Goal: Task Accomplishment & Management: Manage account settings

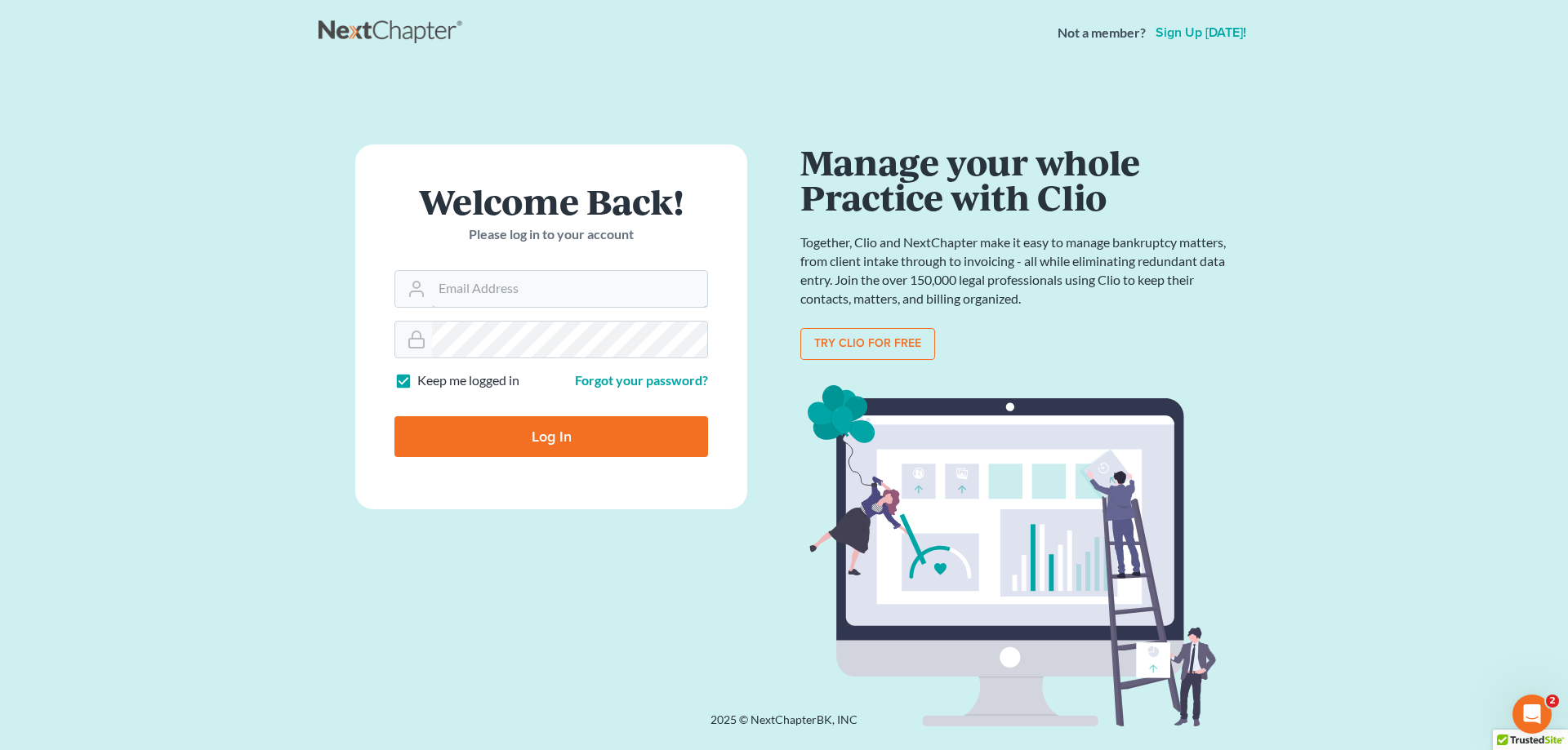
type input "[PERSON_NAME][EMAIL_ADDRESS][DOMAIN_NAME]"
click at [574, 436] on input "Log In" at bounding box center [551, 437] width 313 height 40
type input "Thinking..."
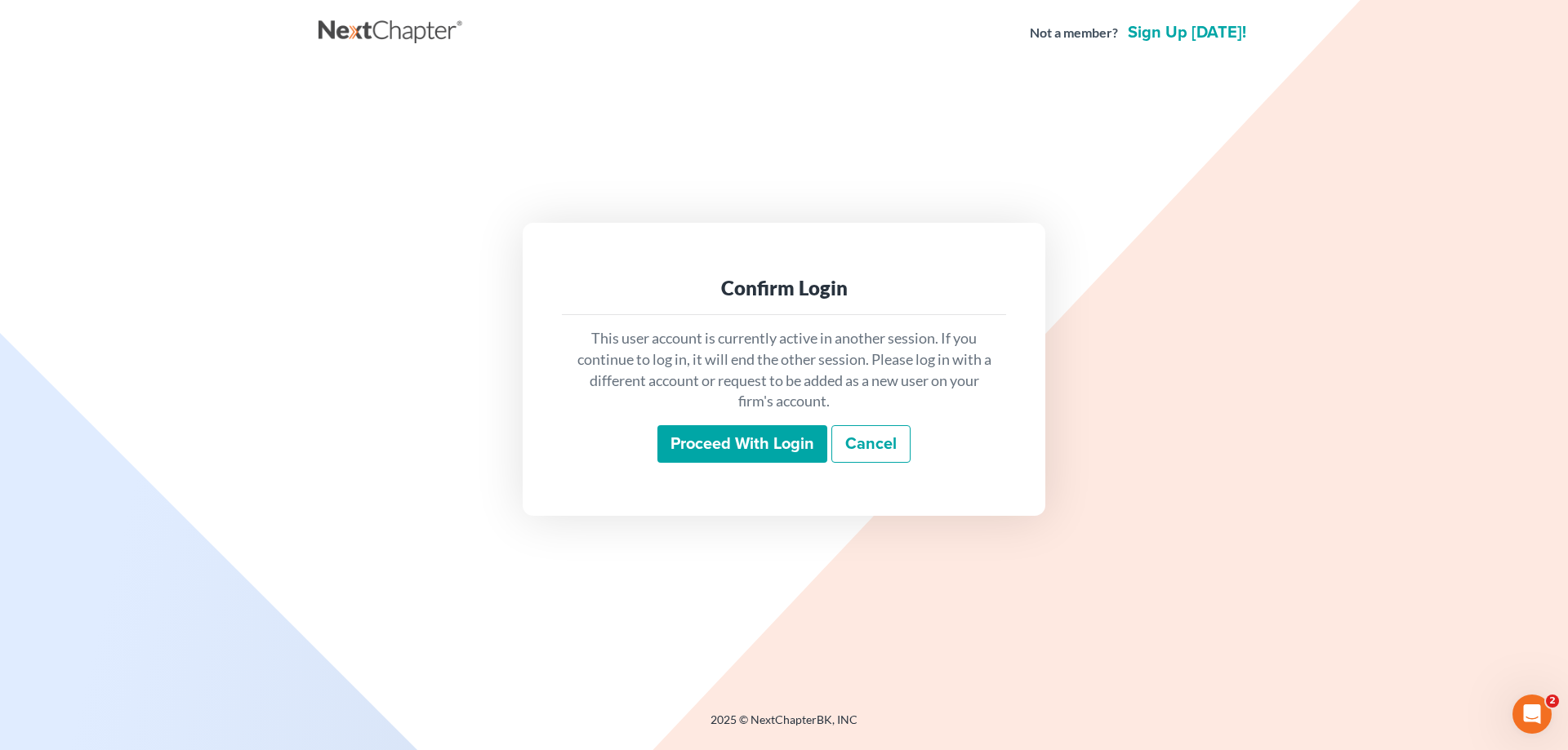
click at [707, 425] on input "Proceed with login" at bounding box center [742, 443] width 170 height 38
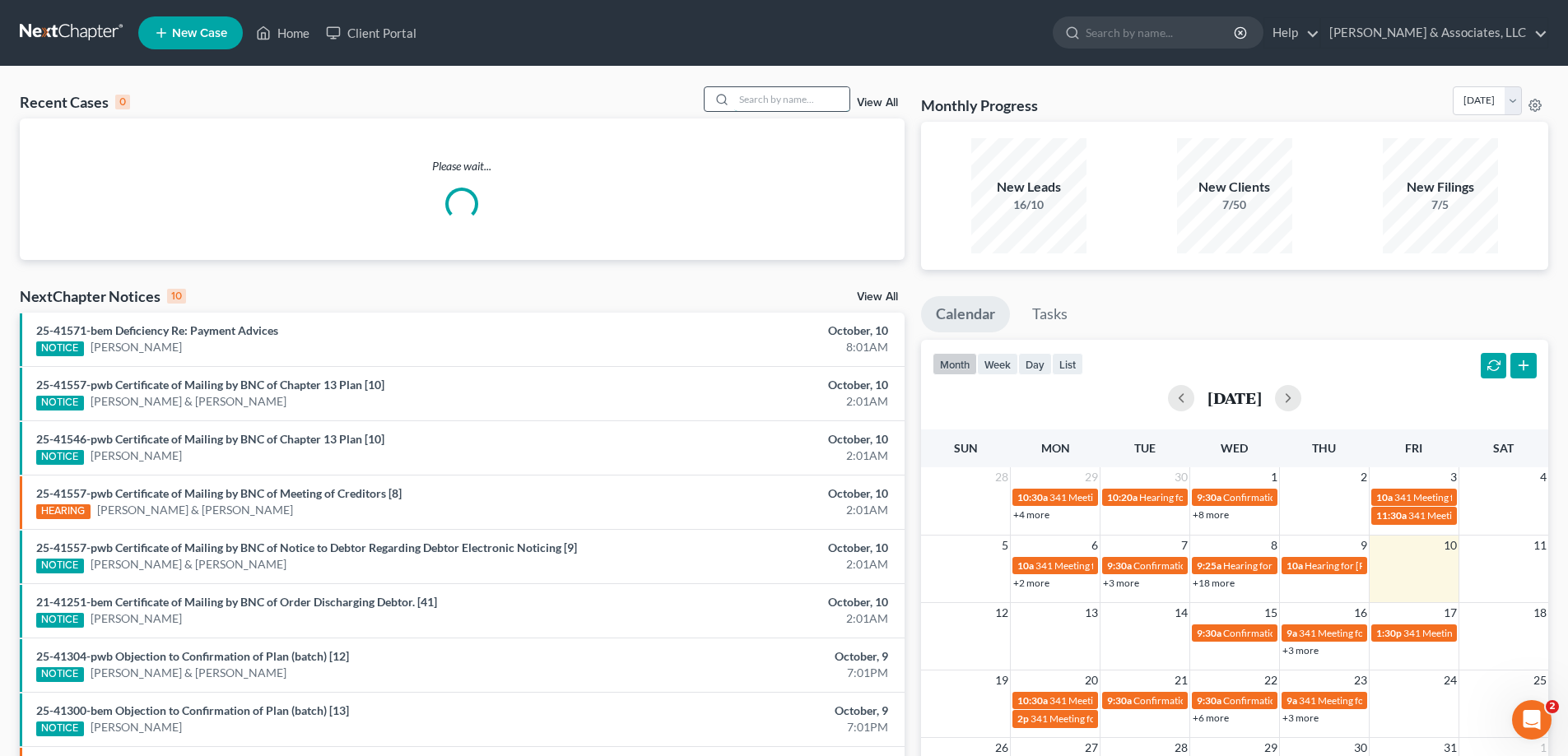
click at [739, 95] on input "search" at bounding box center [792, 99] width 115 height 24
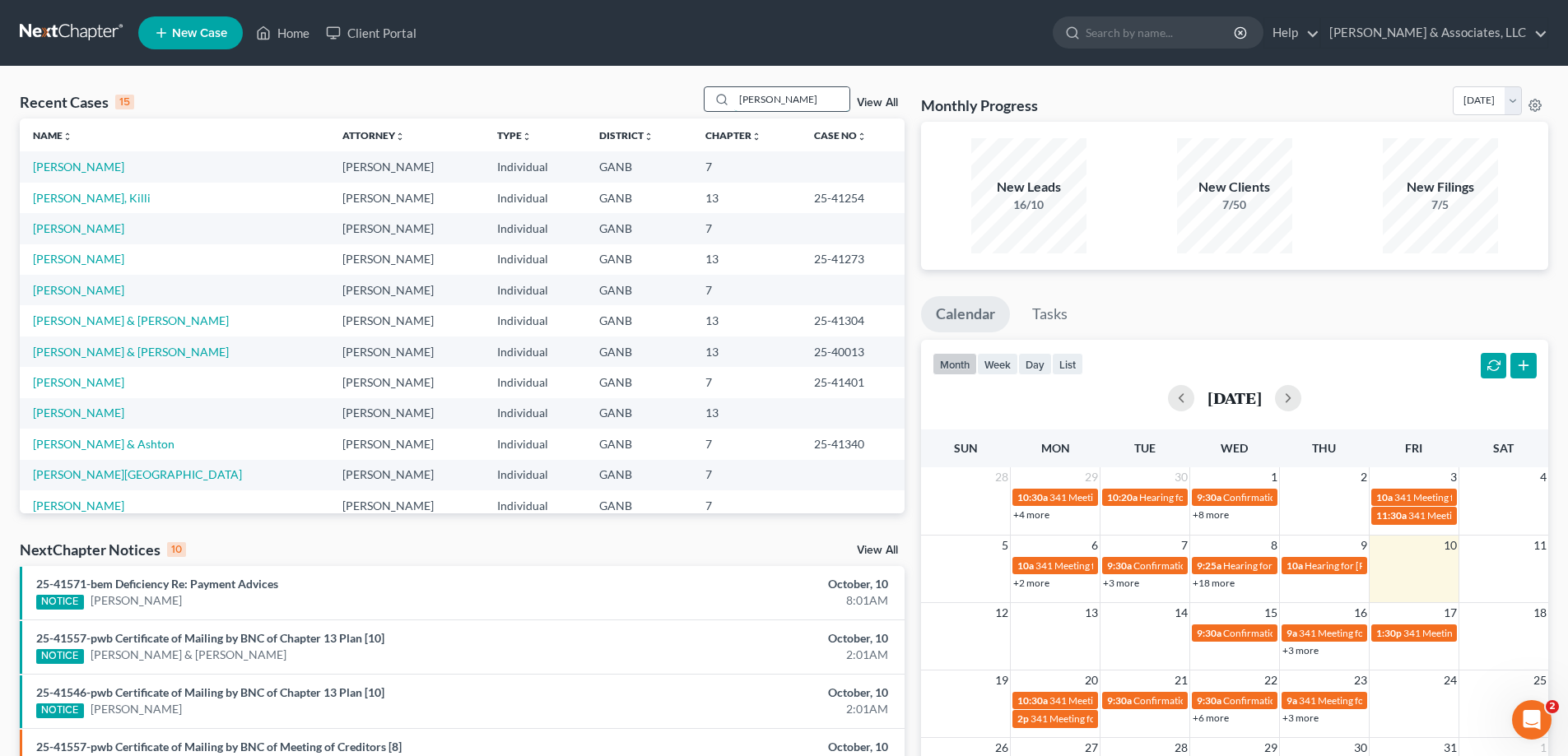
type input "oliver"
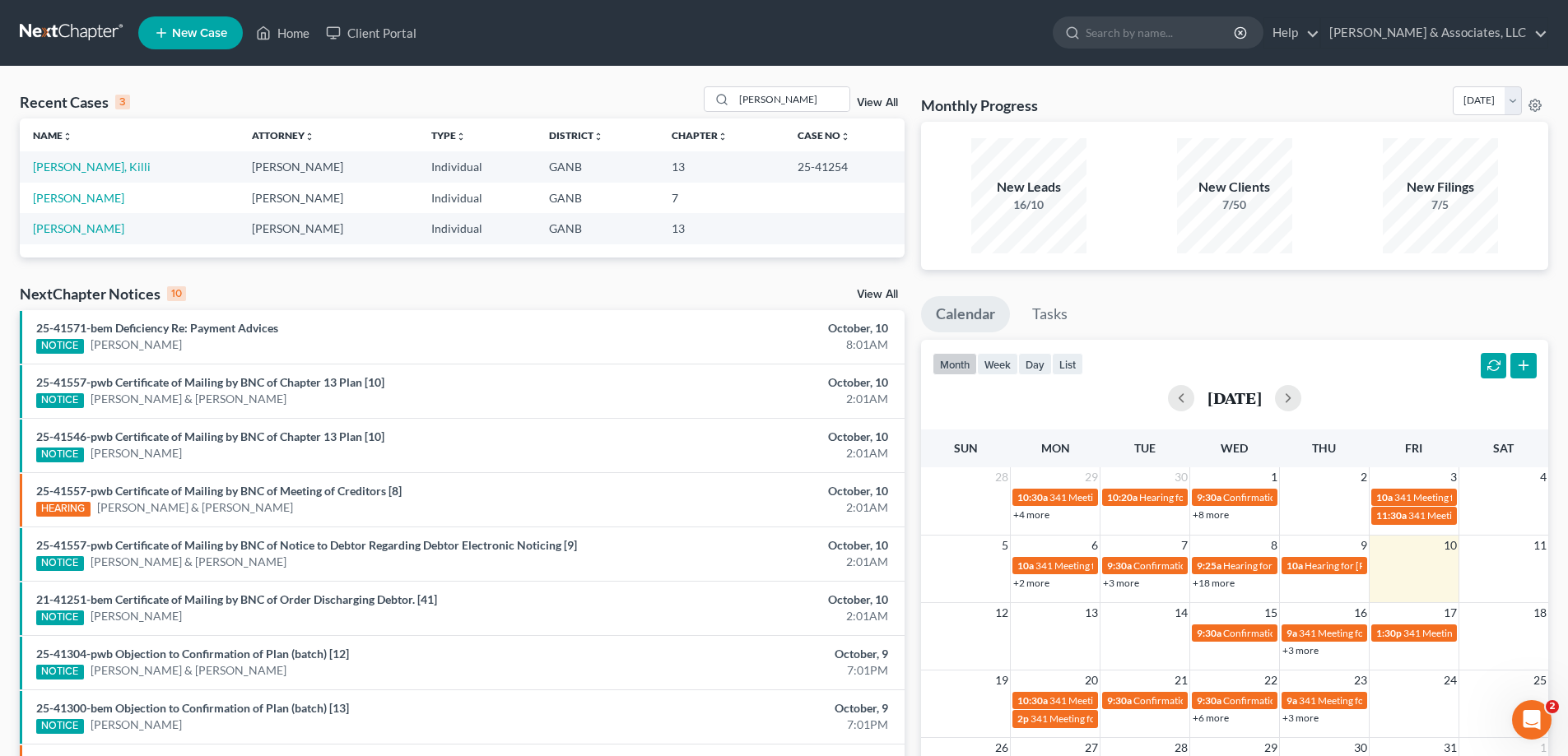
click at [859, 292] on link "View All" at bounding box center [877, 295] width 41 height 12
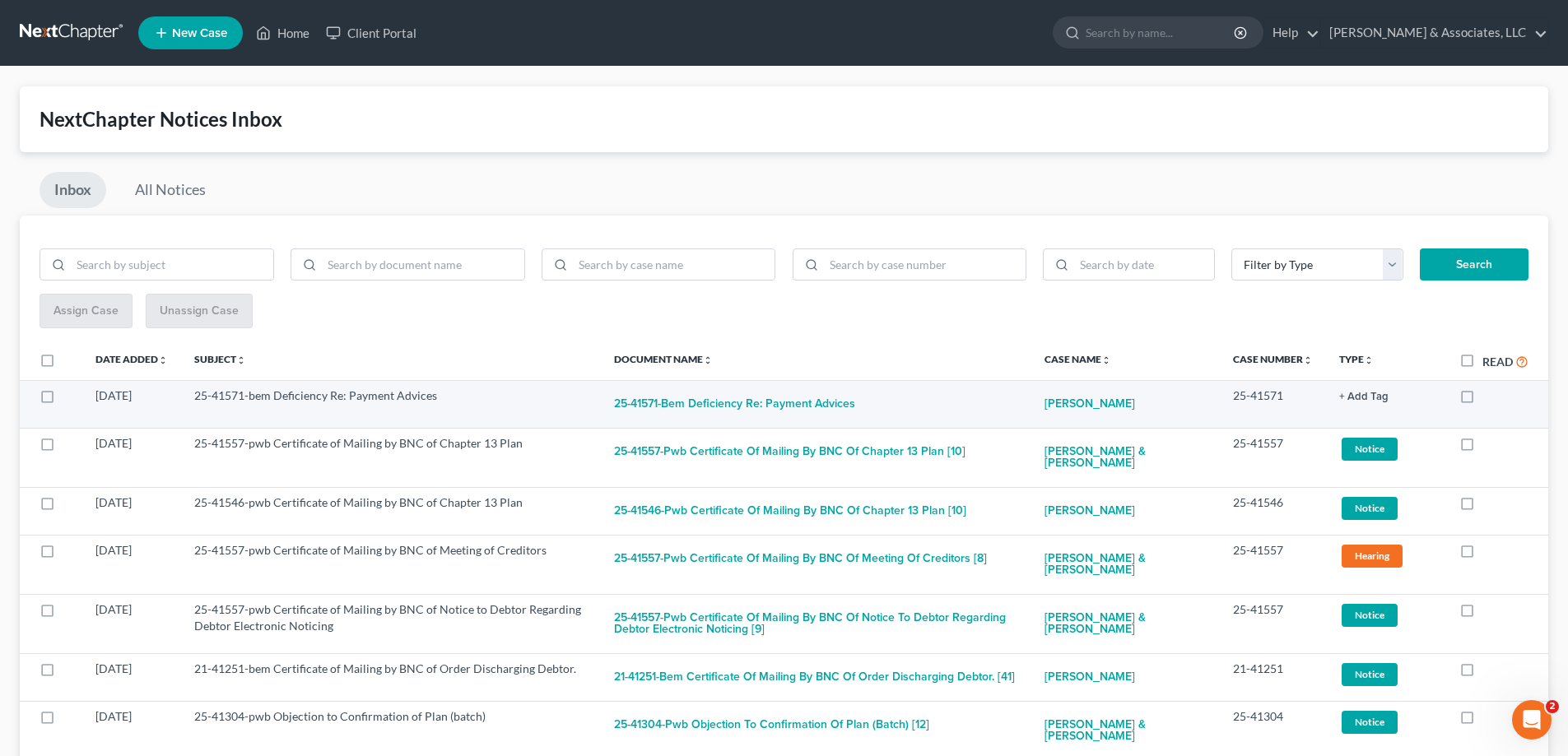
click at [1482, 400] on label at bounding box center [1482, 400] width 0 height 0
click at [1489, 395] on input "checkbox" at bounding box center [1493, 393] width 11 height 11
checkbox input "true"
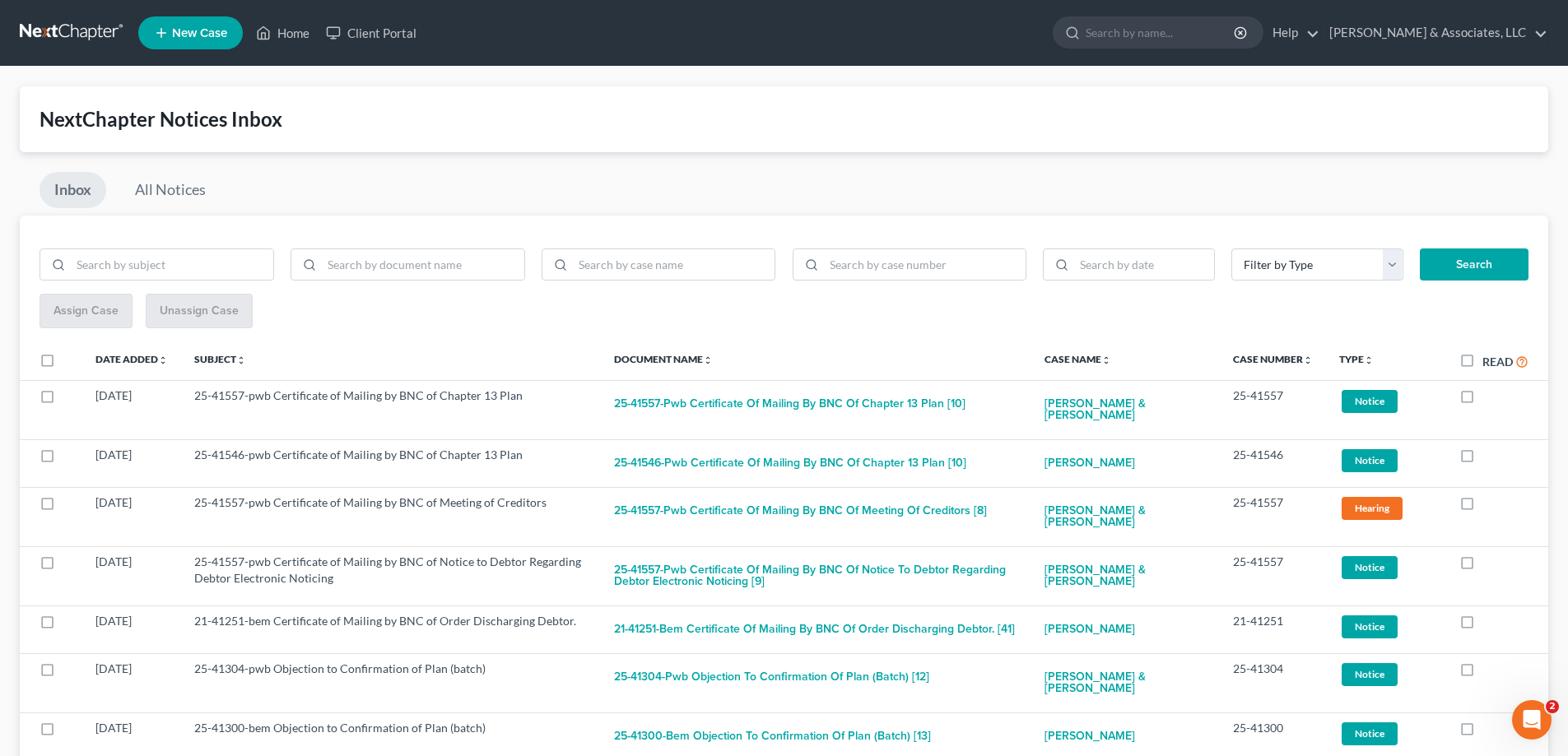
click at [1482, 400] on label at bounding box center [1482, 400] width 0 height 0
click at [1489, 395] on input "checkbox" at bounding box center [1493, 393] width 11 height 11
checkbox input "true"
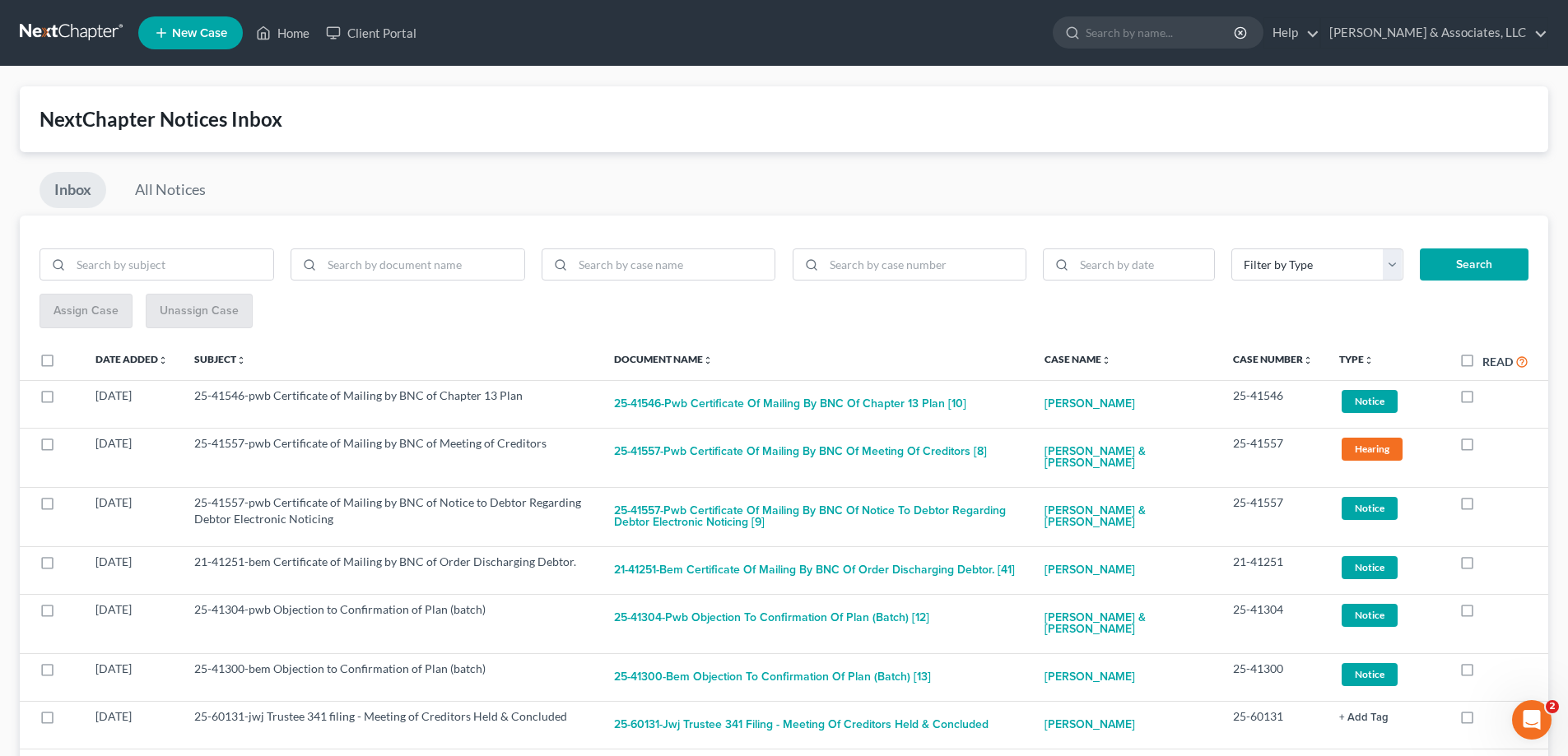
click at [1482, 400] on label at bounding box center [1482, 400] width 0 height 0
click at [1489, 395] on input "checkbox" at bounding box center [1493, 393] width 11 height 11
checkbox input "true"
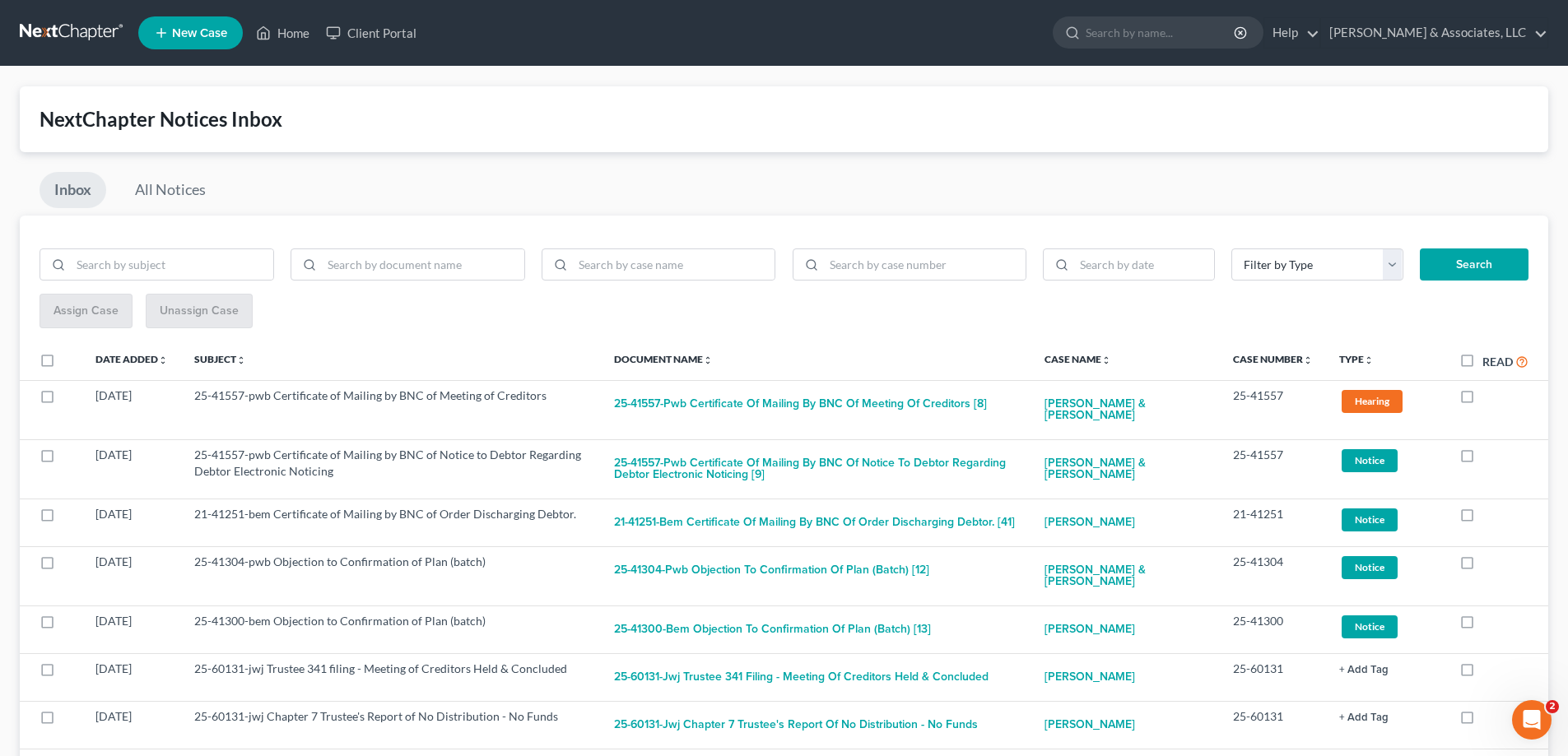
click at [1482, 400] on label at bounding box center [1482, 400] width 0 height 0
click at [1489, 395] on input "checkbox" at bounding box center [1493, 393] width 11 height 11
checkbox input "true"
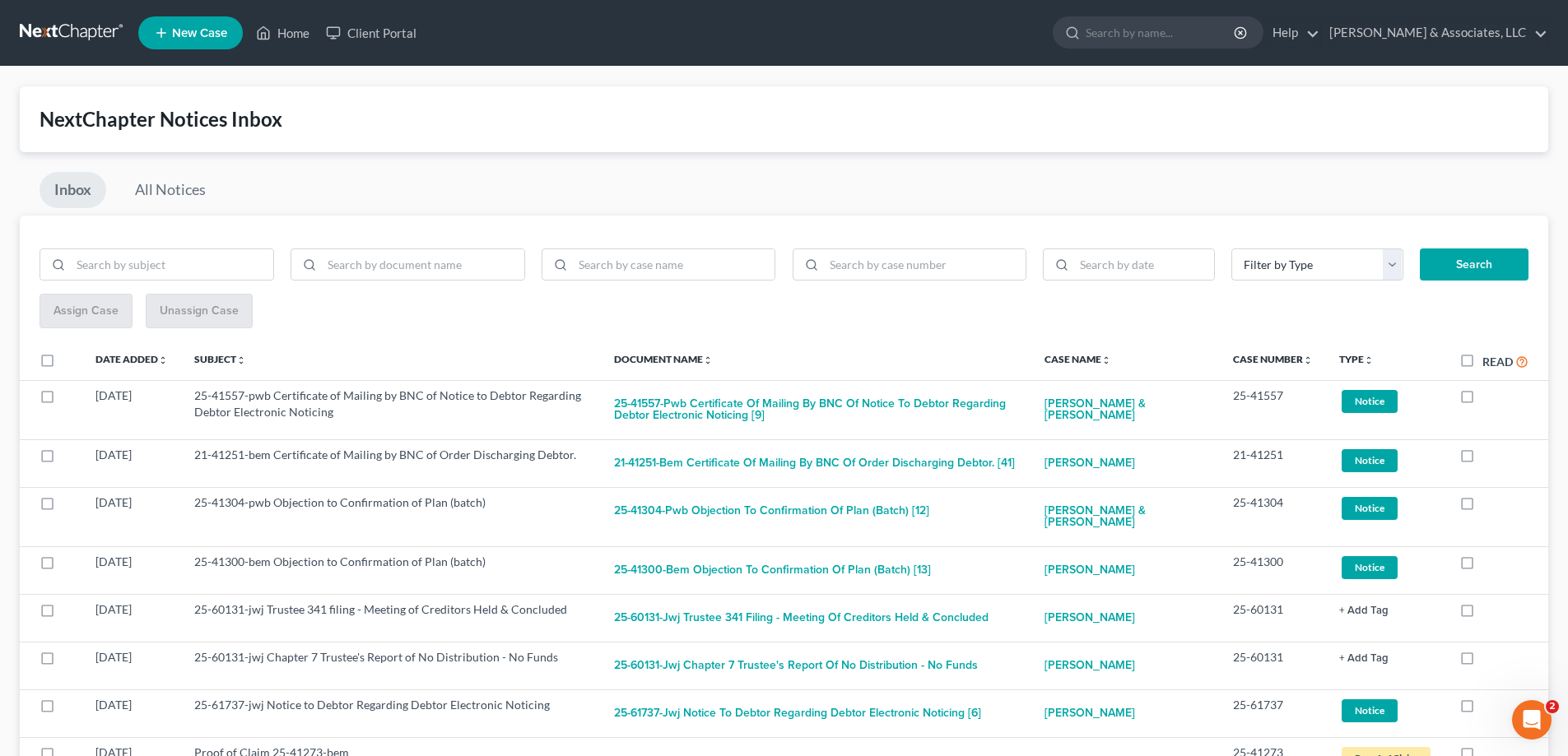
click at [1482, 400] on label at bounding box center [1482, 400] width 0 height 0
click at [1489, 395] on input "checkbox" at bounding box center [1493, 393] width 11 height 11
checkbox input "true"
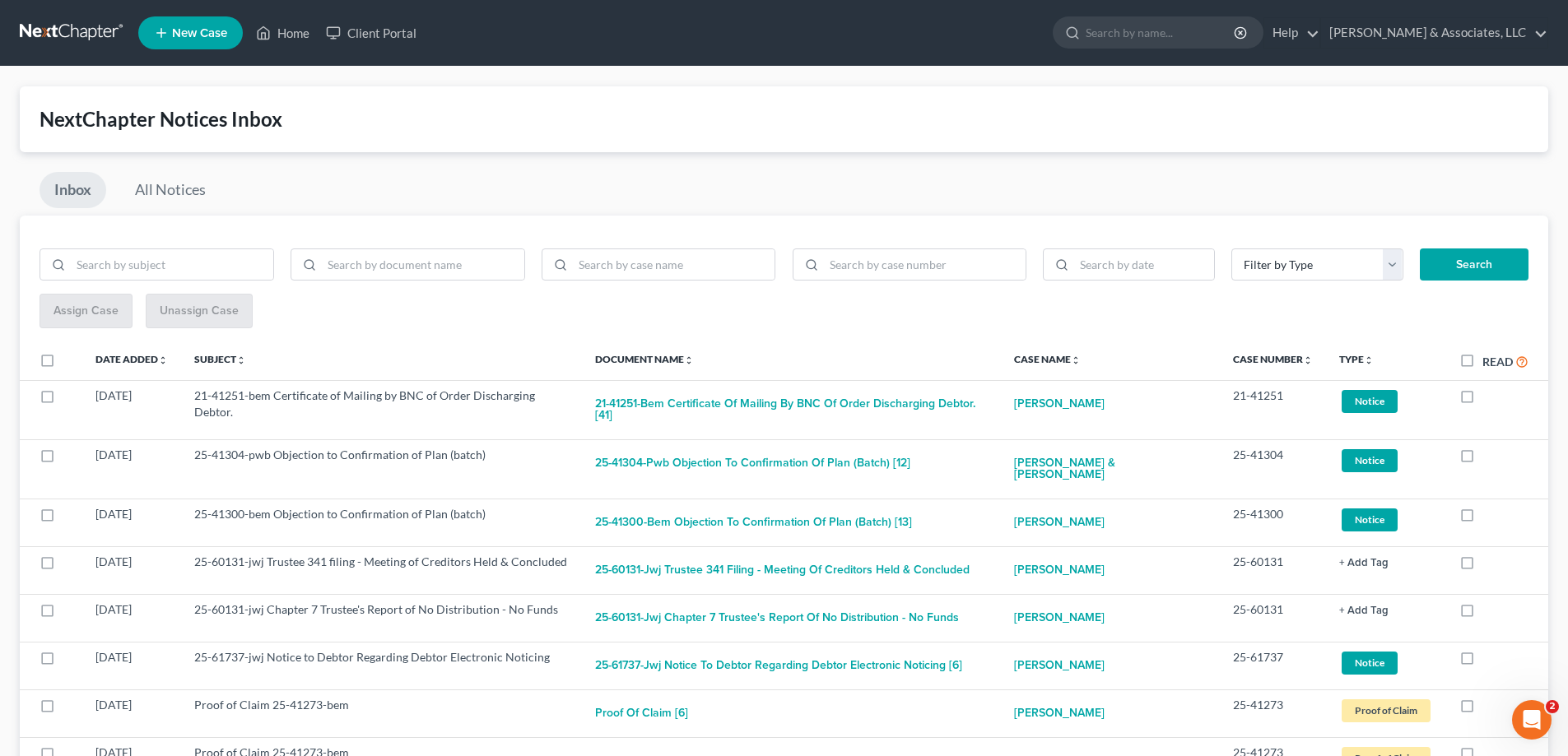
click at [1482, 400] on label at bounding box center [1482, 400] width 0 height 0
click at [1489, 395] on input "checkbox" at bounding box center [1493, 393] width 11 height 11
checkbox input "true"
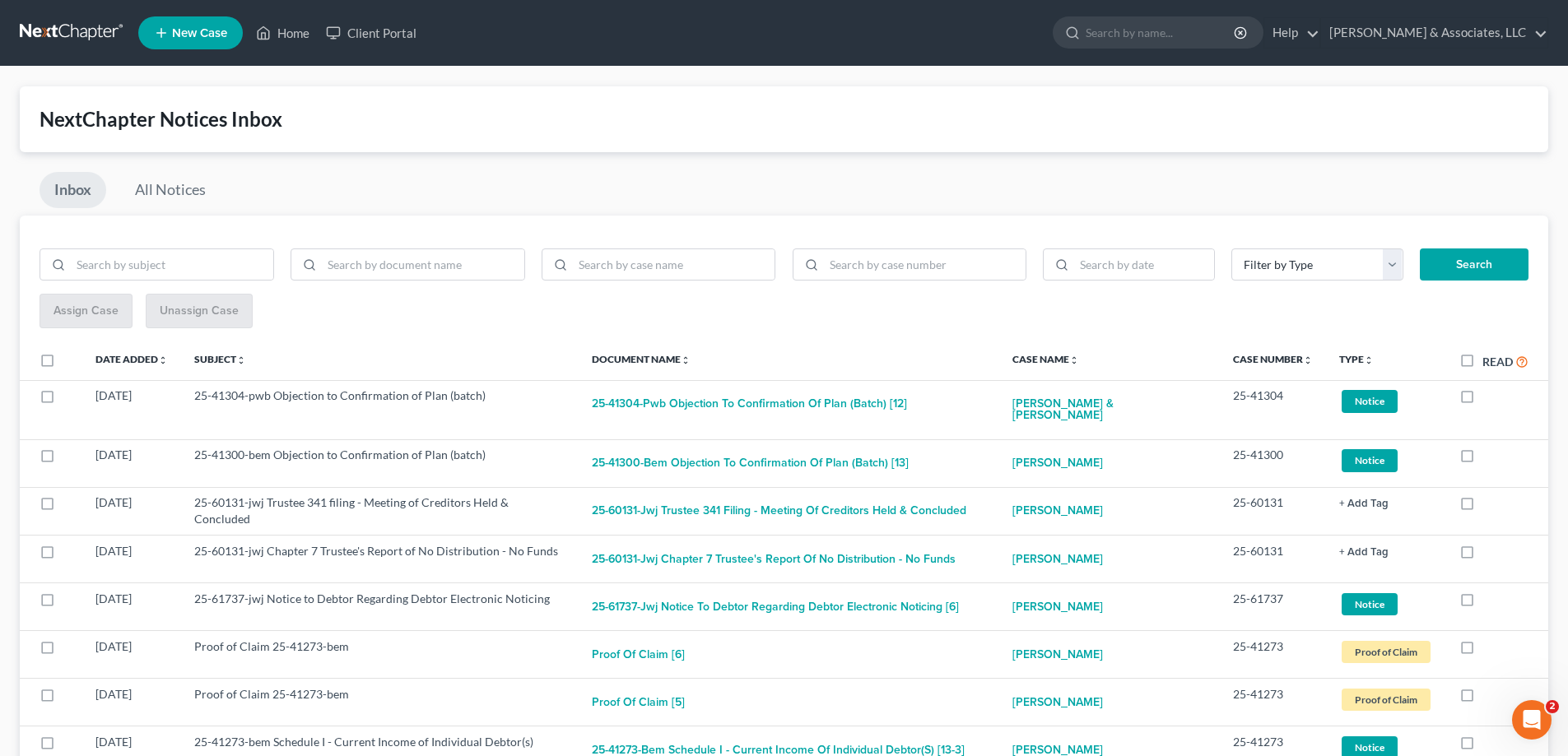
click at [1482, 400] on label at bounding box center [1482, 400] width 0 height 0
click at [1489, 395] on input "checkbox" at bounding box center [1493, 393] width 11 height 11
checkbox input "true"
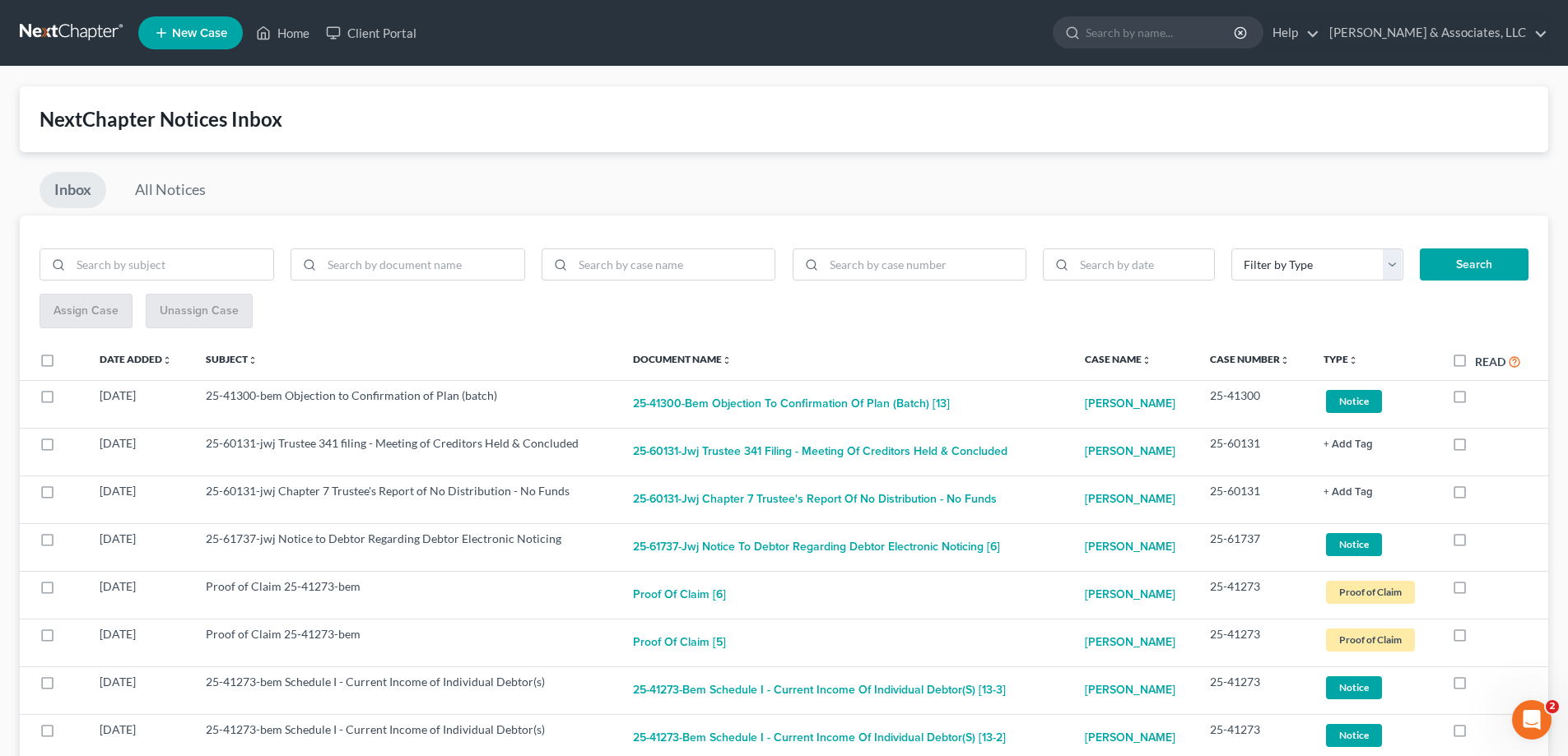
click at [1475, 400] on label at bounding box center [1475, 400] width 0 height 0
click at [1482, 395] on input "checkbox" at bounding box center [1487, 393] width 11 height 11
checkbox input "true"
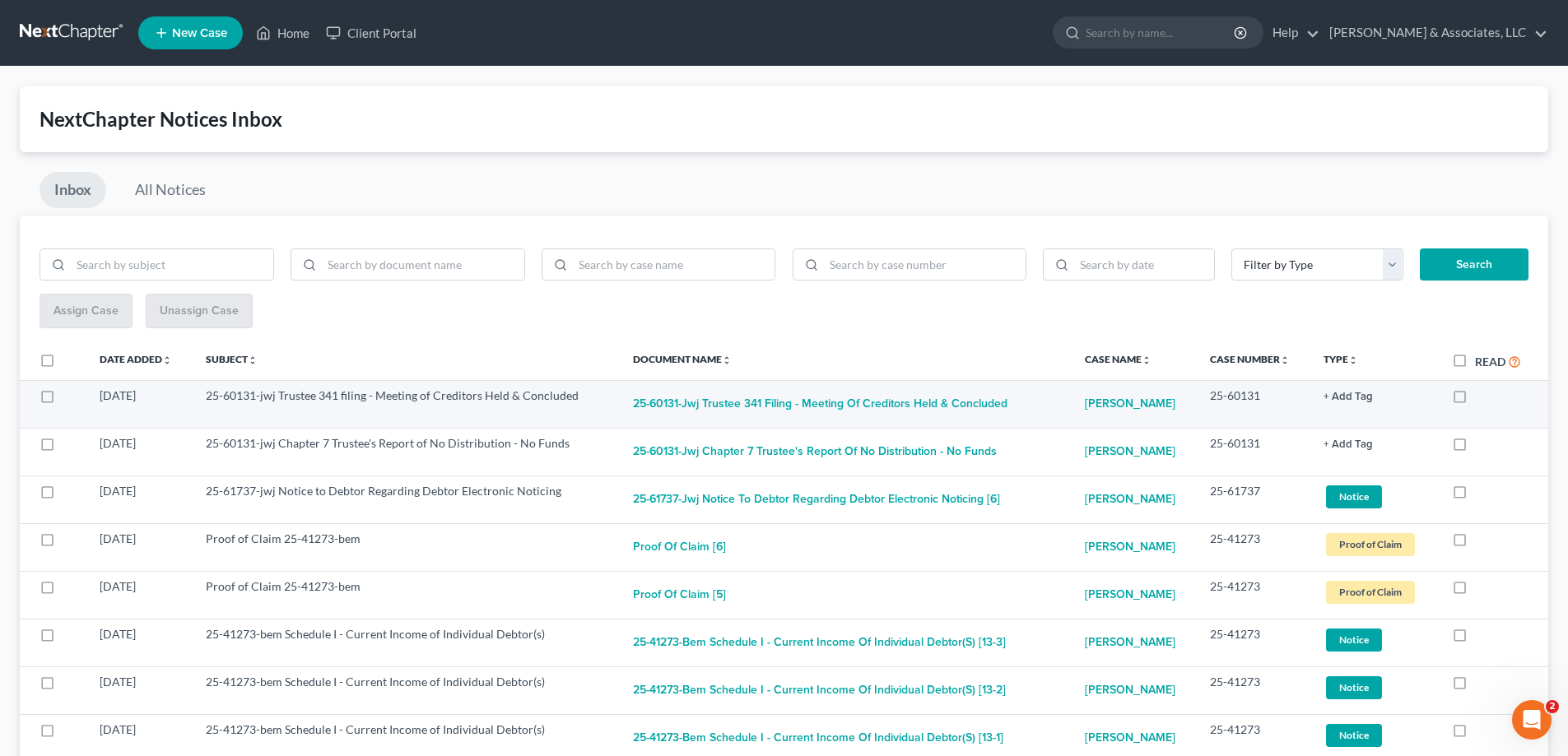
click at [1475, 400] on label at bounding box center [1475, 400] width 0 height 0
click at [1482, 395] on input "checkbox" at bounding box center [1487, 393] width 11 height 11
checkbox input "true"
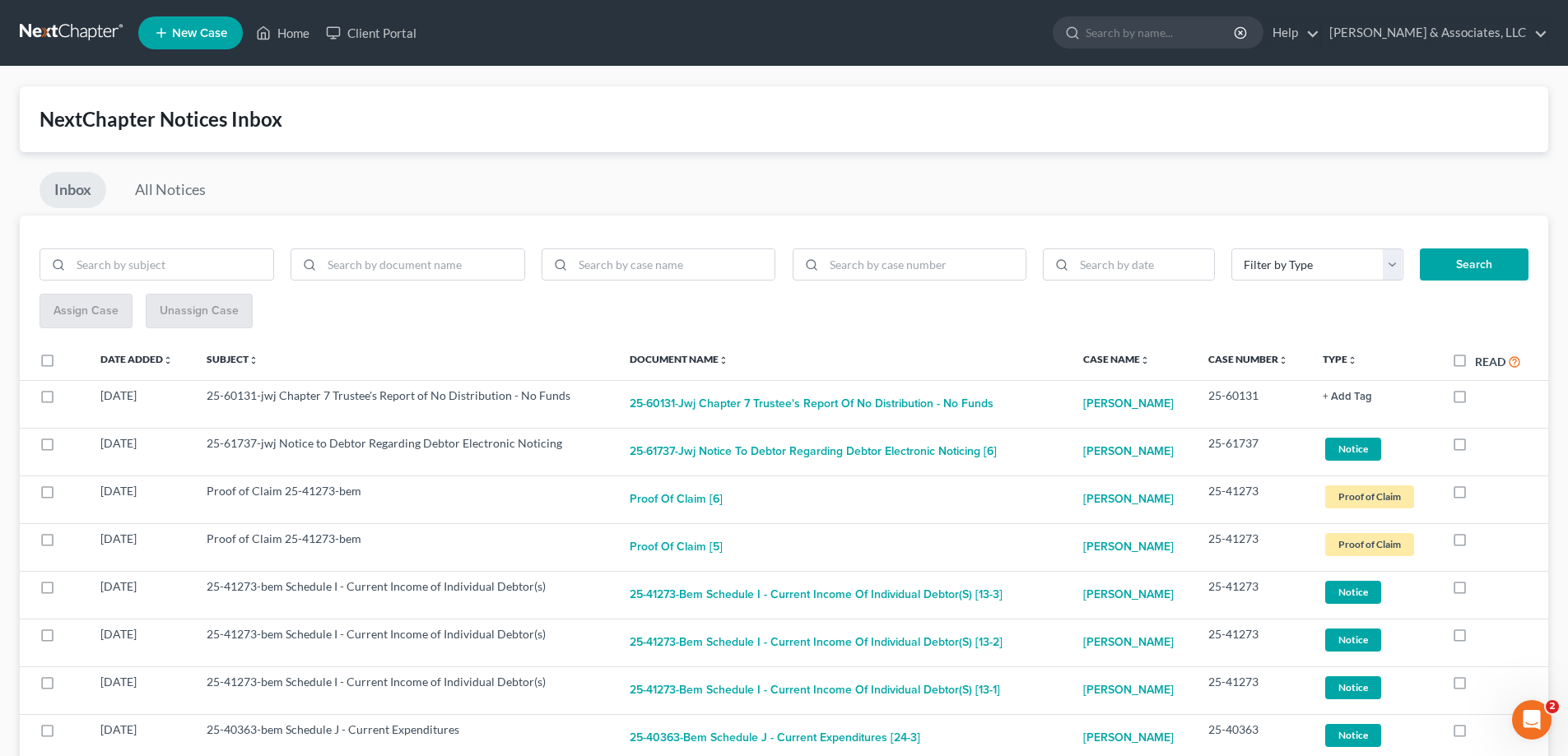
click at [1475, 400] on label at bounding box center [1475, 400] width 0 height 0
click at [1482, 395] on input "checkbox" at bounding box center [1487, 393] width 11 height 11
checkbox input "true"
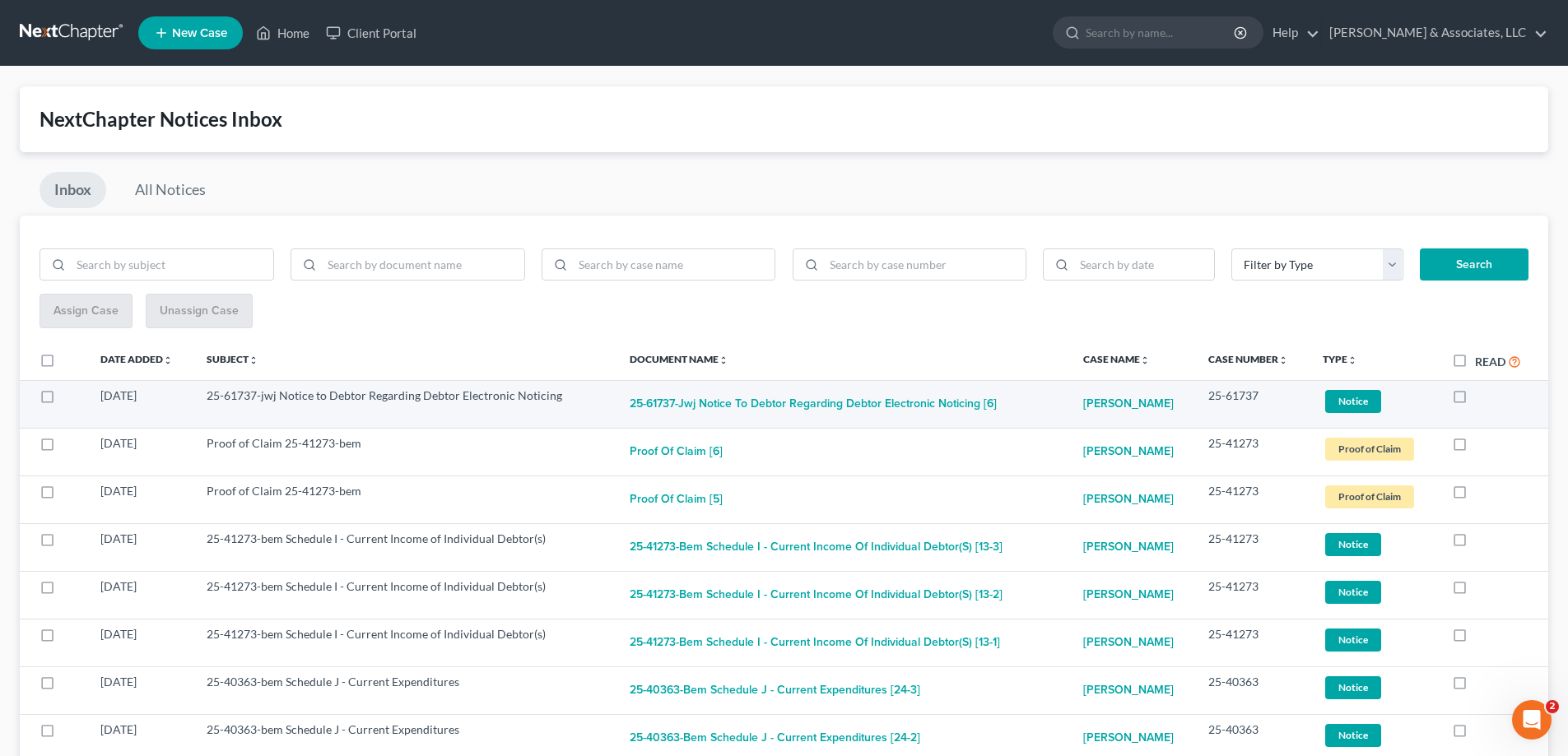
click at [1475, 400] on label at bounding box center [1475, 400] width 0 height 0
click at [1482, 395] on input "checkbox" at bounding box center [1487, 393] width 11 height 11
checkbox input "true"
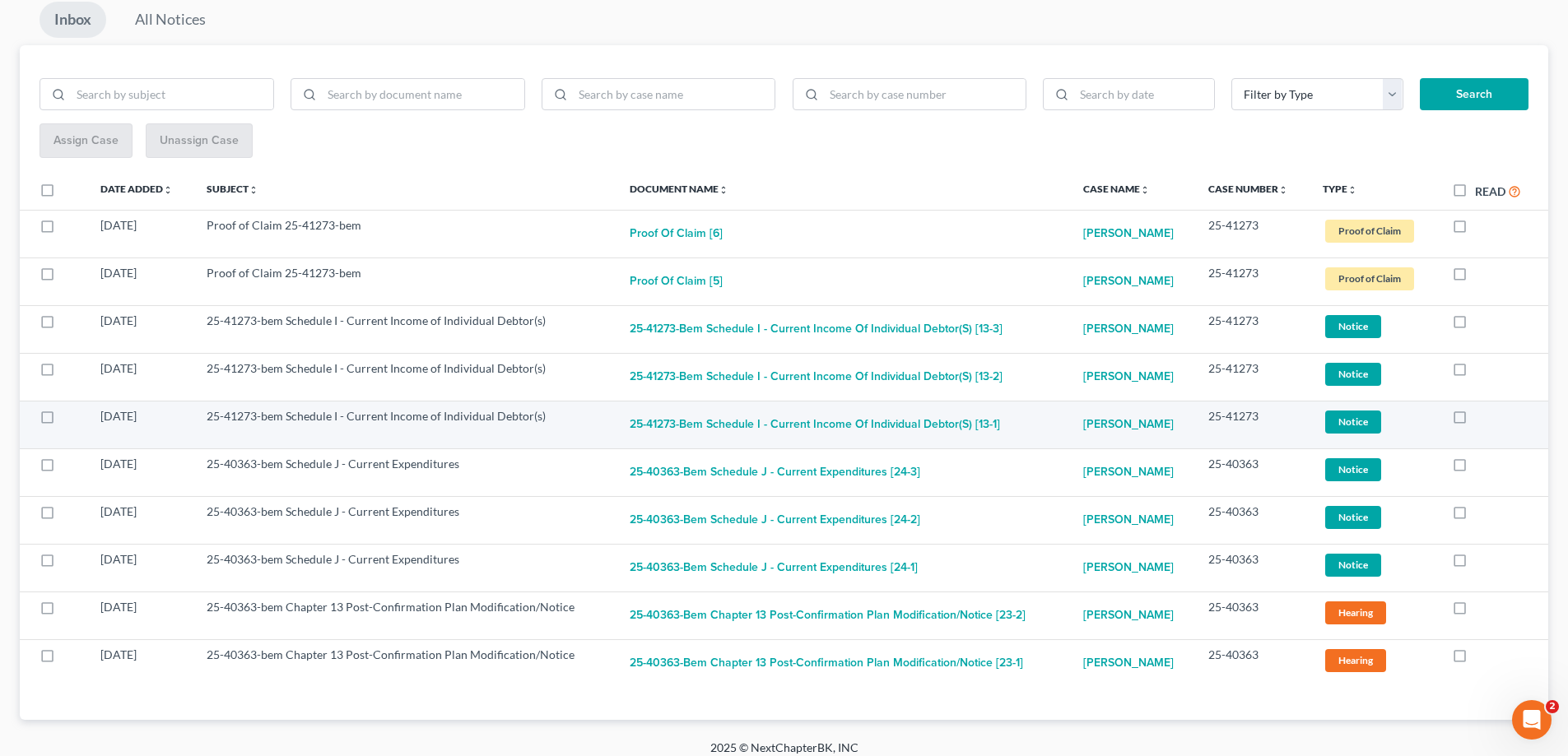
scroll to position [183, 0]
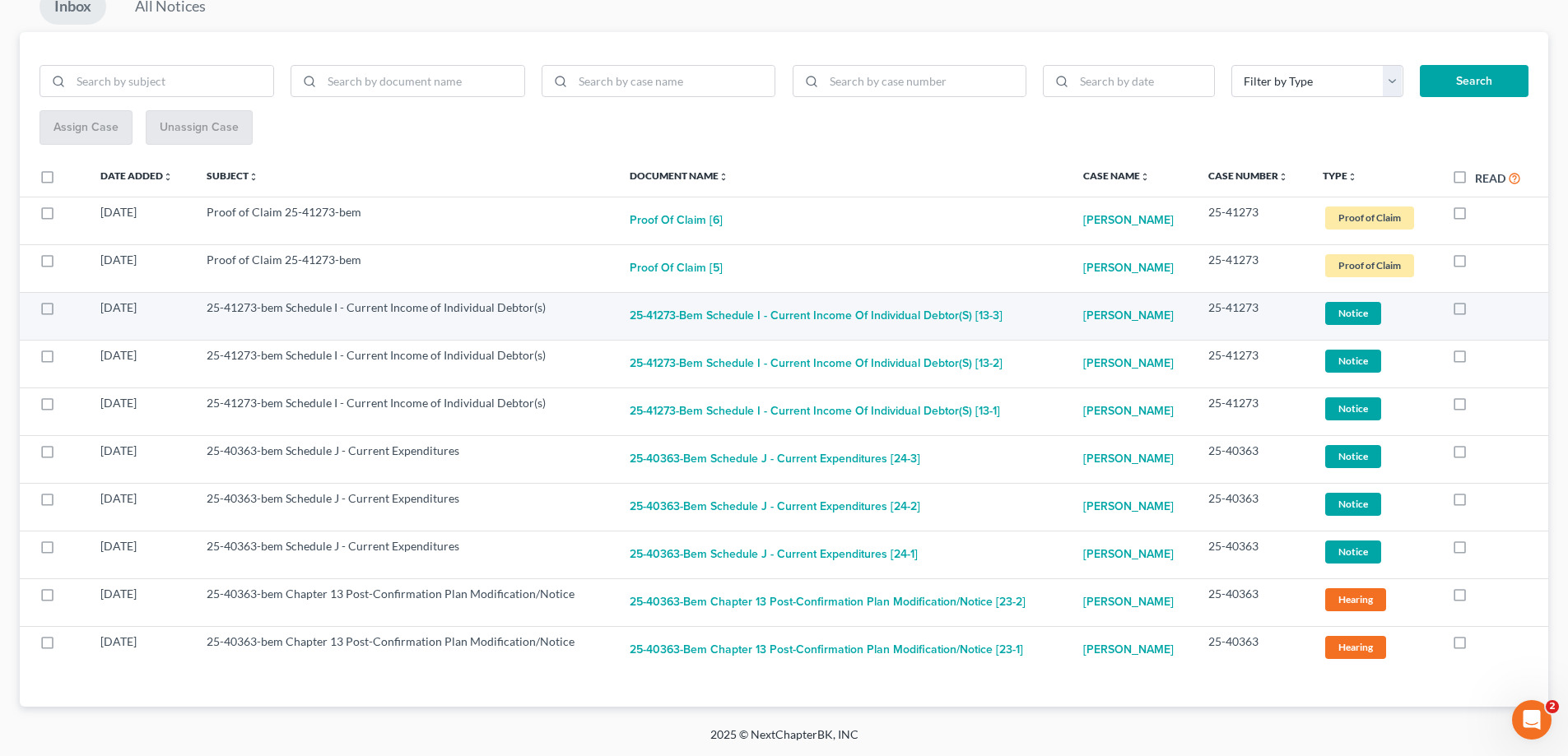
click at [1475, 312] on label at bounding box center [1475, 312] width 0 height 0
click at [1482, 305] on input "checkbox" at bounding box center [1487, 304] width 11 height 11
checkbox input "true"
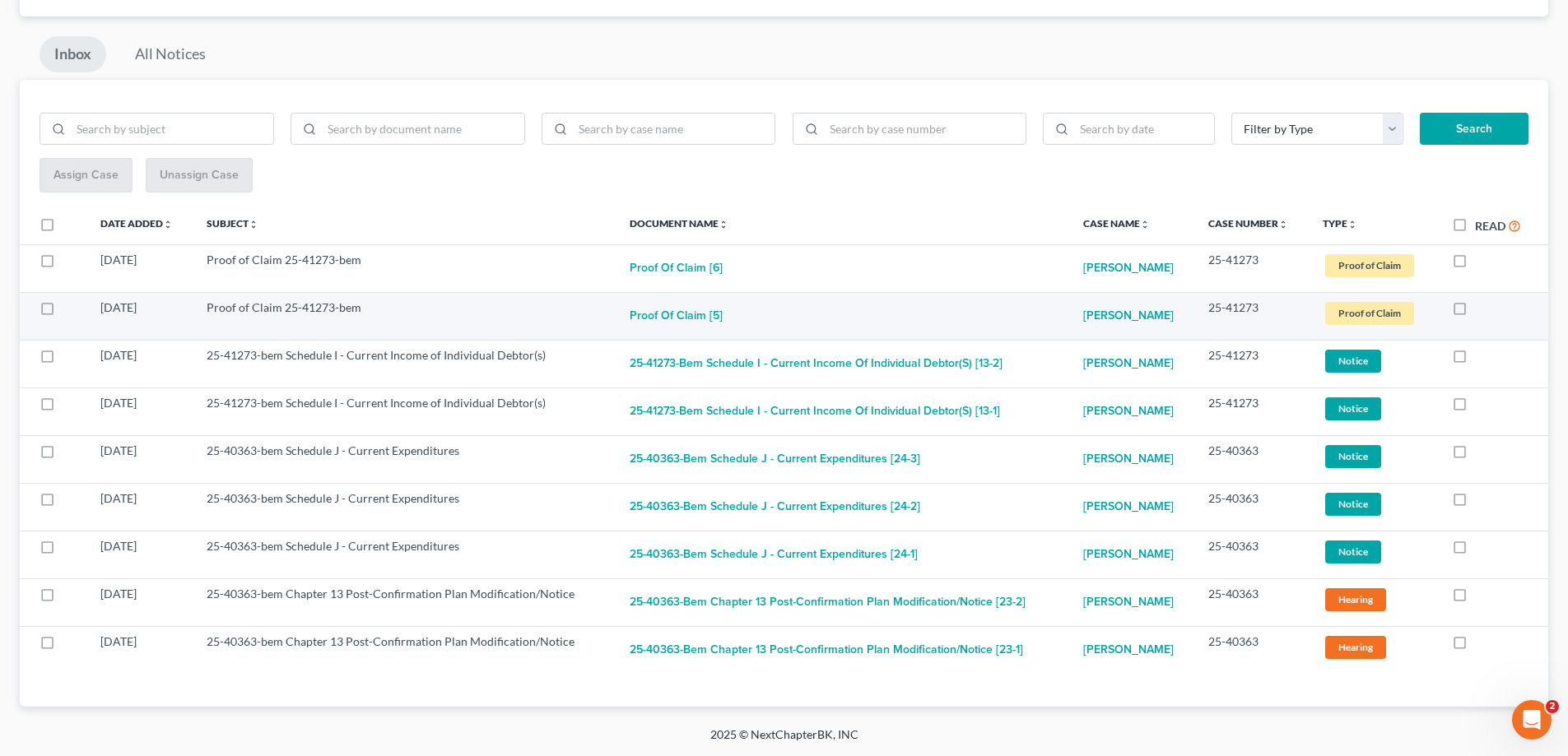
scroll to position [136, 0]
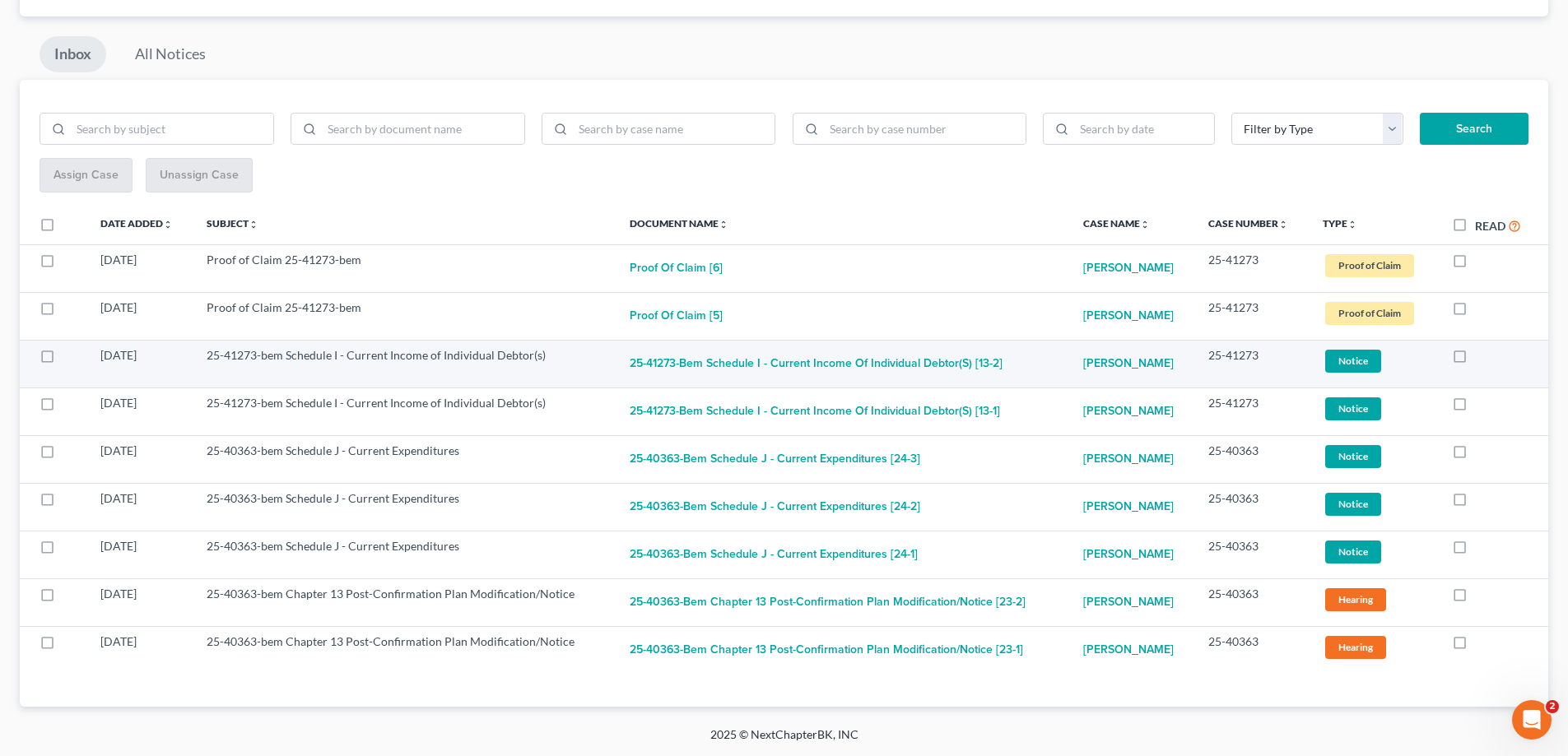
click at [1475, 360] on label at bounding box center [1475, 360] width 0 height 0
click at [1482, 358] on input "checkbox" at bounding box center [1487, 352] width 11 height 11
checkbox input "true"
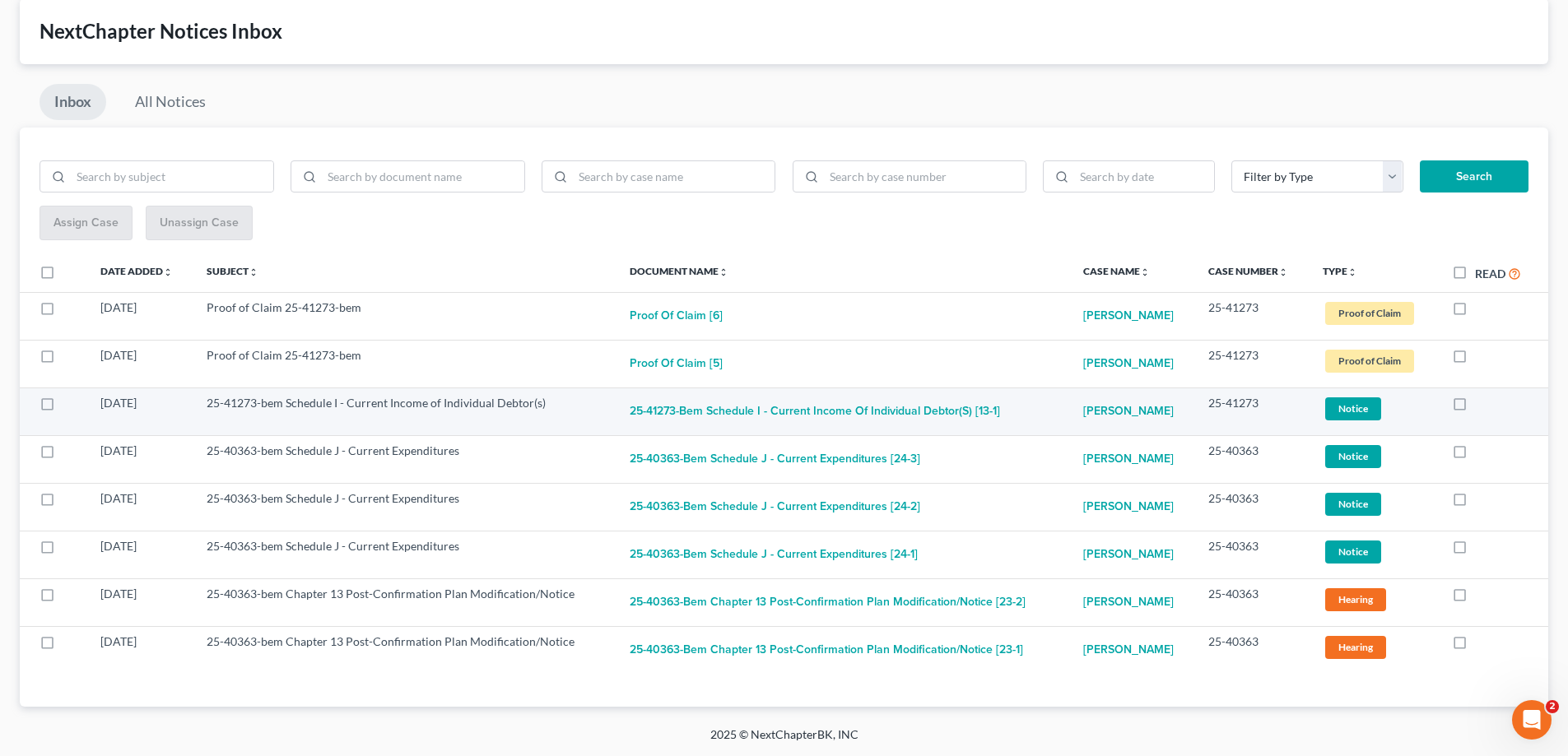
scroll to position [88, 0]
click at [1475, 407] on label at bounding box center [1475, 407] width 0 height 0
click at [1482, 403] on input "checkbox" at bounding box center [1487, 400] width 11 height 11
checkbox input "true"
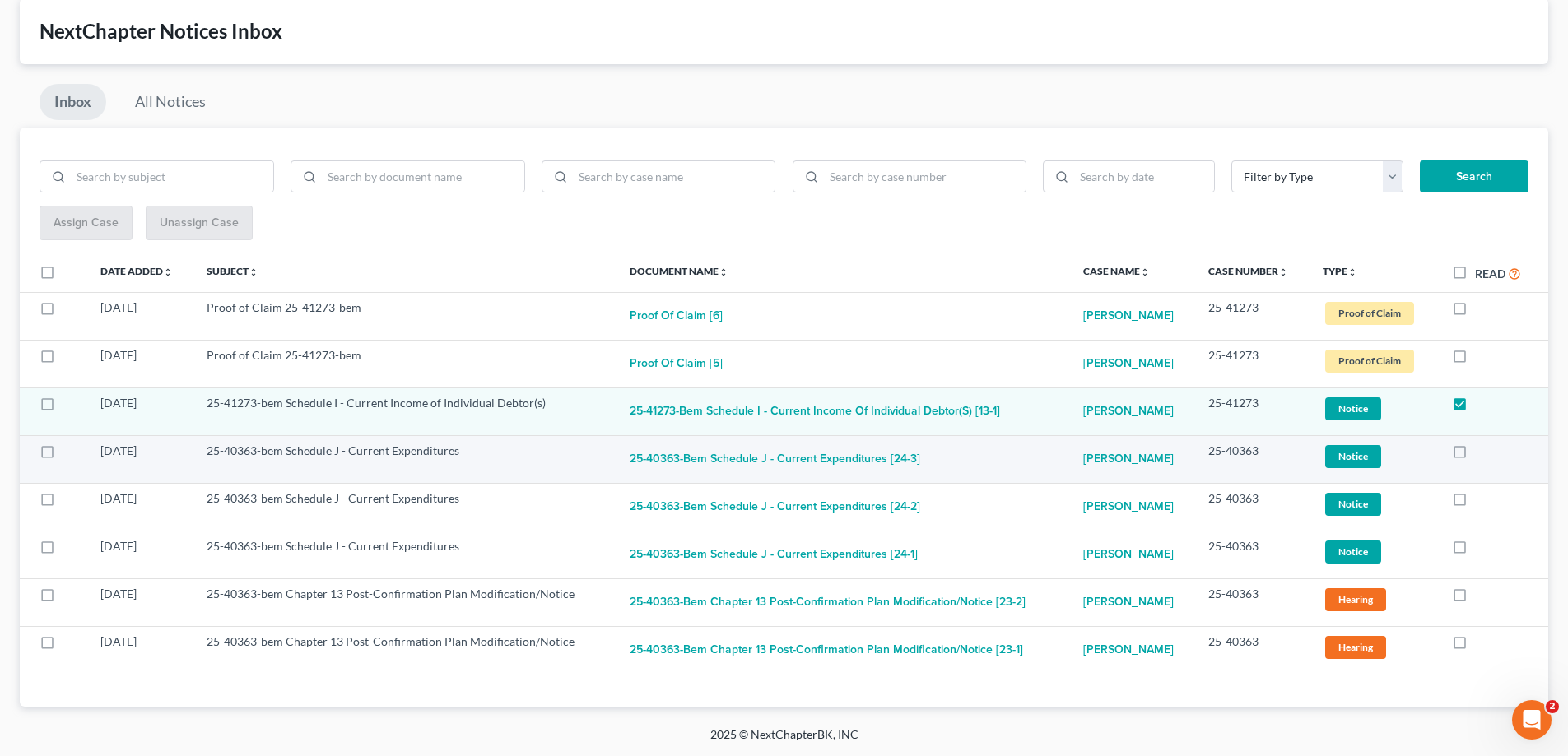
scroll to position [41, 0]
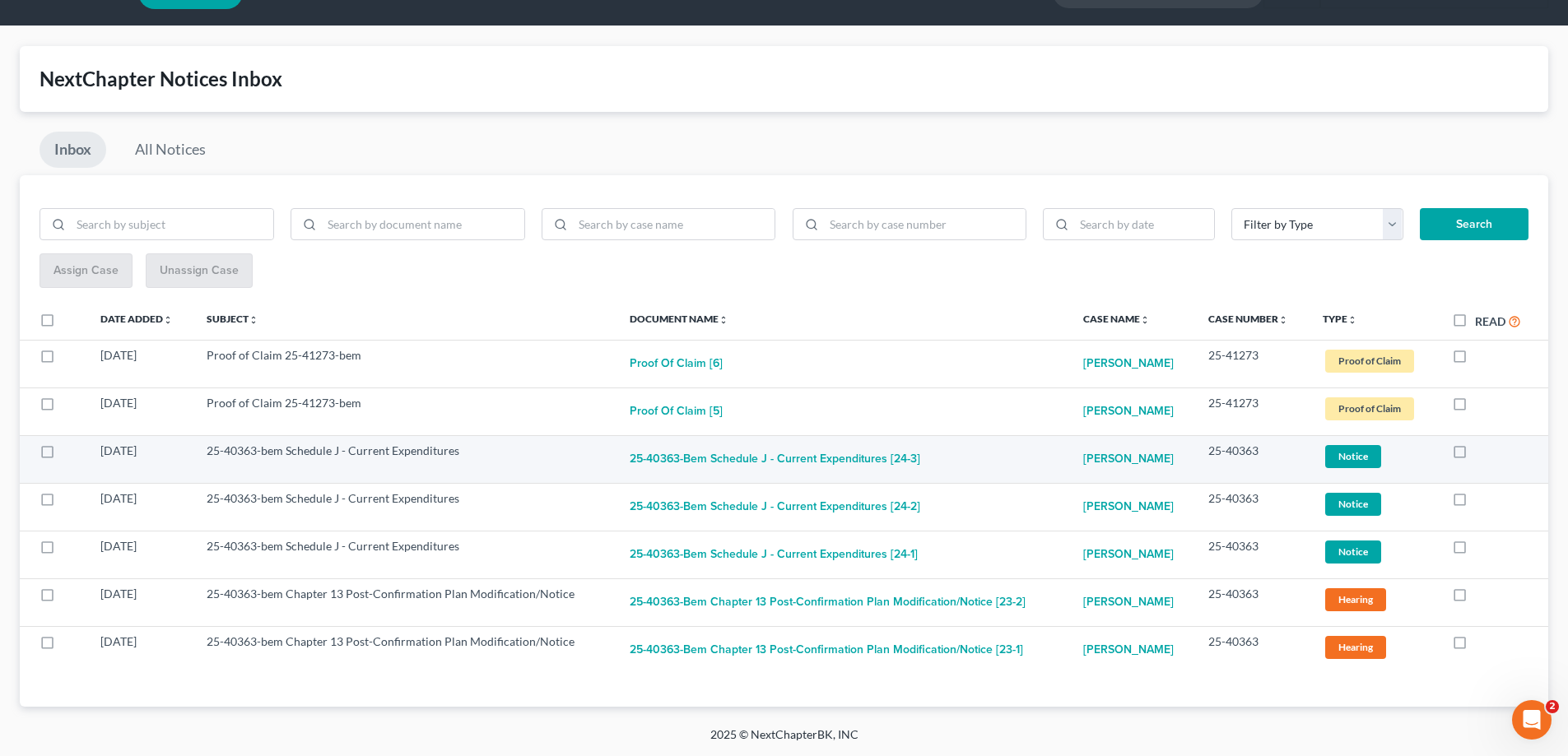
click at [1475, 456] on label at bounding box center [1475, 456] width 0 height 0
click at [1482, 454] on input "checkbox" at bounding box center [1487, 448] width 11 height 11
checkbox input "true"
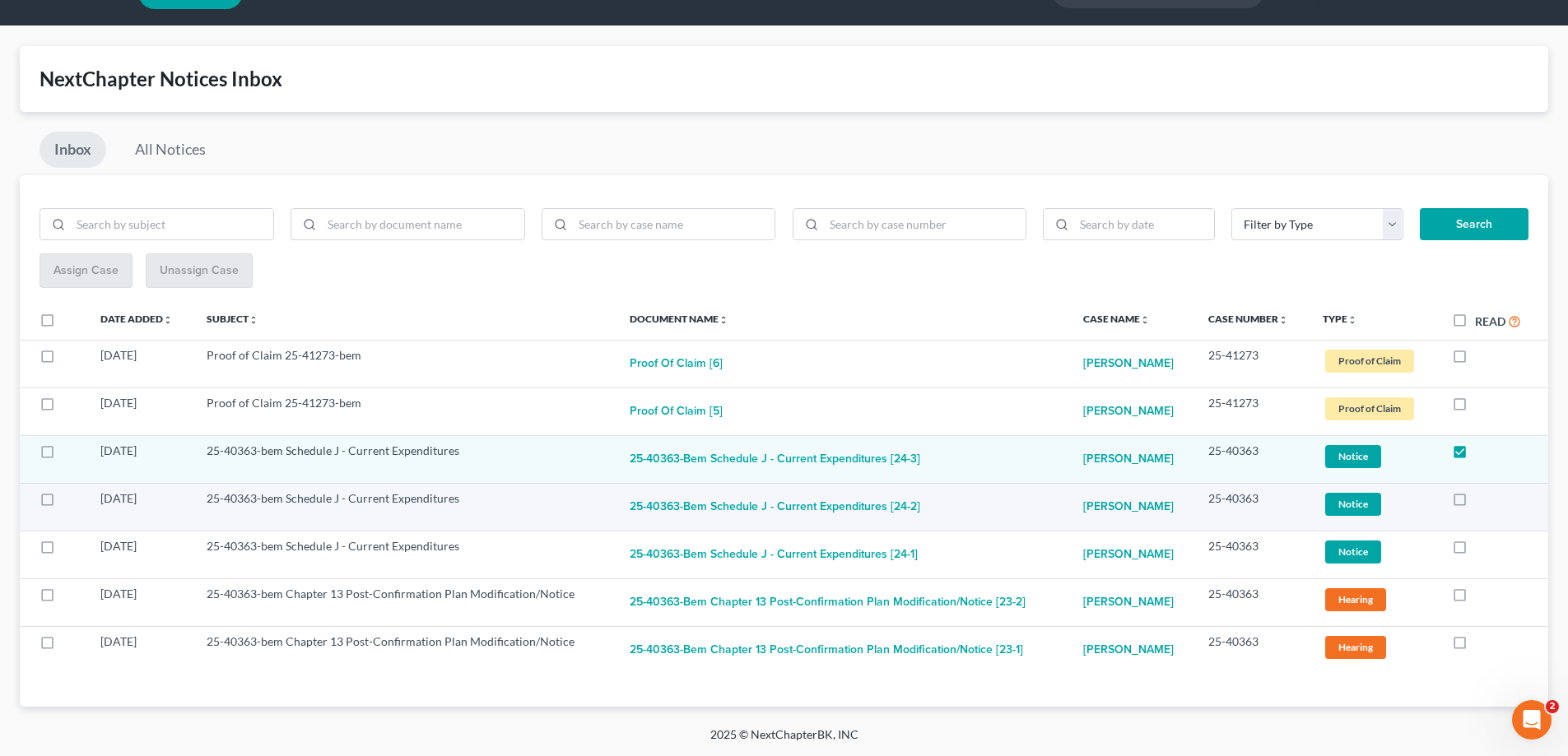
scroll to position [0, 0]
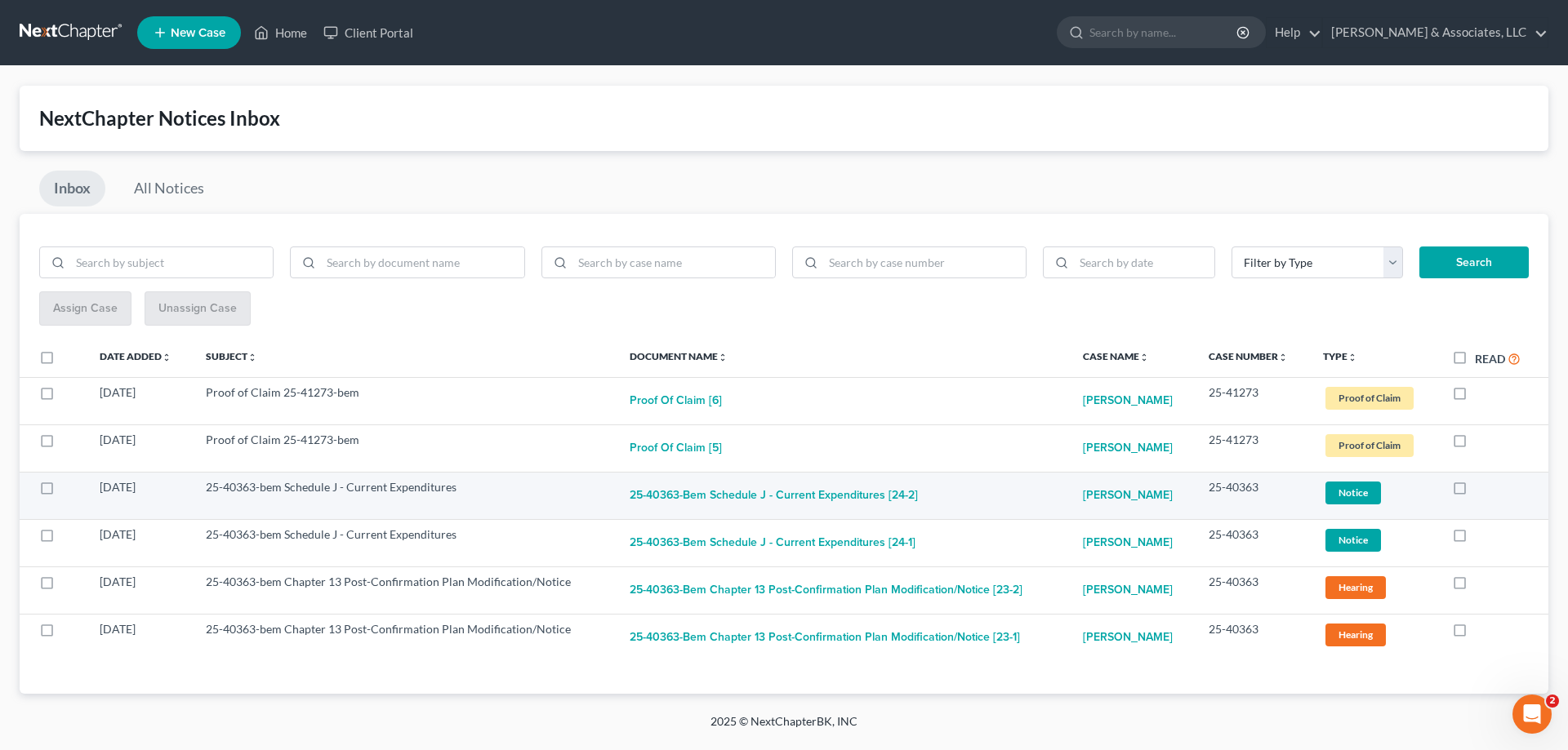
click at [1475, 491] on label at bounding box center [1475, 491] width 0 height 0
click at [1481, 489] on input "checkbox" at bounding box center [1485, 484] width 11 height 11
checkbox input "true"
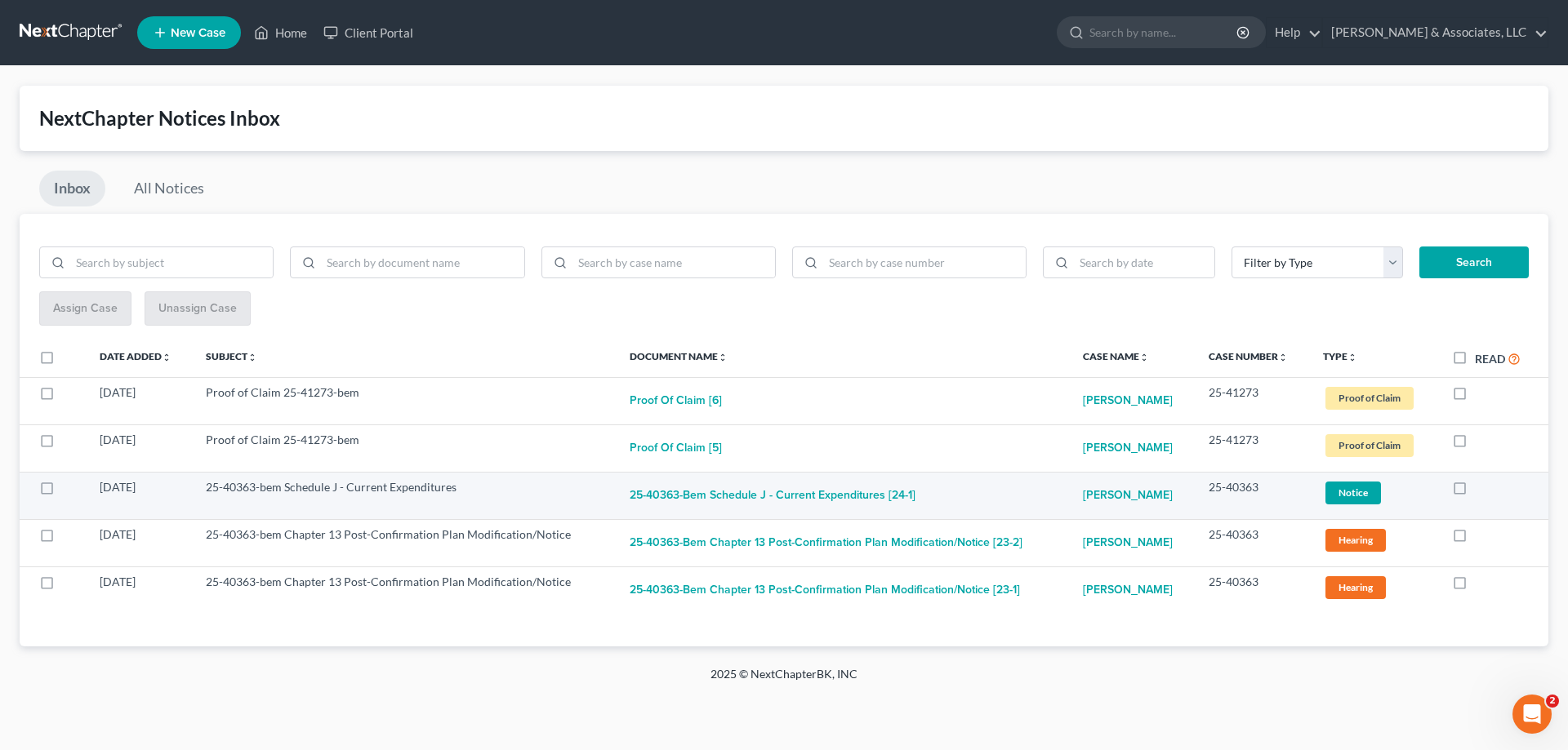
click at [1475, 491] on label at bounding box center [1475, 491] width 0 height 0
click at [1481, 490] on input "checkbox" at bounding box center [1485, 484] width 11 height 11
checkbox input "true"
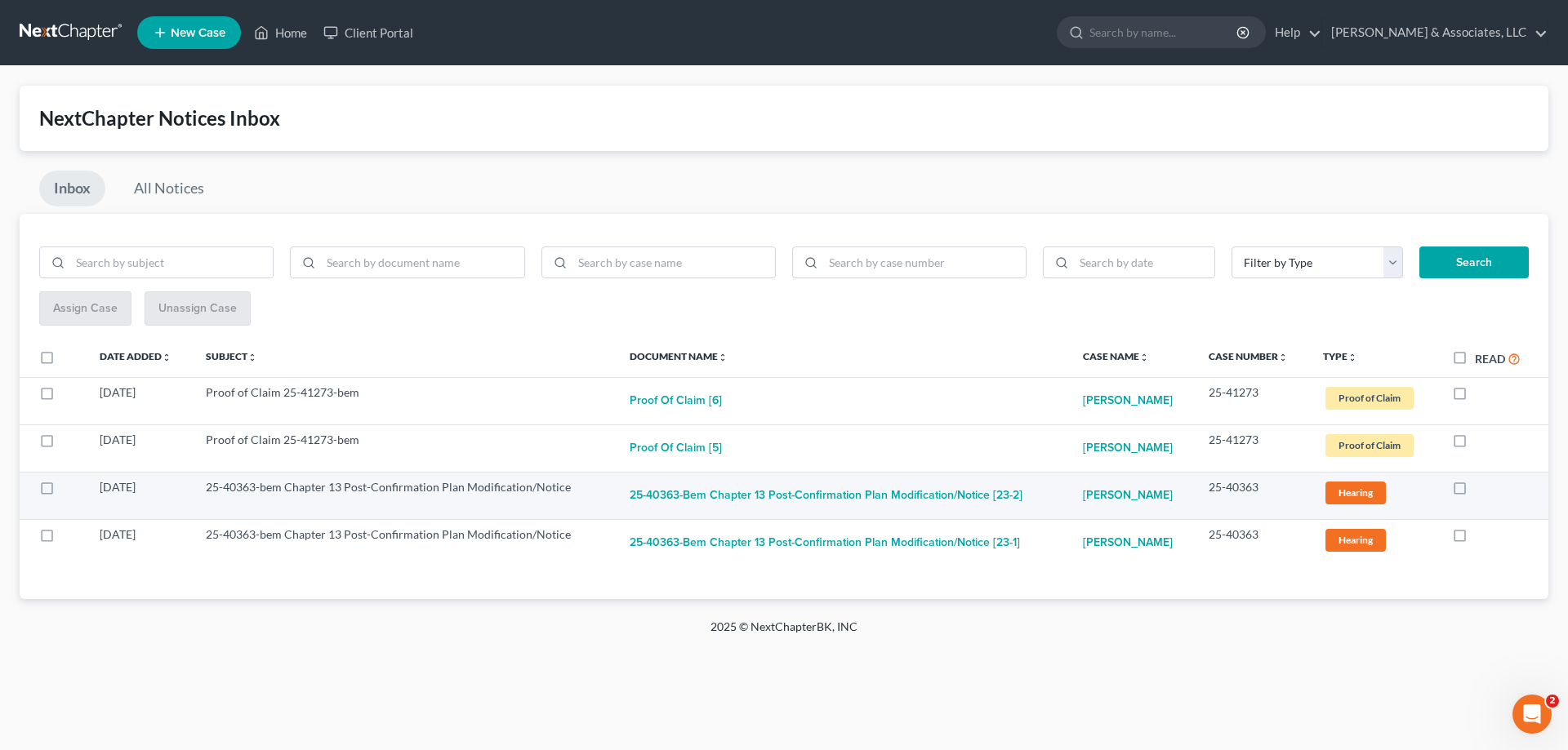
click at [1475, 491] on label at bounding box center [1475, 491] width 0 height 0
click at [1481, 488] on input "checkbox" at bounding box center [1485, 484] width 11 height 11
checkbox input "true"
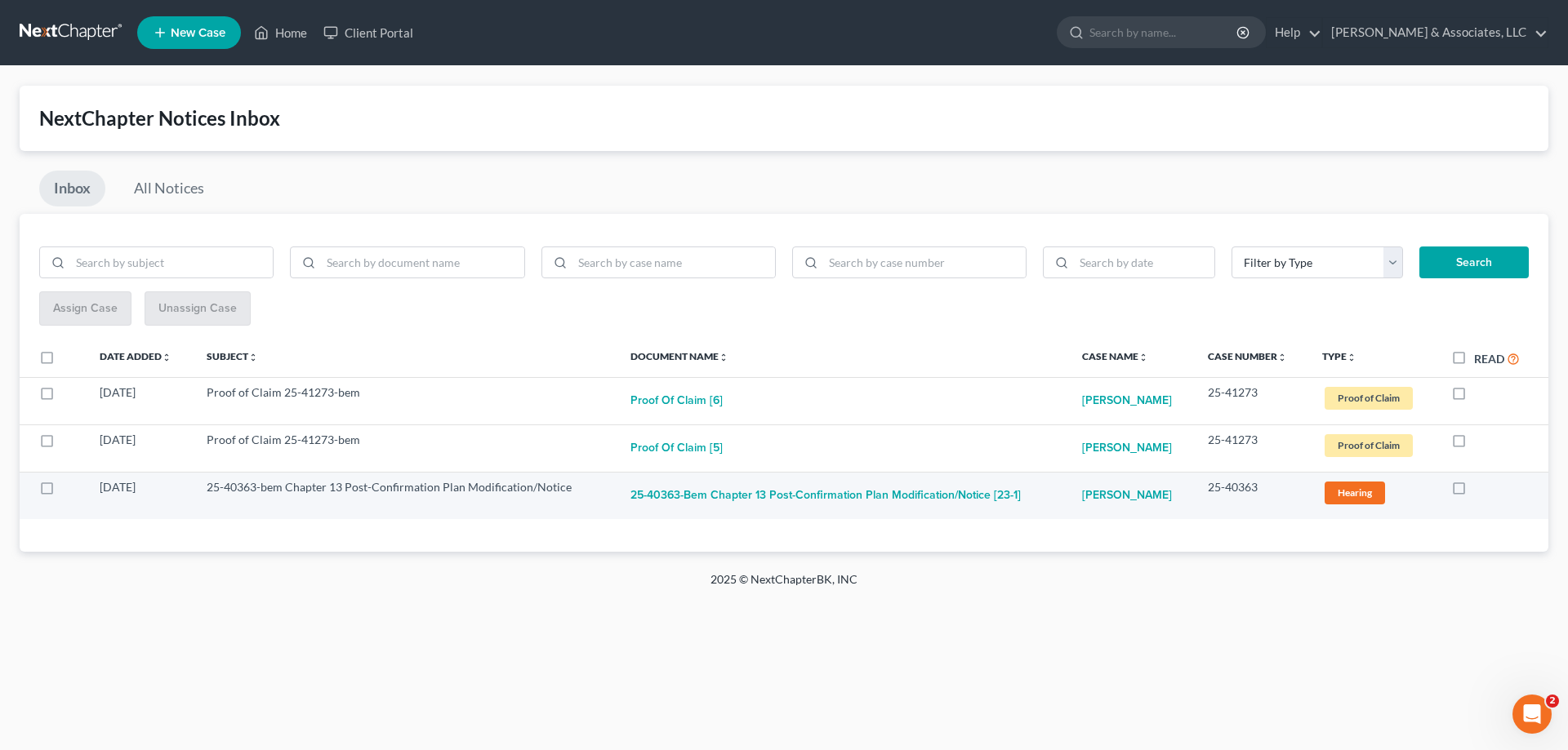
click at [1474, 491] on label at bounding box center [1474, 491] width 0 height 0
click at [1481, 490] on input "checkbox" at bounding box center [1485, 484] width 11 height 11
checkbox input "true"
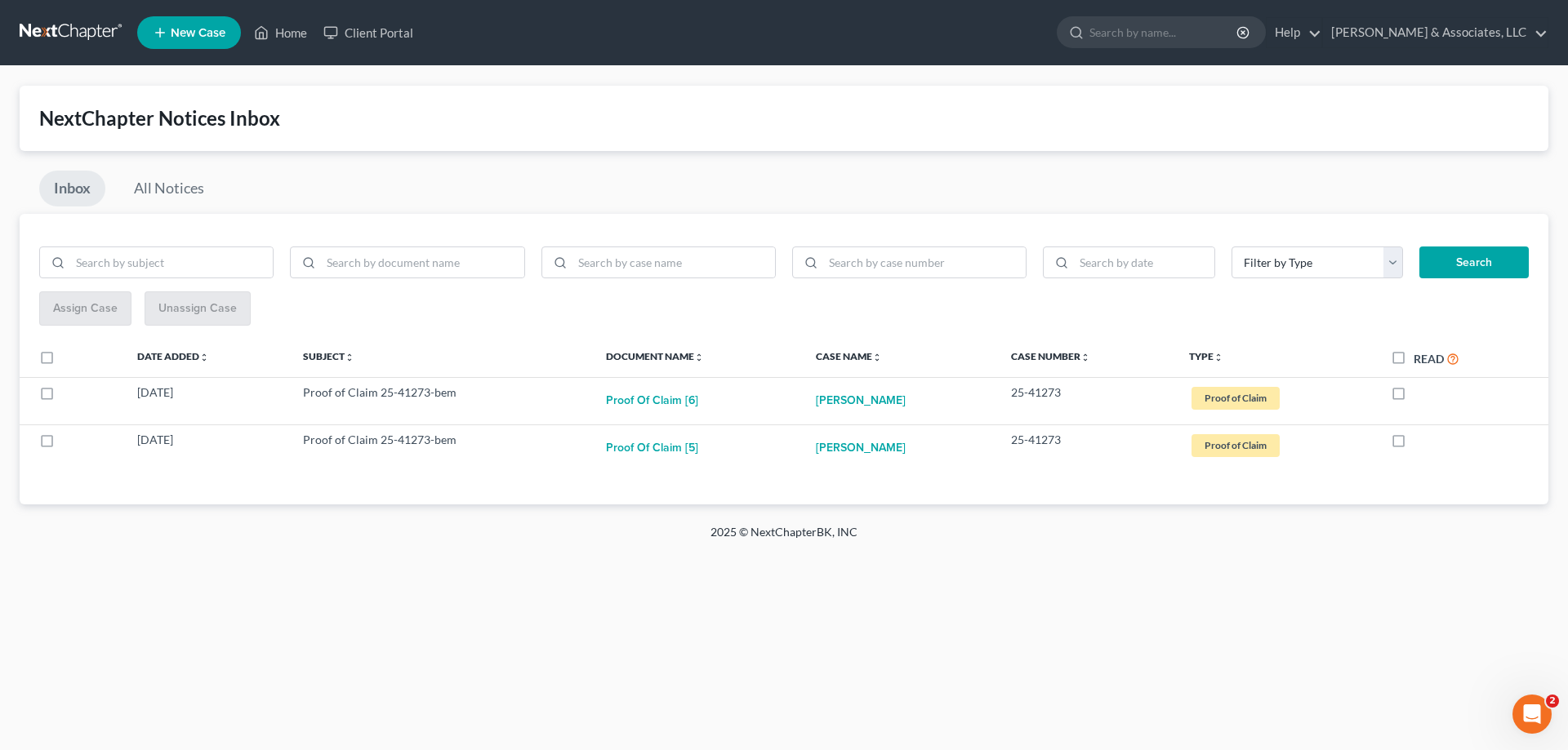
drag, startPoint x: 1397, startPoint y: 361, endPoint x: 1097, endPoint y: 288, distance: 308.8
click at [1413, 361] on label "Read" at bounding box center [1436, 359] width 46 height 19
click at [1420, 361] on input "Read" at bounding box center [1425, 354] width 11 height 11
checkbox input "true"
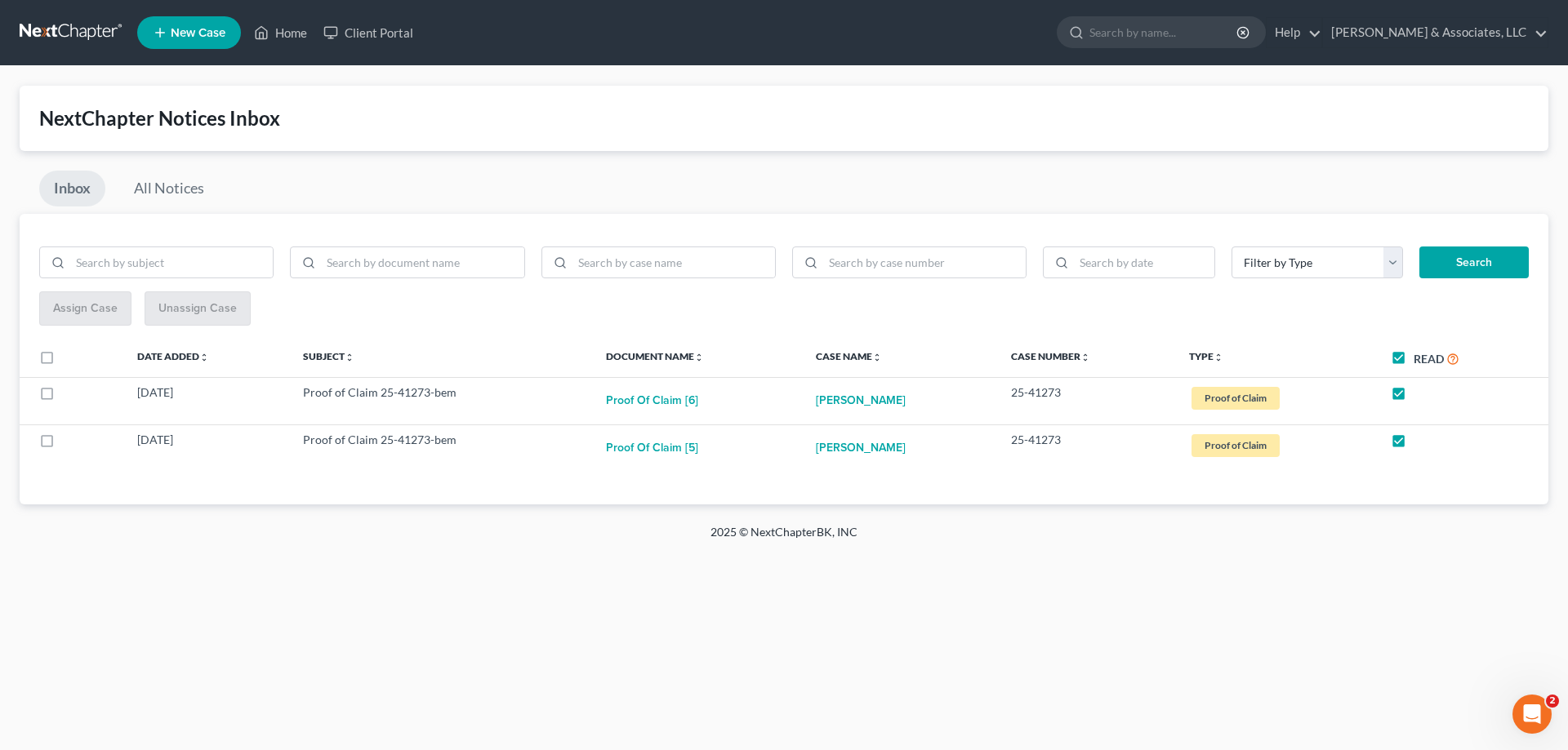
checkbox input "true"
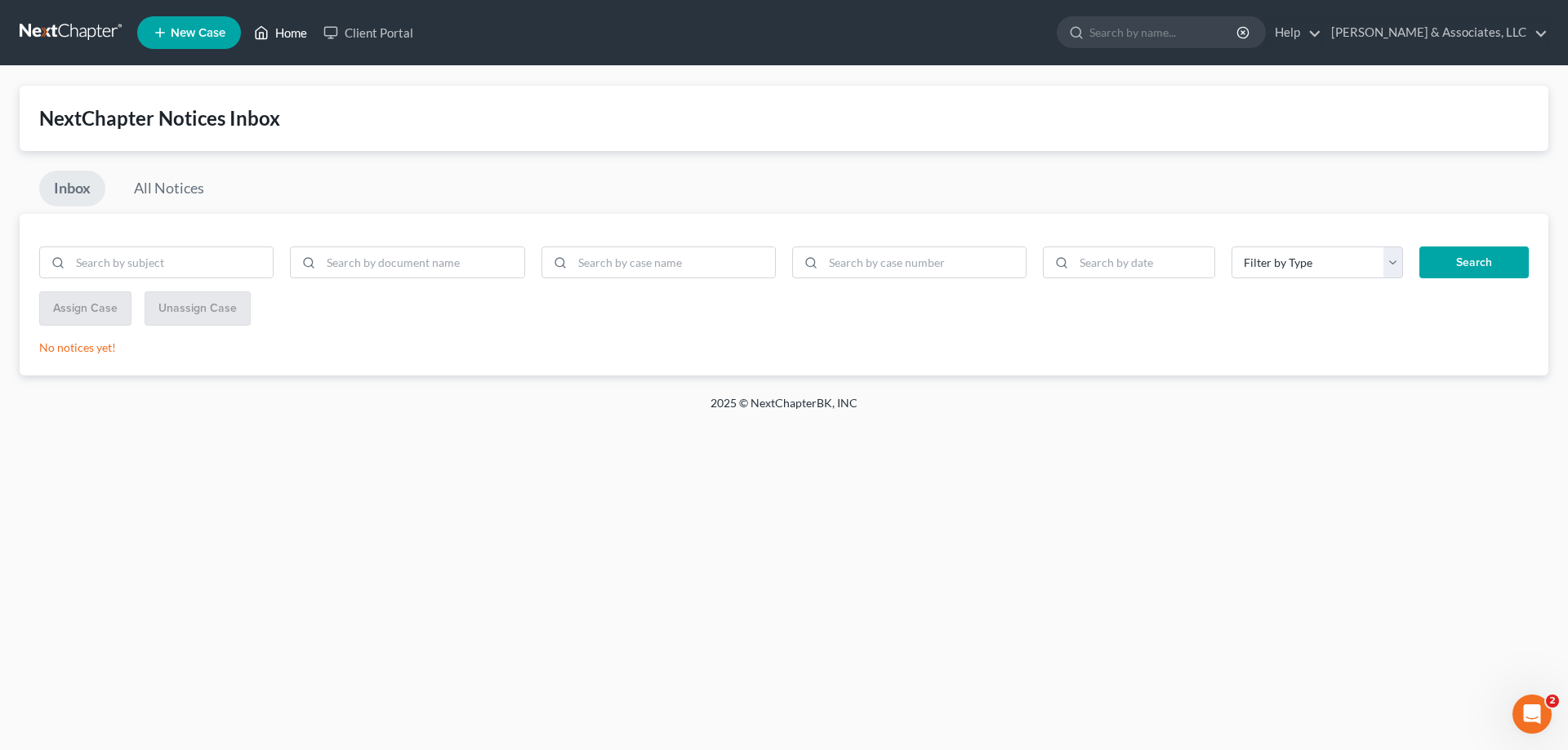
click at [280, 31] on link "Home" at bounding box center [281, 33] width 69 height 30
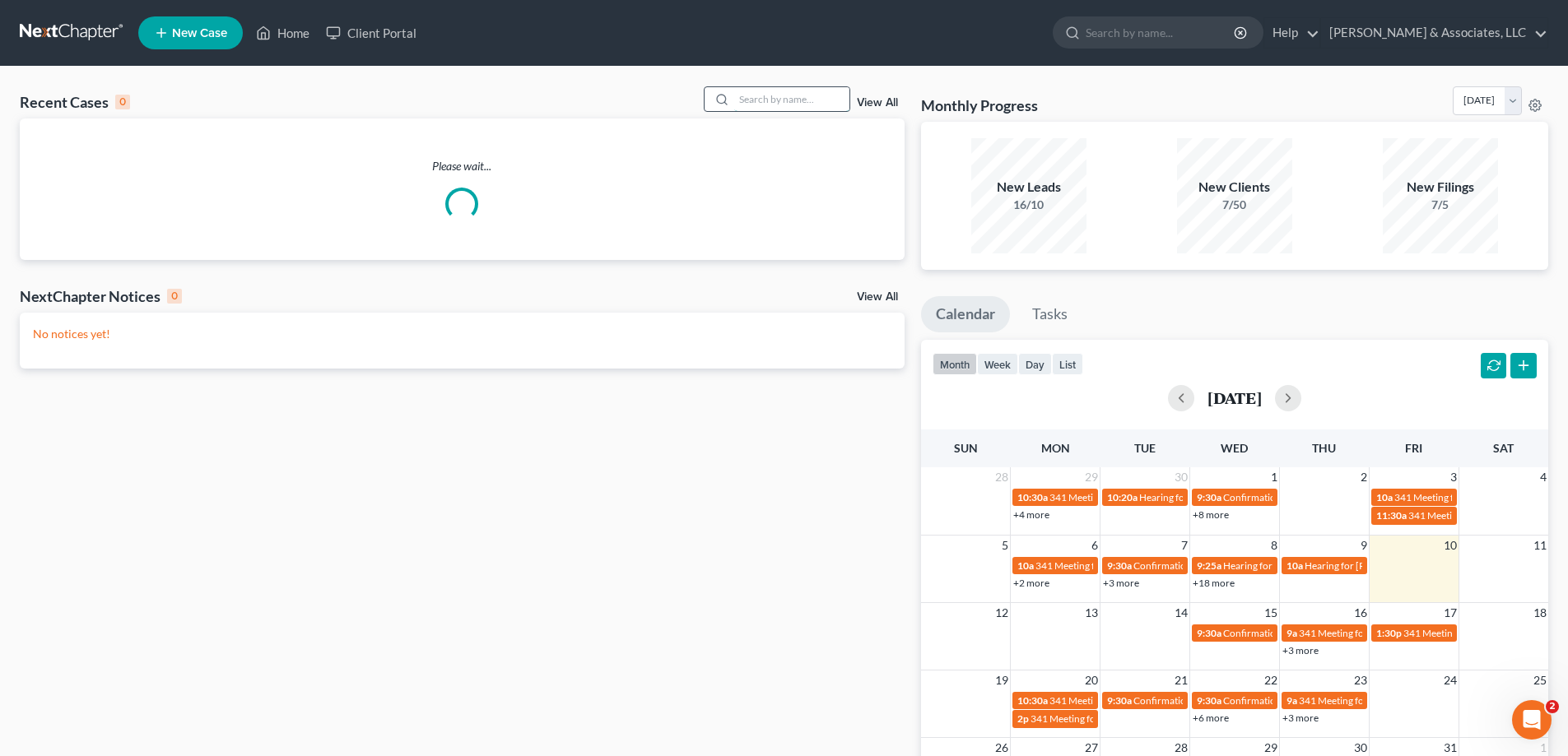
click at [785, 97] on input "search" at bounding box center [792, 99] width 115 height 24
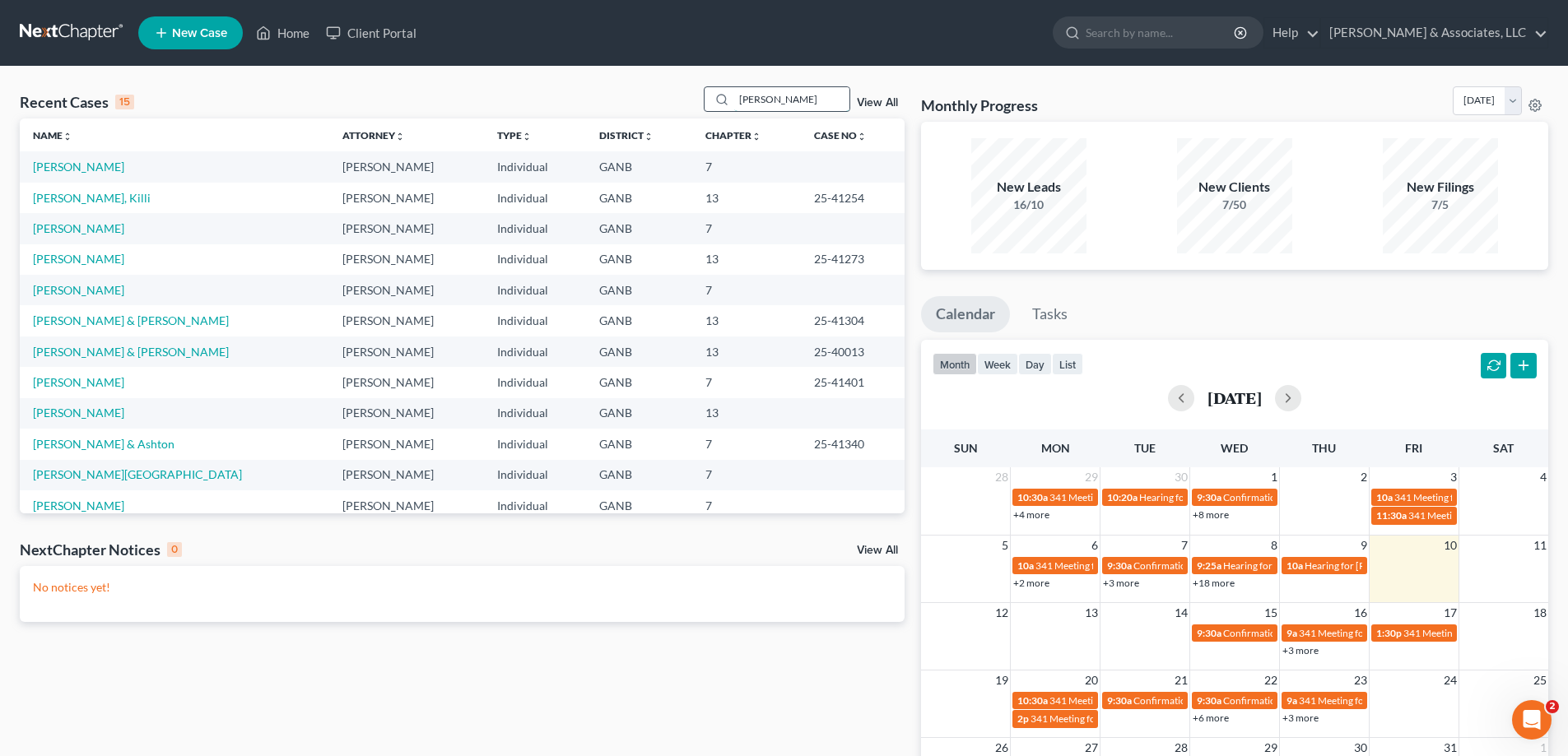
type input "spellman"
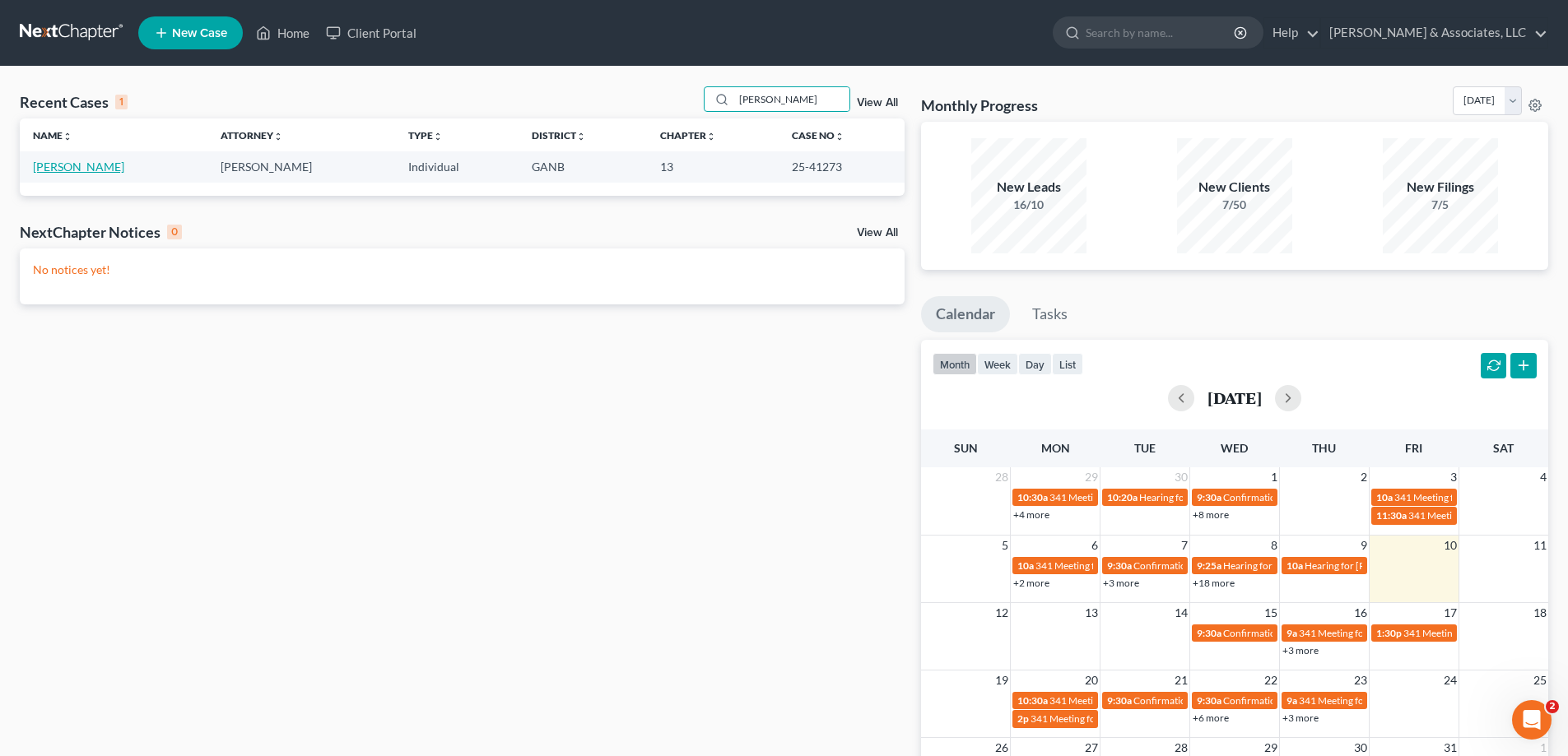
click at [95, 168] on link "Spellman, Jonathan" at bounding box center [78, 167] width 91 height 14
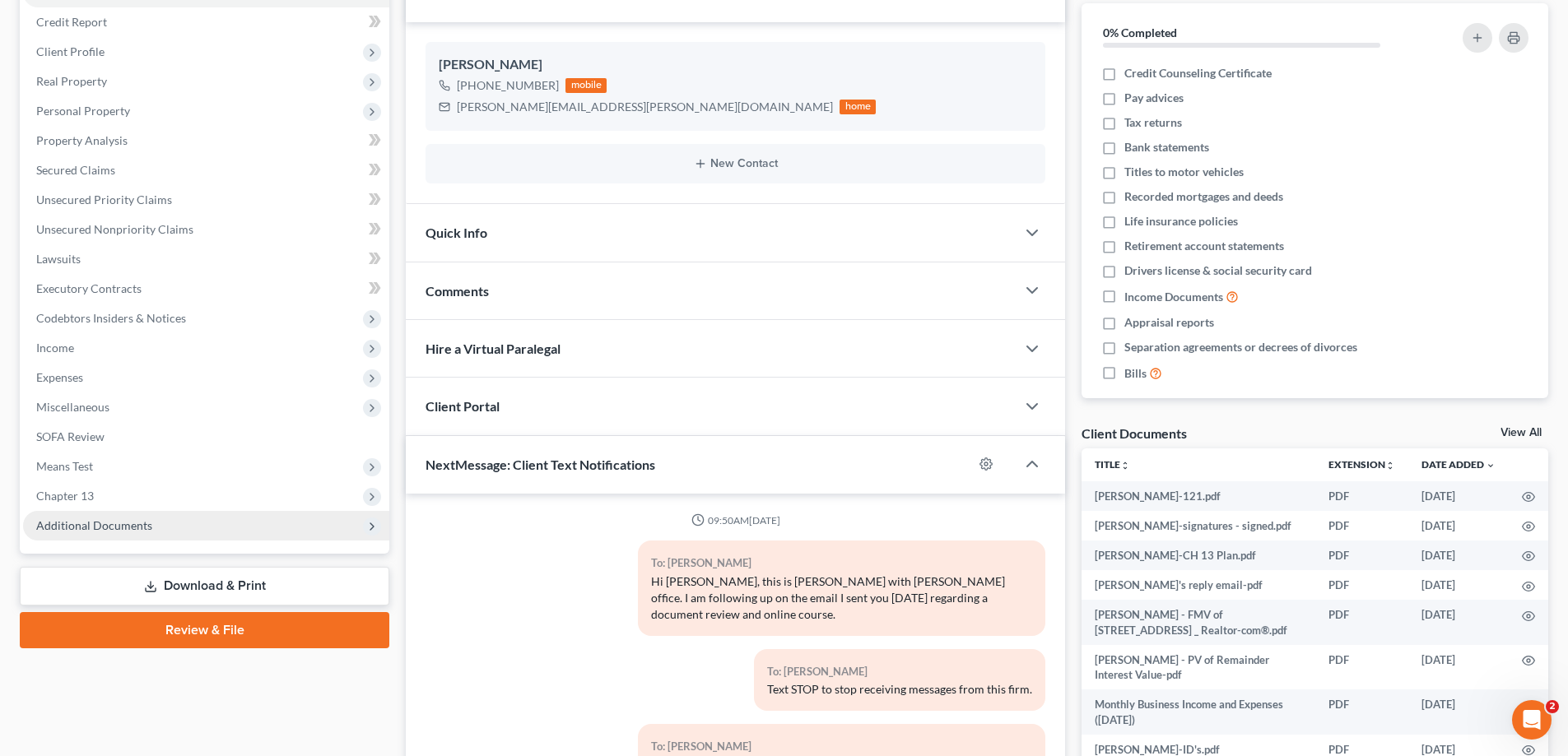
scroll to position [247, 0]
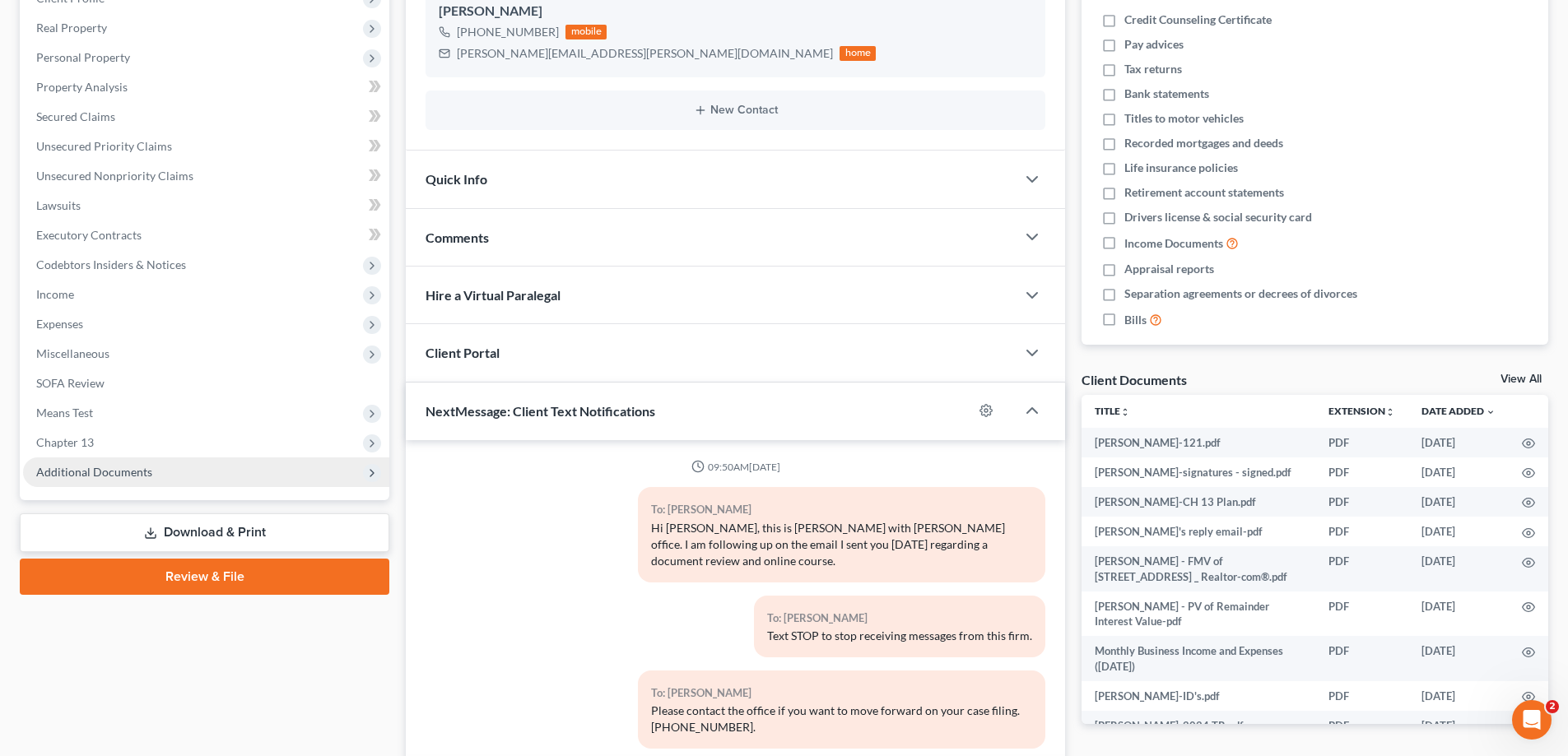
click at [94, 475] on span "Additional Documents" at bounding box center [94, 472] width 116 height 14
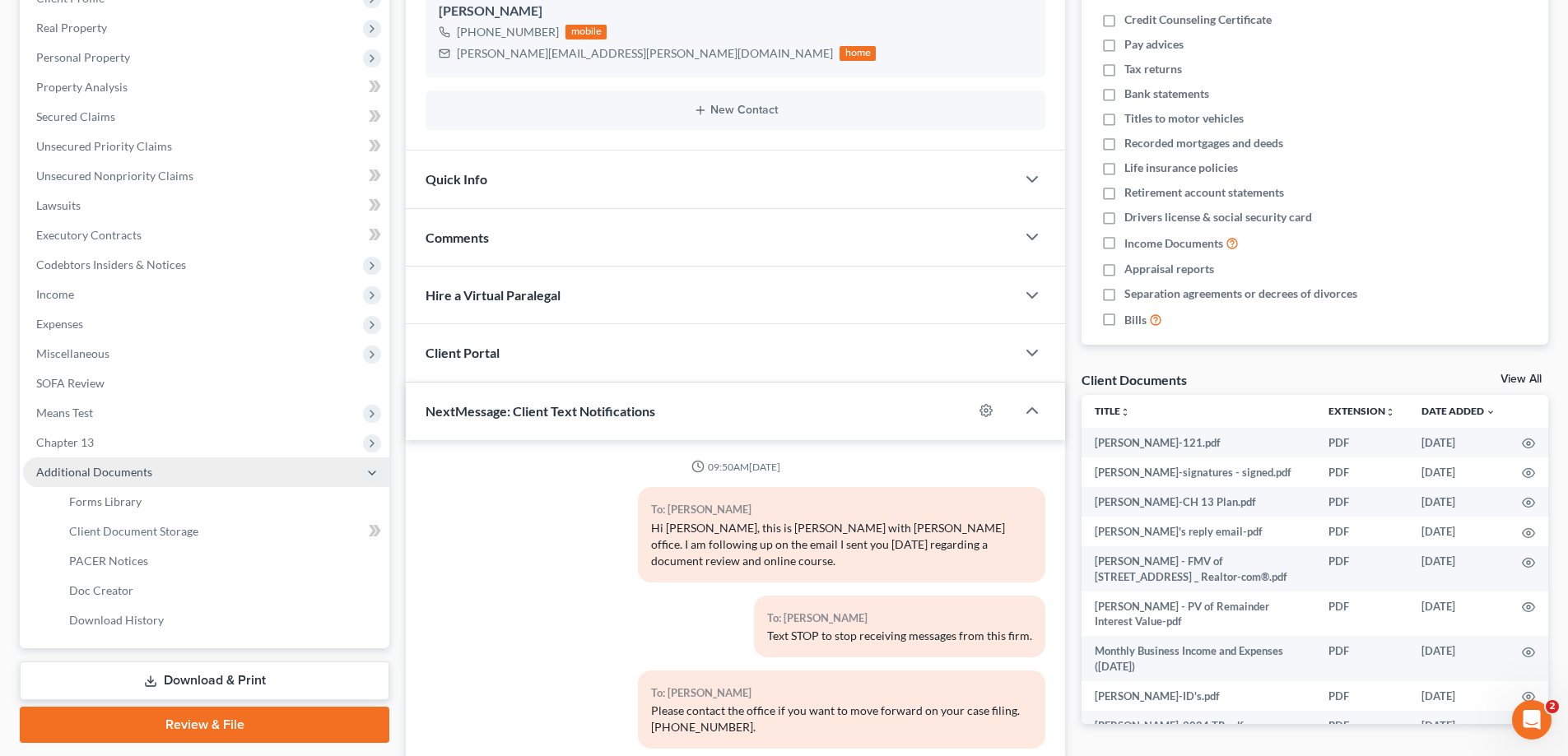
scroll to position [266, 0]
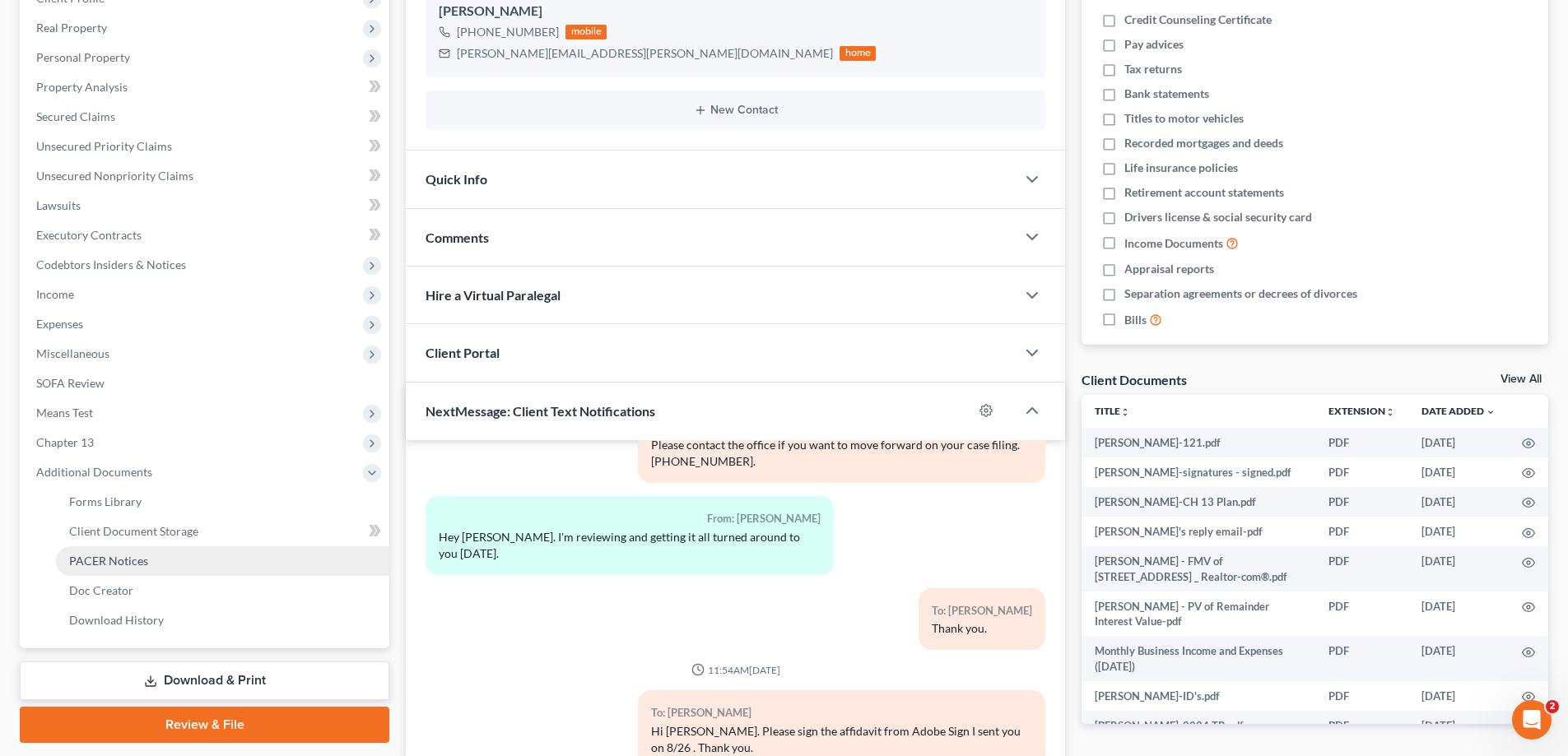
click at [91, 561] on span "PACER Notices" at bounding box center [109, 561] width 79 height 14
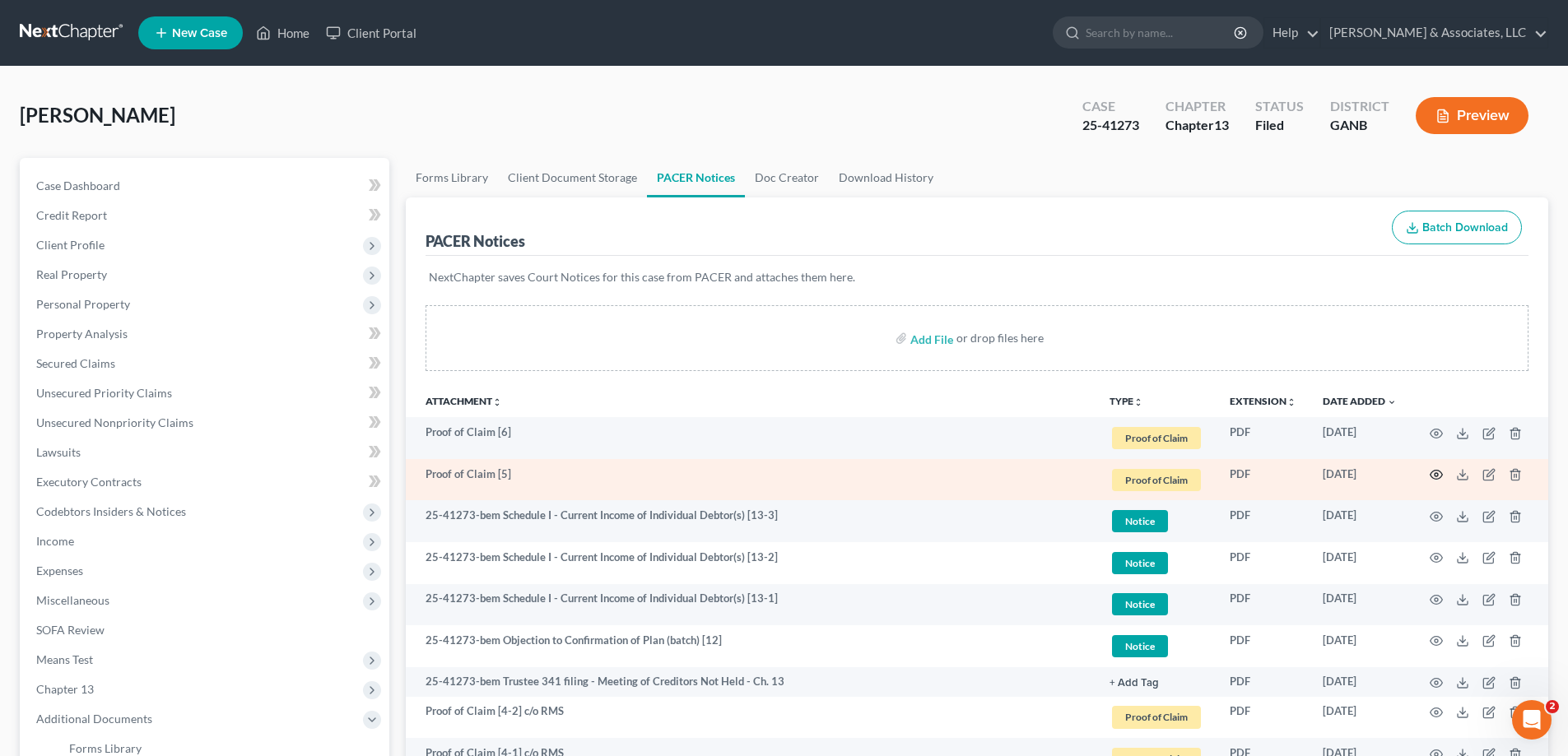
click at [1440, 472] on icon "button" at bounding box center [1436, 475] width 13 height 9
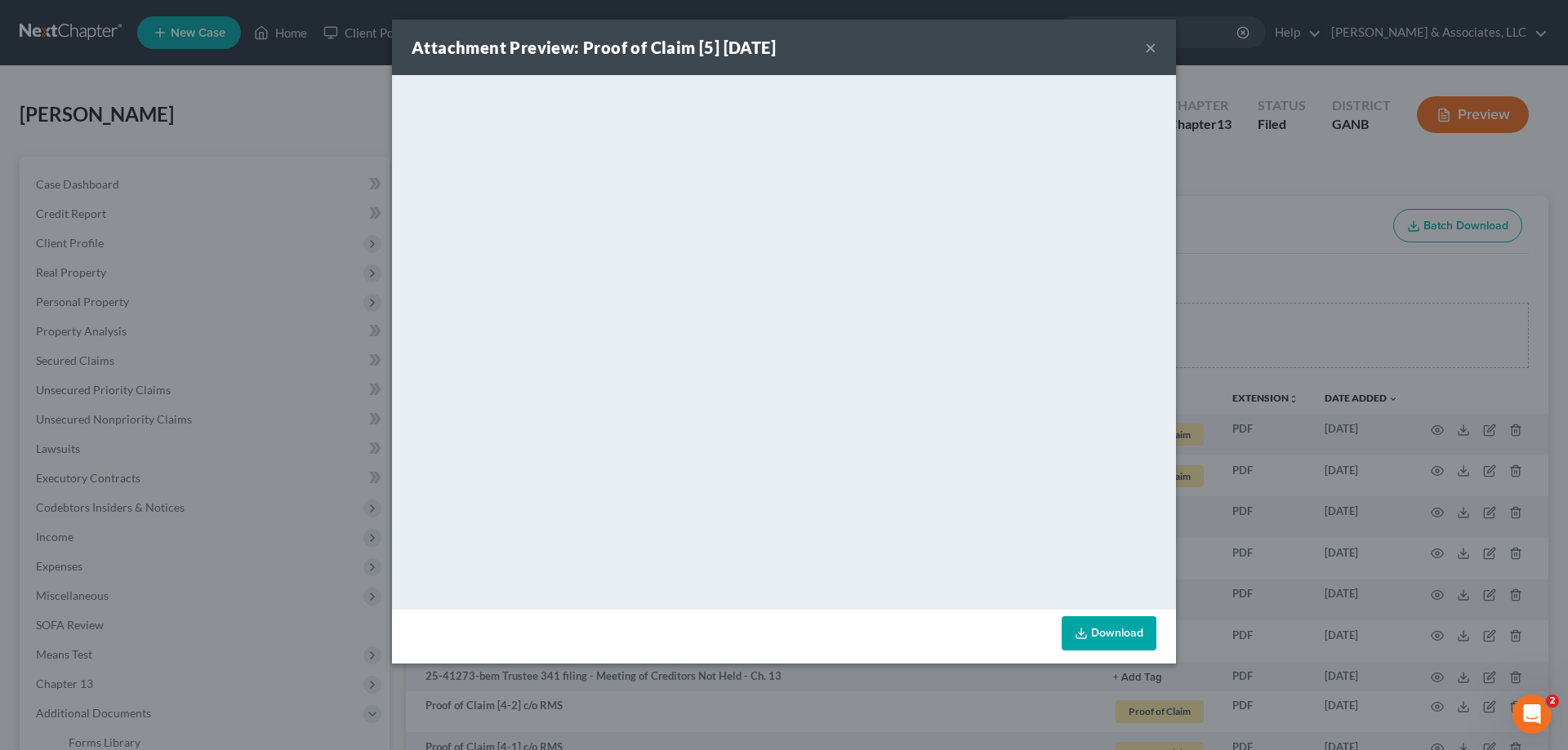
drag, startPoint x: 1150, startPoint y: 45, endPoint x: 1183, endPoint y: 62, distance: 37.1
click at [1150, 46] on button "×" at bounding box center [1151, 47] width 12 height 19
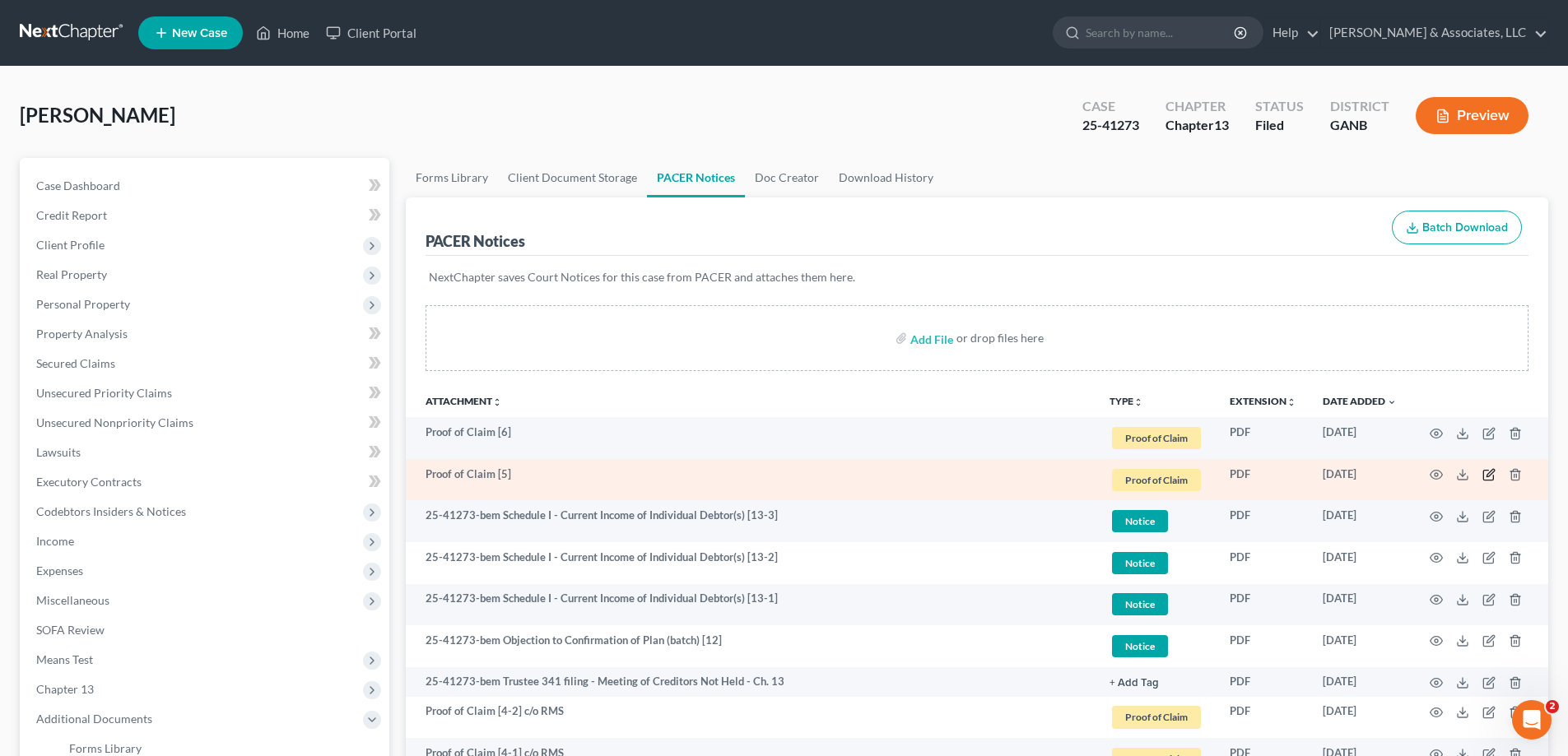
click at [1489, 472] on icon "button" at bounding box center [1489, 475] width 14 height 14
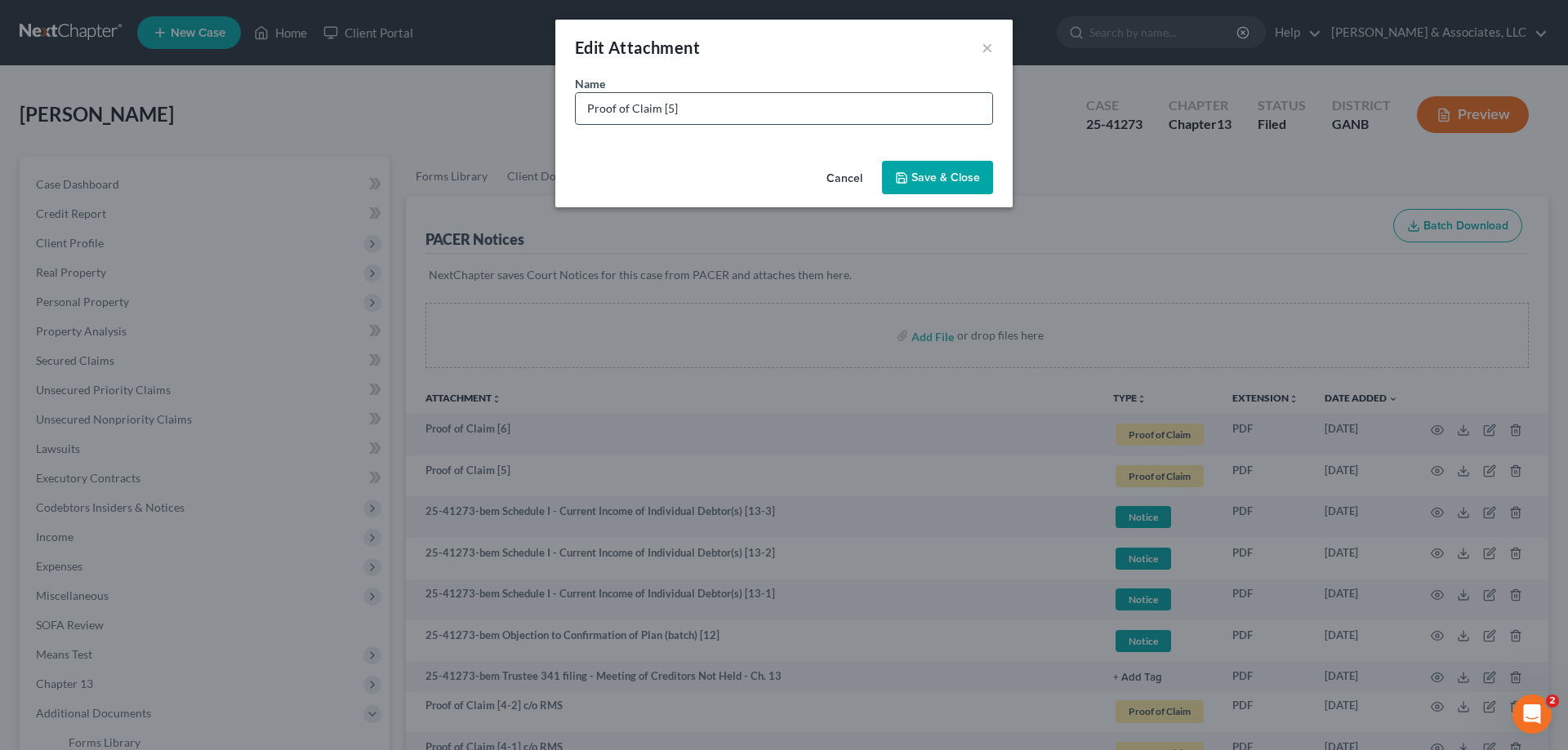
click at [782, 108] on input "Proof of Claim [5]" at bounding box center [784, 109] width 416 height 31
type input "Proof of Claim [5] American Express"
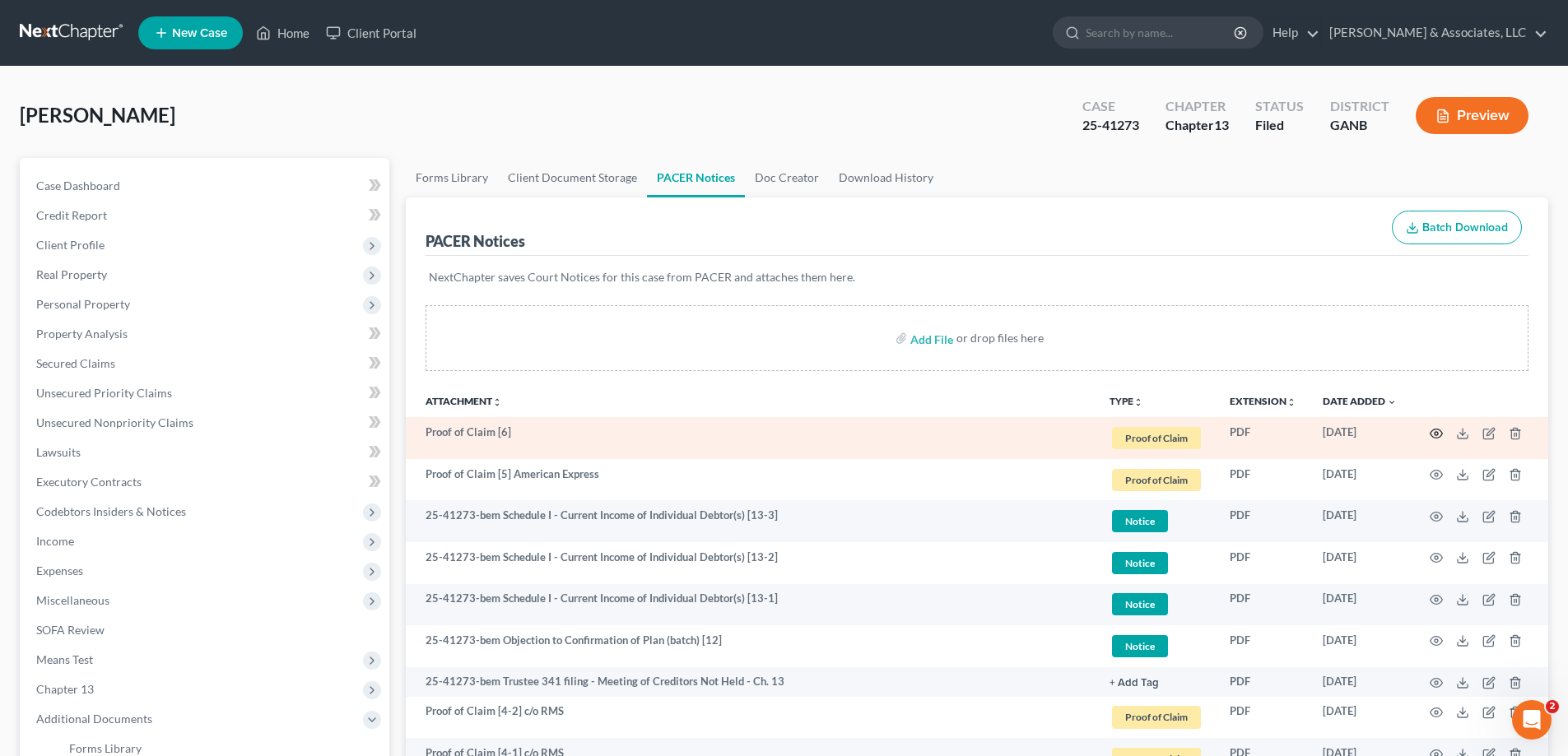
click at [1437, 434] on circle "button" at bounding box center [1435, 433] width 3 height 3
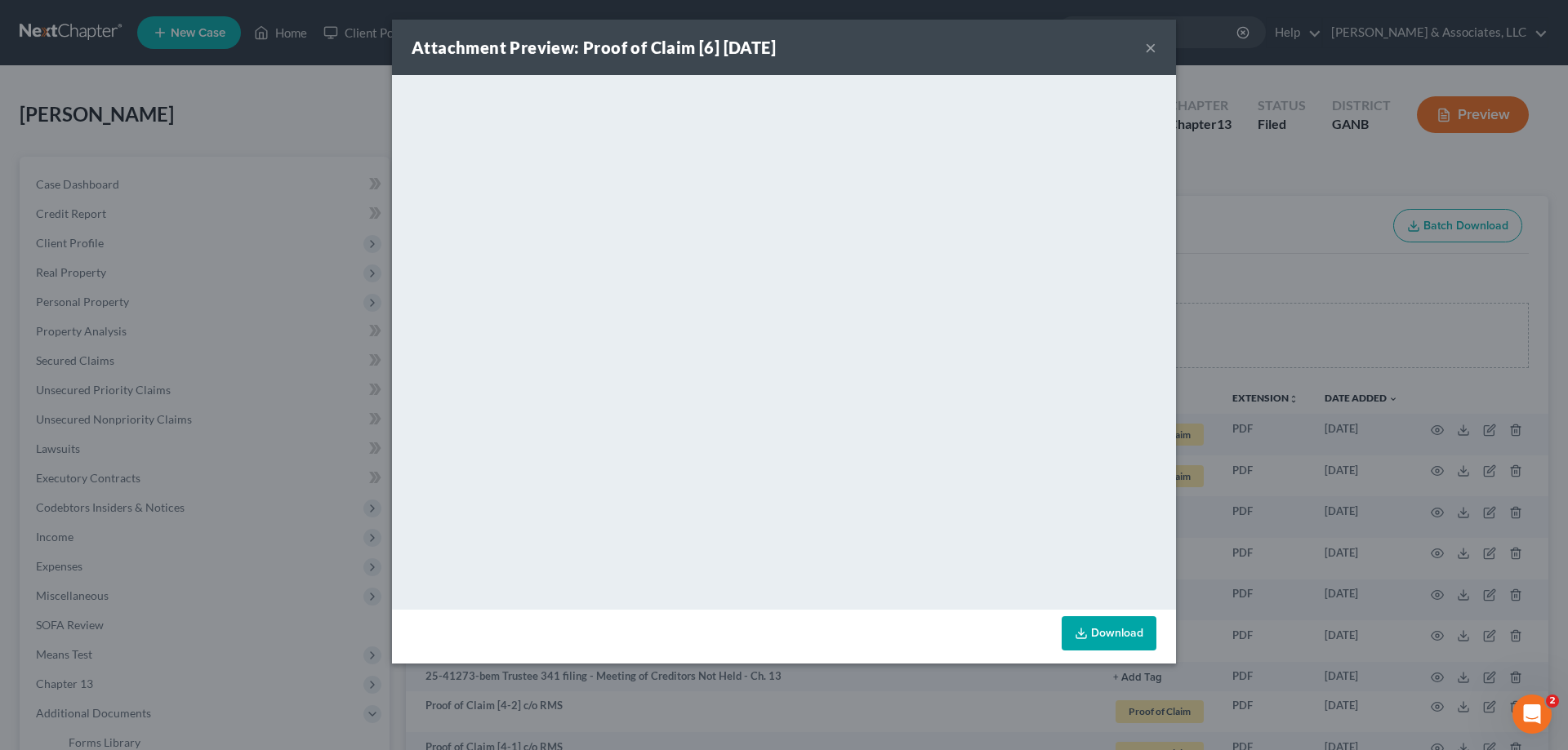
click at [1149, 46] on button "×" at bounding box center [1151, 47] width 12 height 19
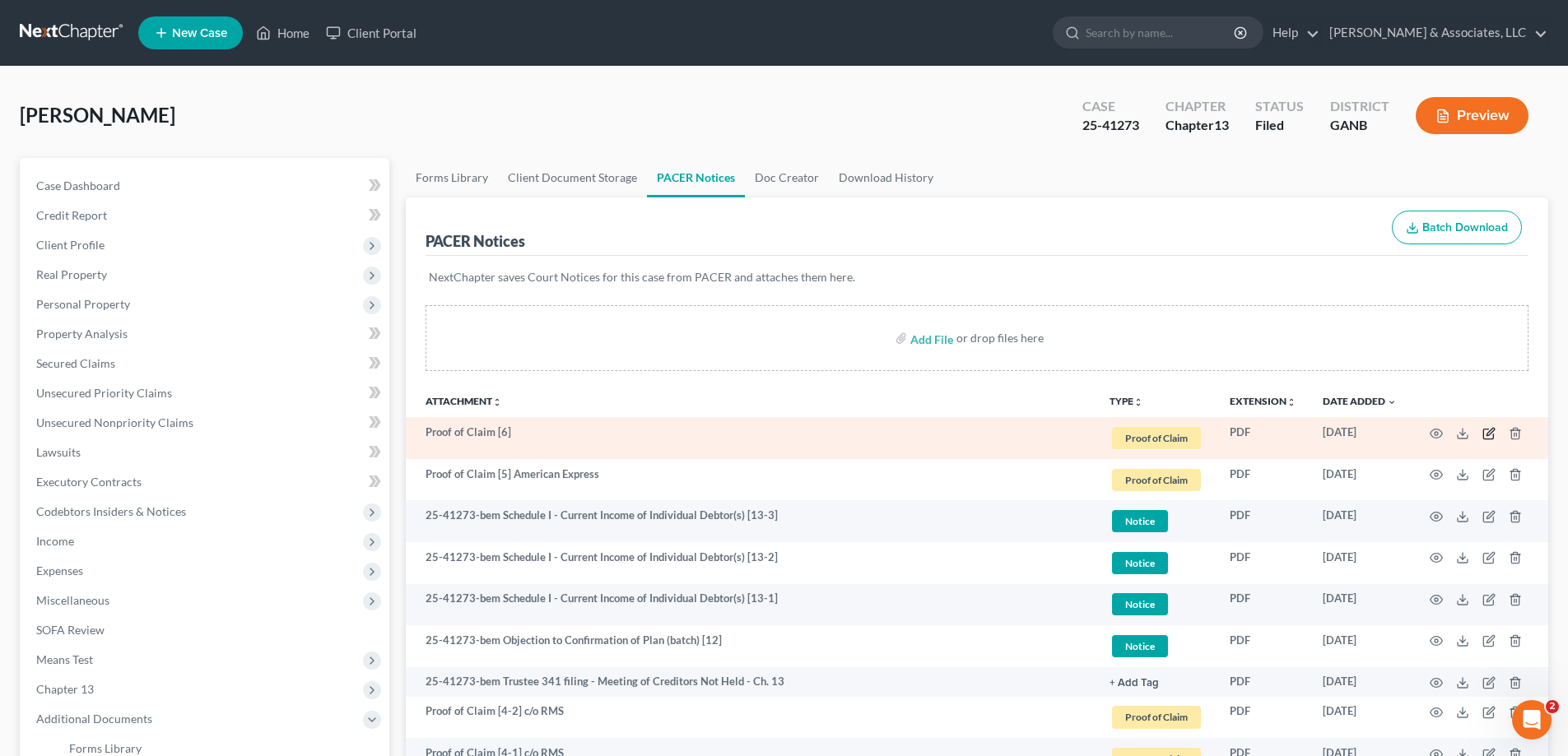
click at [1484, 428] on icon "button" at bounding box center [1489, 434] width 14 height 14
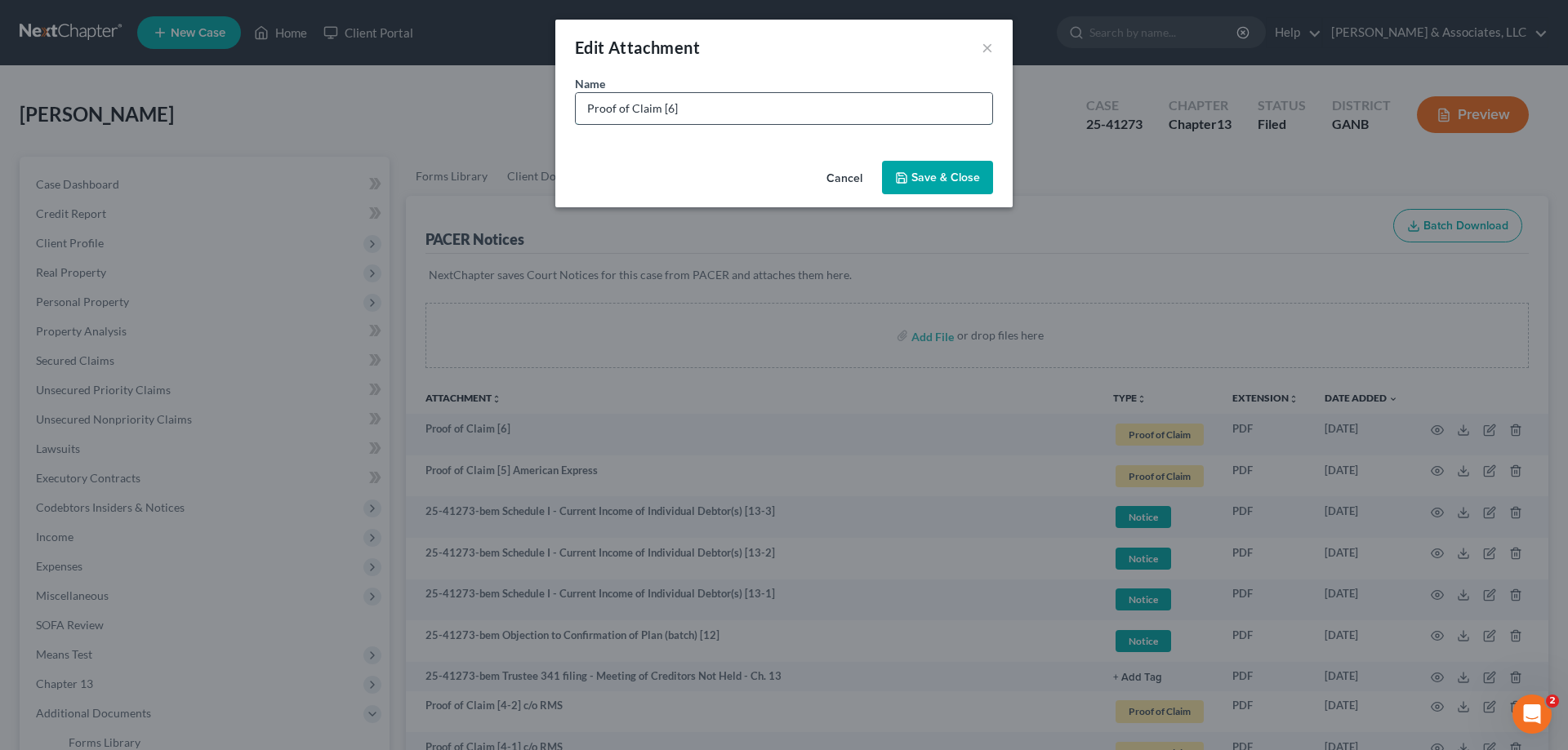
click at [765, 109] on input "Proof of Claim [6]" at bounding box center [784, 109] width 416 height 31
type input "Proof of Claim [6] American Express"
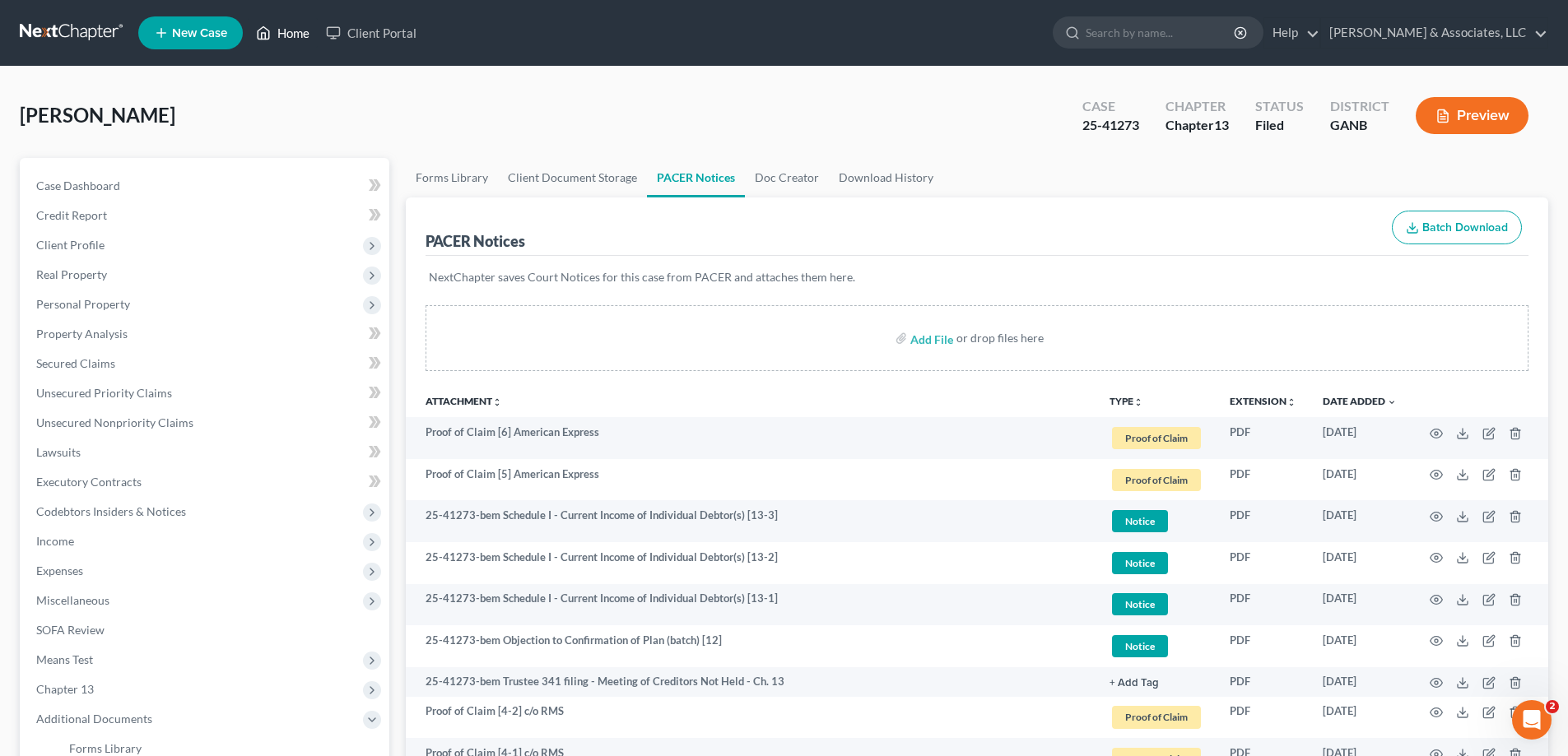
click at [298, 32] on link "Home" at bounding box center [283, 33] width 70 height 30
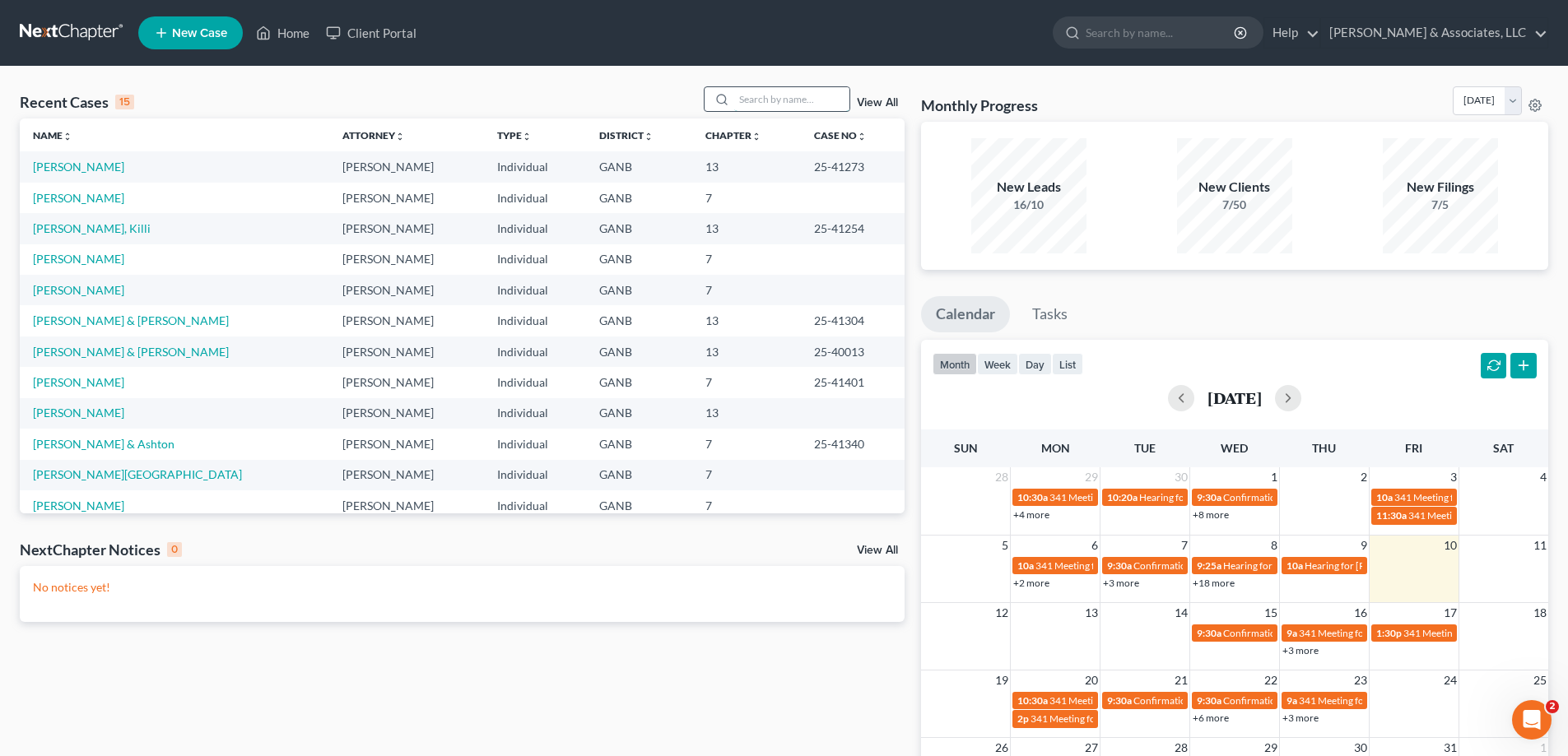
click at [756, 101] on input "search" at bounding box center [792, 99] width 115 height 24
type input "ward"
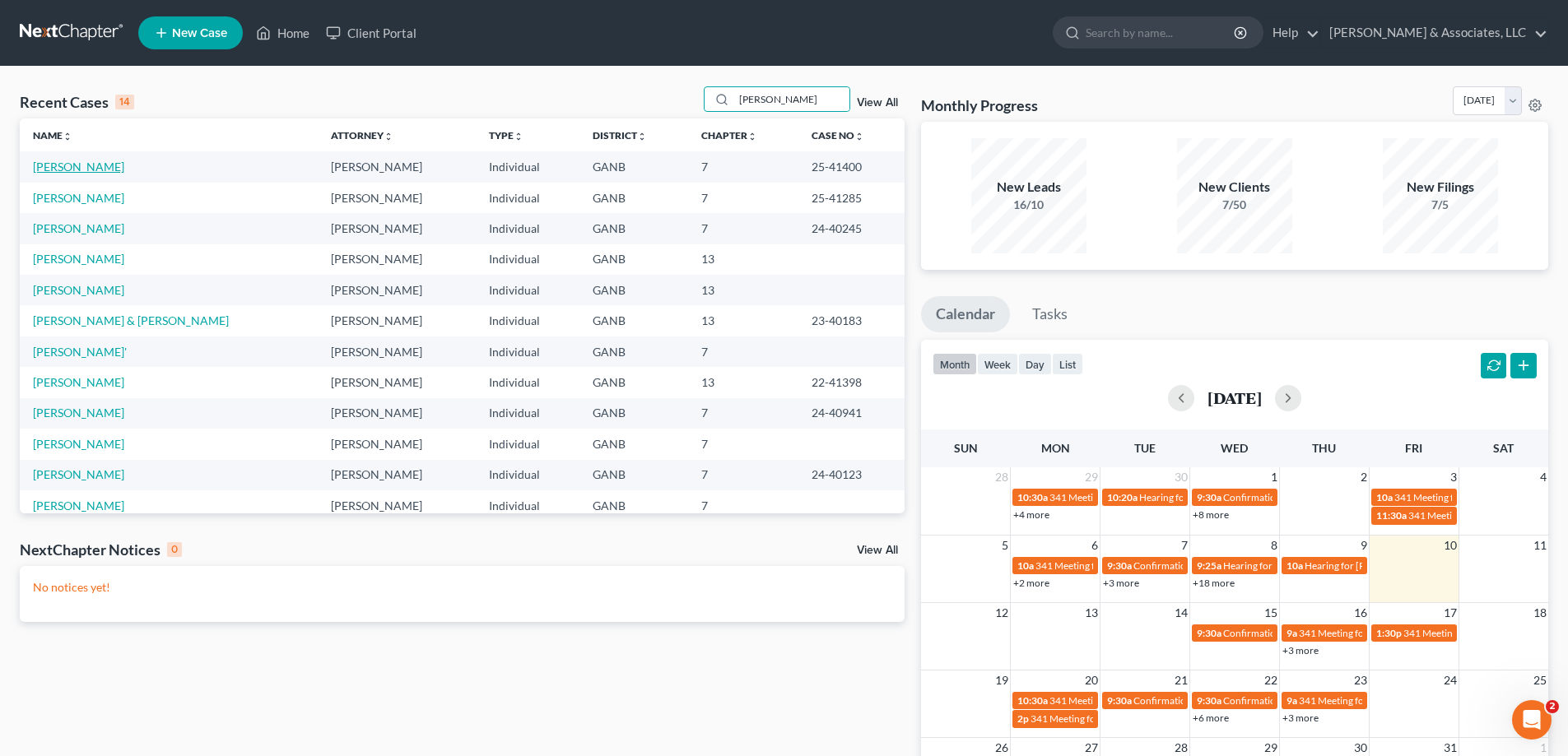
click at [60, 167] on link "Ward, Paula" at bounding box center [78, 167] width 91 height 14
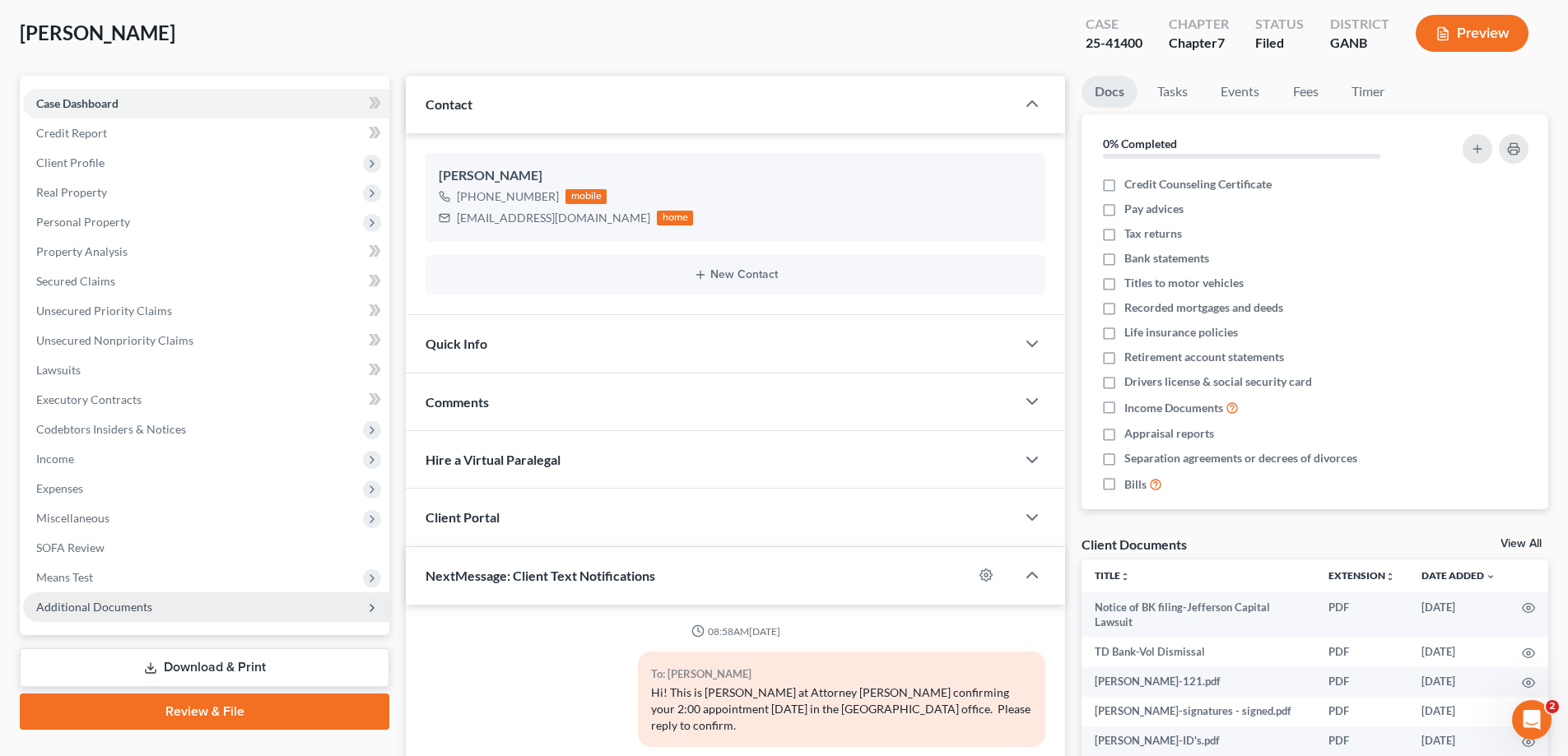
scroll to position [190, 0]
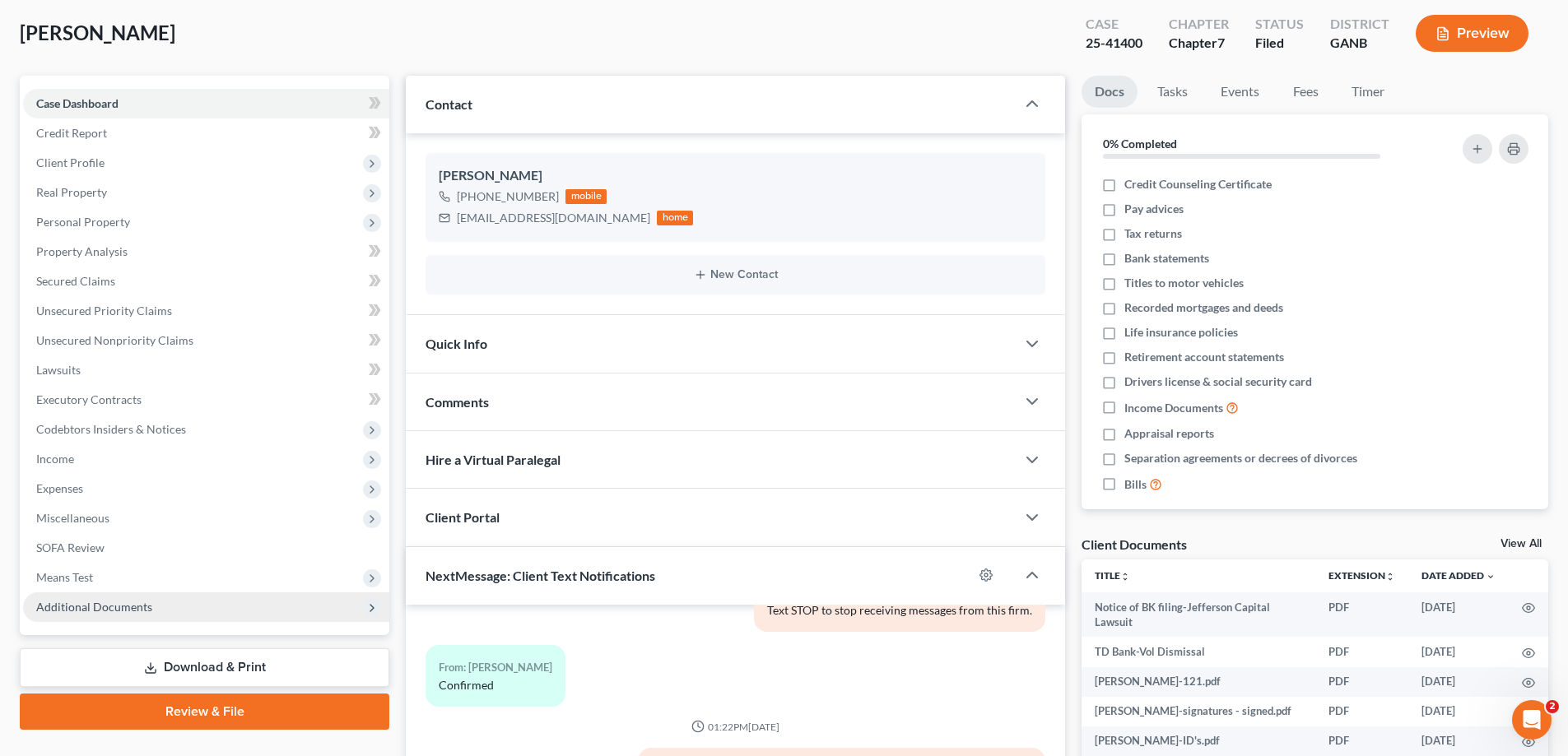
click at [62, 614] on span "Additional Documents" at bounding box center [206, 607] width 366 height 30
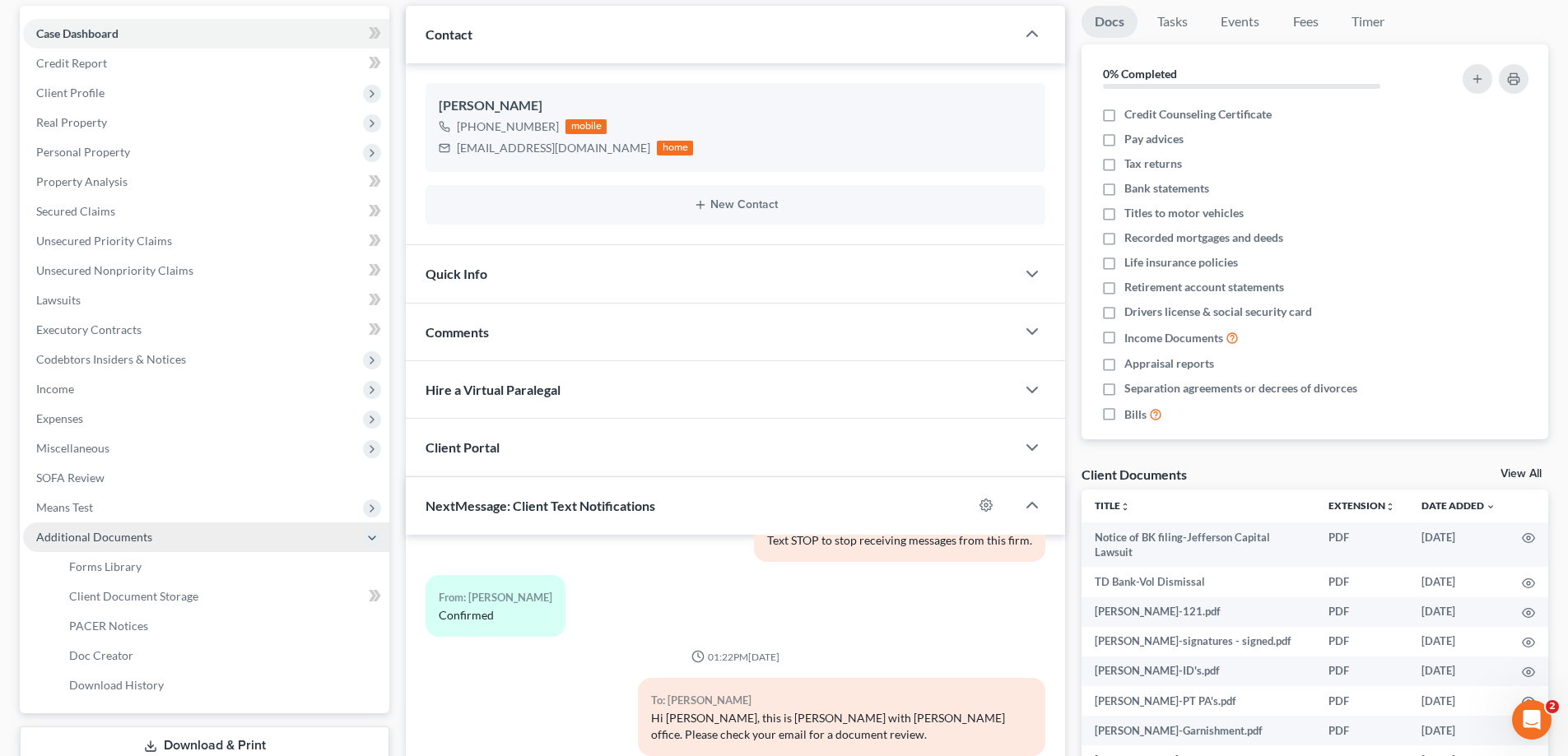
scroll to position [247, 0]
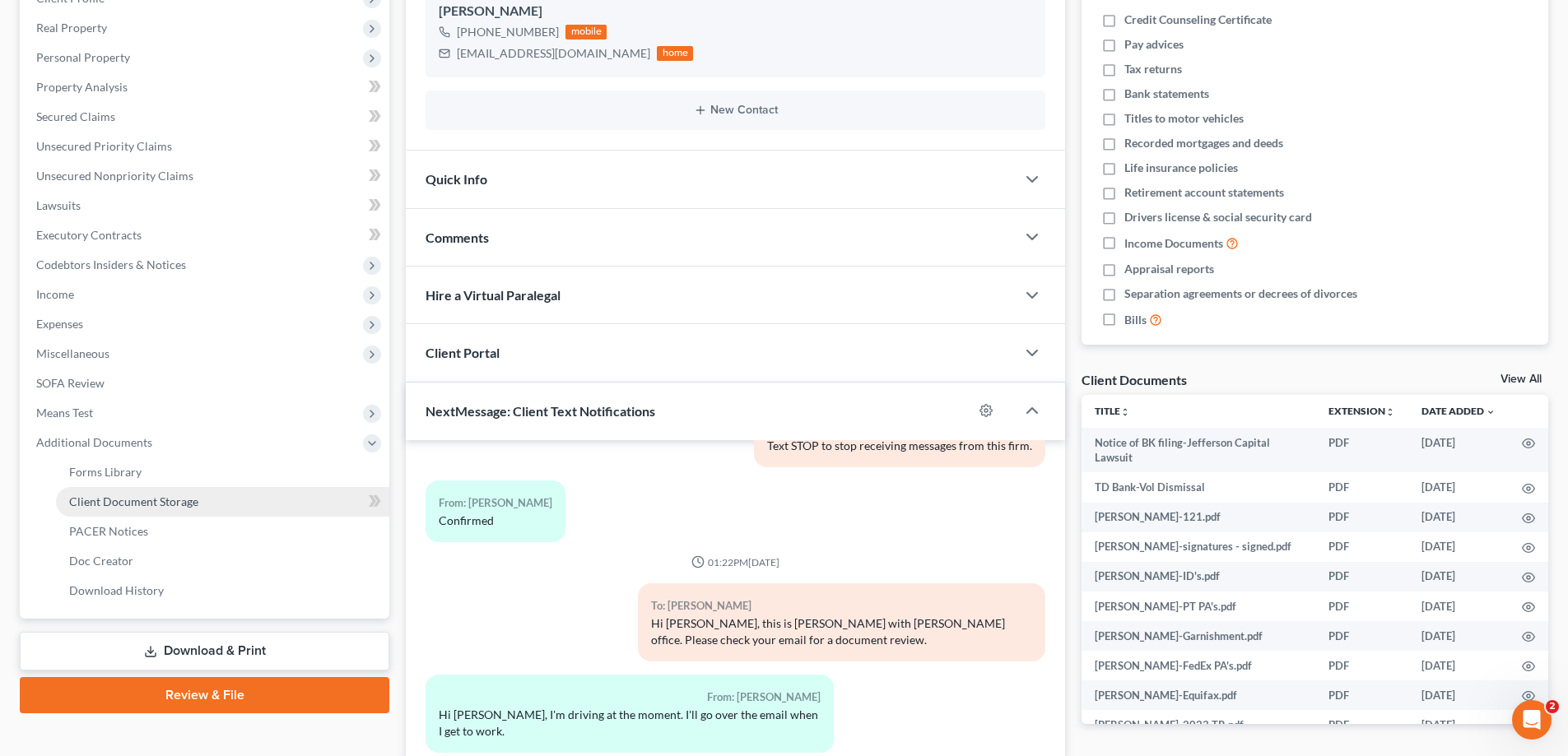
click at [115, 499] on span "Client Document Storage" at bounding box center [133, 501] width 129 height 14
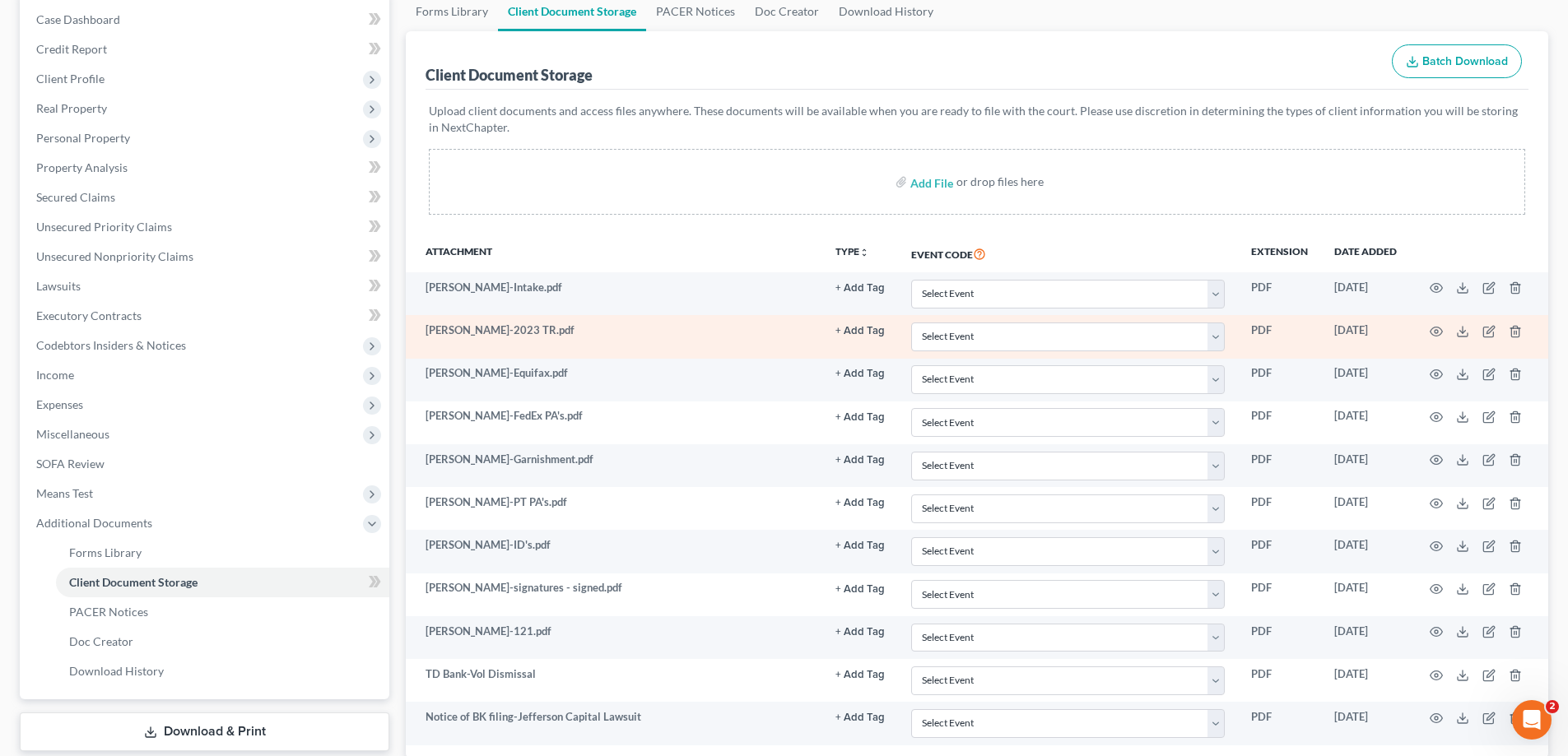
scroll to position [284, 0]
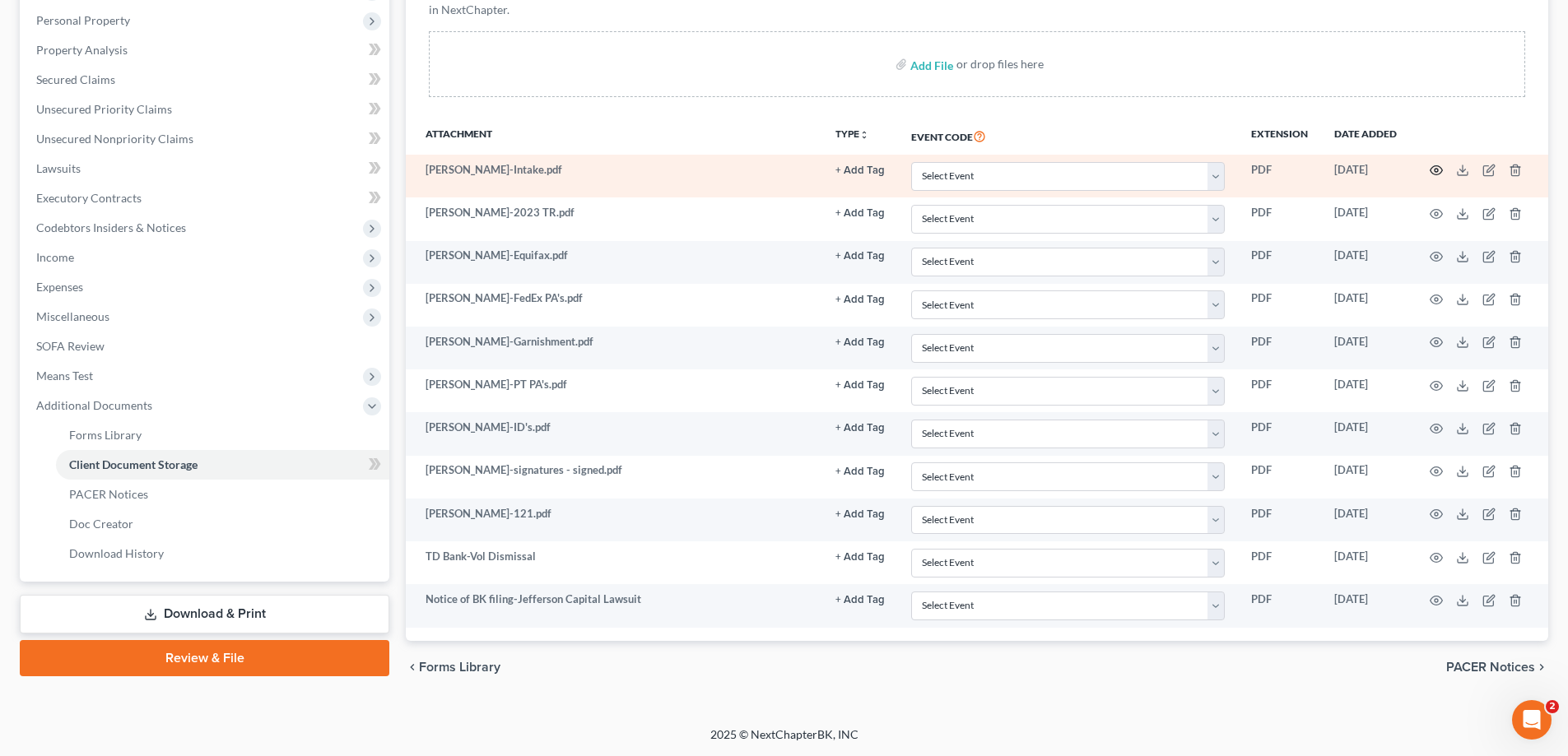
click at [1433, 168] on icon "button" at bounding box center [1436, 171] width 14 height 14
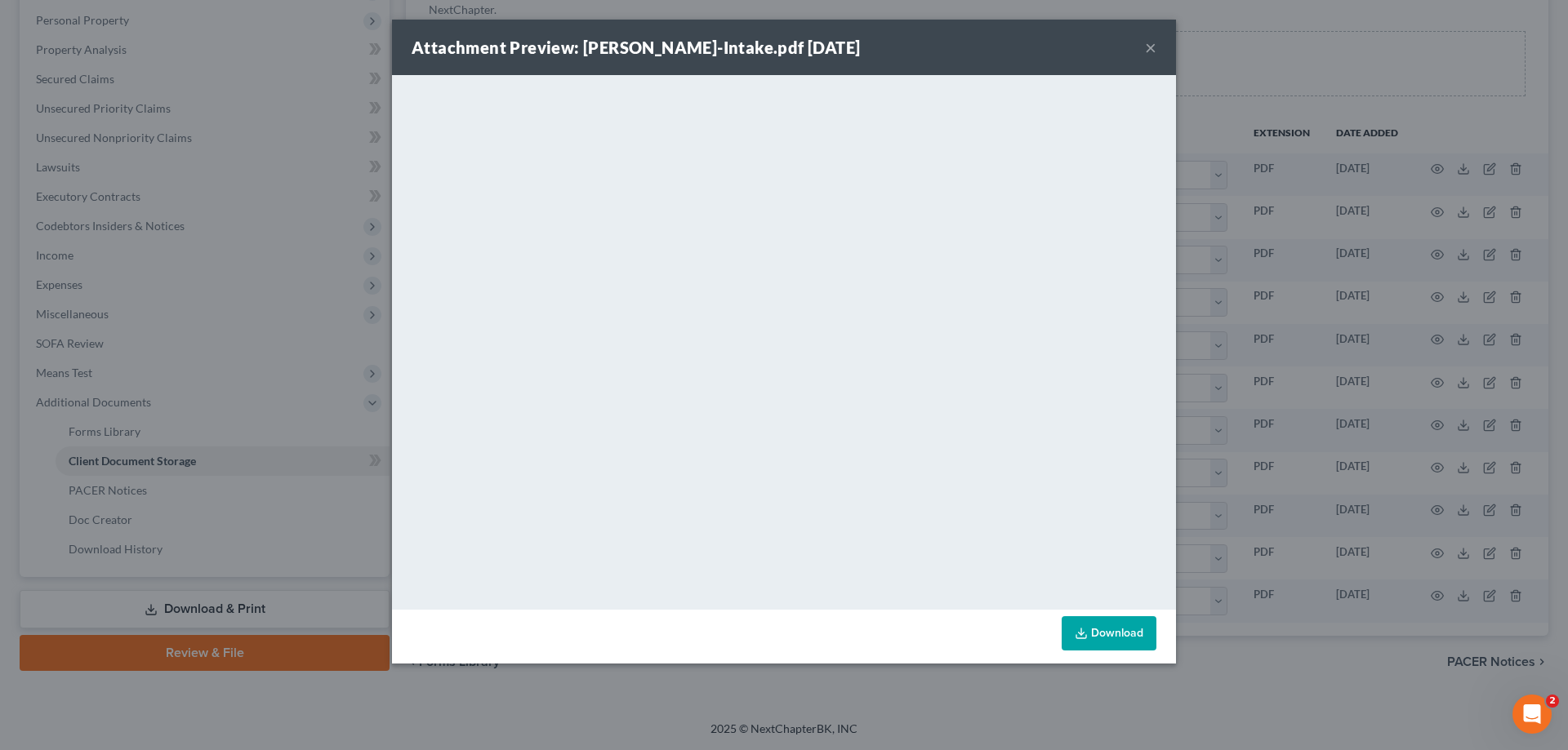
click at [1151, 44] on button "×" at bounding box center [1151, 47] width 12 height 19
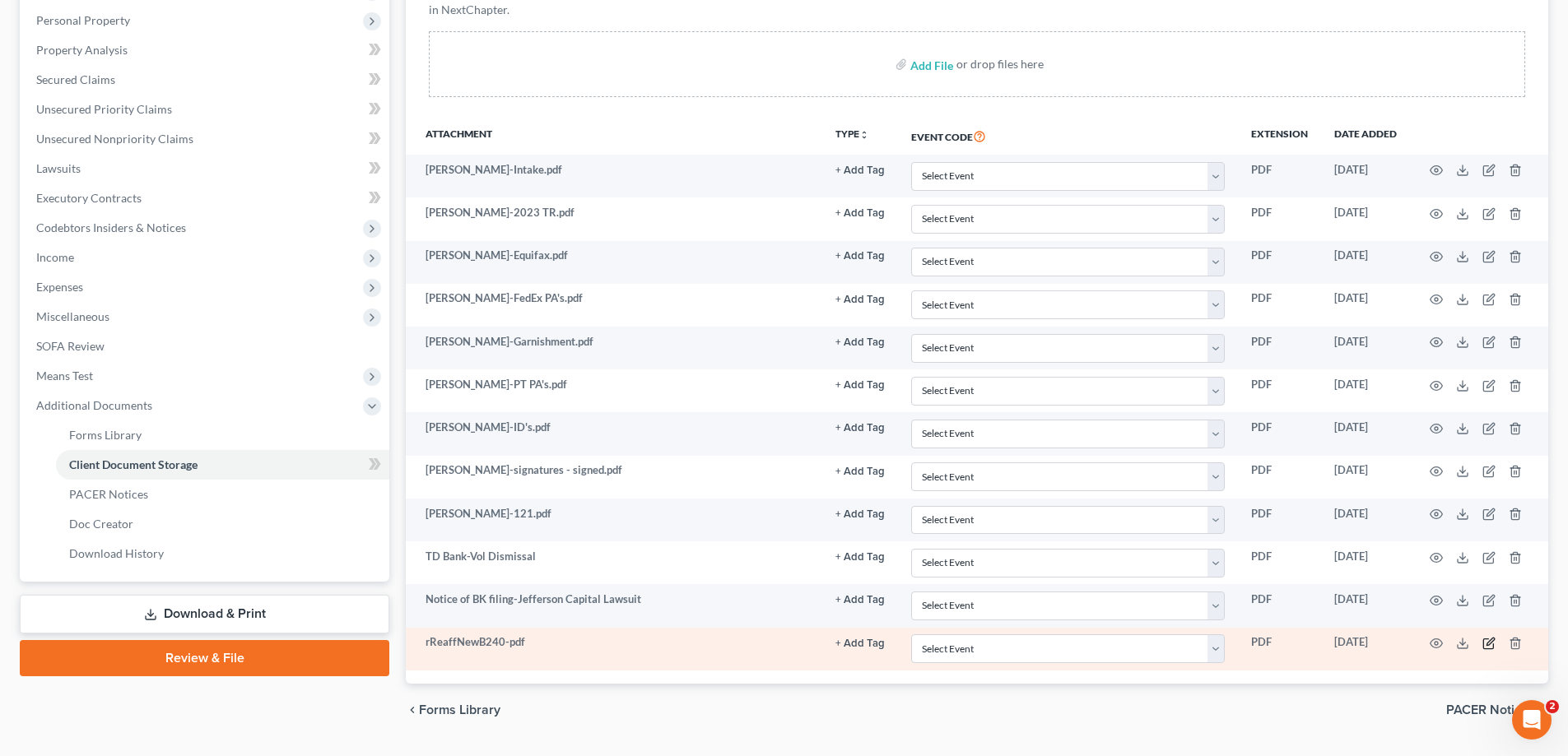
click at [1490, 645] on icon "button" at bounding box center [1489, 644] width 14 height 14
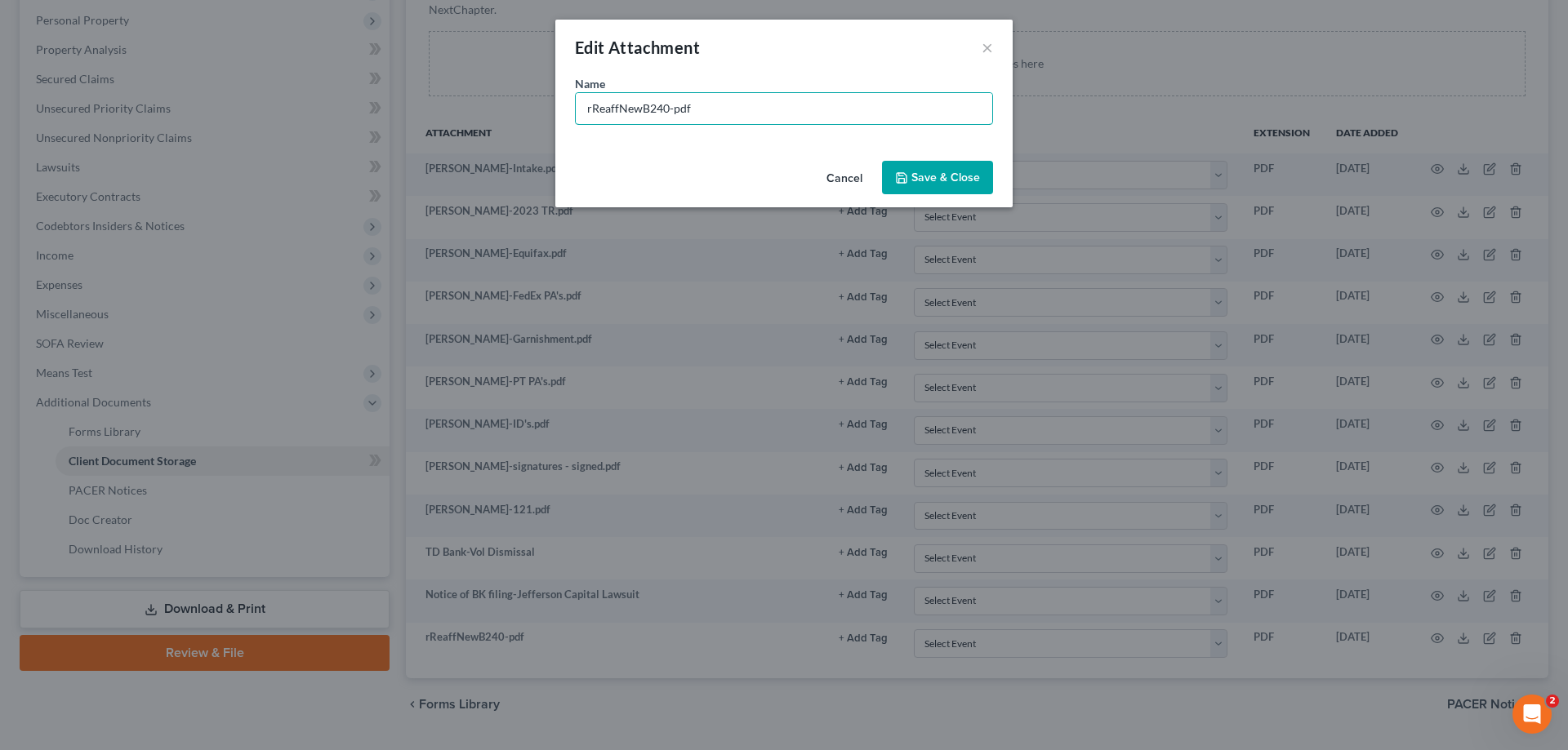
drag, startPoint x: 702, startPoint y: 108, endPoint x: 510, endPoint y: 82, distance: 193.8
click at [511, 88] on div "Edit Attachment × Name * rReaffNewB240-pdf Cancel Save & Close" at bounding box center [784, 375] width 1568 height 750
type input "Reaff Americredit-2021 Equinox - Keep"
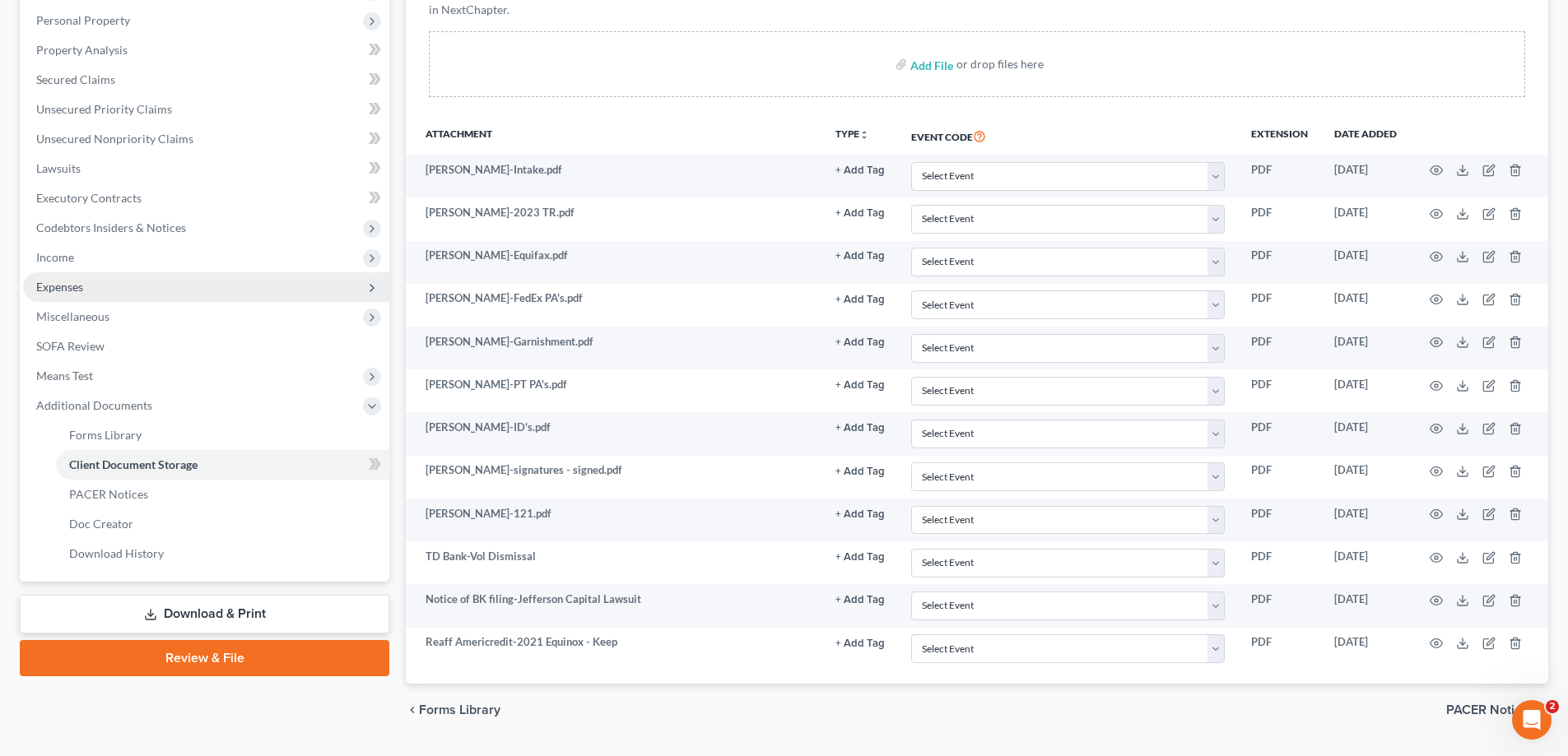
click at [65, 278] on span "Expenses" at bounding box center [206, 287] width 366 height 30
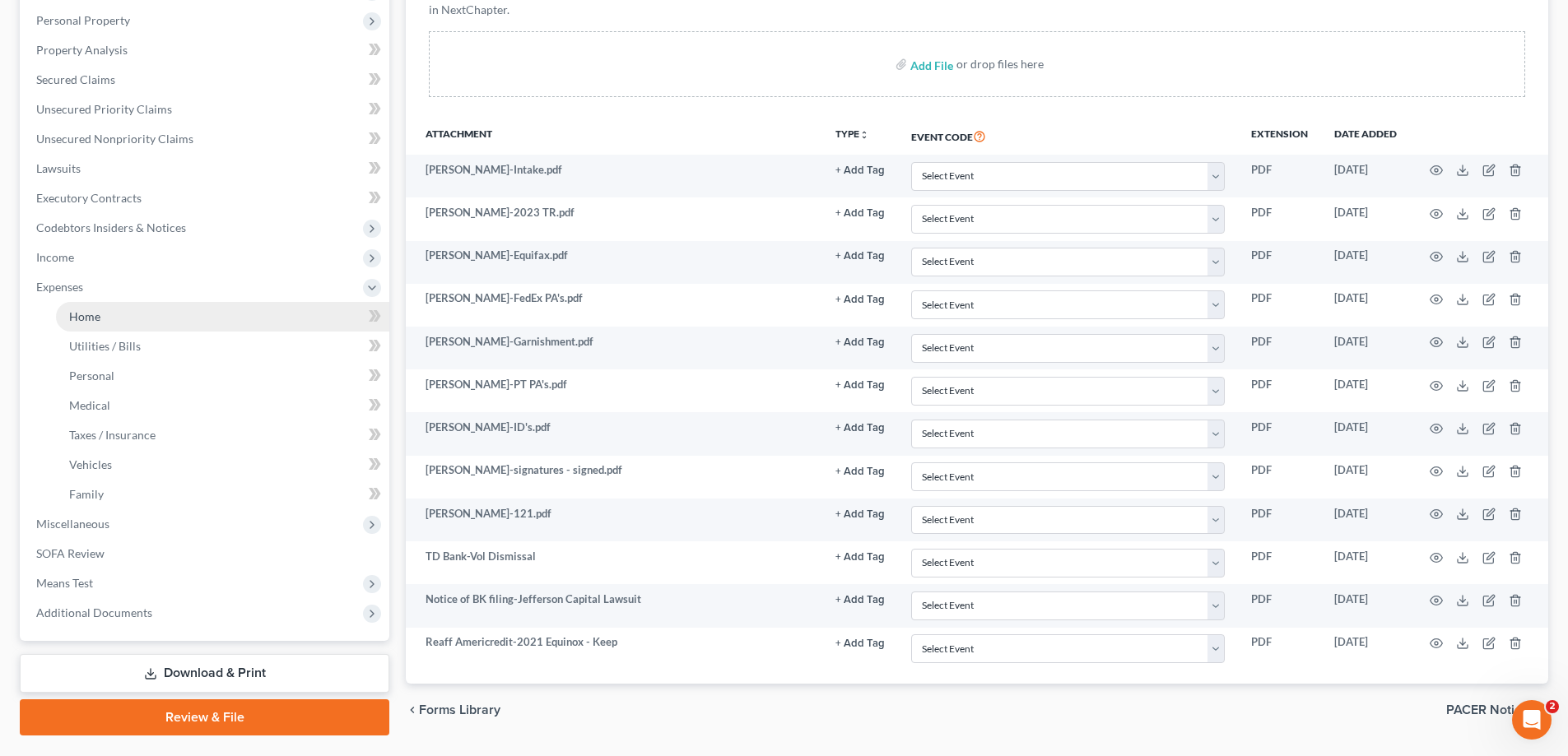
click at [105, 316] on link "Home" at bounding box center [223, 317] width 333 height 30
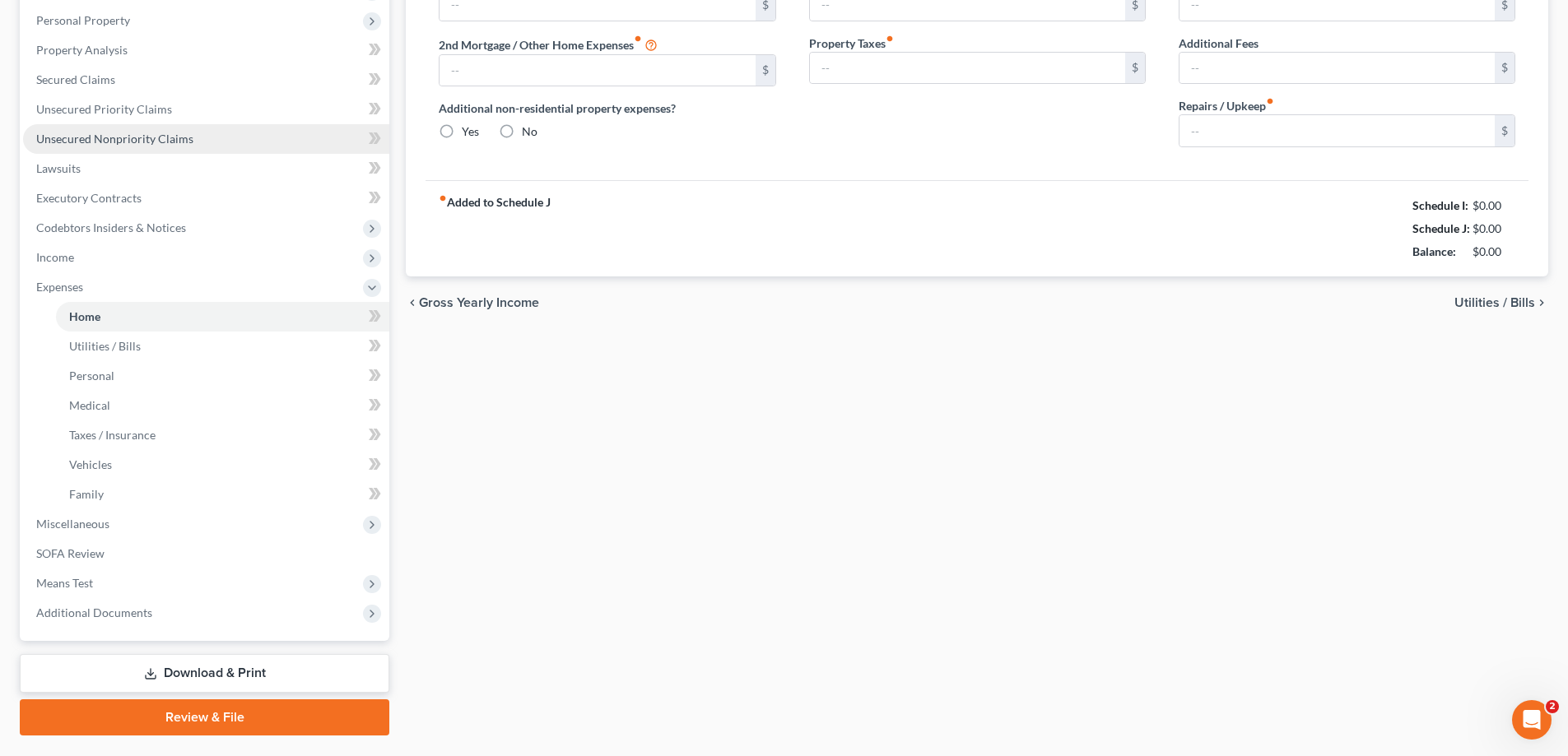
type input "1,661.00"
type input "0.00"
radio input "true"
type input "0.00"
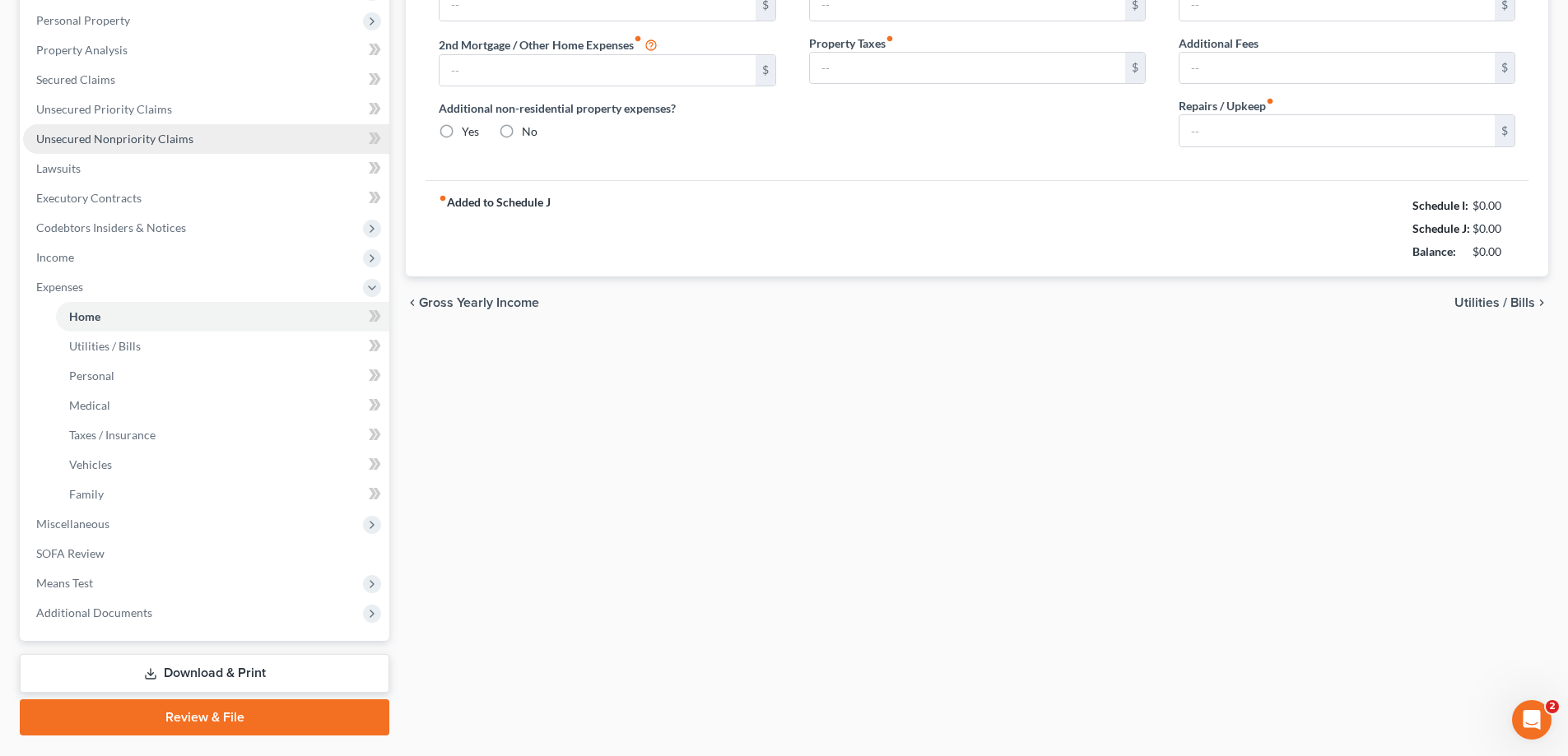
type input "0.00"
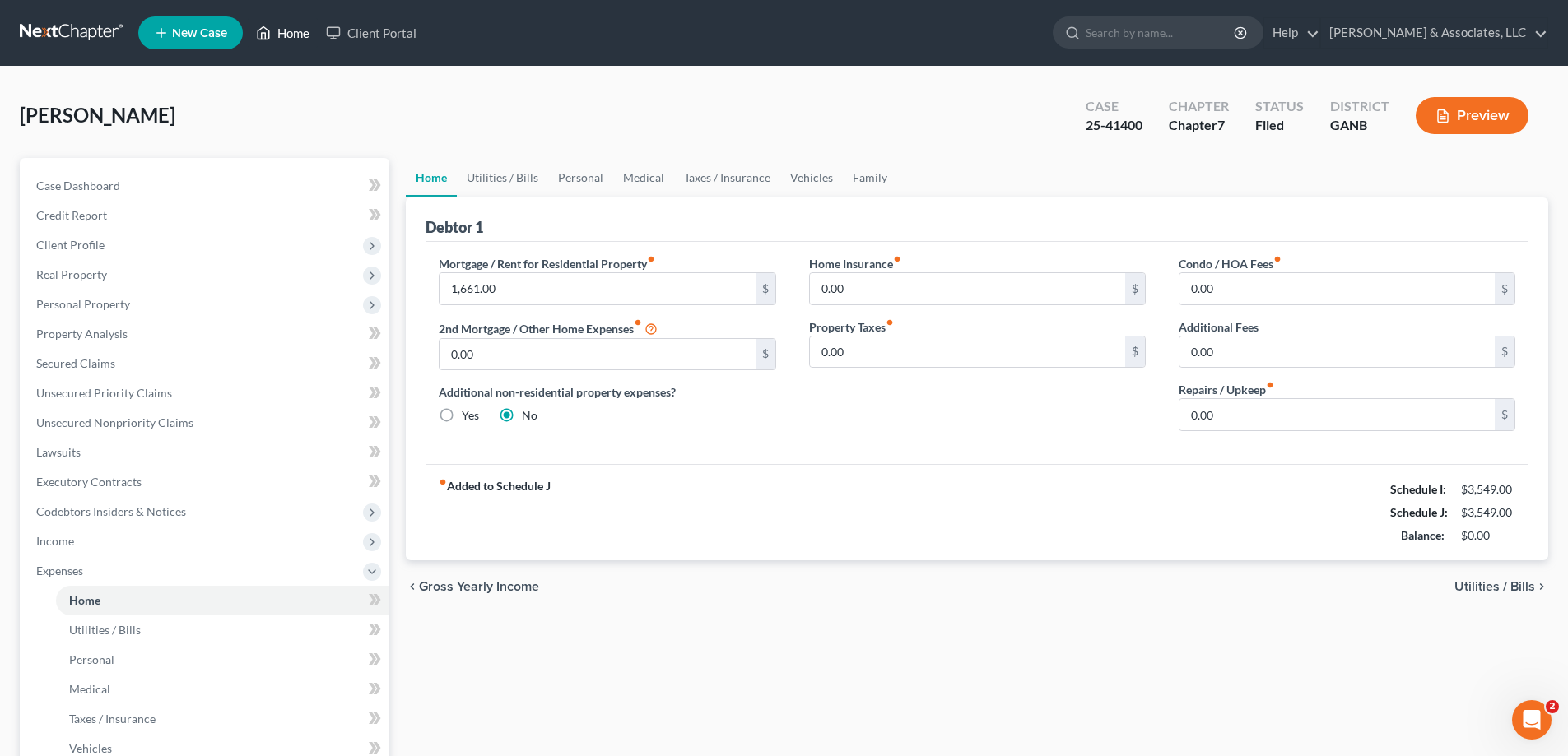
click at [294, 33] on link "Home" at bounding box center [283, 33] width 70 height 30
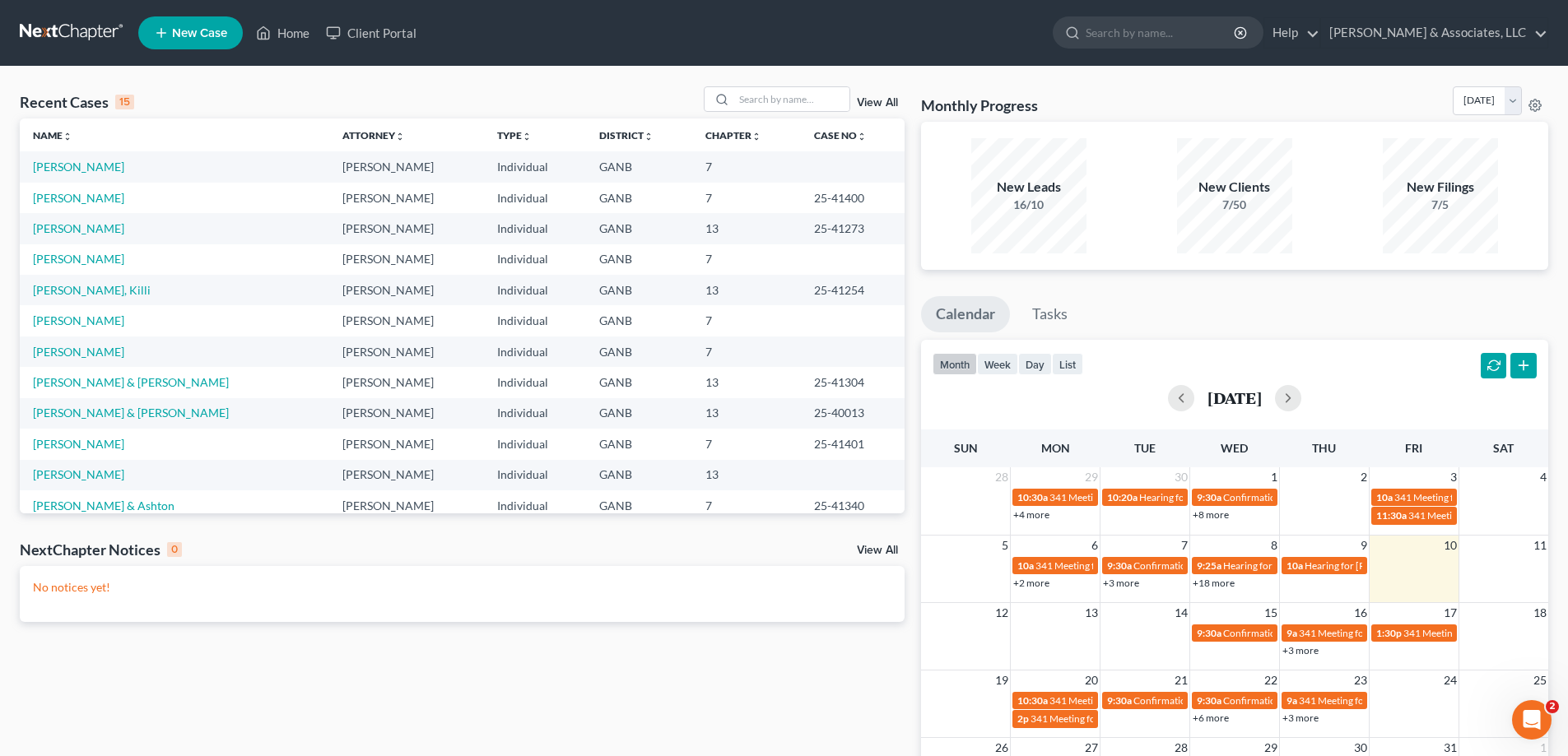
drag, startPoint x: 1522, startPoint y: 296, endPoint x: 1275, endPoint y: 294, distance: 247.0
click at [1516, 298] on ul "Calendar Tasks" at bounding box center [1234, 318] width 627 height 44
click at [49, 198] on link "Ward, Paula" at bounding box center [78, 198] width 91 height 14
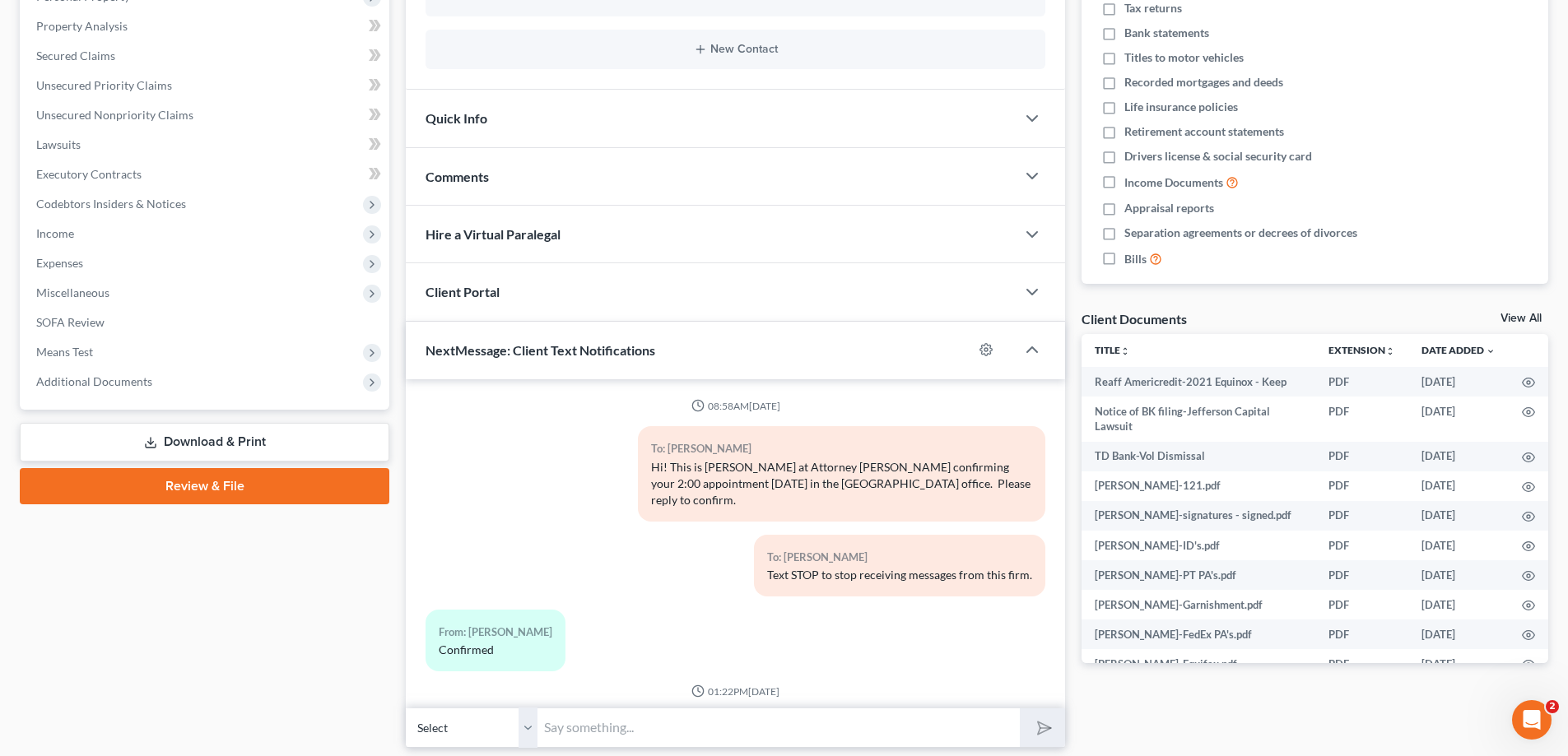
scroll to position [190, 0]
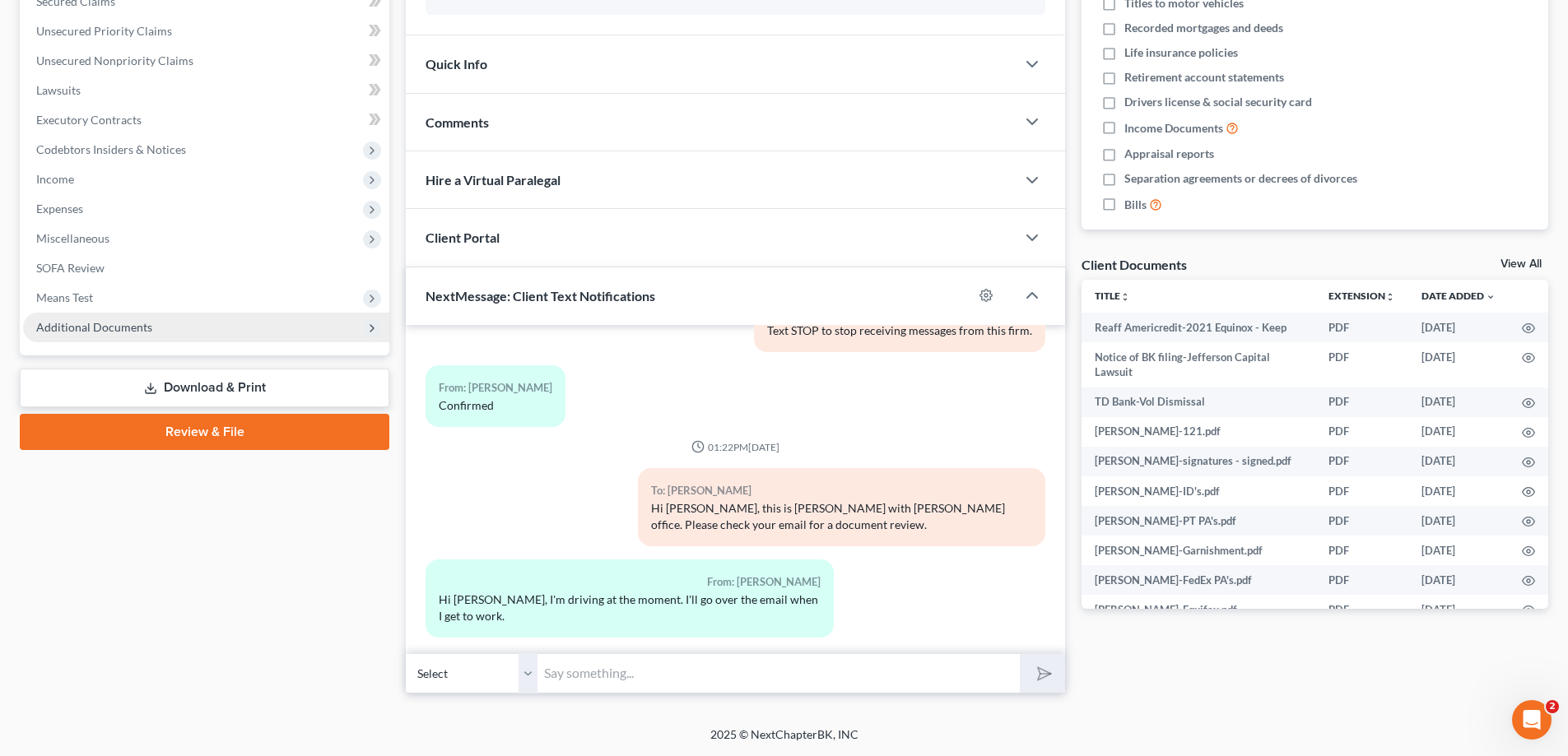
click at [94, 329] on span "Additional Documents" at bounding box center [94, 327] width 116 height 14
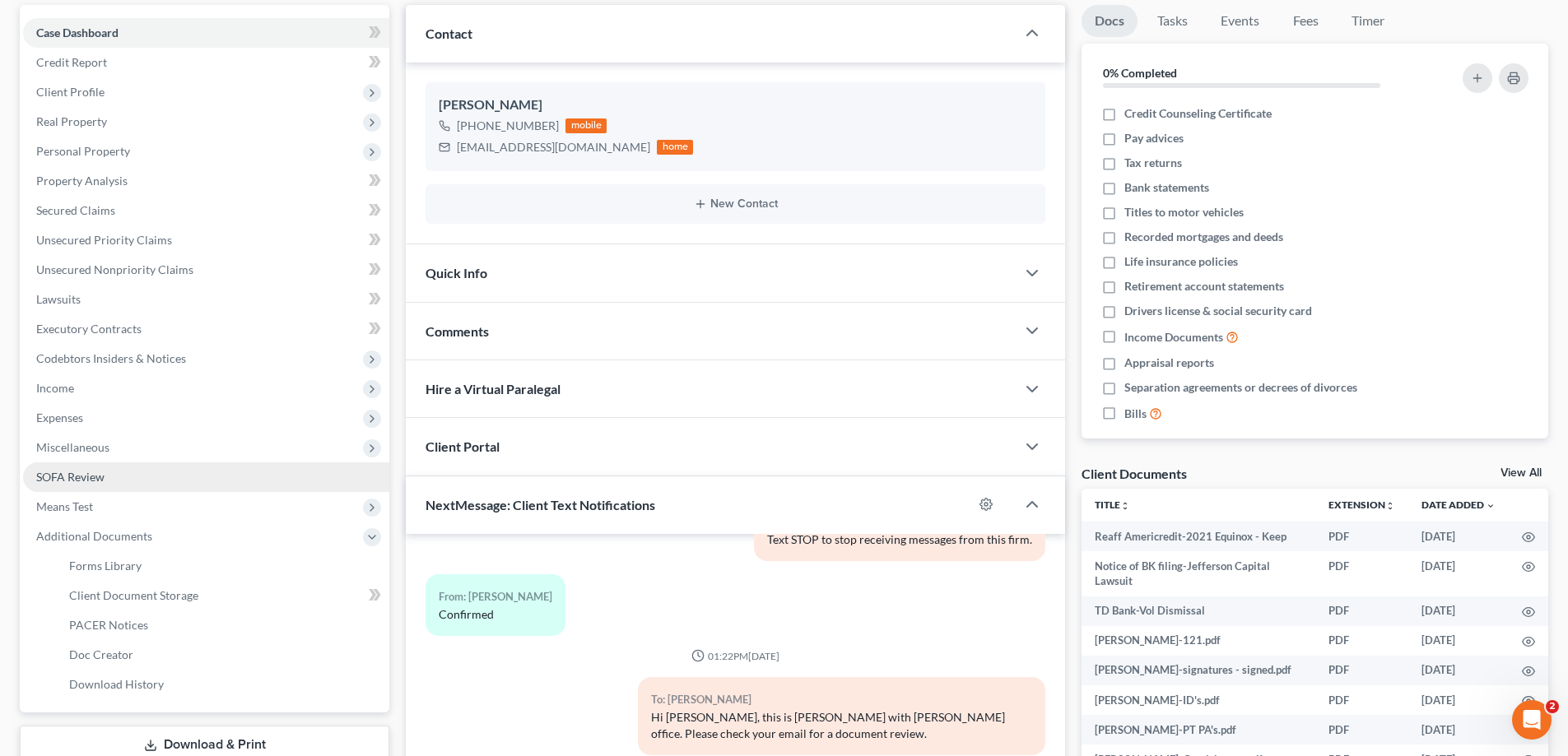
scroll to position [362, 0]
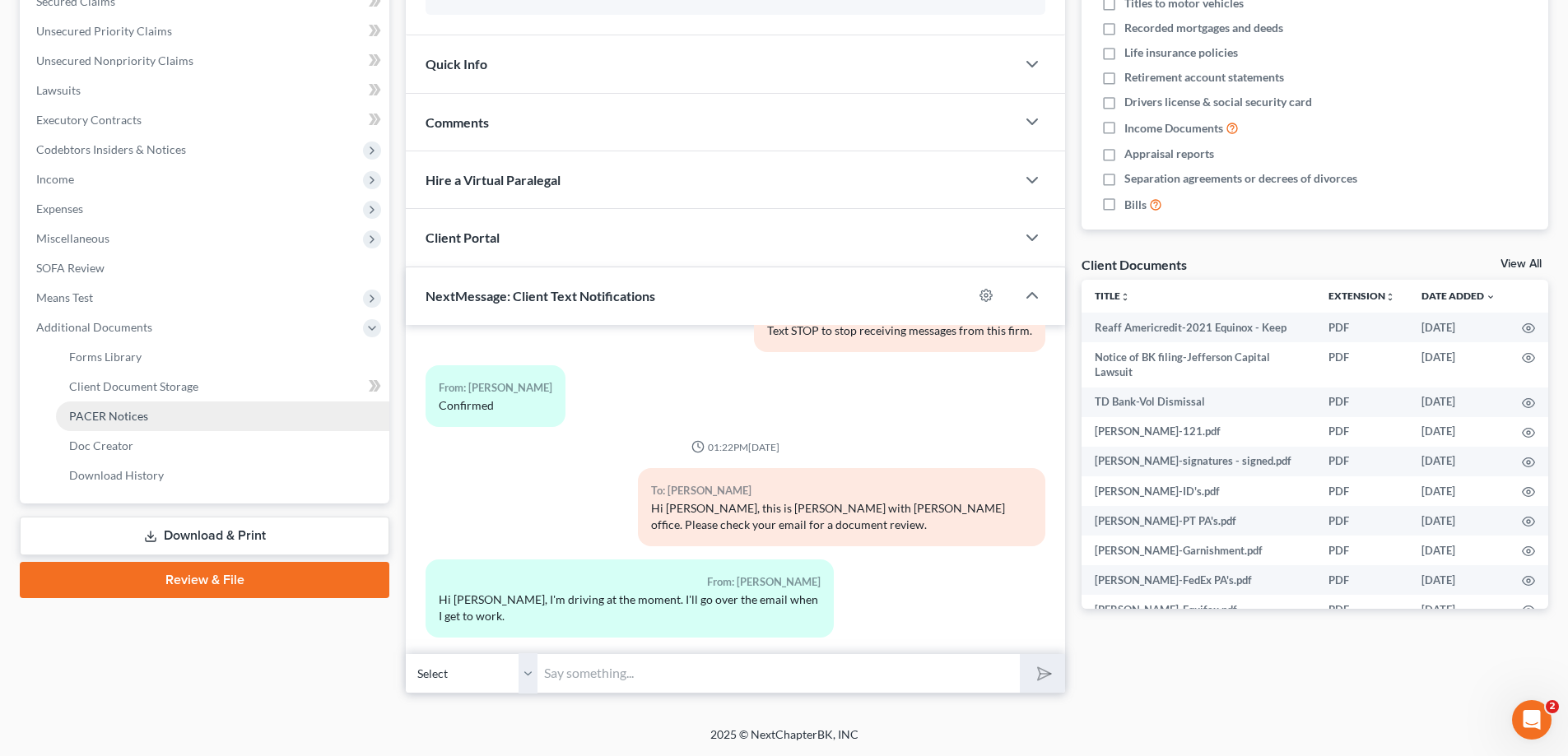
click at [105, 418] on span "PACER Notices" at bounding box center [109, 416] width 79 height 14
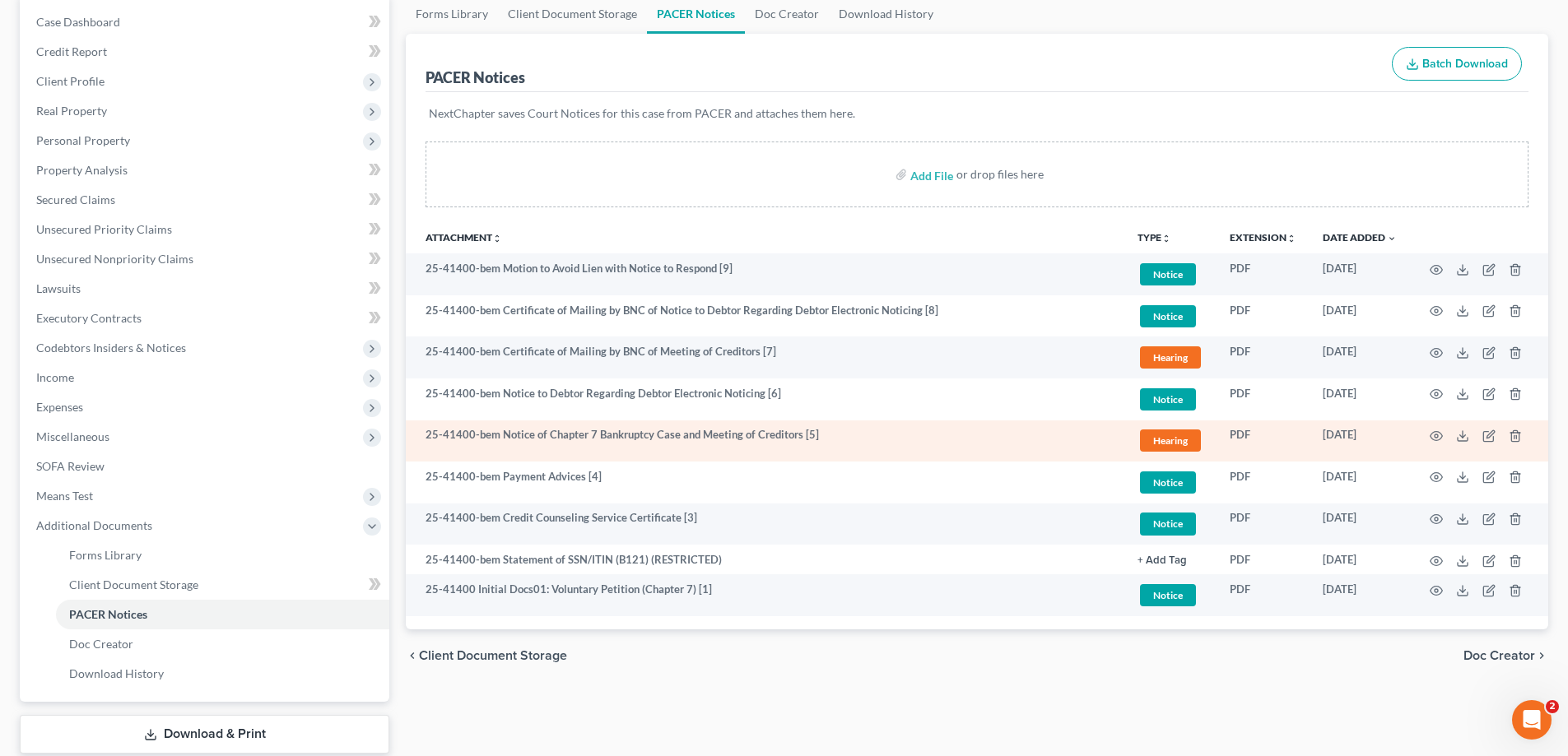
scroll to position [165, 0]
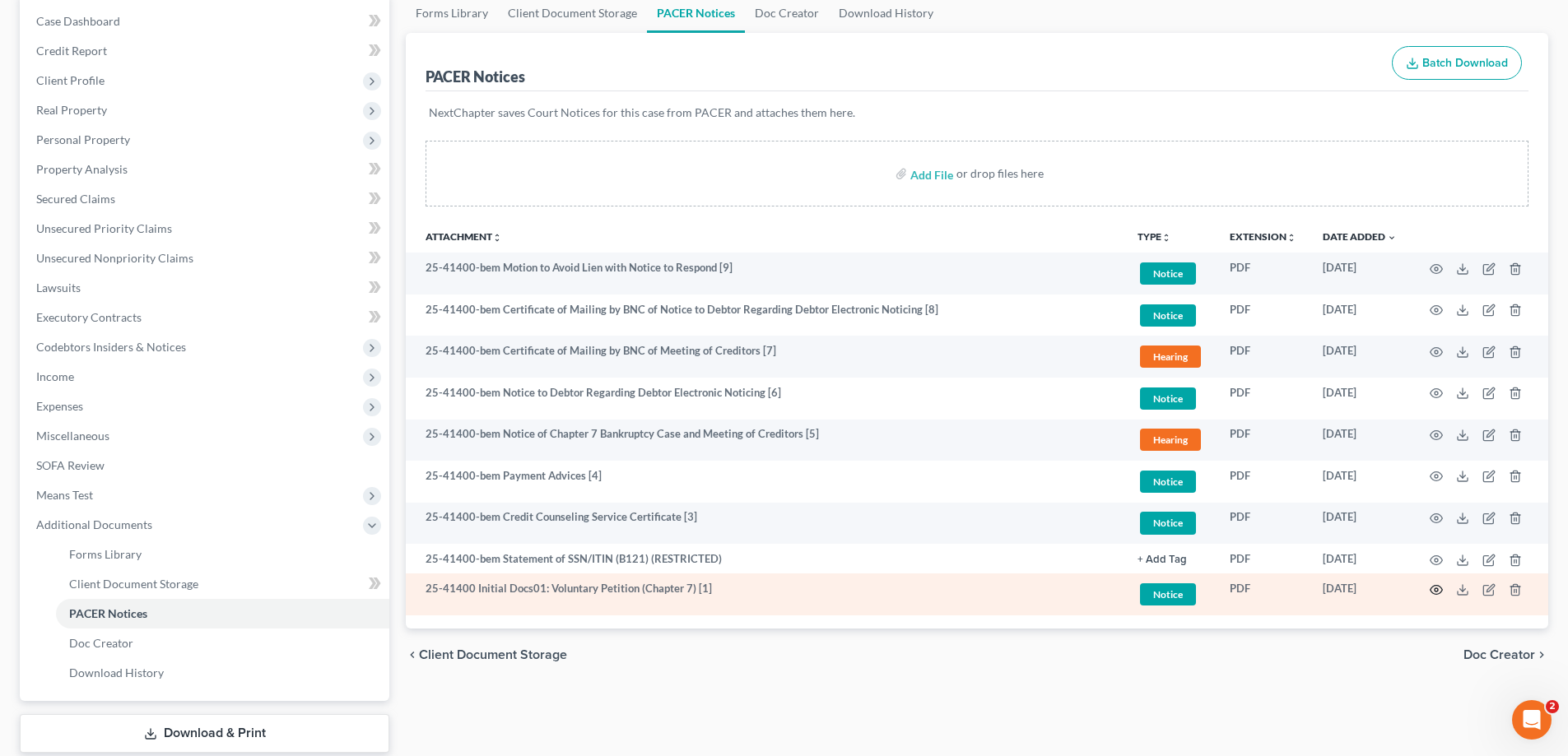
click at [1432, 586] on icon "button" at bounding box center [1436, 590] width 14 height 14
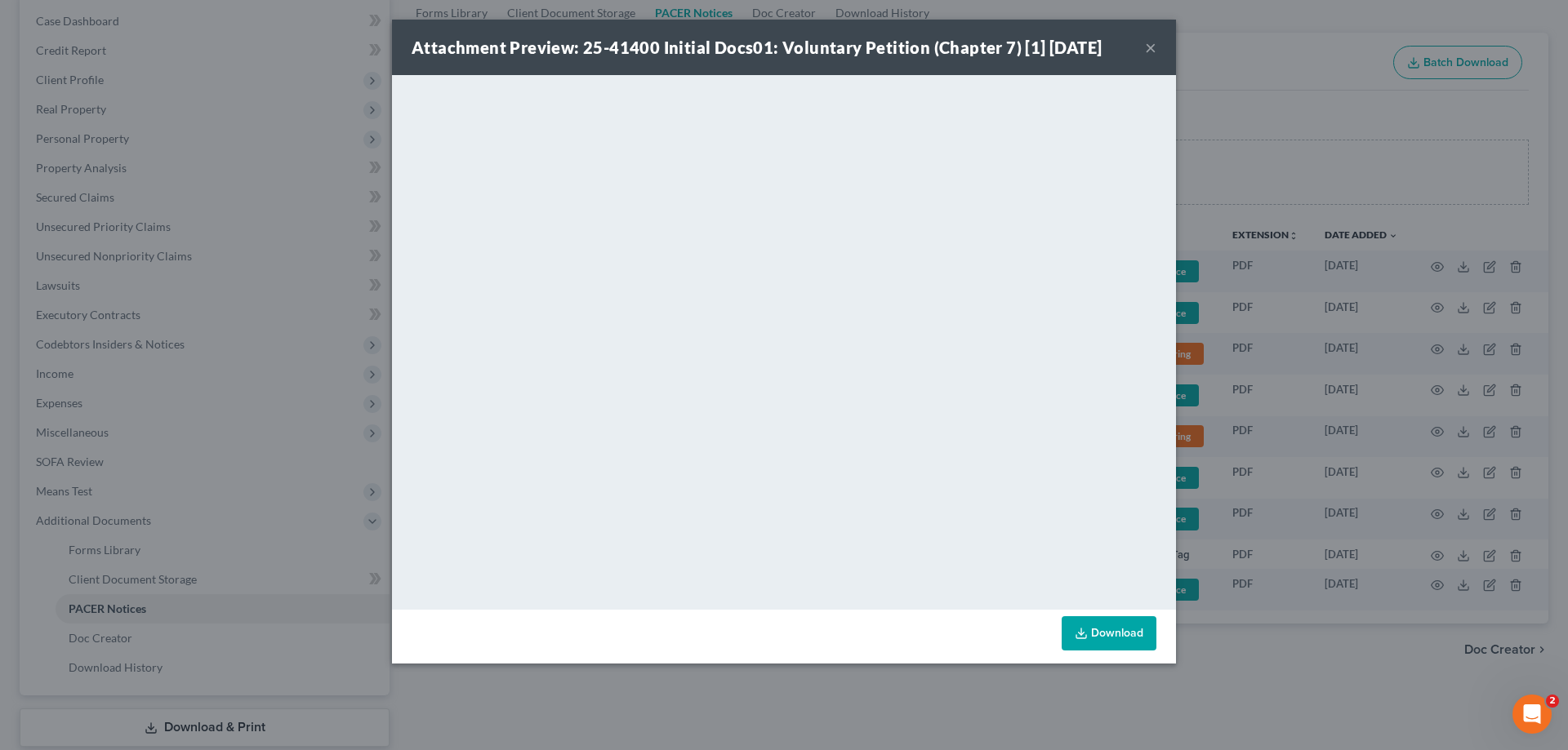
click at [1150, 46] on button "×" at bounding box center [1151, 47] width 12 height 19
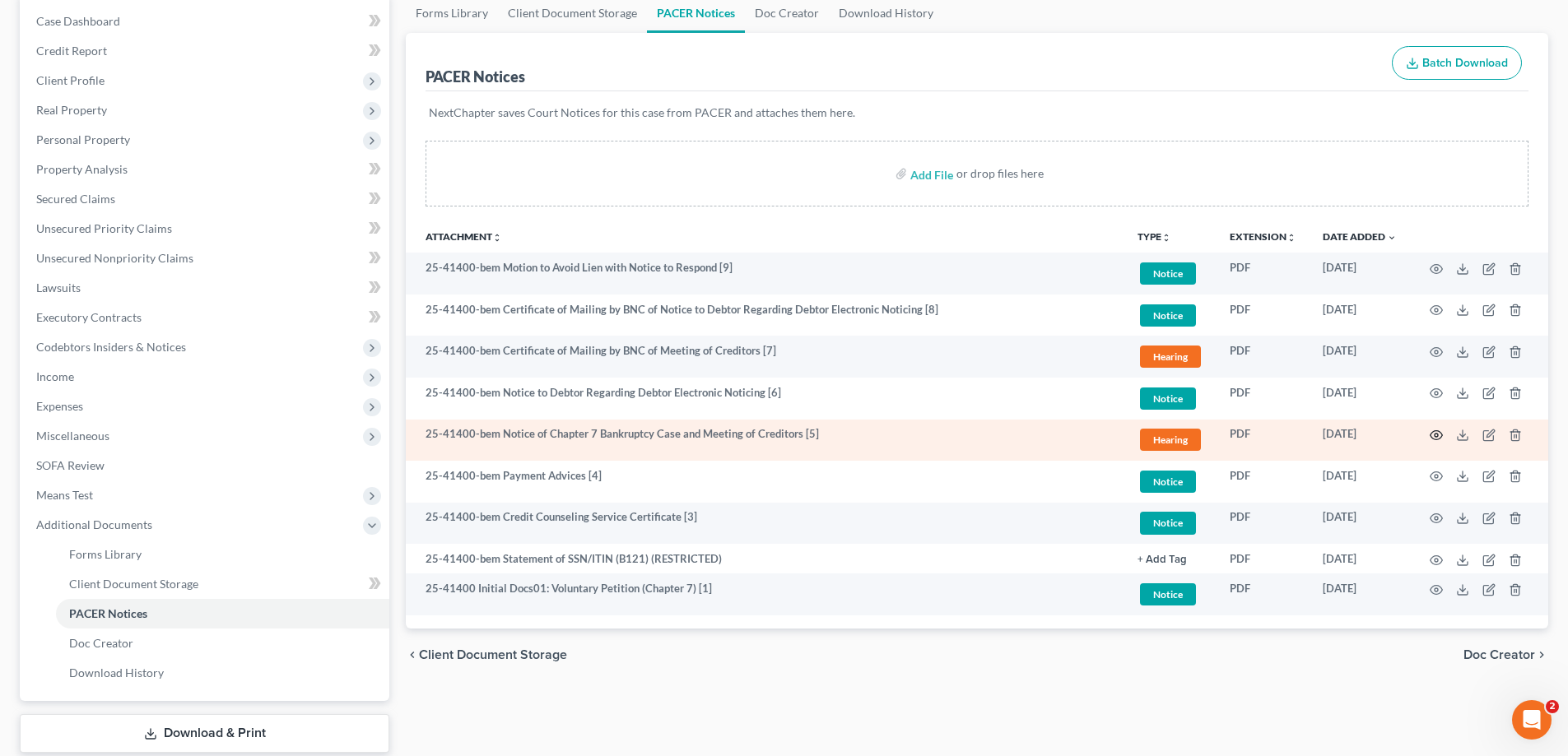
click at [1434, 433] on icon "button" at bounding box center [1436, 435] width 14 height 14
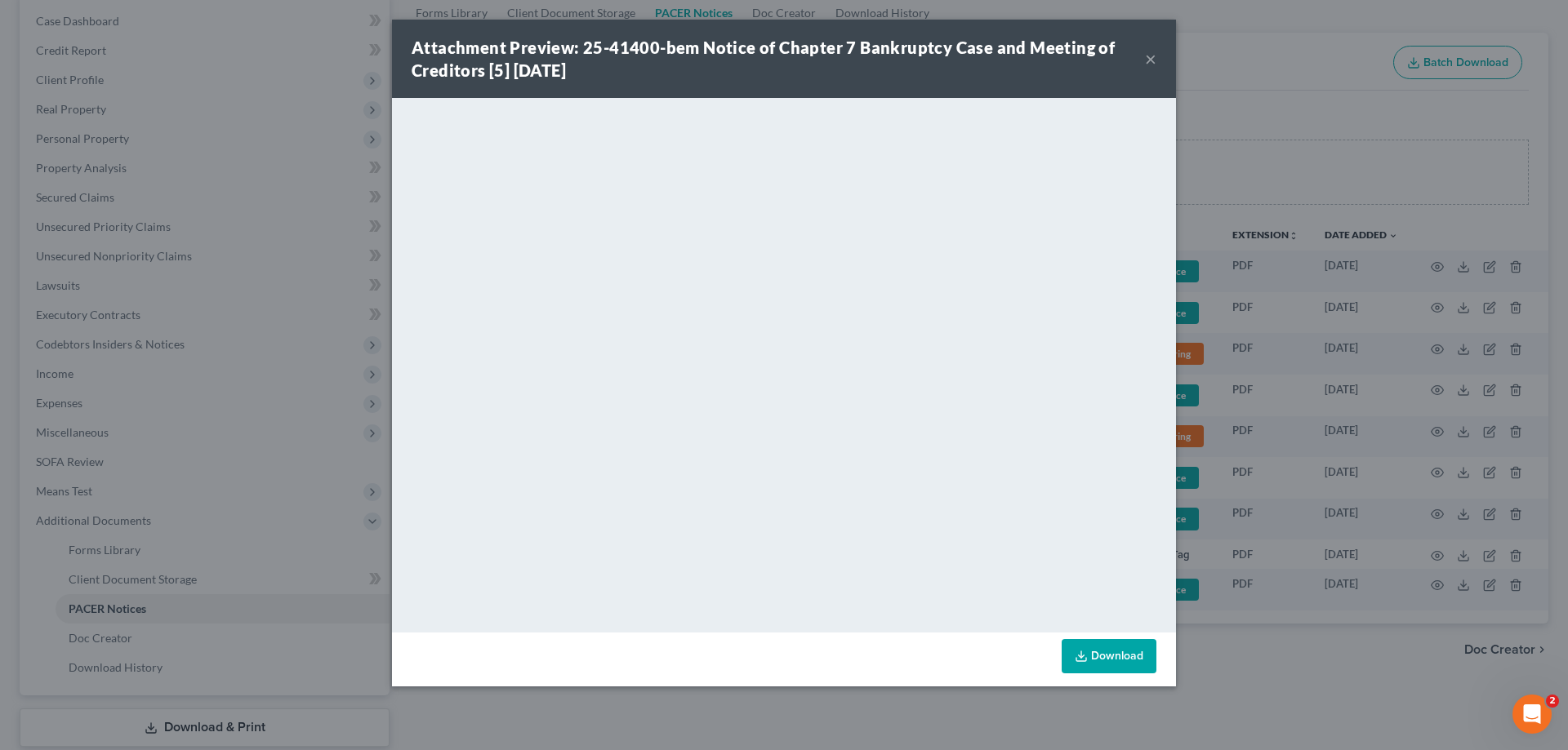
click at [1157, 59] on div "Attachment Preview: 25-41400-bem Notice of Chapter 7 Bankruptcy Case and Meetin…" at bounding box center [784, 59] width 784 height 79
click at [1151, 56] on button "×" at bounding box center [1151, 59] width 12 height 19
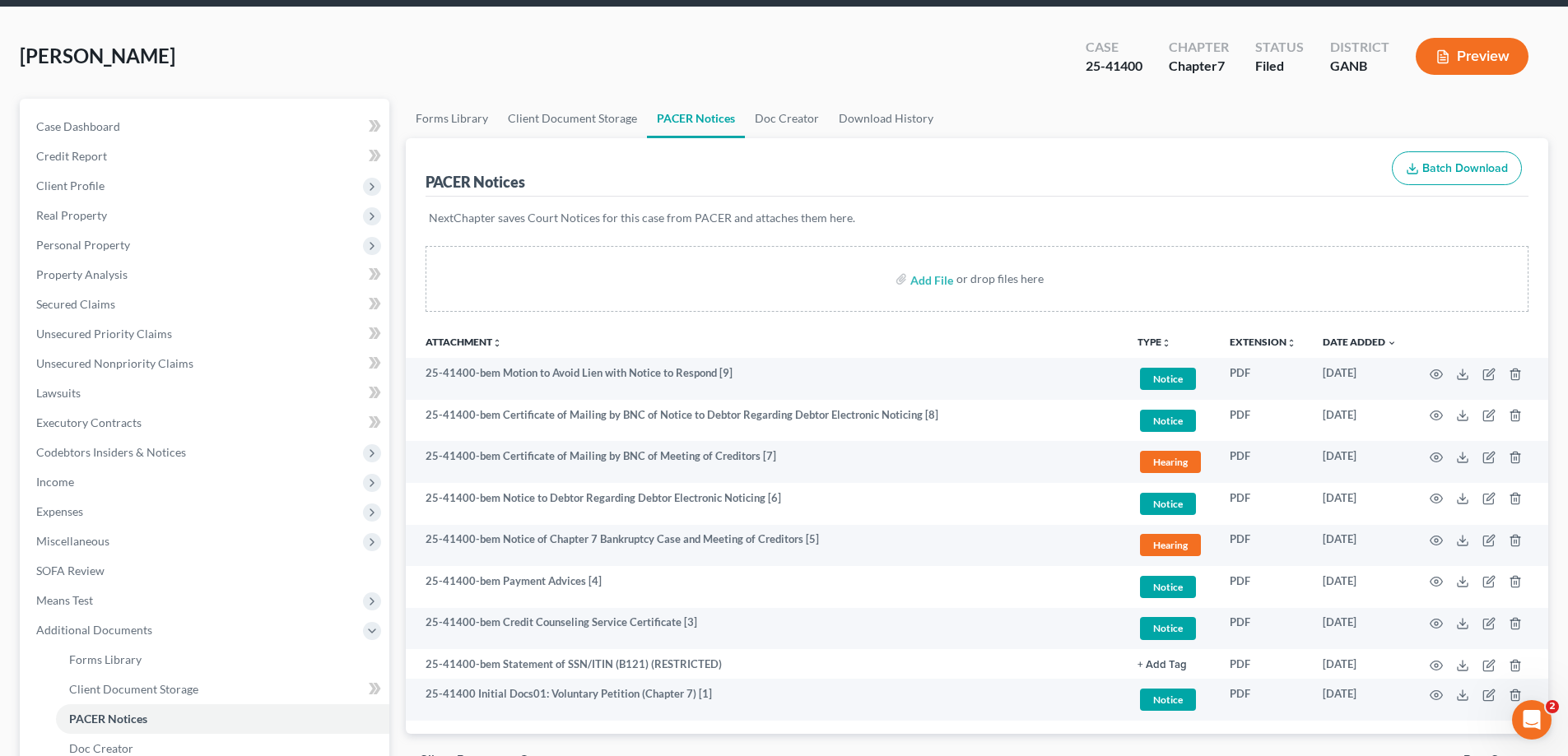
scroll to position [0, 0]
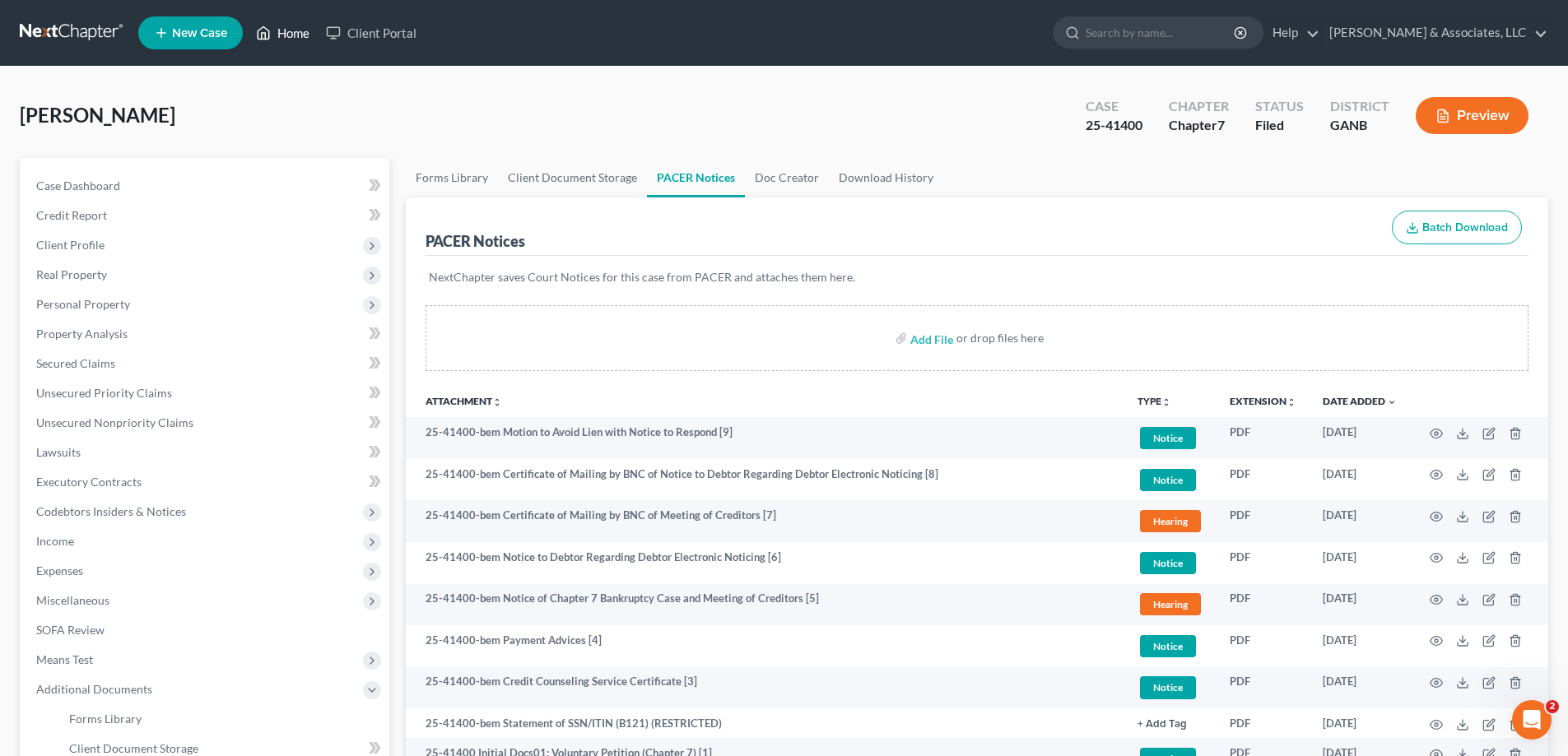
click at [293, 31] on link "Home" at bounding box center [283, 33] width 70 height 30
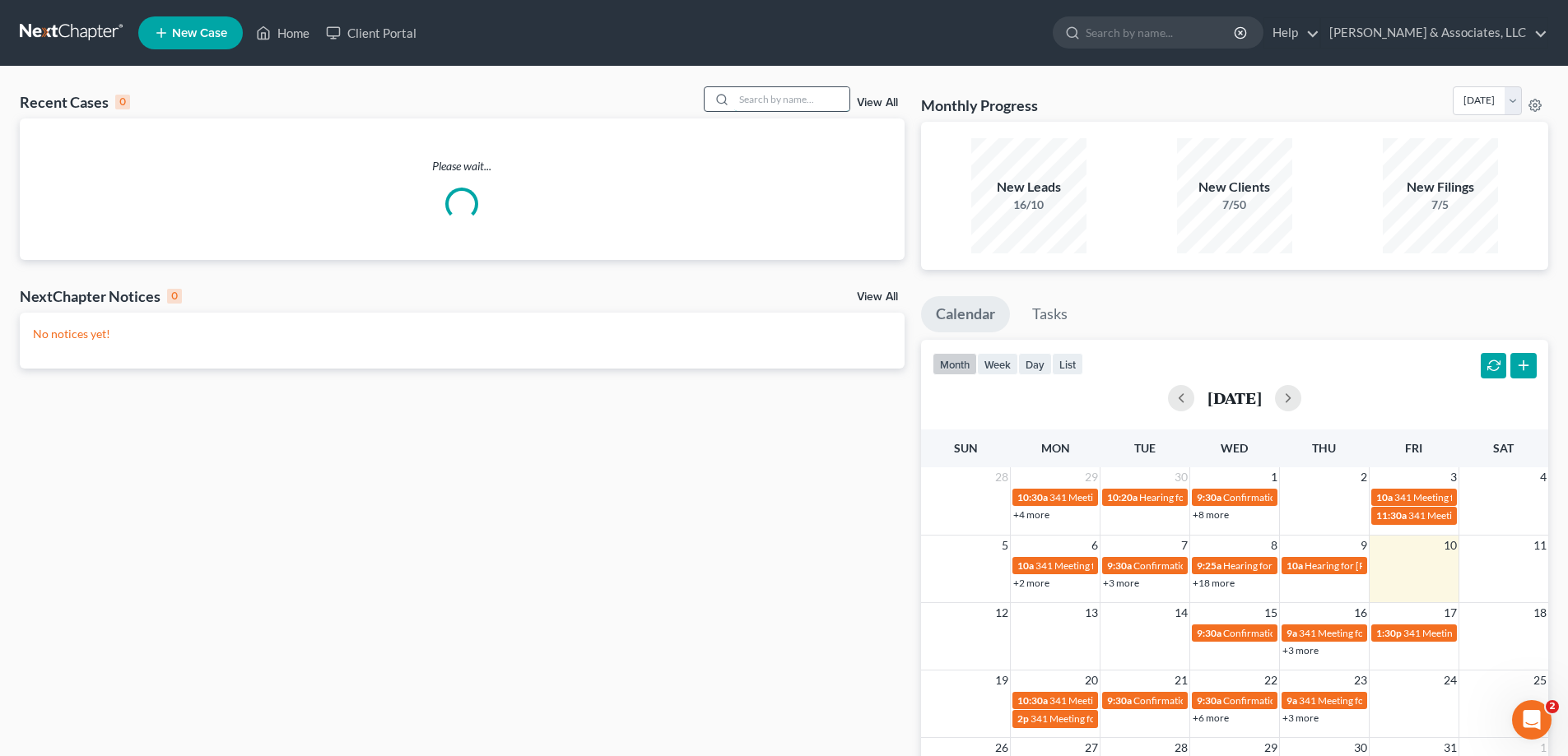
click at [755, 95] on input "search" at bounding box center [792, 99] width 115 height 24
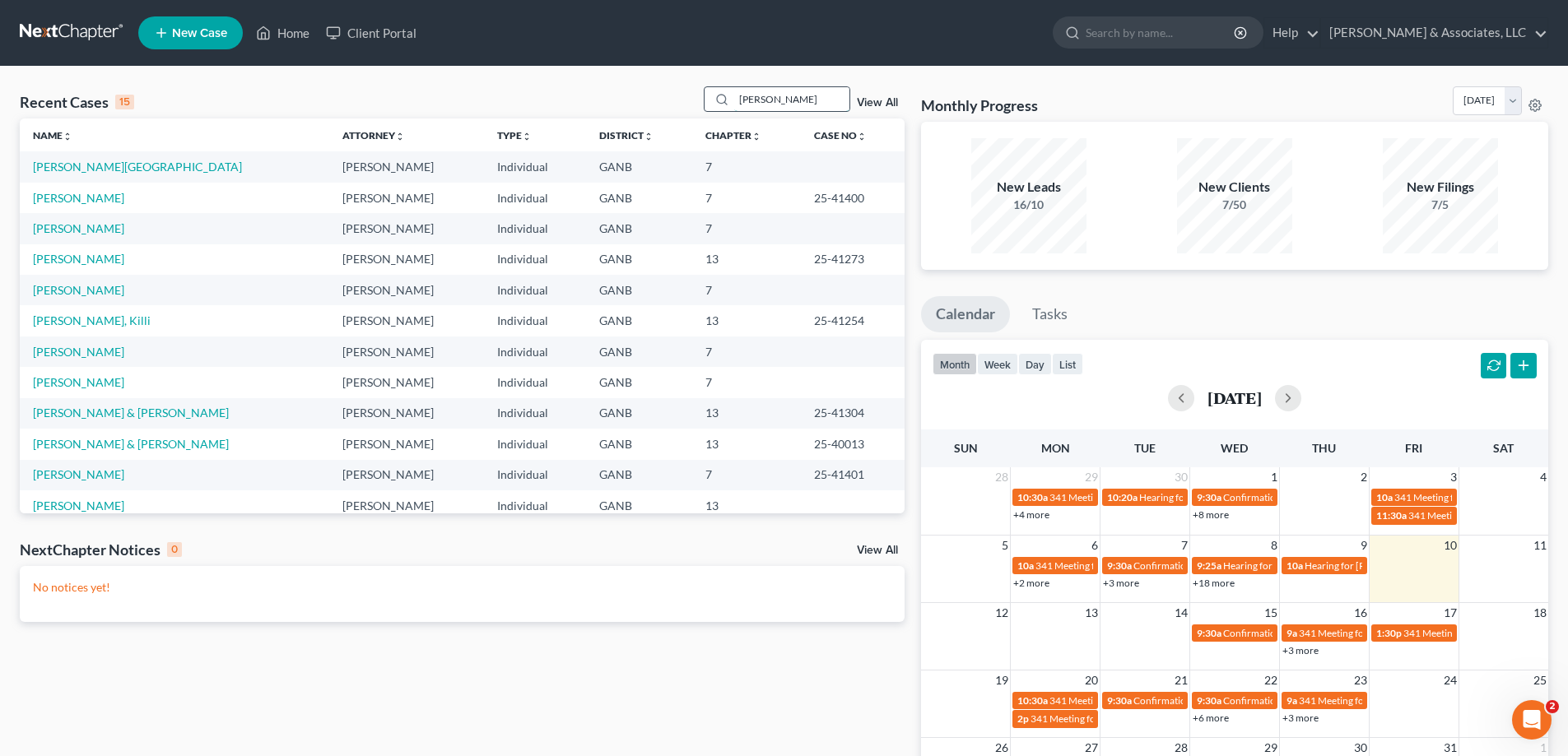
type input "payne"
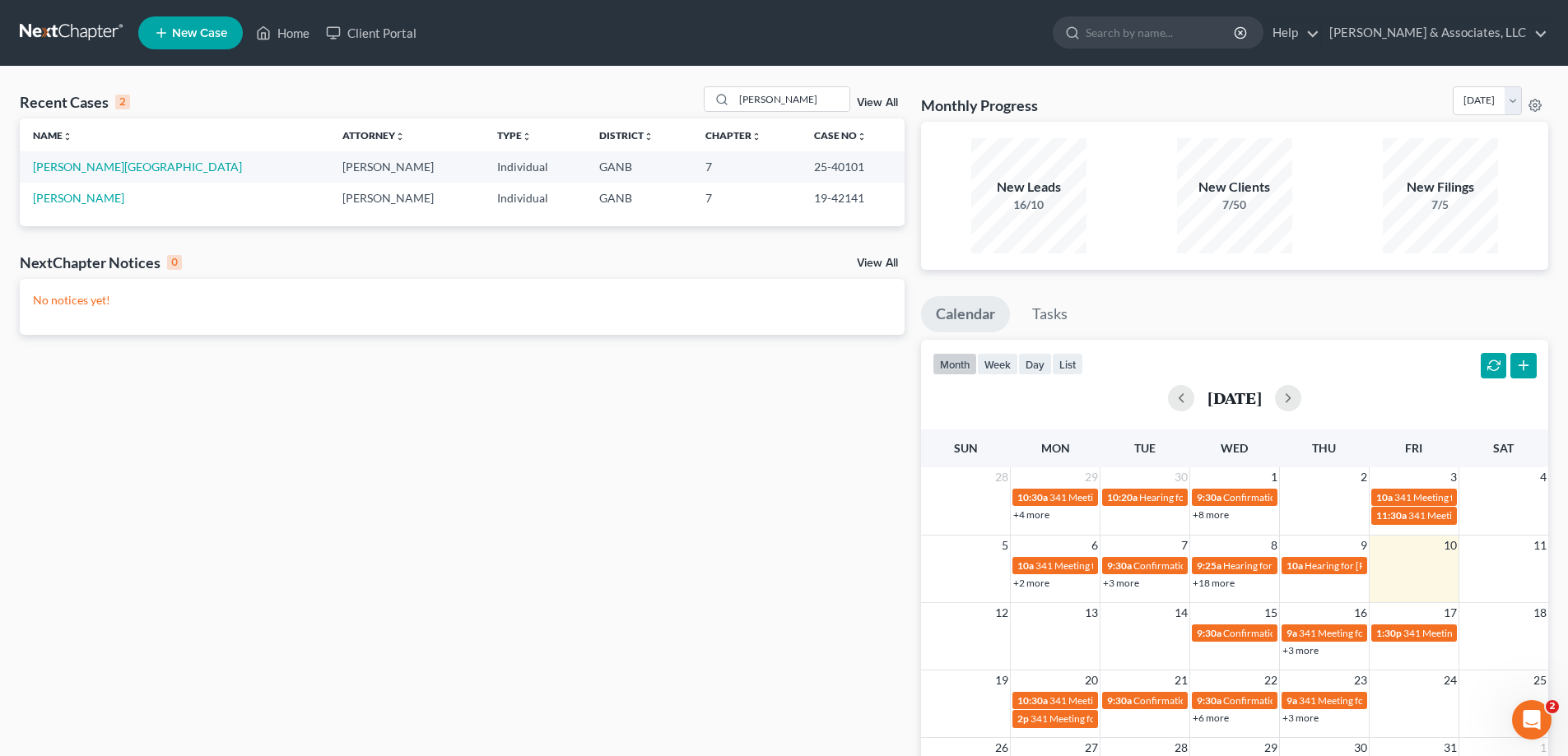
click at [190, 32] on span "New Case" at bounding box center [199, 33] width 55 height 13
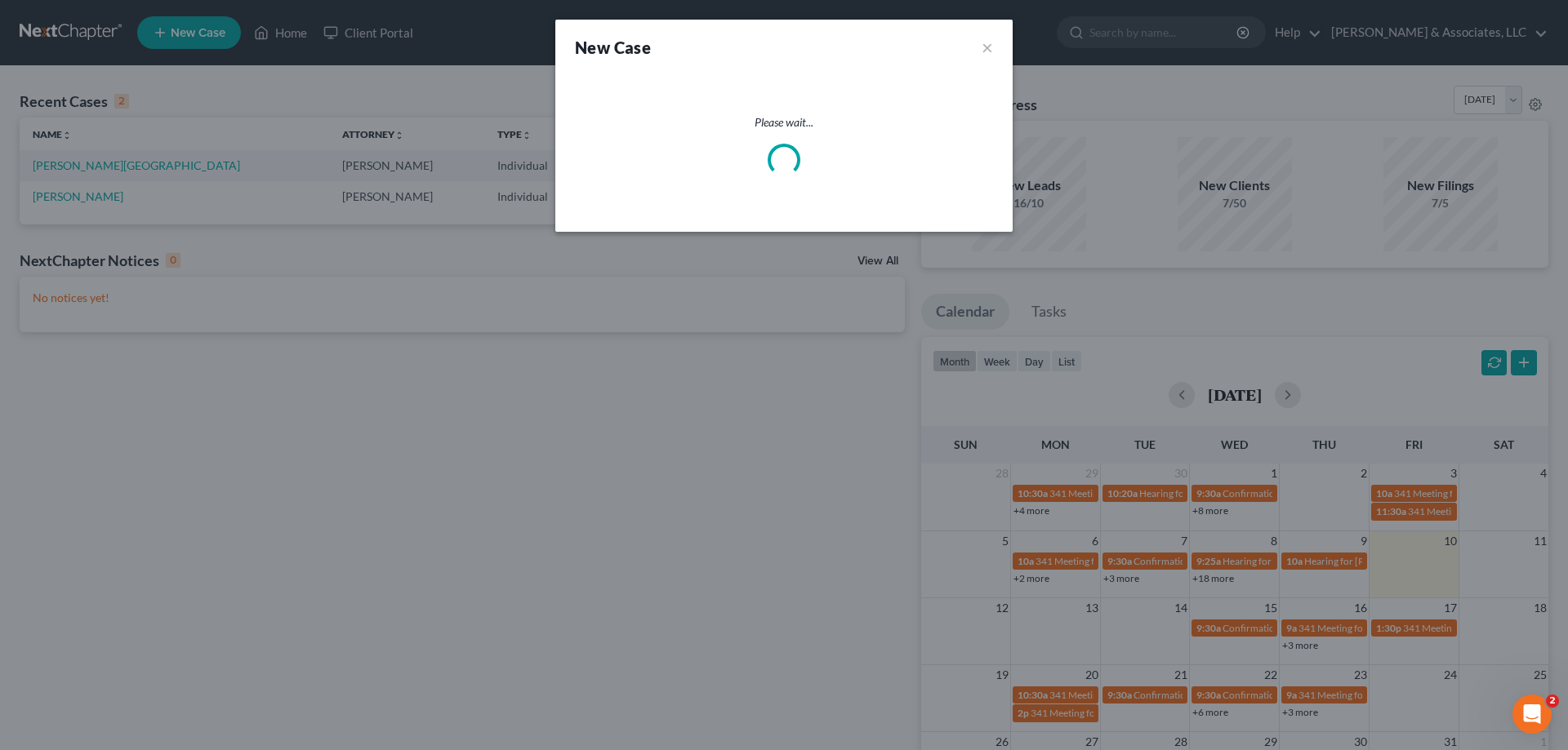
select select "19"
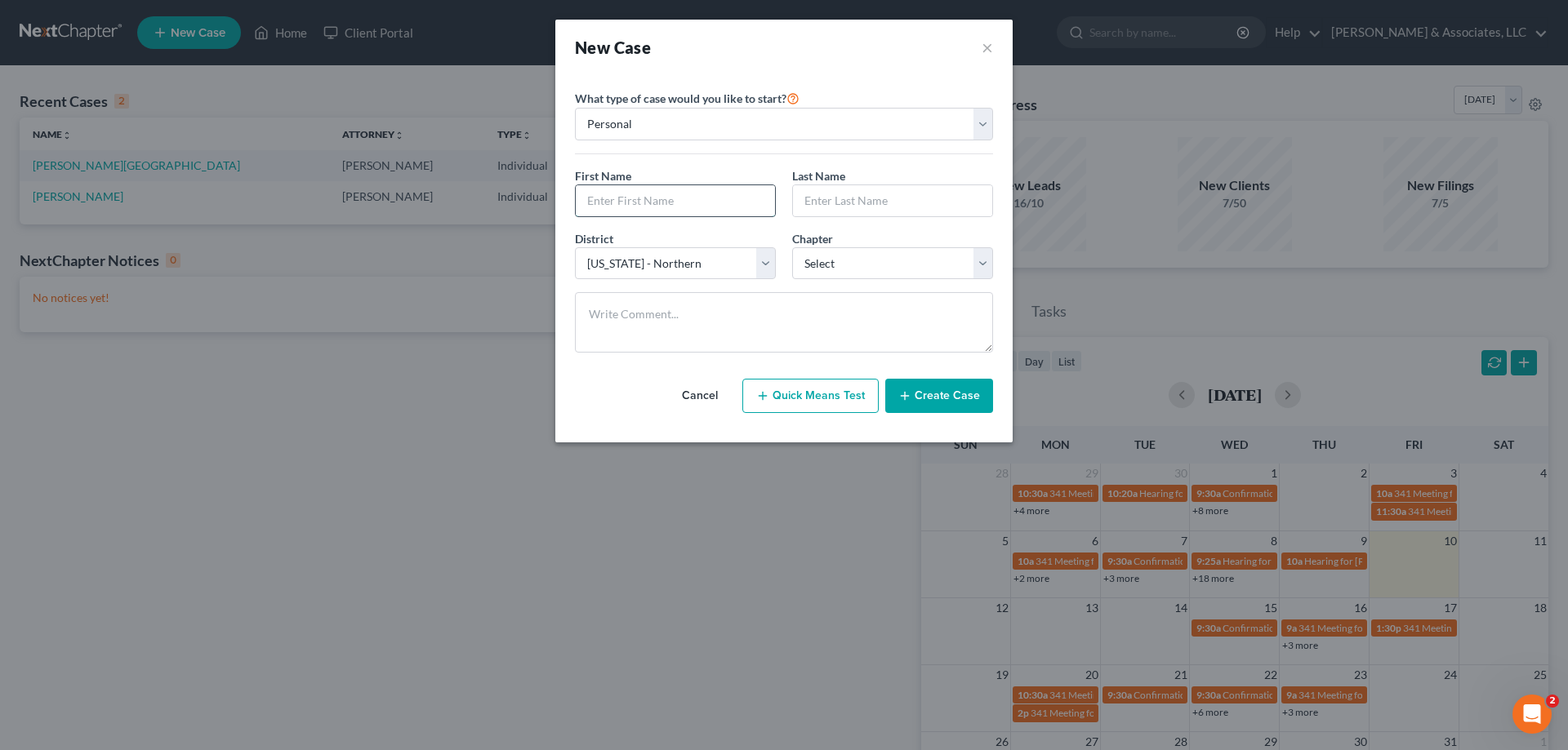
click at [658, 202] on input "text" at bounding box center [675, 201] width 199 height 31
type input "Kendra"
click at [842, 202] on input "payne" at bounding box center [892, 201] width 199 height 31
type input "p"
type input "Payne"
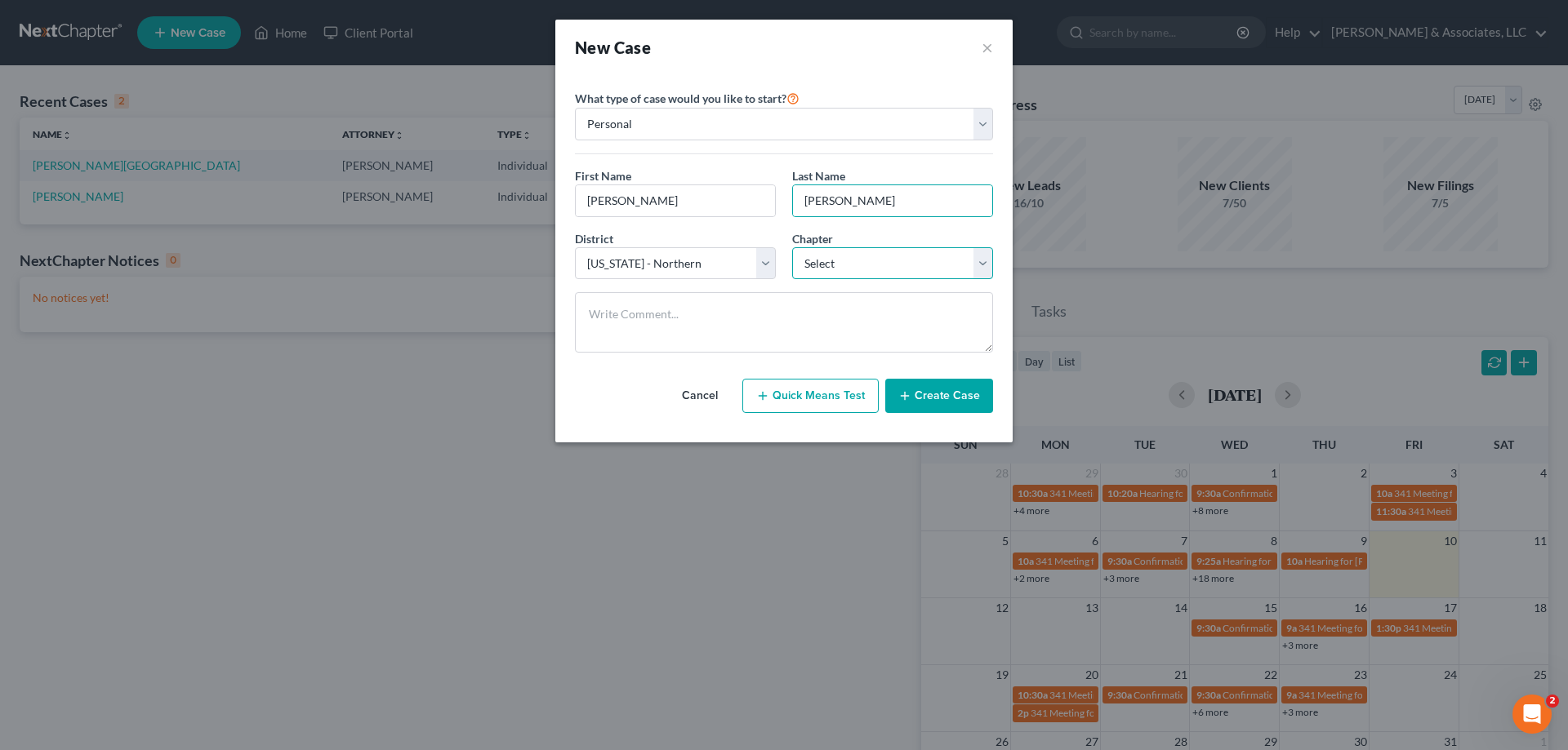
click at [854, 257] on select "Select 7 11 12 13" at bounding box center [892, 263] width 201 height 33
select select "0"
click at [792, 247] on select "Select 7 11 12 13" at bounding box center [892, 263] width 201 height 33
click at [954, 388] on button "Create Case" at bounding box center [939, 396] width 108 height 35
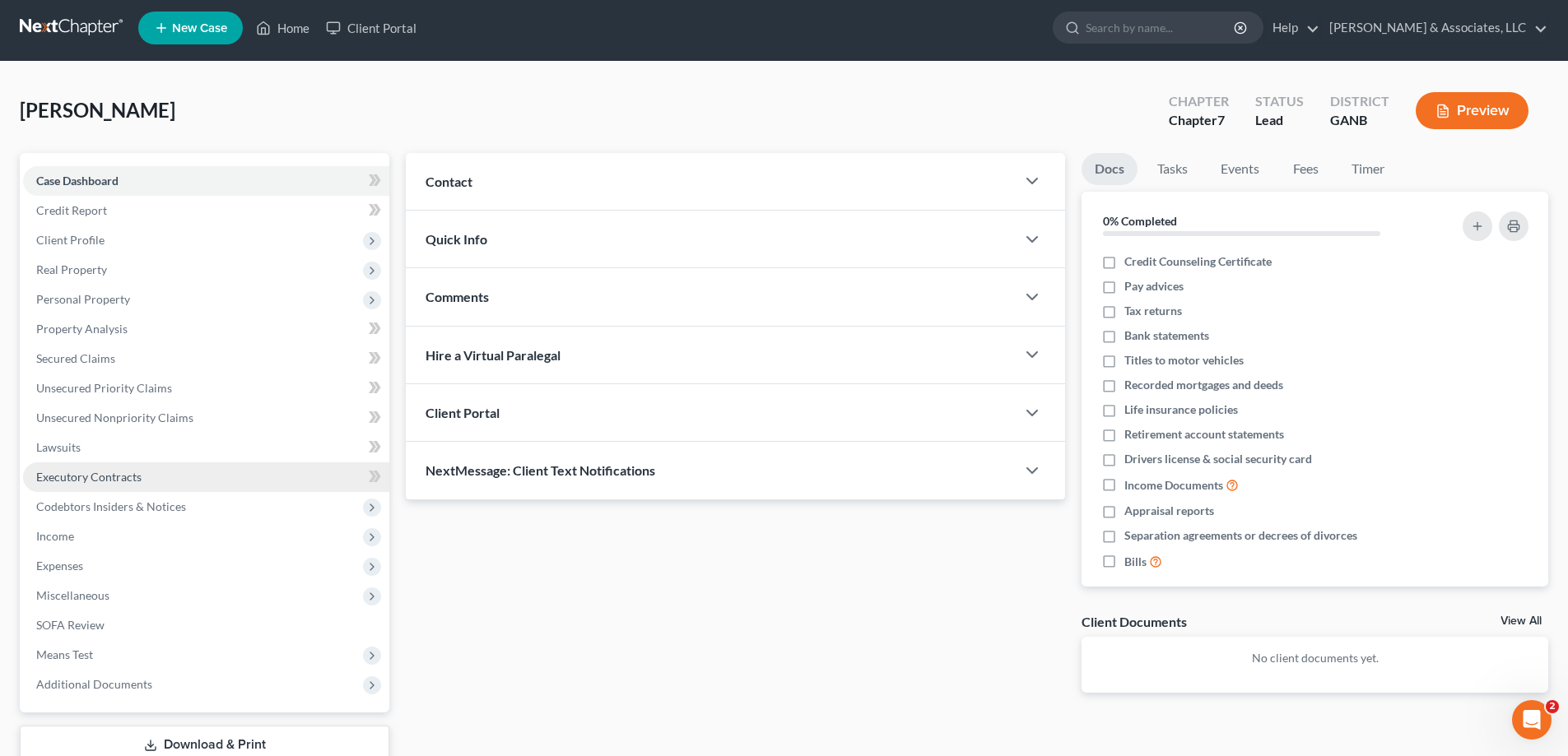
scroll to position [118, 0]
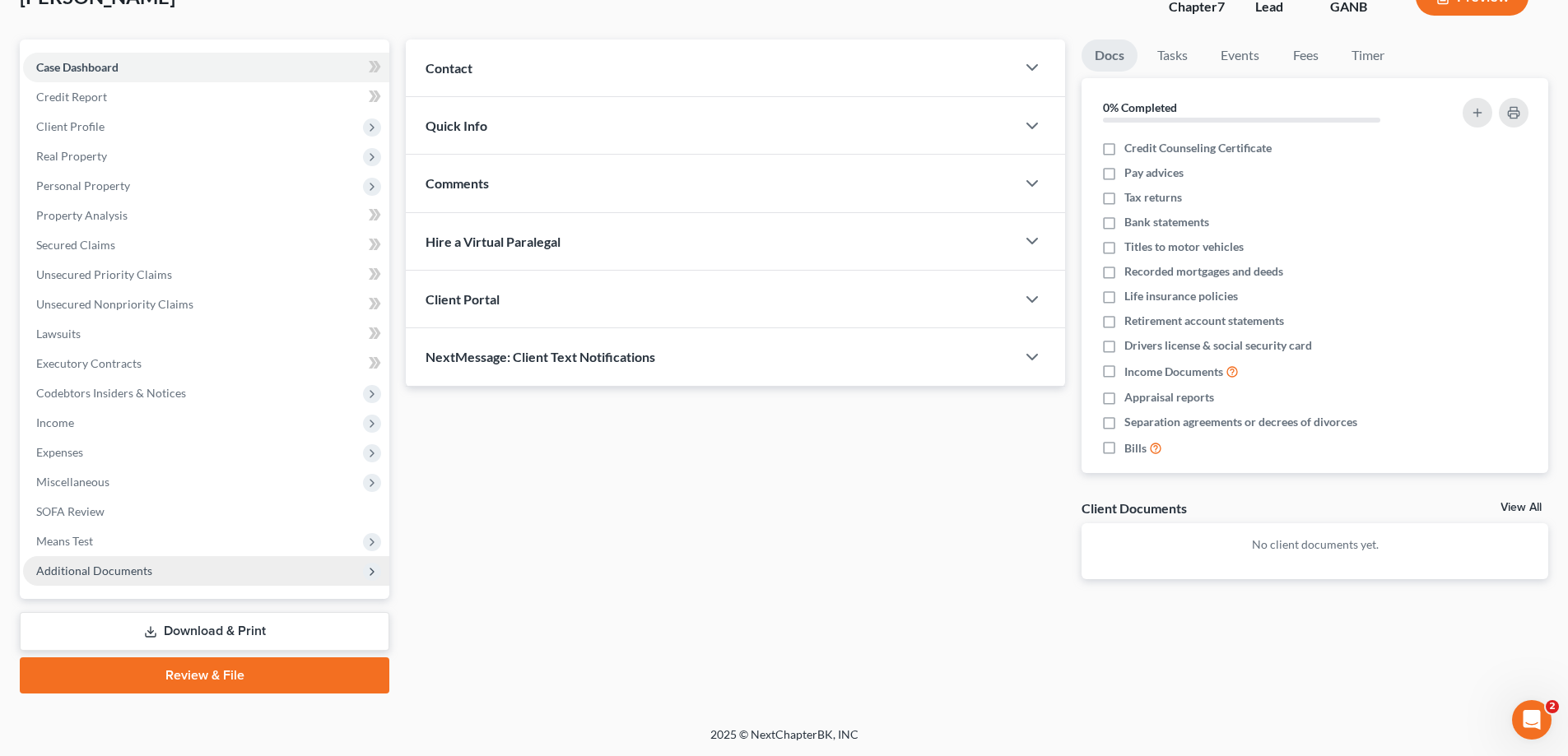
click at [71, 571] on span "Additional Documents" at bounding box center [94, 571] width 116 height 14
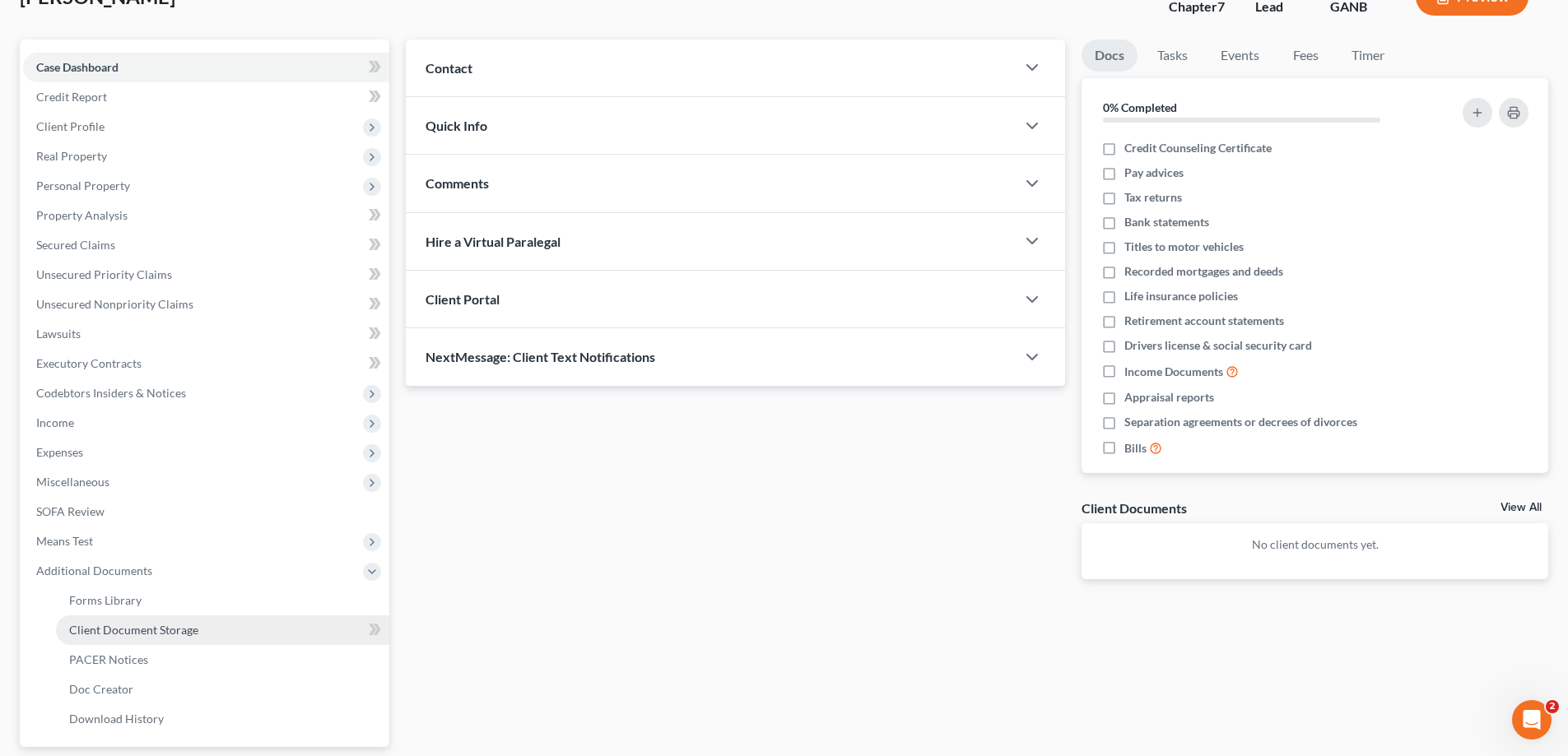
click at [96, 626] on span "Client Document Storage" at bounding box center [133, 630] width 129 height 14
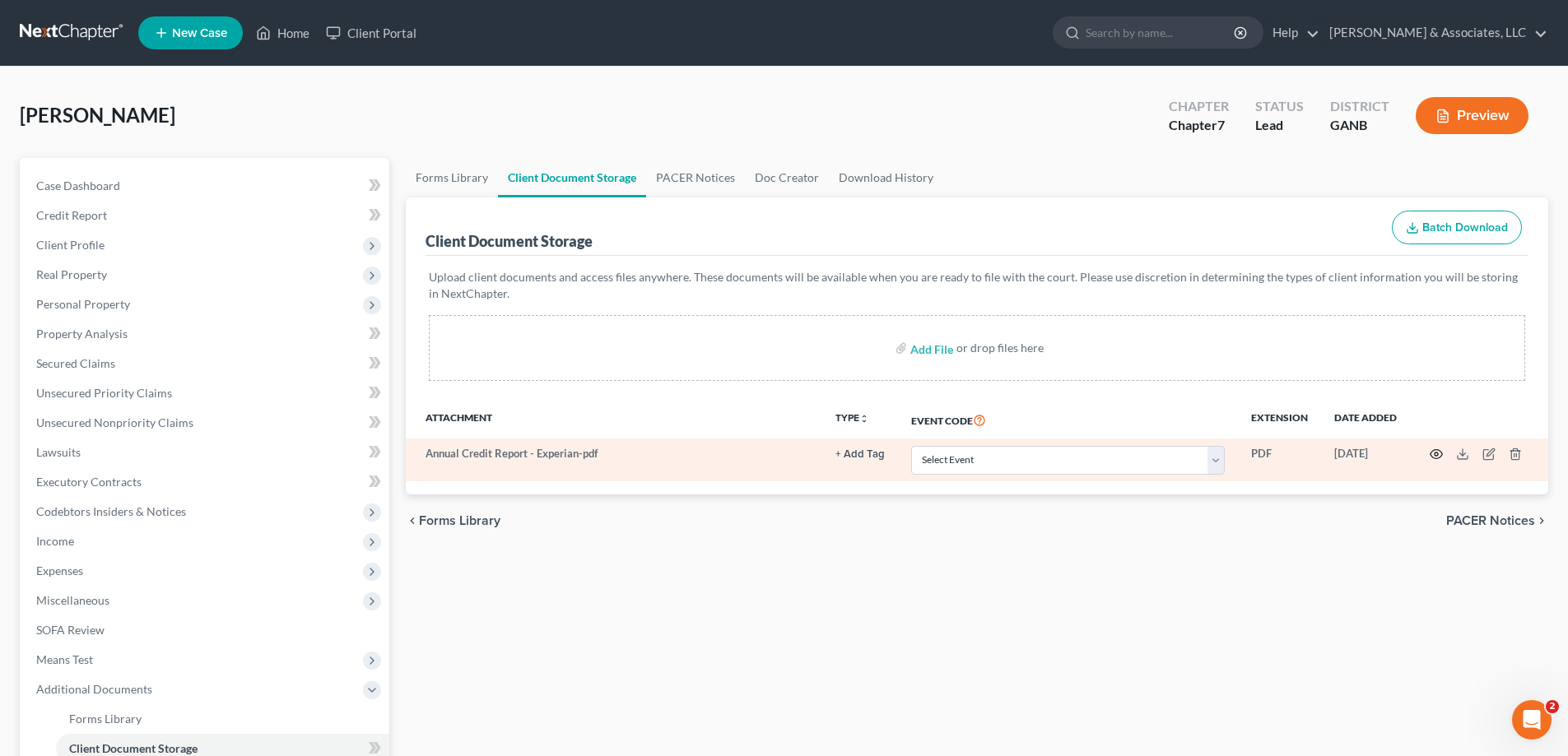
click at [1433, 454] on icon "button" at bounding box center [1436, 455] width 14 height 14
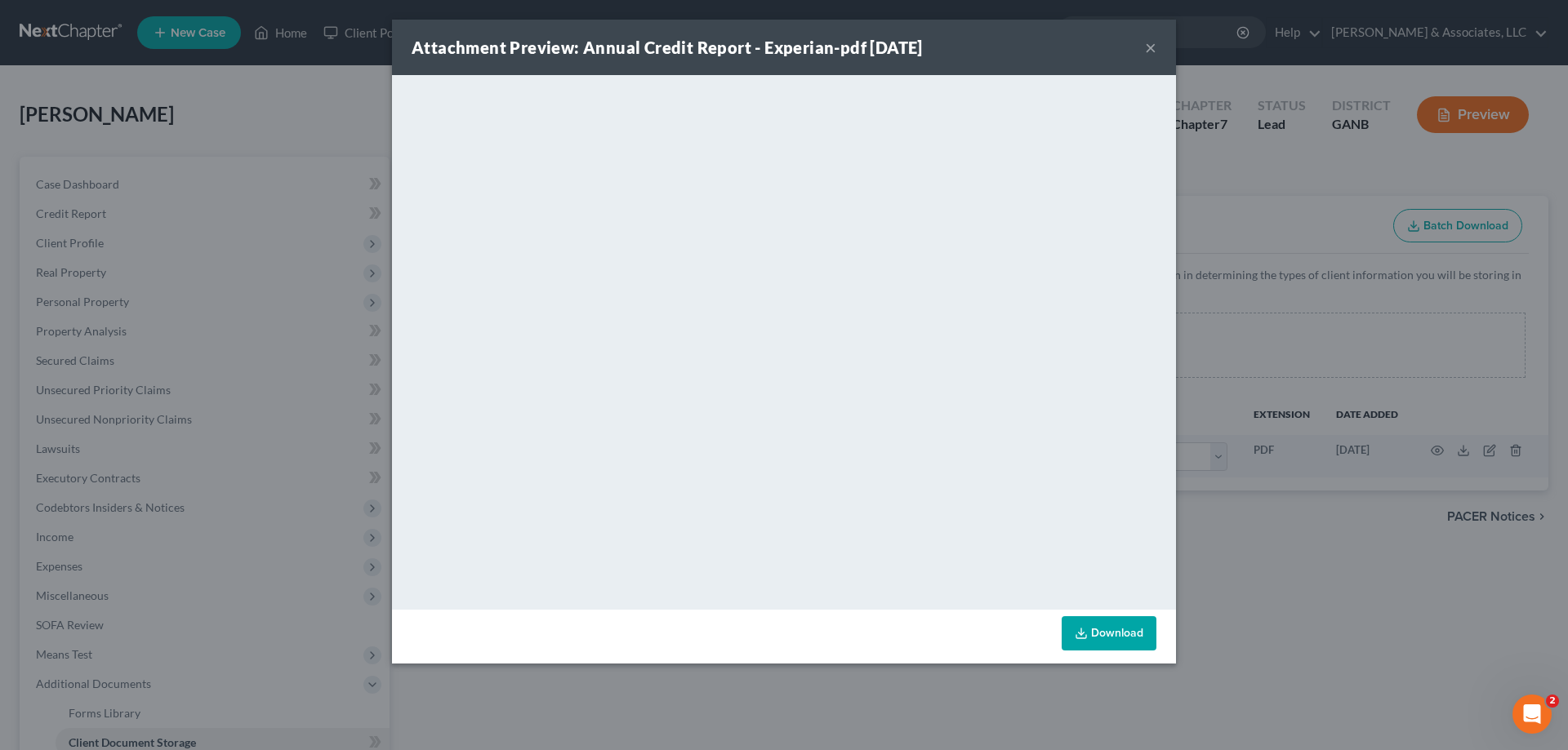
click at [1151, 47] on button "×" at bounding box center [1151, 47] width 12 height 19
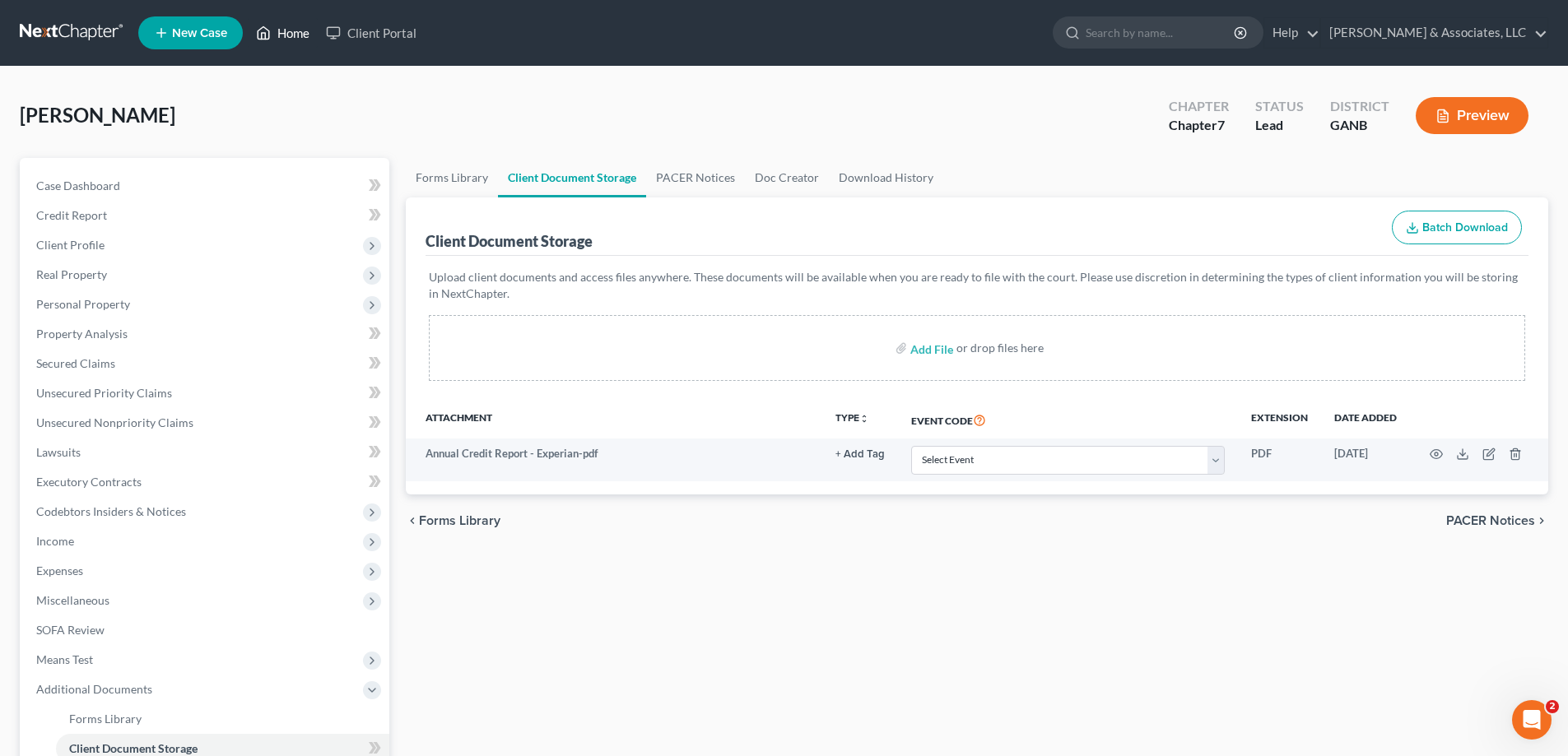
click at [299, 33] on link "Home" at bounding box center [283, 33] width 70 height 30
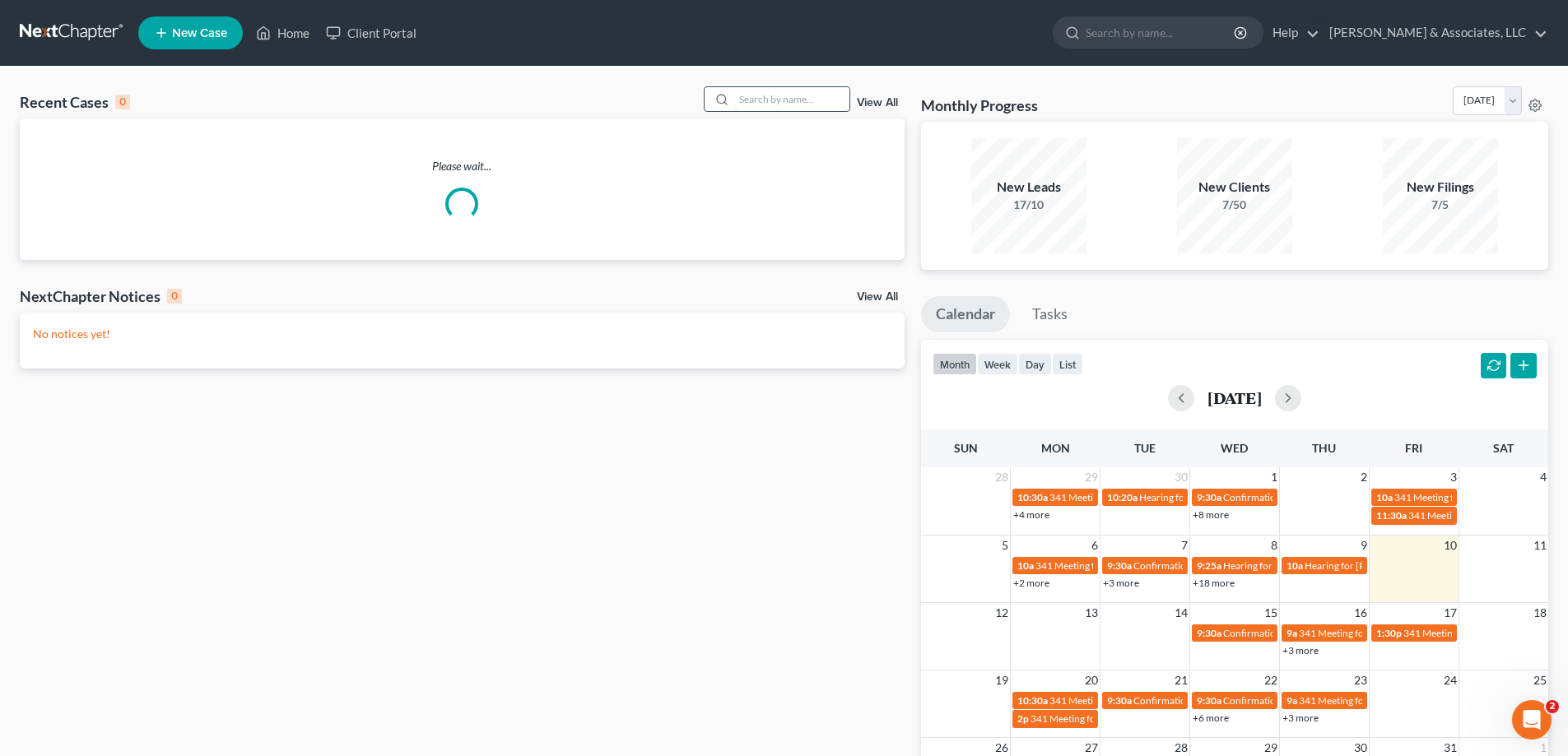
click at [750, 93] on input "search" at bounding box center [792, 99] width 115 height 24
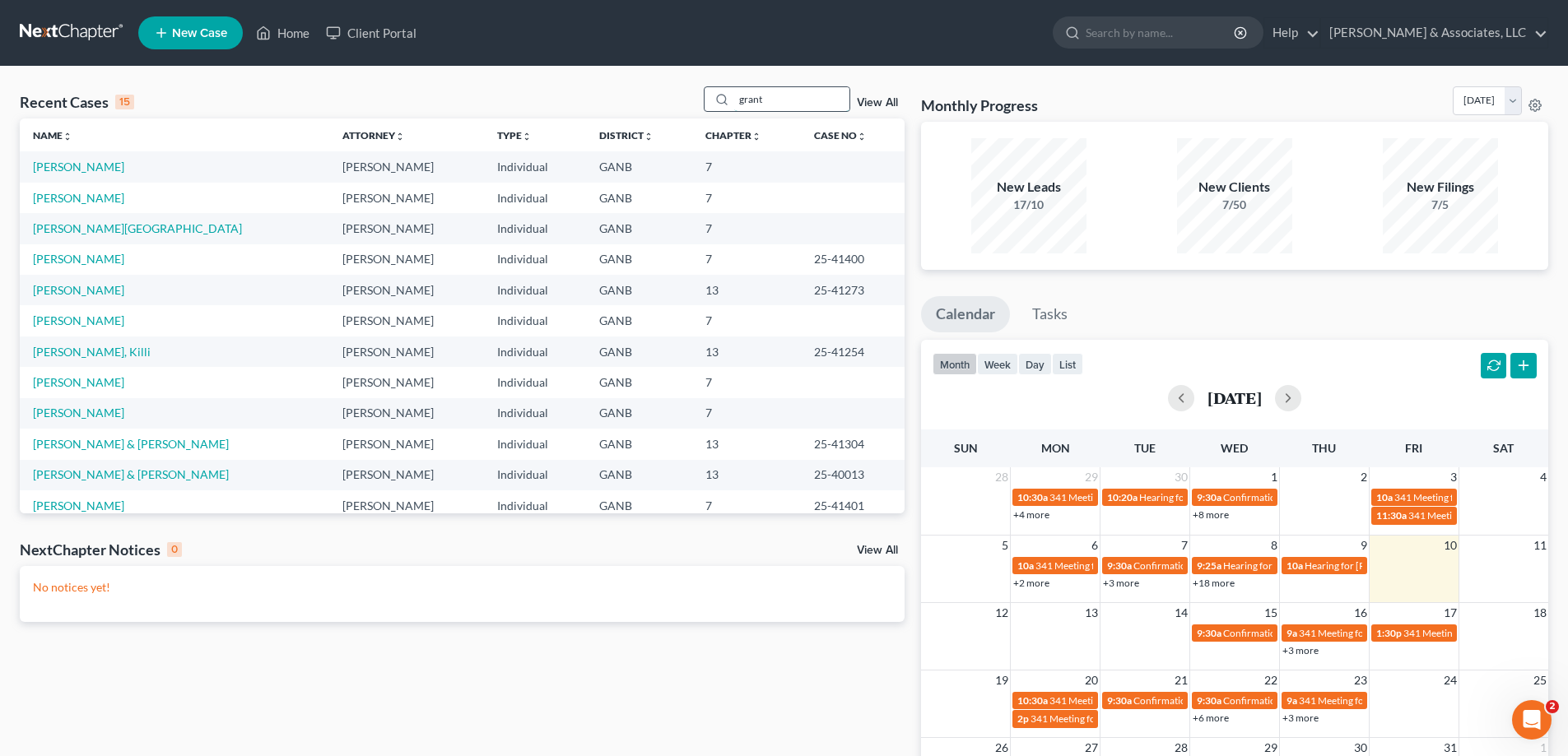
type input "grant"
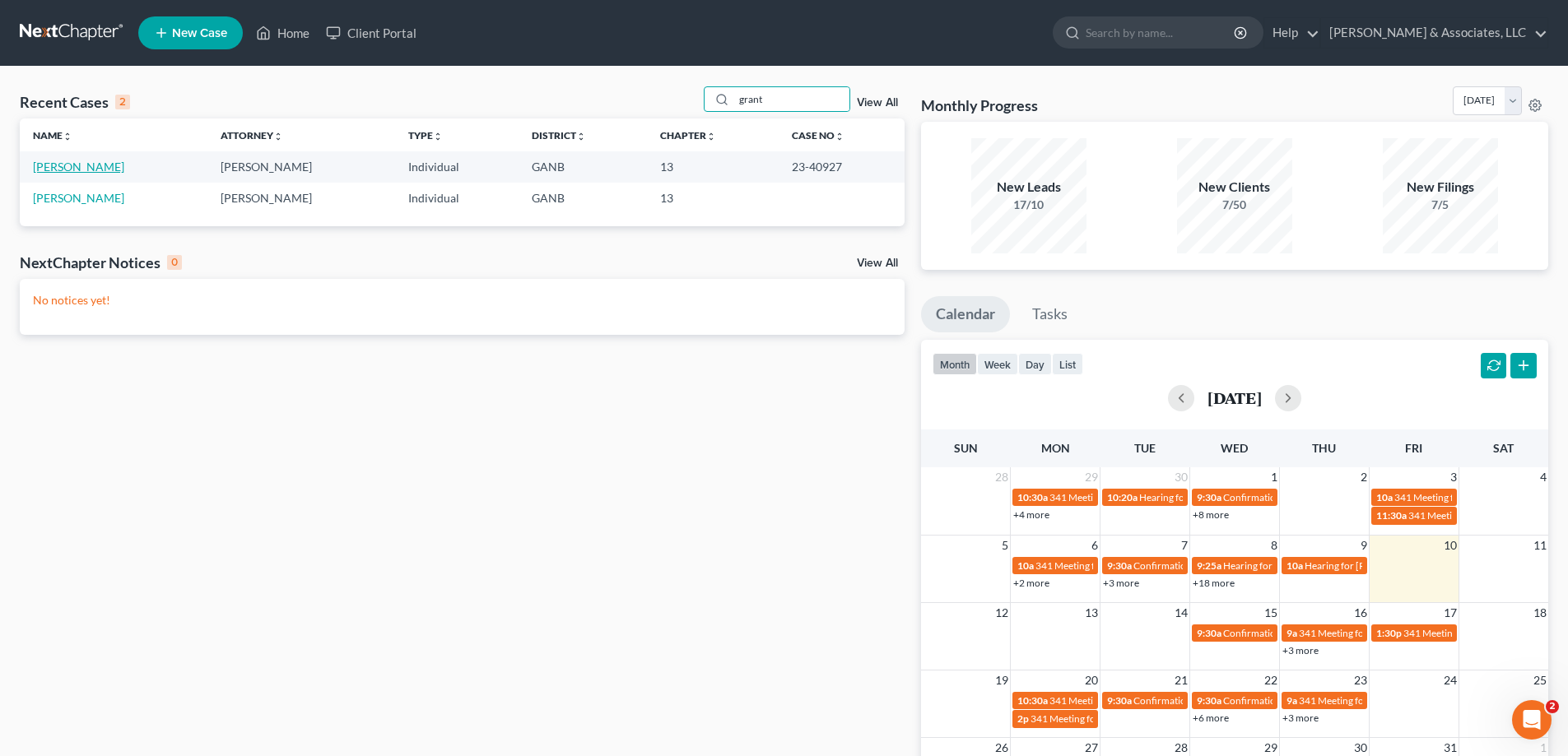
click at [63, 162] on link "Grant, Jimmy" at bounding box center [78, 167] width 91 height 14
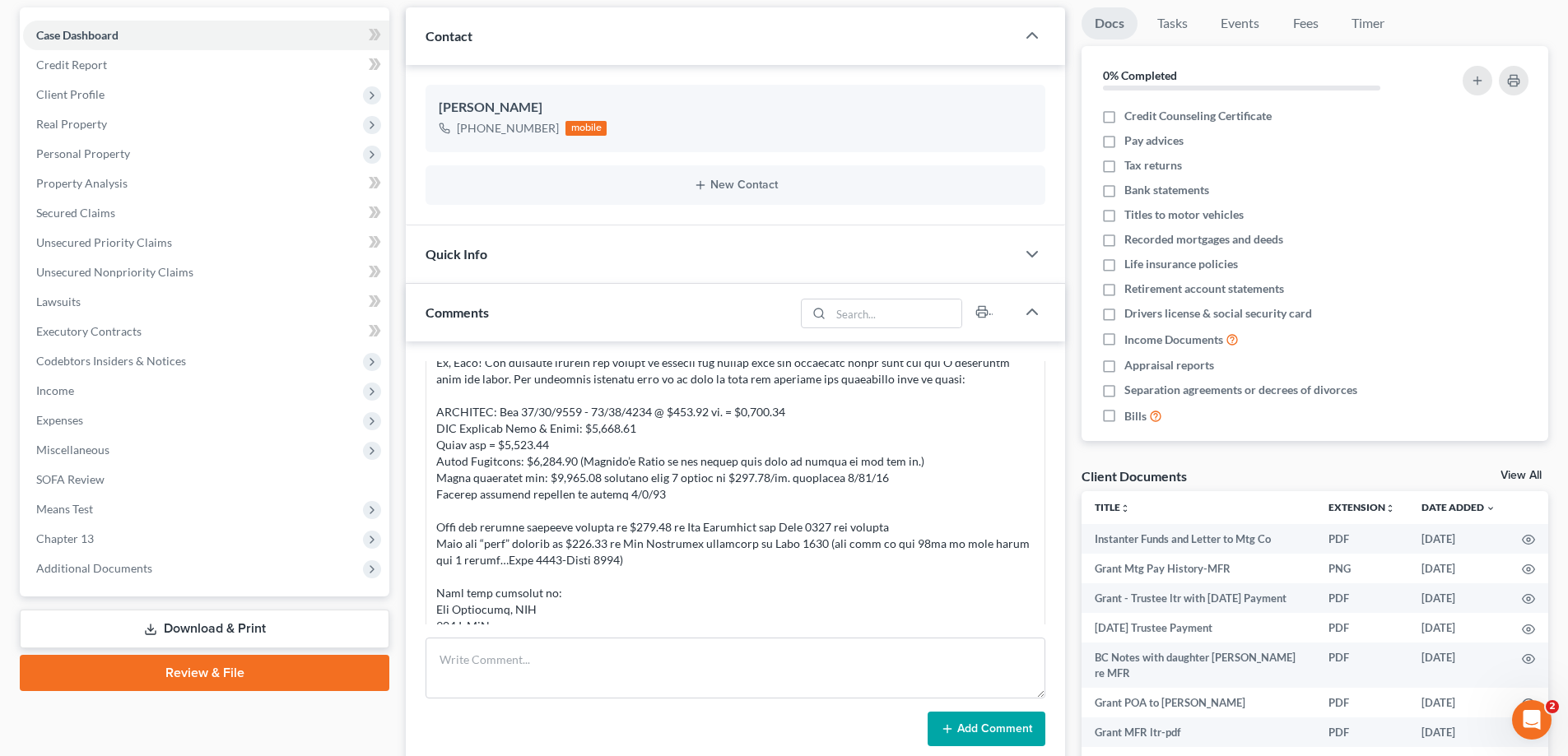
scroll to position [505, 0]
click at [504, 658] on textarea at bounding box center [735, 668] width 619 height 61
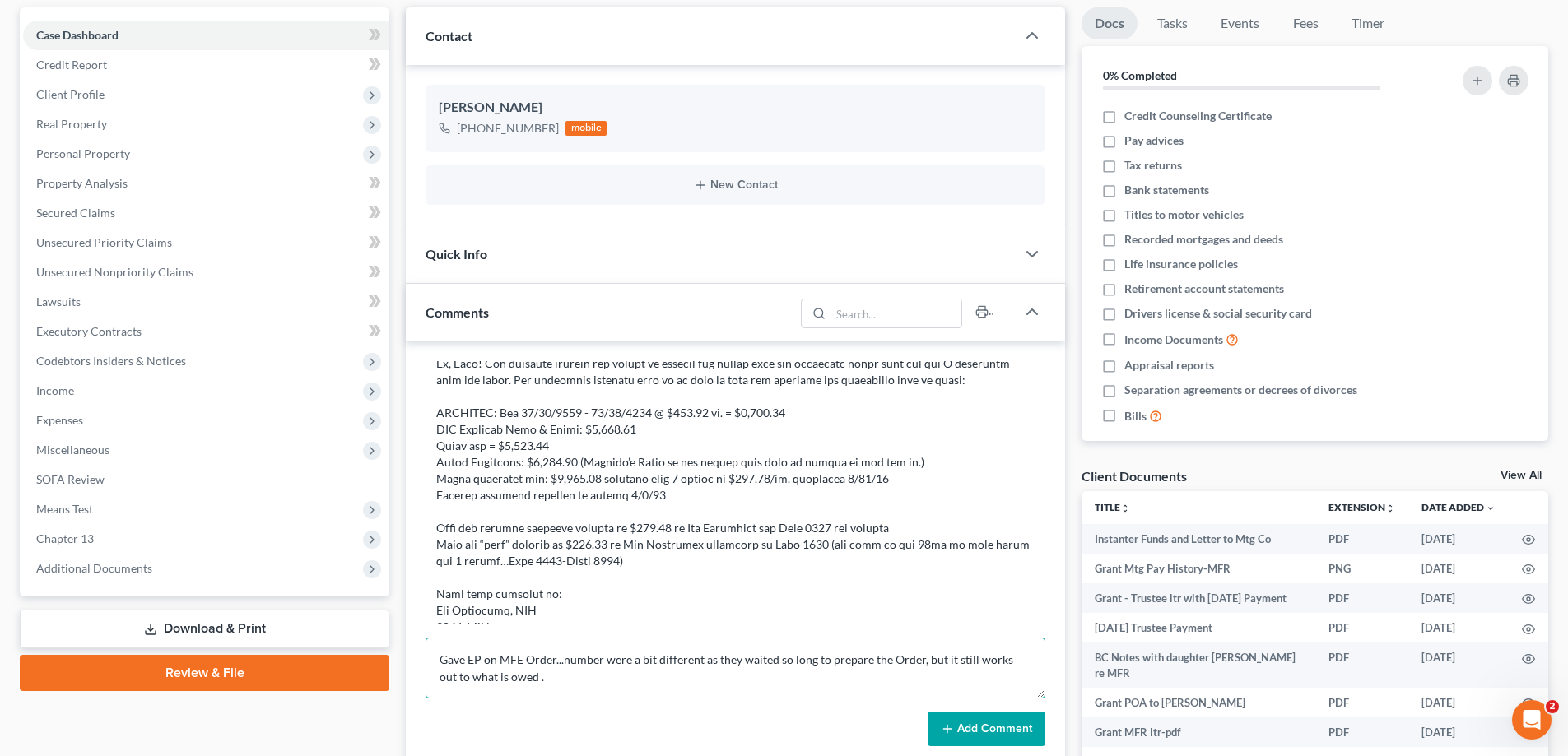
type textarea "Gave EP on MFE Order...number were a bit different as they waited so long to pr…"
click at [973, 730] on button "Add Comment" at bounding box center [986, 730] width 117 height 35
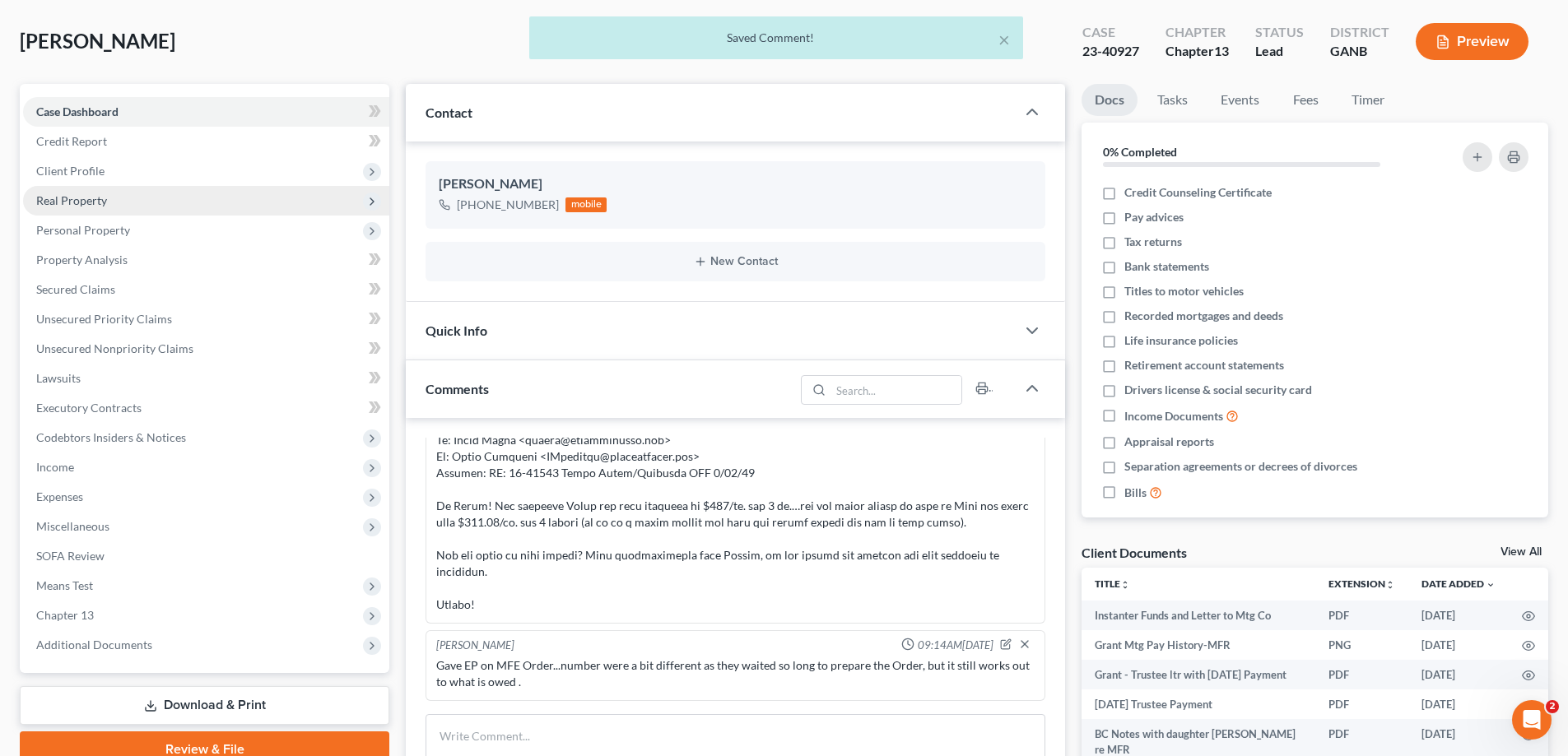
scroll to position [0, 0]
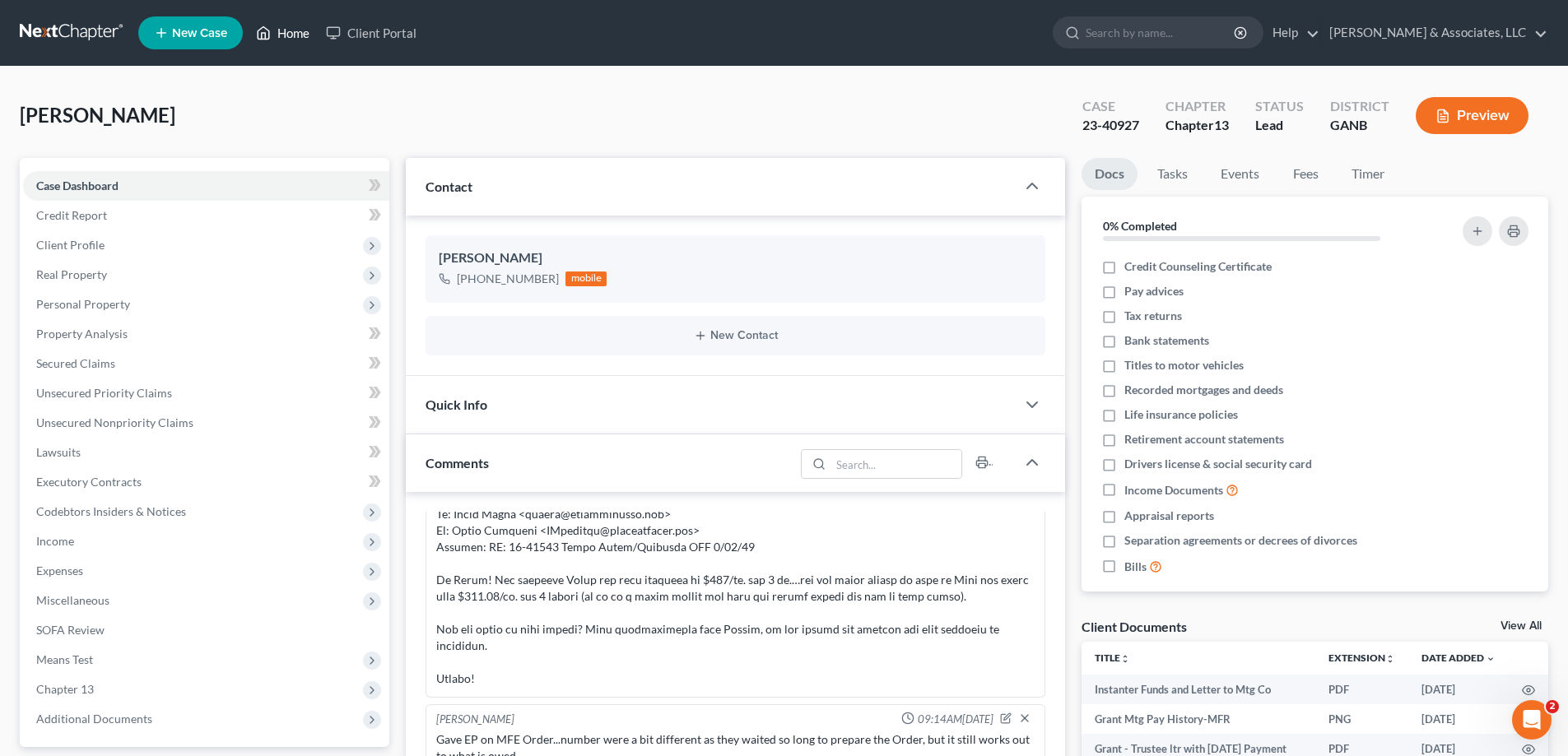
click at [294, 36] on link "Home" at bounding box center [283, 33] width 70 height 30
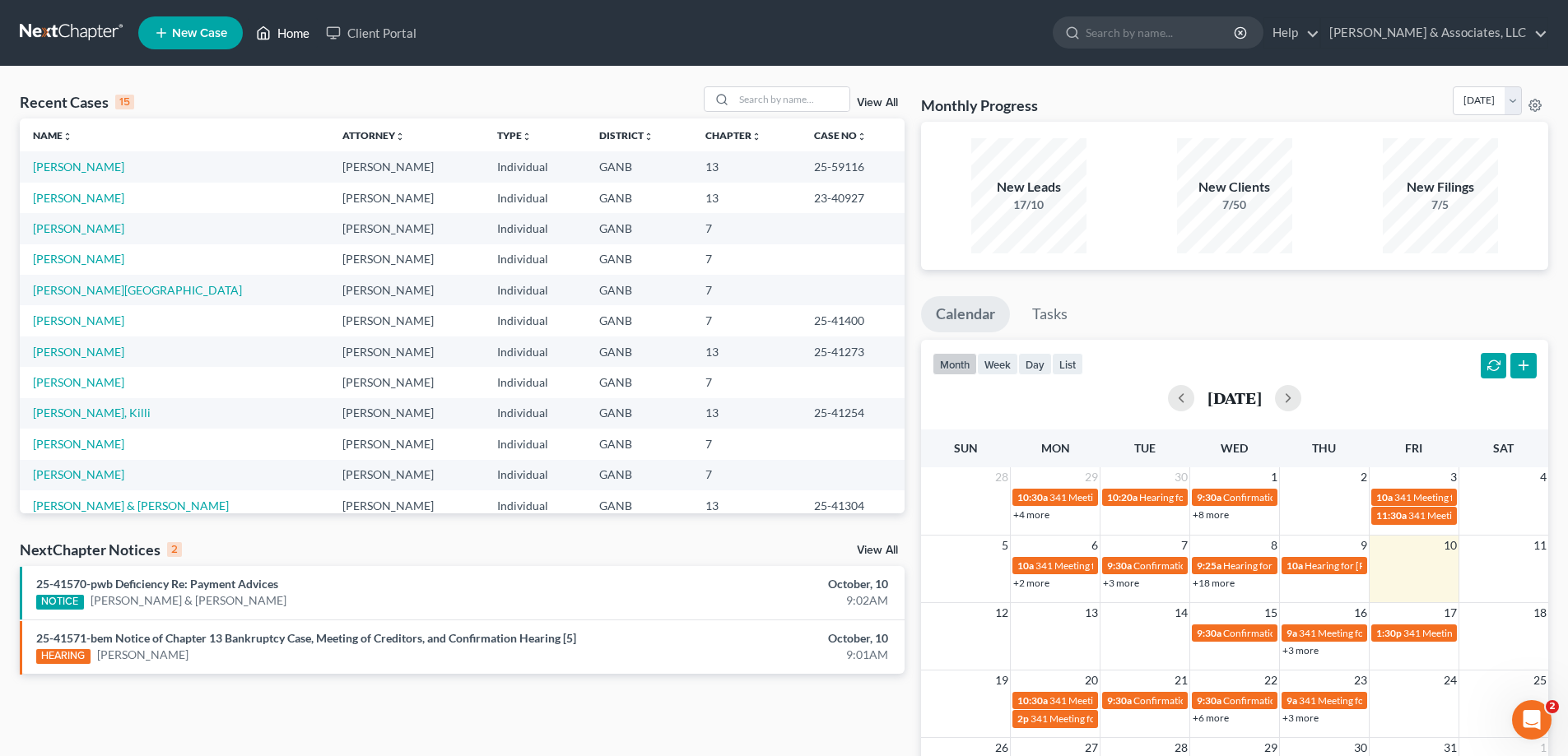
click at [294, 32] on link "Home" at bounding box center [283, 33] width 70 height 30
click at [772, 103] on input "search" at bounding box center [792, 99] width 115 height 24
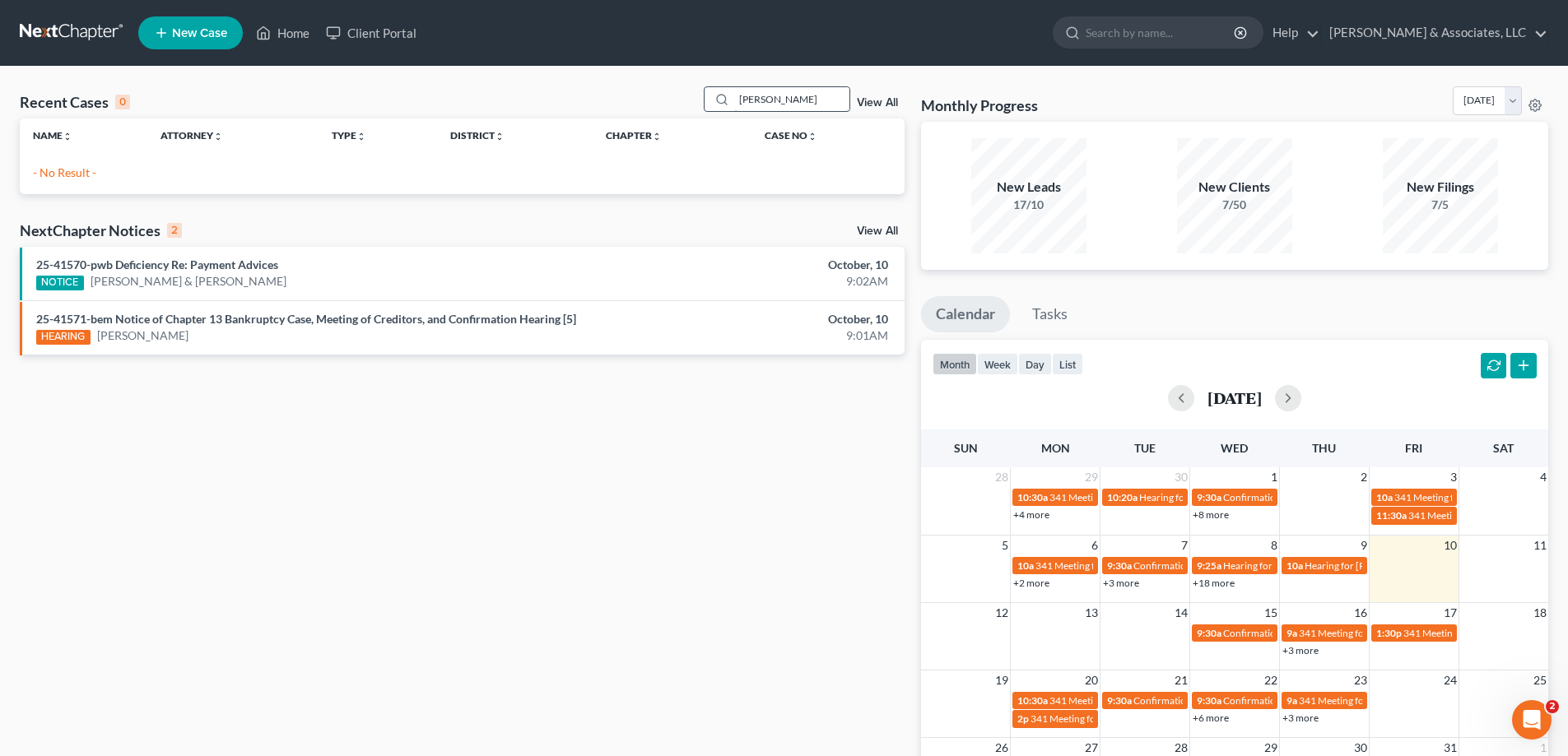
type input "beasley"
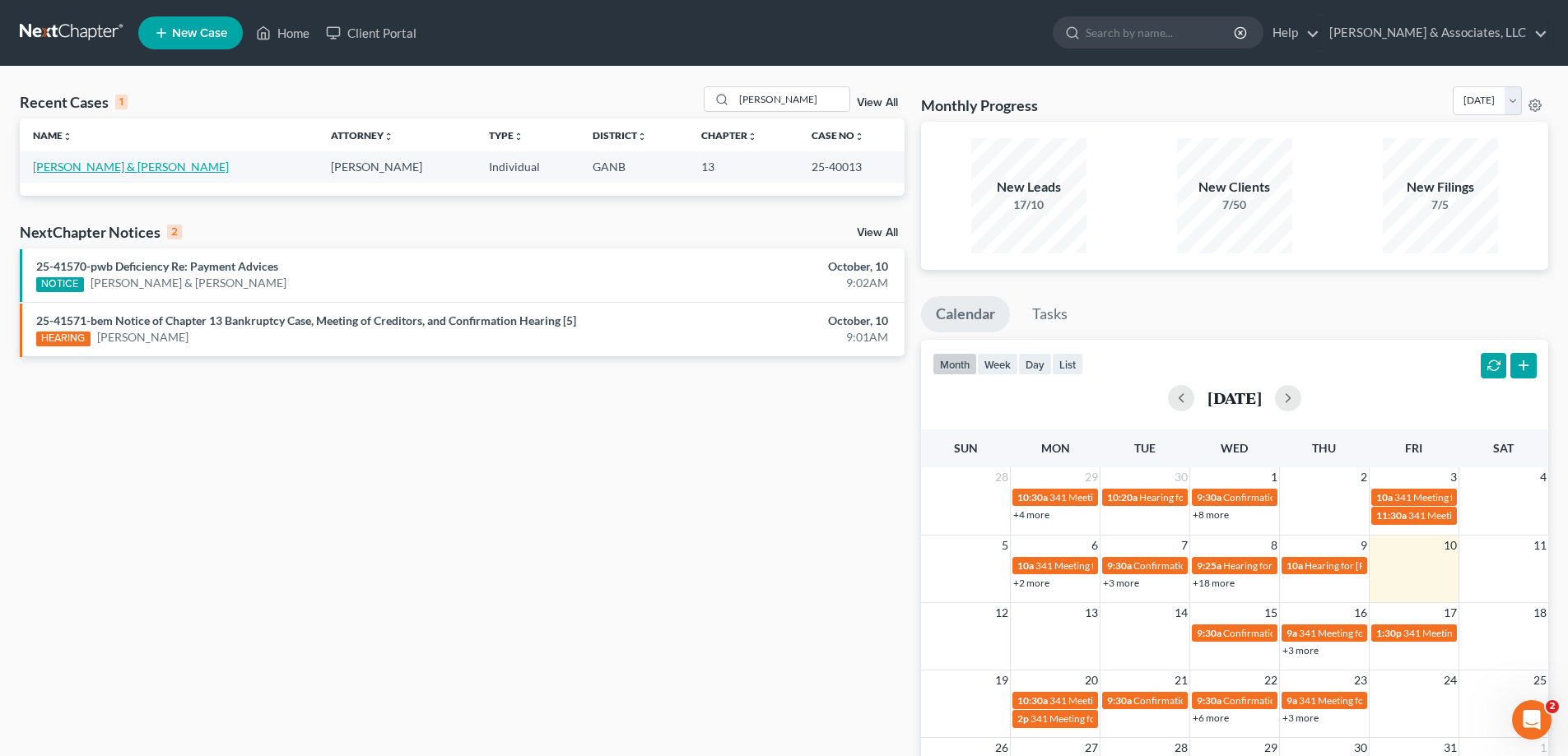
drag, startPoint x: 112, startPoint y: 167, endPoint x: 123, endPoint y: 168, distance: 11.0
click at [112, 167] on link "Beasley, Michael & Beasely, Lisa" at bounding box center [131, 167] width 196 height 14
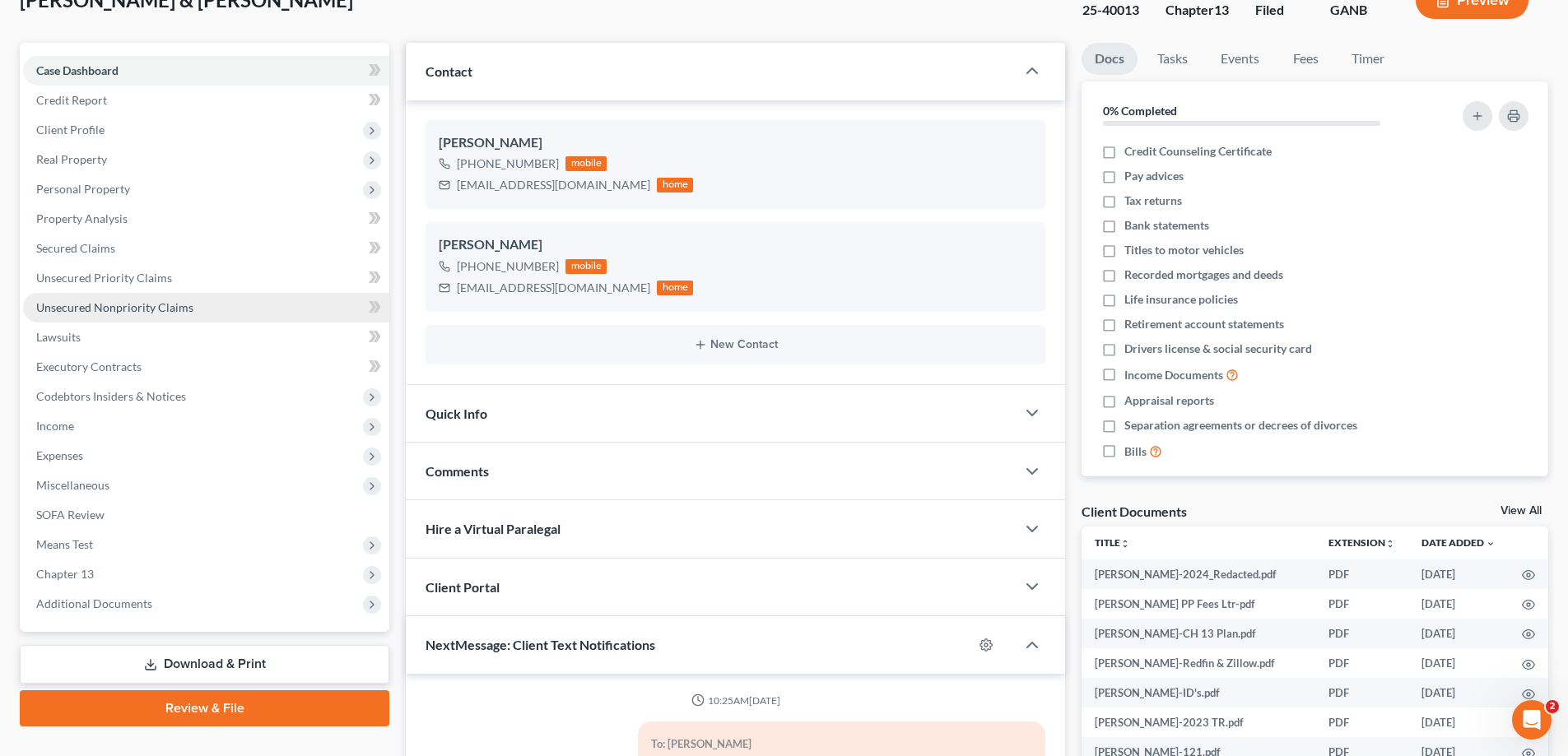
scroll to position [165, 0]
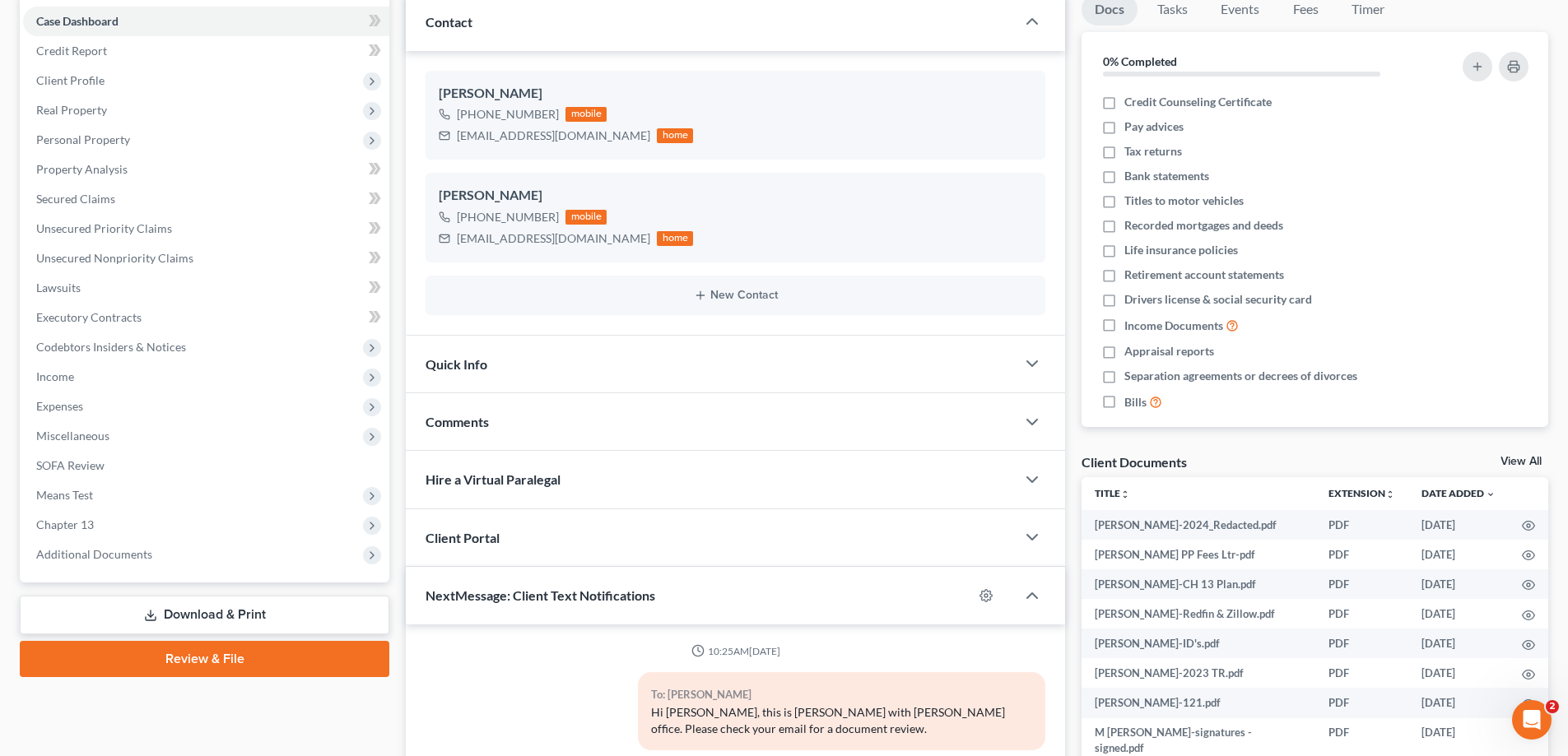
click at [473, 418] on span "Comments" at bounding box center [456, 422] width 63 height 16
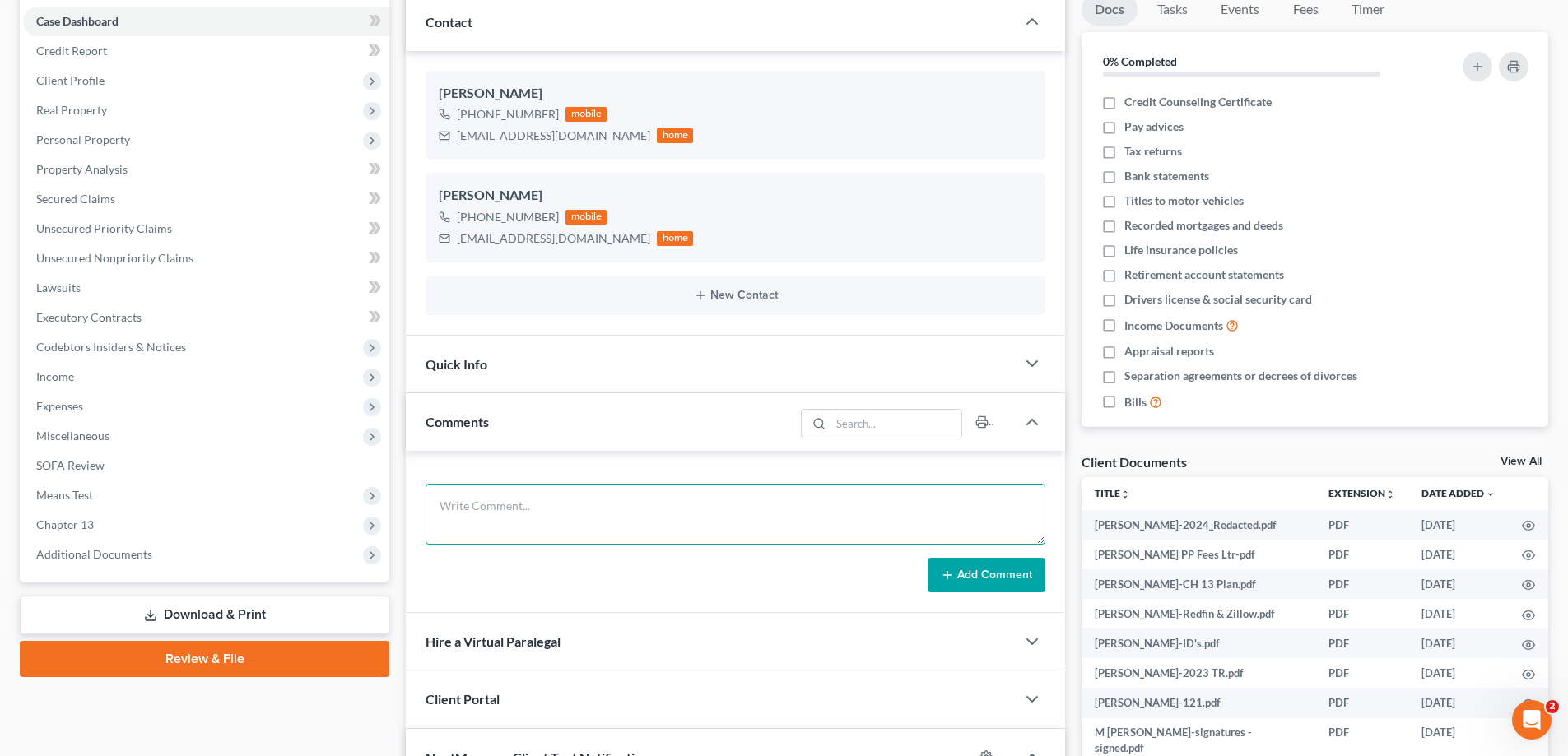
click at [459, 502] on textarea at bounding box center [735, 514] width 619 height 61
paste textarea "From: Mike Wagner <mike@northgabankruptcy.com> Sent: Tuesday, October 7, 2025 8…"
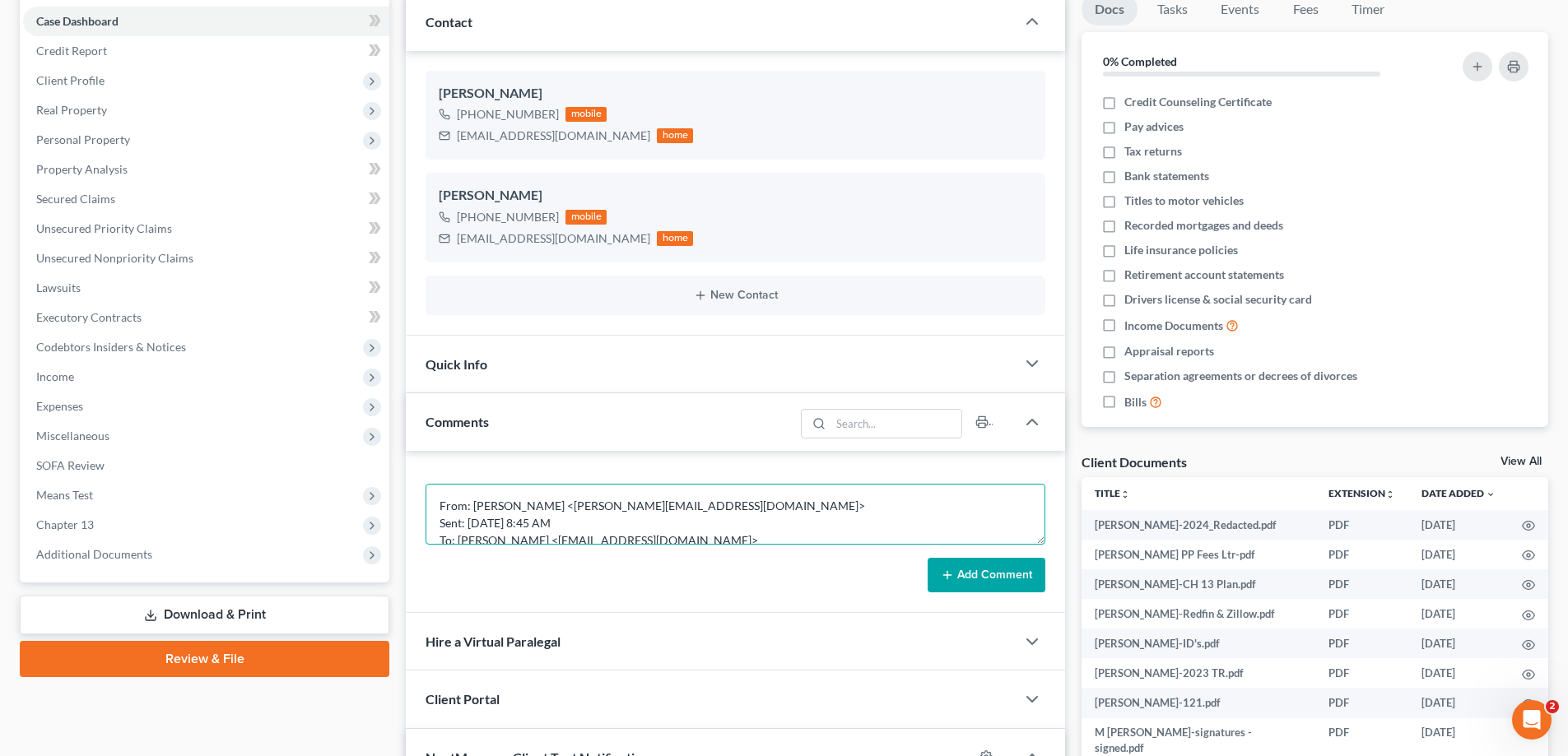
scroll to position [194, 0]
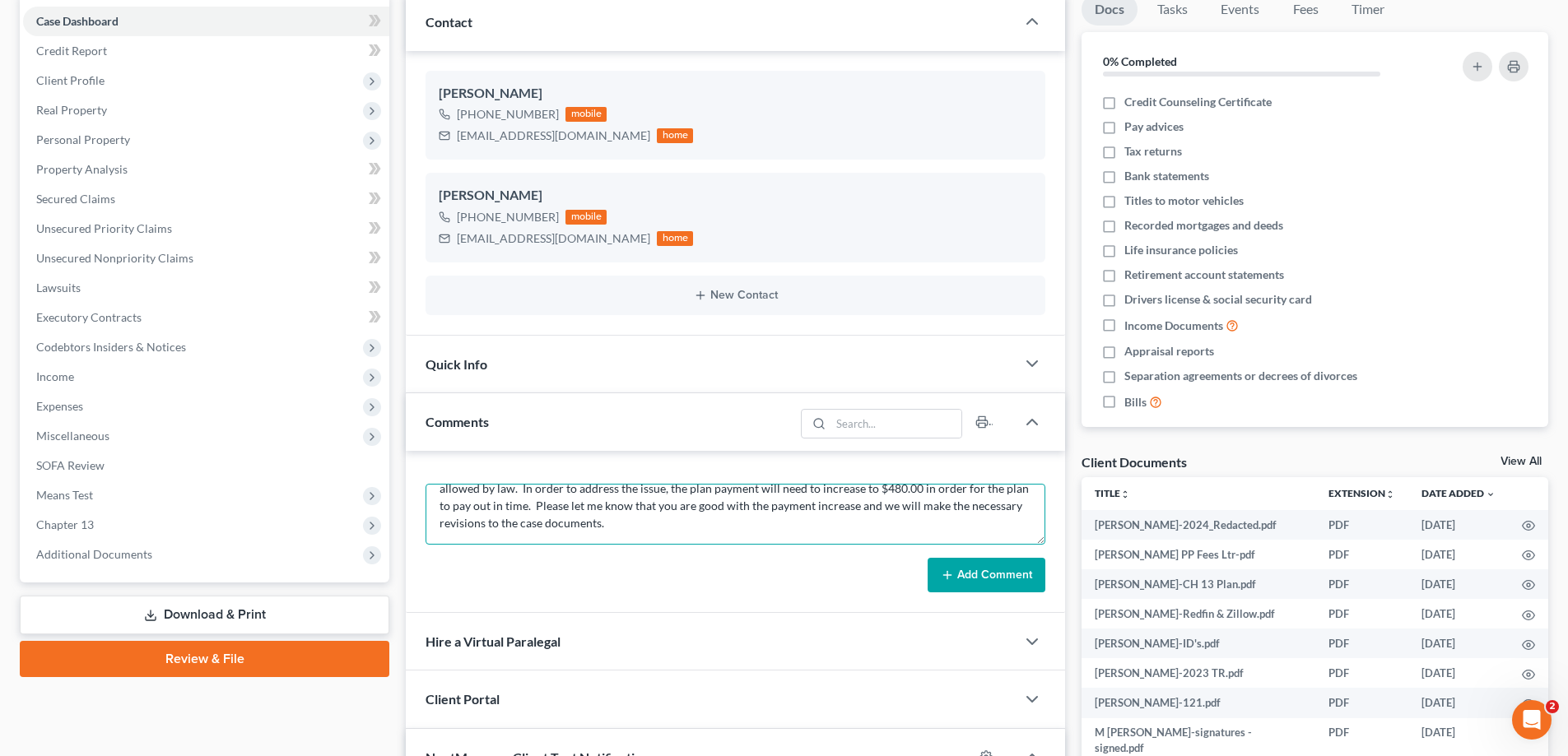
type textarea "From: Mike Wagner <mike@northgabankruptcy.com> Sent: Tuesday, October 7, 2025 8…"
click at [1007, 569] on button "Add Comment" at bounding box center [986, 576] width 117 height 35
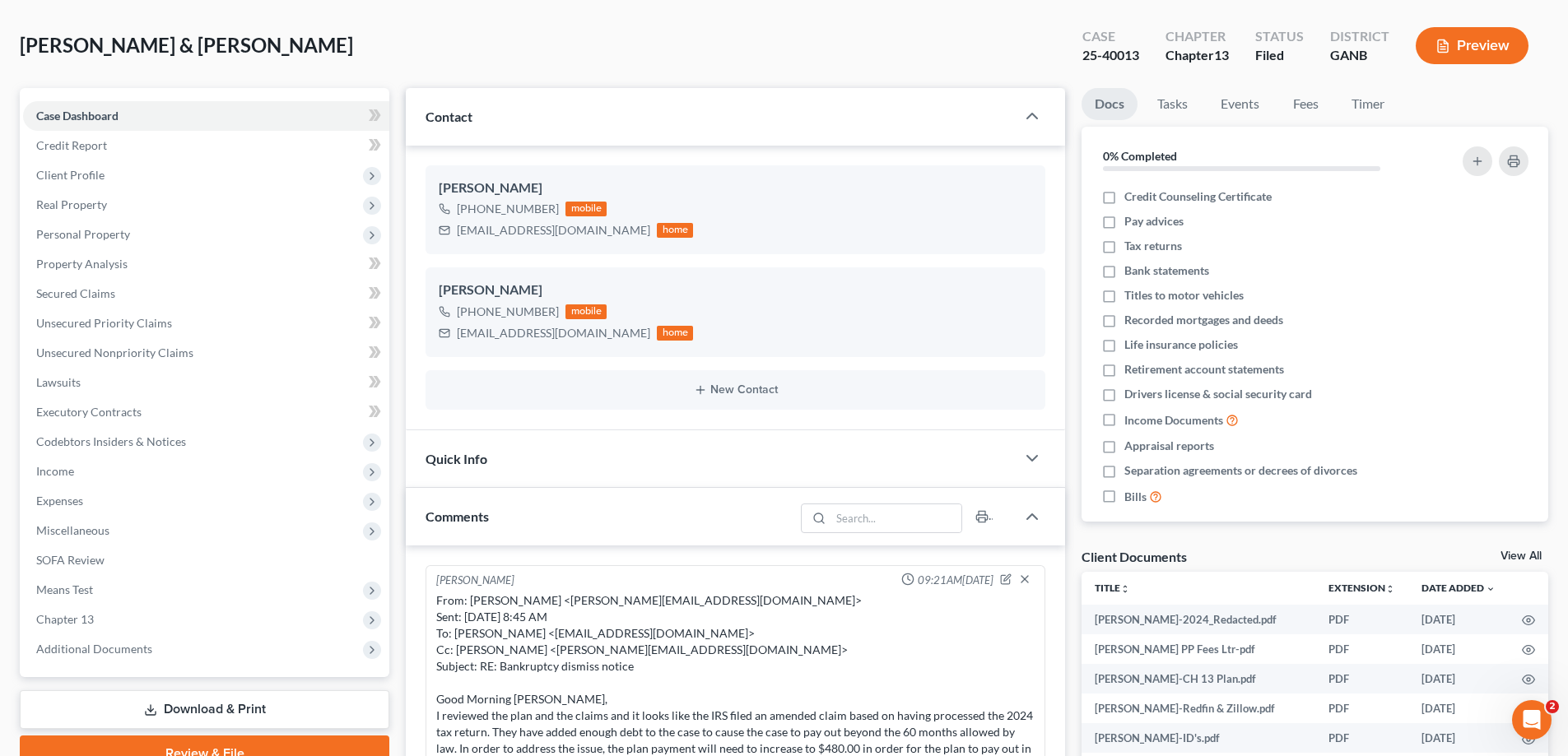
scroll to position [0, 0]
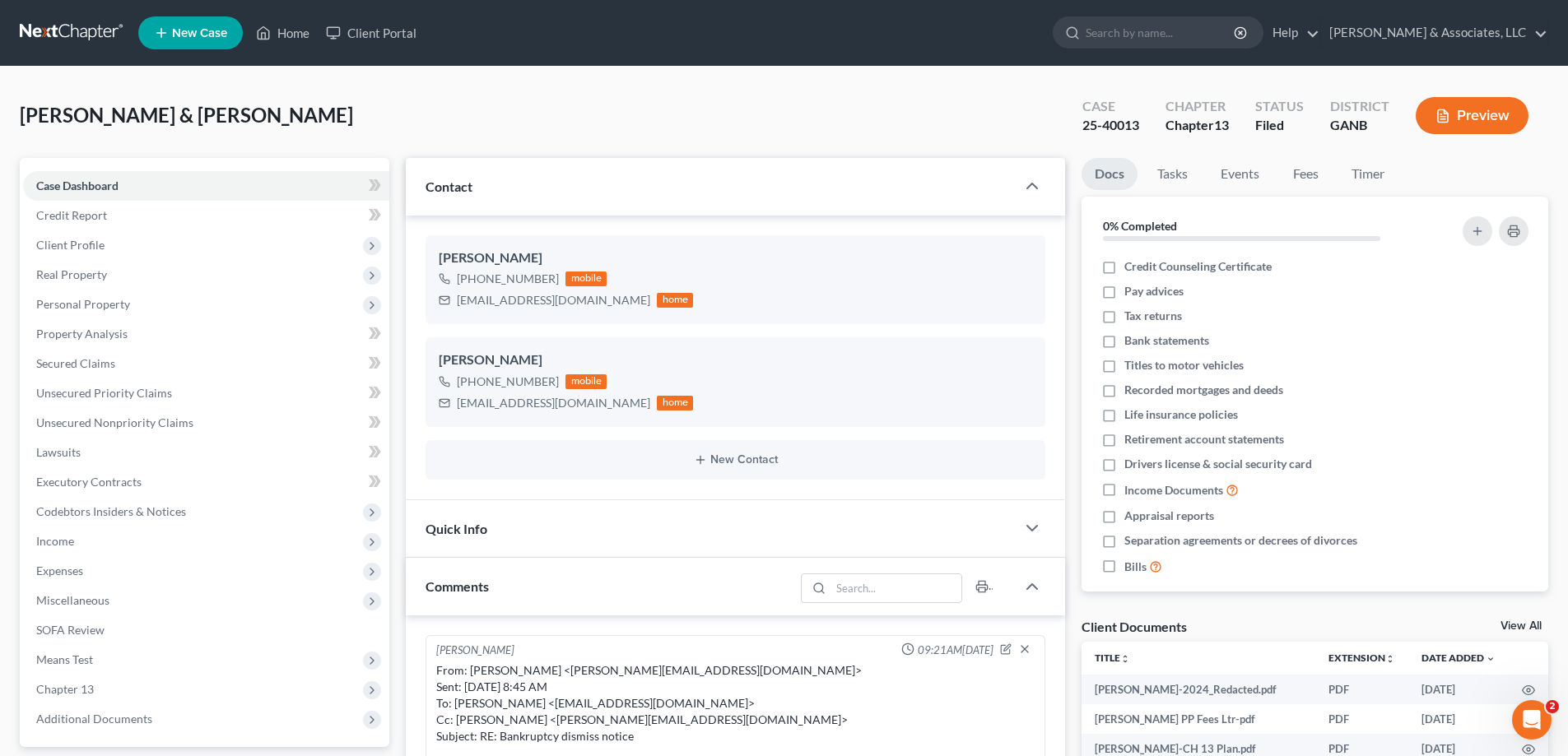
click at [1526, 164] on ul "Docs Tasks Events Fees Timer" at bounding box center [1315, 177] width 467 height 39
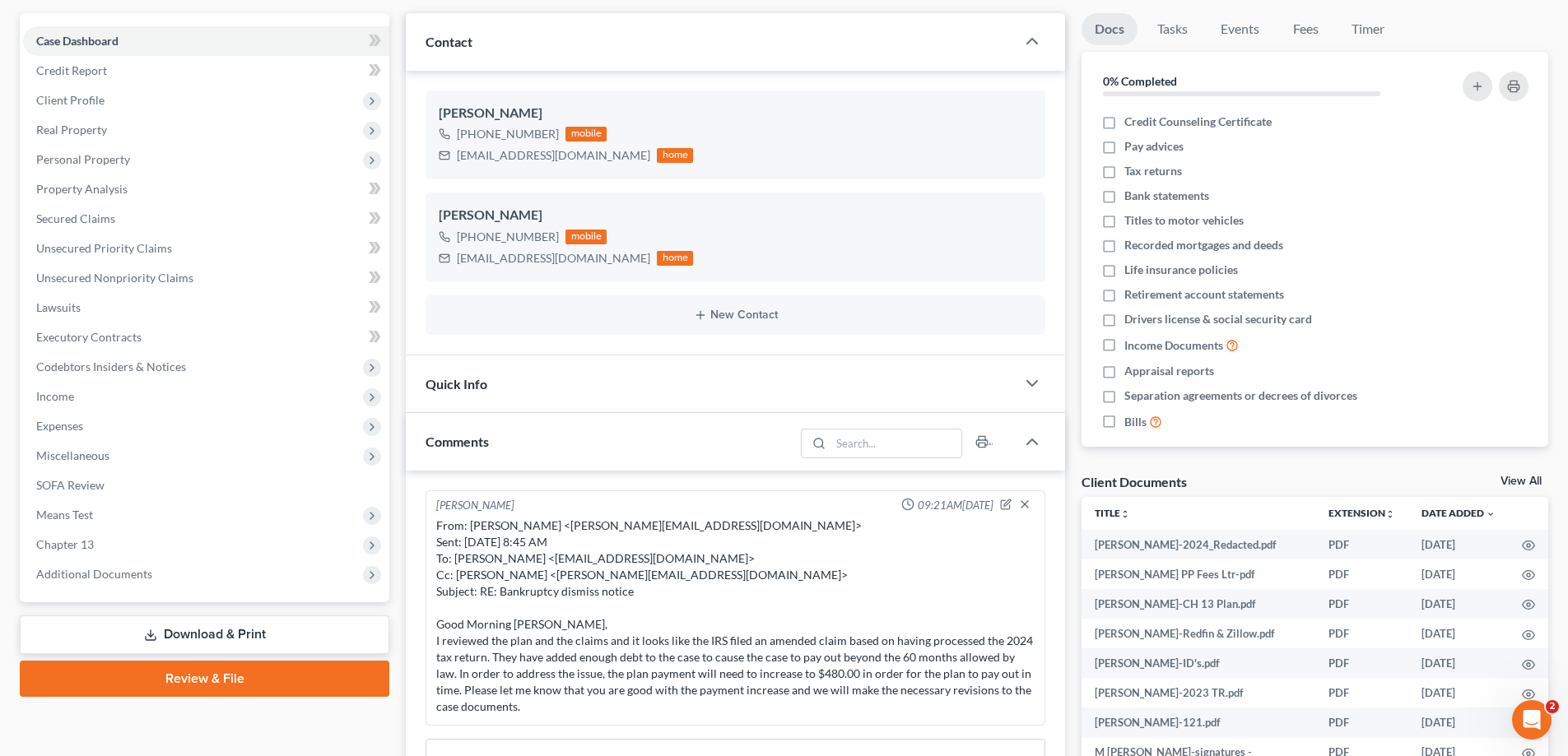
scroll to position [412, 0]
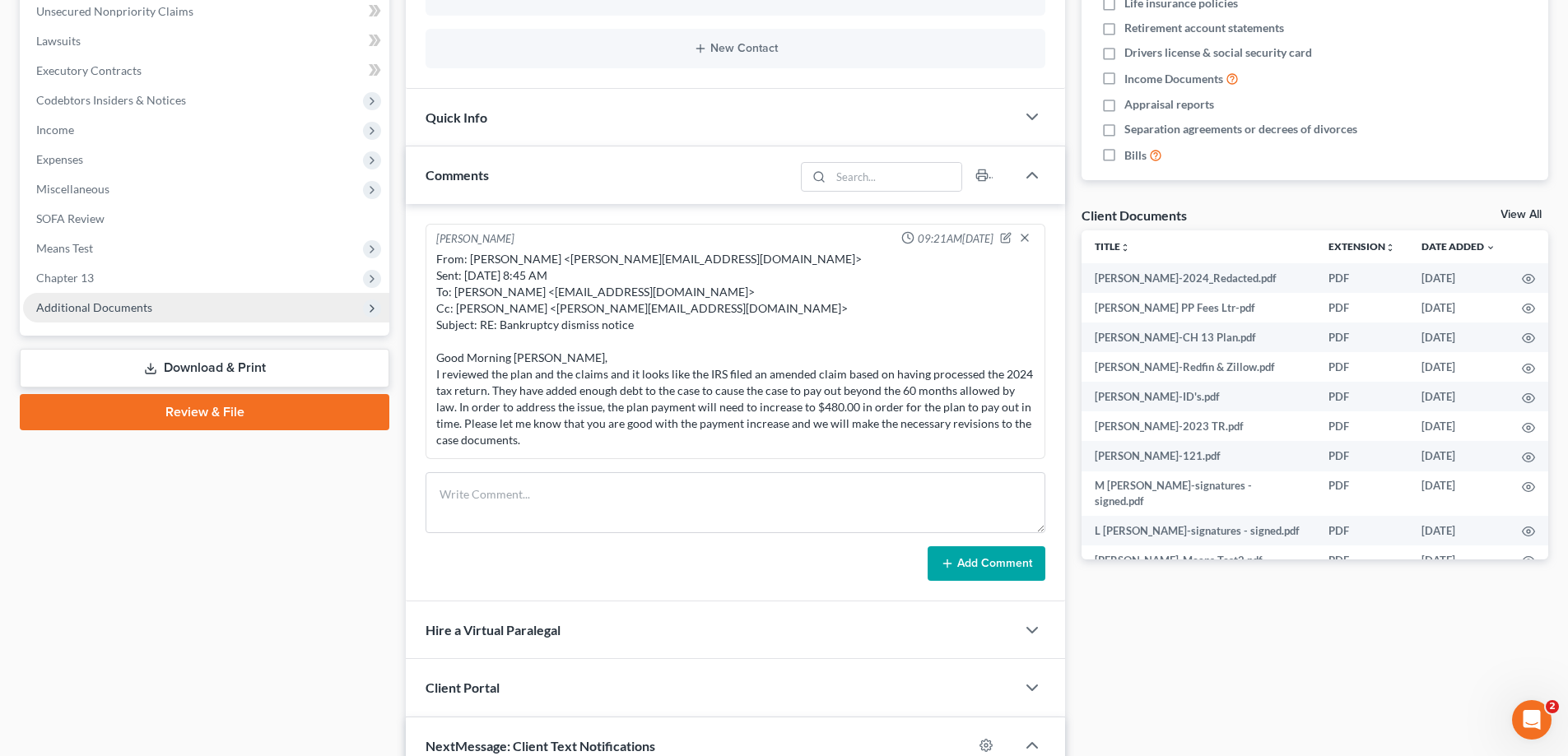
drag, startPoint x: 56, startPoint y: 304, endPoint x: 144, endPoint y: 319, distance: 89.3
click at [54, 304] on span "Additional Documents" at bounding box center [94, 307] width 116 height 14
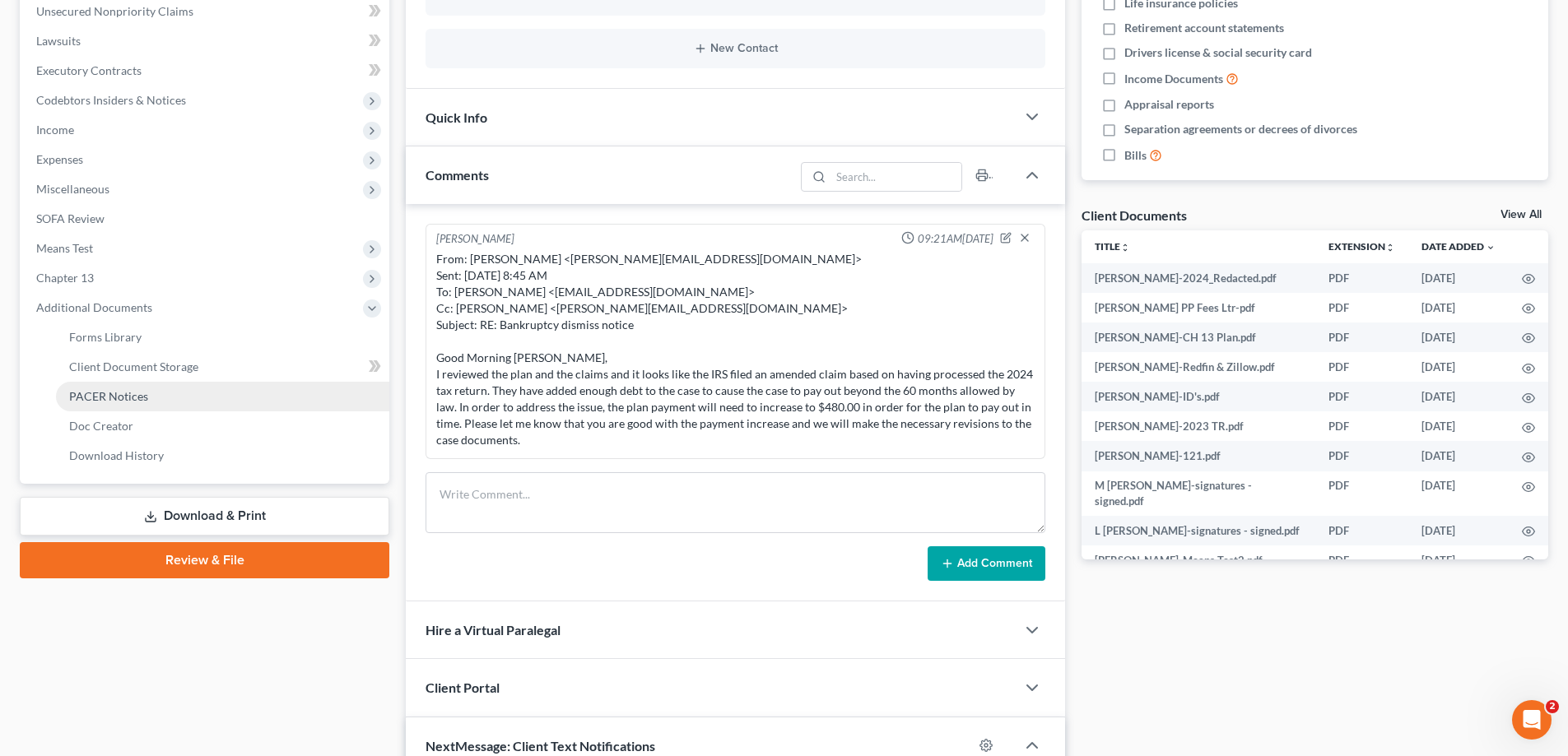
click at [90, 403] on link "PACER Notices" at bounding box center [223, 396] width 333 height 30
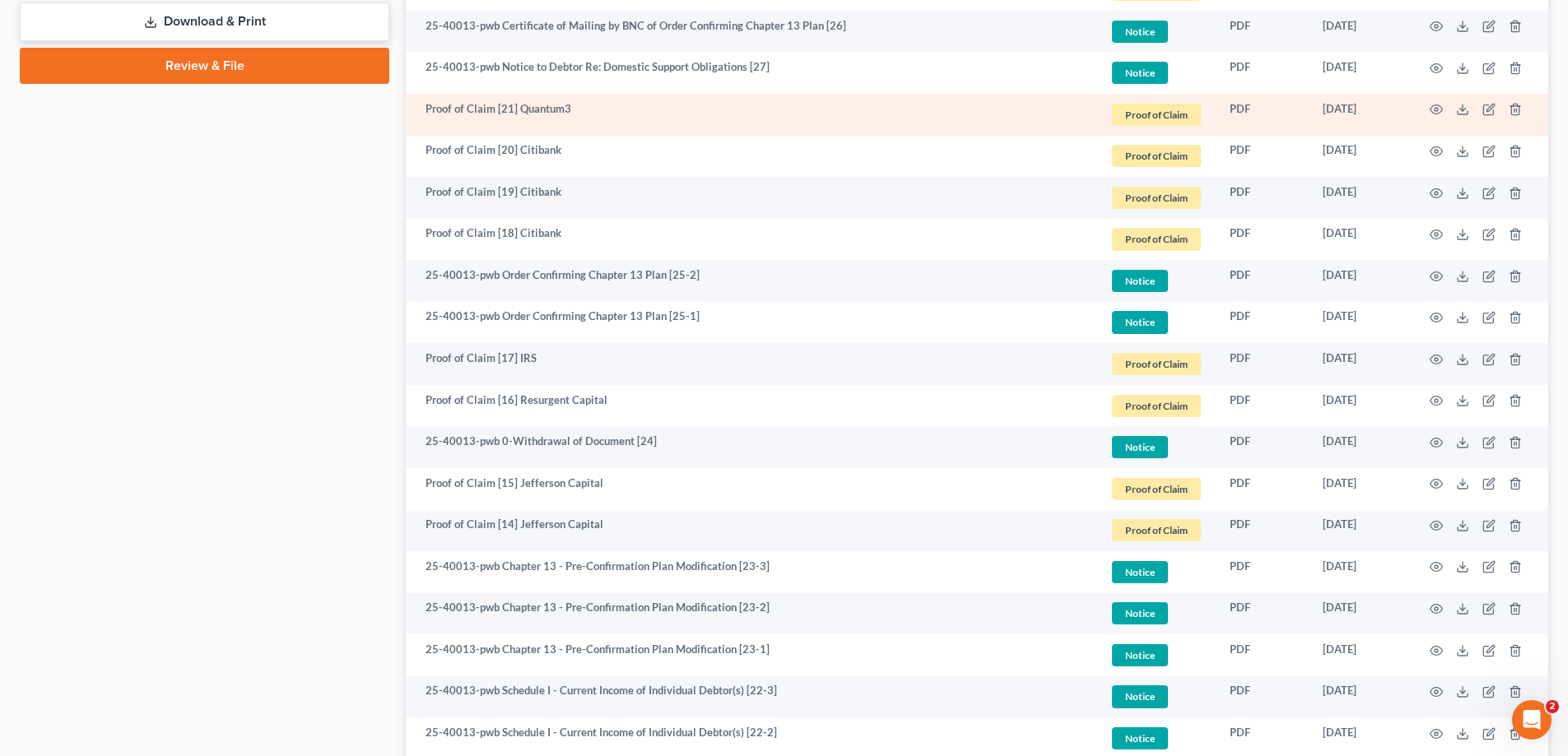
scroll to position [988, 0]
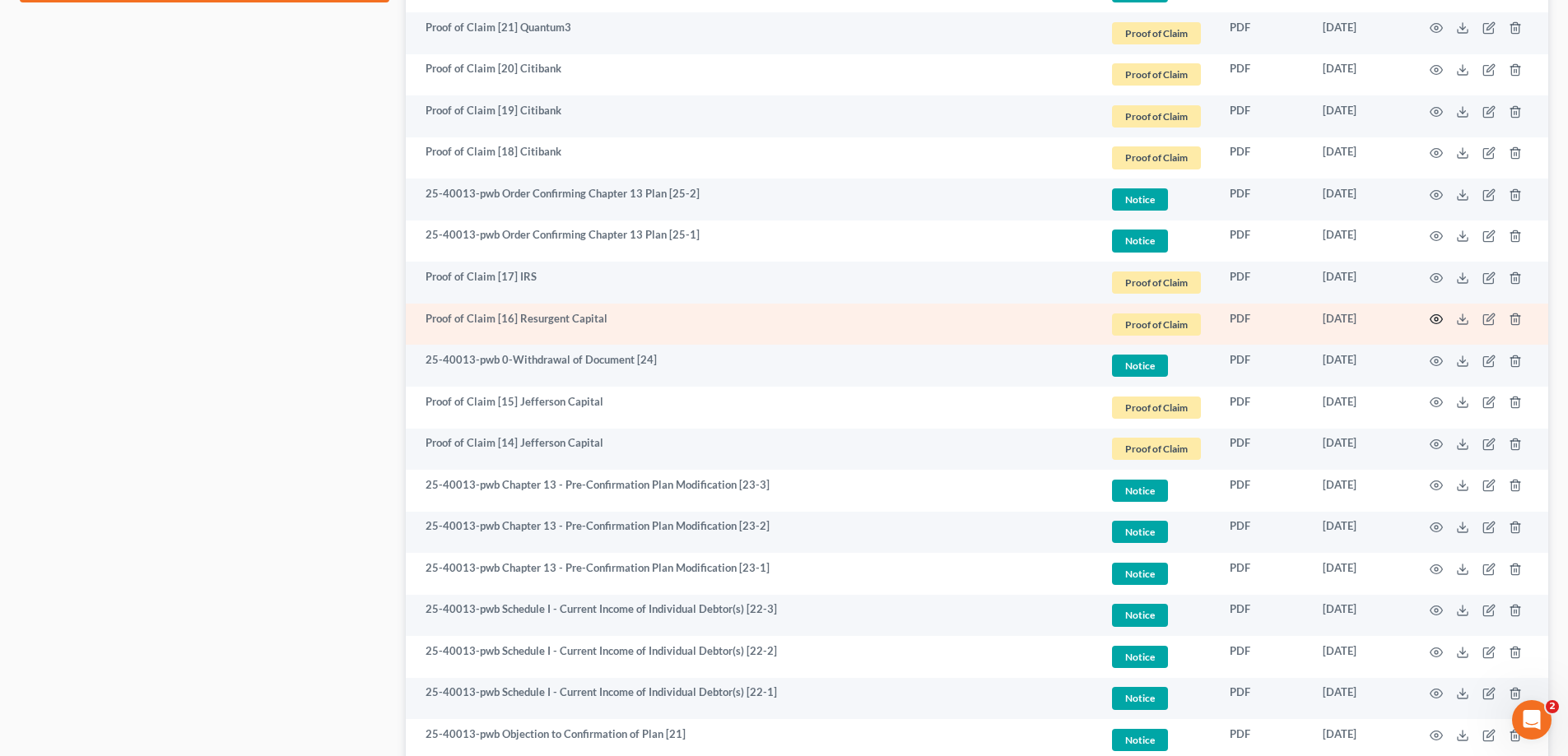
click at [1437, 319] on circle "button" at bounding box center [1435, 319] width 3 height 3
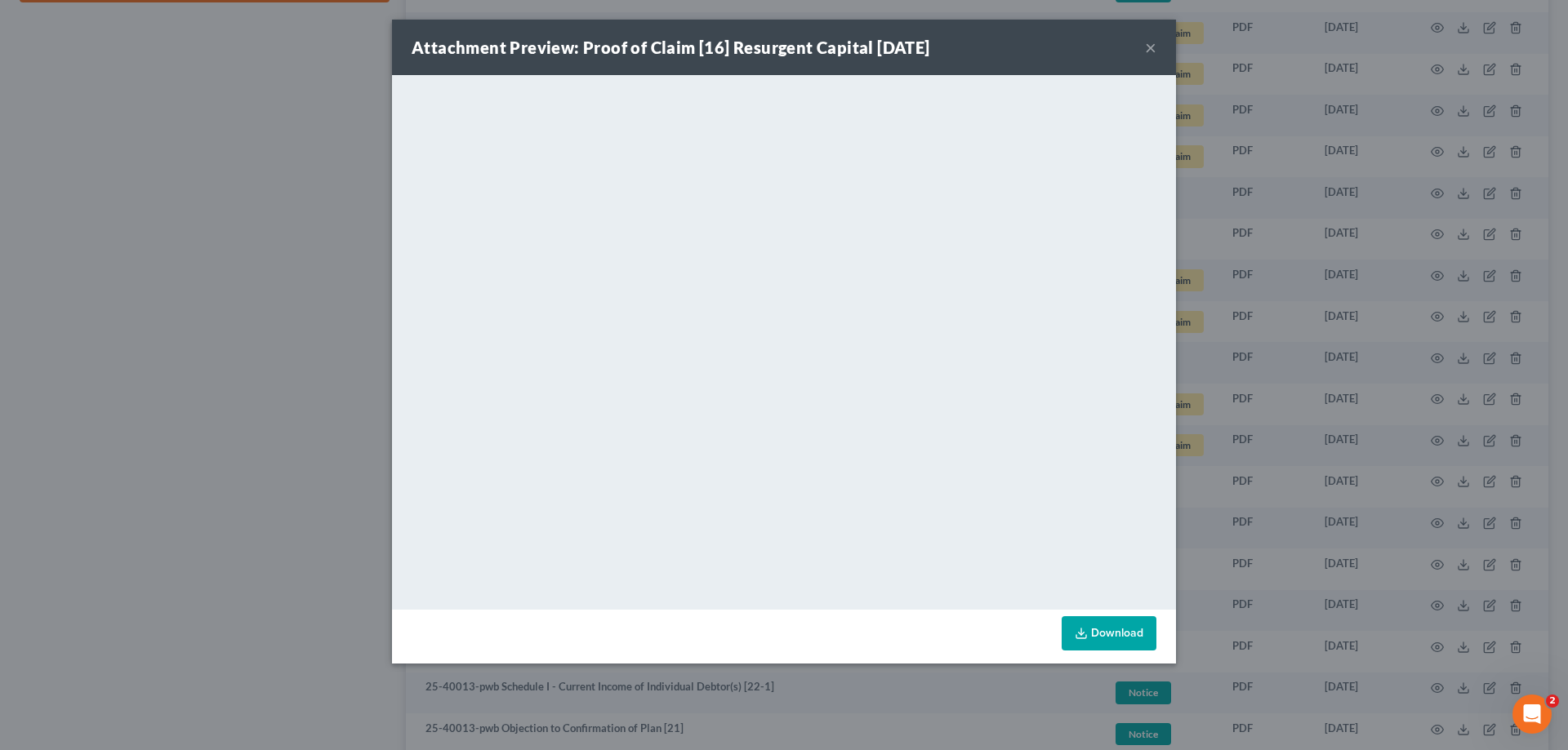
drag, startPoint x: 1151, startPoint y: 41, endPoint x: 1133, endPoint y: 79, distance: 42.0
click at [1151, 41] on button "×" at bounding box center [1151, 47] width 12 height 19
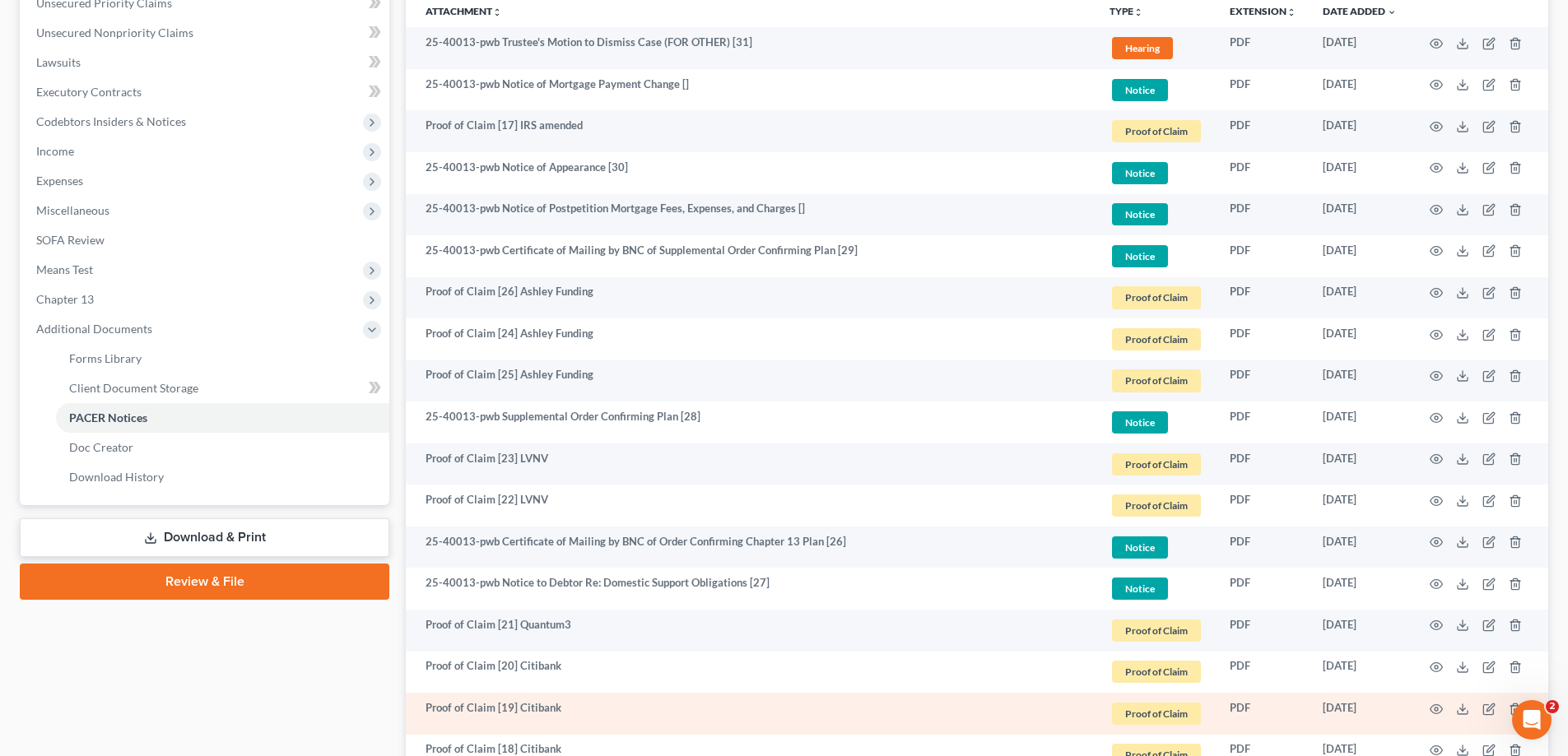
scroll to position [165, 0]
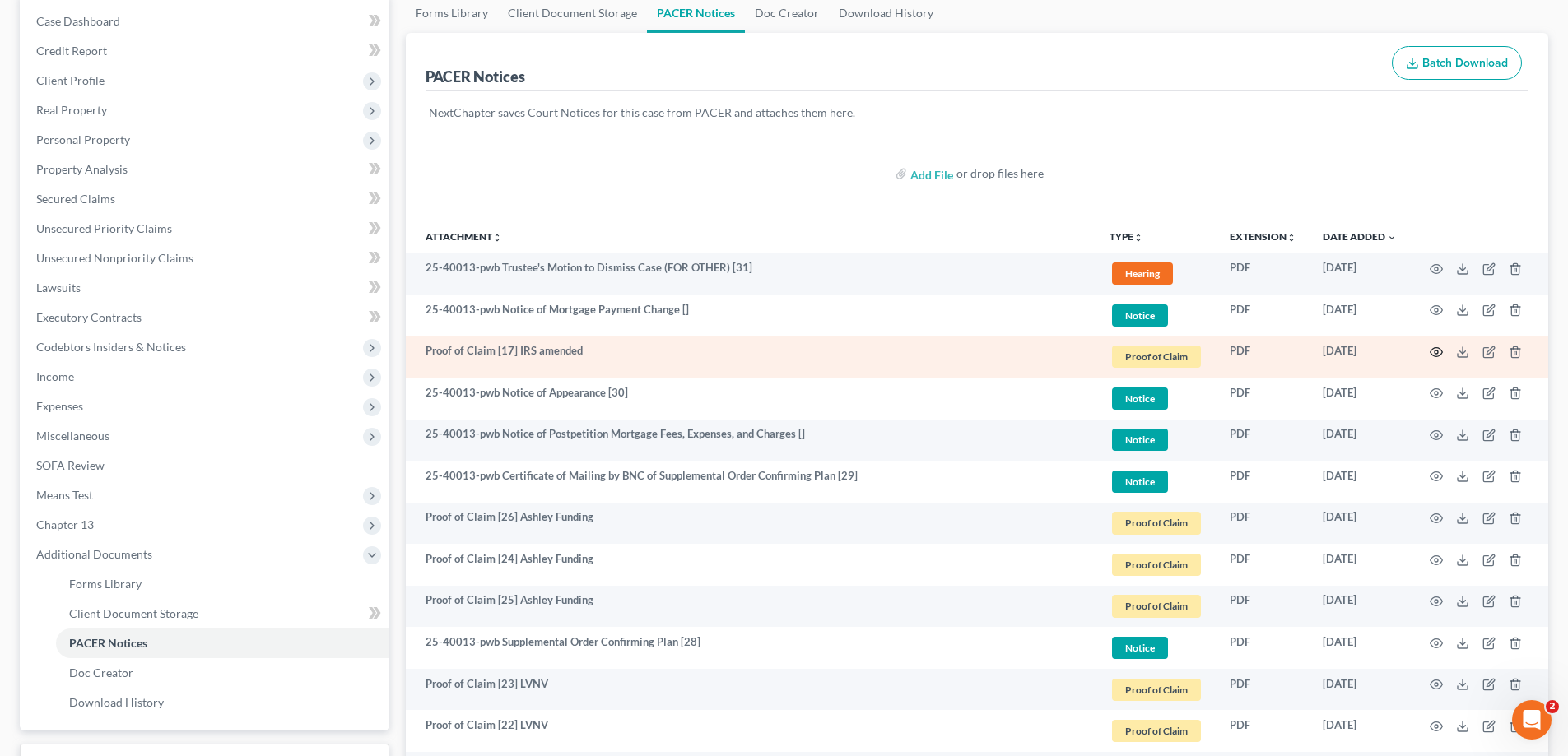
click at [1436, 352] on icon "button" at bounding box center [1436, 353] width 14 height 14
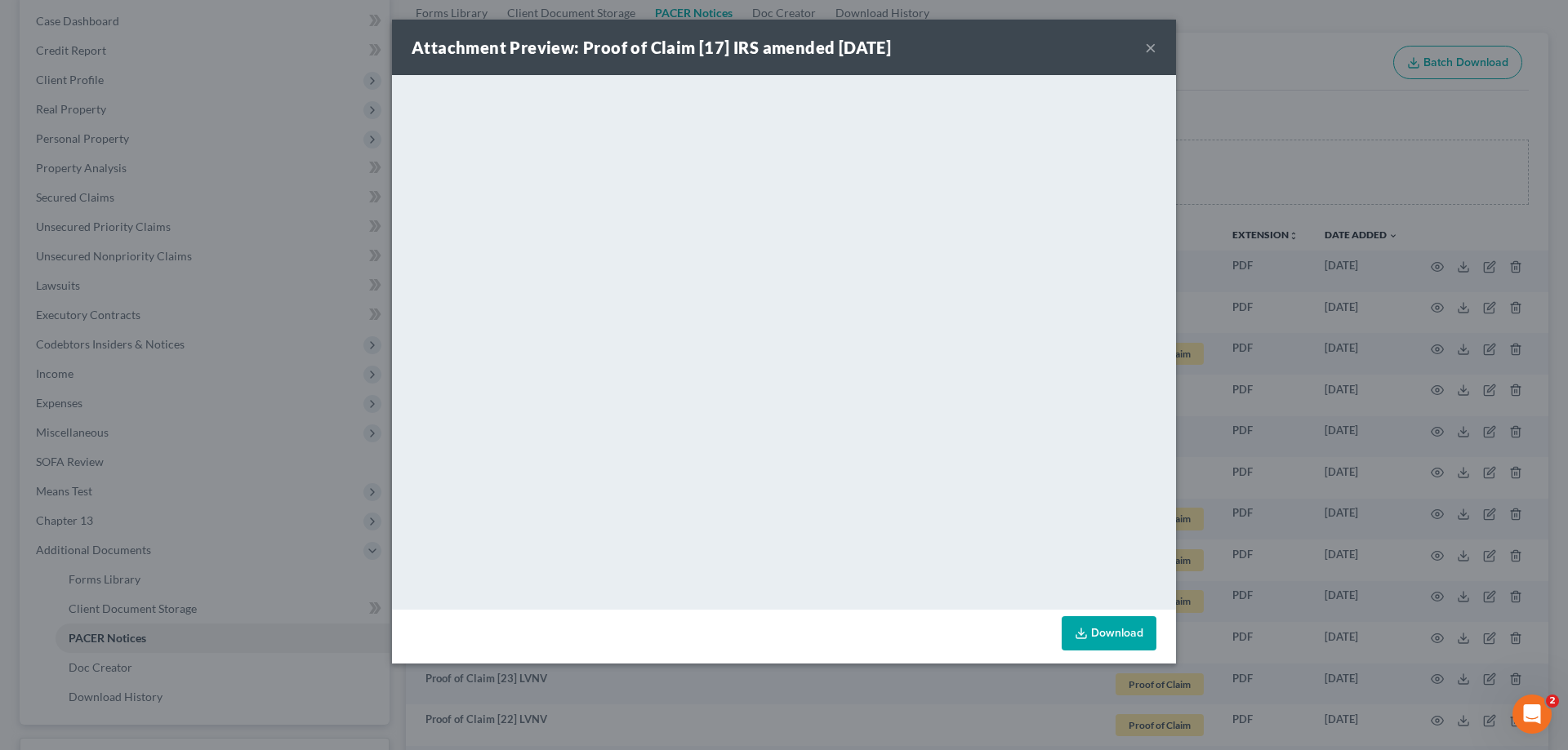
click at [1150, 46] on button "×" at bounding box center [1151, 47] width 12 height 19
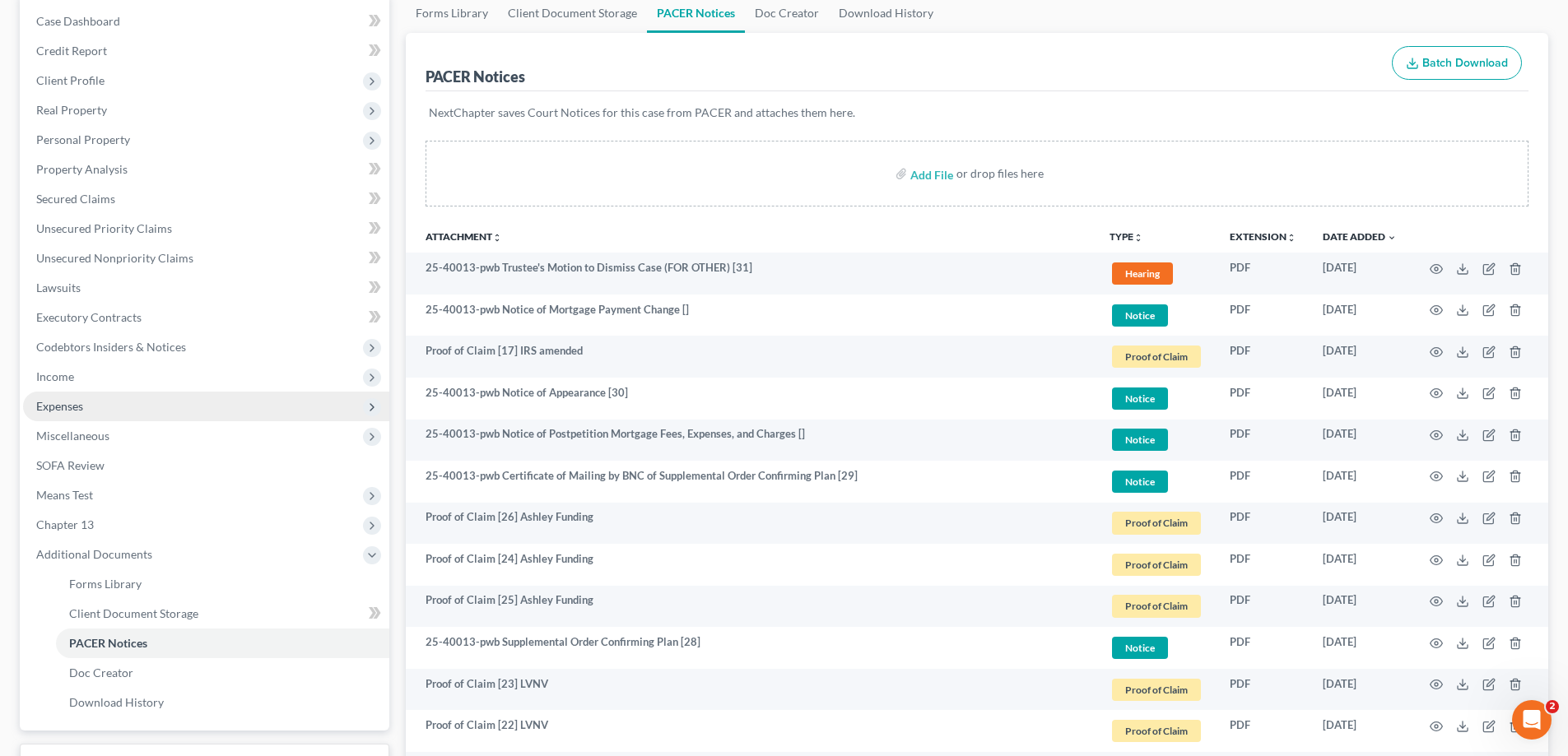
click at [57, 405] on span "Expenses" at bounding box center [59, 406] width 47 height 14
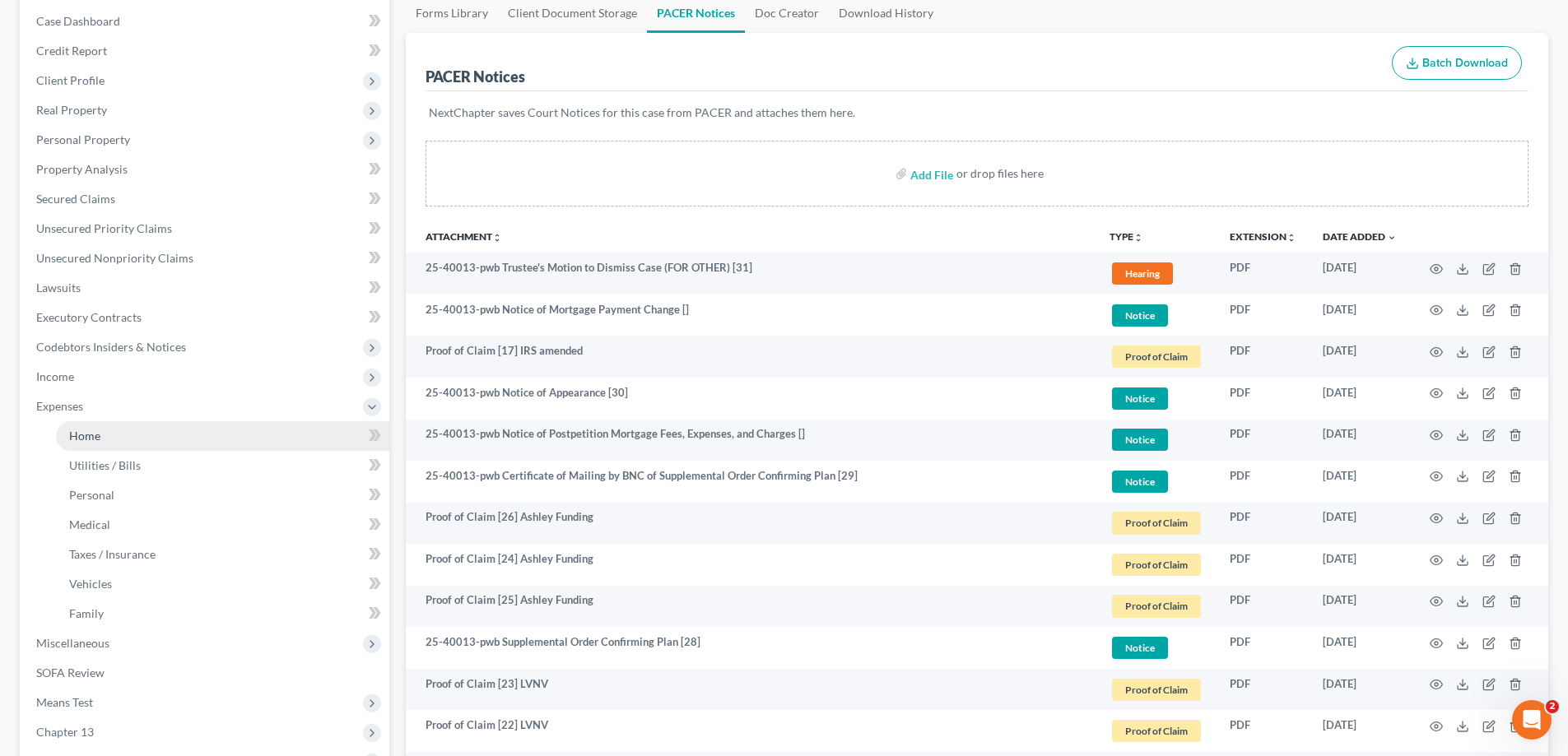
click at [91, 434] on span "Home" at bounding box center [84, 435] width 31 height 14
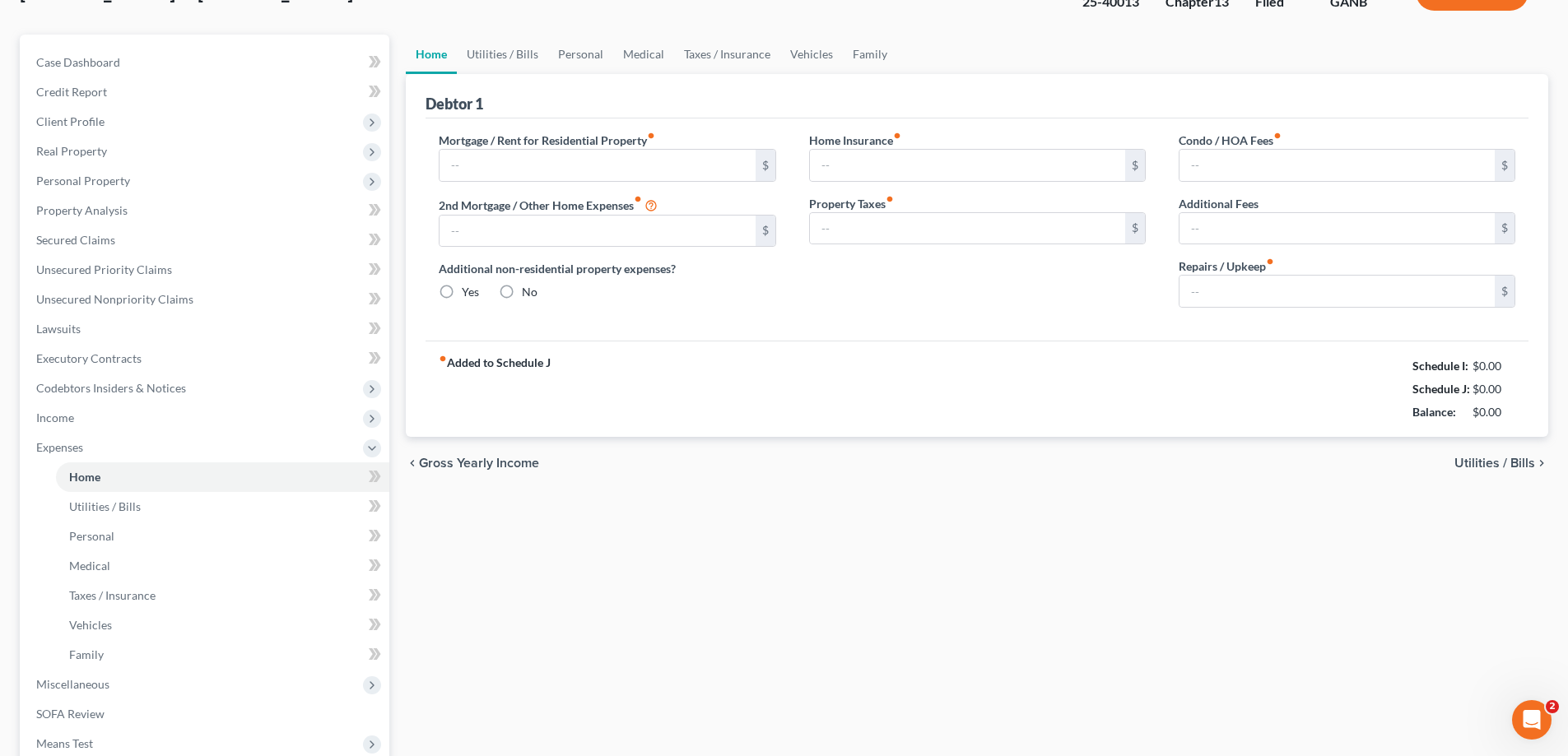
type input "1,780.00"
type input "0.00"
radio input "true"
type input "0.00"
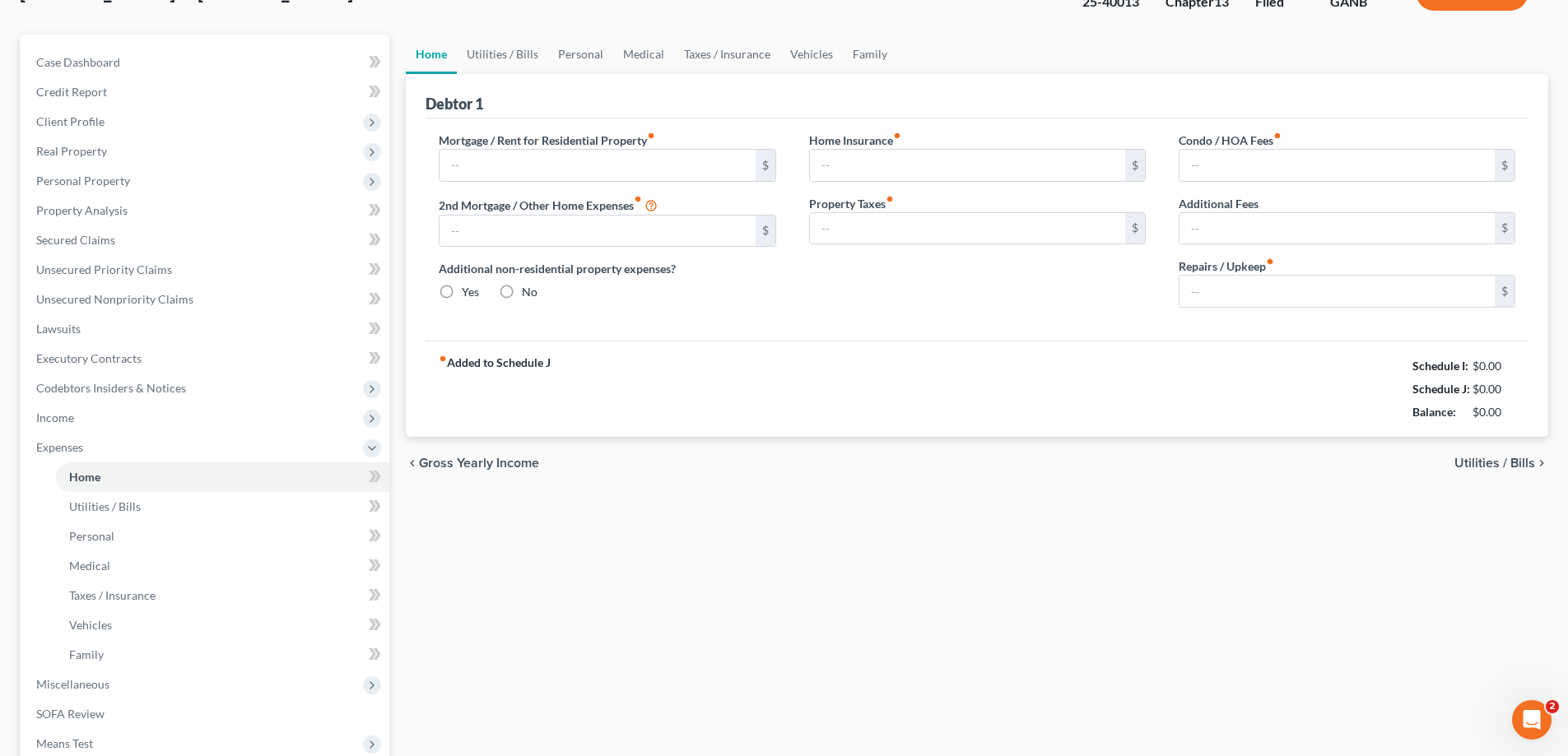
type input "0.00"
type input "90.00"
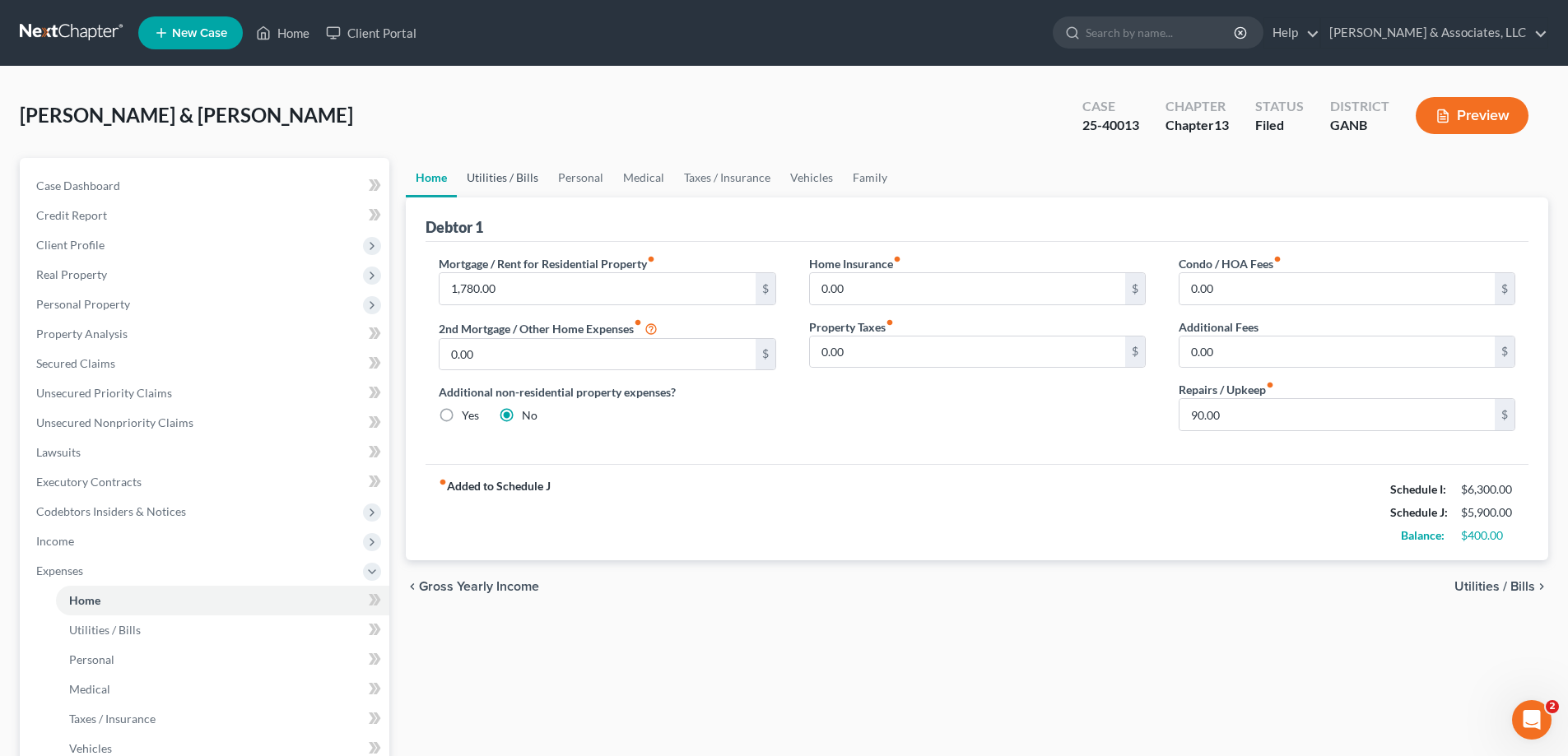
click at [497, 178] on link "Utilities / Bills" at bounding box center [502, 177] width 91 height 40
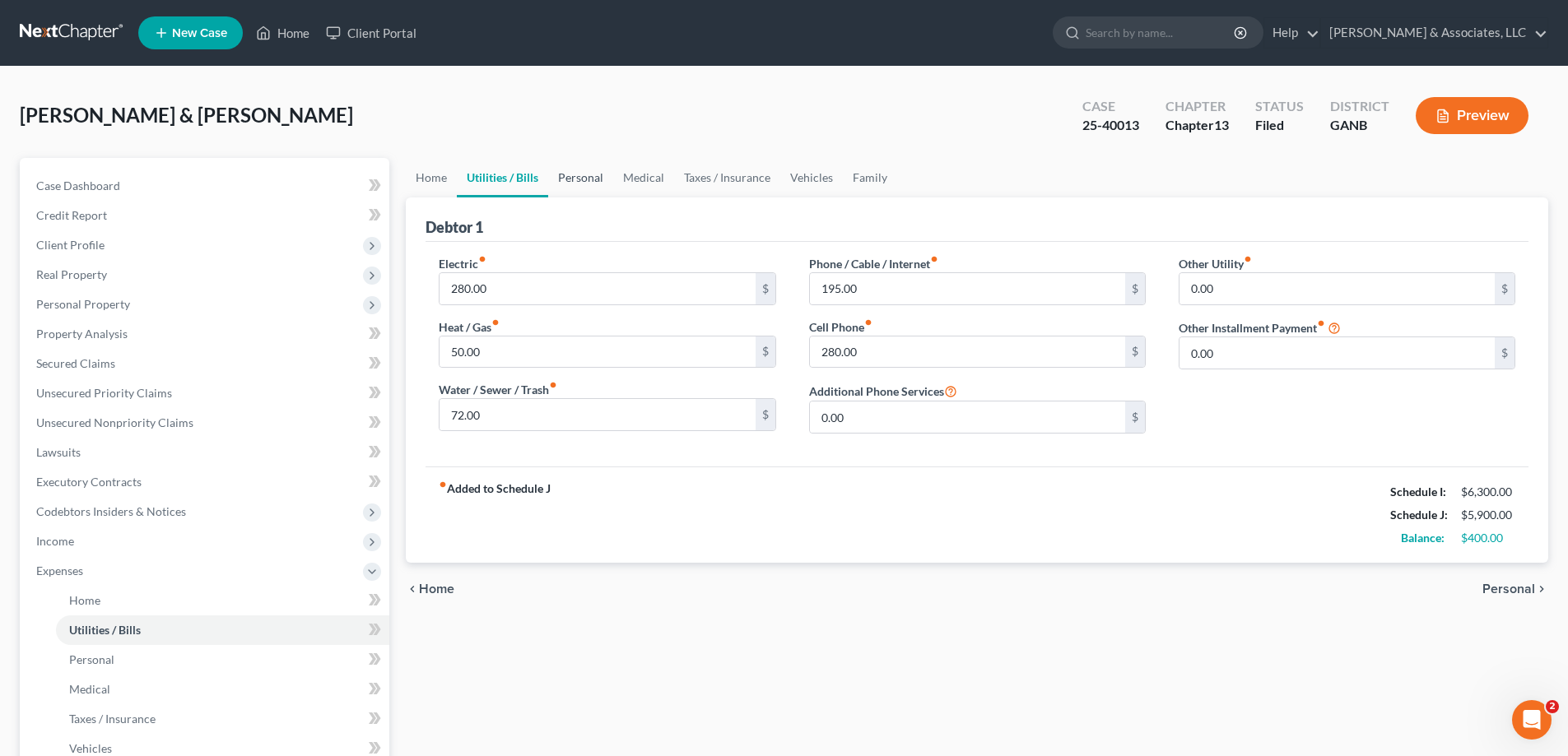
click at [575, 173] on link "Personal" at bounding box center [580, 177] width 65 height 40
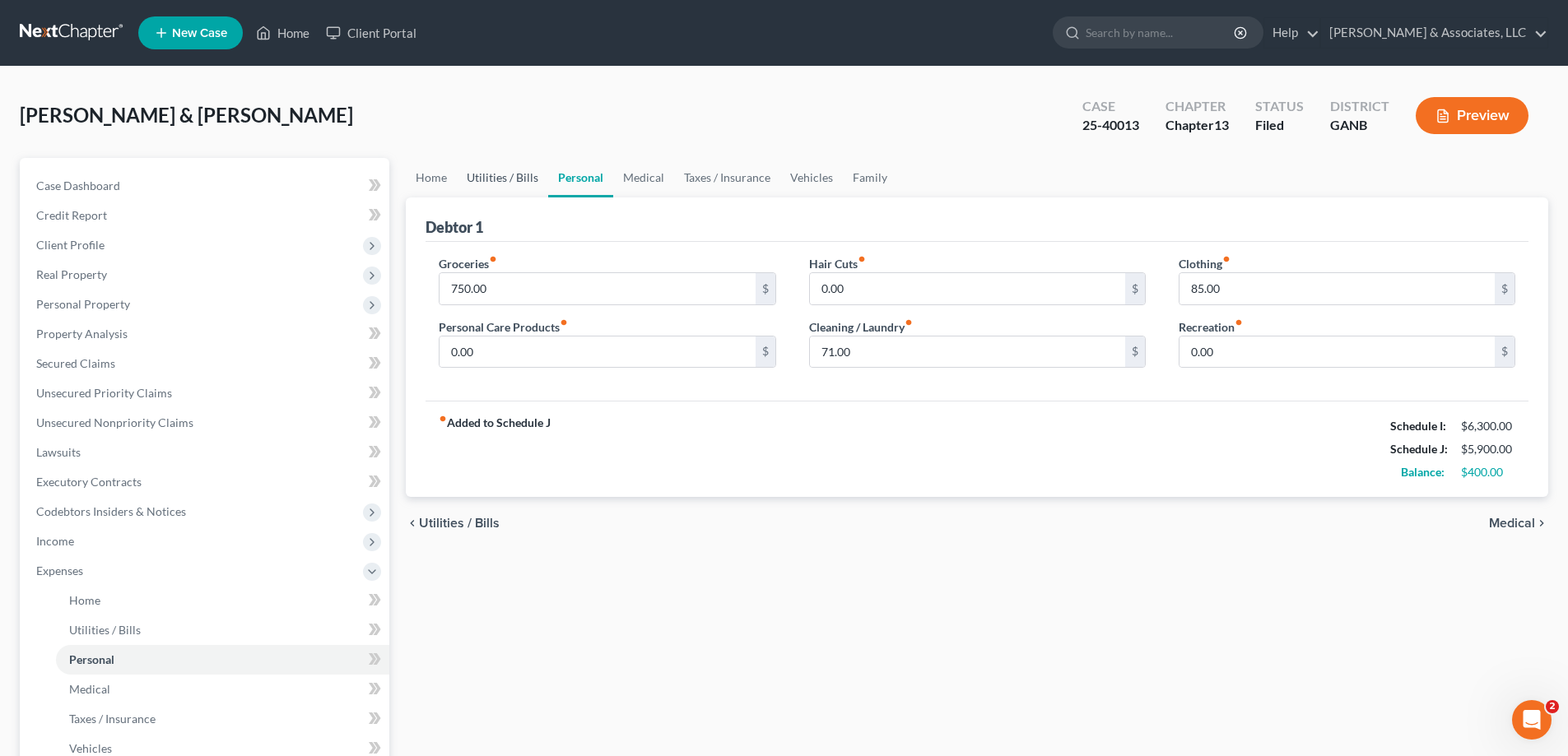
click at [516, 177] on link "Utilities / Bills" at bounding box center [502, 177] width 91 height 40
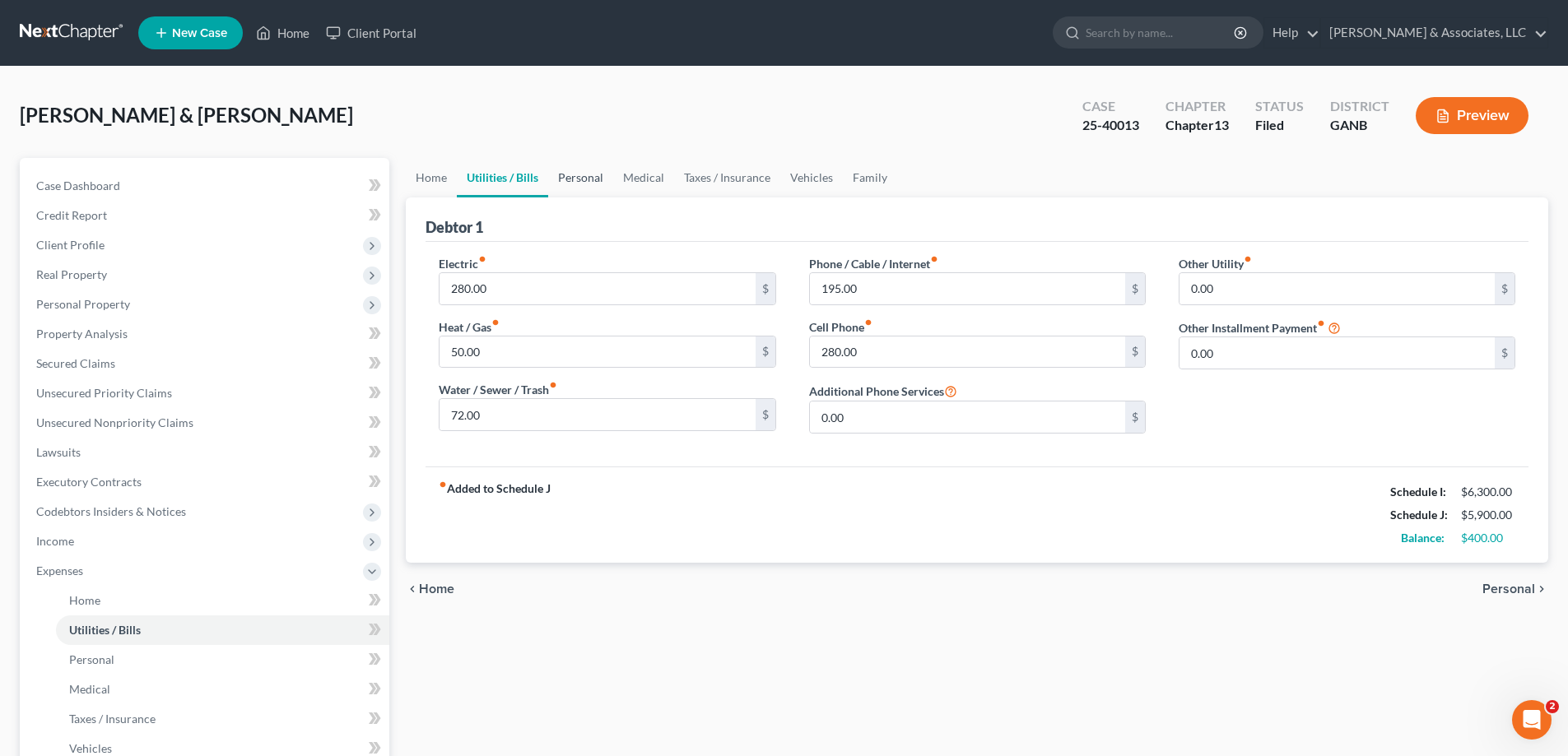
click at [593, 175] on link "Personal" at bounding box center [580, 177] width 65 height 40
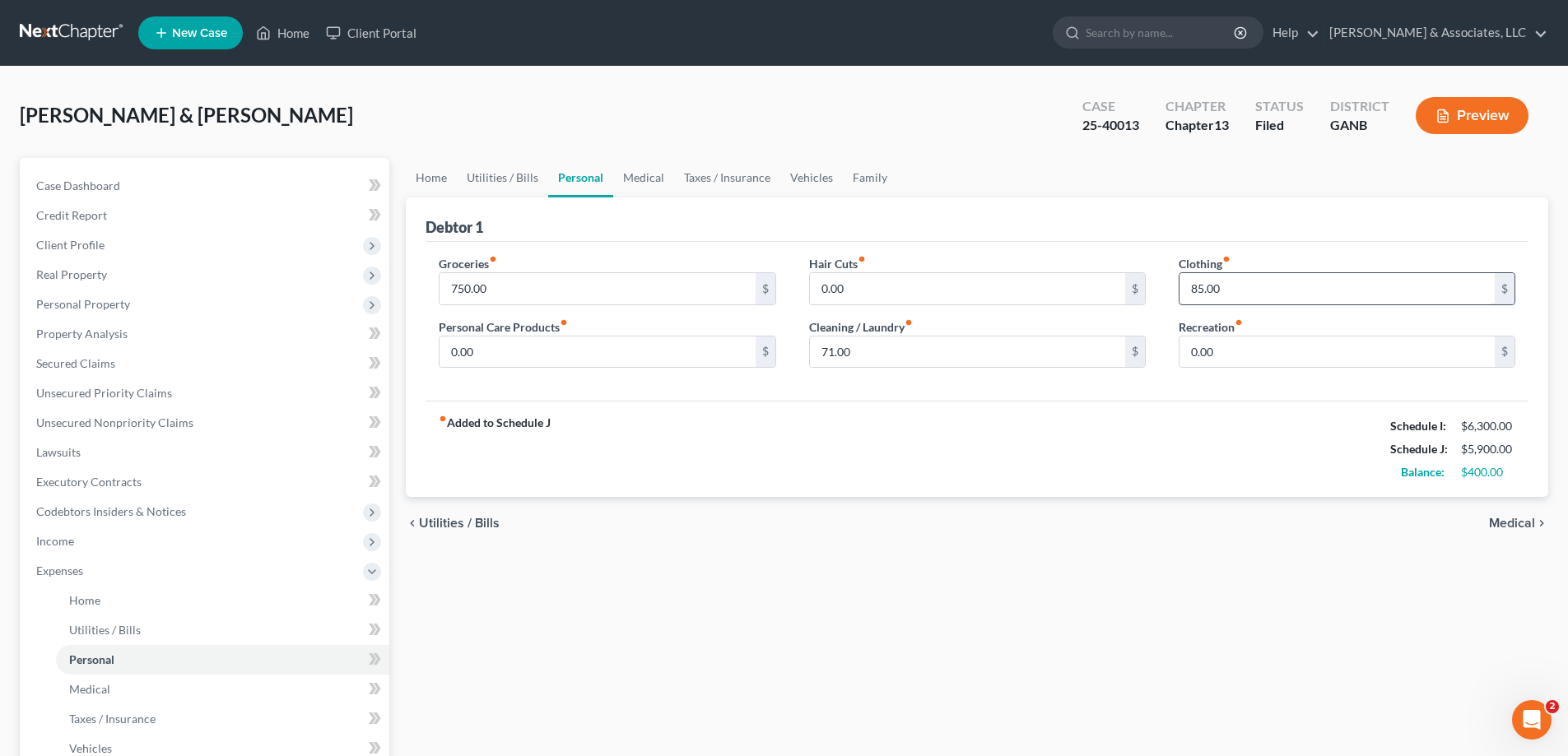
click at [1240, 296] on input "85.00" at bounding box center [1336, 289] width 315 height 31
type input "55.00"
click at [822, 358] on input "71.00" at bounding box center [967, 352] width 315 height 31
type input "41.00"
click at [835, 434] on div "fiber_manual_record Added to Schedule J Schedule I: $6,300.00 Schedule J: $5,84…" at bounding box center [977, 449] width 1103 height 96
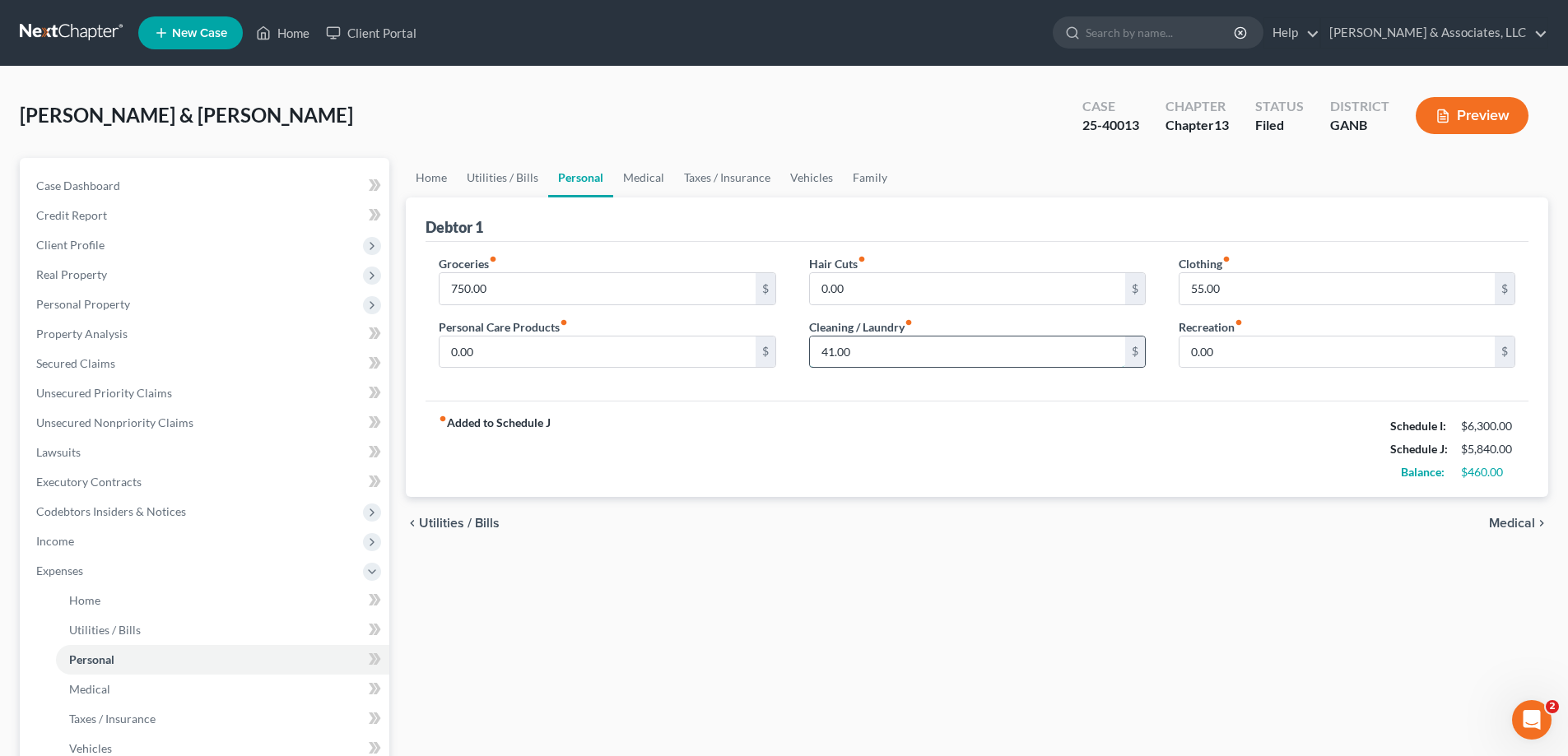
click at [898, 352] on input "41.00" at bounding box center [967, 352] width 315 height 31
click at [636, 176] on link "Medical" at bounding box center [643, 177] width 61 height 40
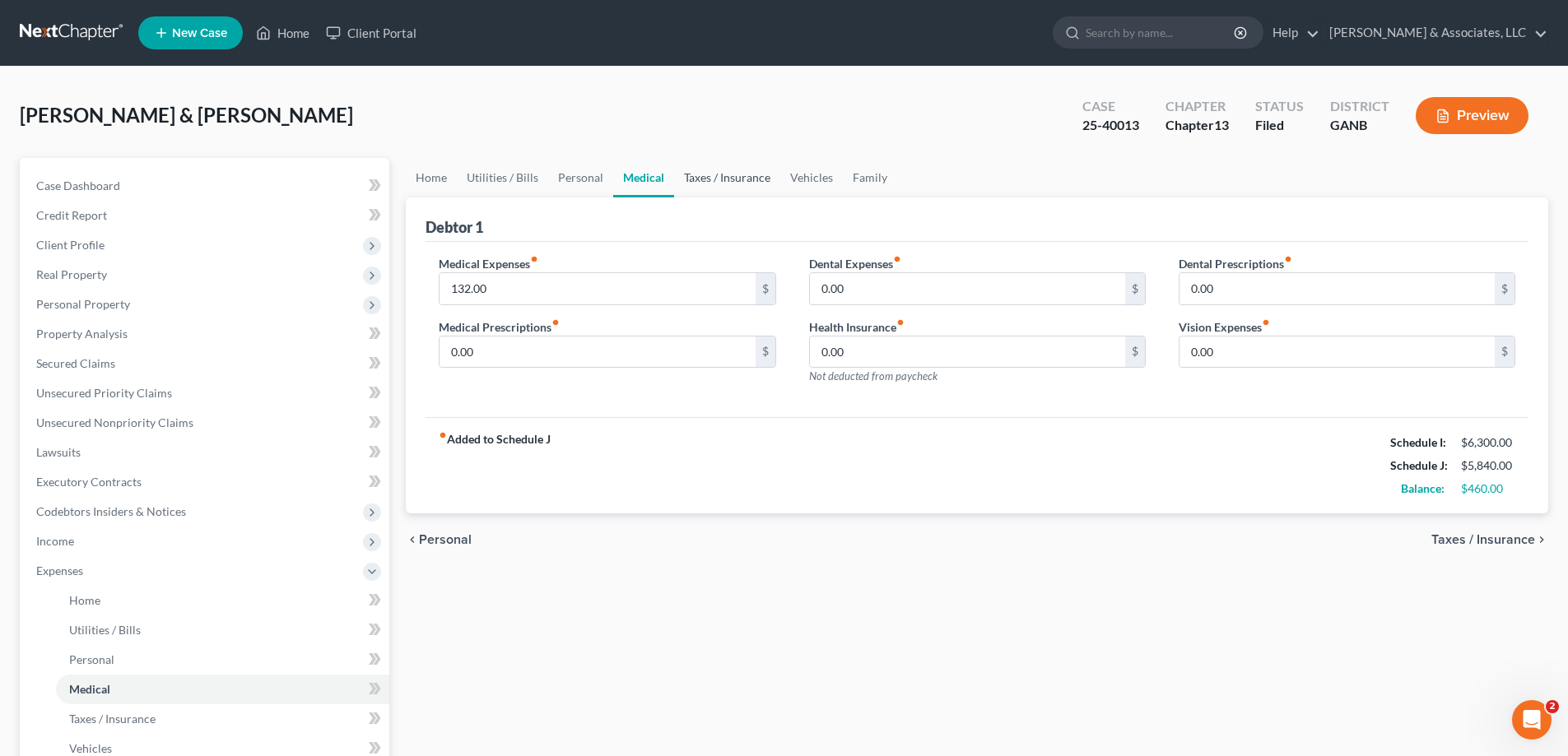
click at [712, 176] on link "Taxes / Insurance" at bounding box center [728, 177] width 107 height 40
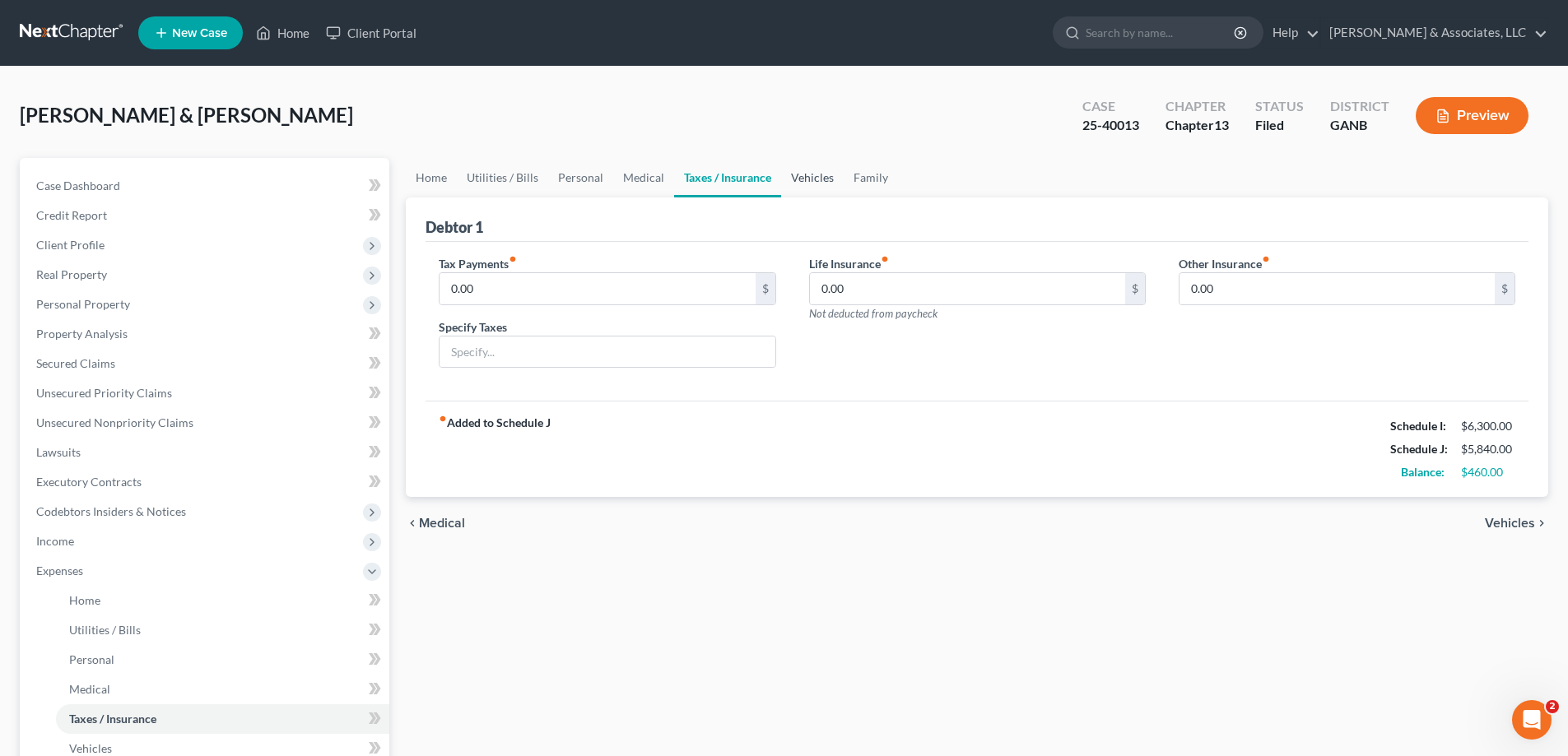
click at [822, 177] on link "Vehicles" at bounding box center [812, 177] width 63 height 40
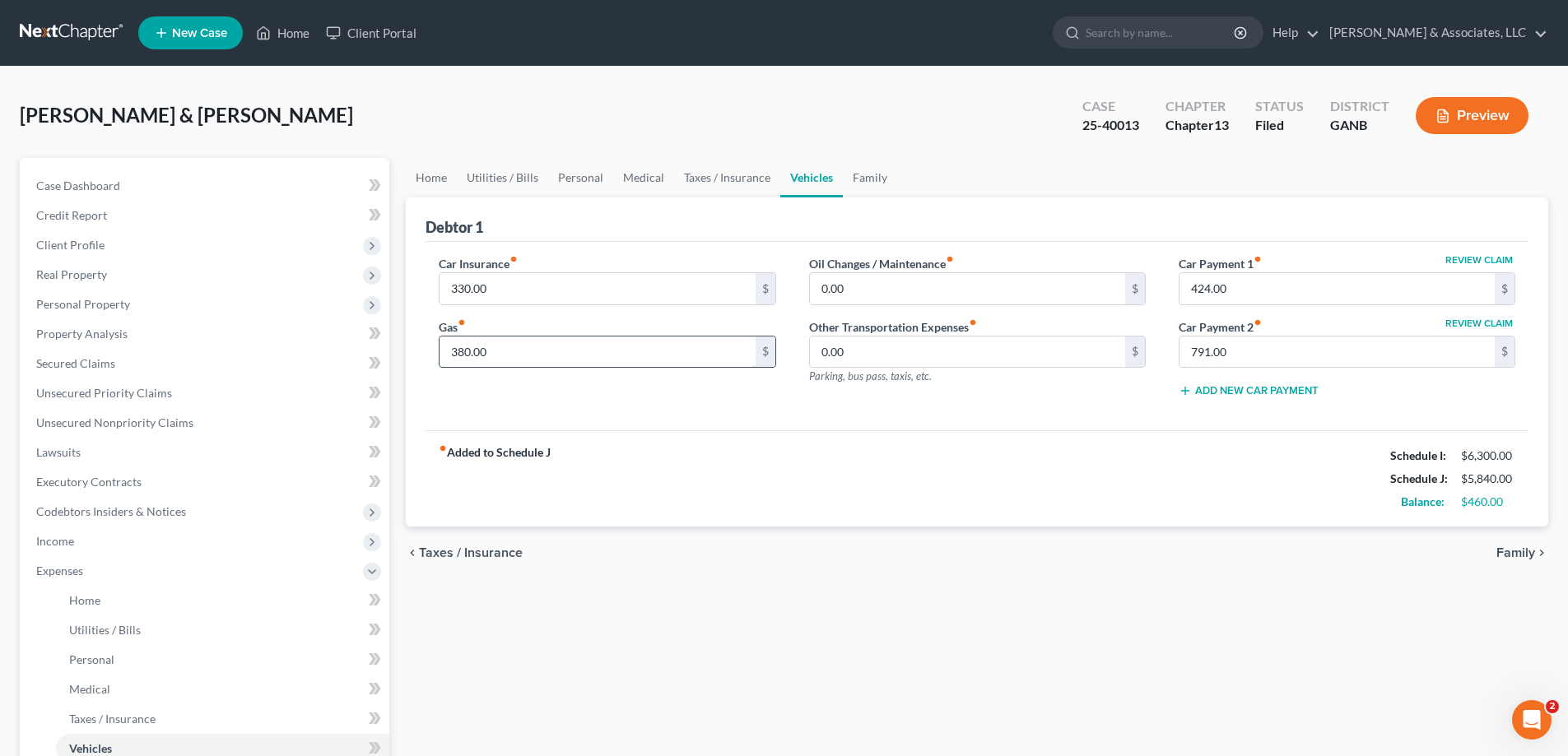
click at [508, 354] on input "380.00" at bounding box center [596, 352] width 315 height 31
click at [583, 178] on link "Personal" at bounding box center [580, 177] width 65 height 40
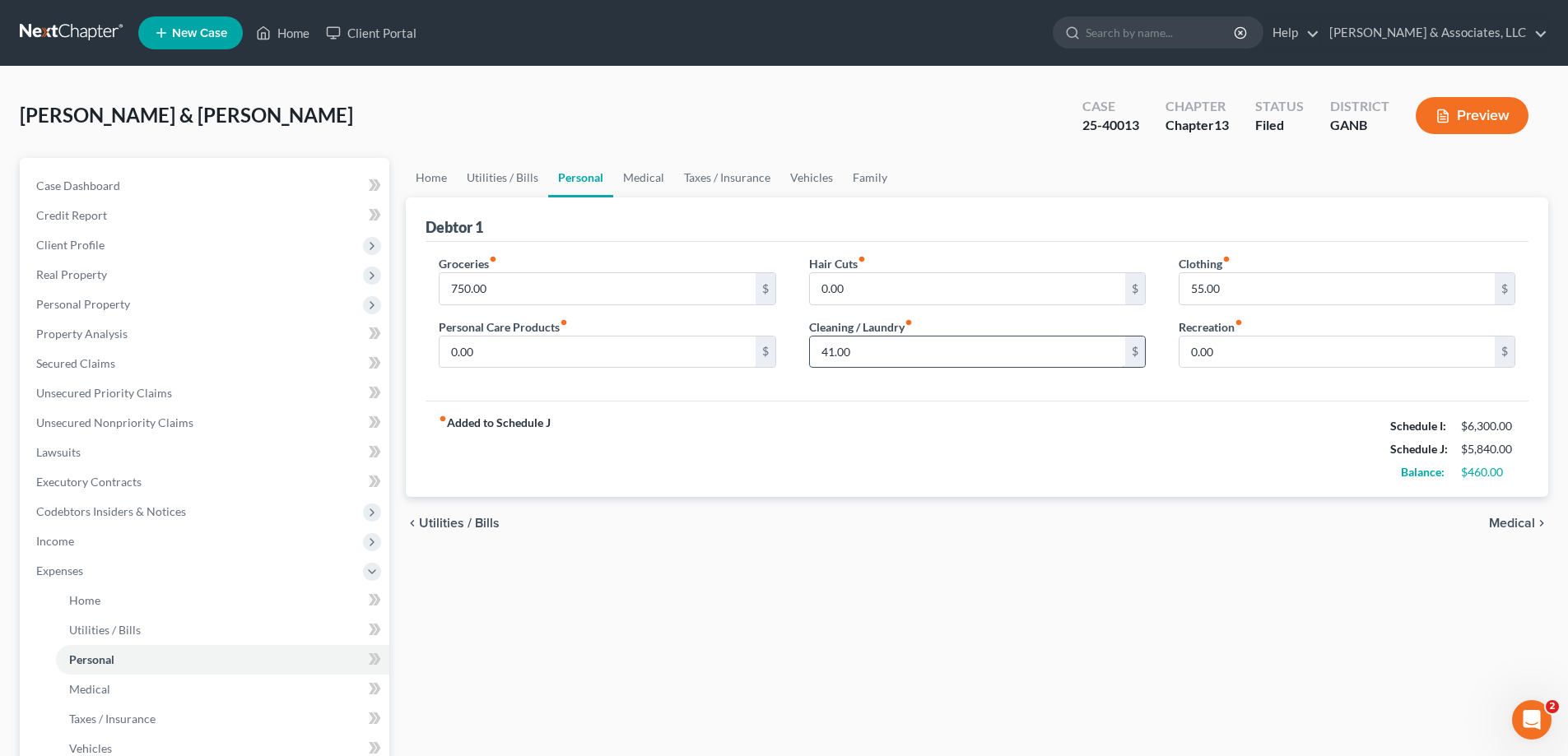
click at [944, 356] on input "41.00" at bounding box center [967, 352] width 315 height 31
type input "41.00"
click at [1220, 287] on input "55.00" at bounding box center [1336, 289] width 315 height 31
type input "35.00"
click at [935, 393] on div "Groceries fiber_manual_record 750.00 $ Personal Care Products fiber_manual_reco…" at bounding box center [977, 322] width 1103 height 160
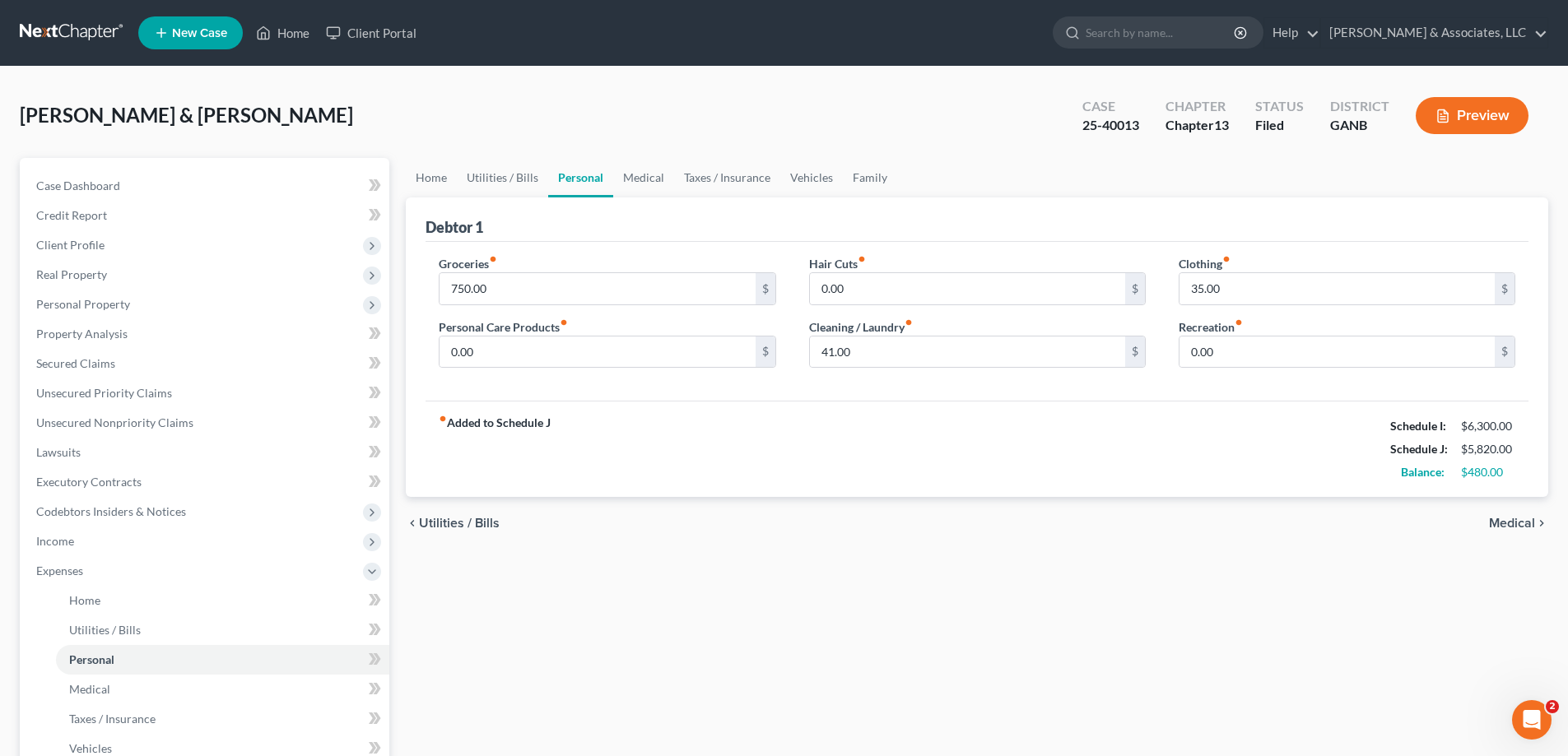
click at [1443, 101] on button "Preview" at bounding box center [1472, 115] width 112 height 37
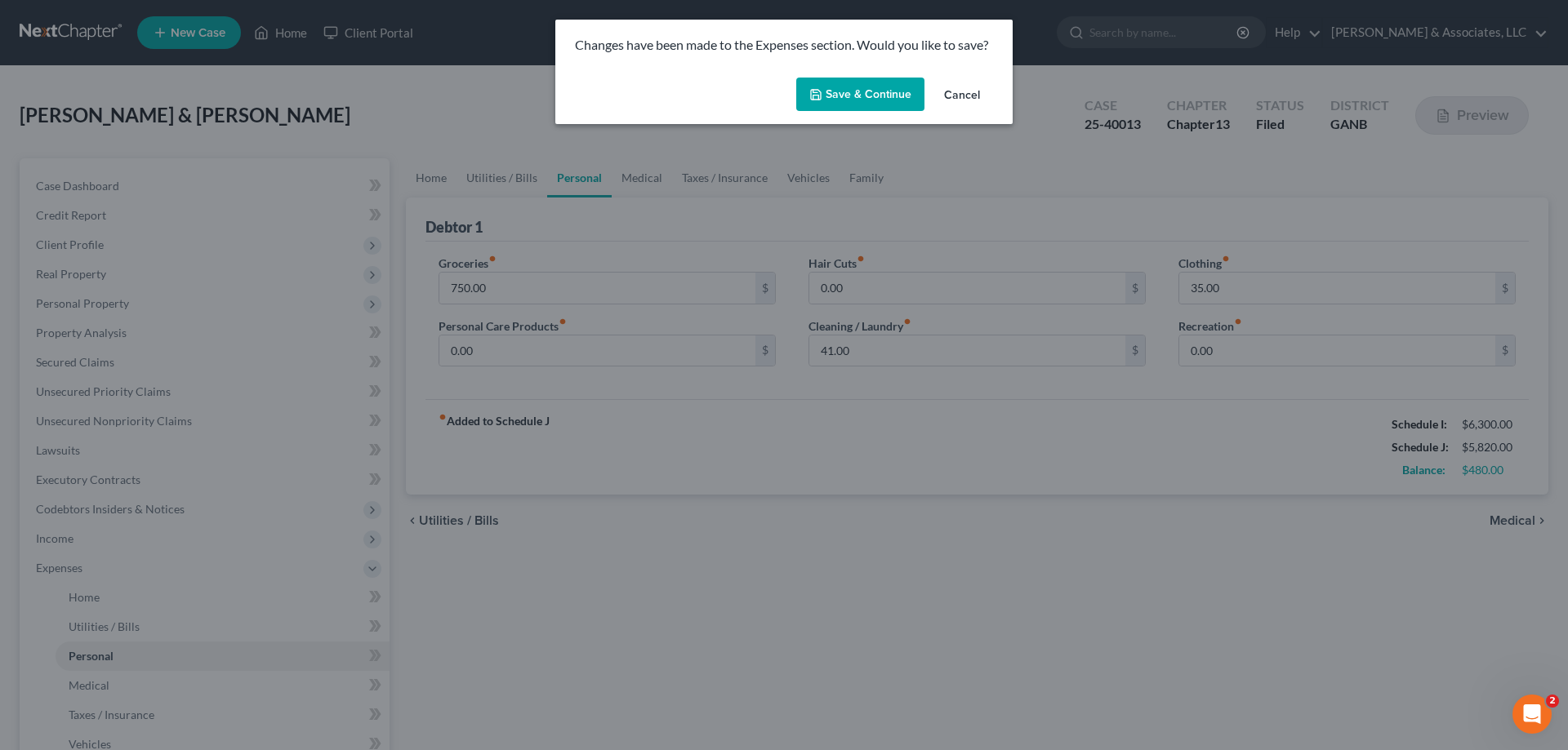
click at [844, 91] on button "Save & Continue" at bounding box center [859, 95] width 128 height 35
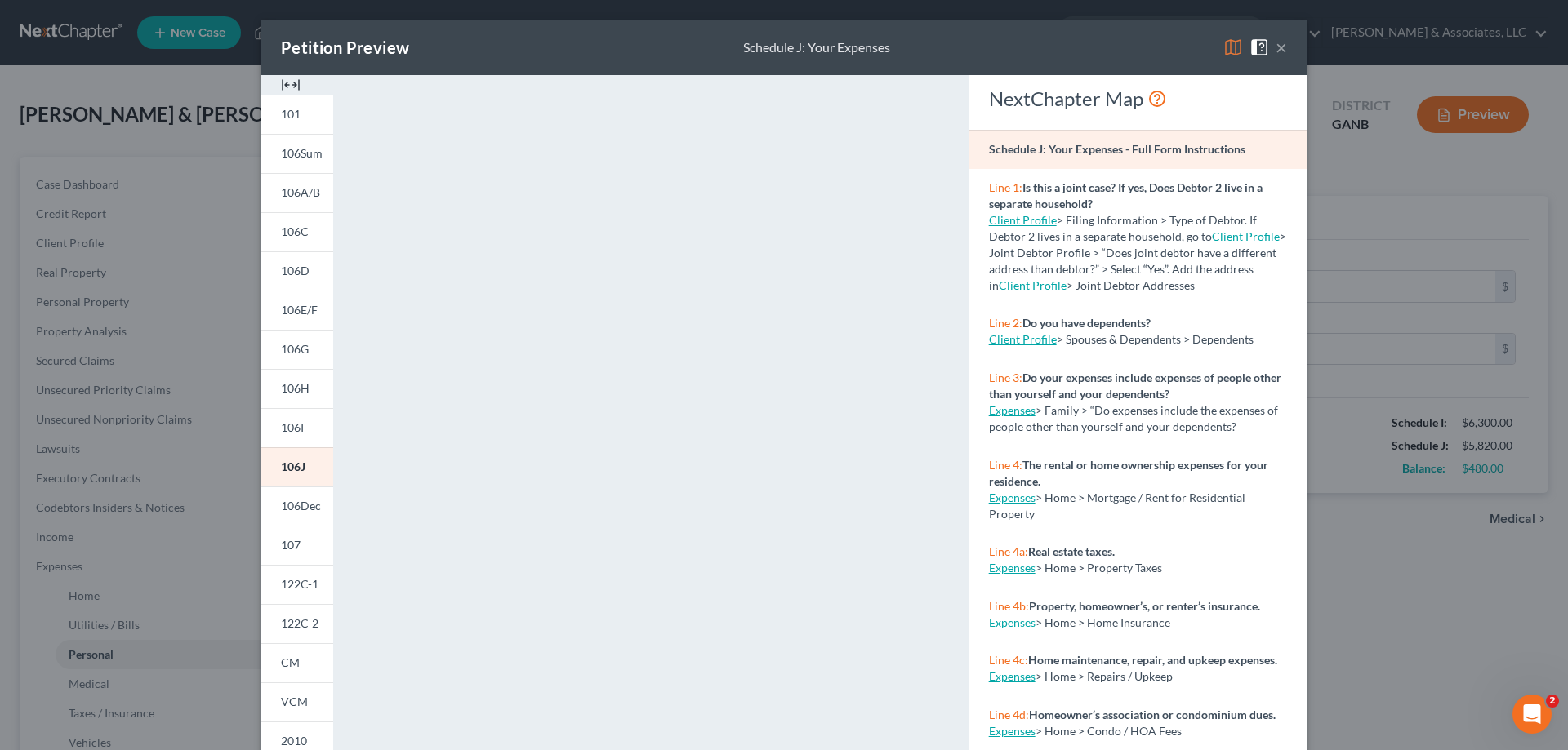
drag, startPoint x: 1273, startPoint y: 47, endPoint x: 1274, endPoint y: 60, distance: 13.0
click at [1275, 47] on button "×" at bounding box center [1281, 47] width 12 height 19
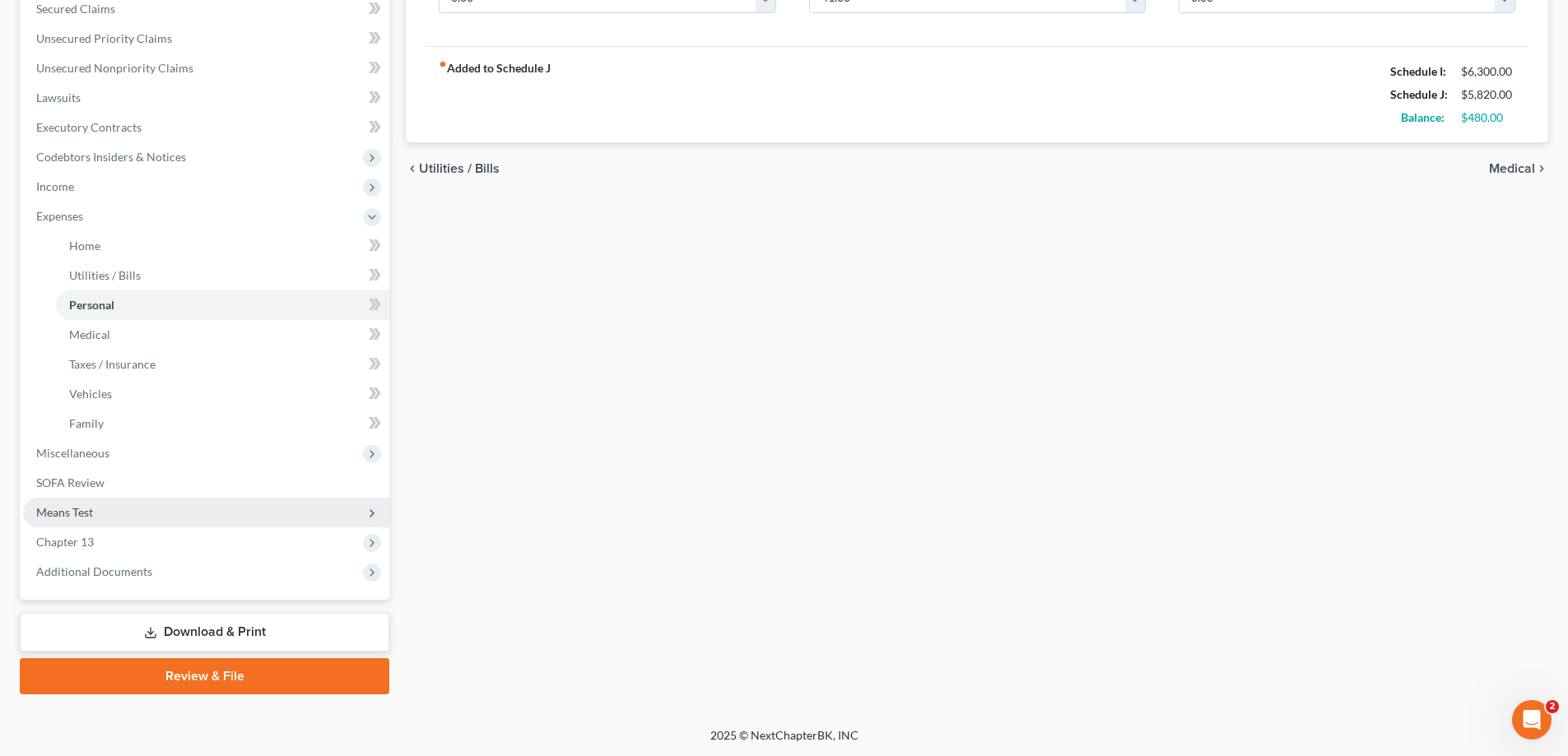
scroll to position [356, 0]
click at [206, 630] on link "Download & Print" at bounding box center [204, 632] width 369 height 39
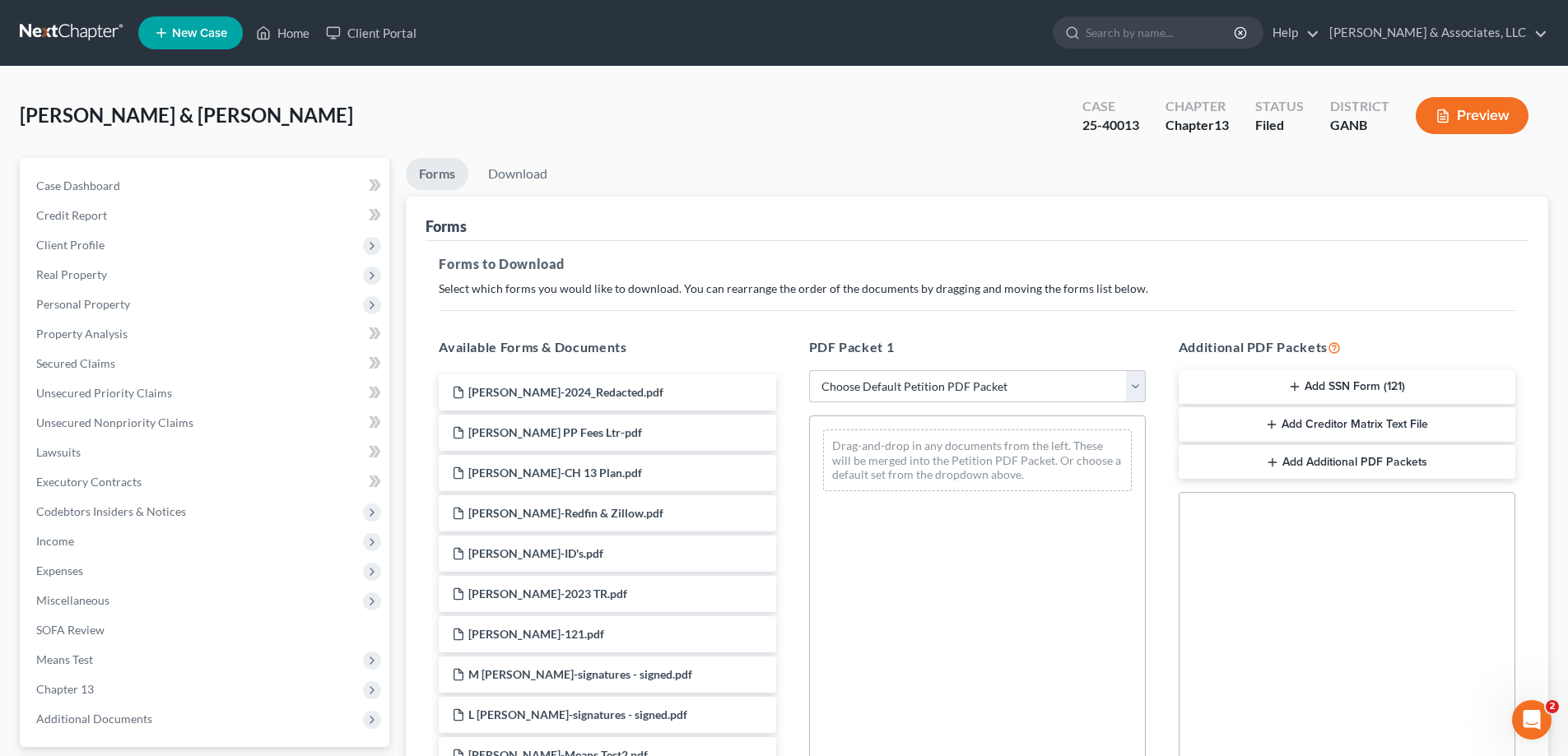
click at [1013, 382] on select "Choose Default Petition PDF Packet Complete Bankruptcy Petition (all forms and …" at bounding box center [977, 387] width 336 height 33
select select "2"
click at [809, 370] on select "Choose Default Petition PDF Packet Complete Bankruptcy Petition (all forms and …" at bounding box center [977, 387] width 336 height 33
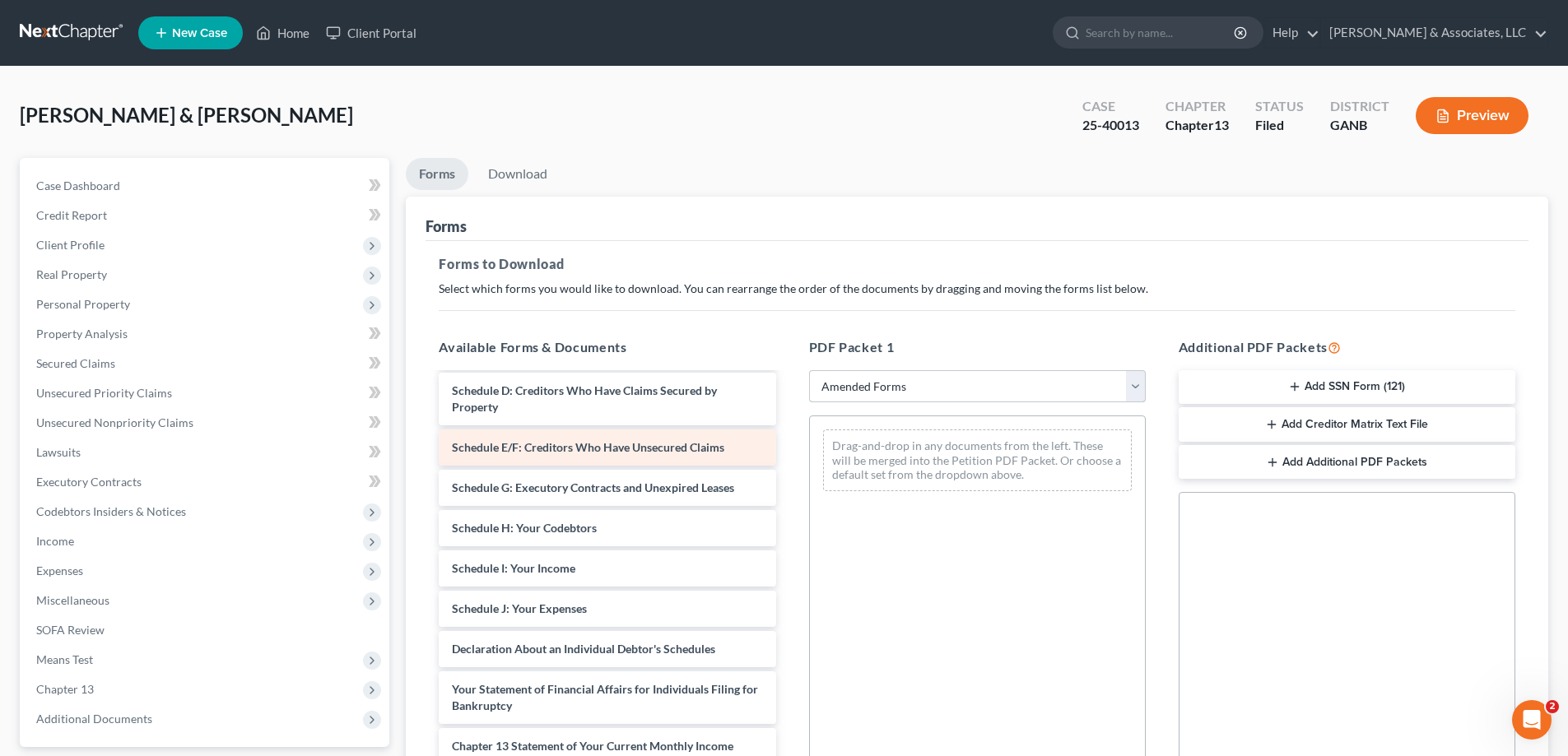
scroll to position [165, 0]
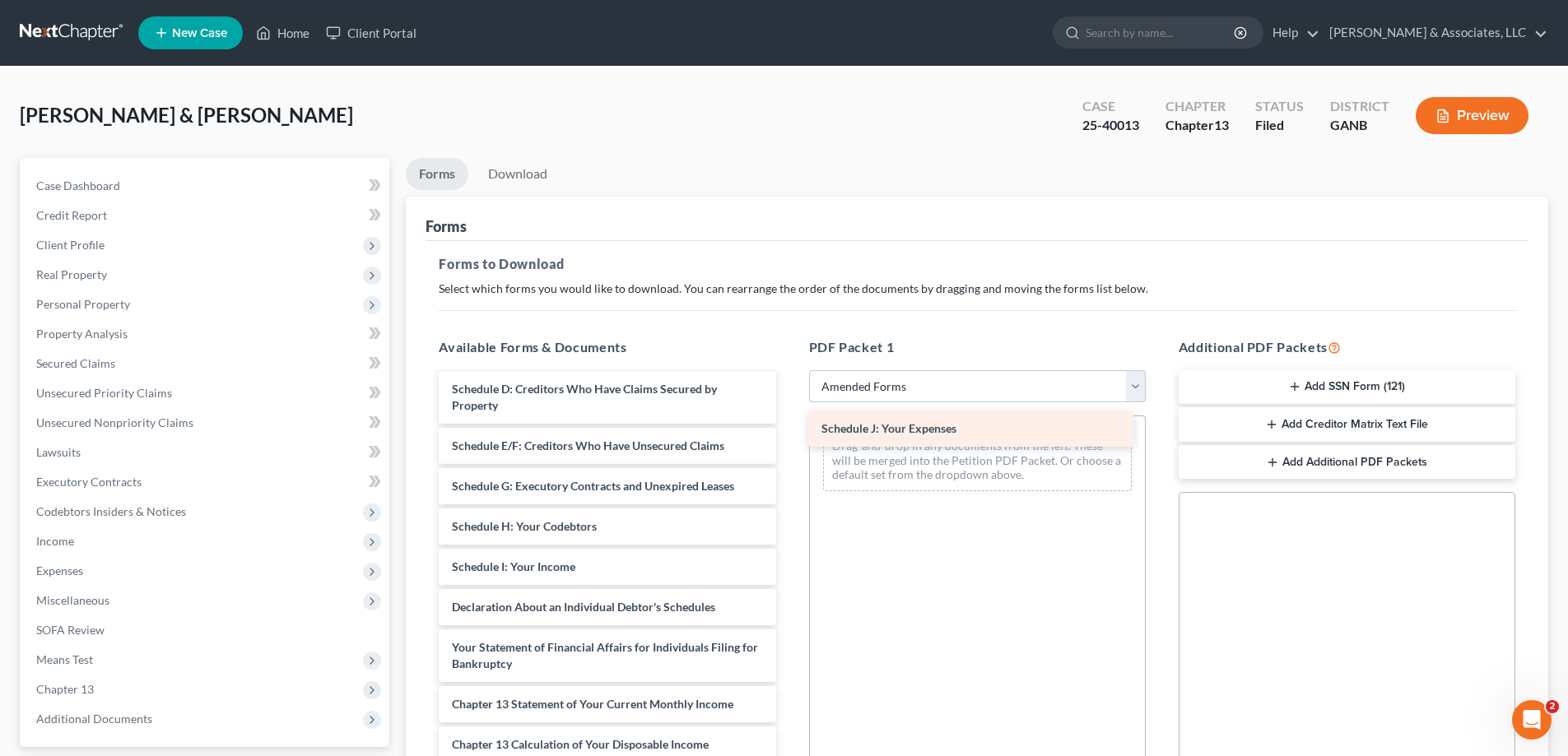
drag, startPoint x: 549, startPoint y: 607, endPoint x: 898, endPoint y: 446, distance: 384.3
click at [789, 428] on div "Schedule J: Your Expenses Voluntary Petition for Individuals Filing for Bankrup…" at bounding box center [607, 576] width 363 height 731
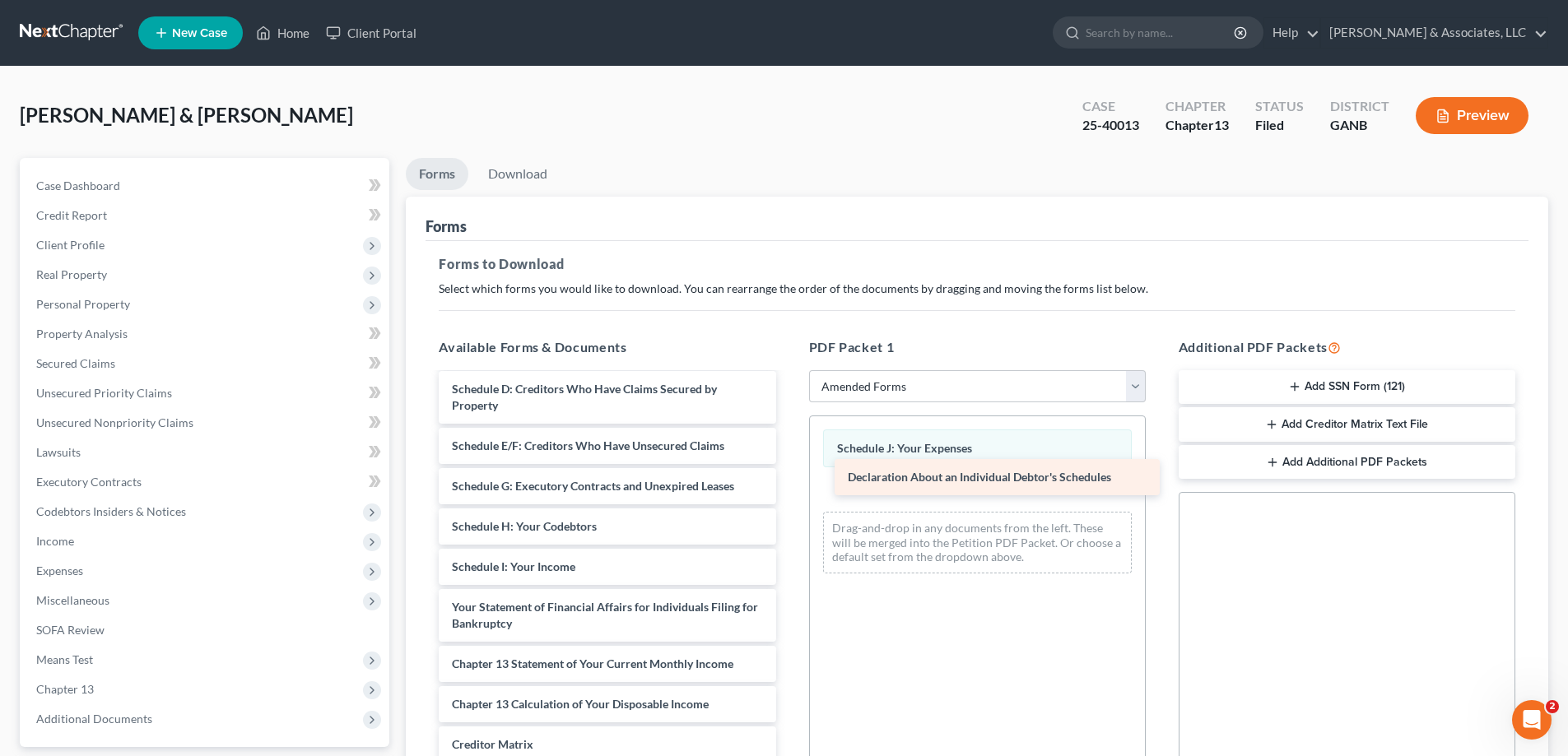
drag, startPoint x: 515, startPoint y: 610, endPoint x: 882, endPoint y: 488, distance: 386.7
click at [789, 483] on div "Declaration About an Individual Debtor's Schedules Voluntary Petition for Indiv…" at bounding box center [607, 555] width 363 height 690
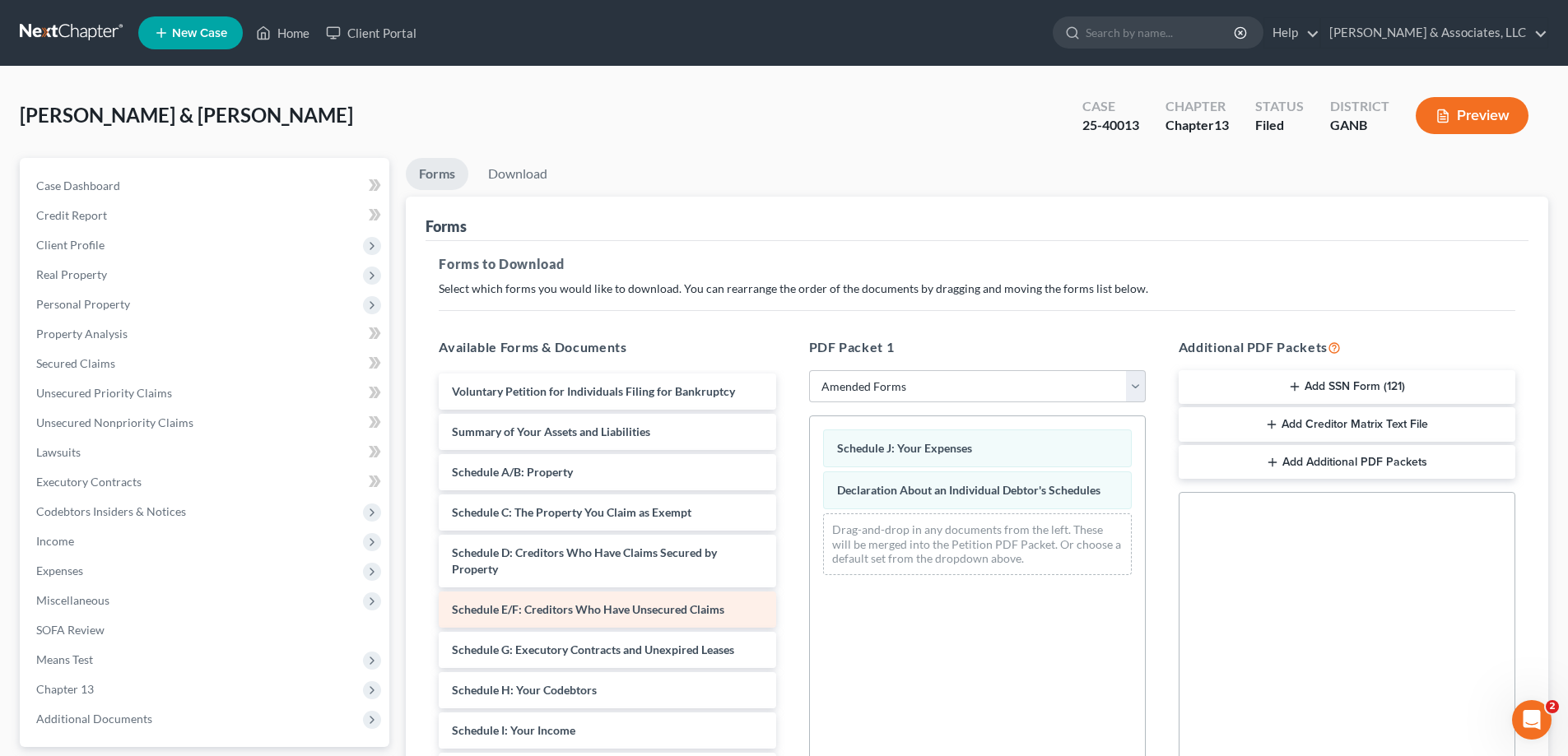
scroll to position [0, 0]
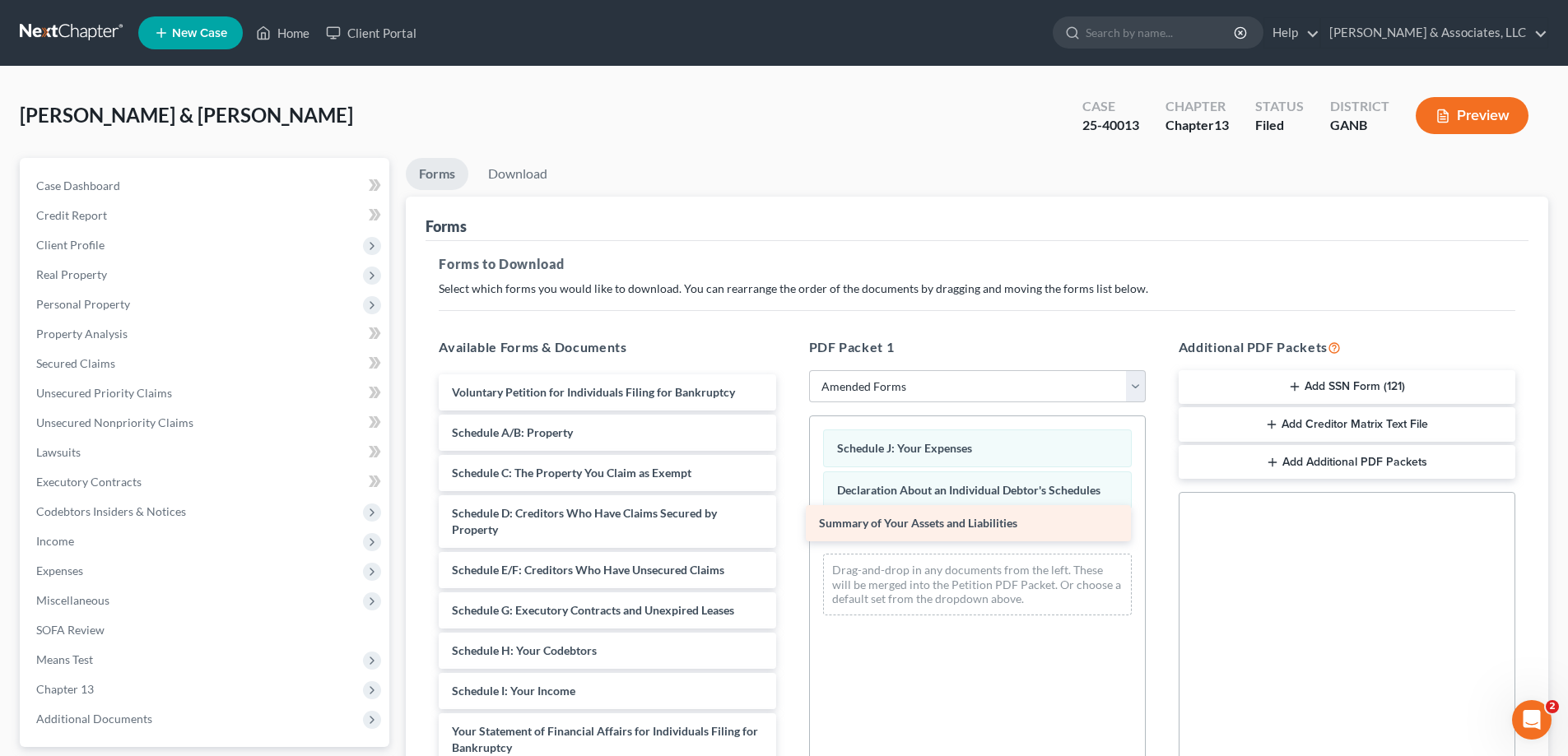
drag, startPoint x: 552, startPoint y: 439, endPoint x: 920, endPoint y: 529, distance: 378.8
click at [789, 529] on div "Summary of Your Assets and Liabilities Voluntary Petition for Individuals Filin…" at bounding box center [607, 699] width 363 height 650
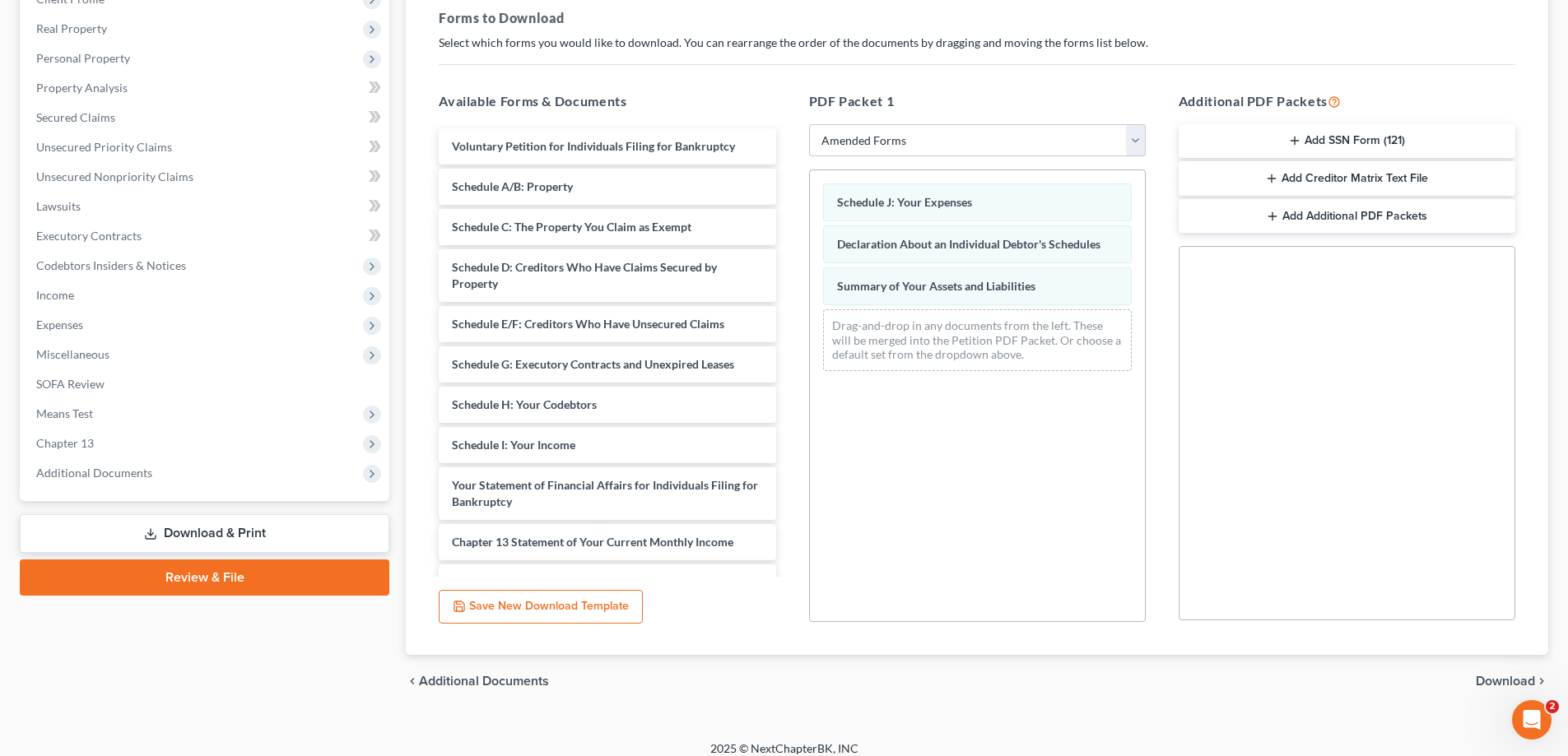
scroll to position [247, 0]
click at [1492, 676] on span "Download" at bounding box center [1505, 681] width 59 height 14
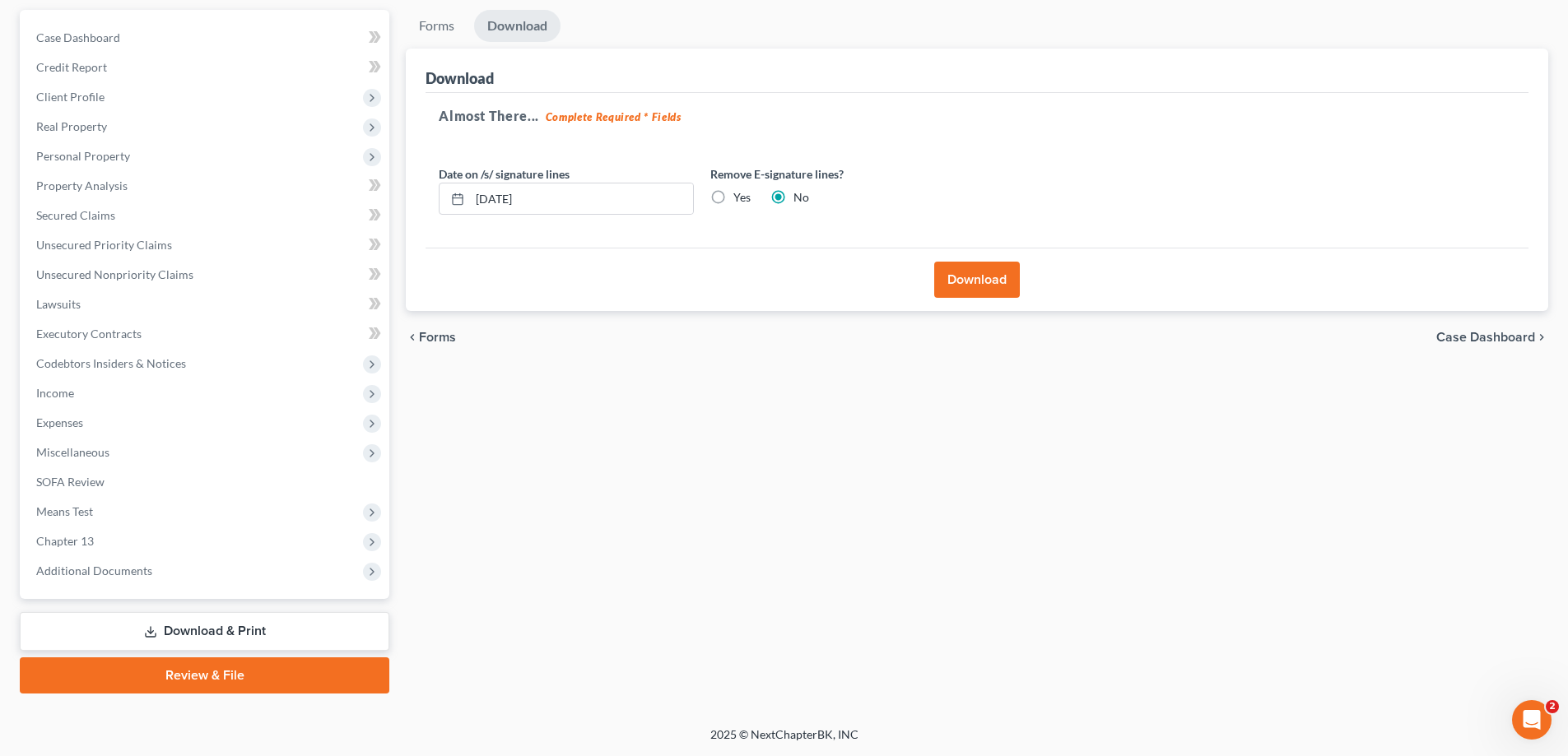
scroll to position [148, 0]
click at [956, 275] on button "Download" at bounding box center [977, 279] width 85 height 36
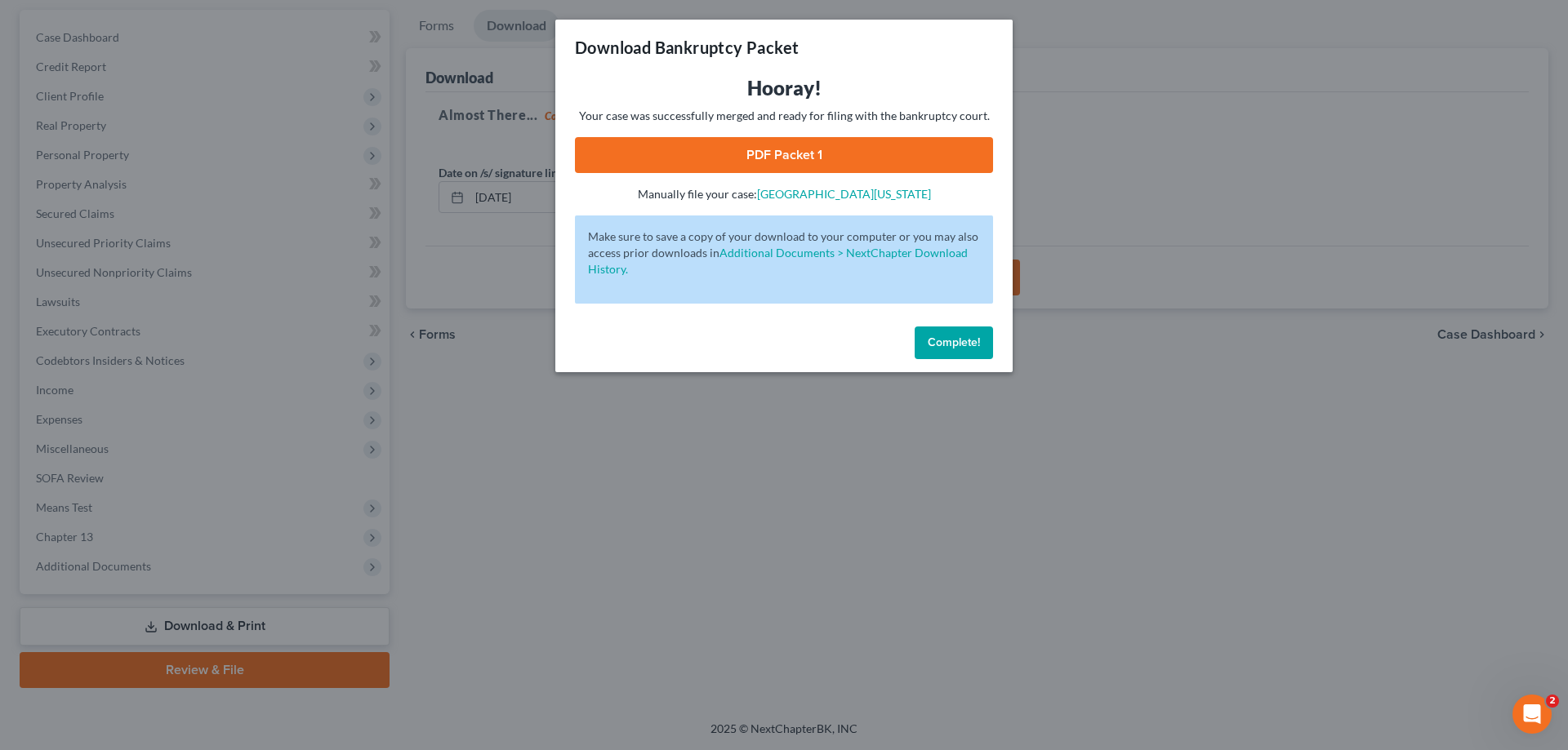
click at [811, 153] on link "PDF Packet 1" at bounding box center [784, 155] width 418 height 36
click at [953, 348] on span "Complete!" at bounding box center [954, 342] width 52 height 13
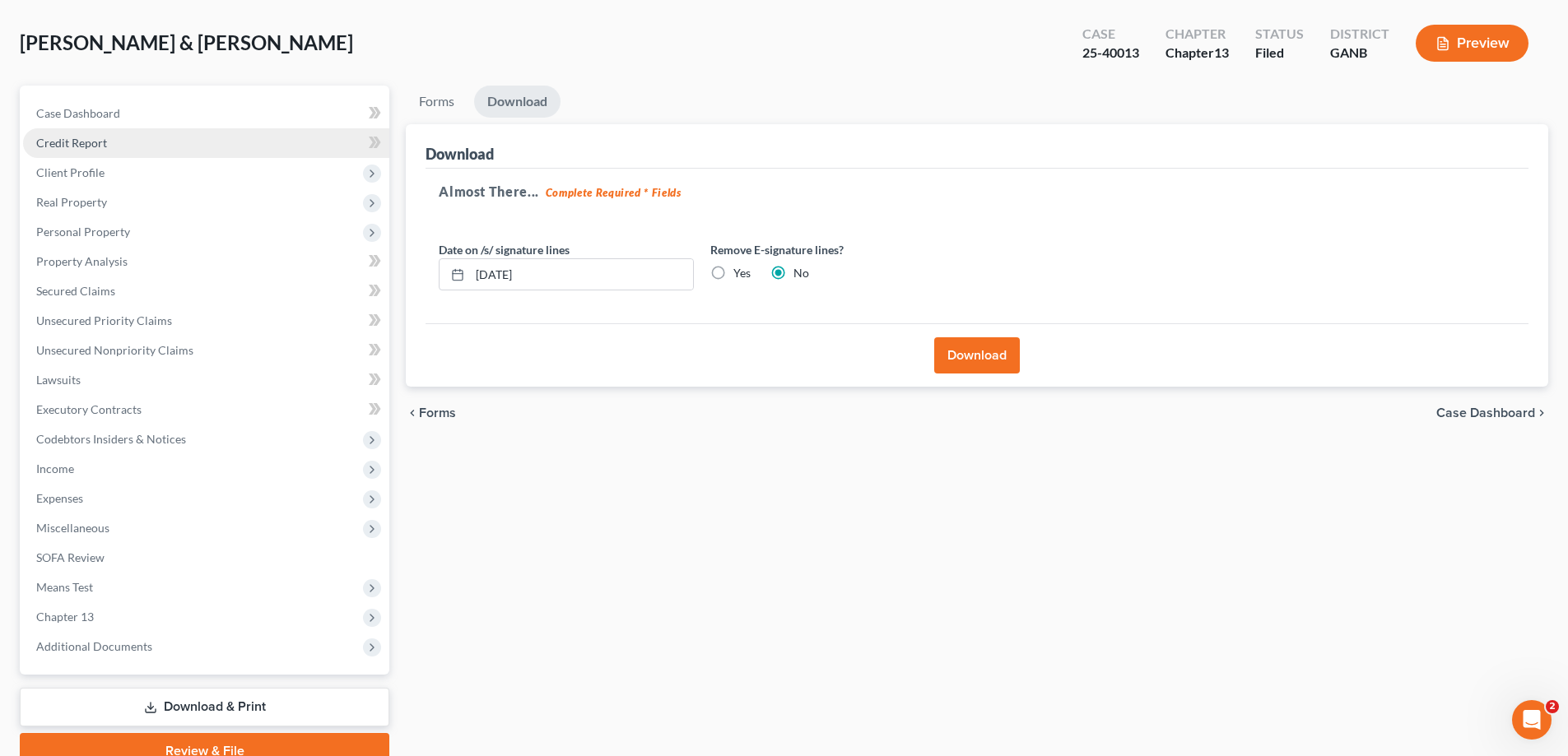
scroll to position [0, 0]
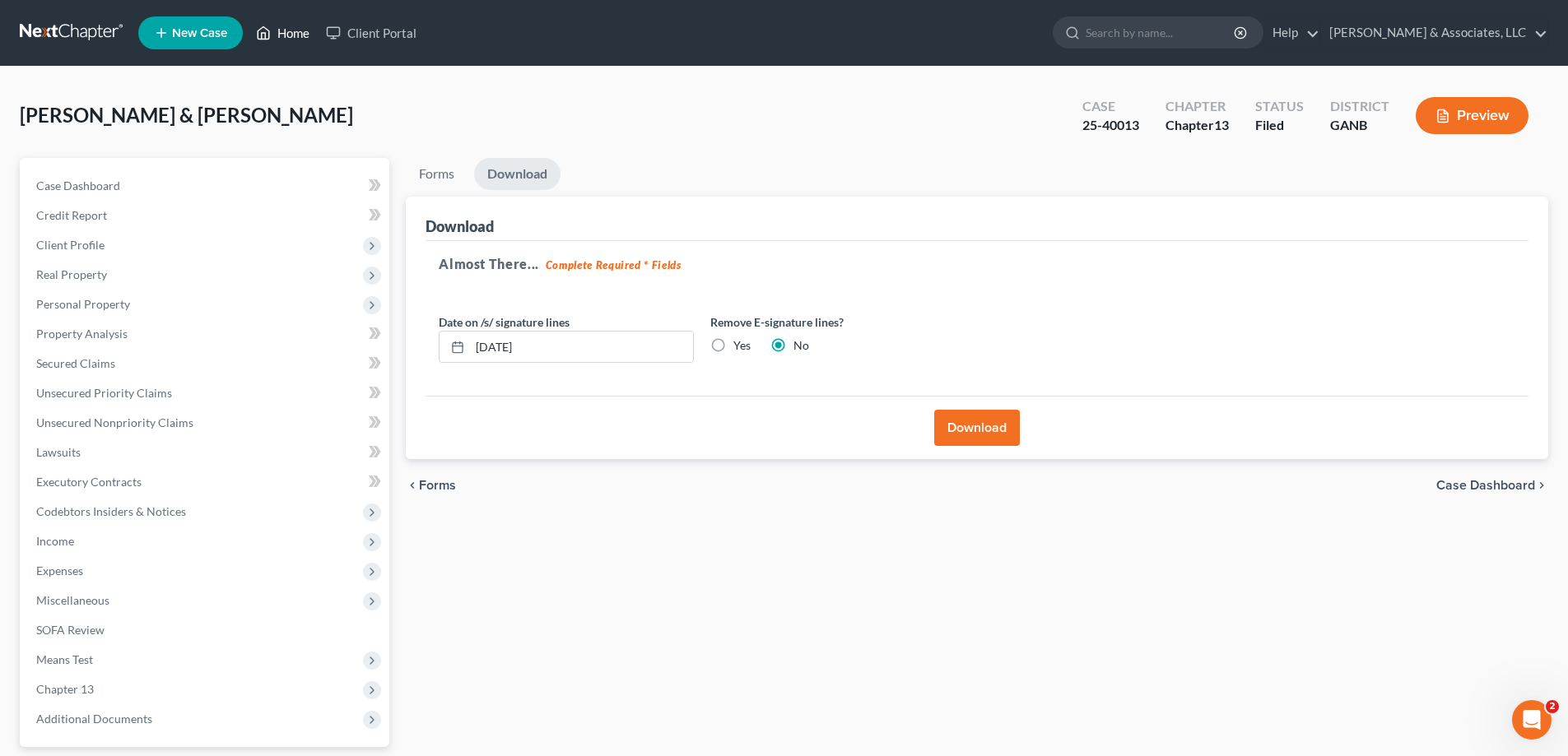
click at [296, 30] on link "Home" at bounding box center [283, 33] width 70 height 30
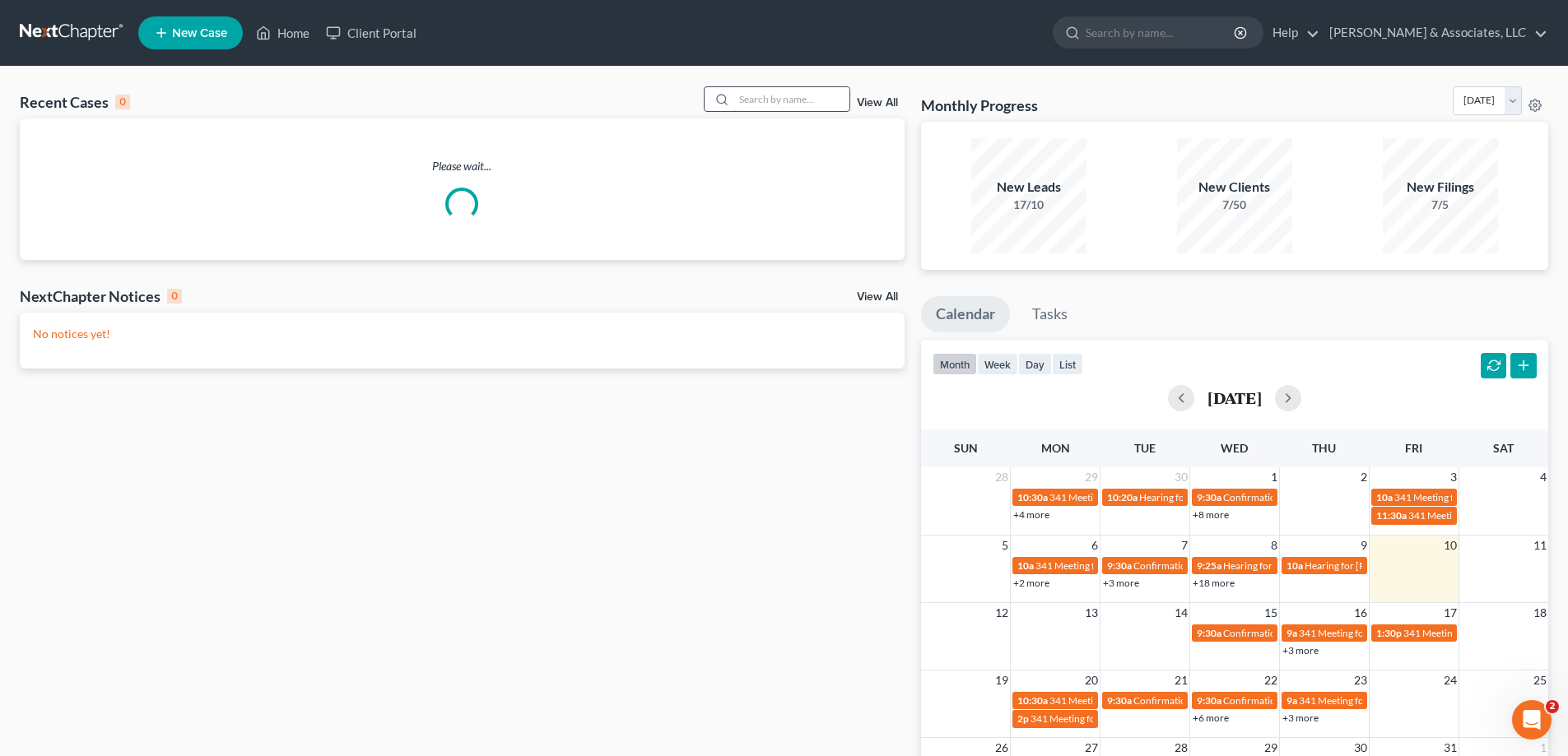
click at [750, 97] on input "search" at bounding box center [792, 99] width 115 height 24
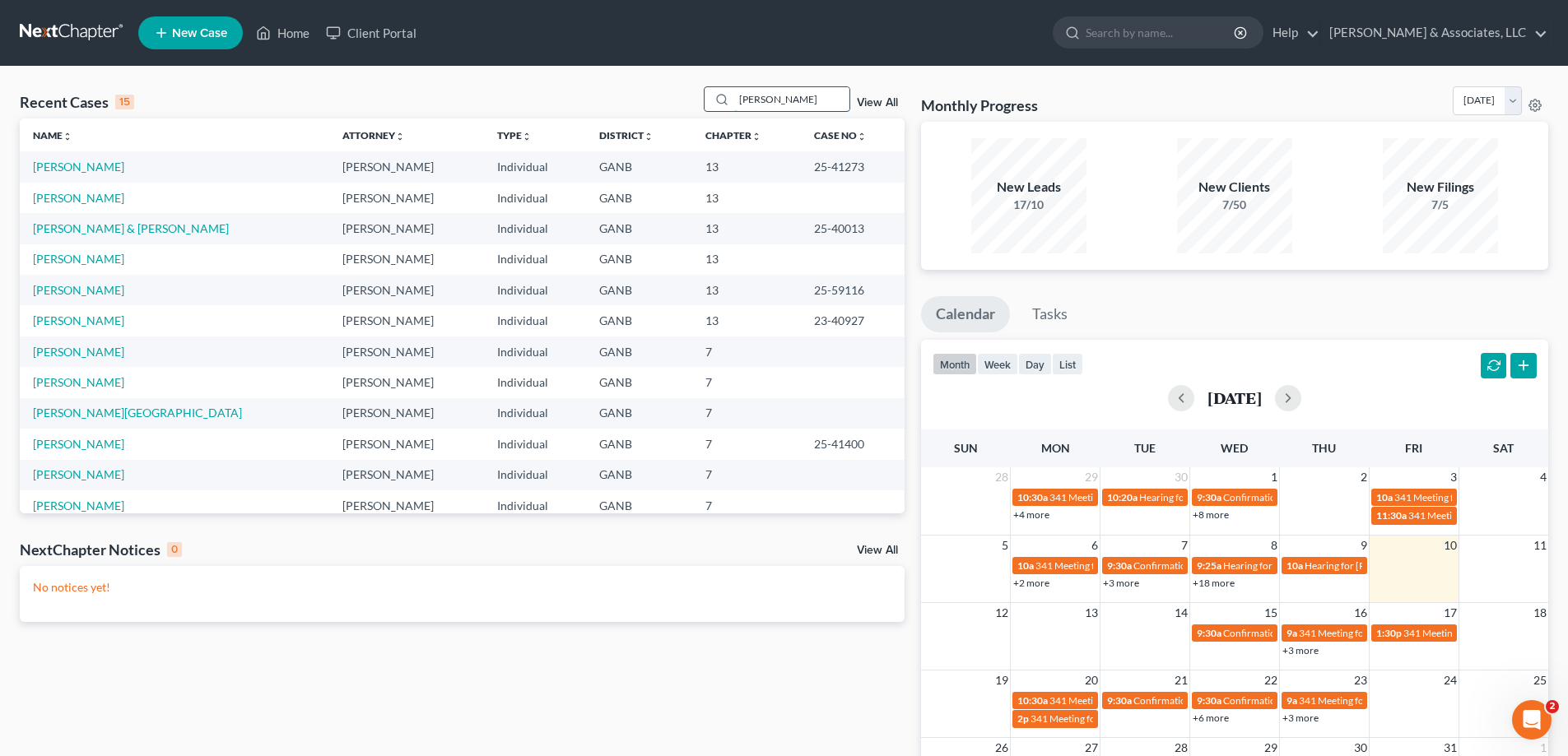
type input "armstead"
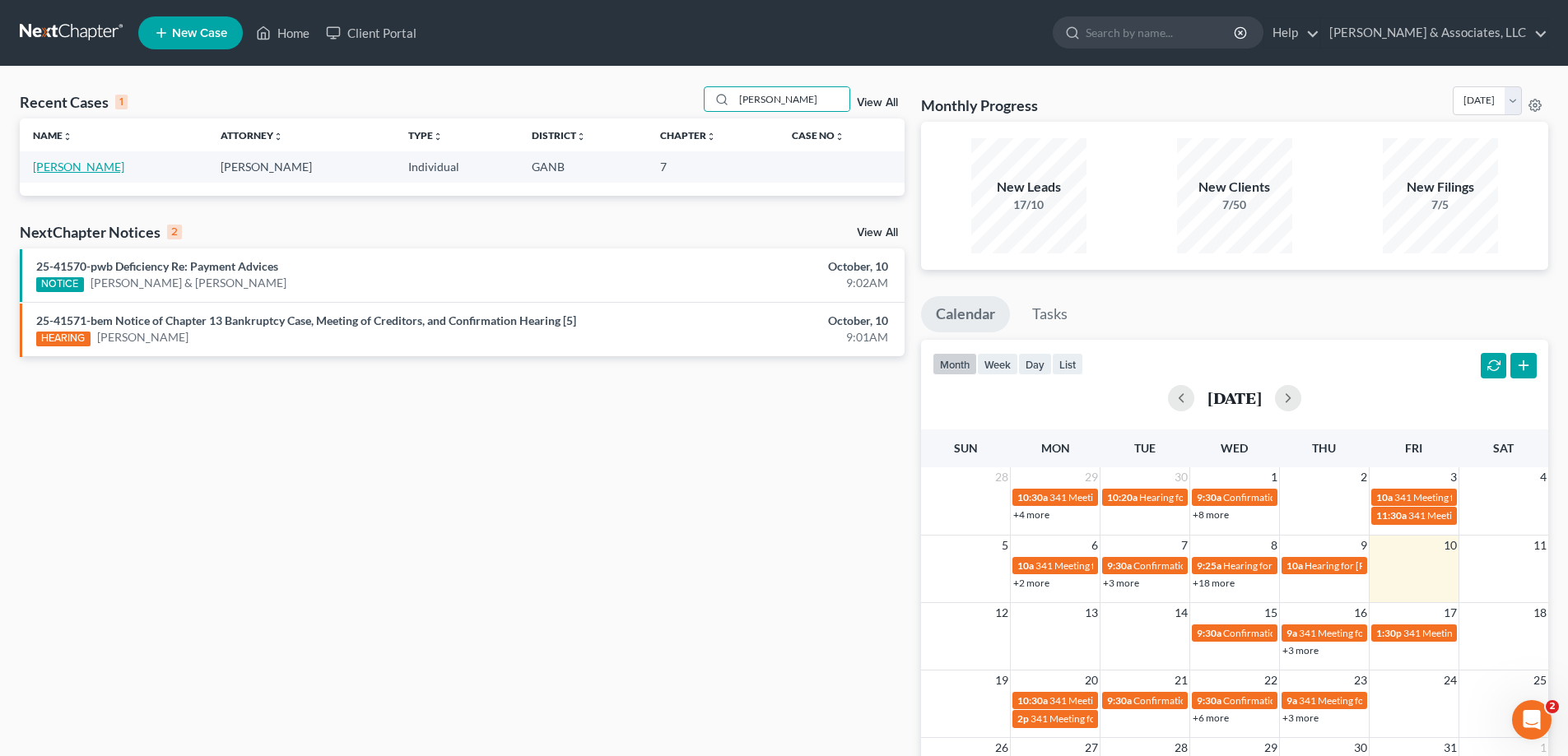
click at [64, 172] on link "Armstead, Kristen" at bounding box center [78, 167] width 91 height 14
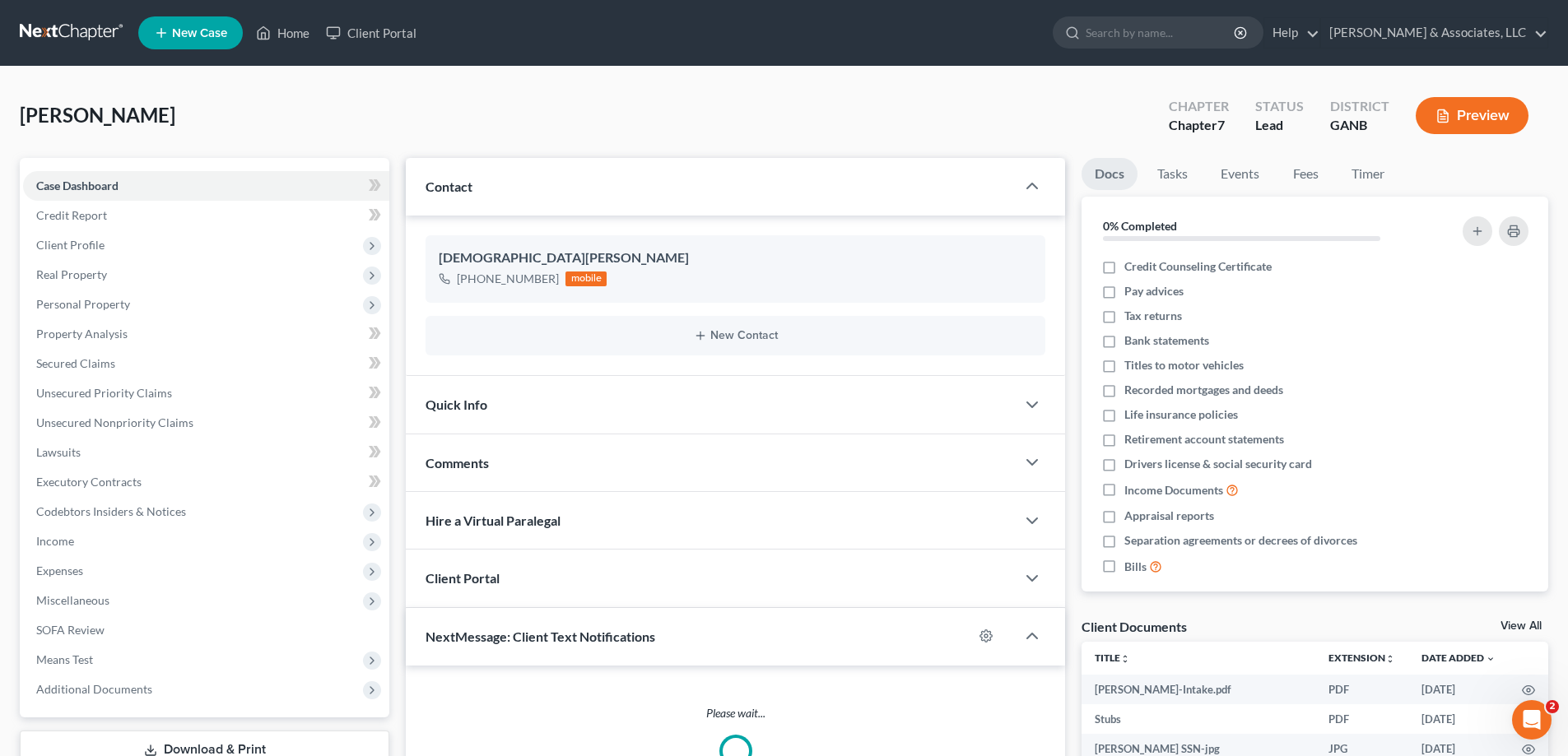
scroll to position [259, 0]
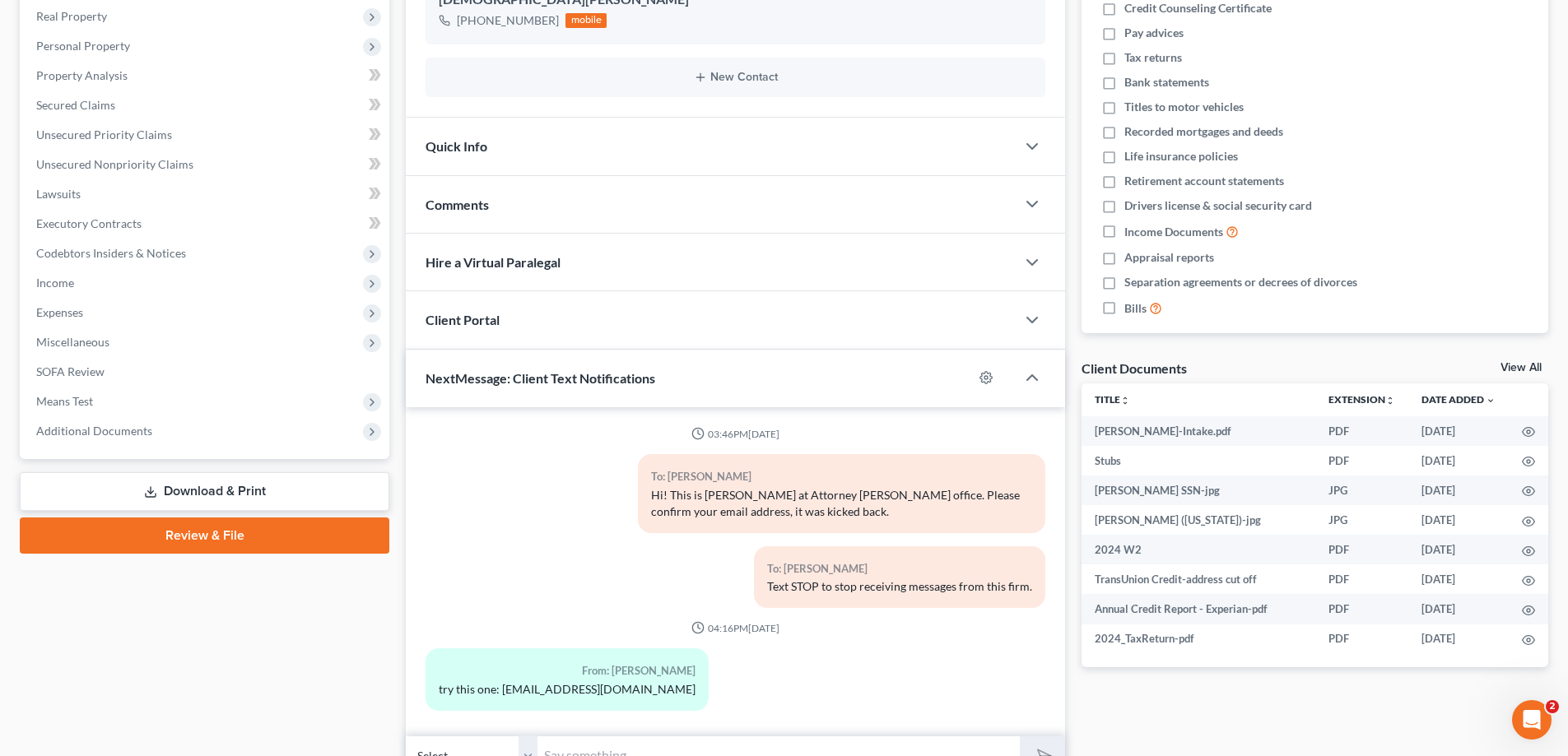
click at [109, 426] on span "Additional Documents" at bounding box center [94, 430] width 116 height 14
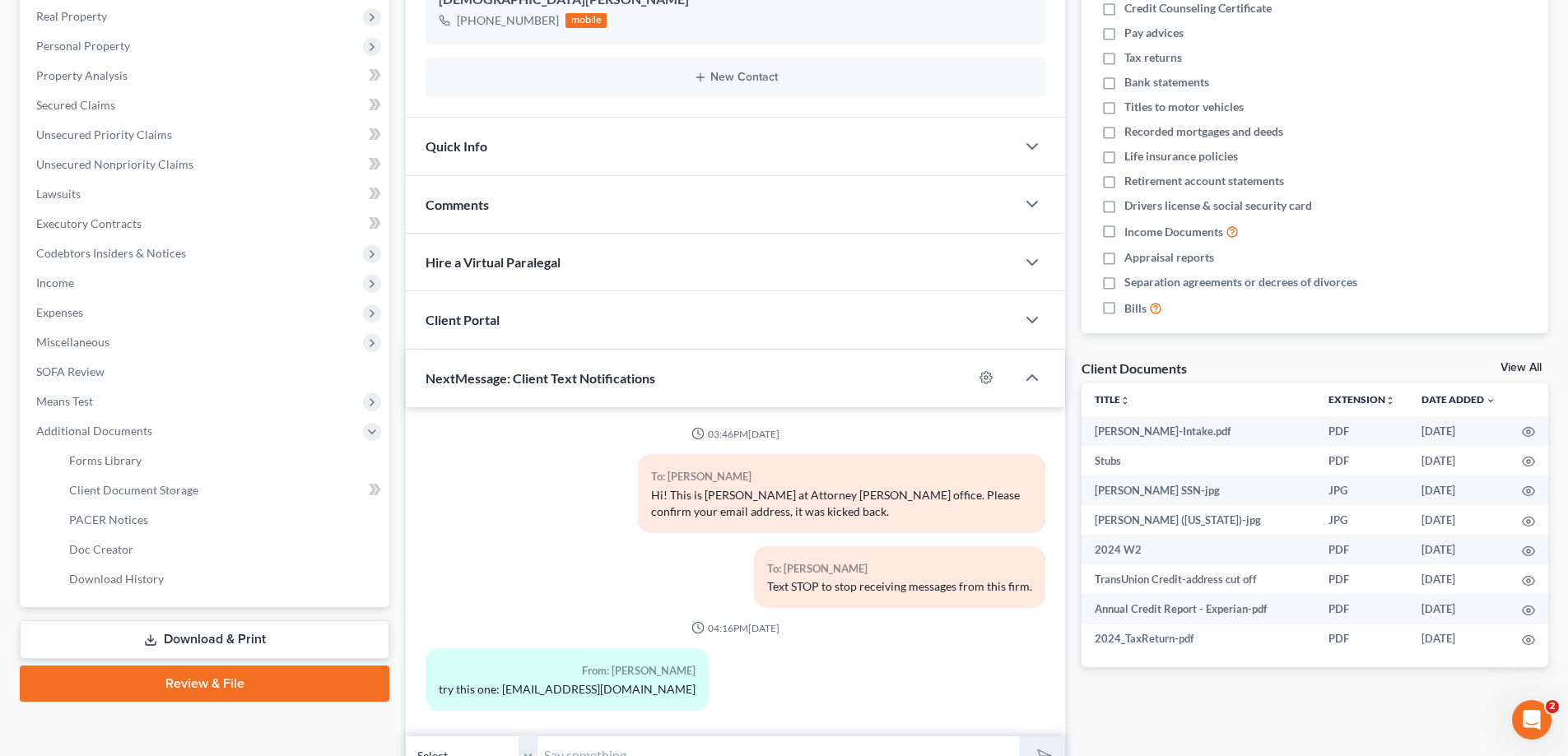
scroll to position [7, 0]
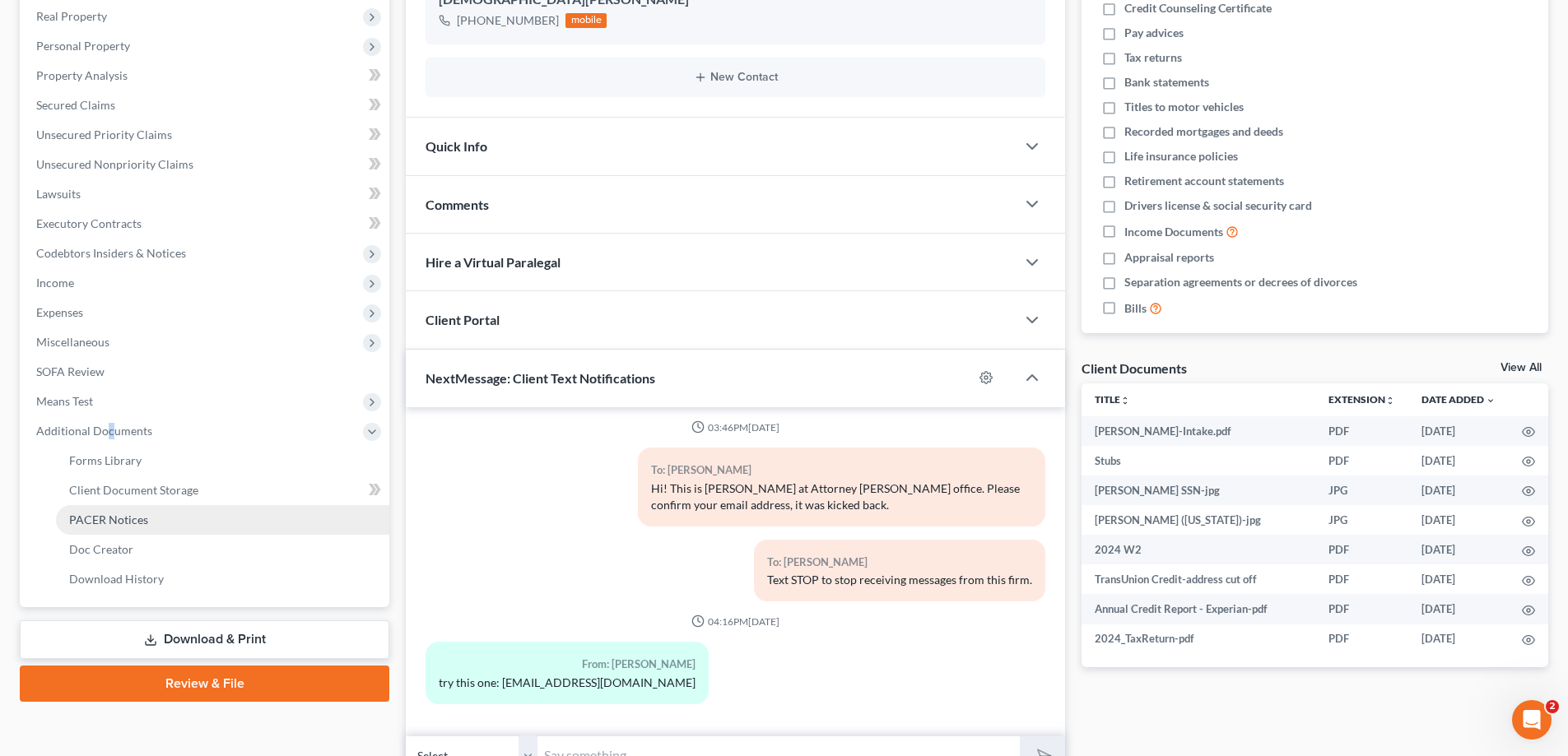
click at [98, 520] on span "PACER Notices" at bounding box center [109, 520] width 79 height 14
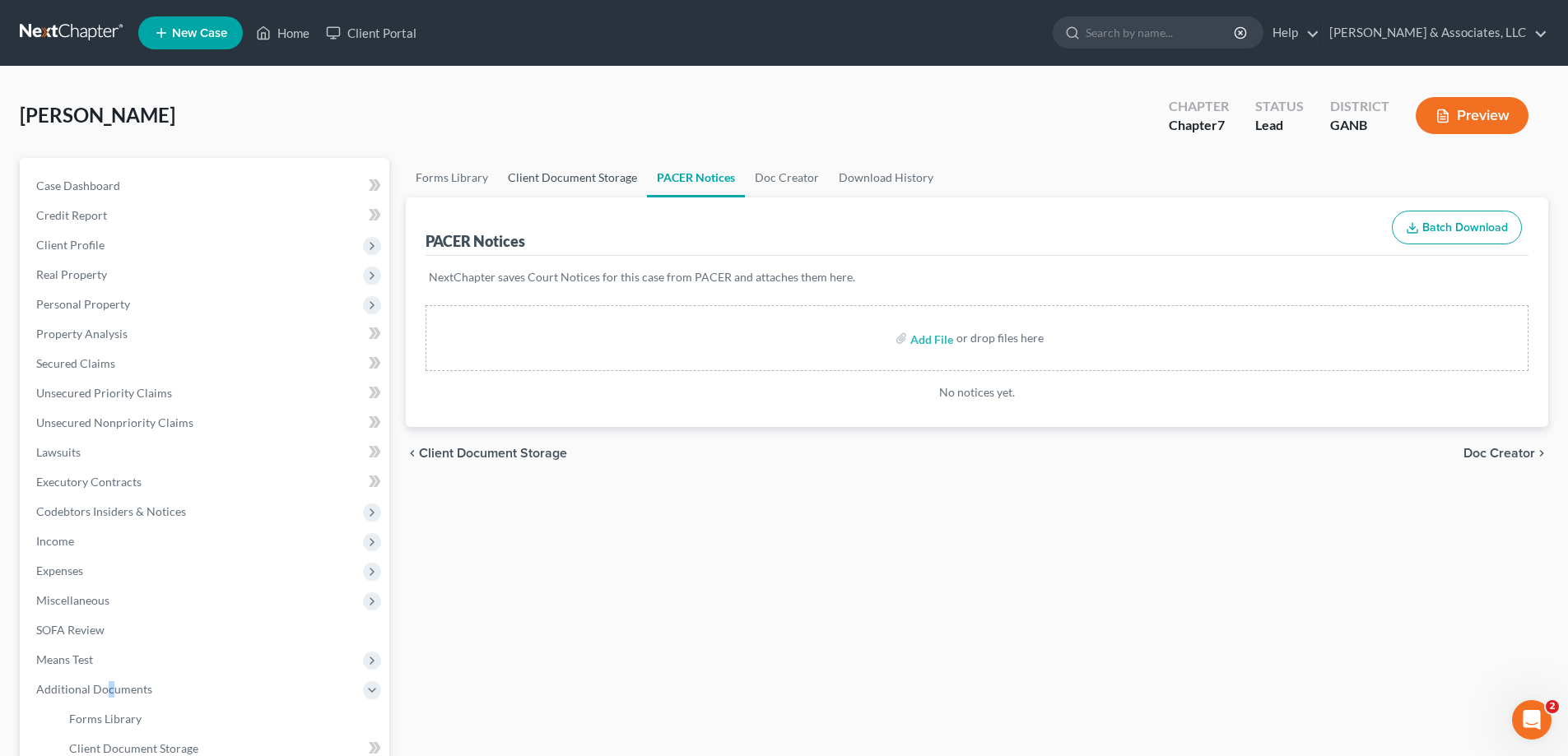
click at [559, 177] on link "Client Document Storage" at bounding box center [573, 177] width 149 height 40
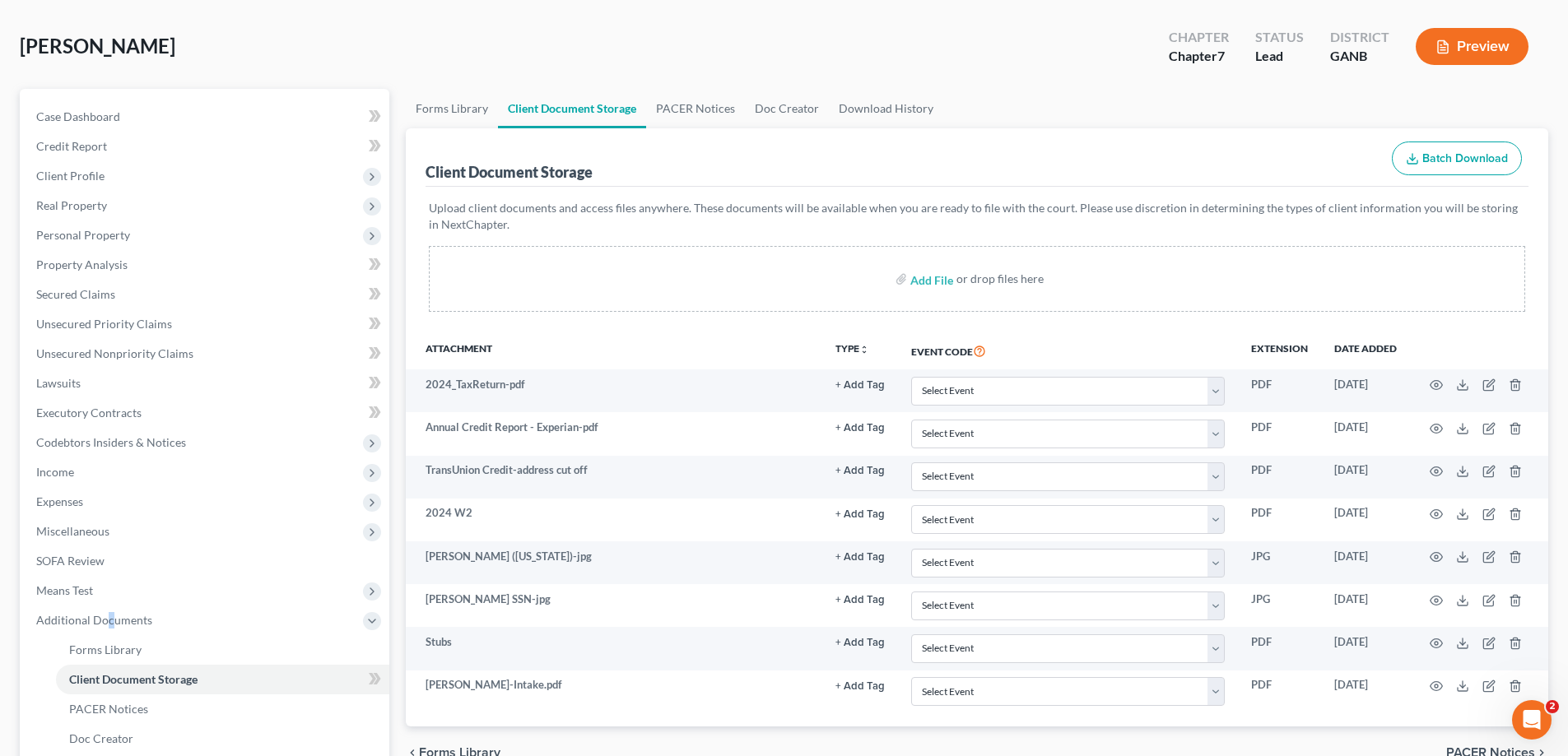
scroll to position [165, 0]
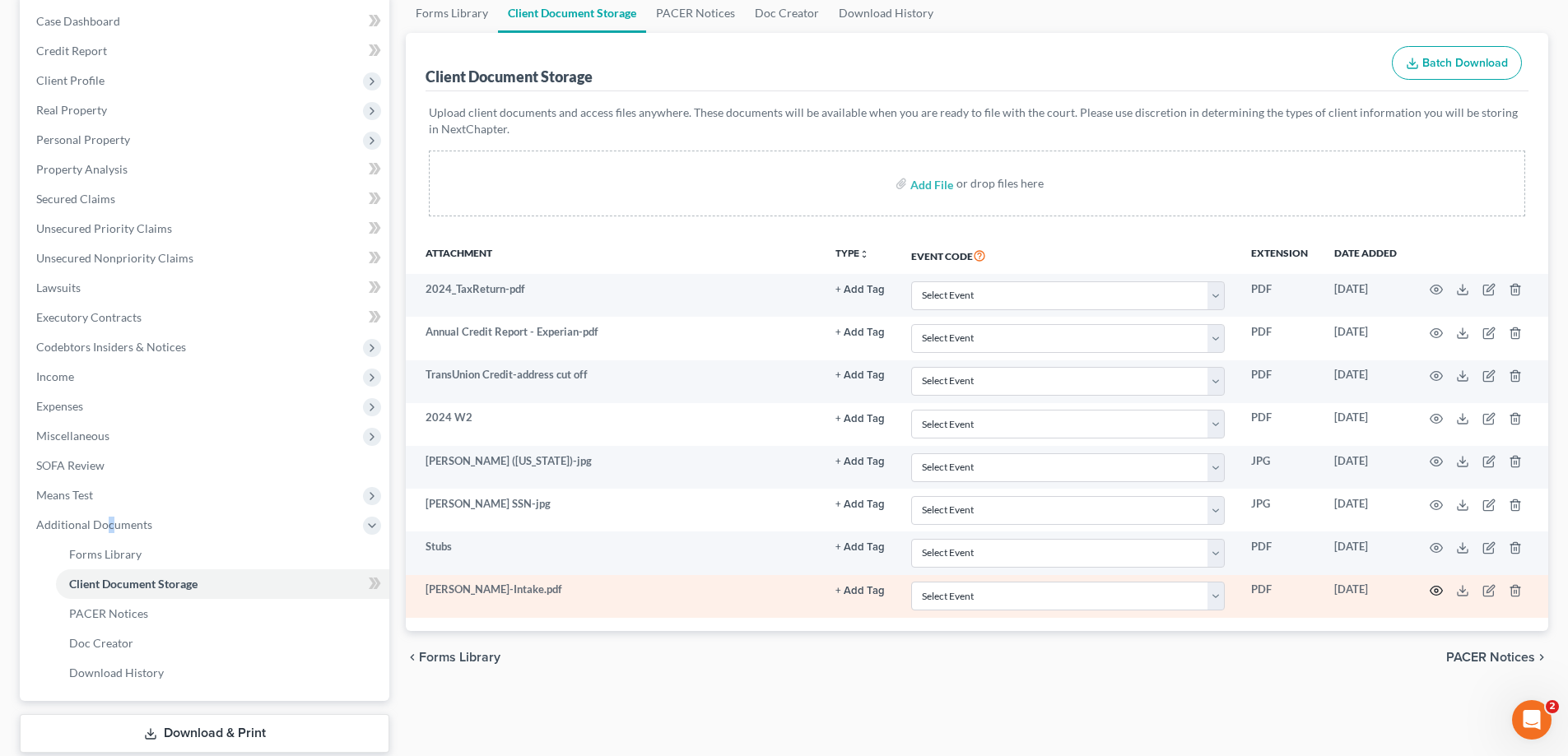
click at [1436, 592] on icon "button" at bounding box center [1436, 591] width 14 height 14
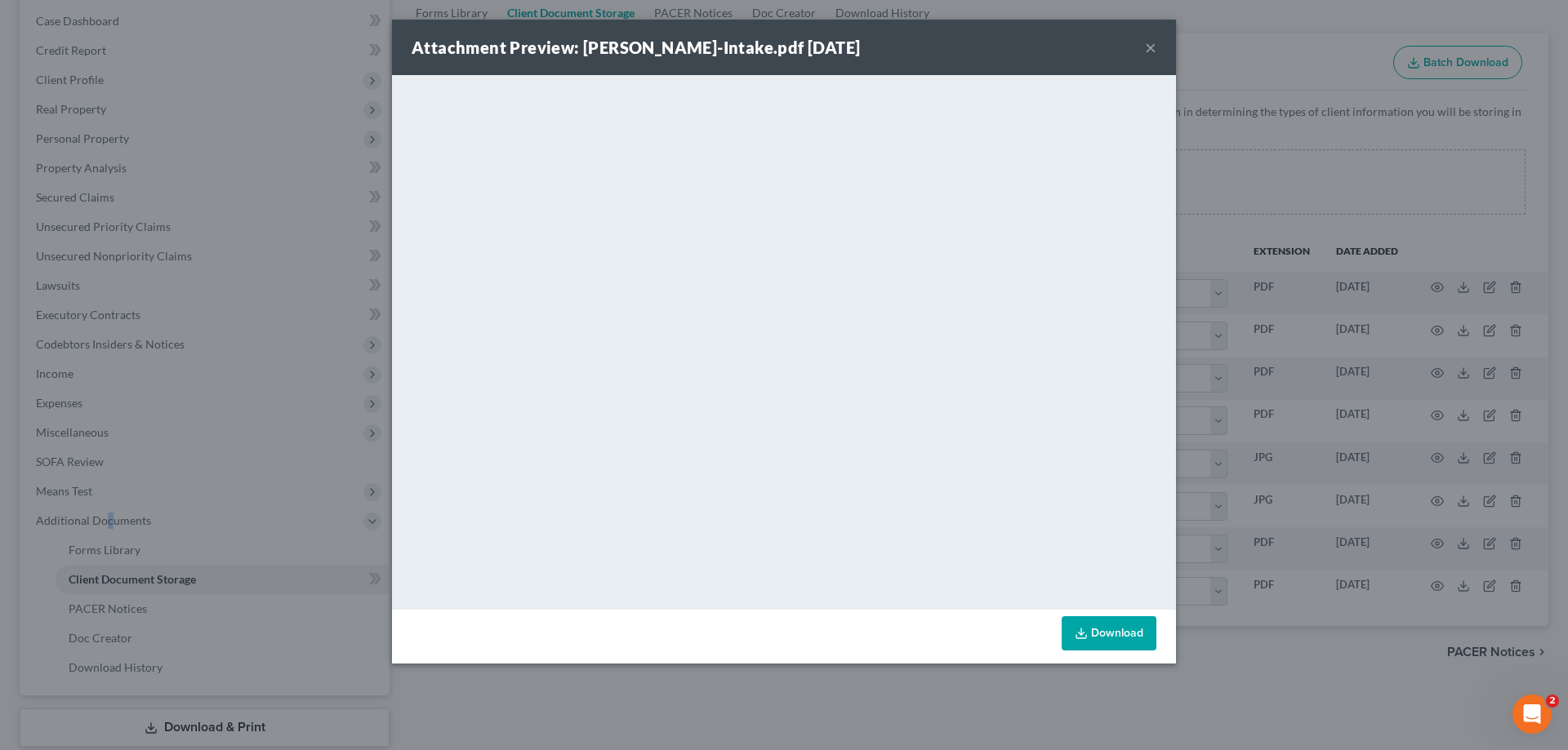
click at [1153, 47] on button "×" at bounding box center [1151, 47] width 12 height 19
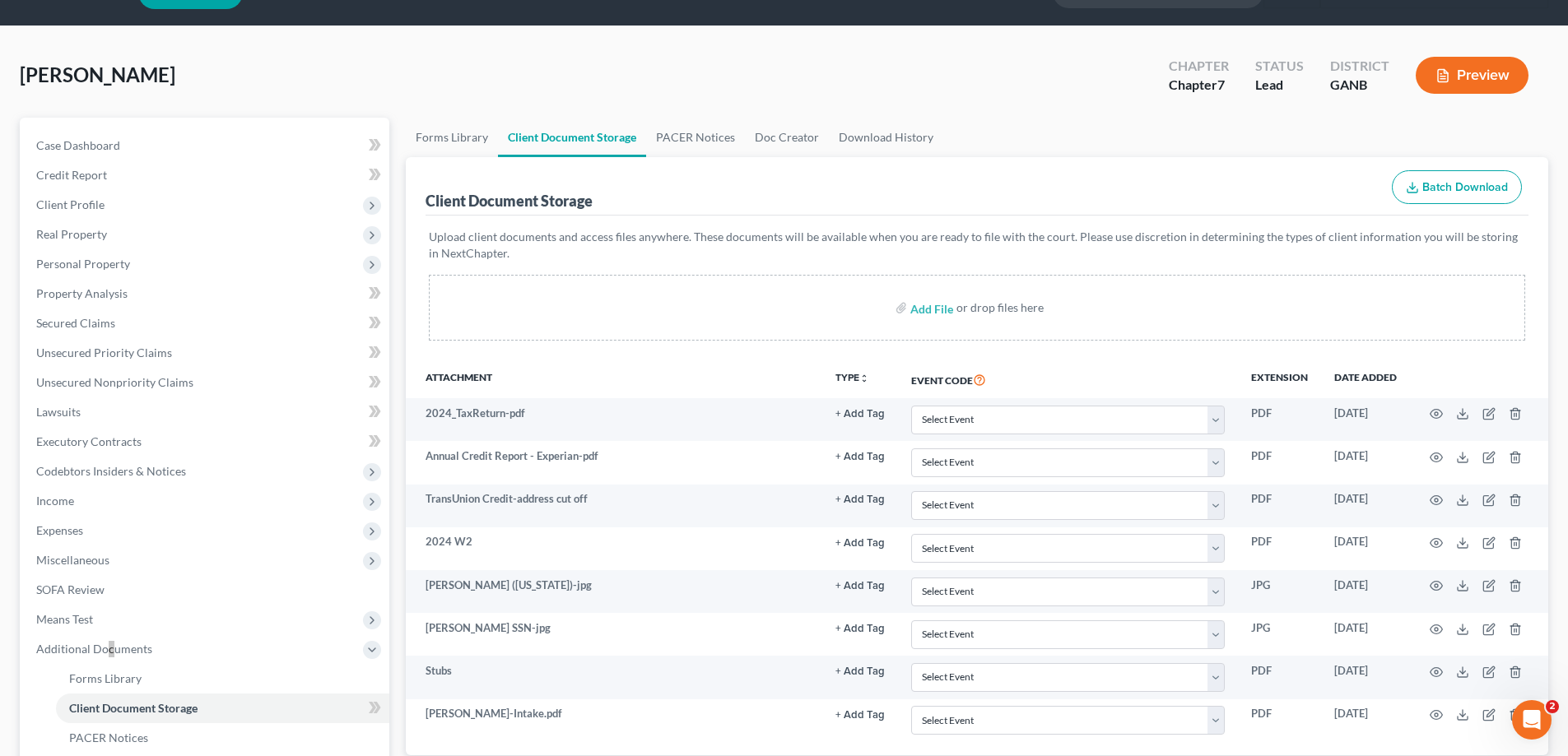
scroll to position [0, 0]
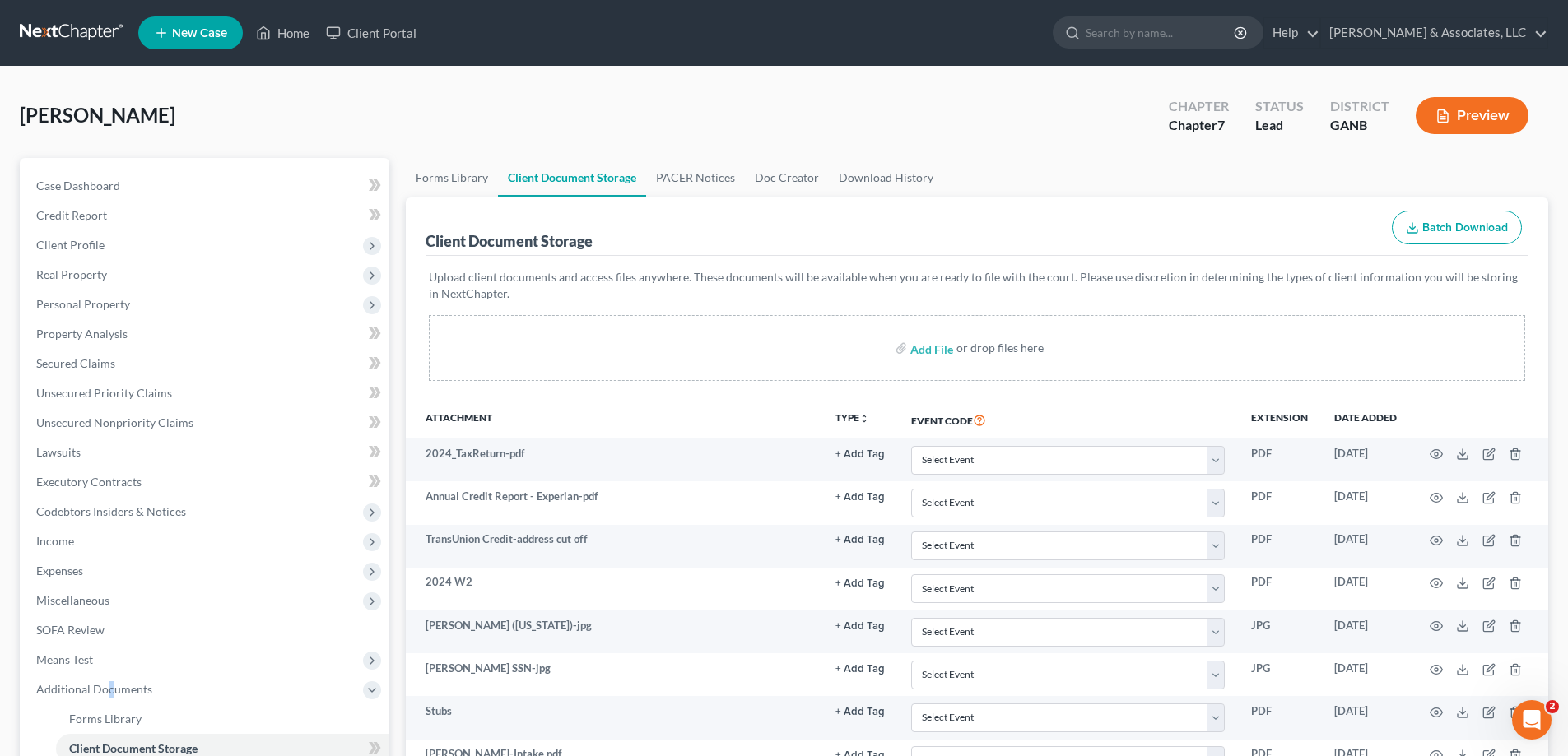
drag, startPoint x: 1548, startPoint y: 161, endPoint x: 876, endPoint y: 374, distance: 704.9
click at [1548, 162] on ul "Forms Library Client Document Storage PACER Notices Doc Creator Download History" at bounding box center [977, 177] width 1143 height 40
drag, startPoint x: 980, startPoint y: 7, endPoint x: 993, endPoint y: 1, distance: 14.3
click at [980, 7] on nav "Home New Case Client Portal Brian R. Cahn & Associates, LLC amy@northgabankrupt…" at bounding box center [784, 33] width 1568 height 66
click at [298, 32] on link "Home" at bounding box center [283, 33] width 70 height 30
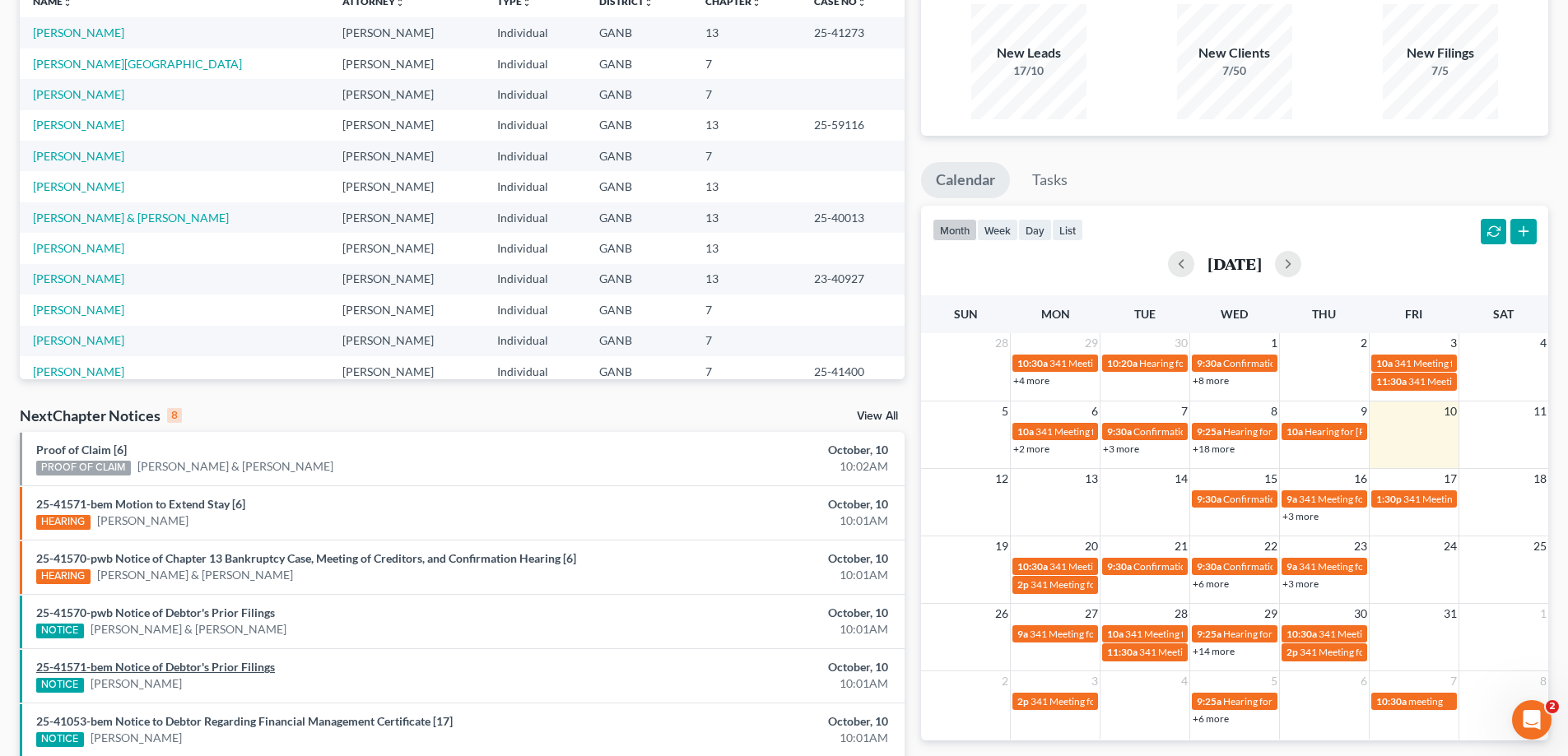
scroll to position [319, 0]
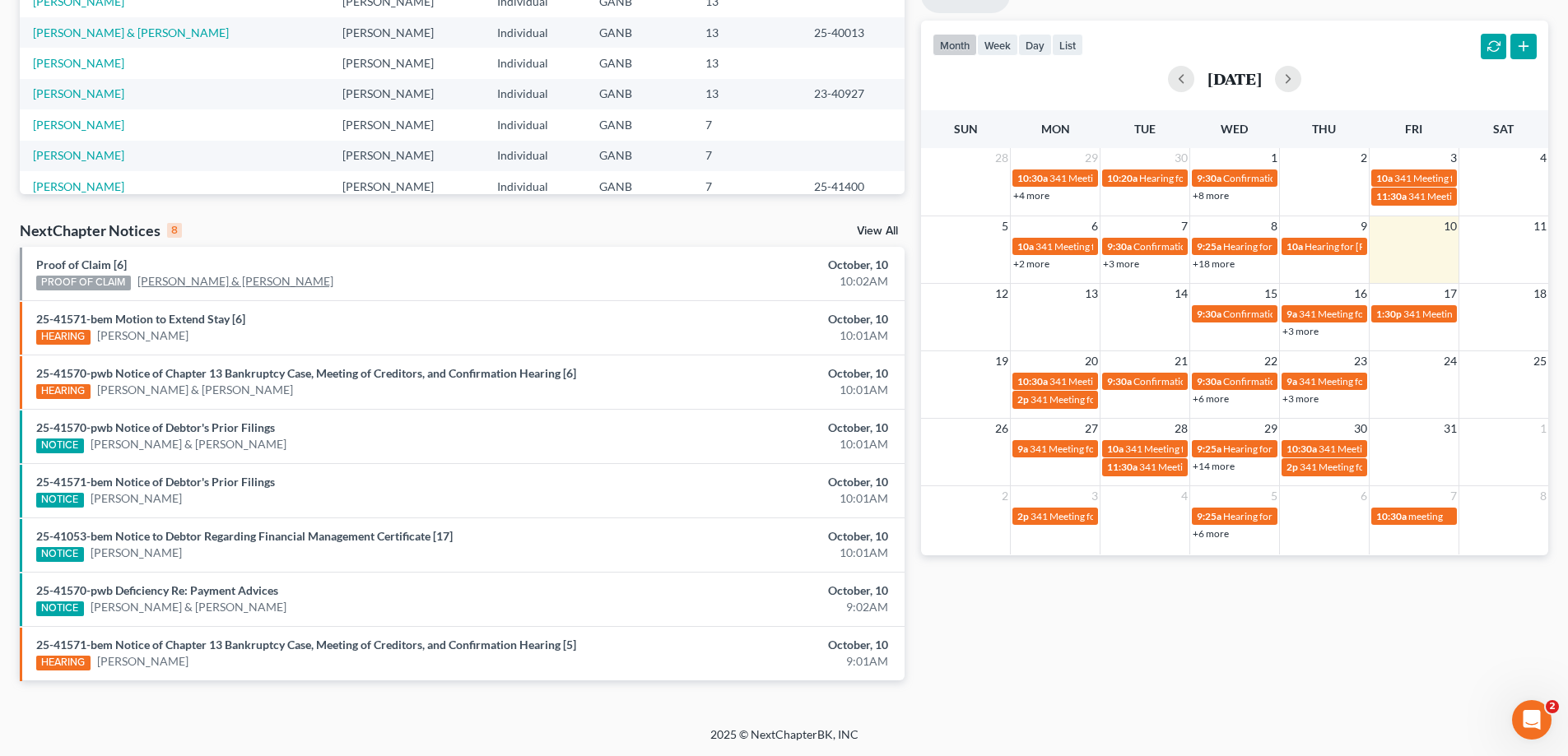
click at [170, 281] on link "Fred Hughes Jr. & Cathy Hughes" at bounding box center [235, 281] width 196 height 16
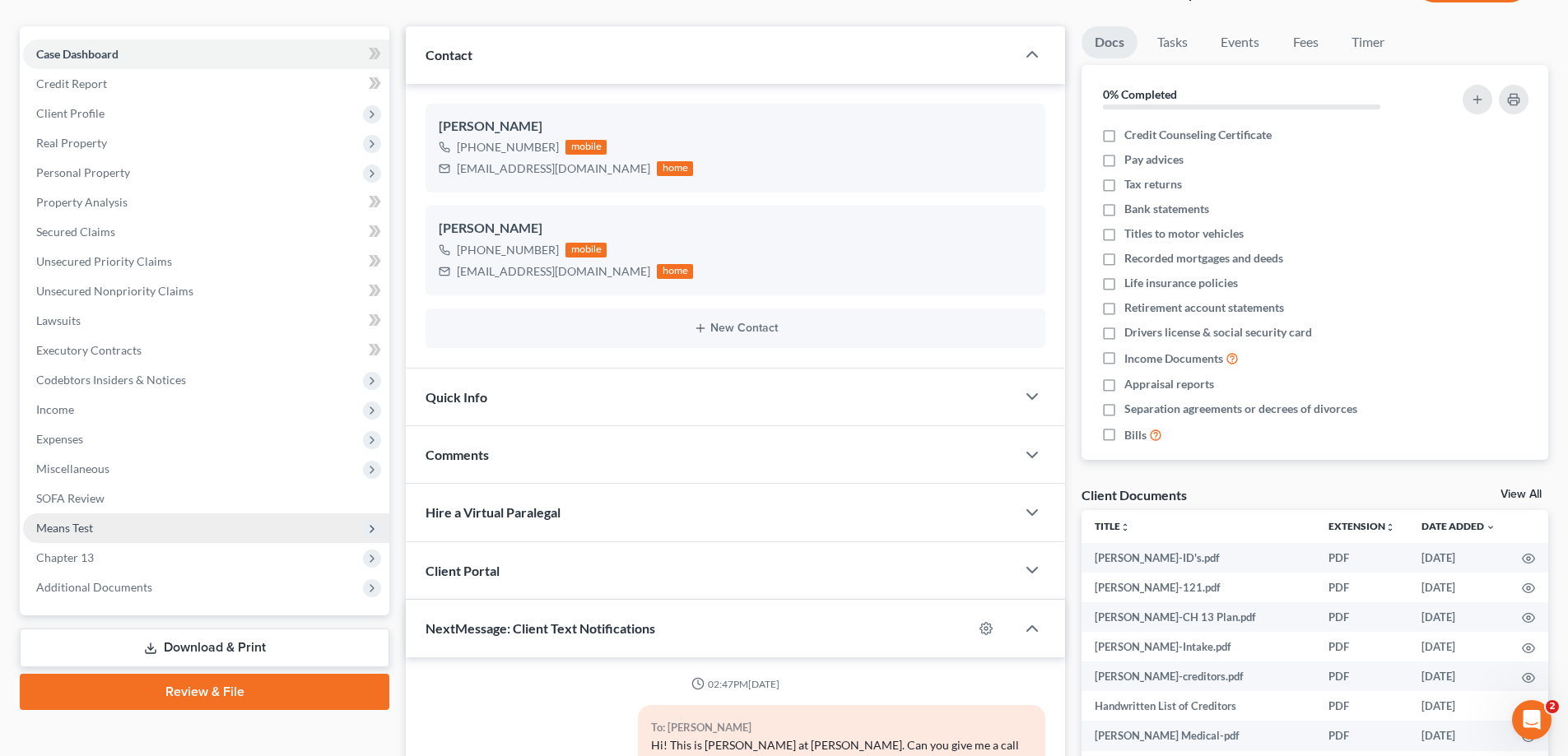
scroll to position [165, 0]
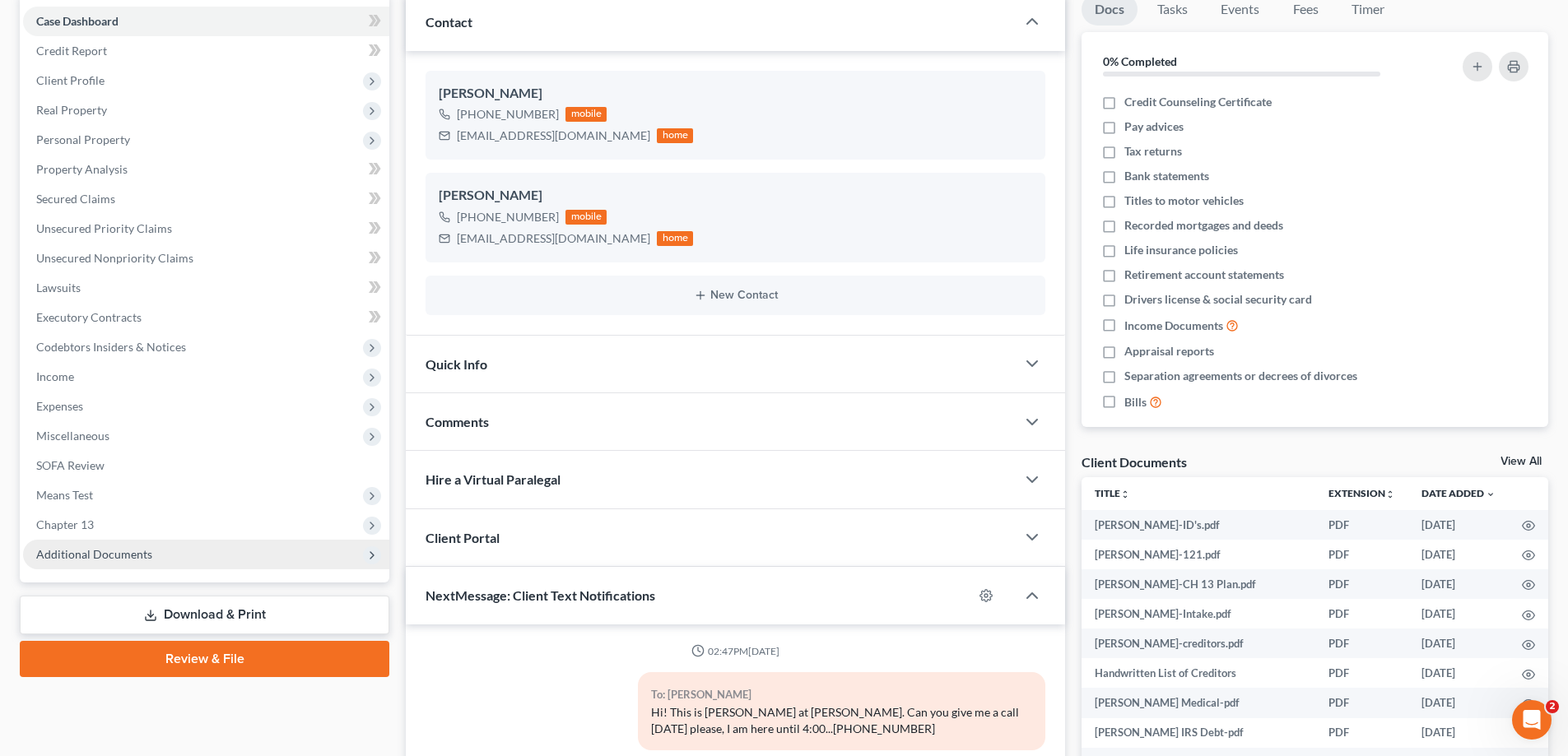
click at [79, 551] on span "Additional Documents" at bounding box center [94, 554] width 116 height 14
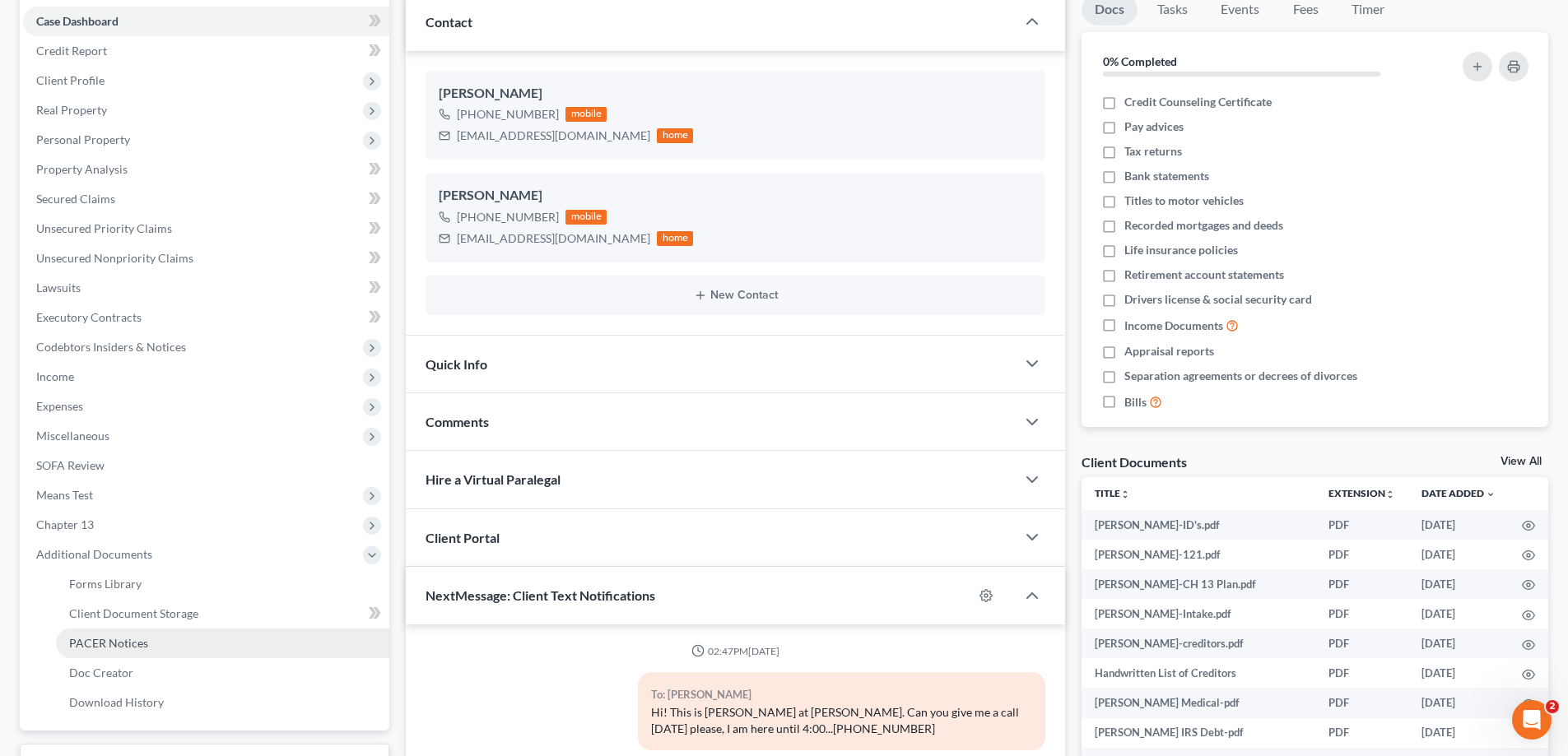
click at [91, 642] on span "PACER Notices" at bounding box center [109, 643] width 79 height 14
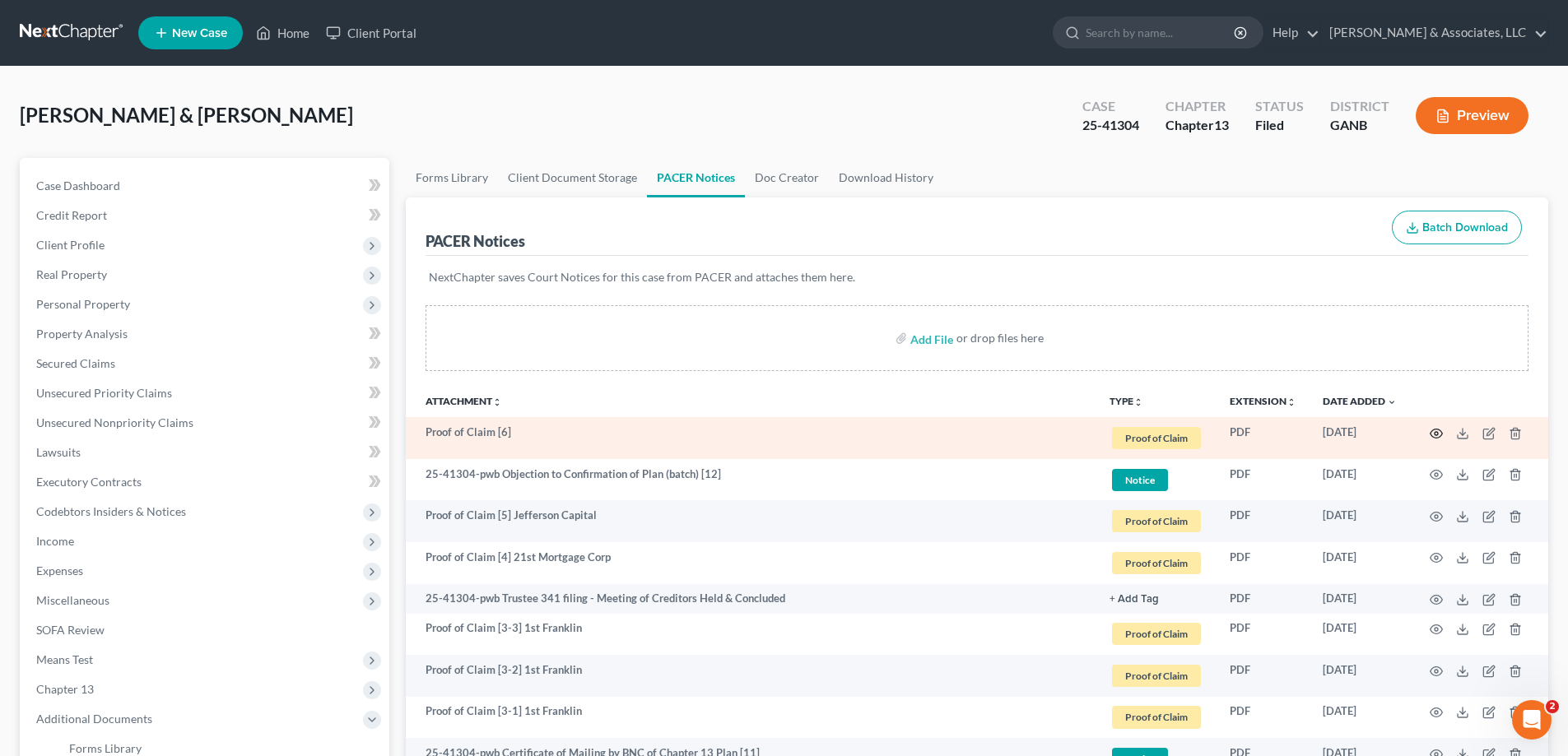
click at [1438, 434] on icon "button" at bounding box center [1436, 434] width 14 height 14
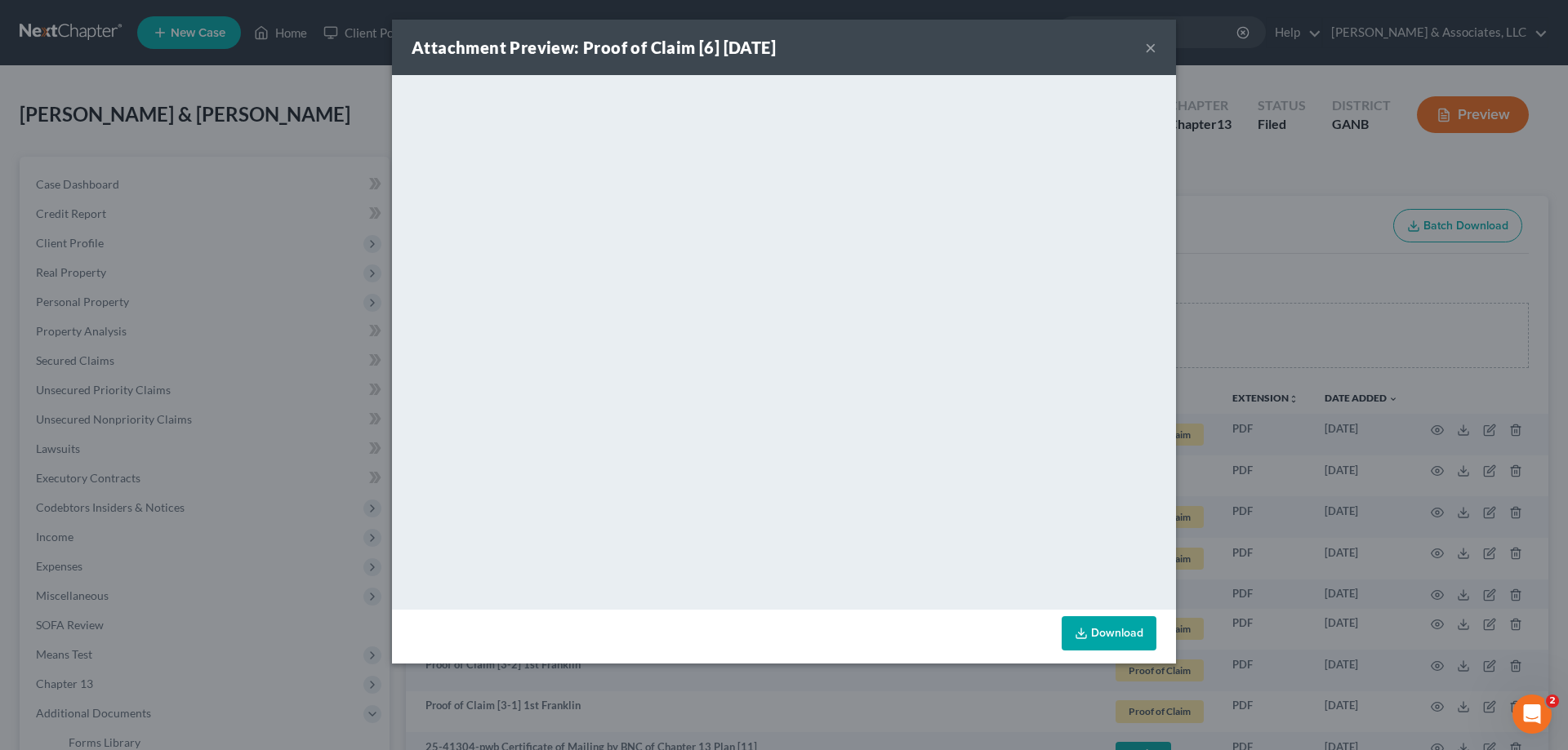
click at [1141, 45] on div "Attachment Preview: Proof of Claim [6] 10/10/2025 ×" at bounding box center [784, 47] width 784 height 56
click at [1148, 45] on button "×" at bounding box center [1151, 47] width 12 height 19
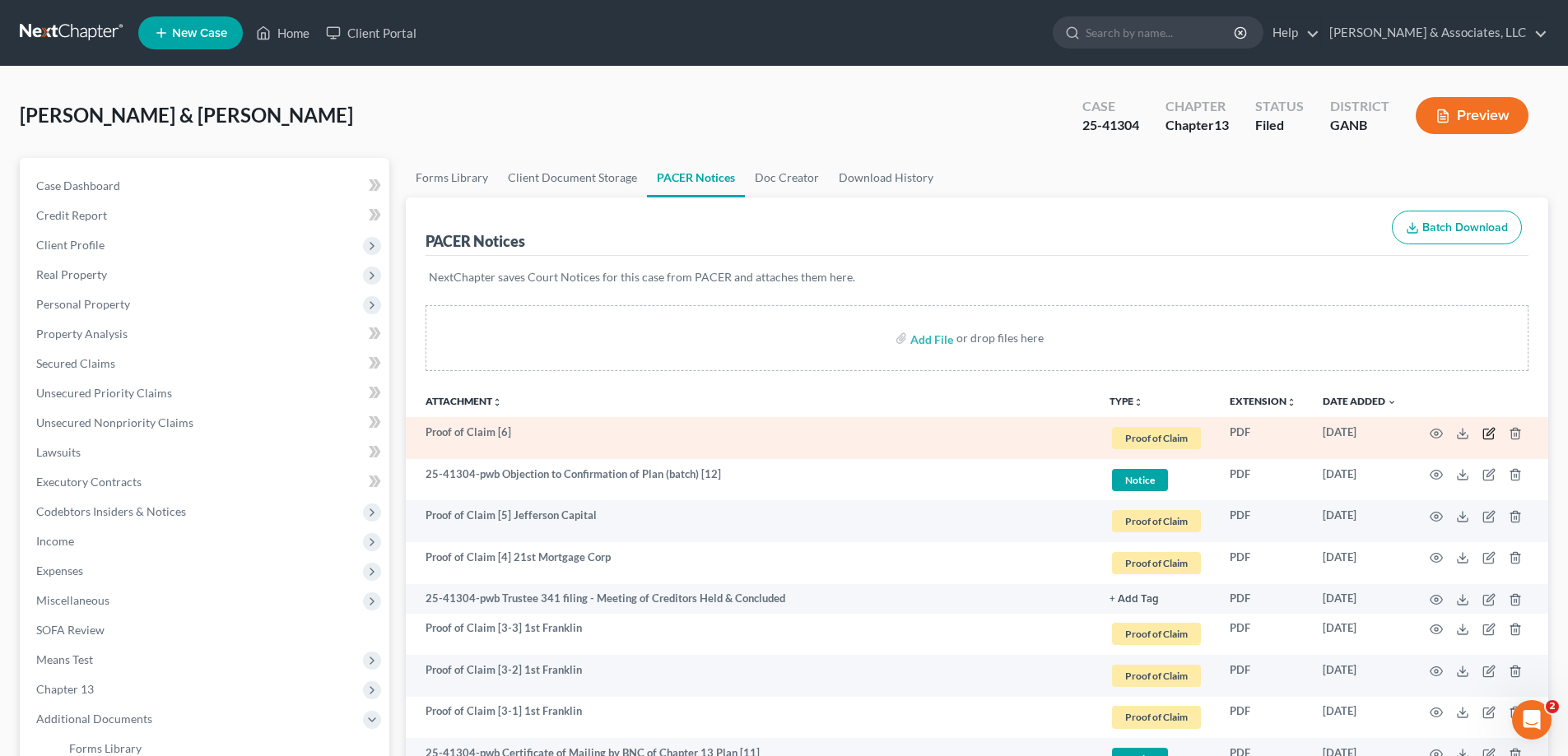
click at [1491, 427] on icon "button" at bounding box center [1489, 434] width 14 height 14
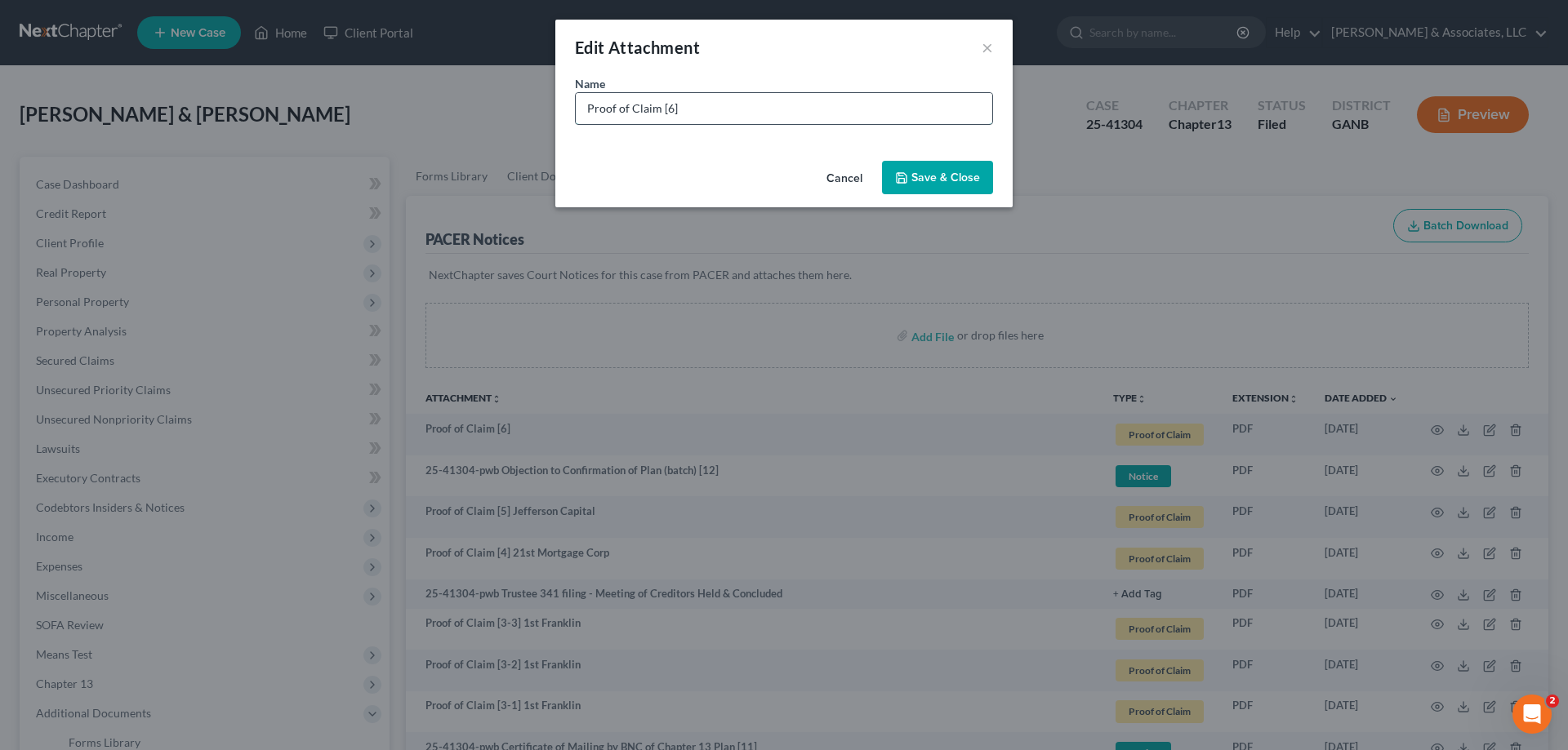
click at [739, 116] on input "Proof of Claim [6]" at bounding box center [784, 109] width 416 height 31
type input "Proof of Claim [6] Jefferson Capital System"
click at [942, 173] on span "Save & Close" at bounding box center [945, 177] width 68 height 13
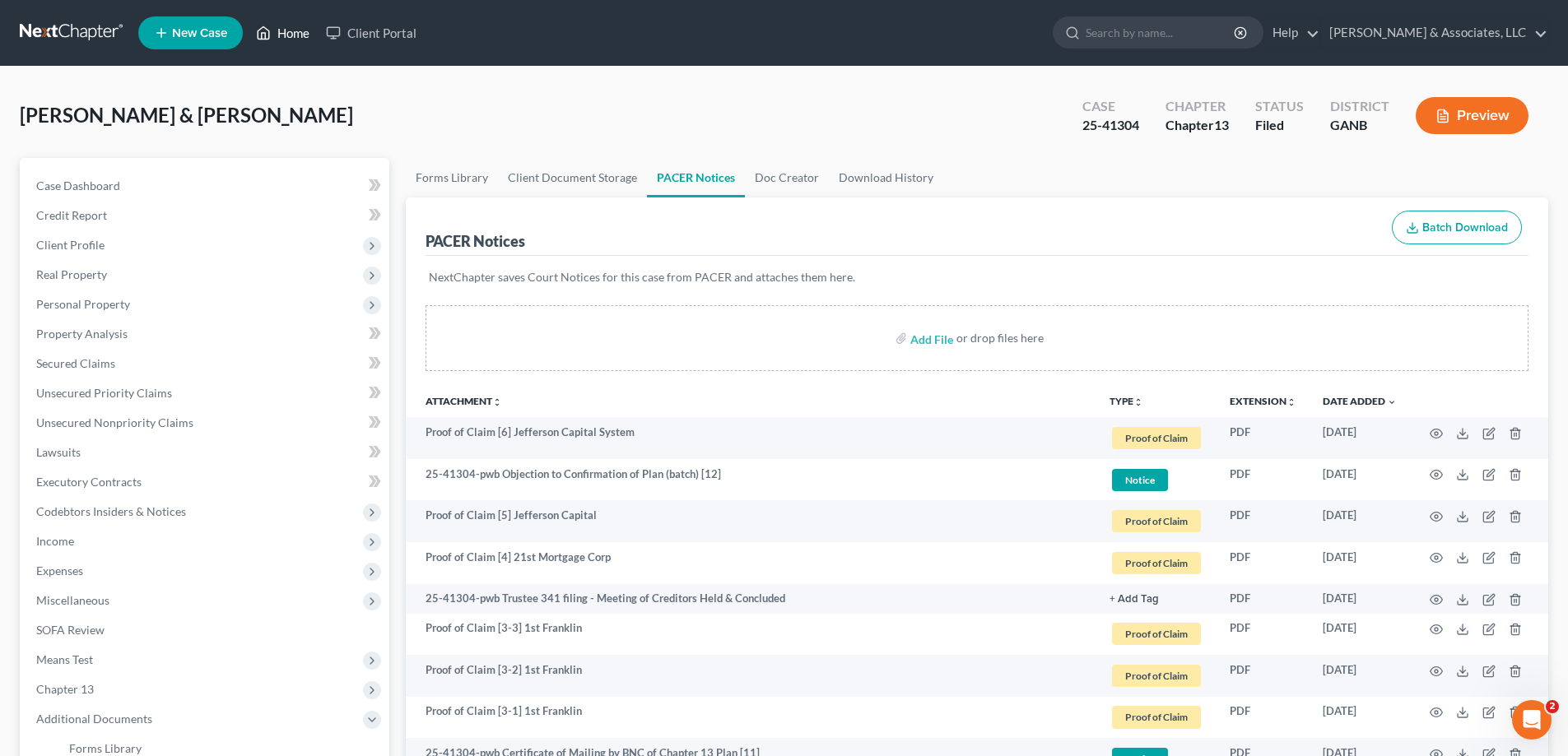
click at [292, 29] on link "Home" at bounding box center [283, 33] width 70 height 30
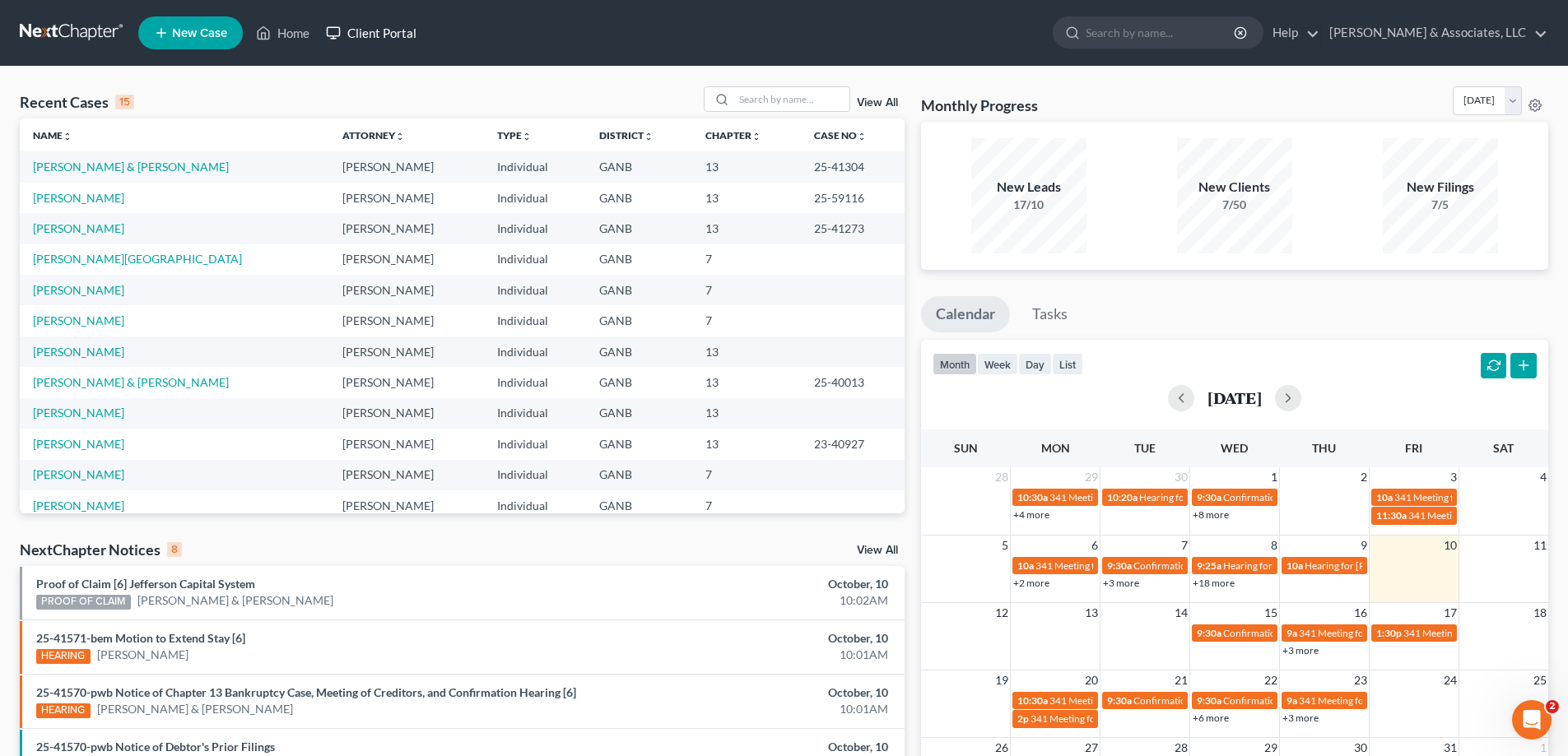
drag, startPoint x: 391, startPoint y: 7, endPoint x: 391, endPoint y: 29, distance: 22.0
click at [391, 7] on nav "Home New Case Client Portal Brian R. Cahn & Associates, LLC amy@northgabankrupt…" at bounding box center [784, 33] width 1568 height 66
click at [772, 95] on input "search" at bounding box center [792, 99] width 115 height 24
type input "fashola"
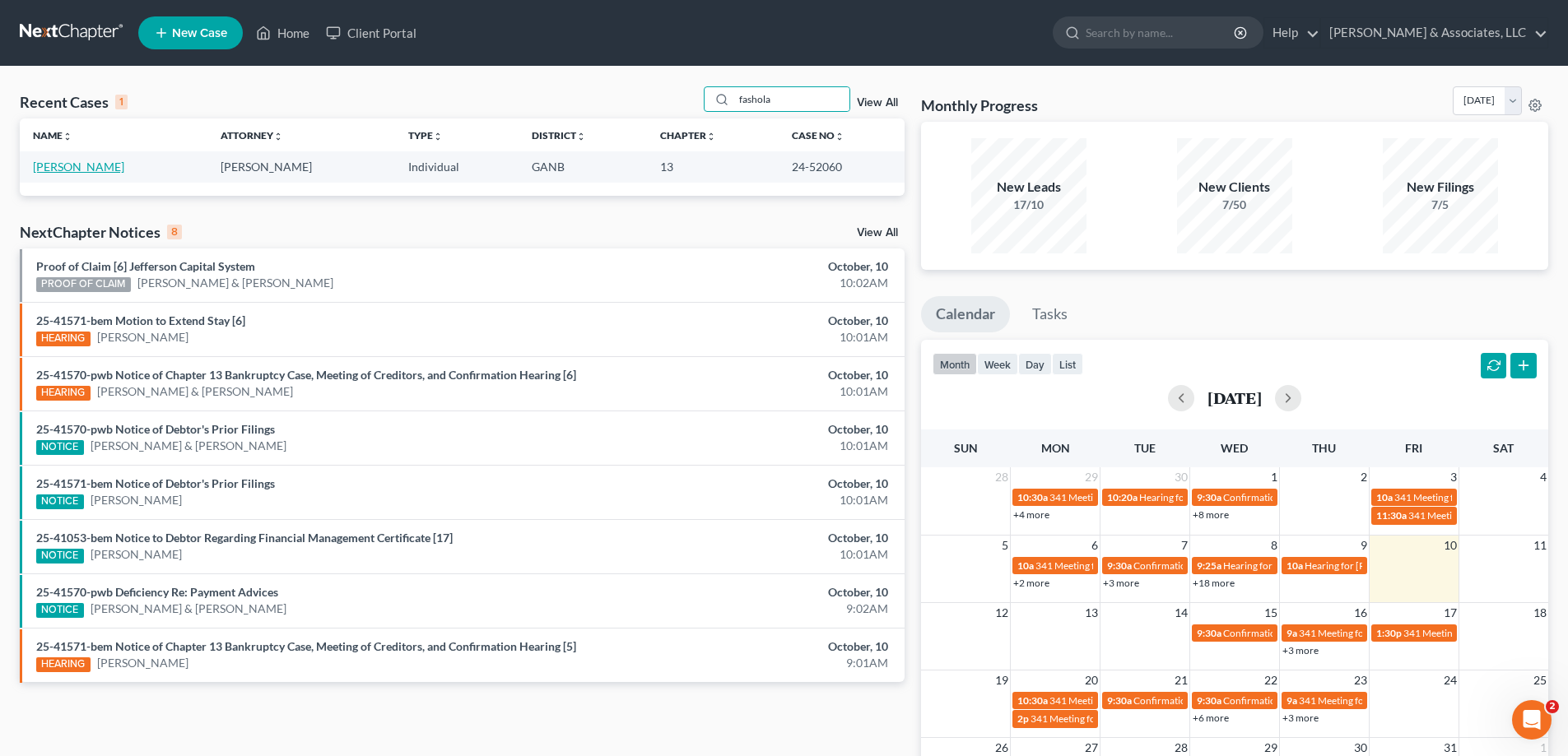
click at [82, 166] on link "Fashola, Nekia" at bounding box center [78, 167] width 91 height 14
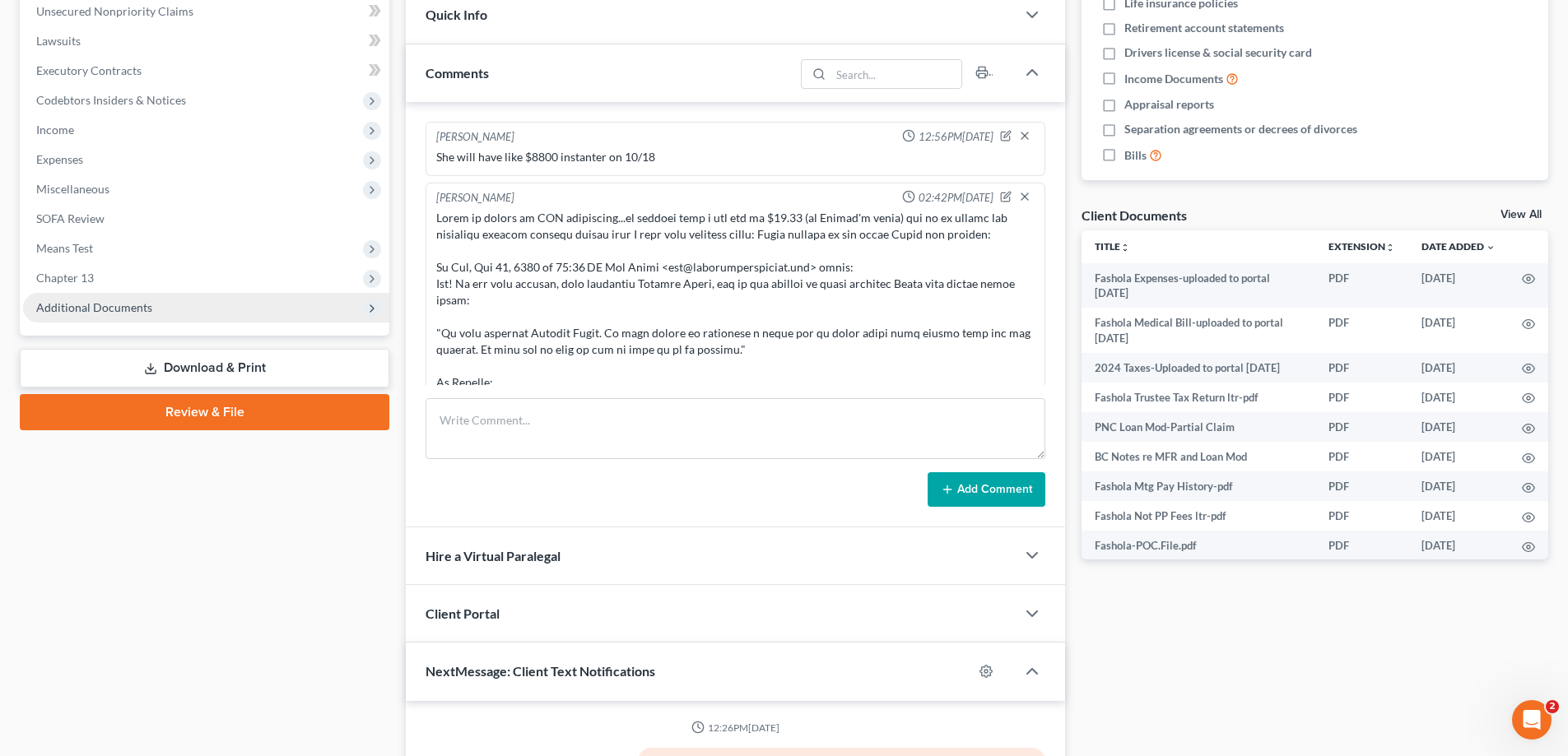
scroll to position [1181, 0]
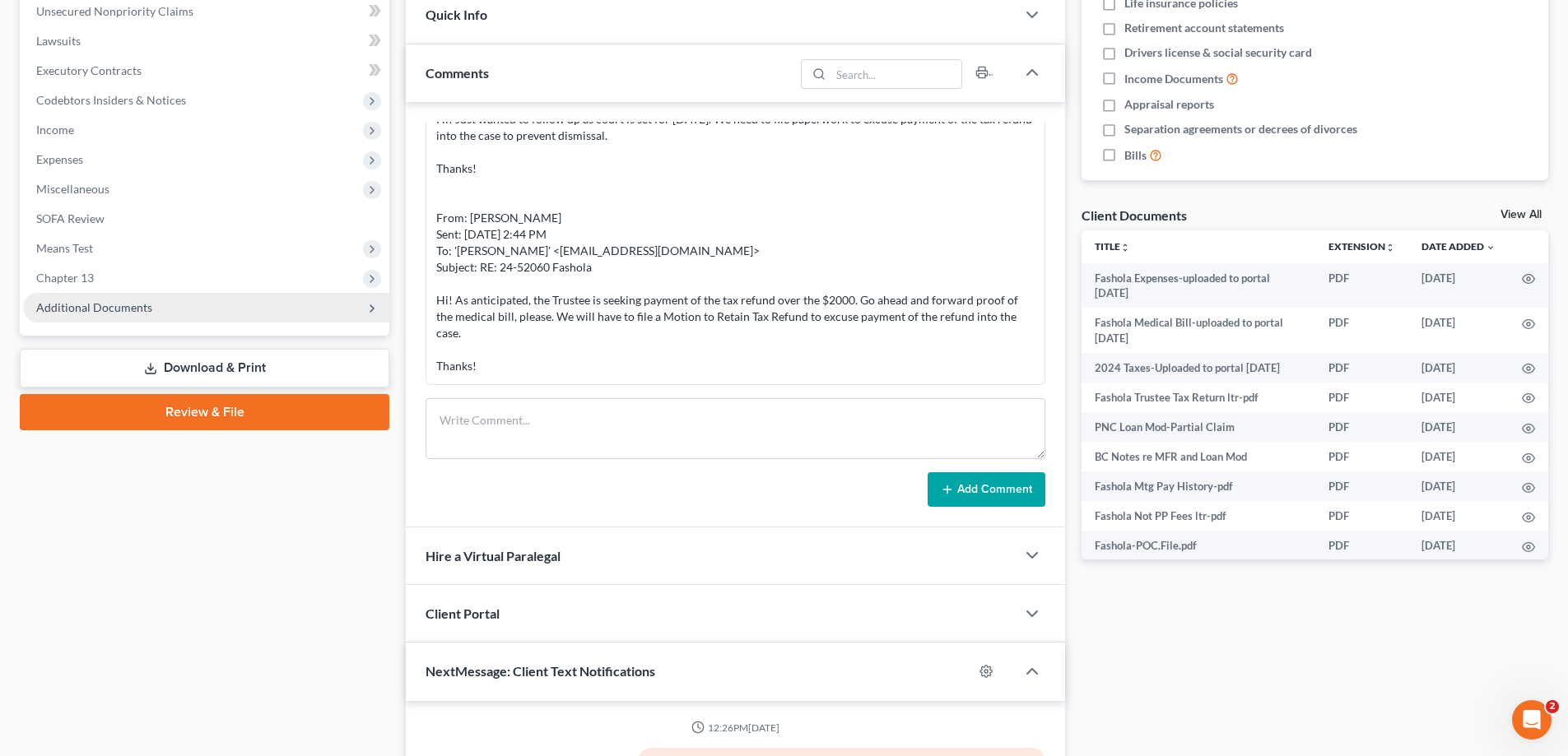
click at [125, 303] on span "Additional Documents" at bounding box center [94, 307] width 116 height 14
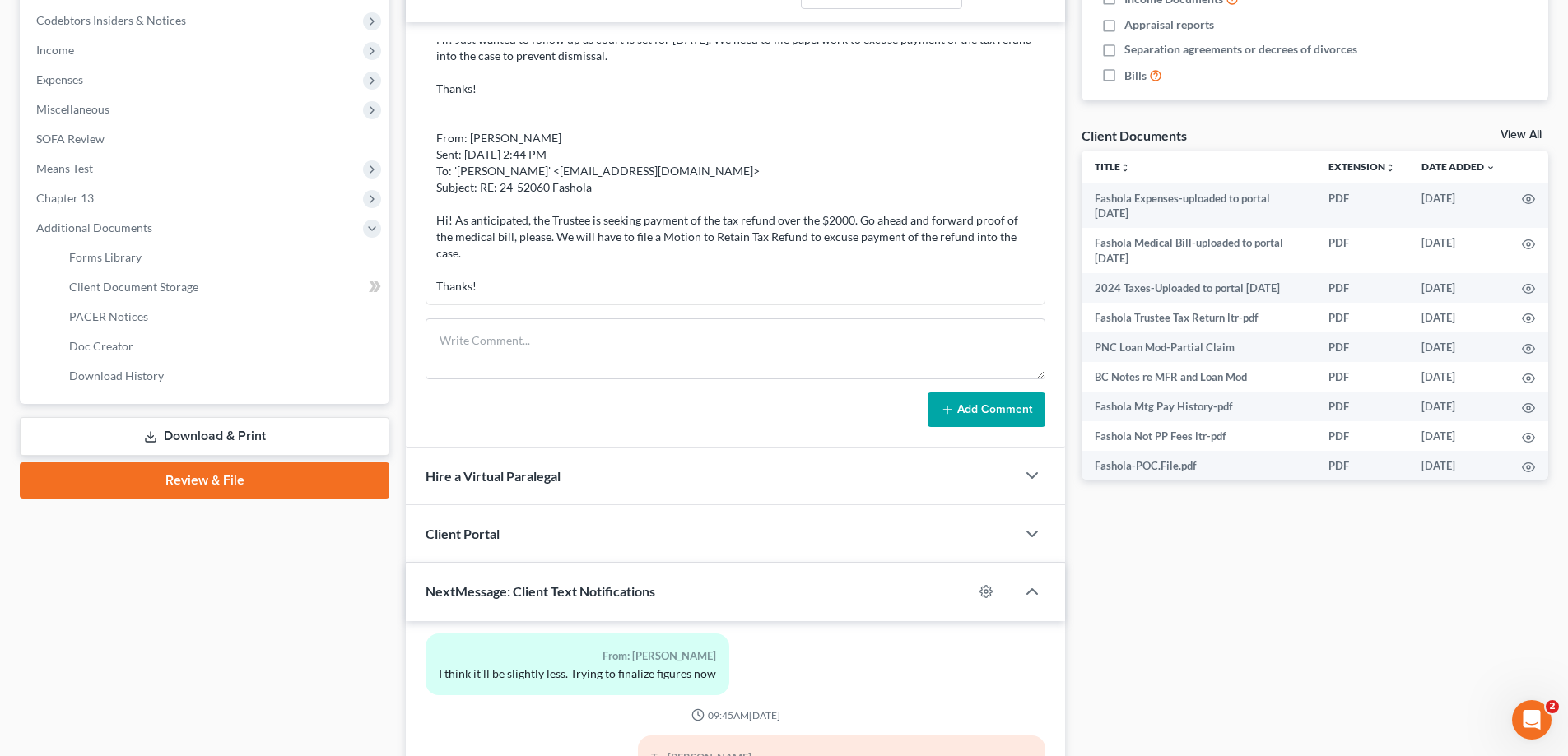
scroll to position [576, 0]
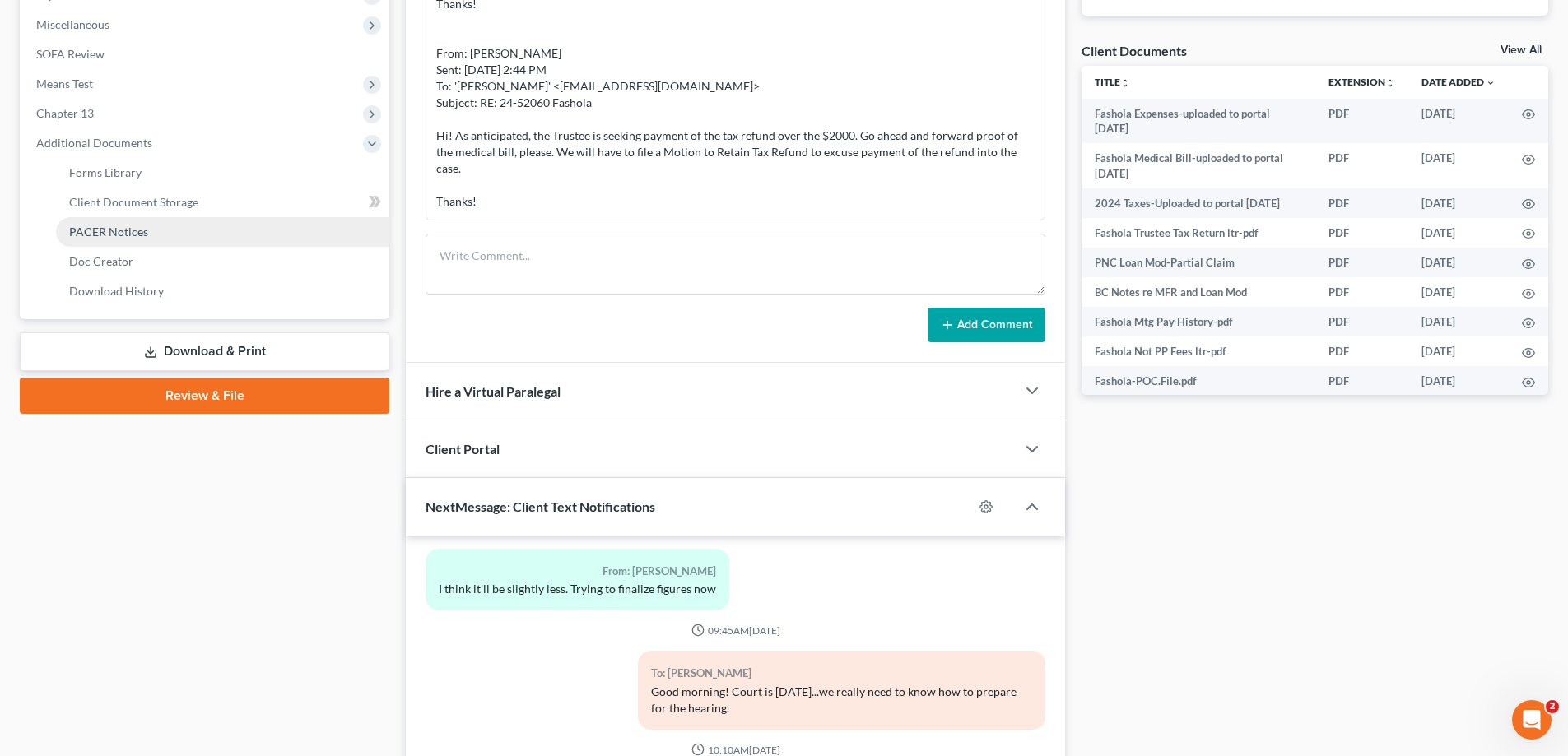
click at [131, 237] on span "PACER Notices" at bounding box center [109, 232] width 79 height 14
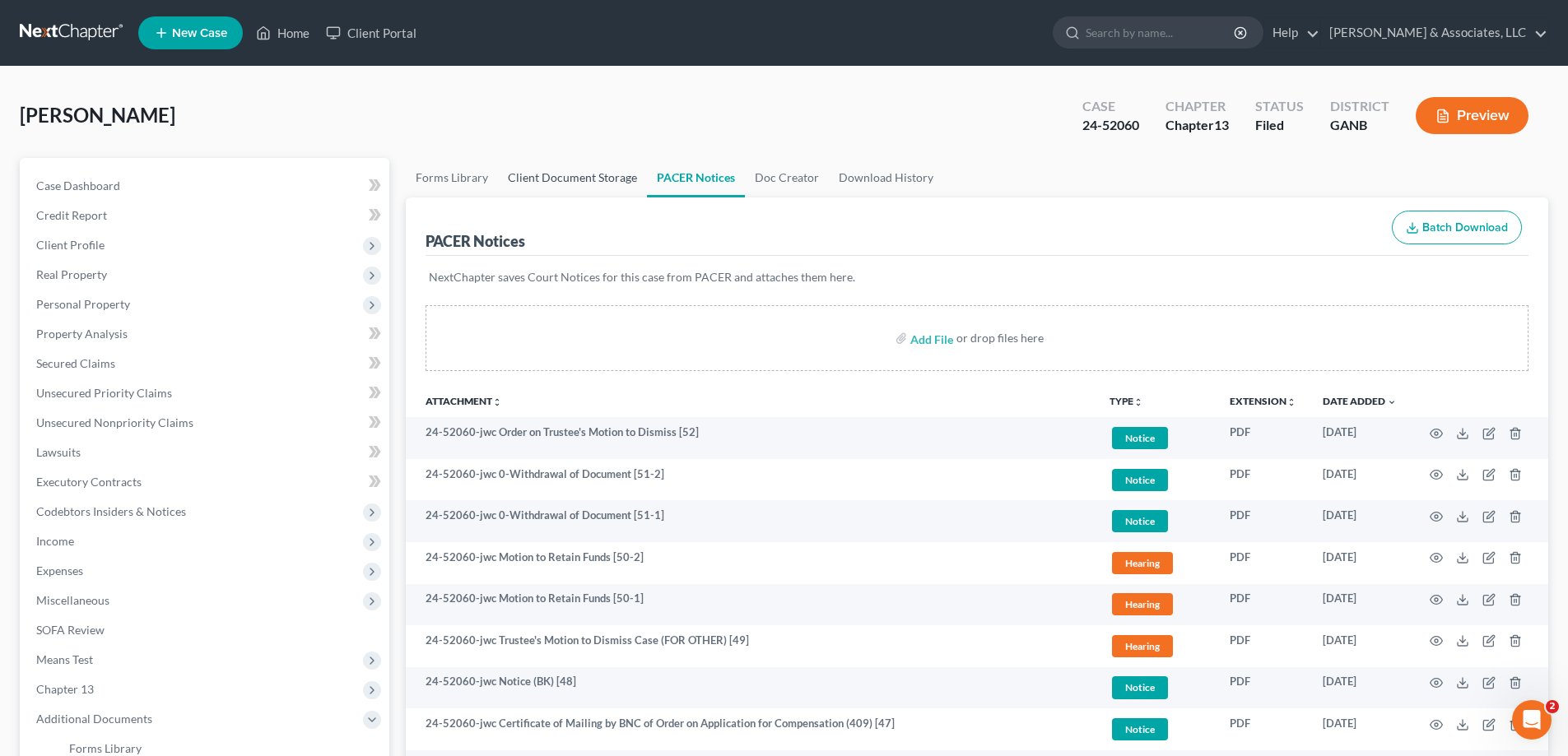
click at [573, 174] on link "Client Document Storage" at bounding box center [573, 177] width 149 height 40
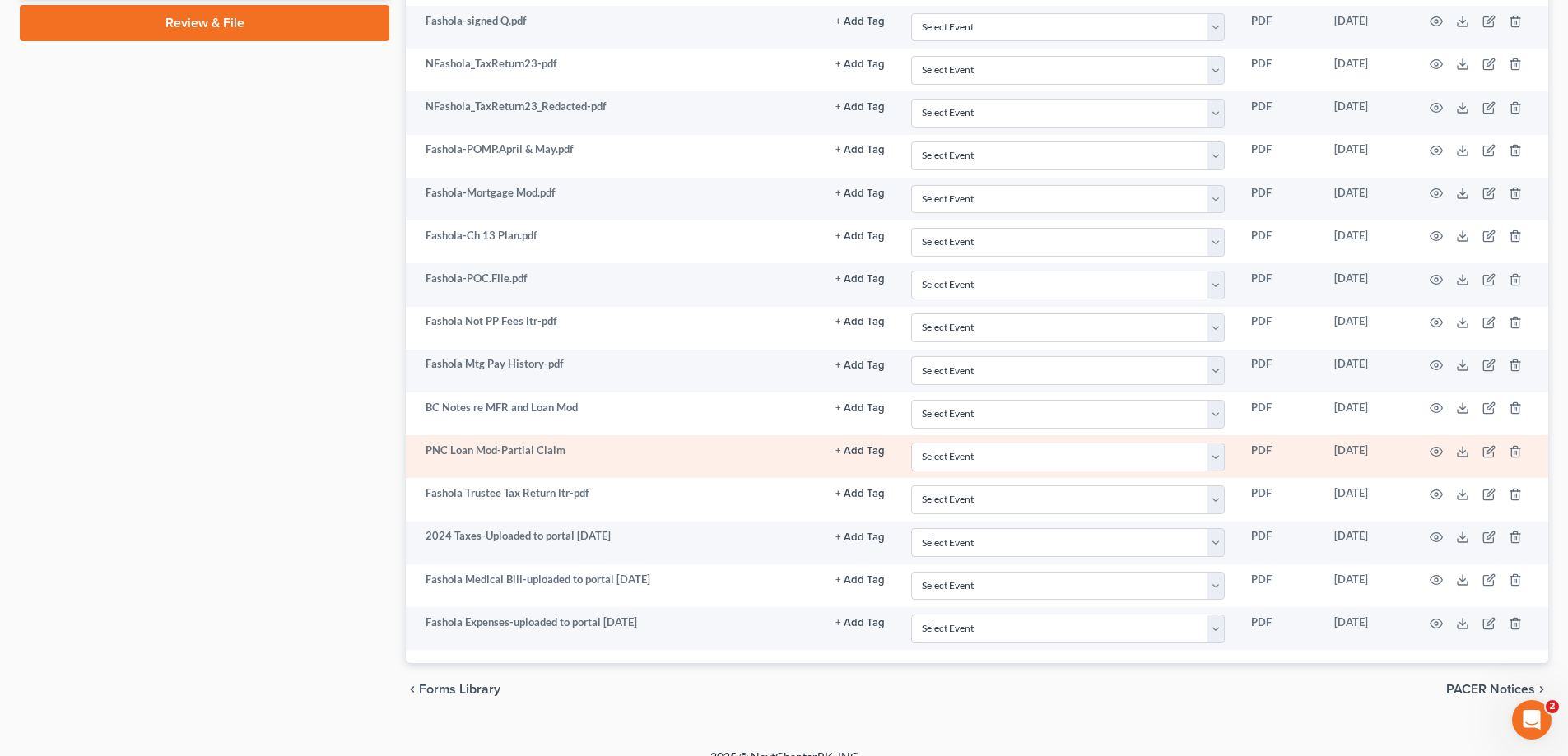
scroll to position [971, 0]
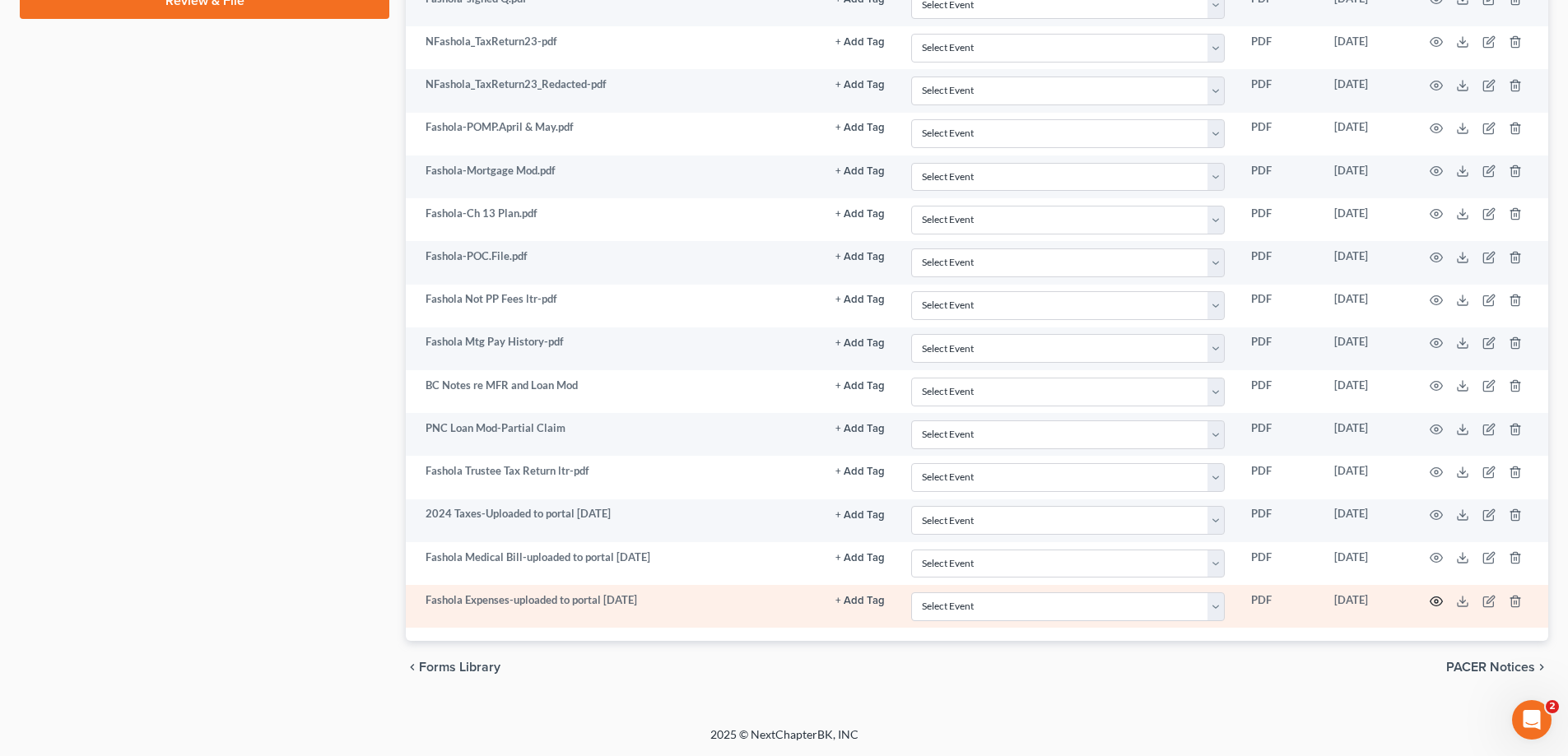
click at [1431, 600] on icon "button" at bounding box center [1436, 602] width 14 height 14
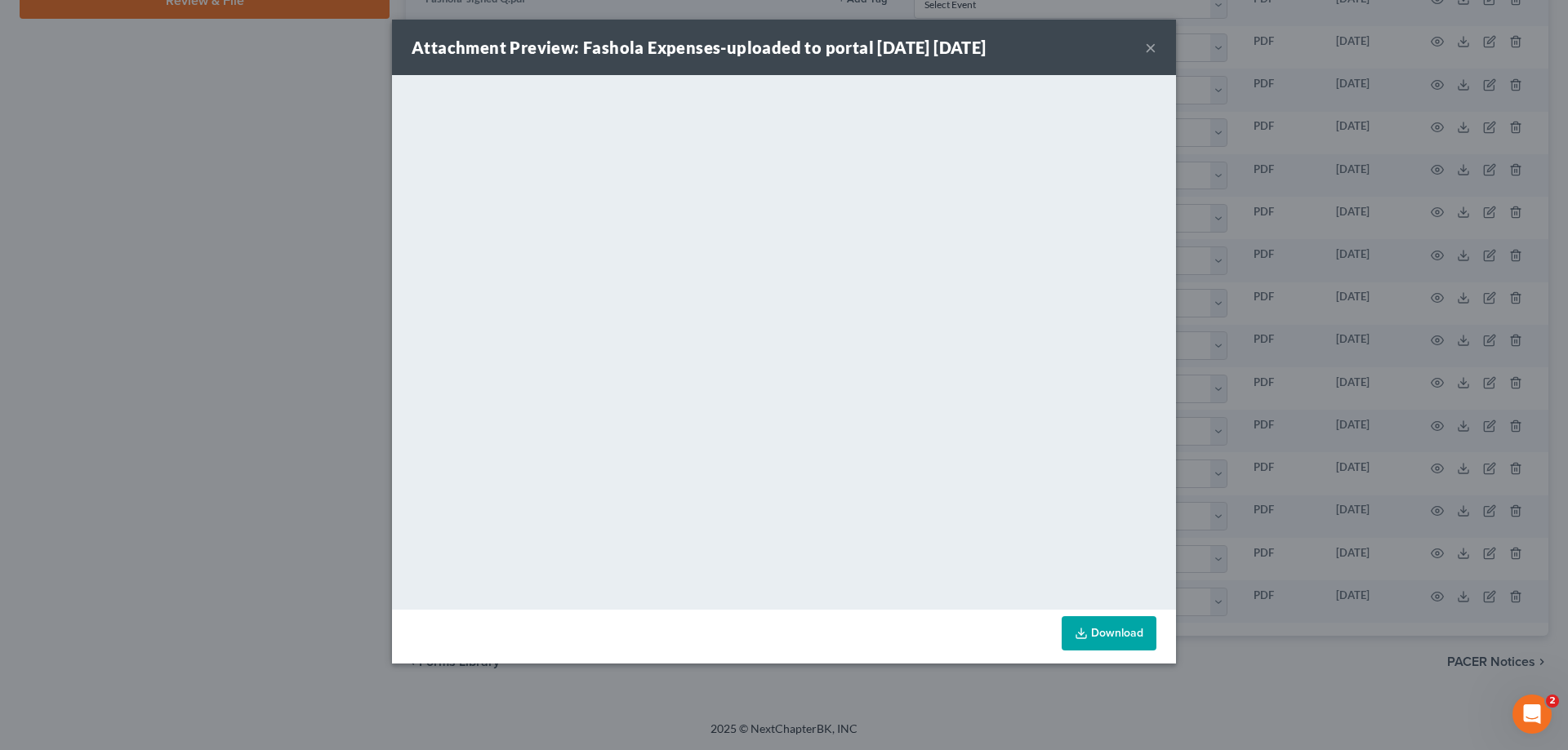
click at [1148, 41] on button "×" at bounding box center [1151, 47] width 12 height 19
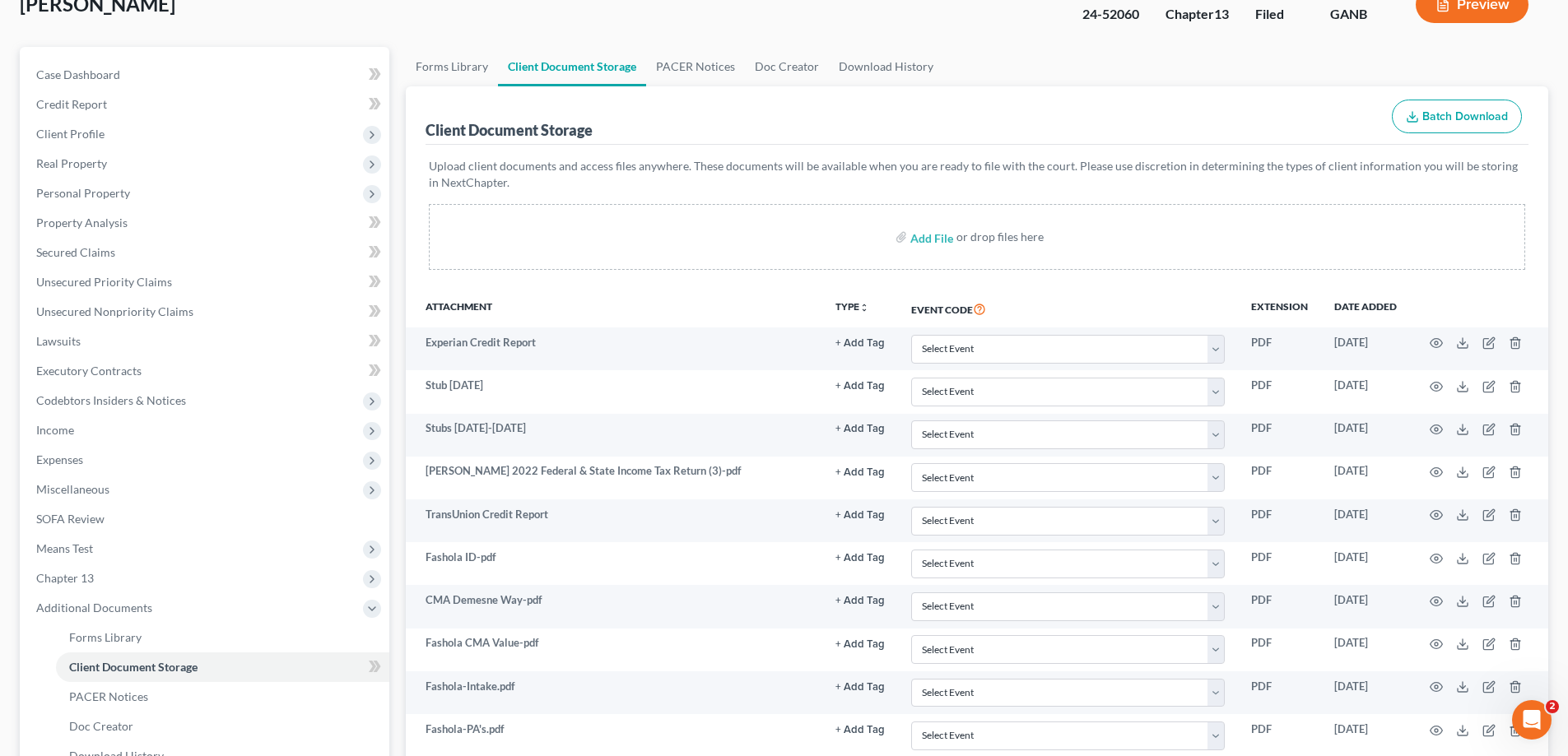
scroll to position [0, 0]
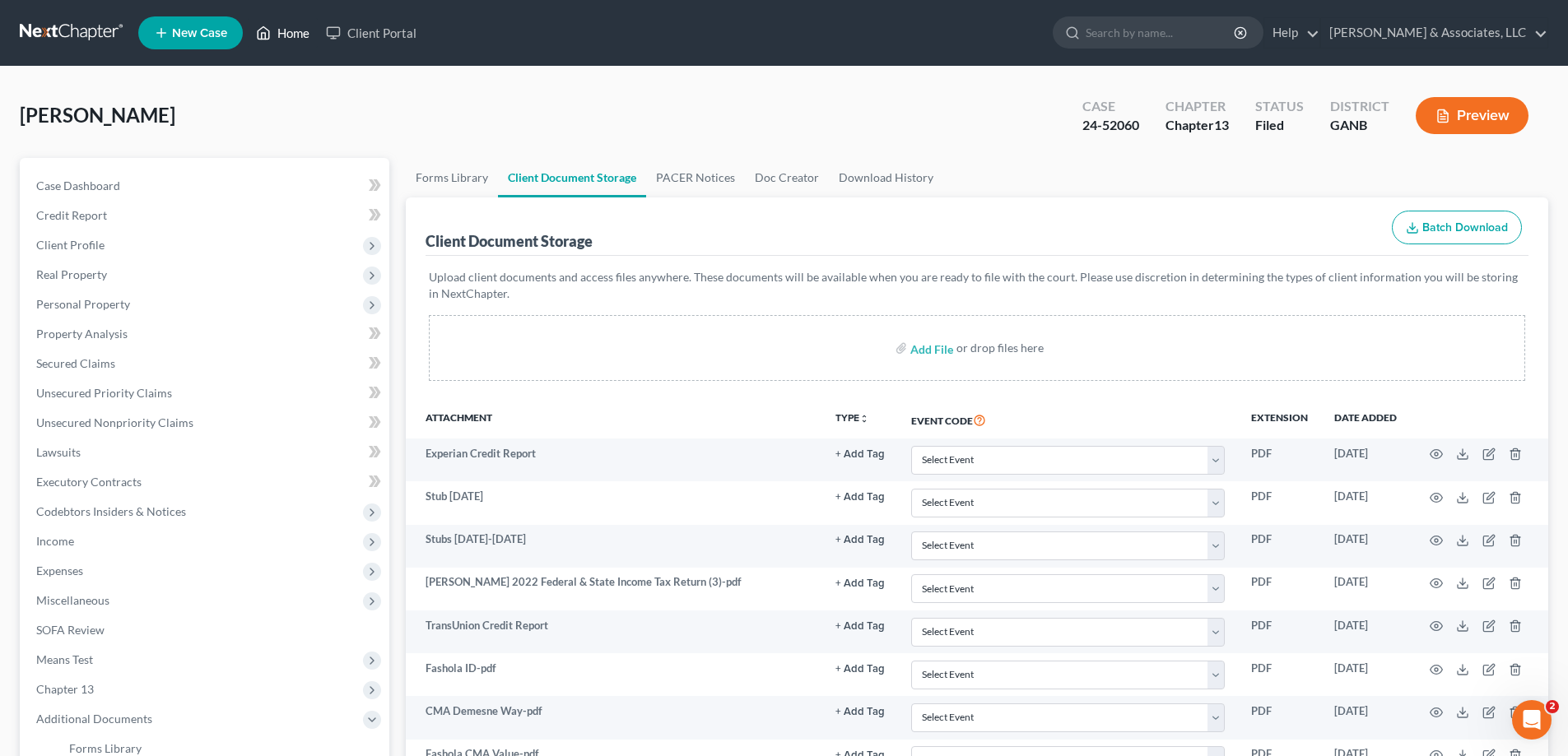
click at [301, 33] on link "Home" at bounding box center [283, 33] width 70 height 30
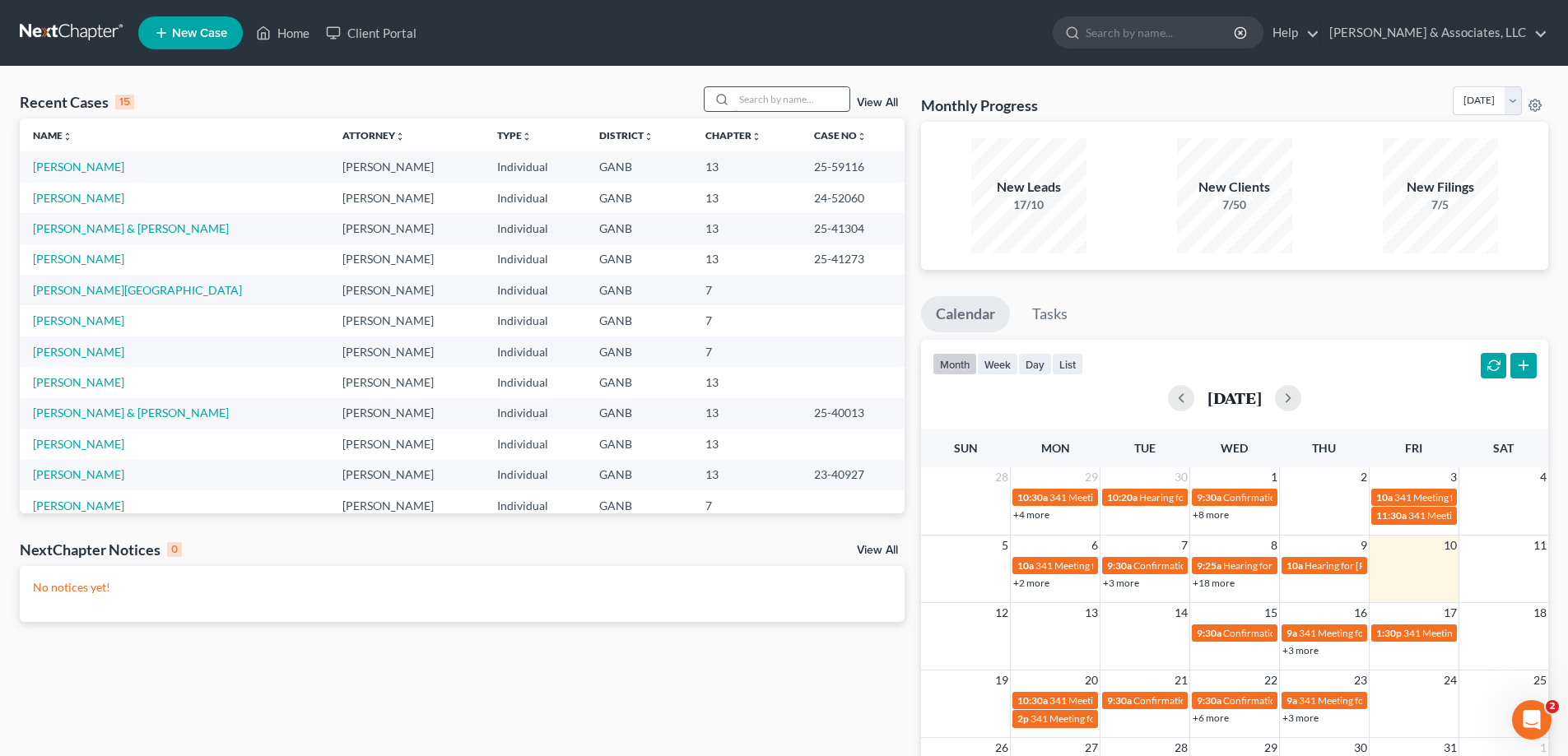
click at [759, 107] on input "search" at bounding box center [792, 99] width 115 height 24
type input "gorham"
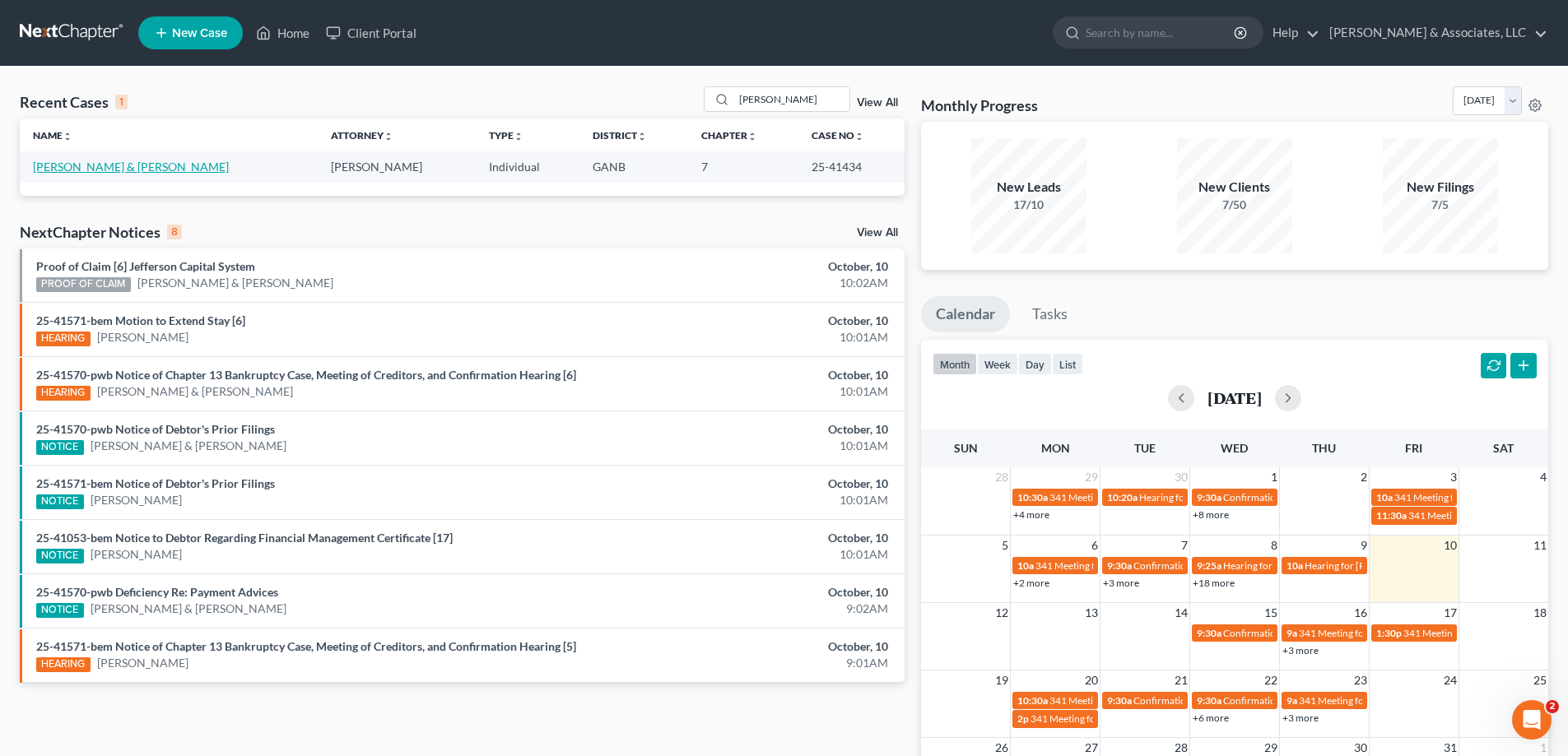
click at [103, 165] on link "Gorham, Nicholas & Minard, Jessica" at bounding box center [131, 167] width 196 height 14
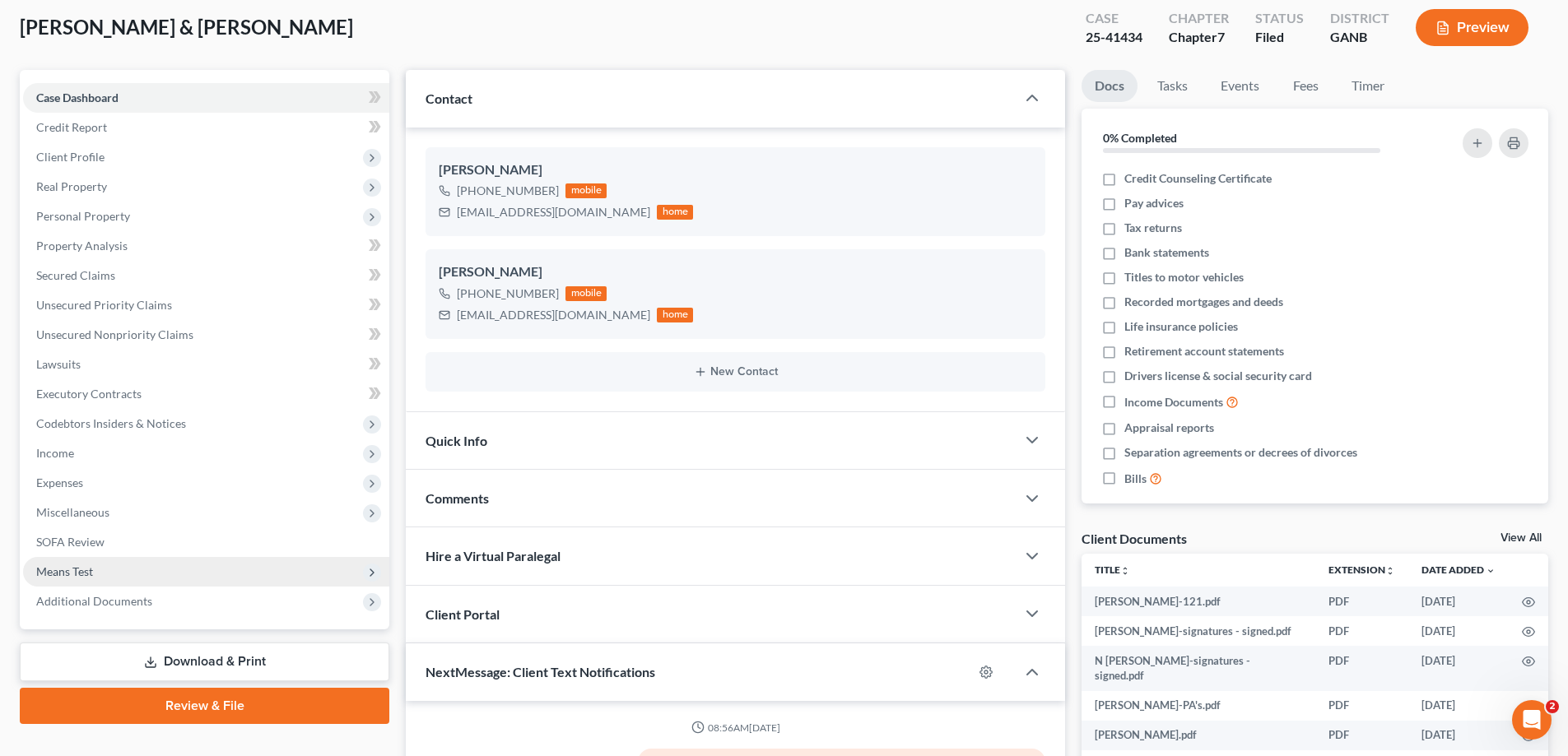
scroll to position [247, 0]
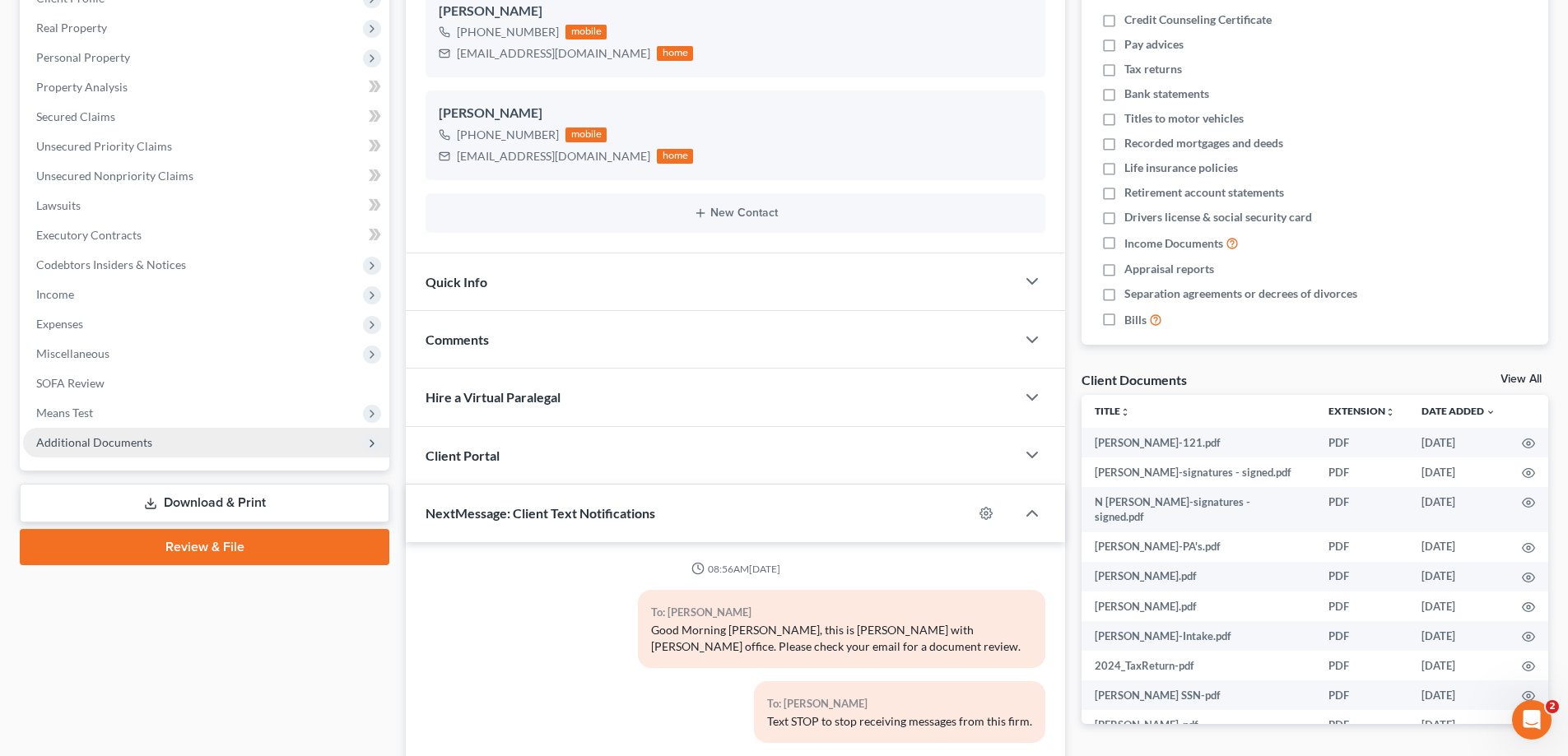
click at [149, 453] on span "Additional Documents" at bounding box center [206, 443] width 366 height 30
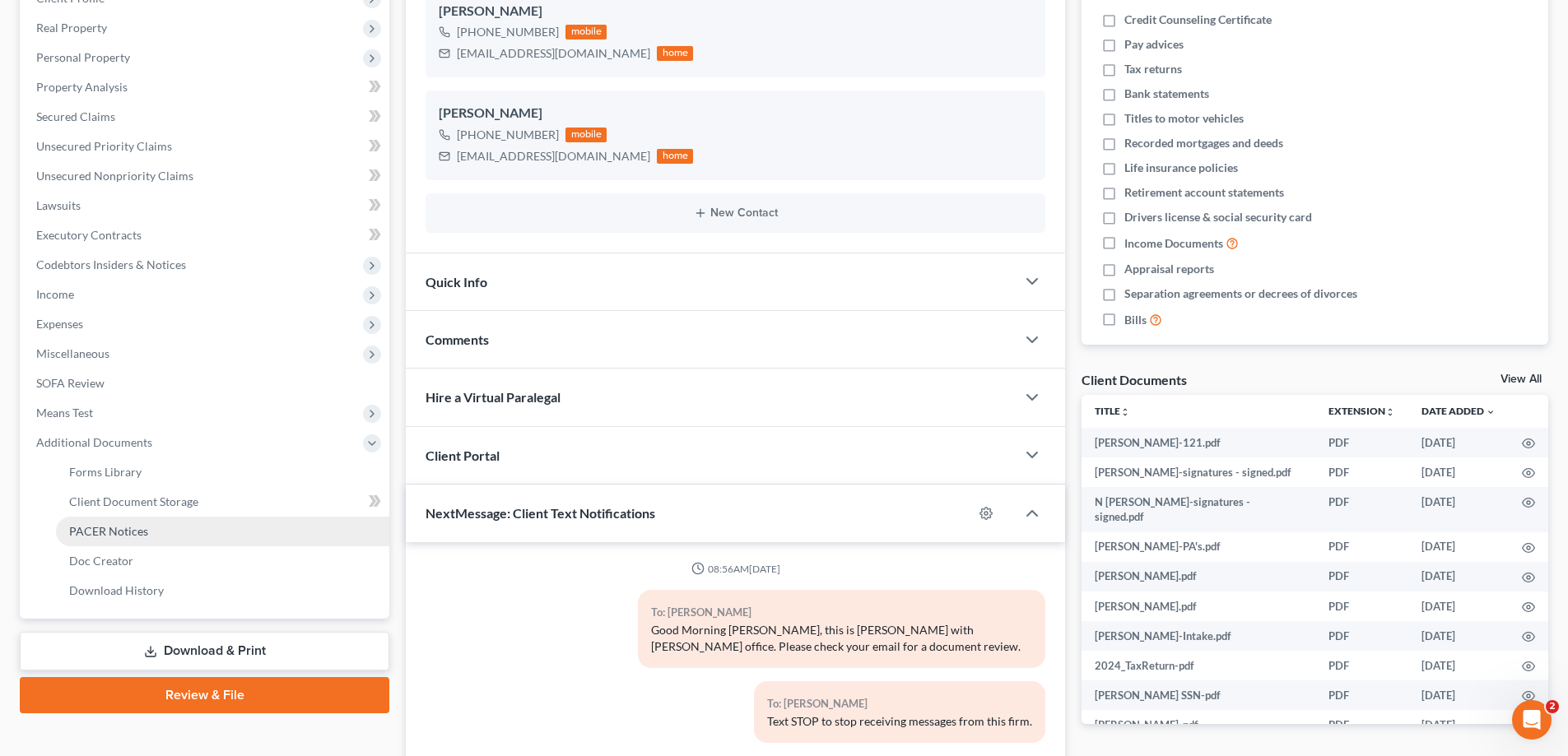
click at [96, 533] on span "PACER Notices" at bounding box center [109, 531] width 79 height 14
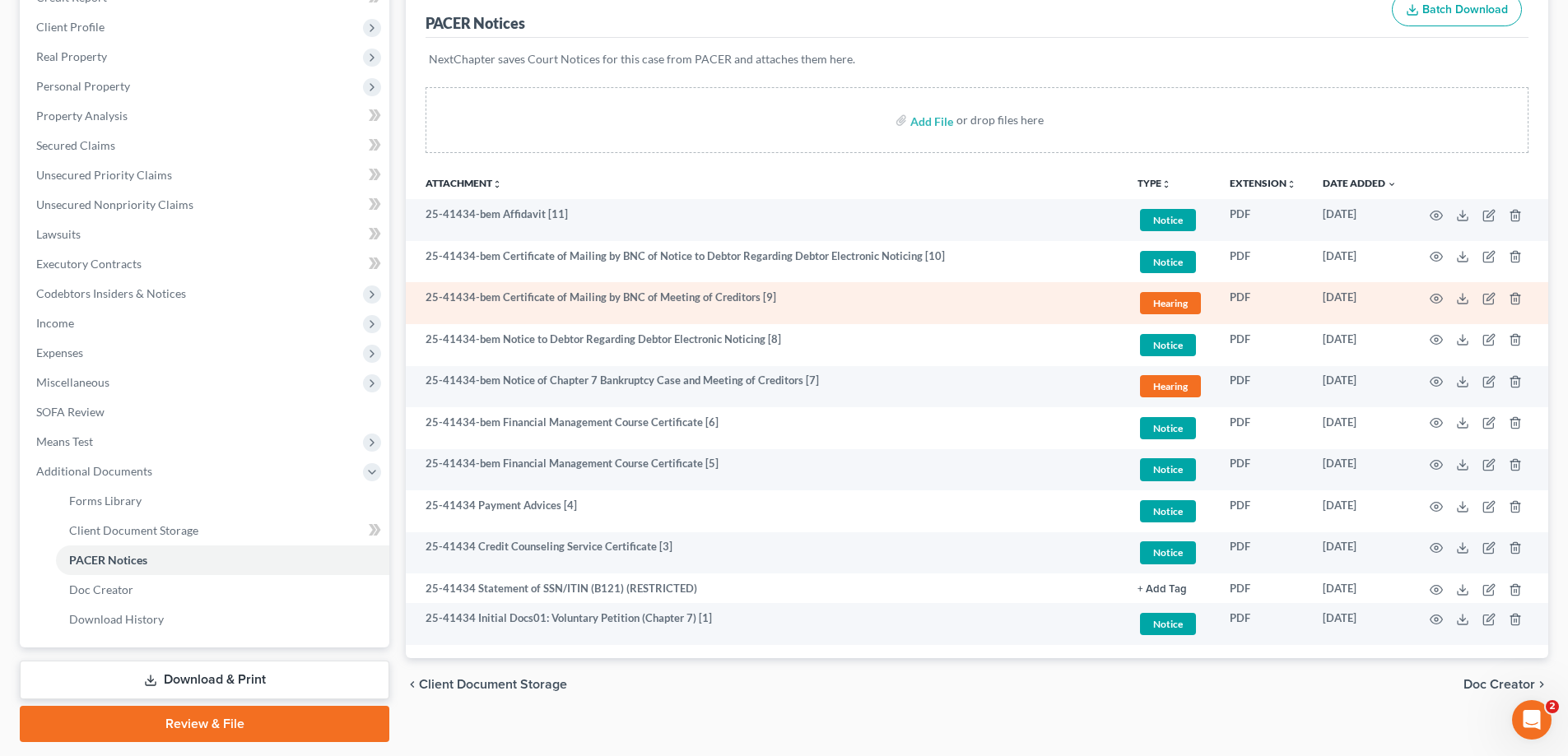
scroll to position [267, 0]
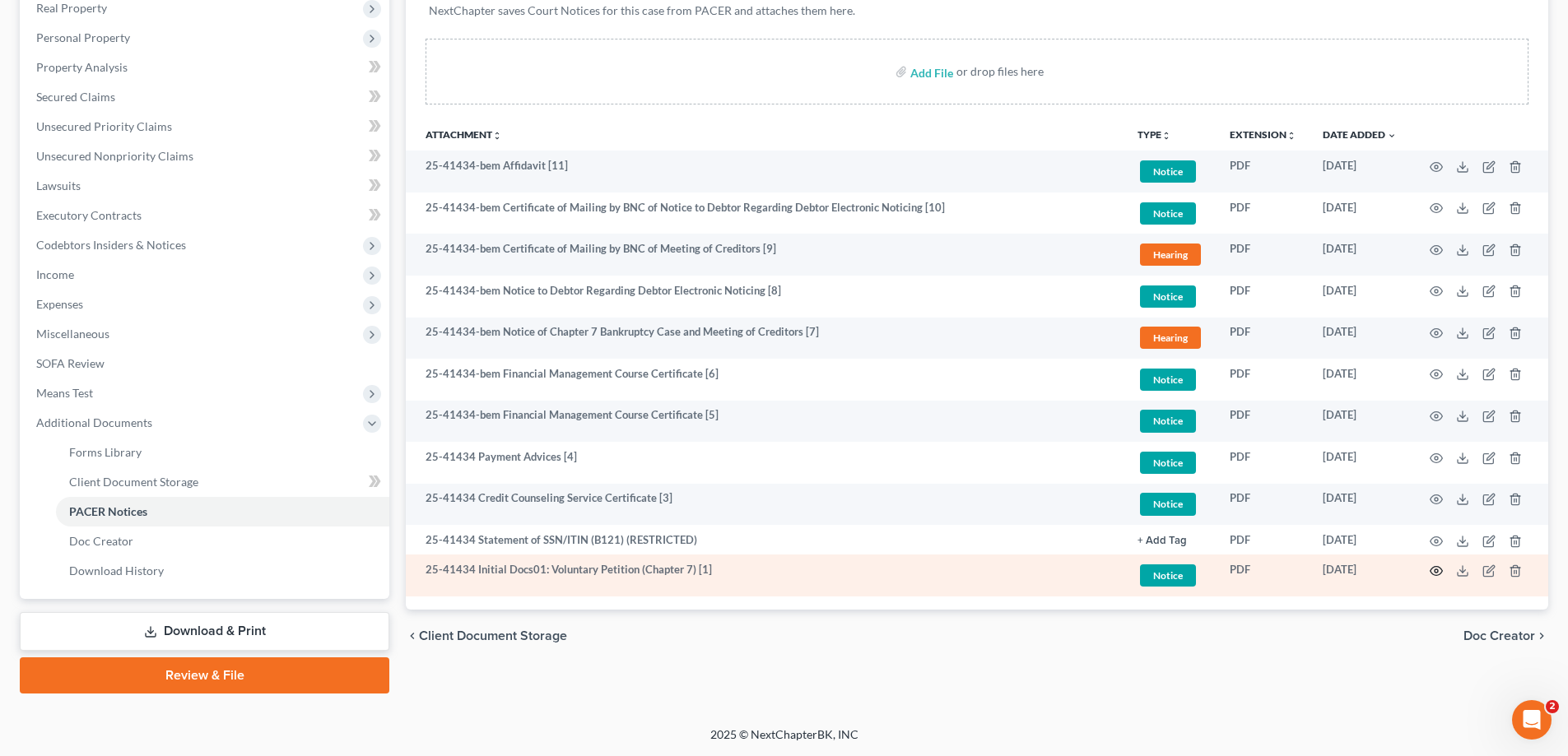
click at [1435, 569] on icon "button" at bounding box center [1436, 572] width 14 height 14
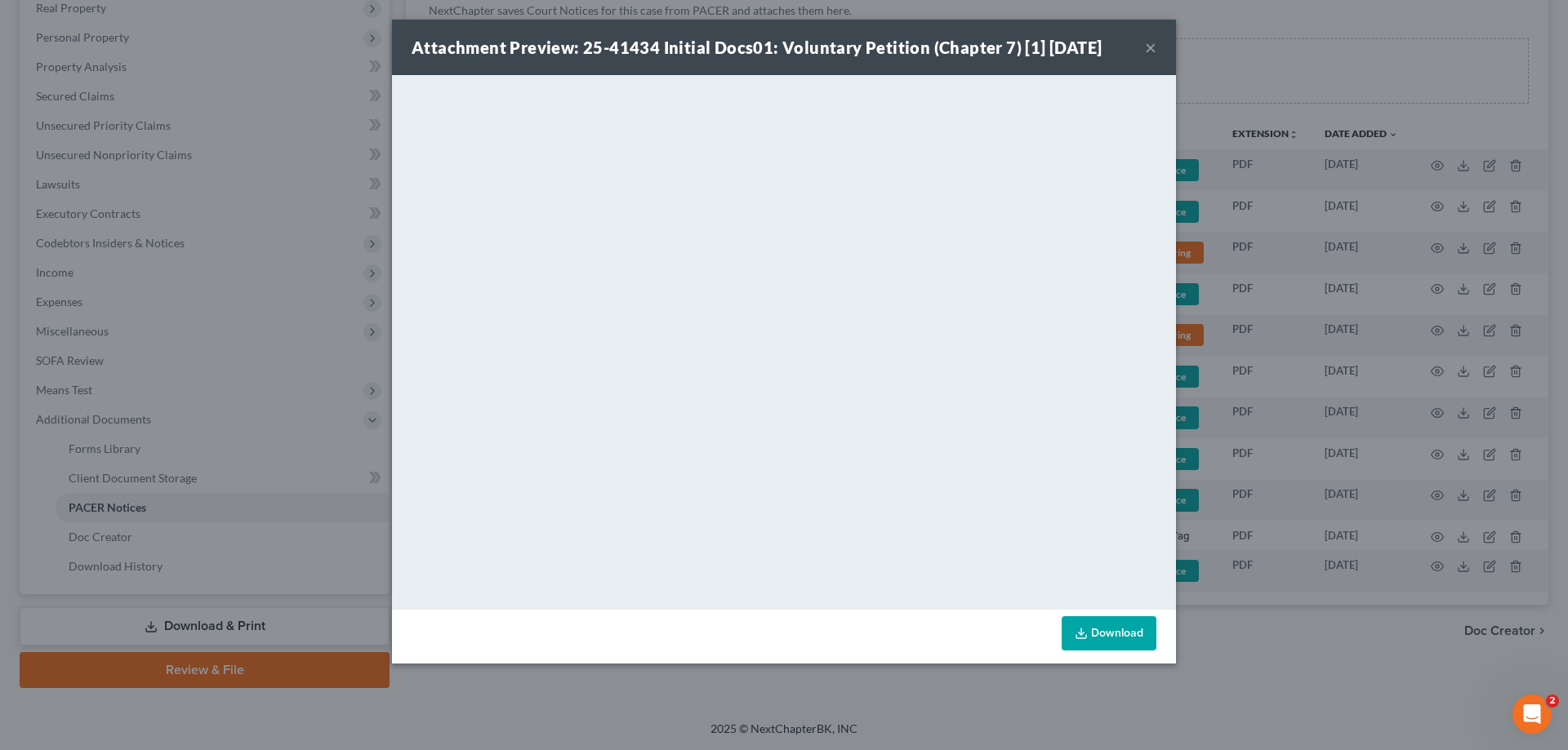
drag, startPoint x: 1147, startPoint y: 47, endPoint x: 1120, endPoint y: 79, distance: 41.9
click at [1147, 47] on button "×" at bounding box center [1151, 47] width 12 height 19
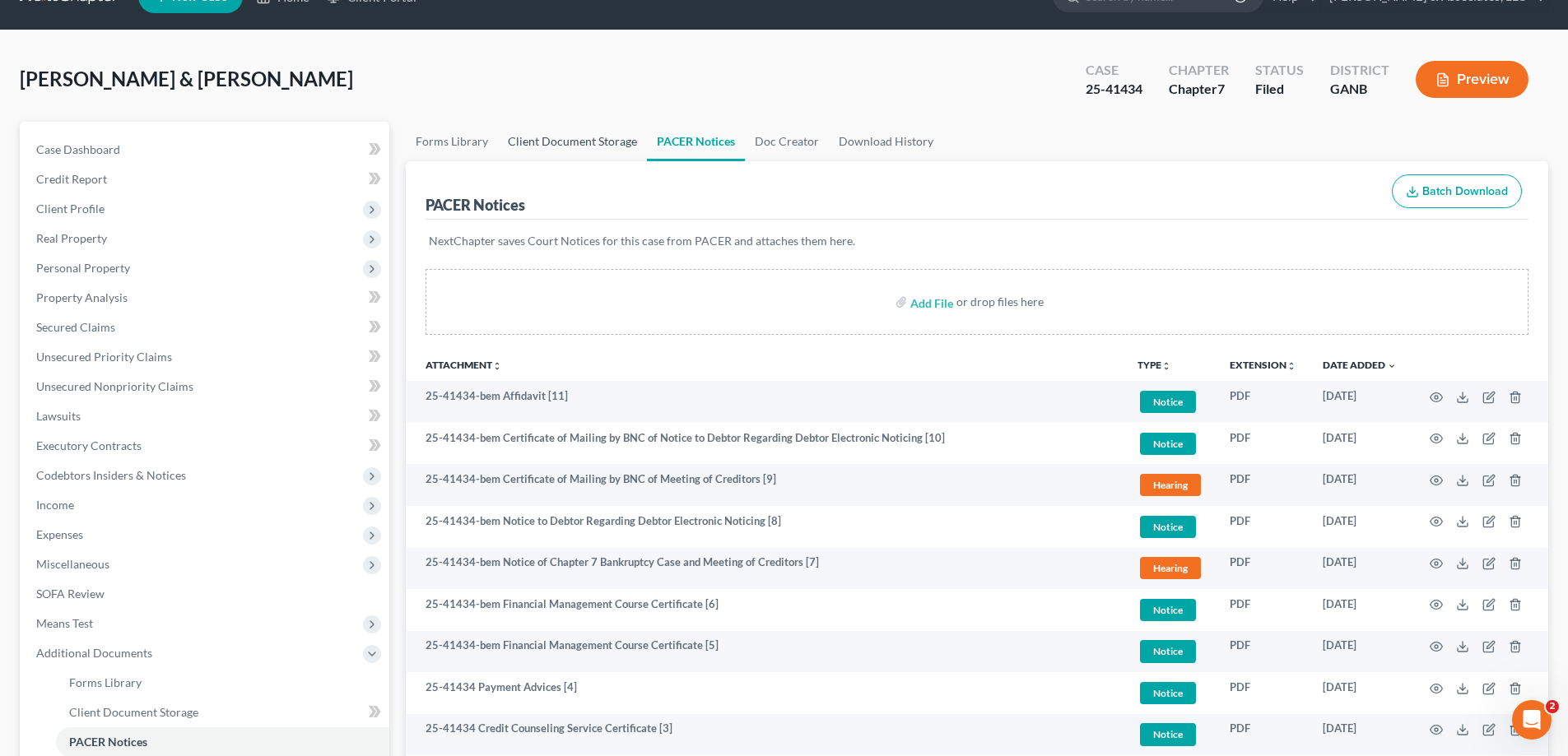
scroll to position [19, 0]
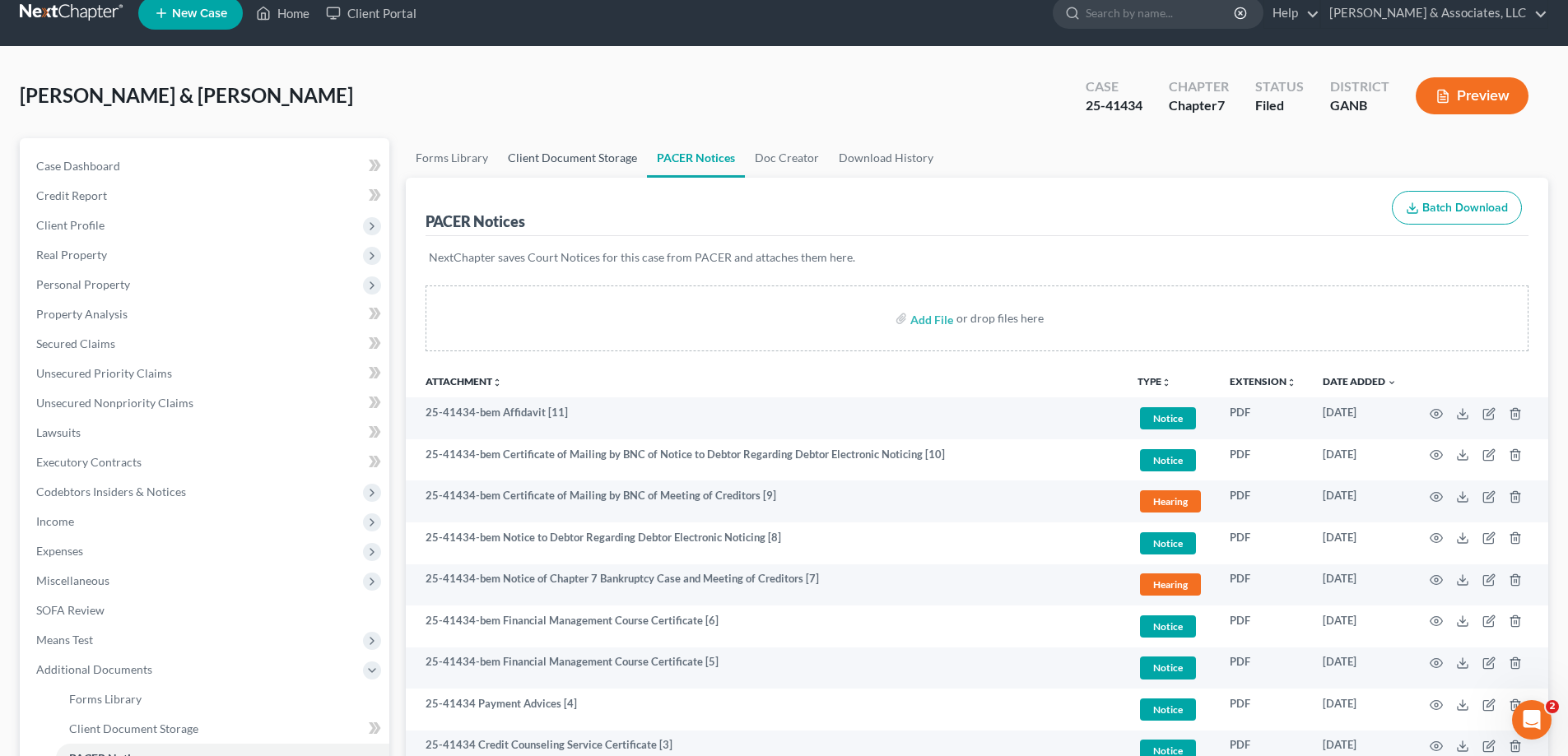
click at [553, 156] on link "Client Document Storage" at bounding box center [573, 158] width 149 height 40
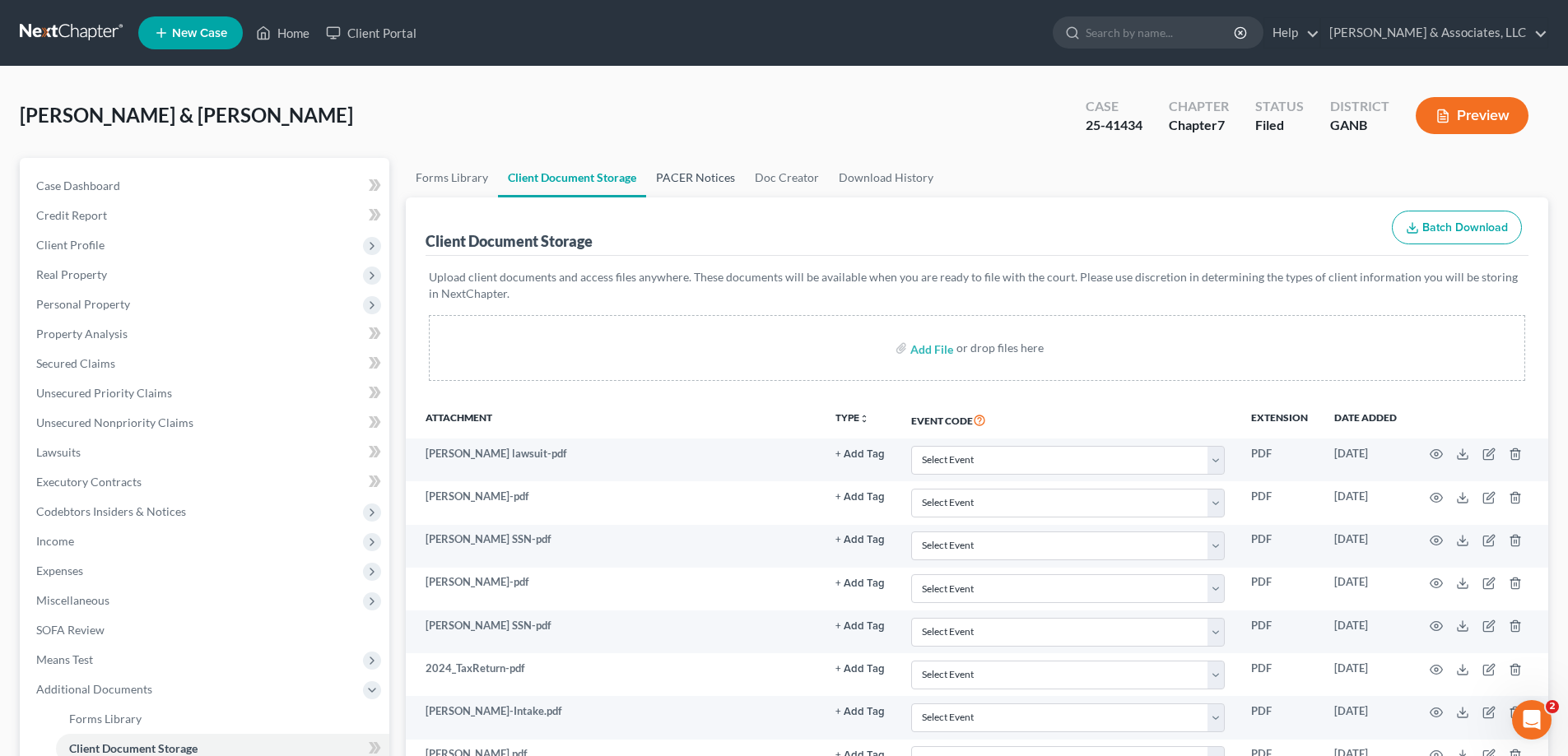
click at [700, 179] on link "PACER Notices" at bounding box center [696, 177] width 99 height 40
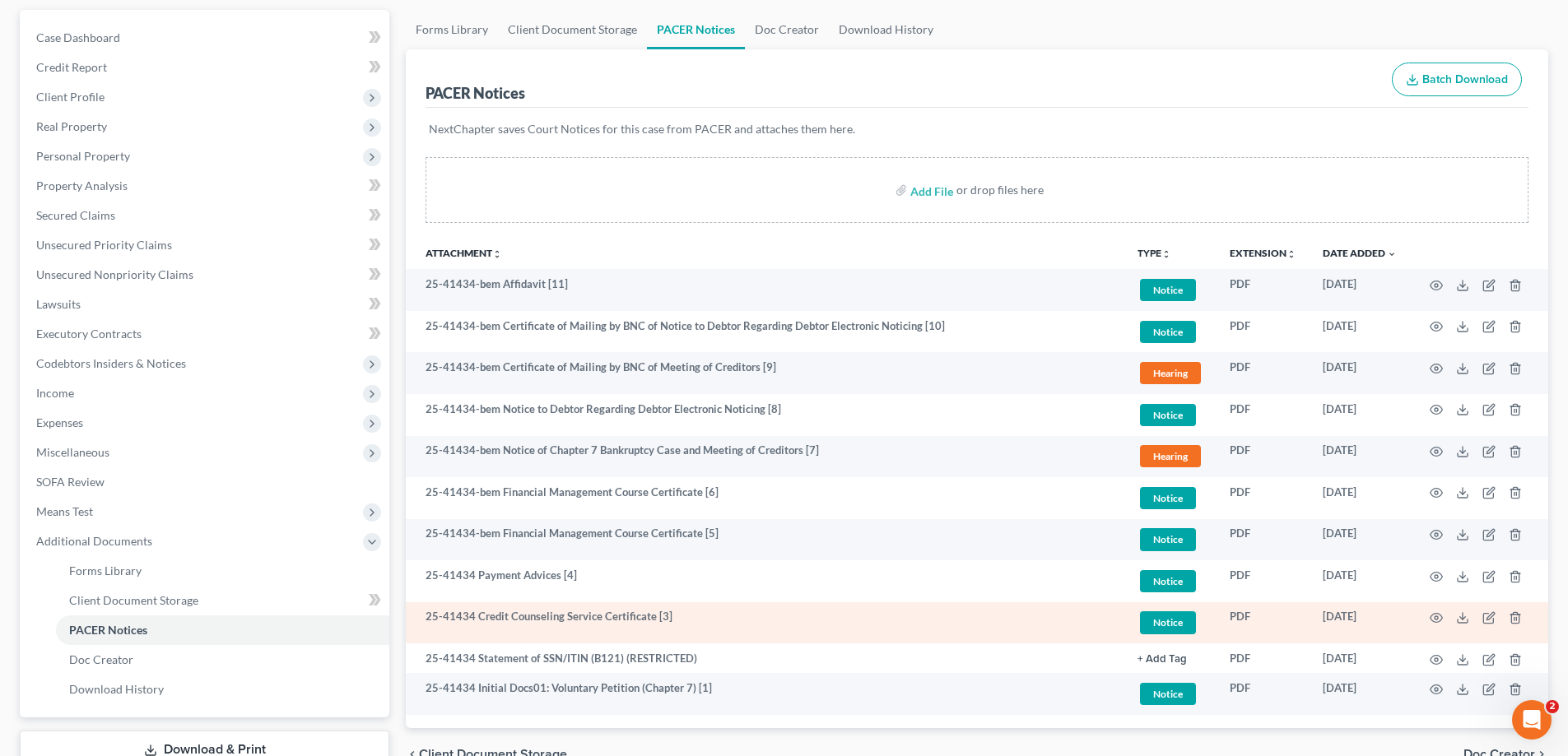
scroll to position [267, 0]
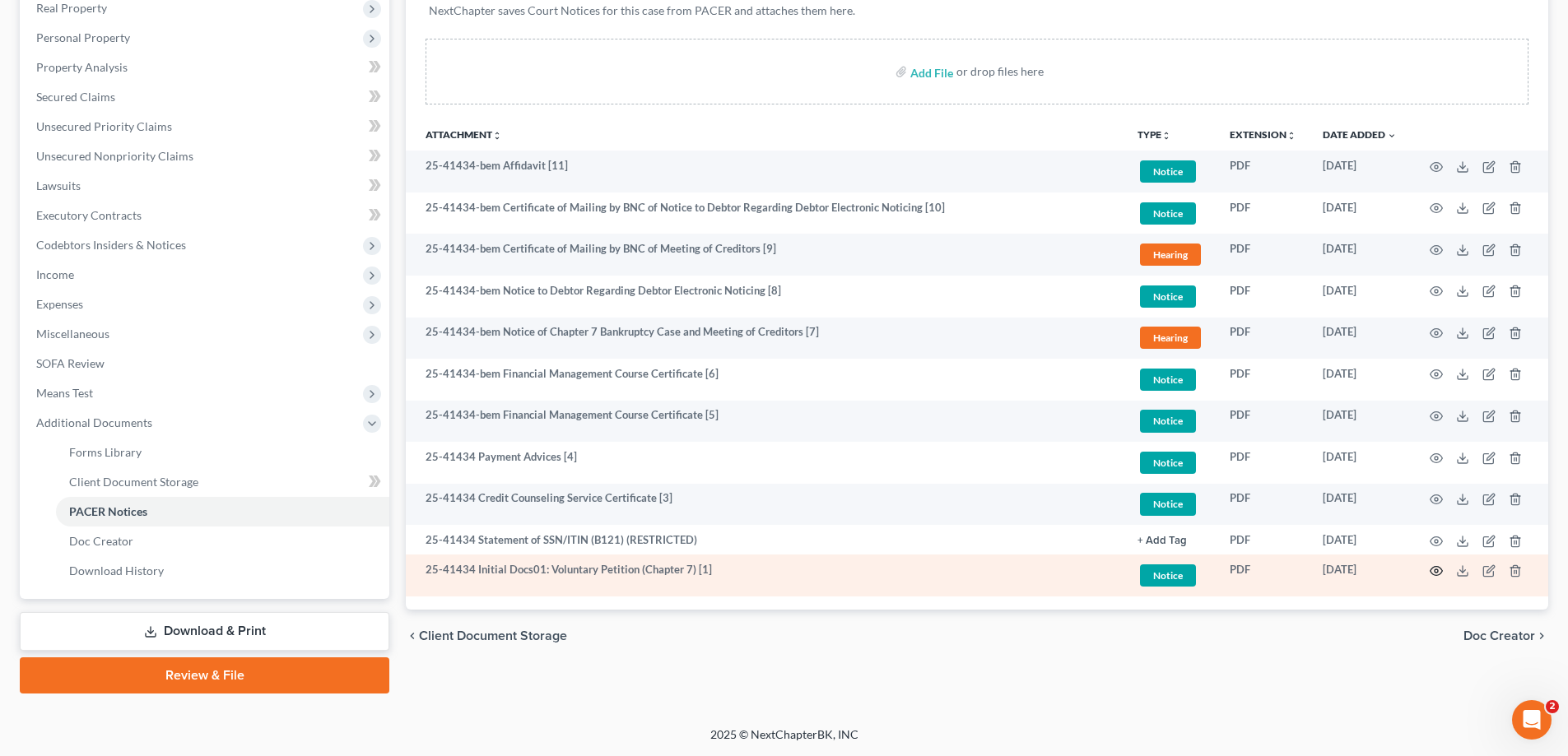
click at [1438, 569] on icon "button" at bounding box center [1436, 572] width 14 height 14
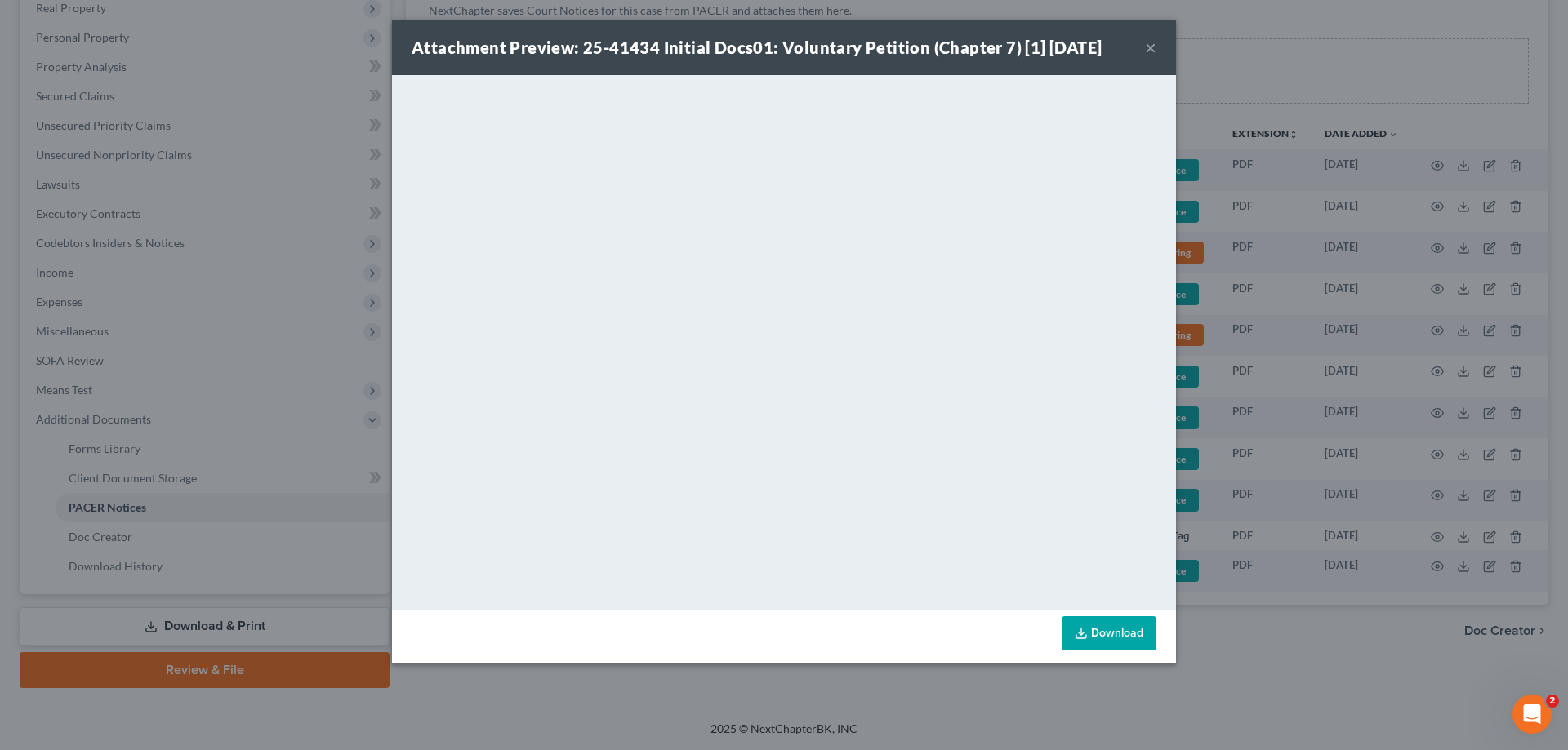
click at [1147, 46] on button "×" at bounding box center [1151, 47] width 12 height 19
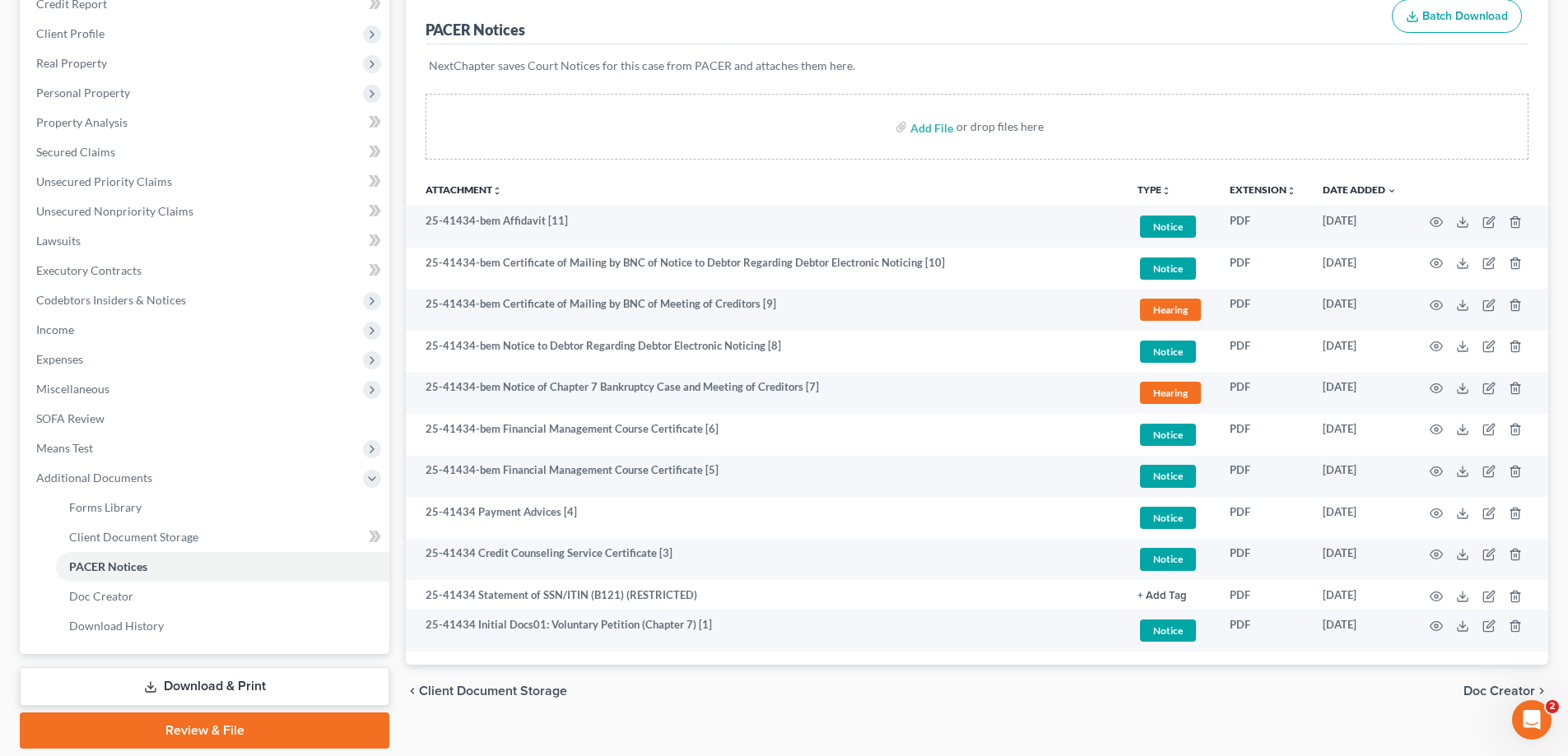
scroll to position [19, 0]
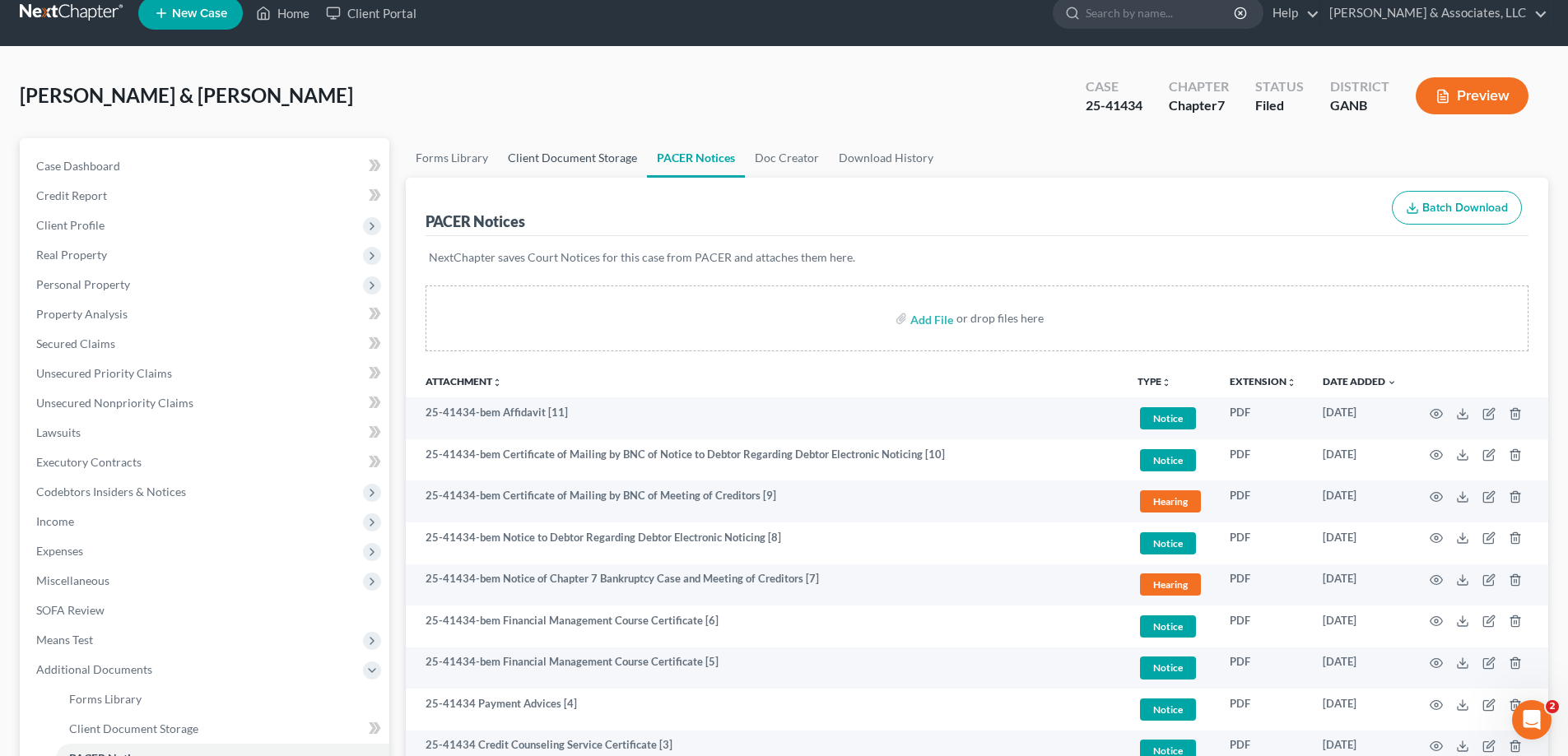
click at [542, 155] on link "Client Document Storage" at bounding box center [573, 158] width 149 height 40
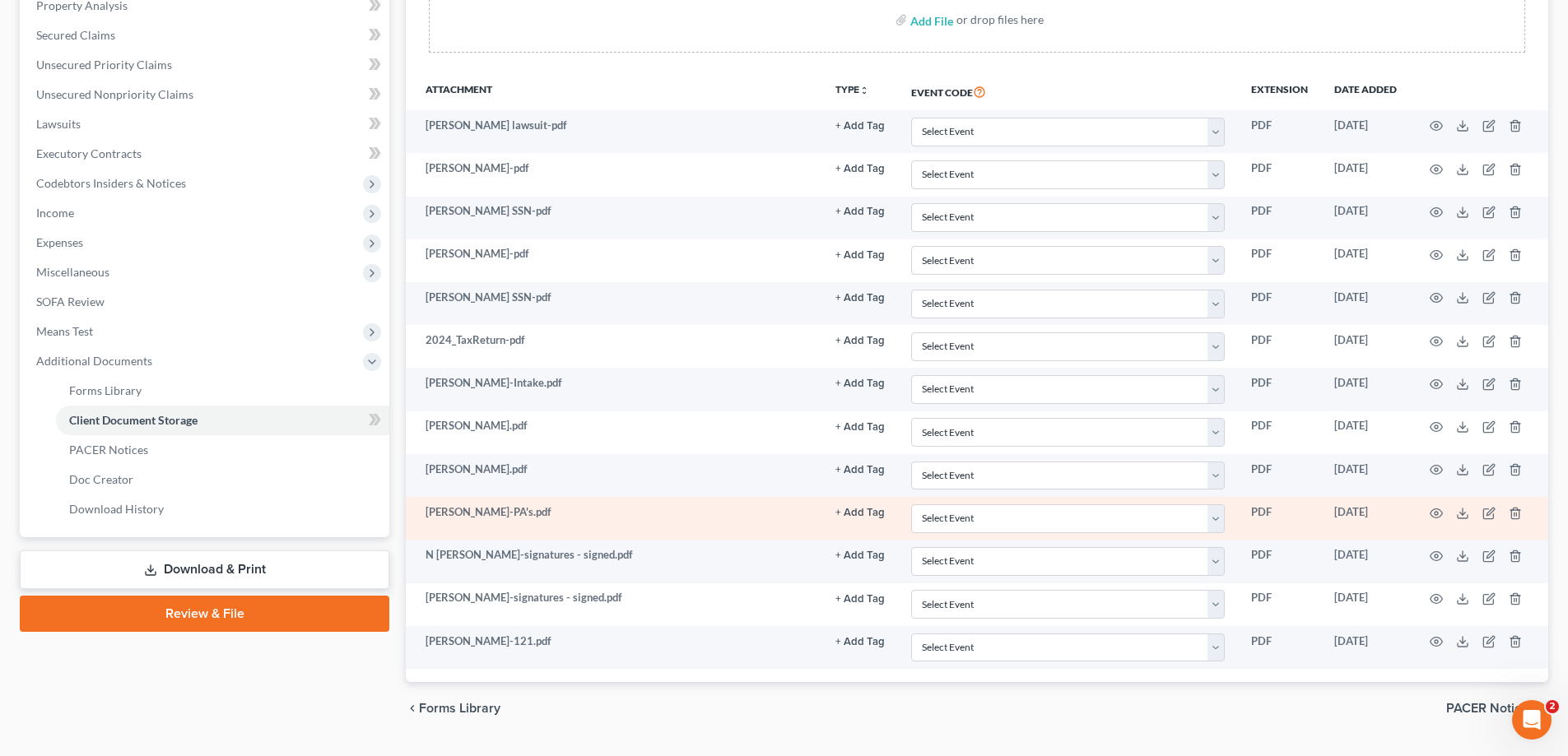
scroll to position [330, 0]
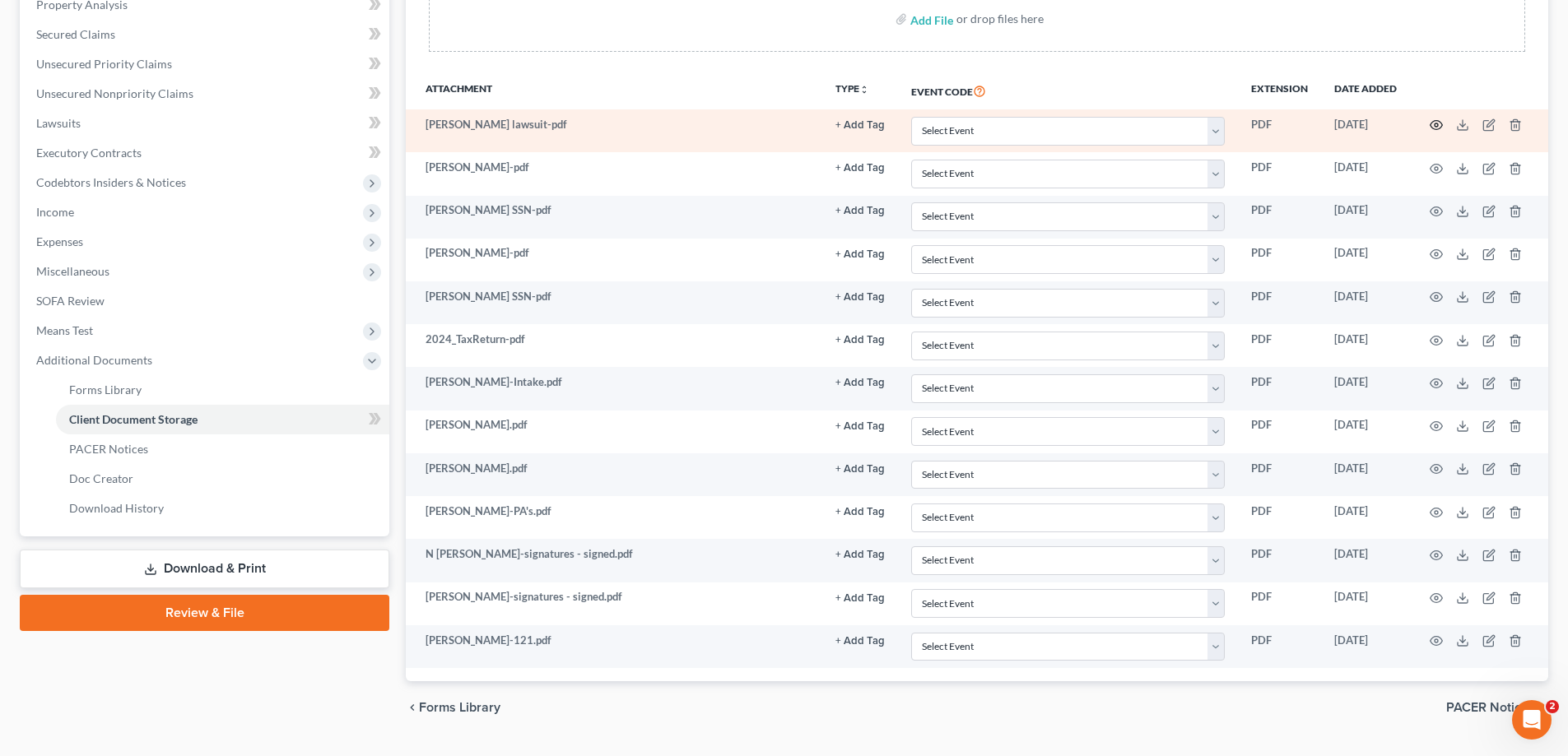
click at [1438, 123] on icon "button" at bounding box center [1436, 125] width 14 height 14
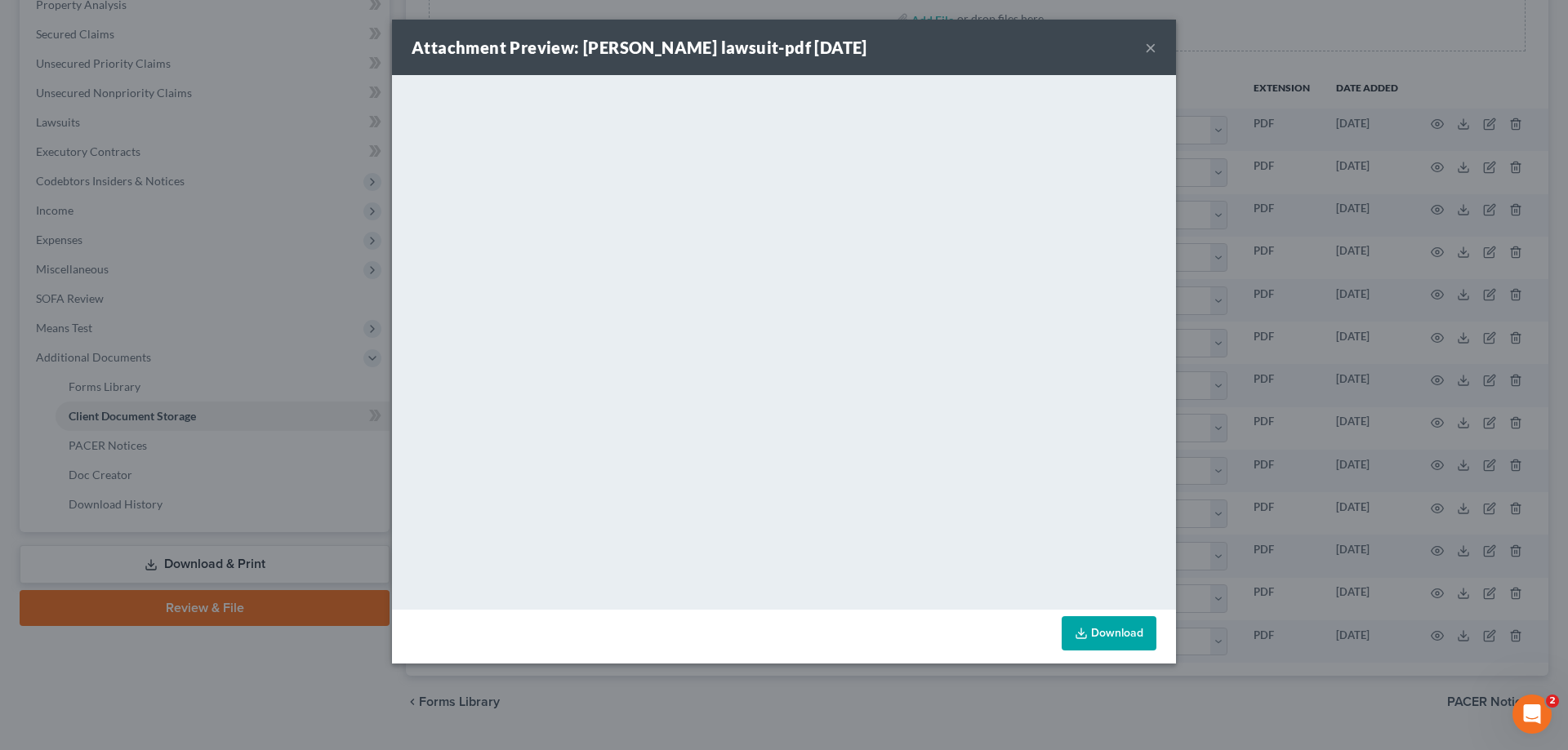
click at [1152, 45] on button "×" at bounding box center [1151, 47] width 12 height 19
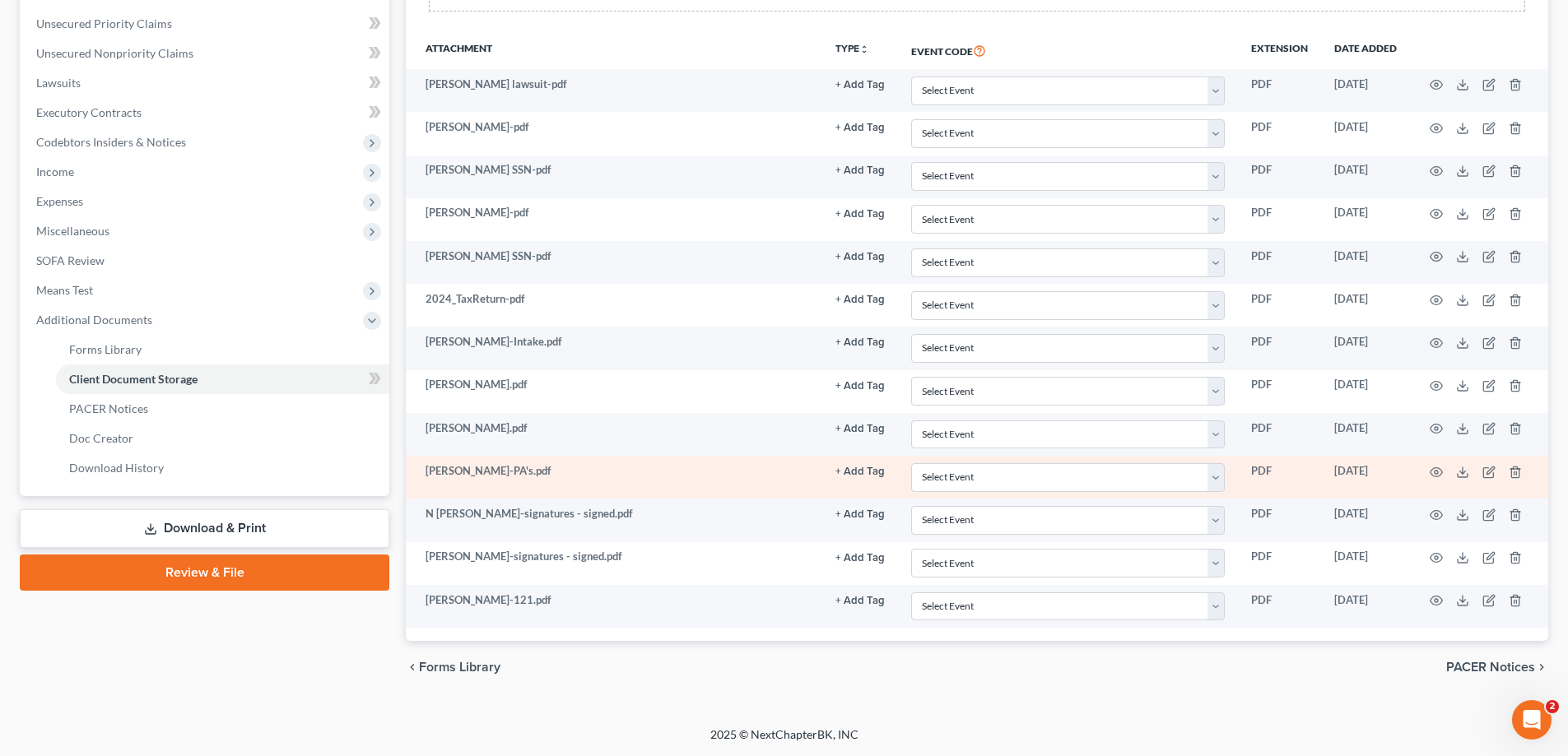
scroll to position [0, 0]
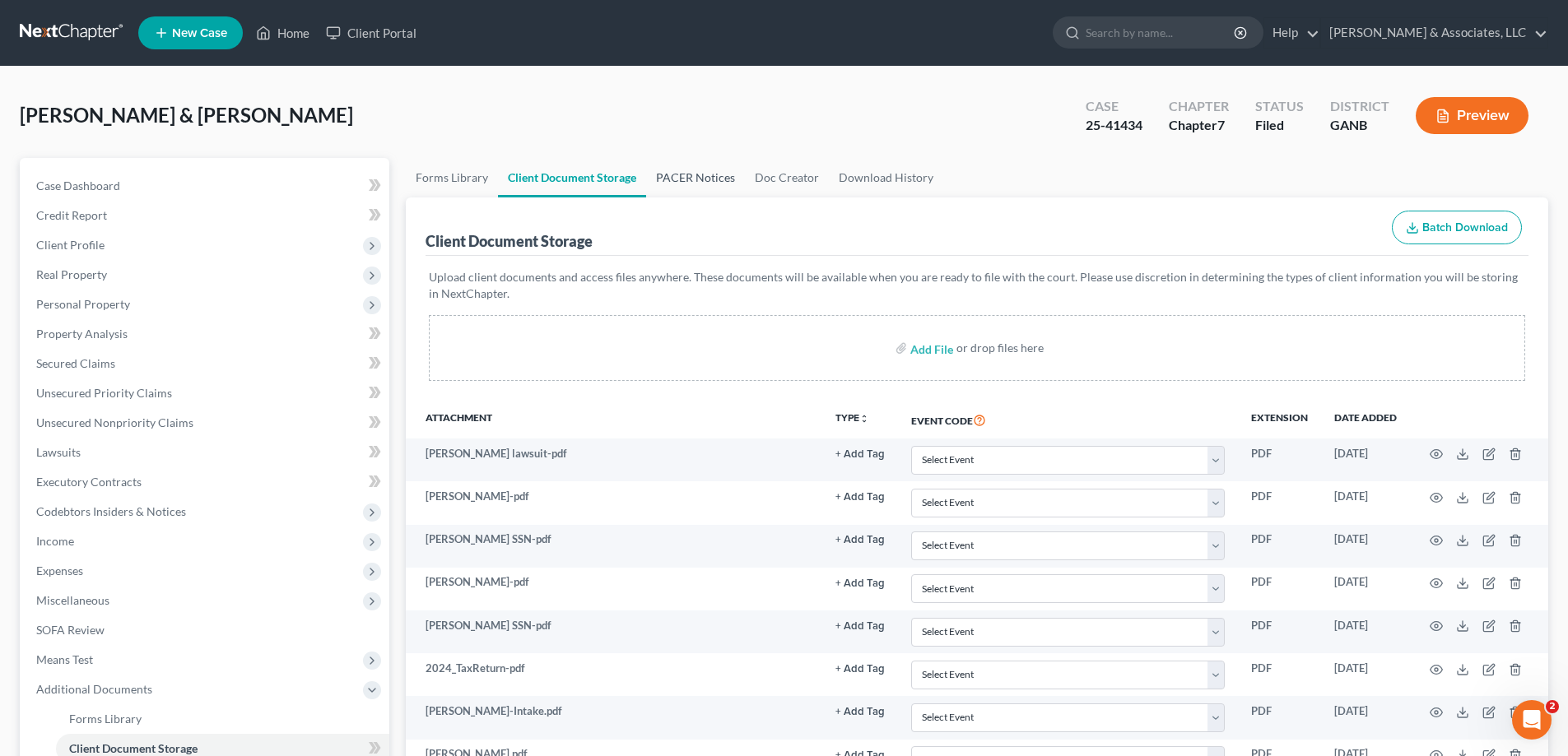
click at [696, 174] on link "PACER Notices" at bounding box center [696, 177] width 99 height 40
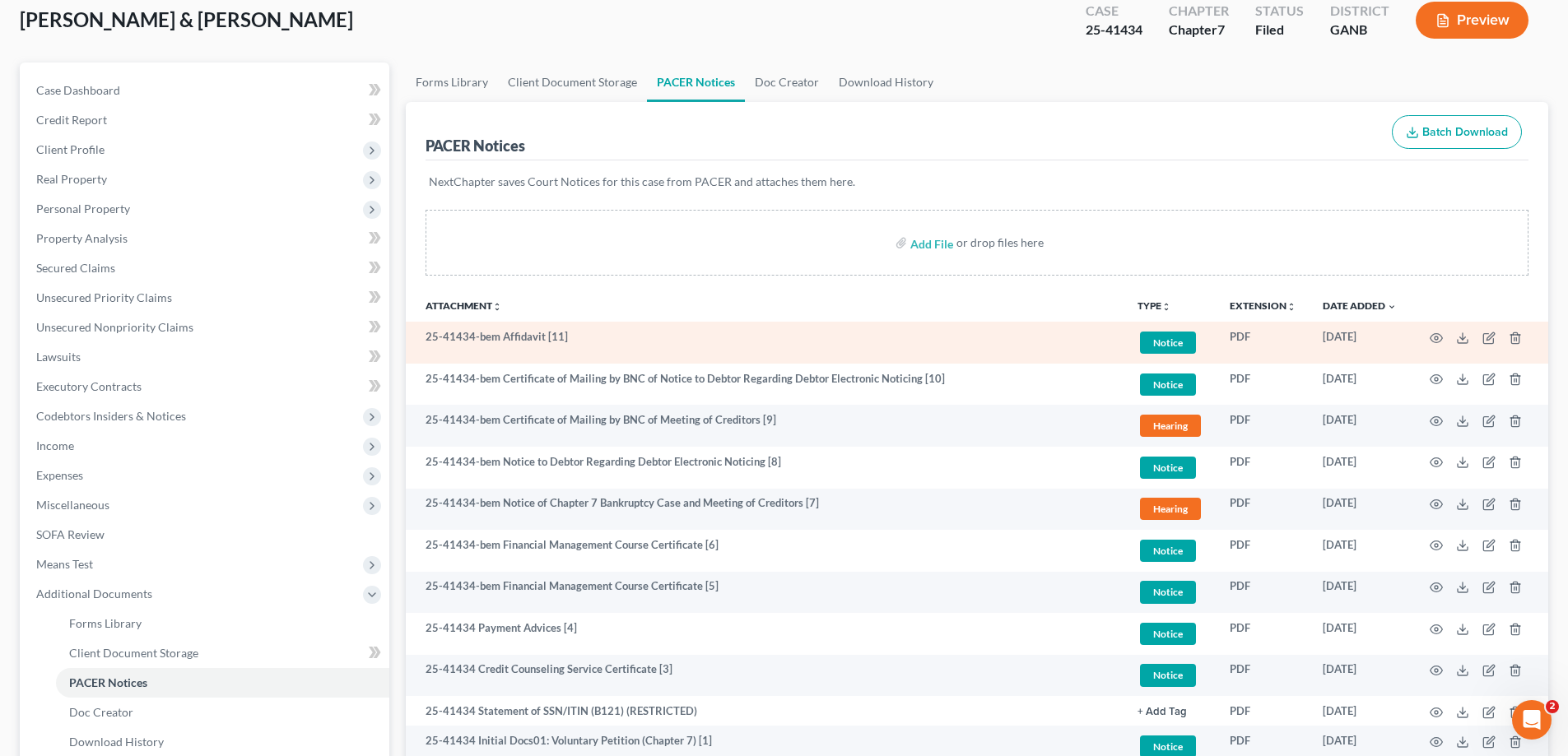
scroll to position [247, 0]
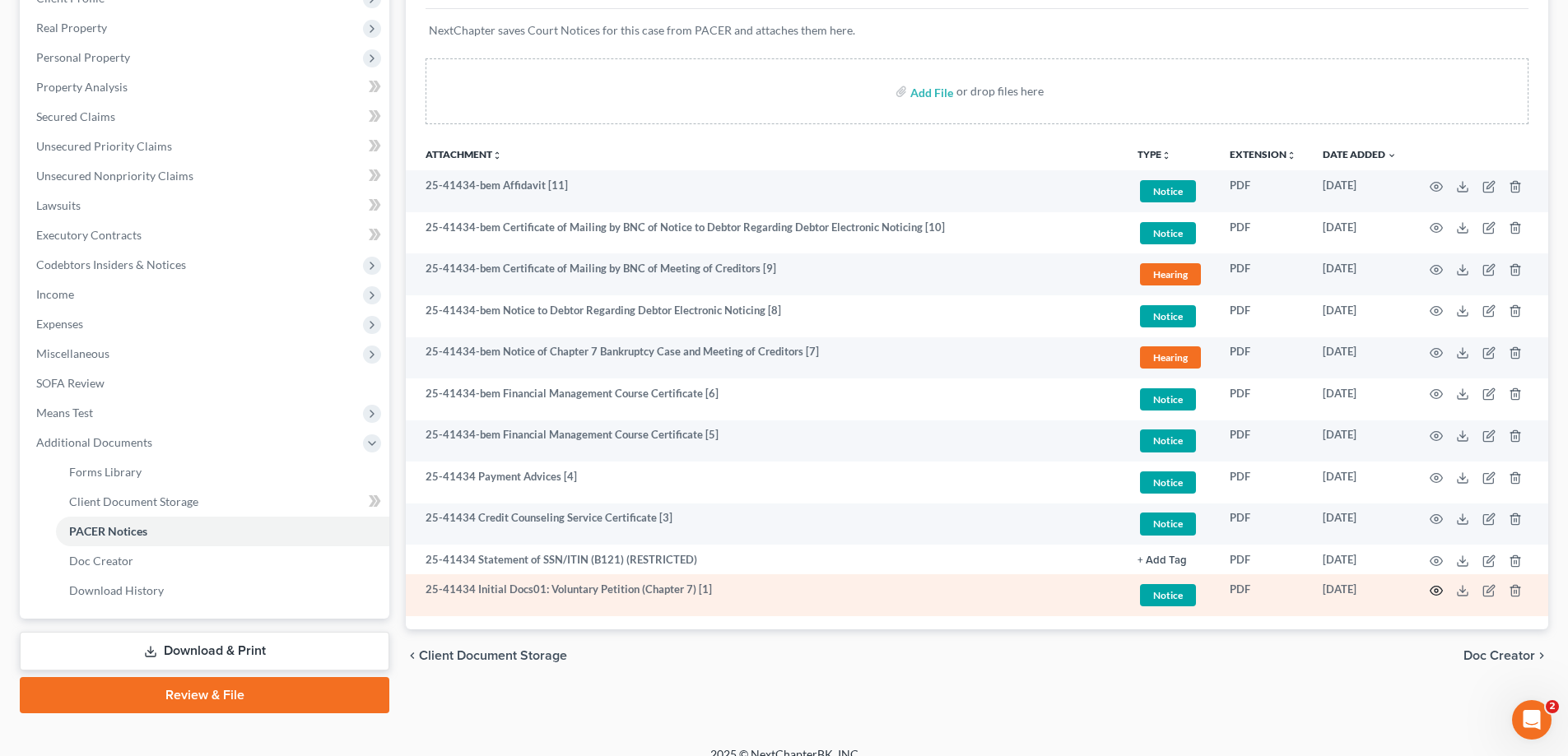
click at [1436, 587] on icon "button" at bounding box center [1436, 591] width 14 height 14
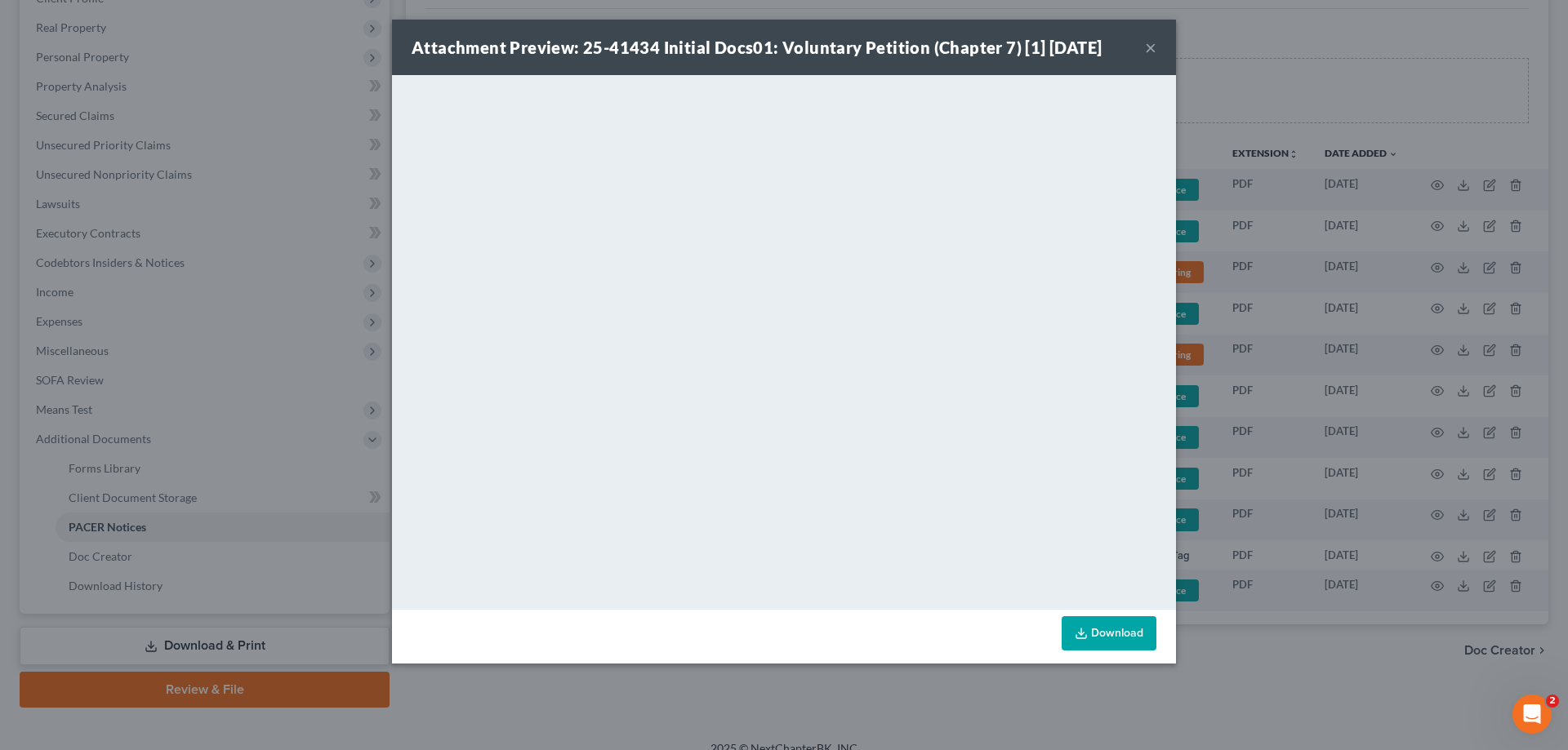
drag, startPoint x: 1152, startPoint y: 45, endPoint x: 1530, endPoint y: 45, distance: 378.0
click at [1151, 45] on button "×" at bounding box center [1151, 47] width 12 height 19
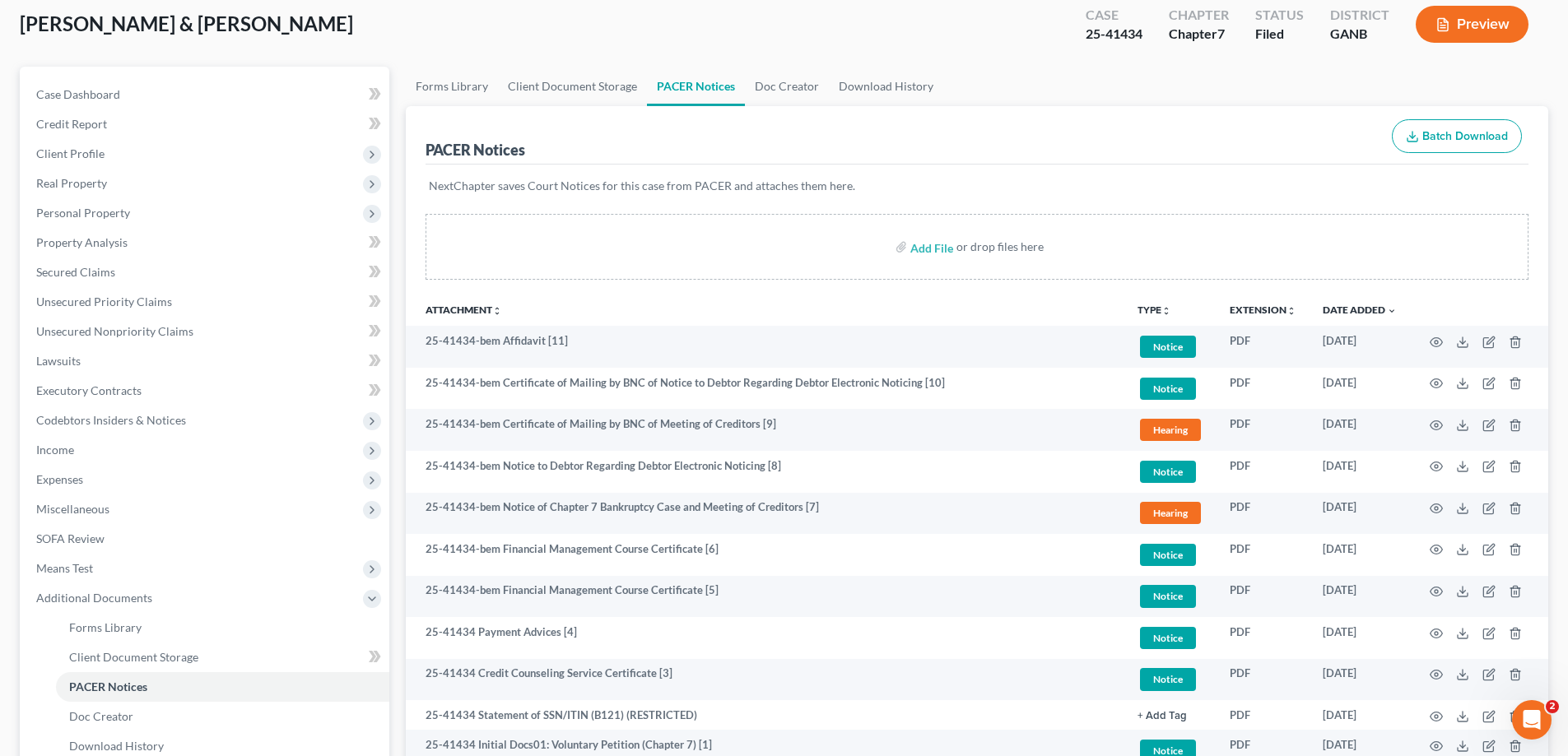
scroll to position [0, 0]
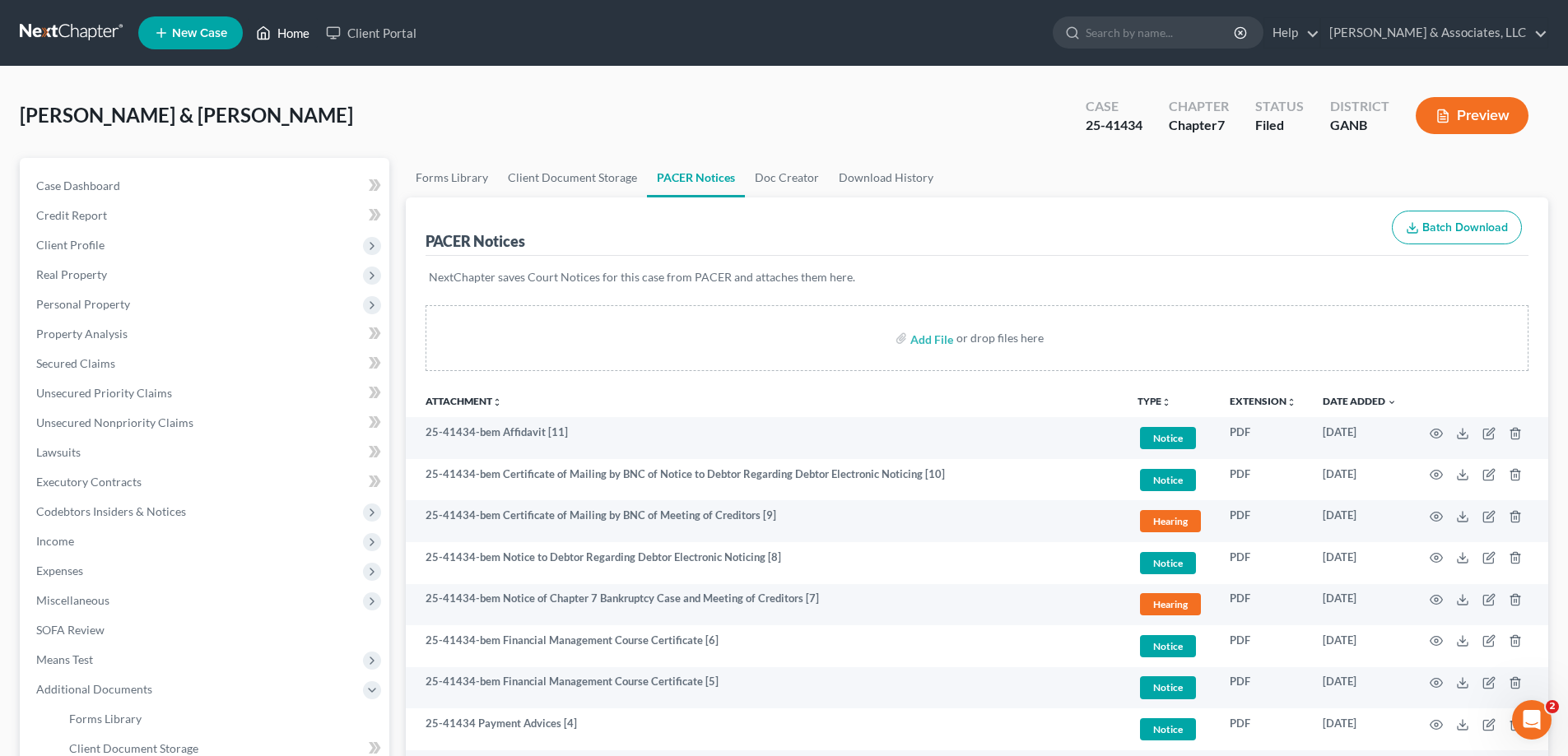
click at [293, 31] on link "Home" at bounding box center [283, 33] width 70 height 30
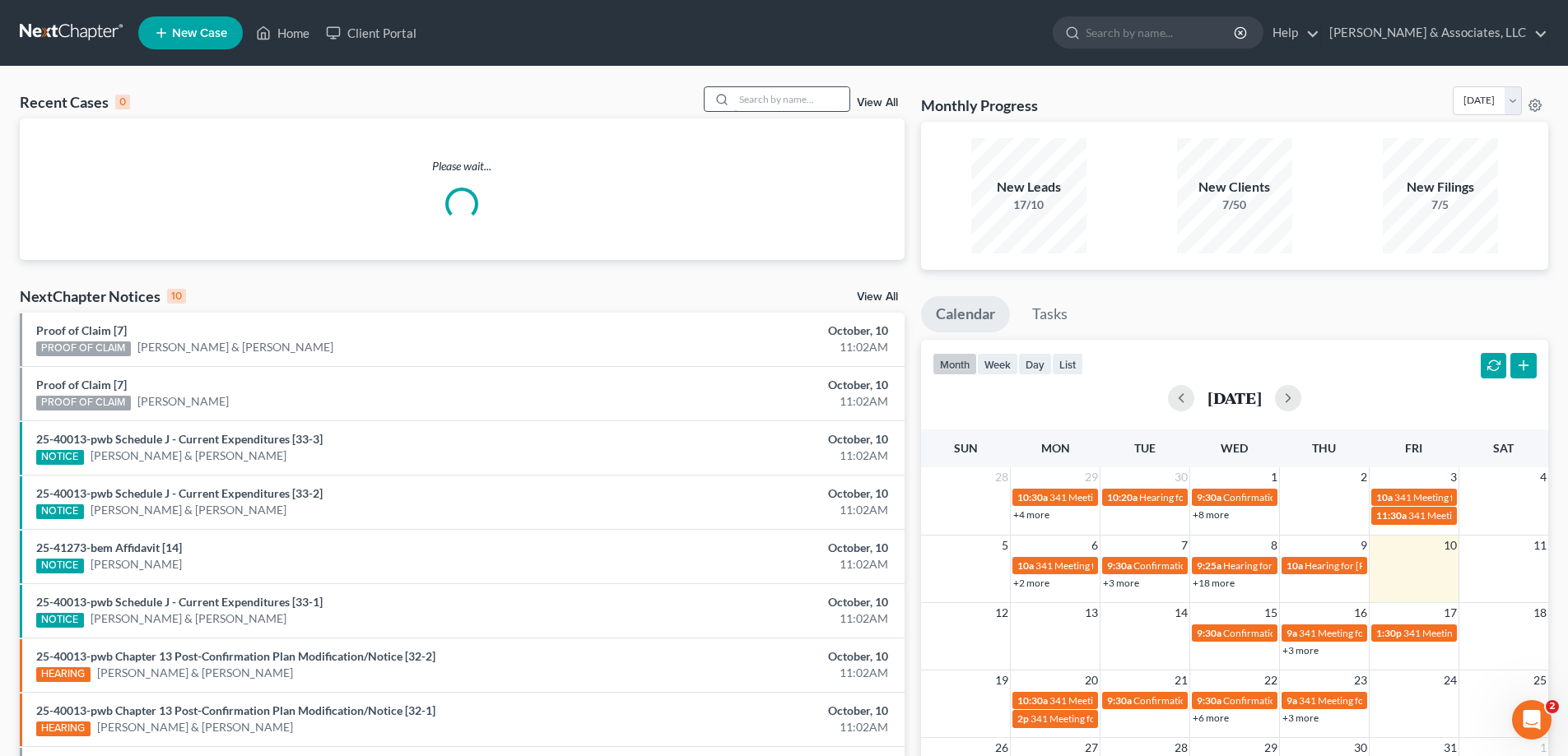
click at [824, 101] on input "search" at bounding box center [792, 99] width 115 height 24
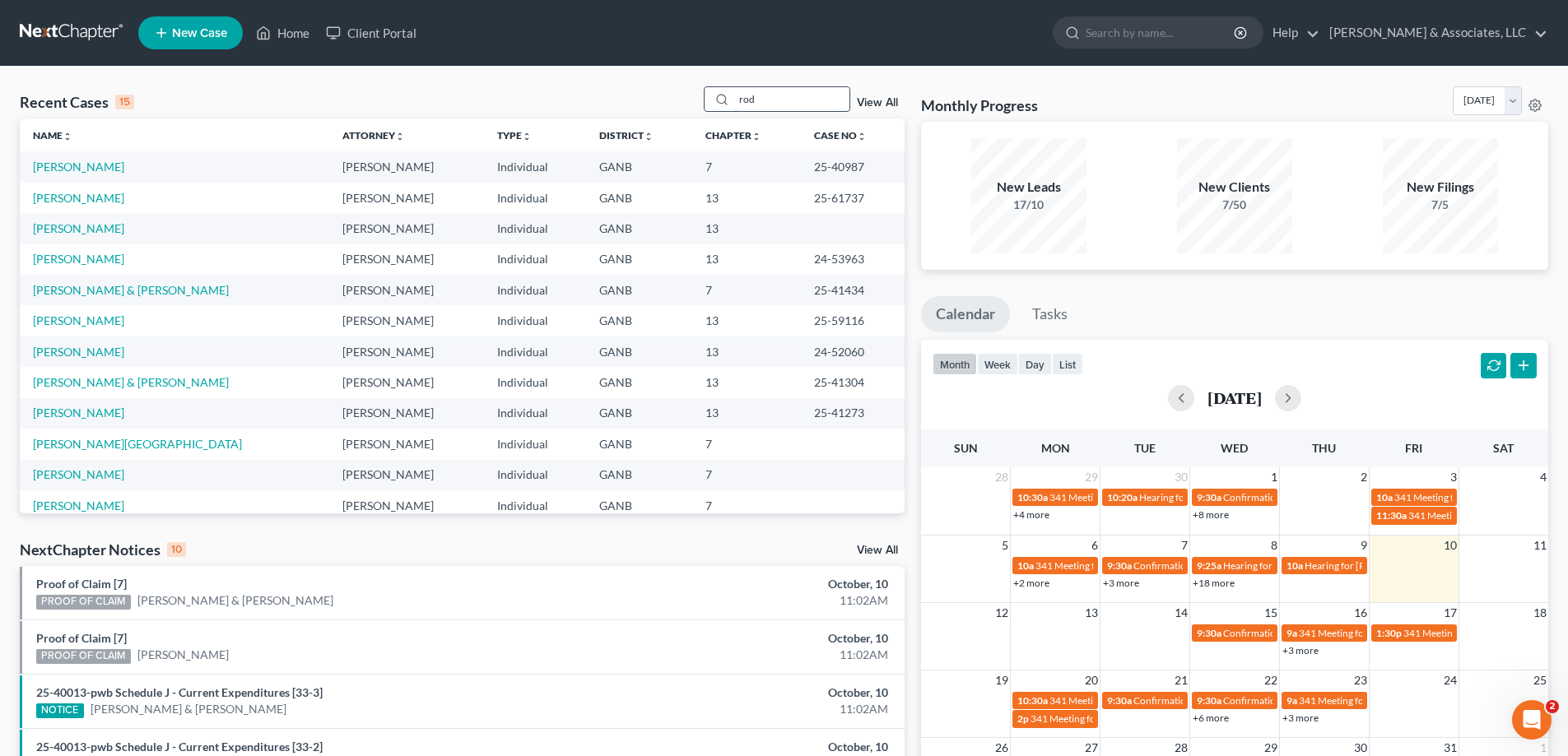
type input "rod"
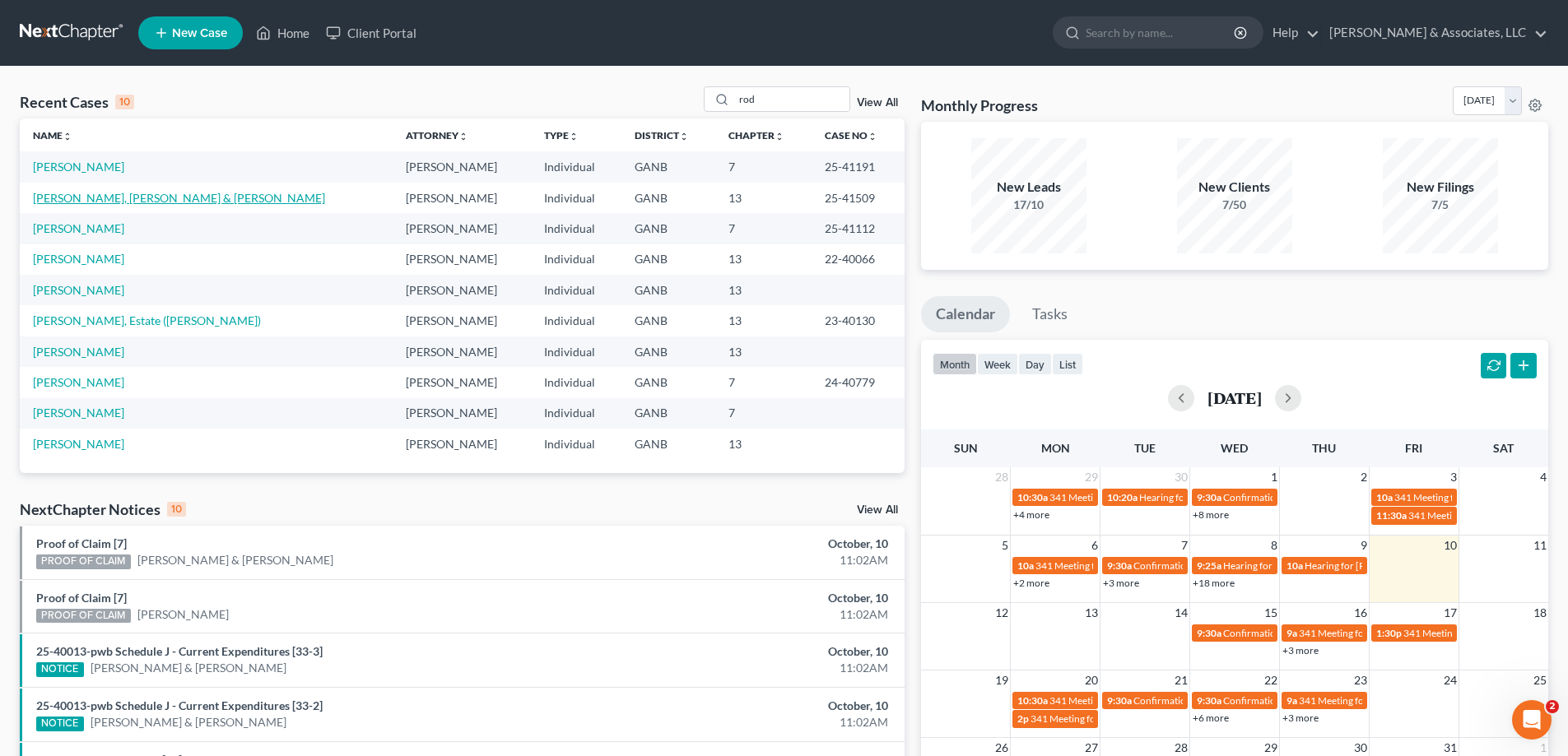
click at [91, 198] on link "Rodriguez Ortiz, Anthony & Rodriguez, Alejandra" at bounding box center [178, 198] width 292 height 14
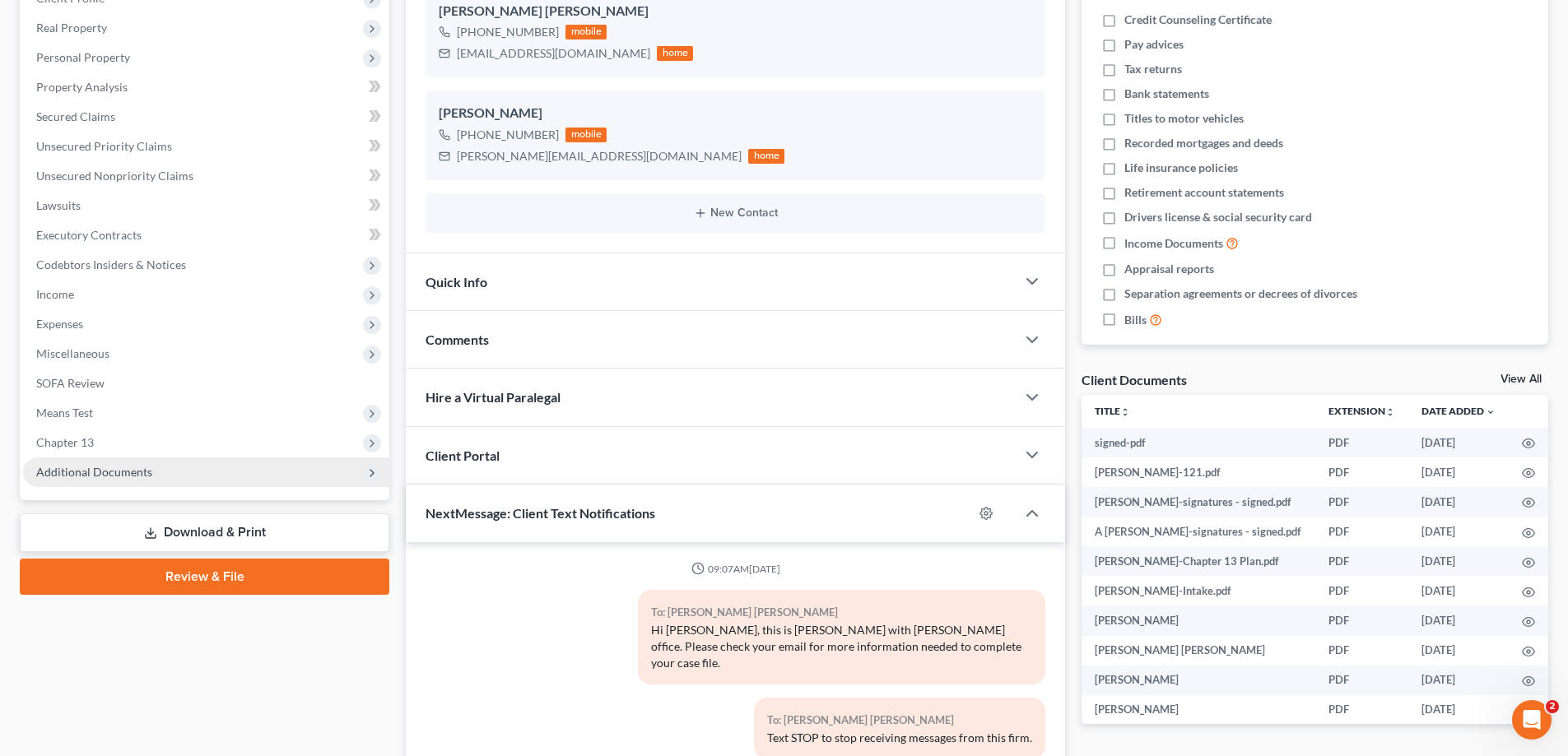
scroll to position [7, 0]
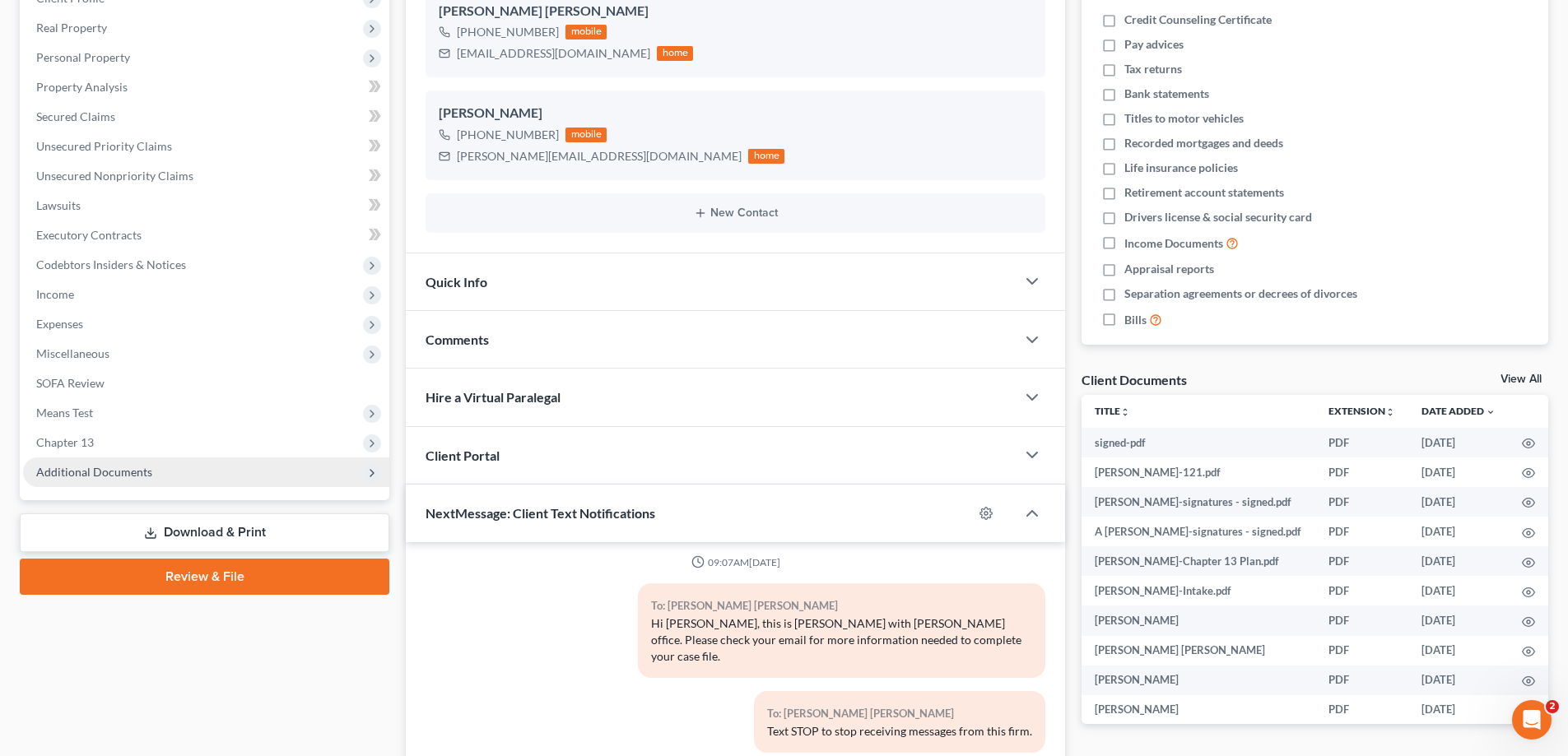
click at [107, 470] on span "Additional Documents" at bounding box center [94, 472] width 116 height 14
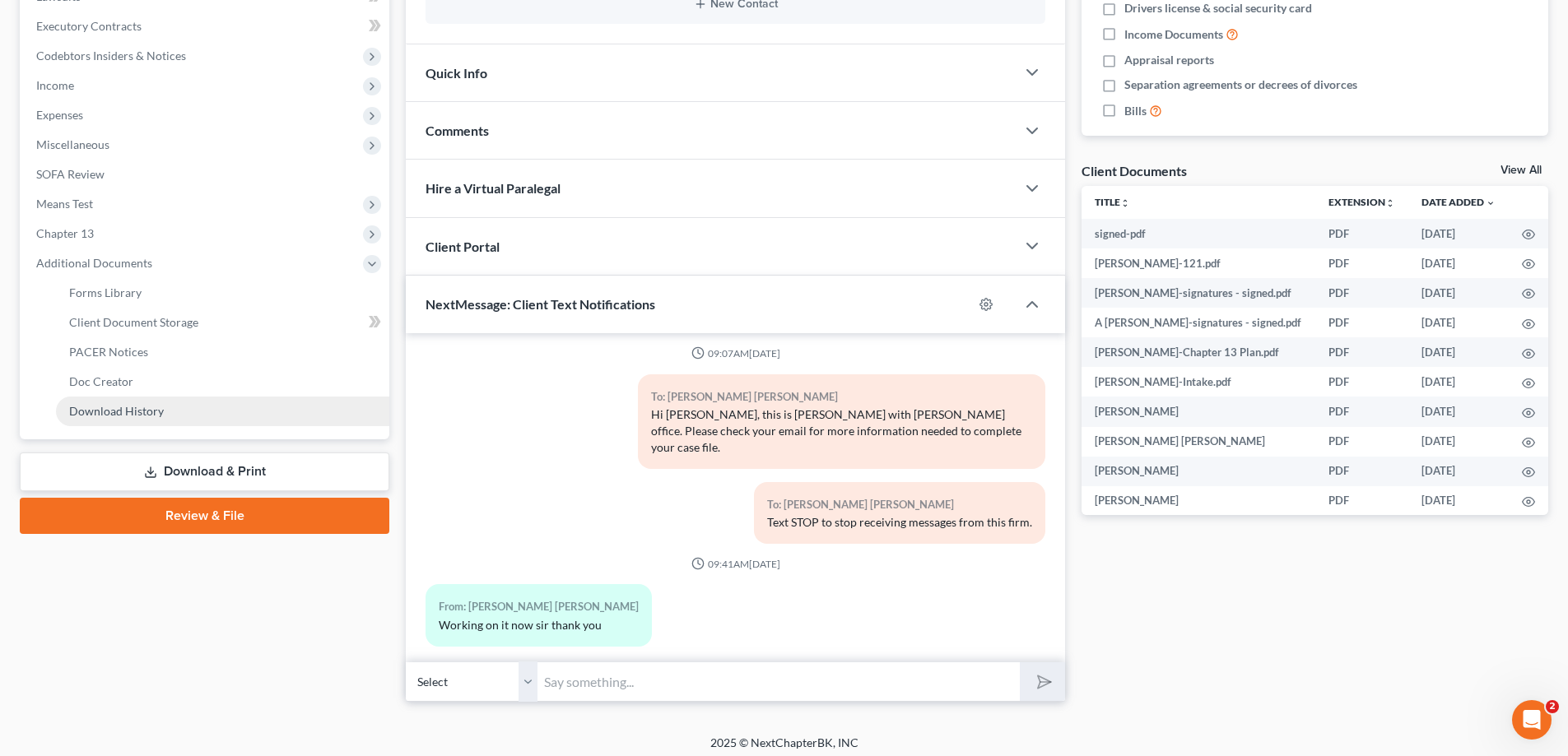
scroll to position [464, 0]
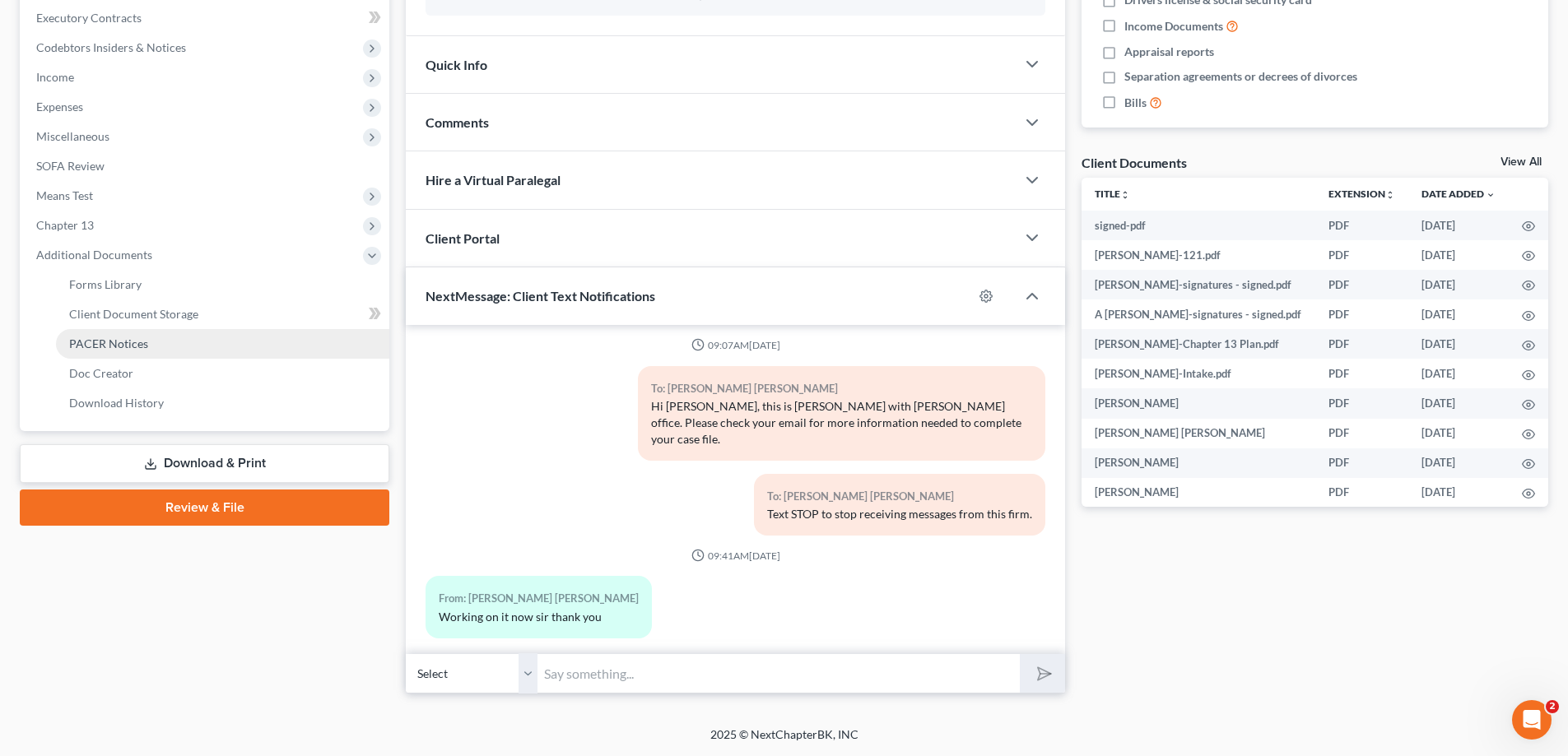
click at [126, 340] on span "PACER Notices" at bounding box center [109, 343] width 79 height 14
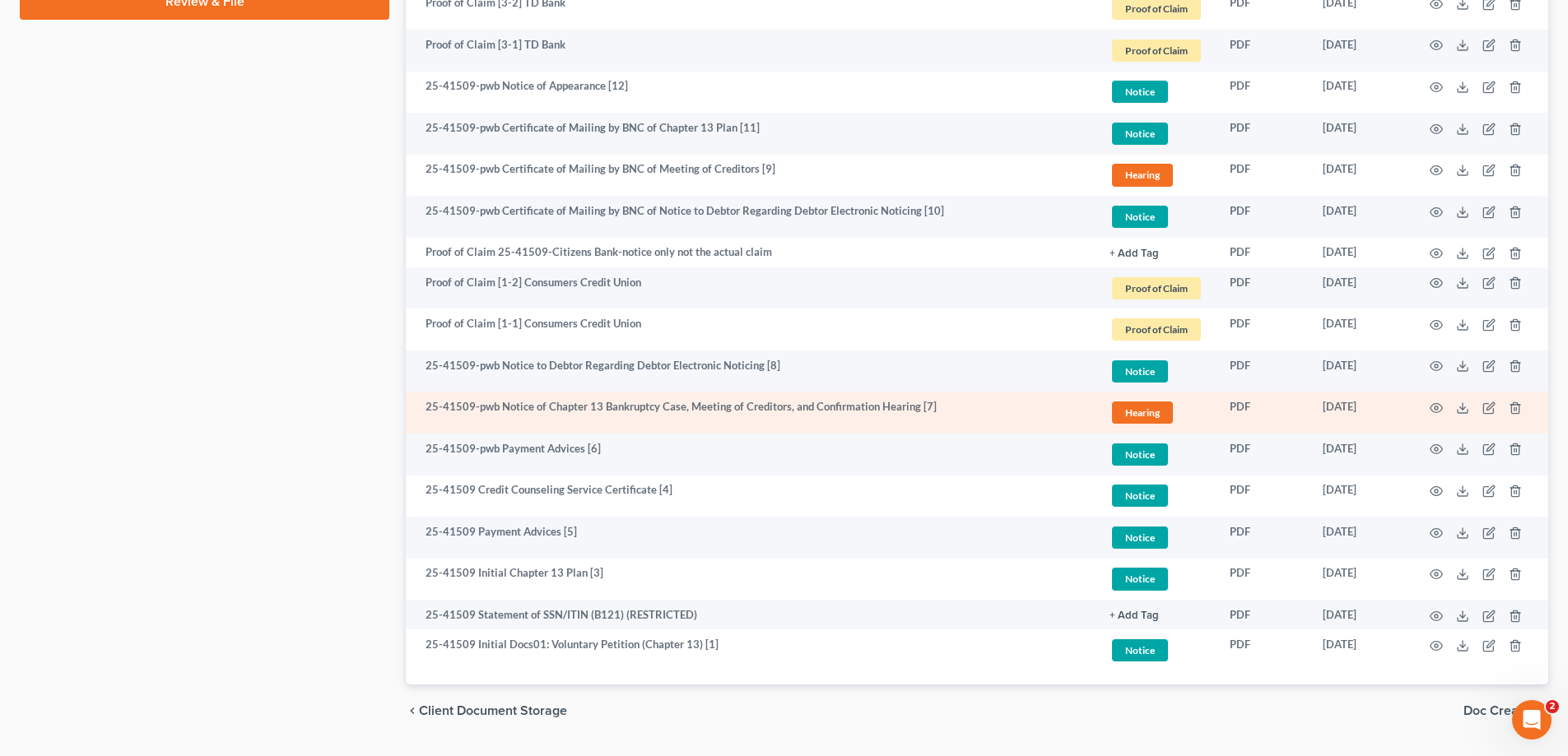
scroll to position [1014, 0]
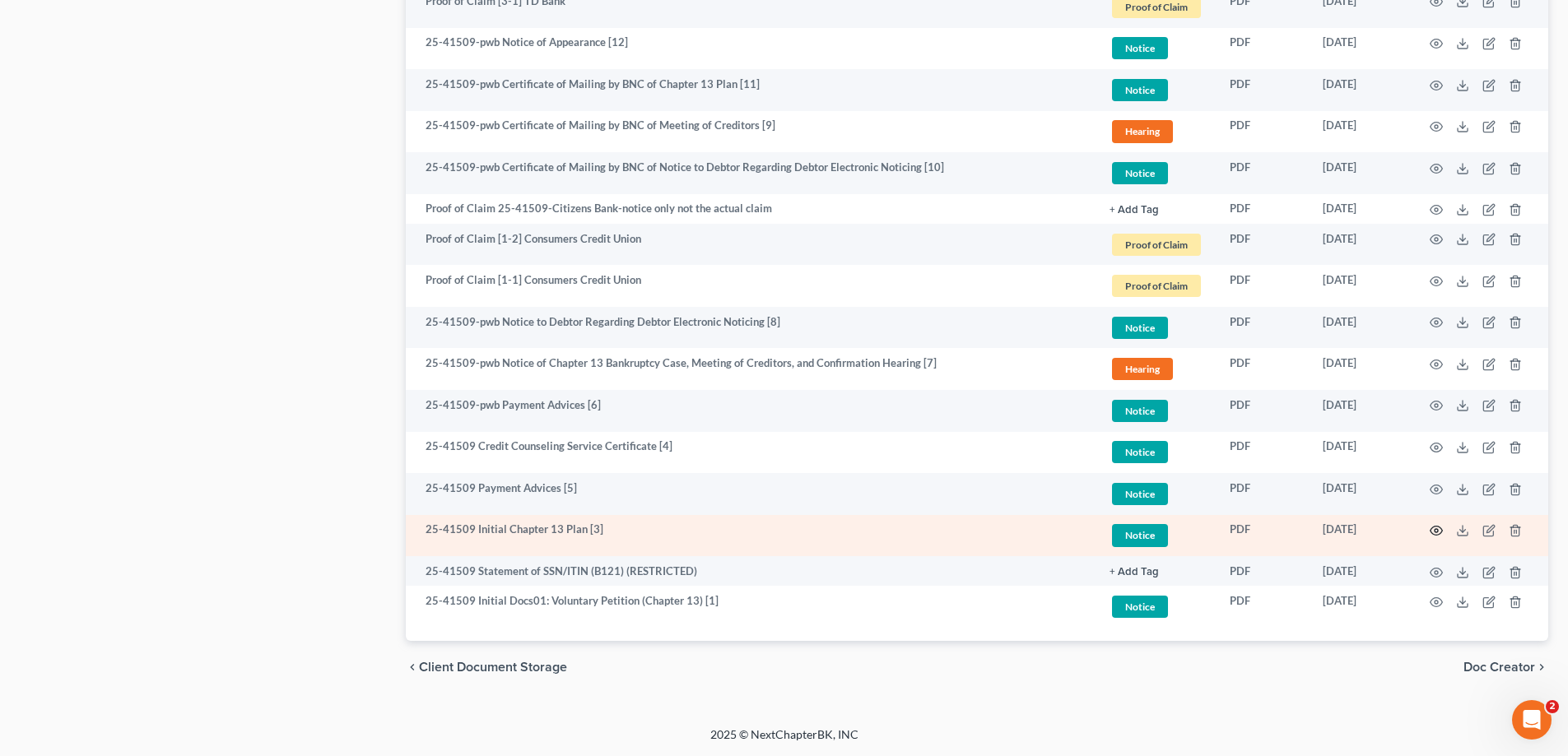
click at [1436, 528] on icon "button" at bounding box center [1436, 531] width 14 height 14
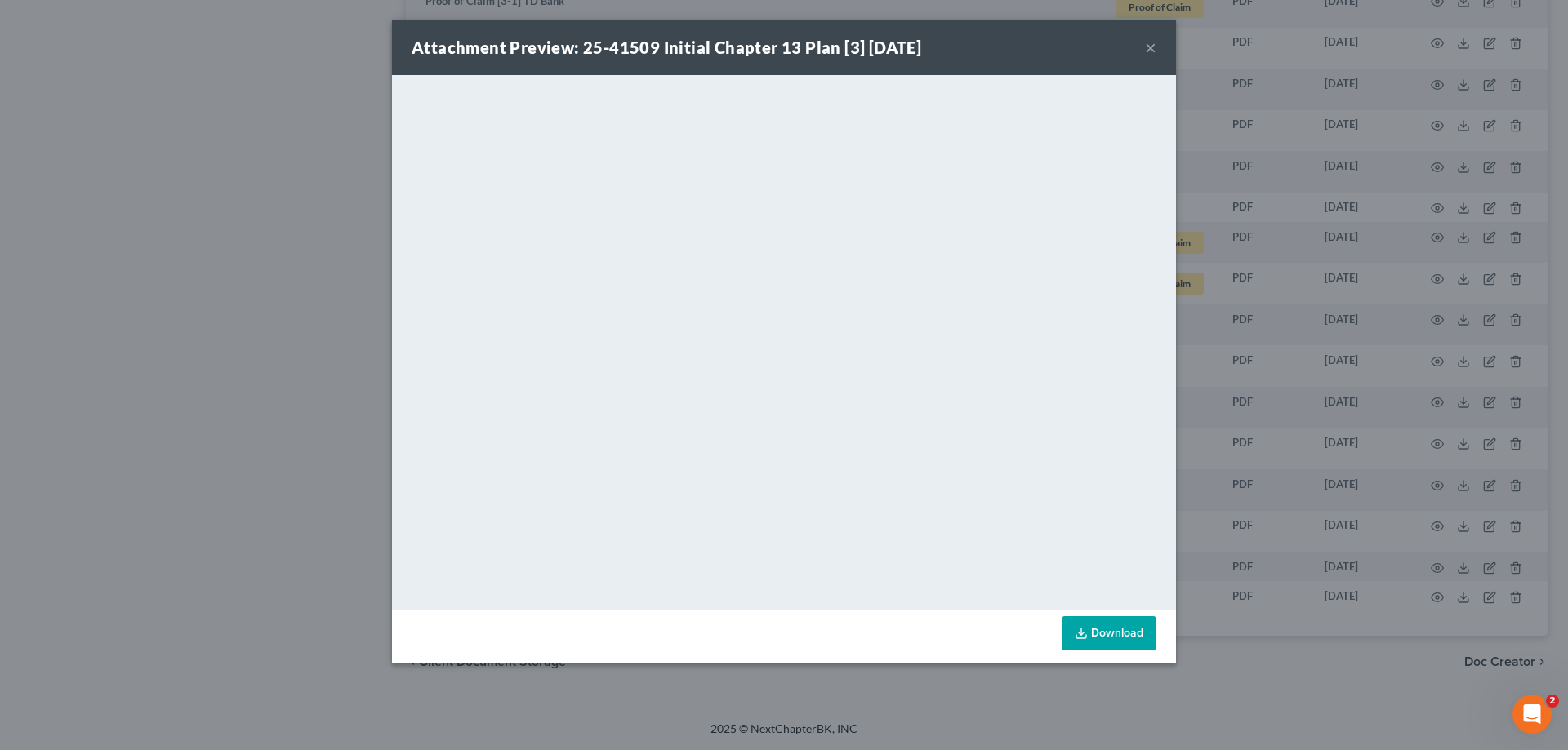
click at [1148, 40] on button "×" at bounding box center [1151, 47] width 12 height 19
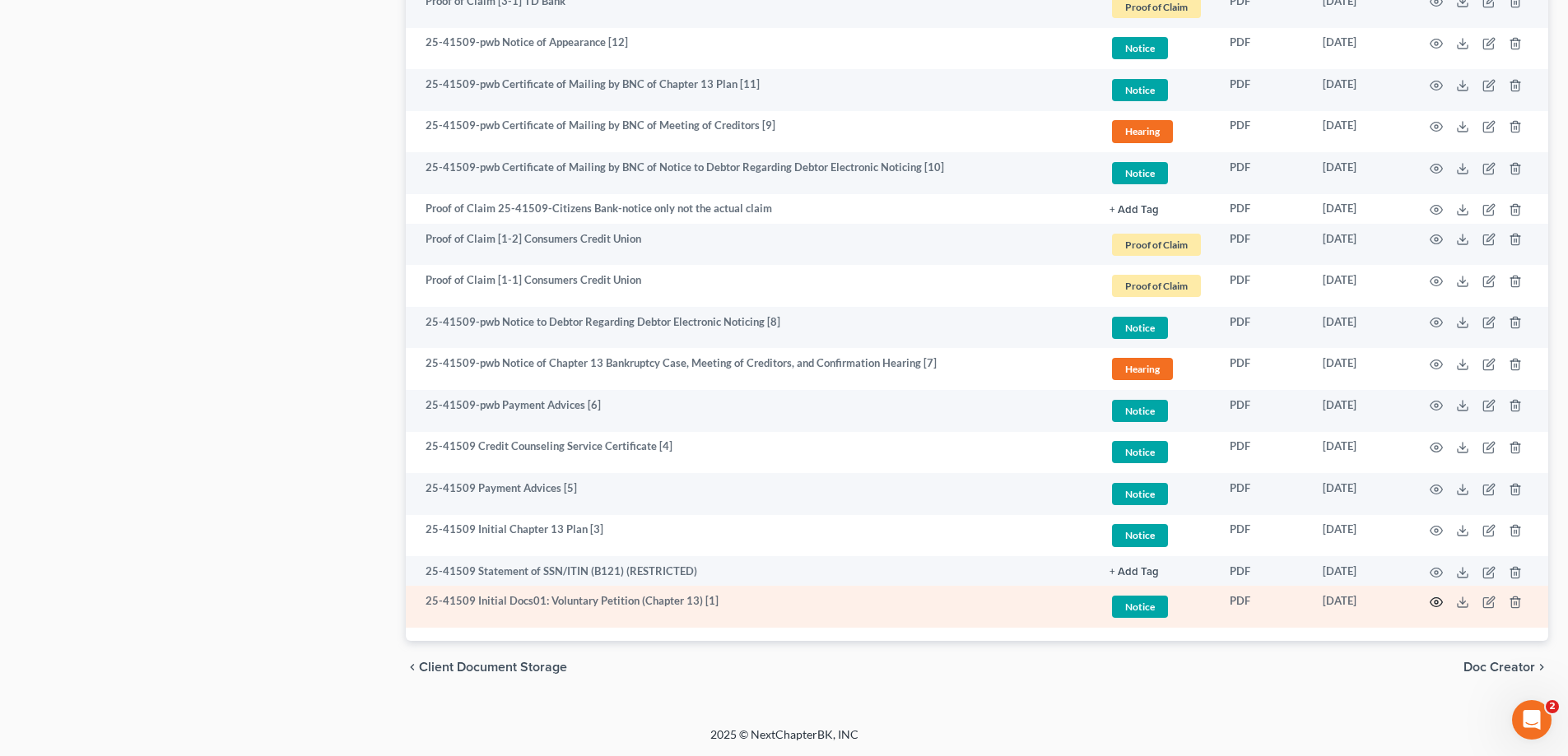
click at [1436, 603] on icon "button" at bounding box center [1436, 603] width 14 height 14
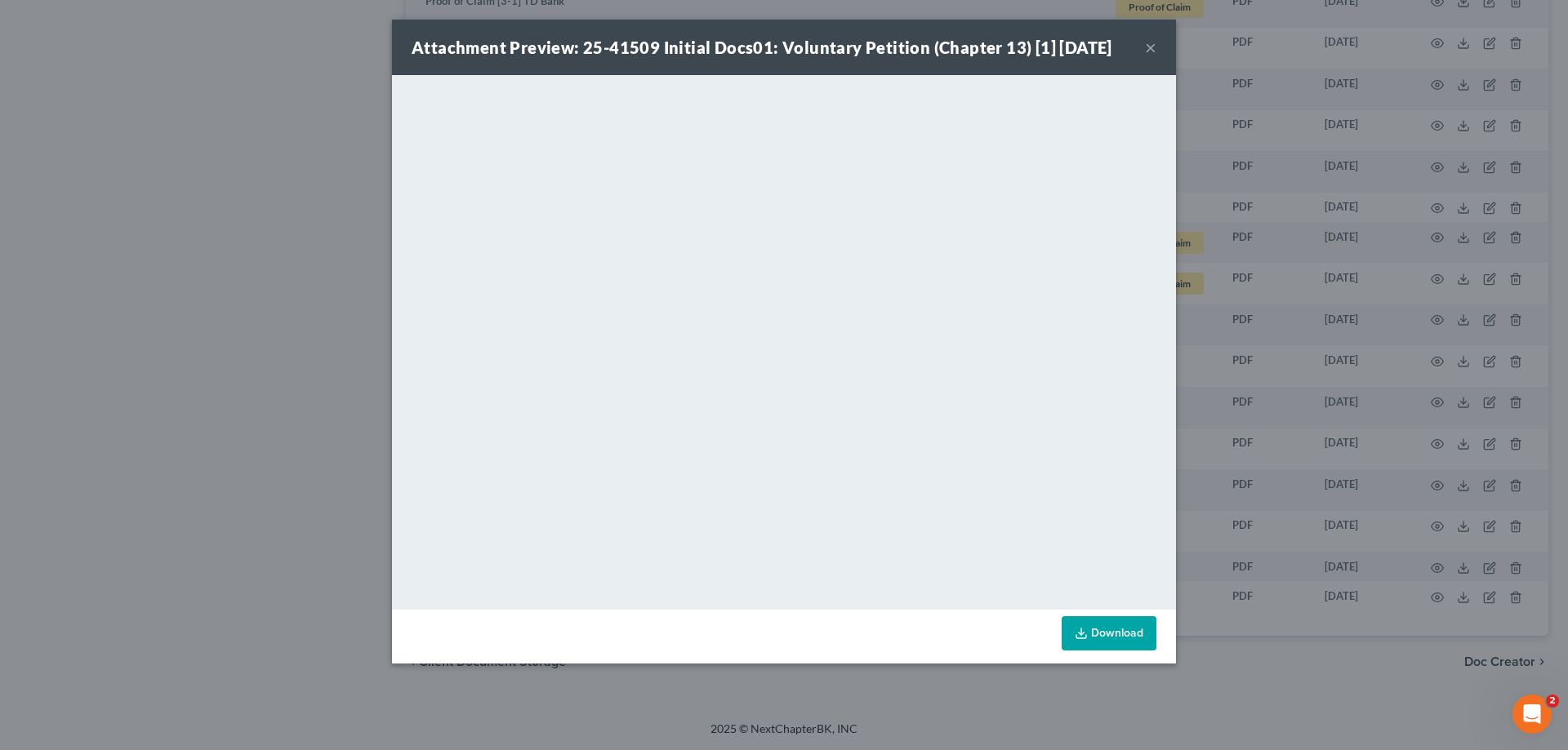
click at [1153, 52] on button "×" at bounding box center [1151, 47] width 12 height 19
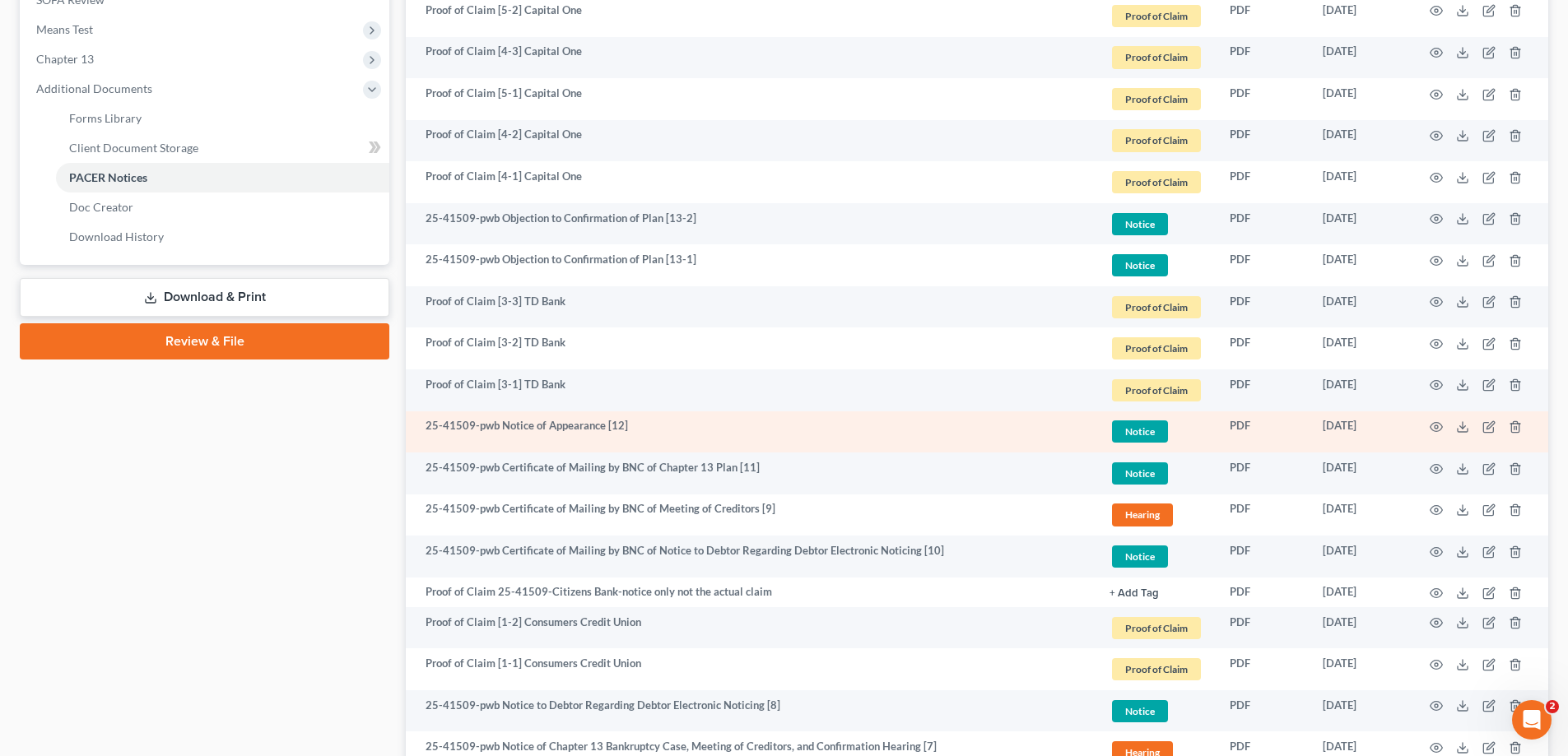
scroll to position [603, 0]
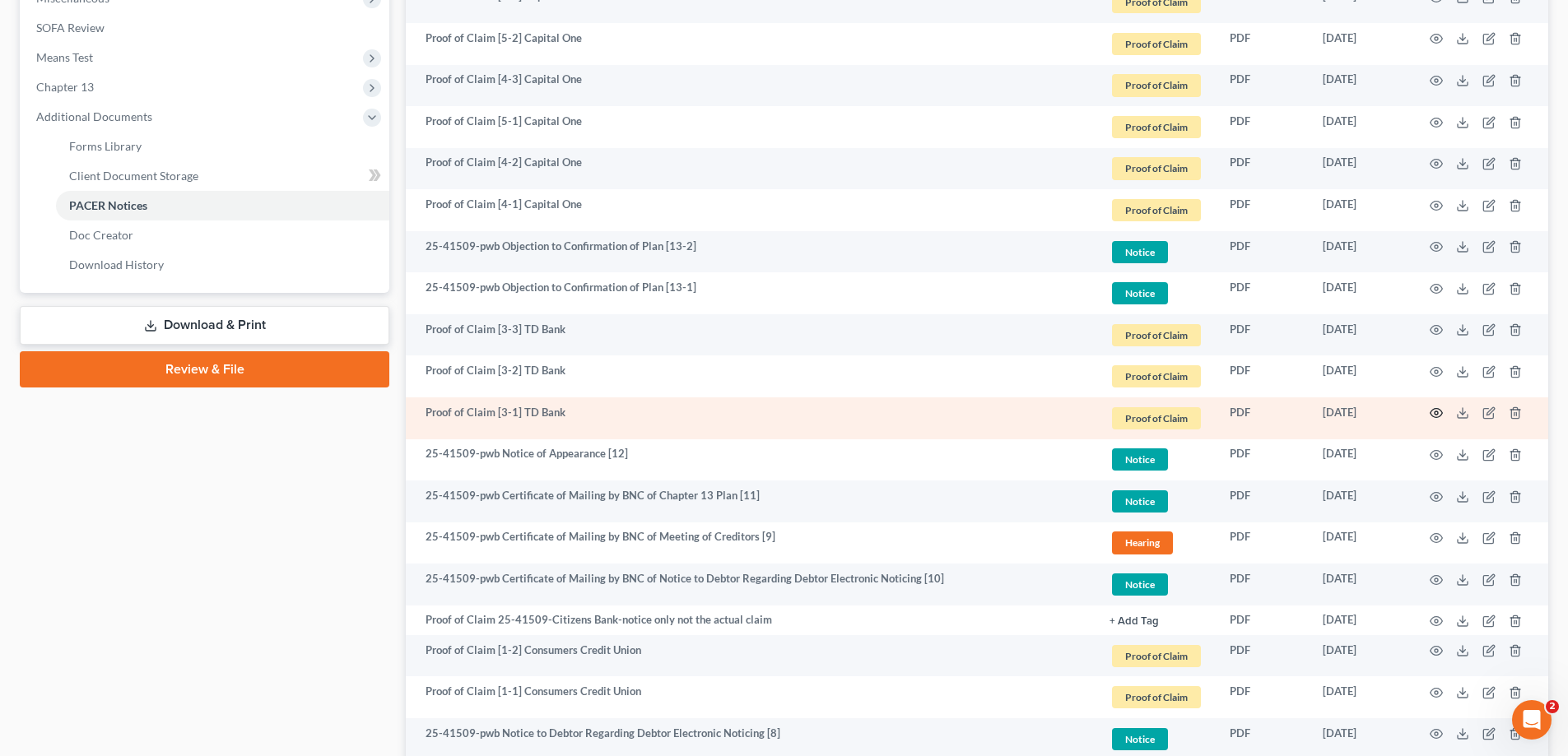
click at [1434, 411] on icon "button" at bounding box center [1436, 414] width 14 height 14
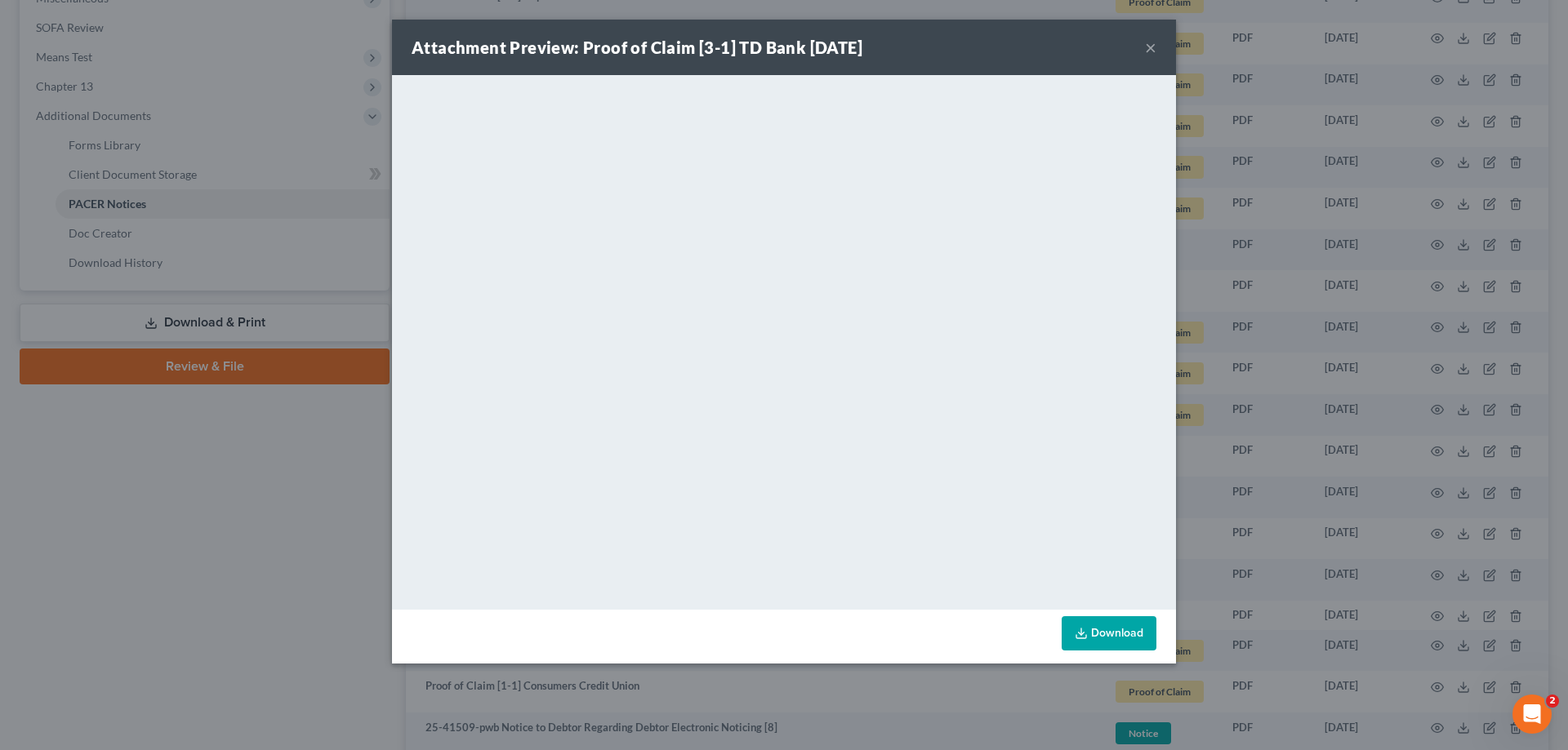
click at [1151, 45] on button "×" at bounding box center [1151, 47] width 12 height 19
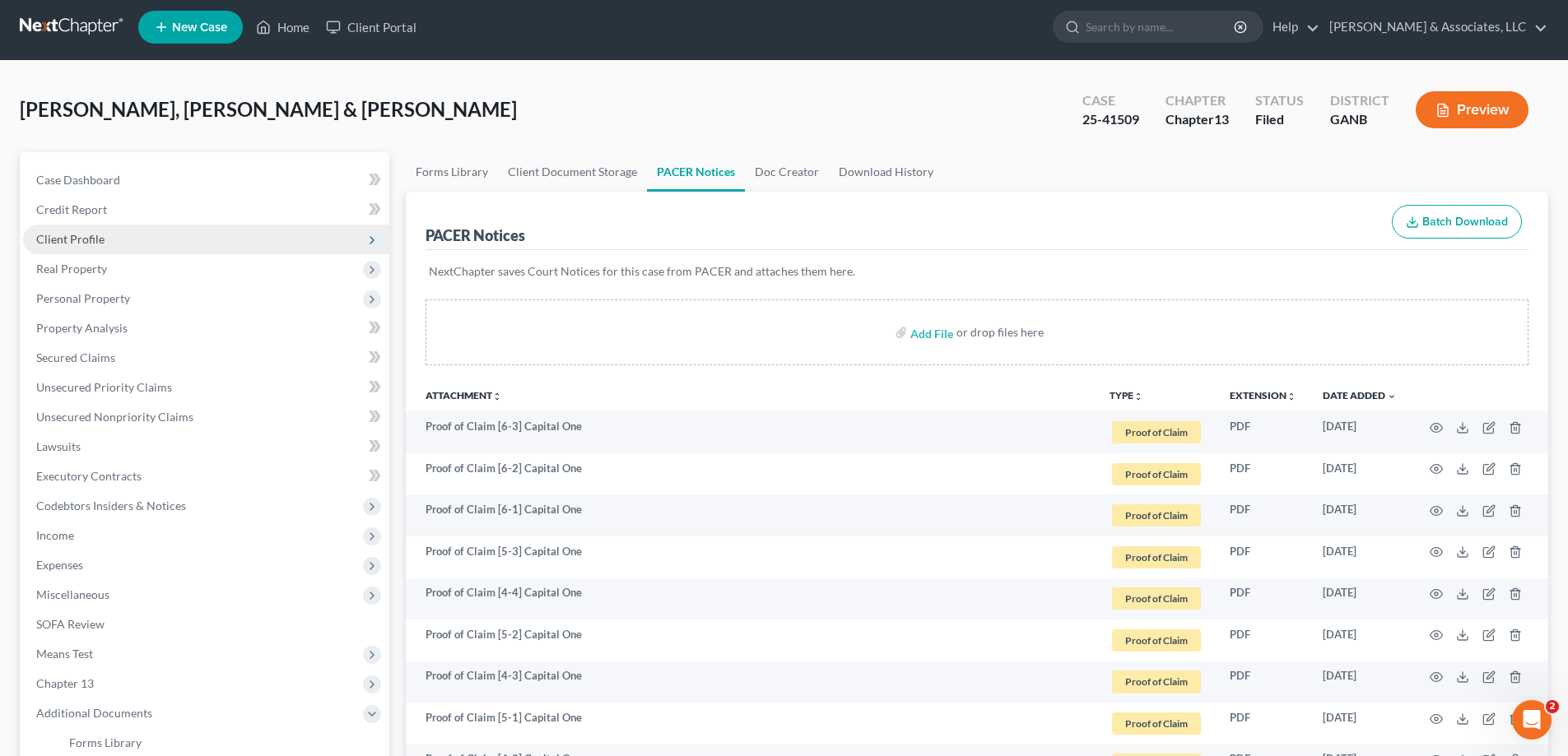
scroll to position [0, 0]
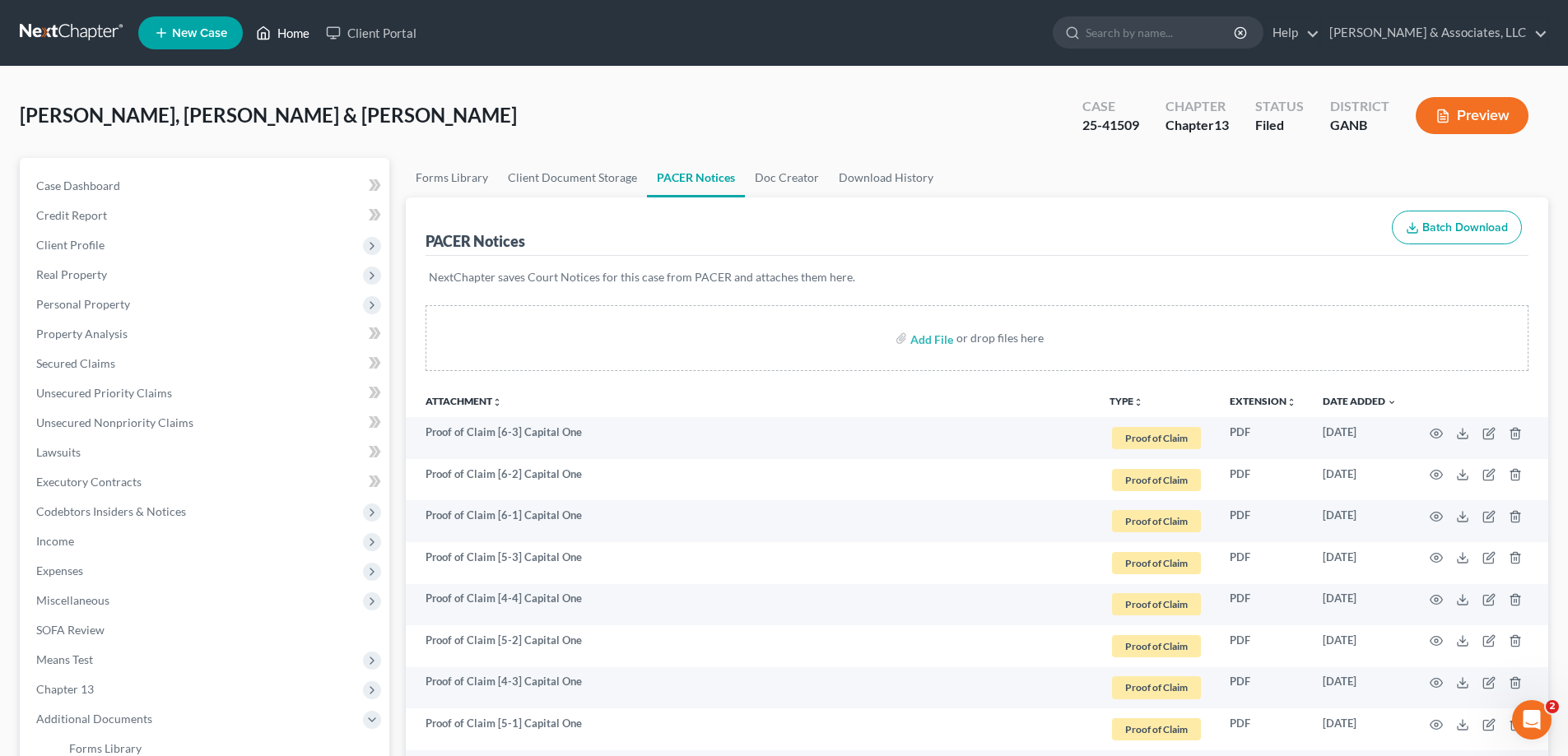
click at [299, 32] on link "Home" at bounding box center [283, 33] width 70 height 30
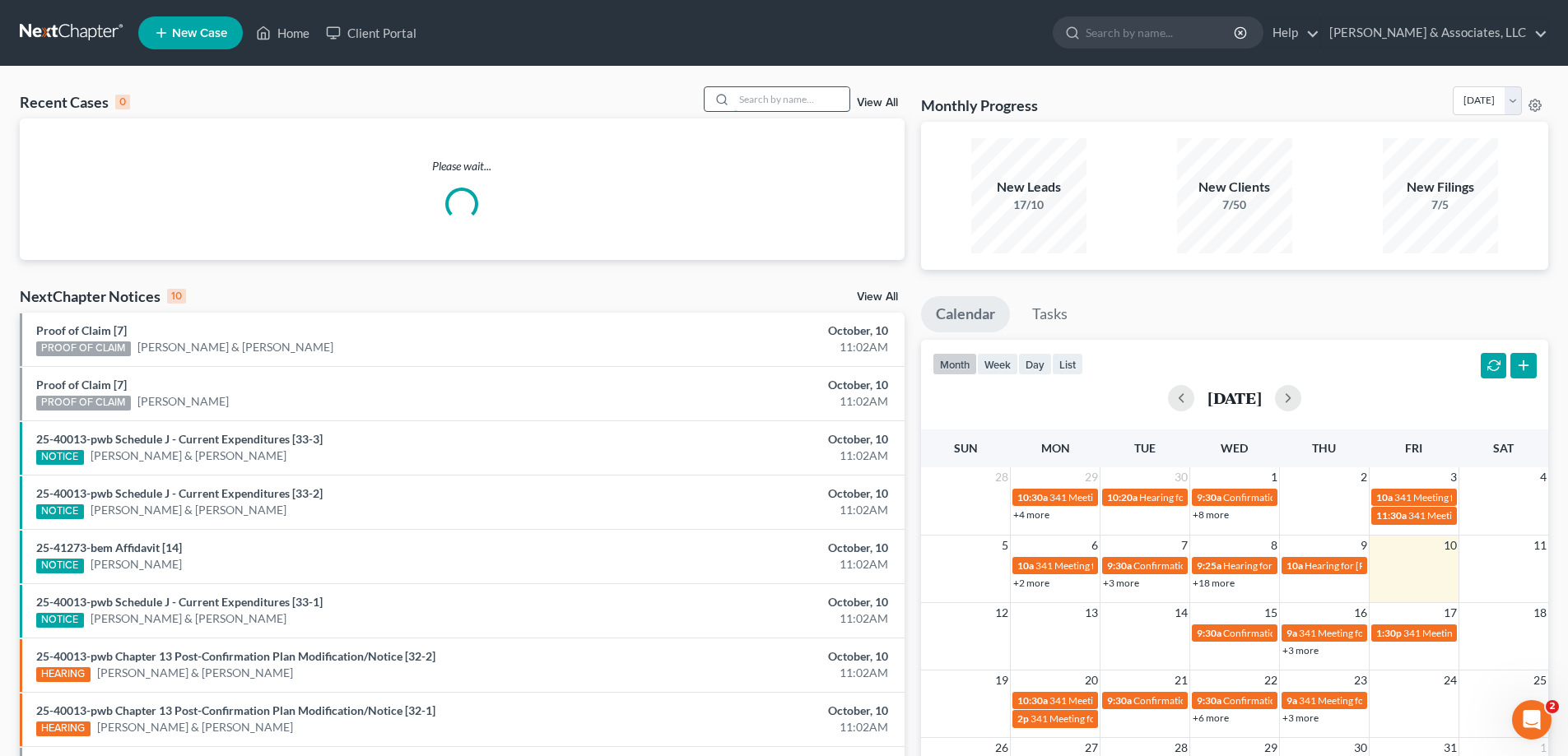
click at [834, 101] on input "search" at bounding box center [792, 99] width 115 height 24
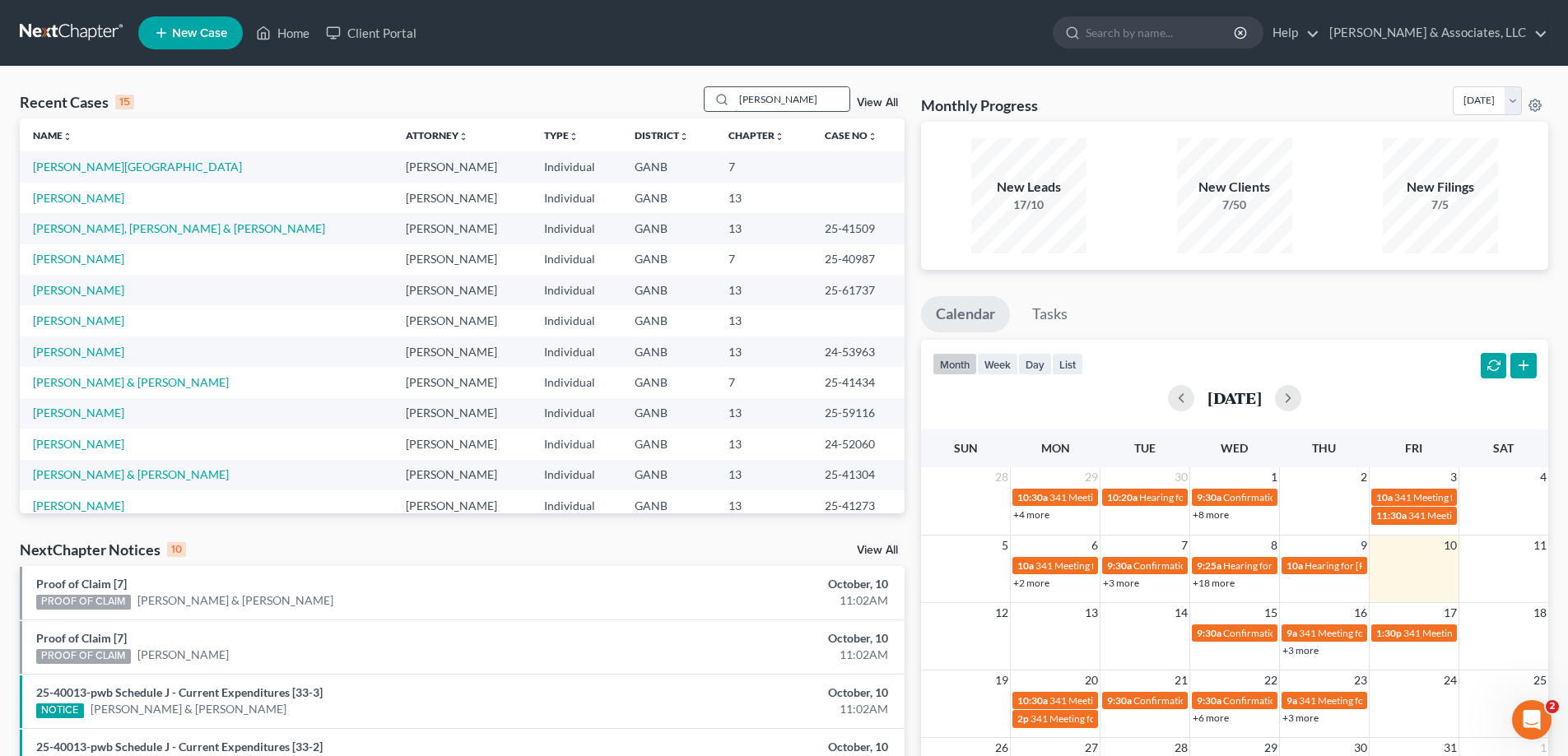
type input "pena"
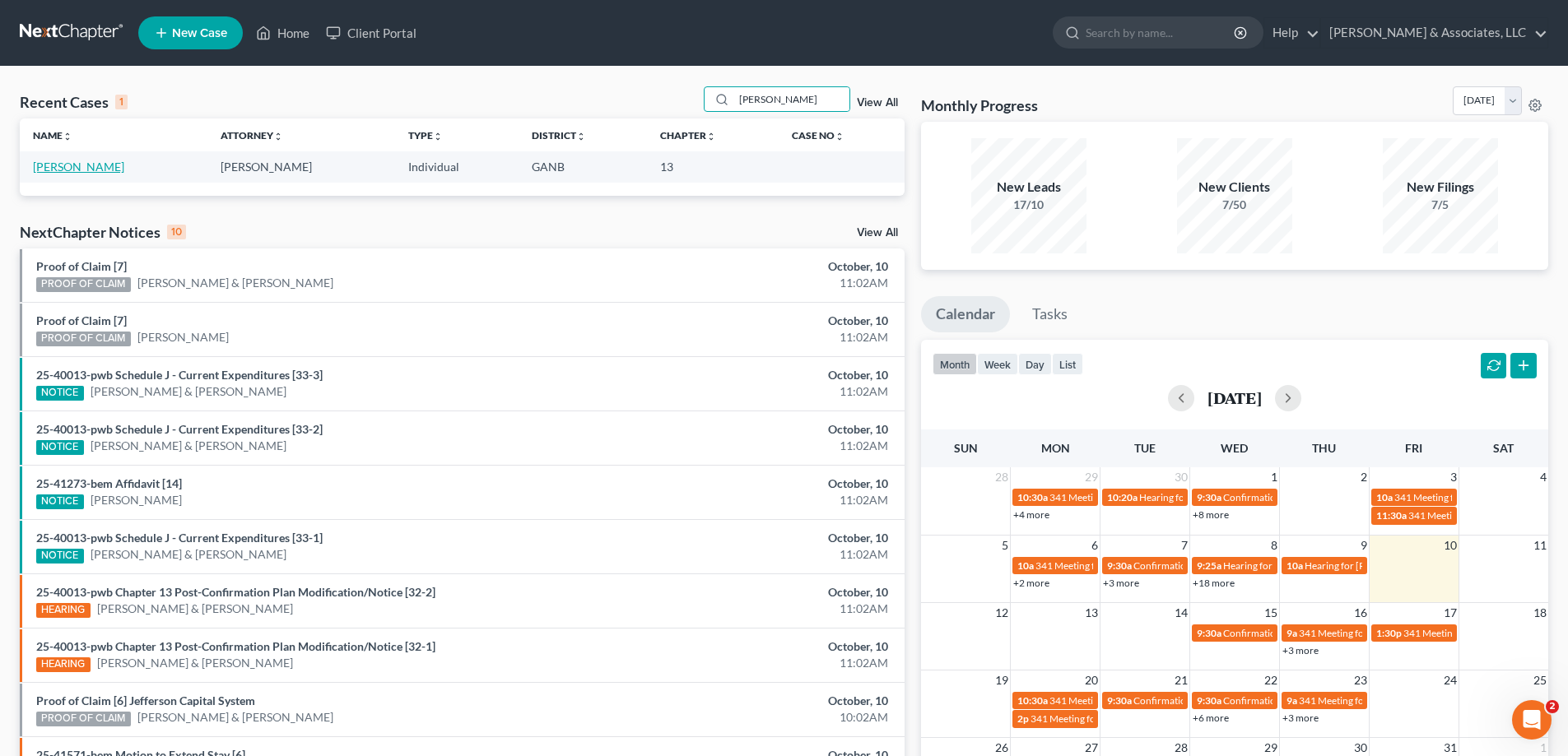
click at [67, 169] on link "Pena, Kevin" at bounding box center [78, 167] width 91 height 14
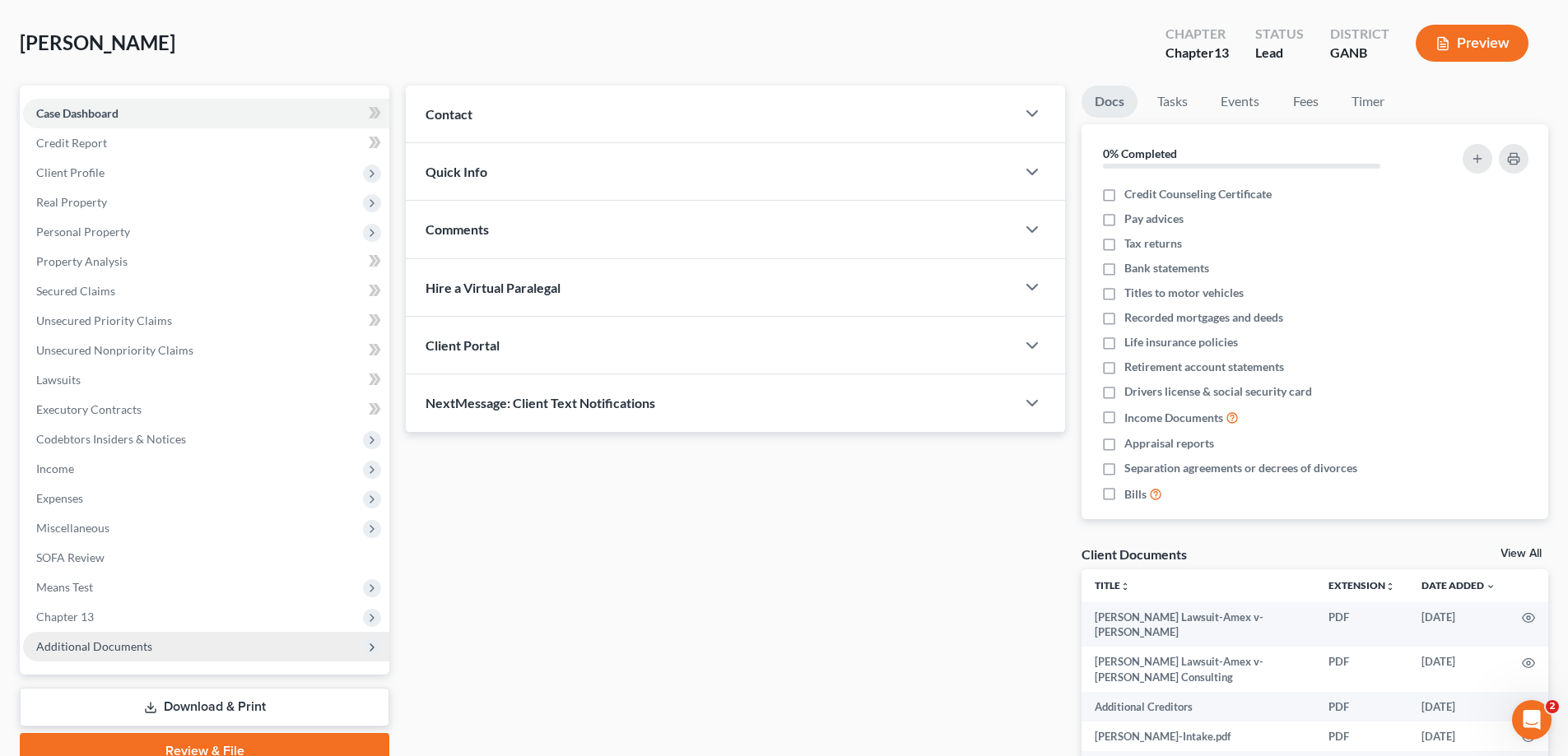
scroll to position [259, 0]
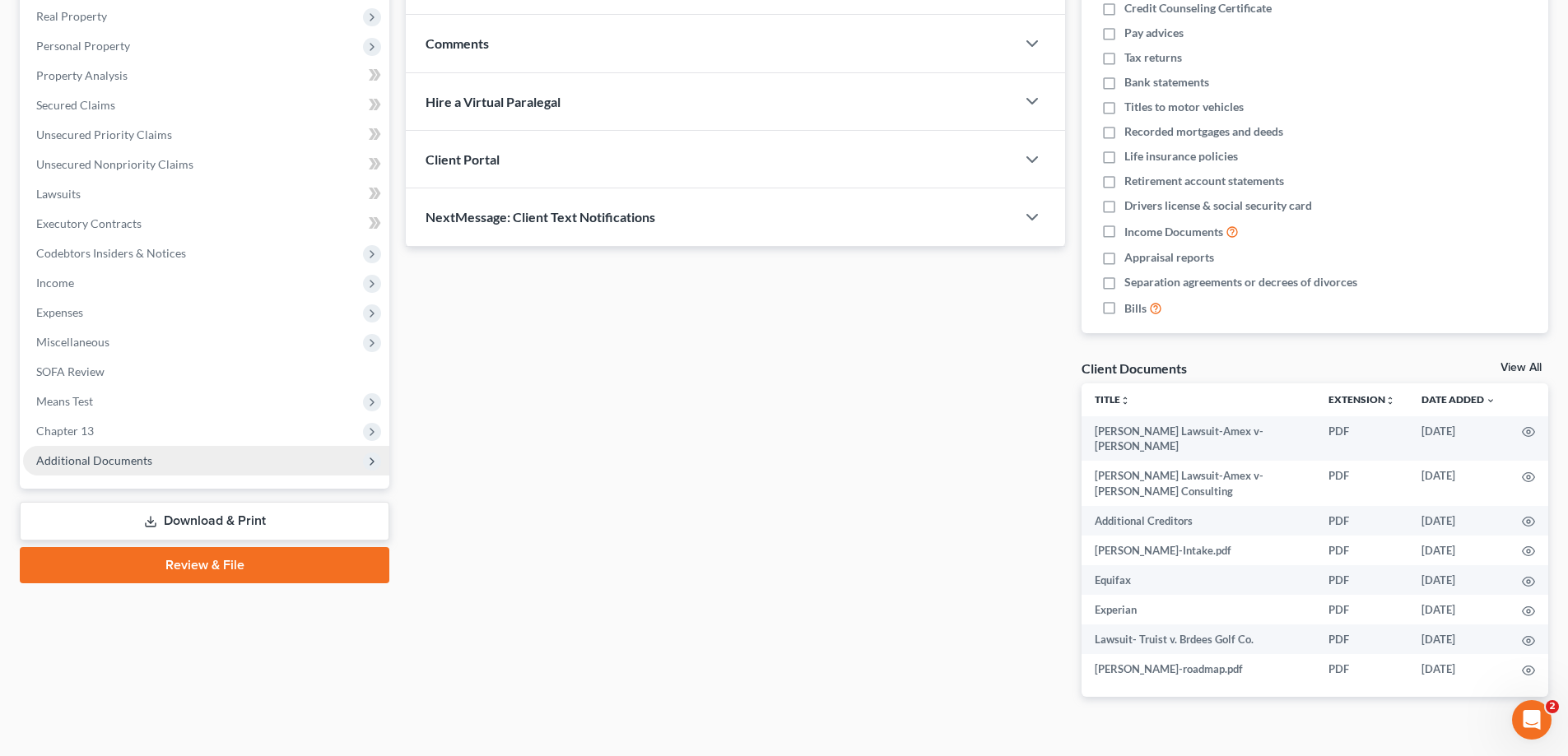
click at [128, 465] on span "Additional Documents" at bounding box center [94, 460] width 116 height 14
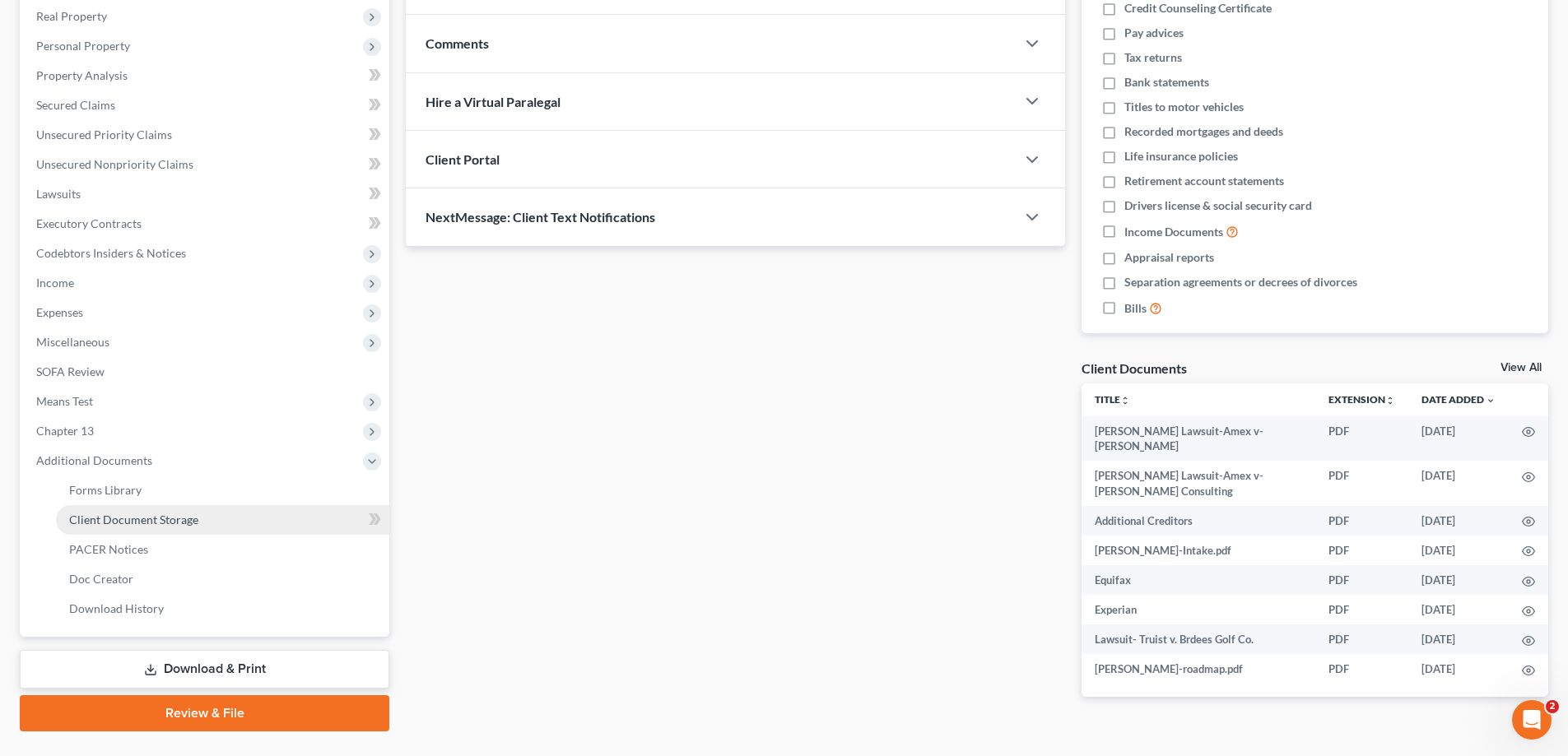
click at [96, 519] on span "Client Document Storage" at bounding box center [133, 520] width 129 height 14
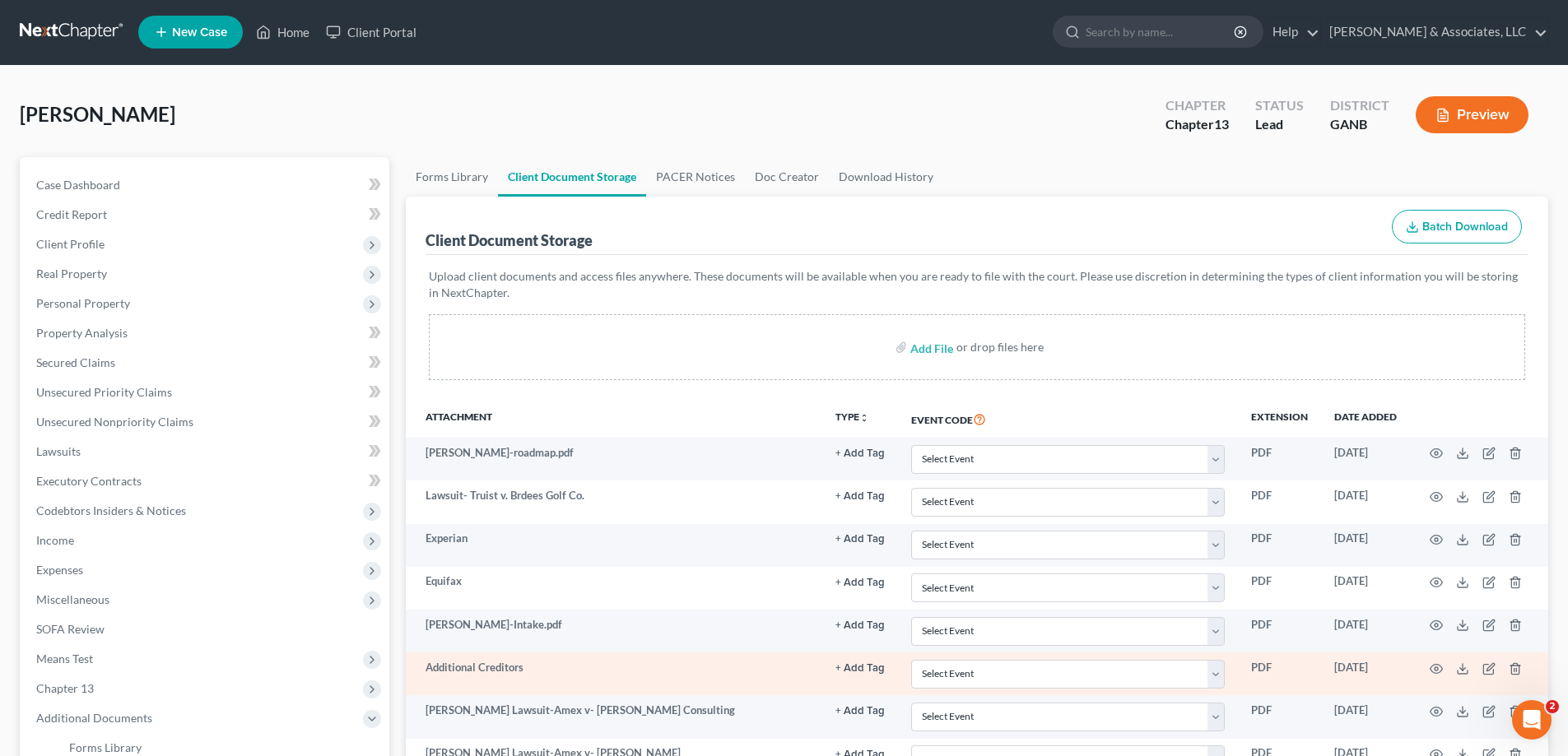
scroll to position [297, 0]
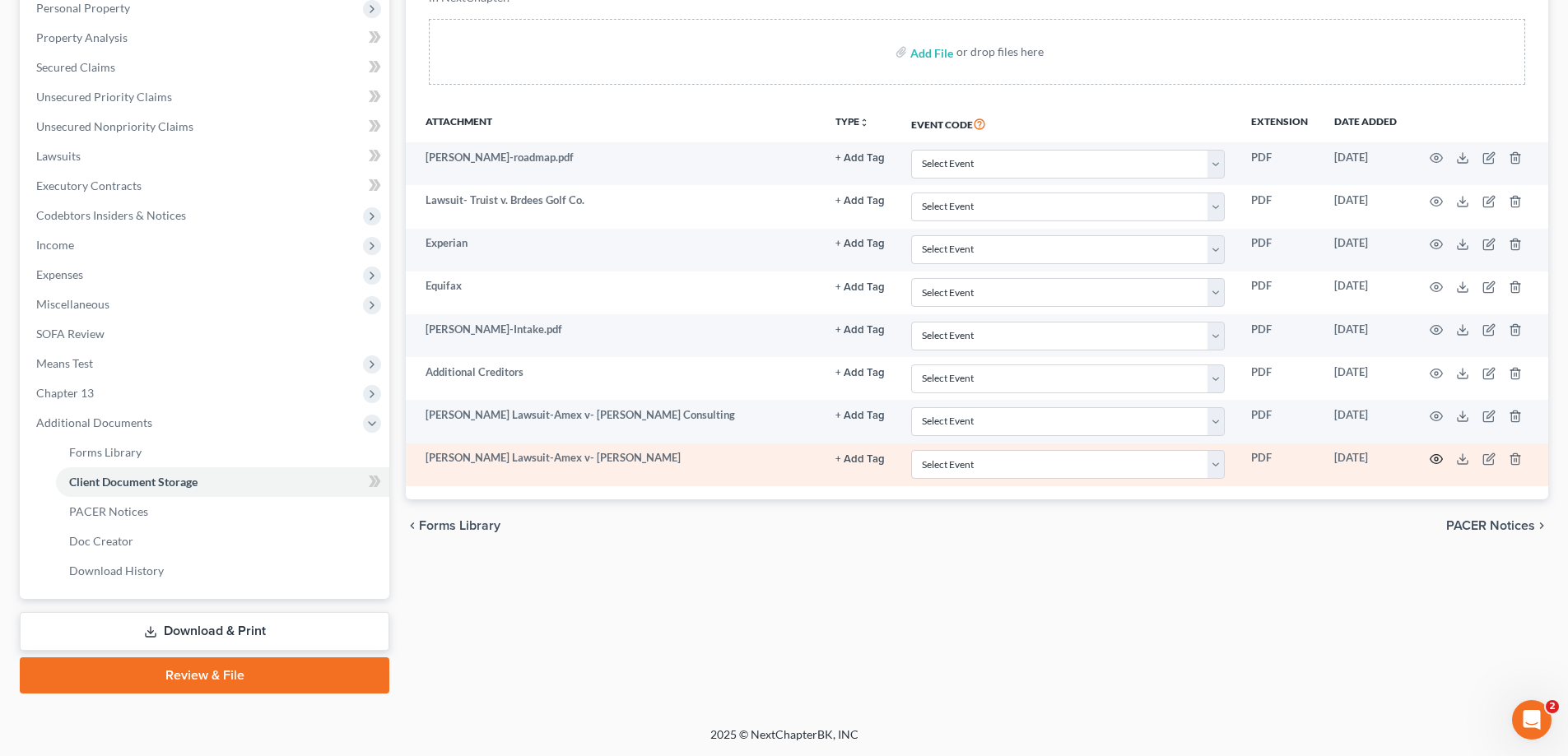
click at [1436, 461] on icon "button" at bounding box center [1436, 459] width 14 height 14
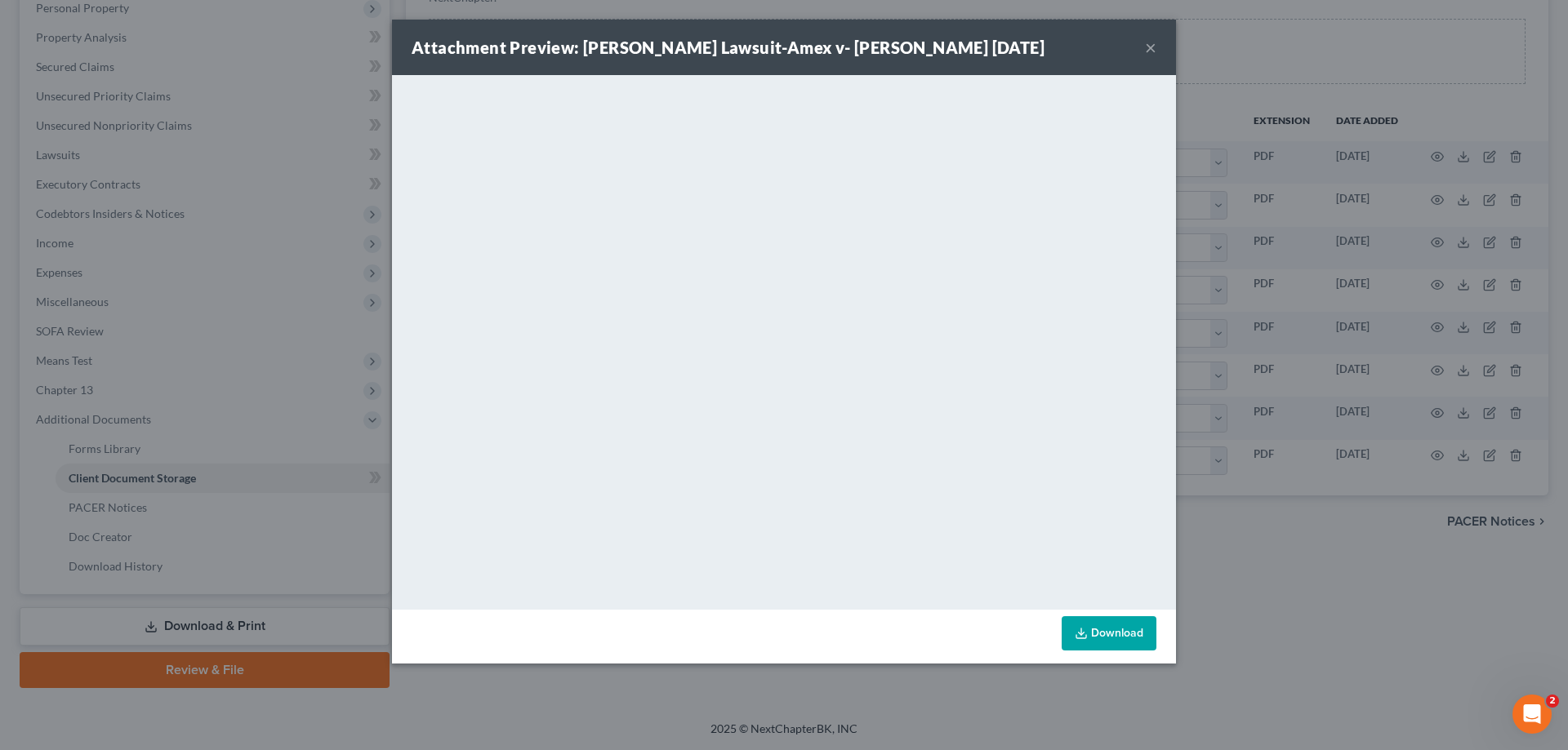
drag, startPoint x: 1151, startPoint y: 43, endPoint x: 1151, endPoint y: 76, distance: 33.0
click at [1151, 43] on button "×" at bounding box center [1151, 47] width 12 height 19
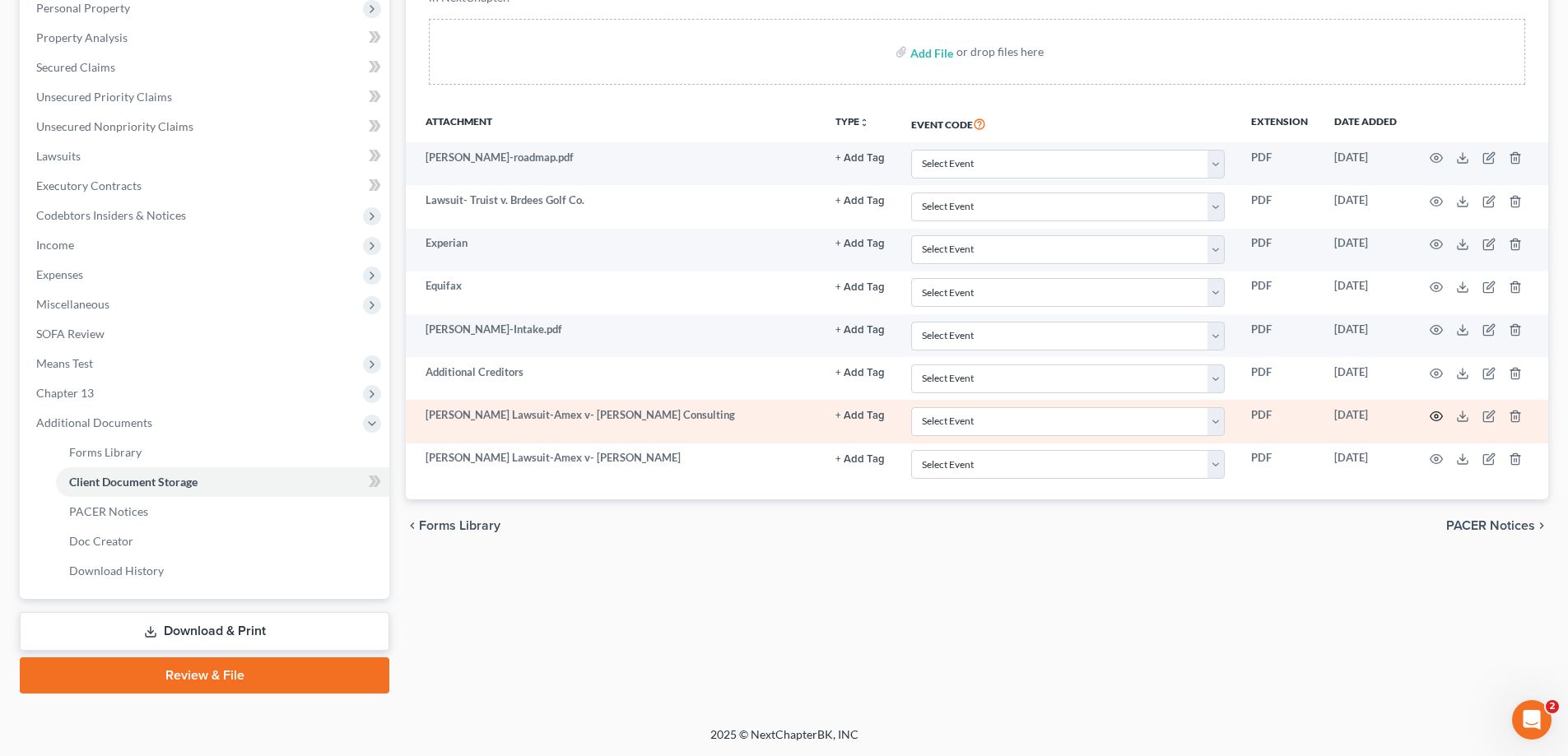
click at [1434, 416] on circle "button" at bounding box center [1435, 416] width 3 height 3
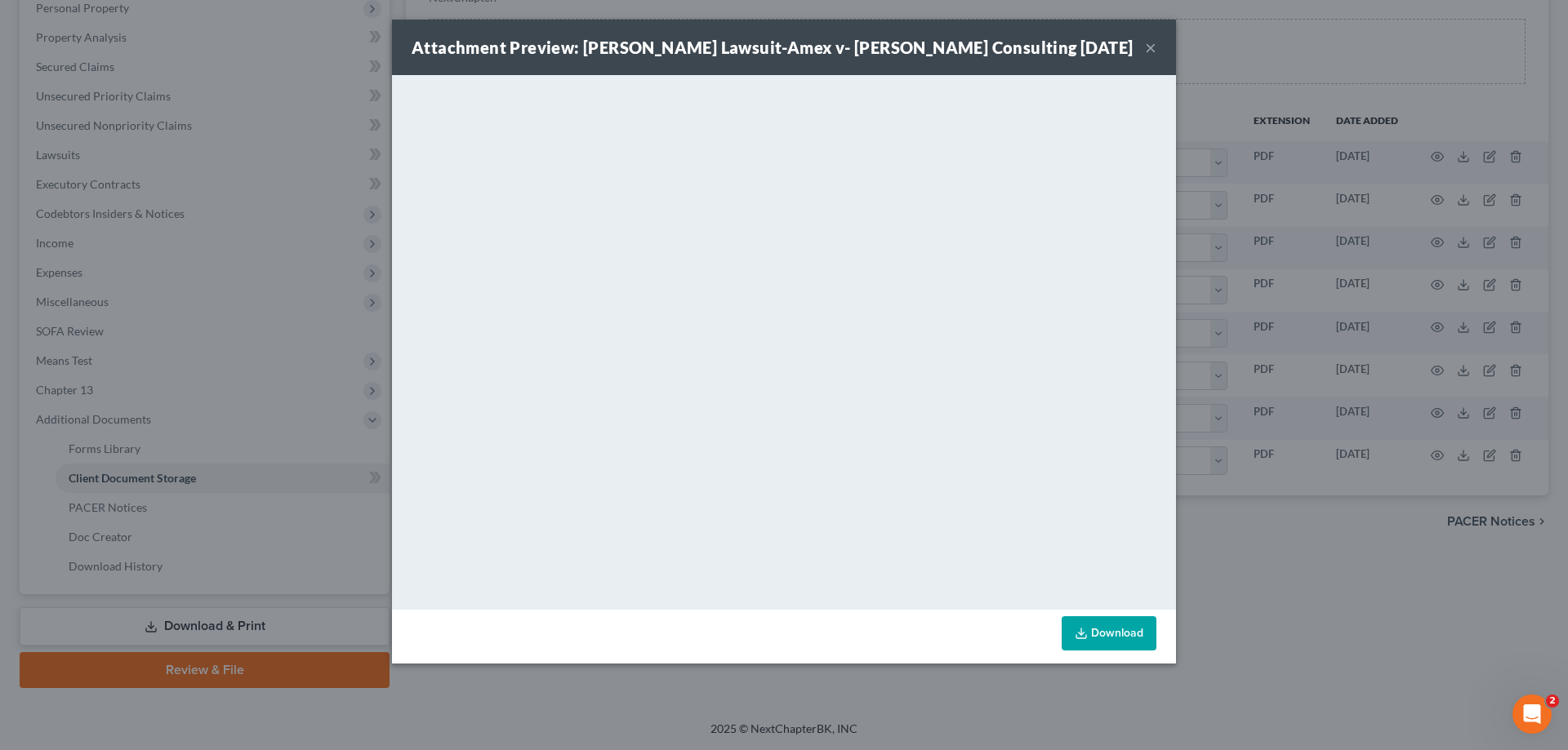
click at [1151, 46] on button "×" at bounding box center [1151, 47] width 12 height 19
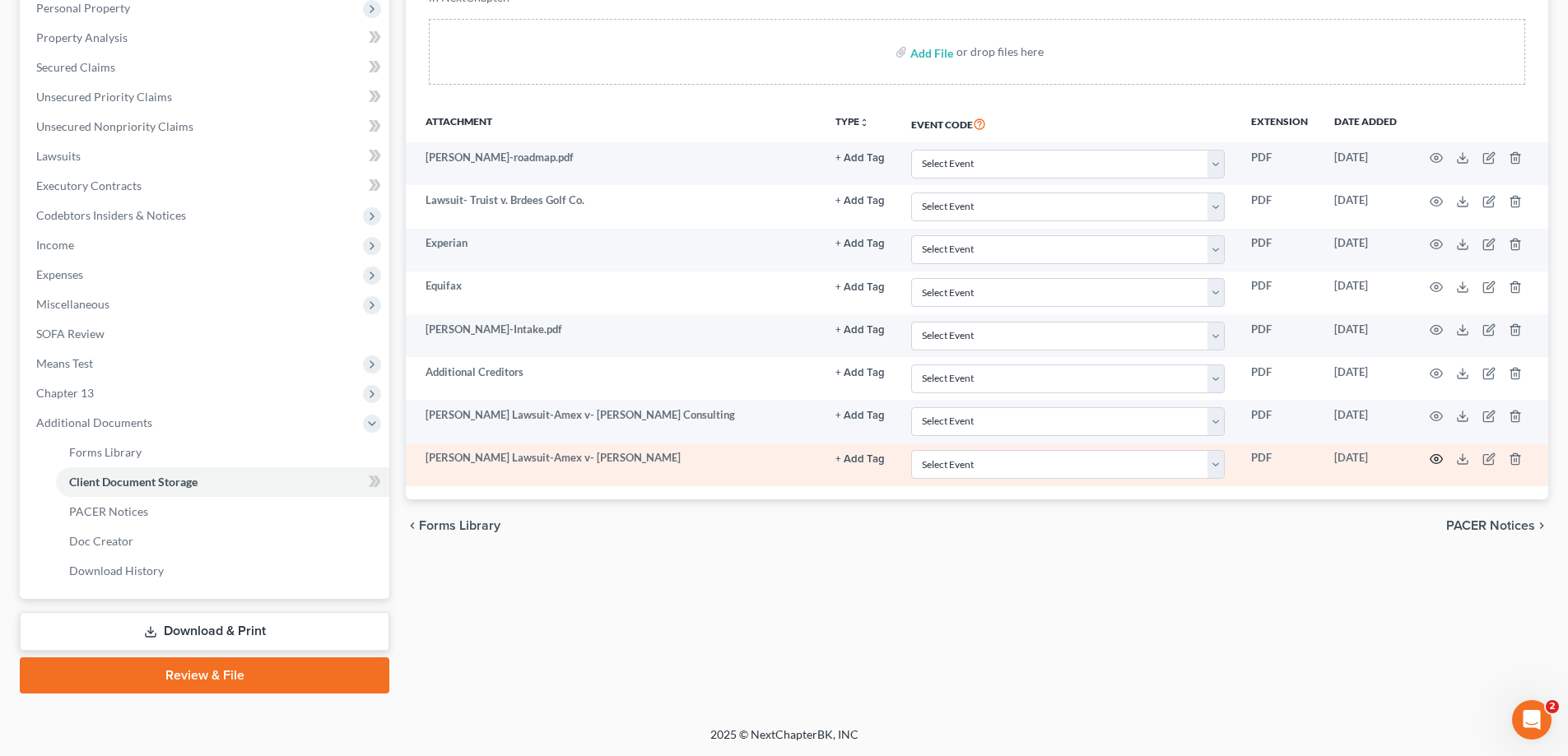
click at [1431, 457] on icon "button" at bounding box center [1436, 459] width 13 height 9
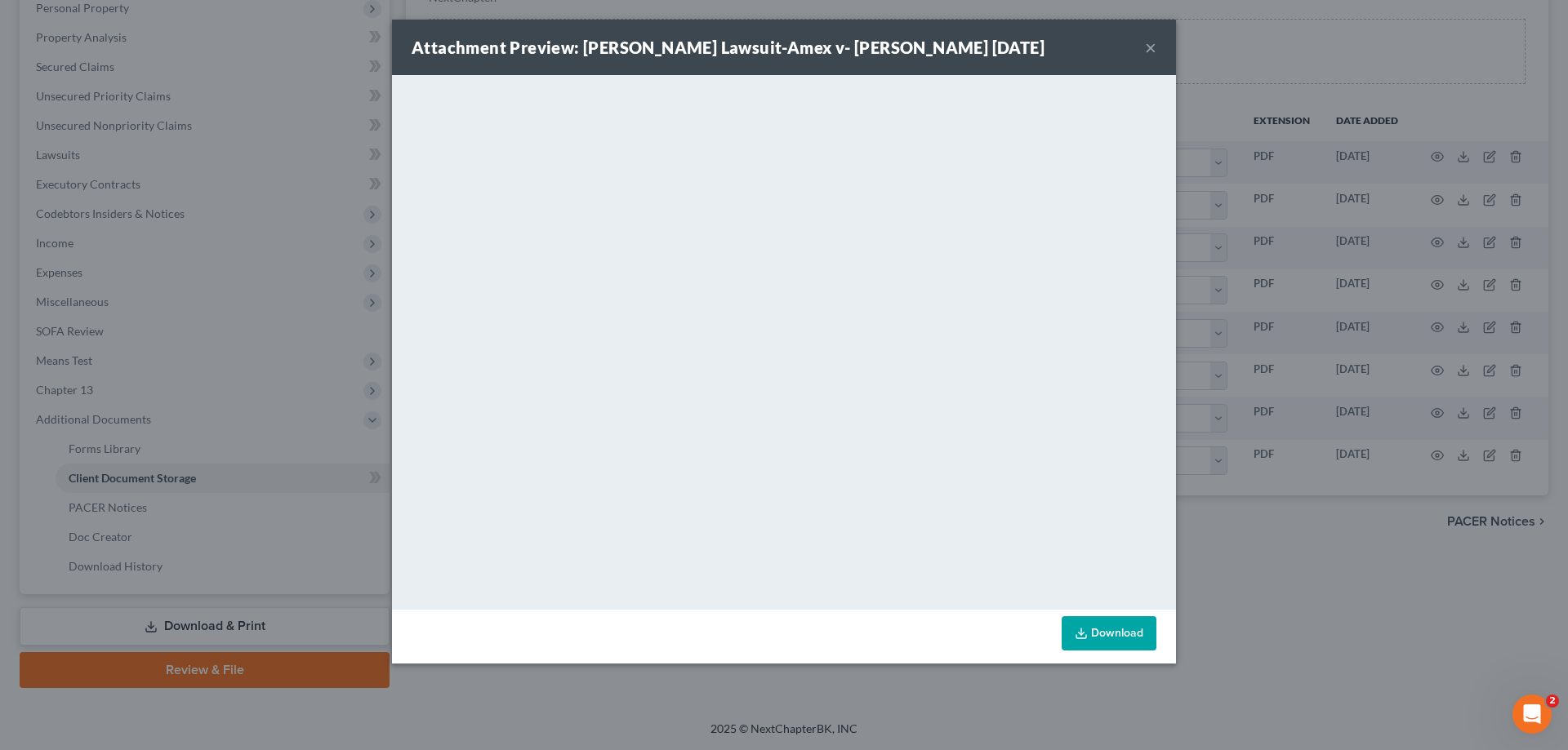
click at [1150, 47] on button "×" at bounding box center [1151, 47] width 12 height 19
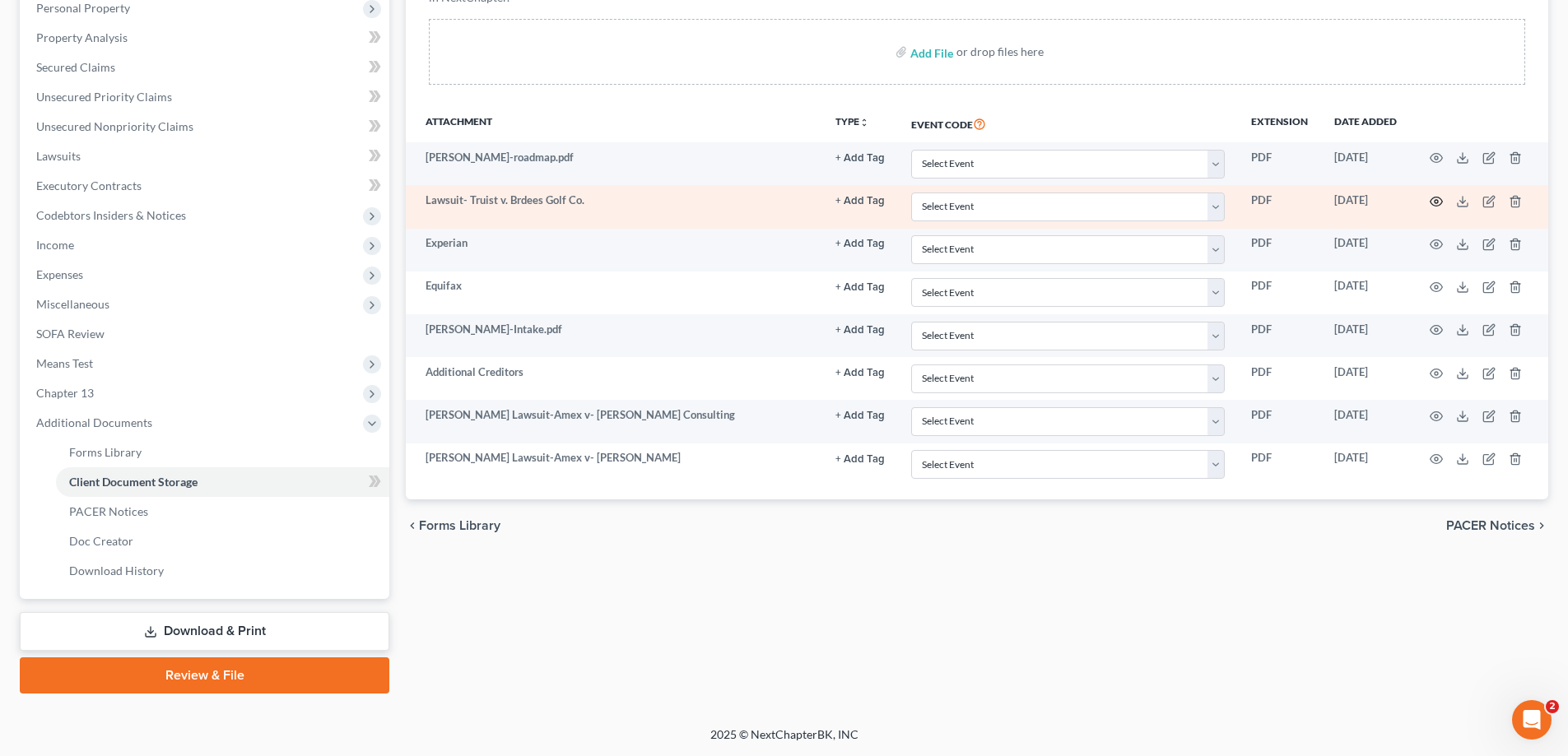
click at [1435, 199] on icon "button" at bounding box center [1436, 202] width 14 height 14
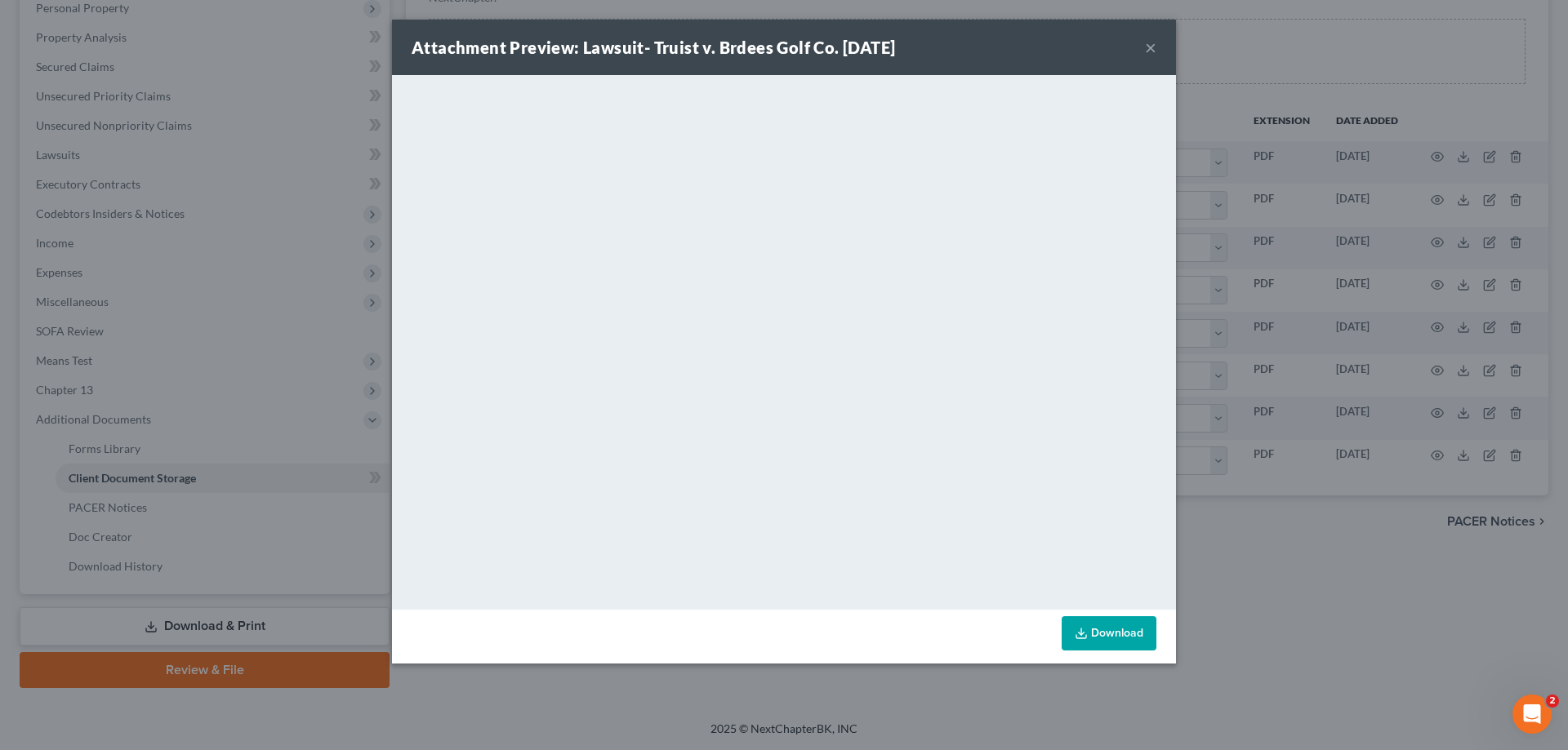
click at [1148, 43] on button "×" at bounding box center [1151, 47] width 12 height 19
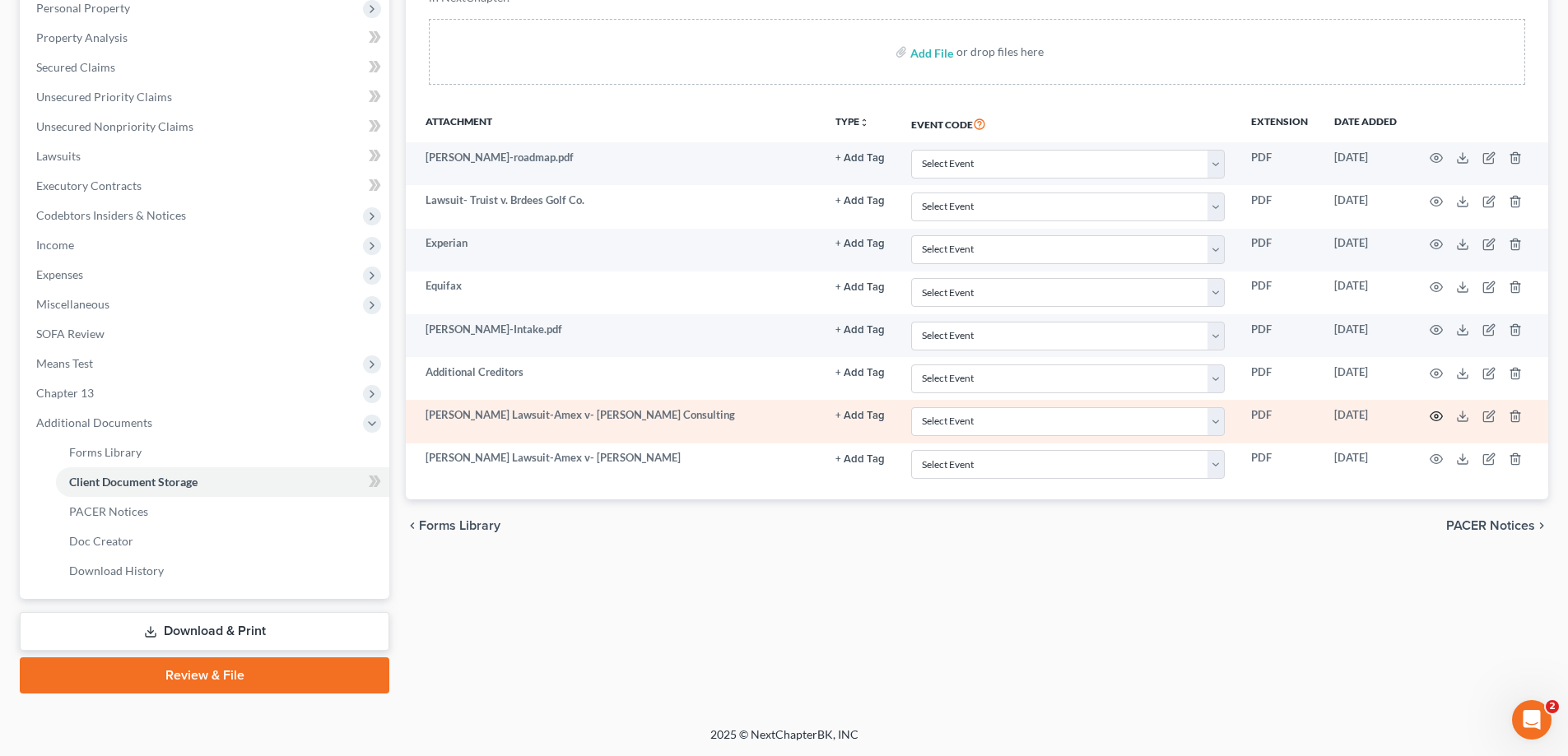
click at [1436, 414] on icon "button" at bounding box center [1436, 417] width 14 height 14
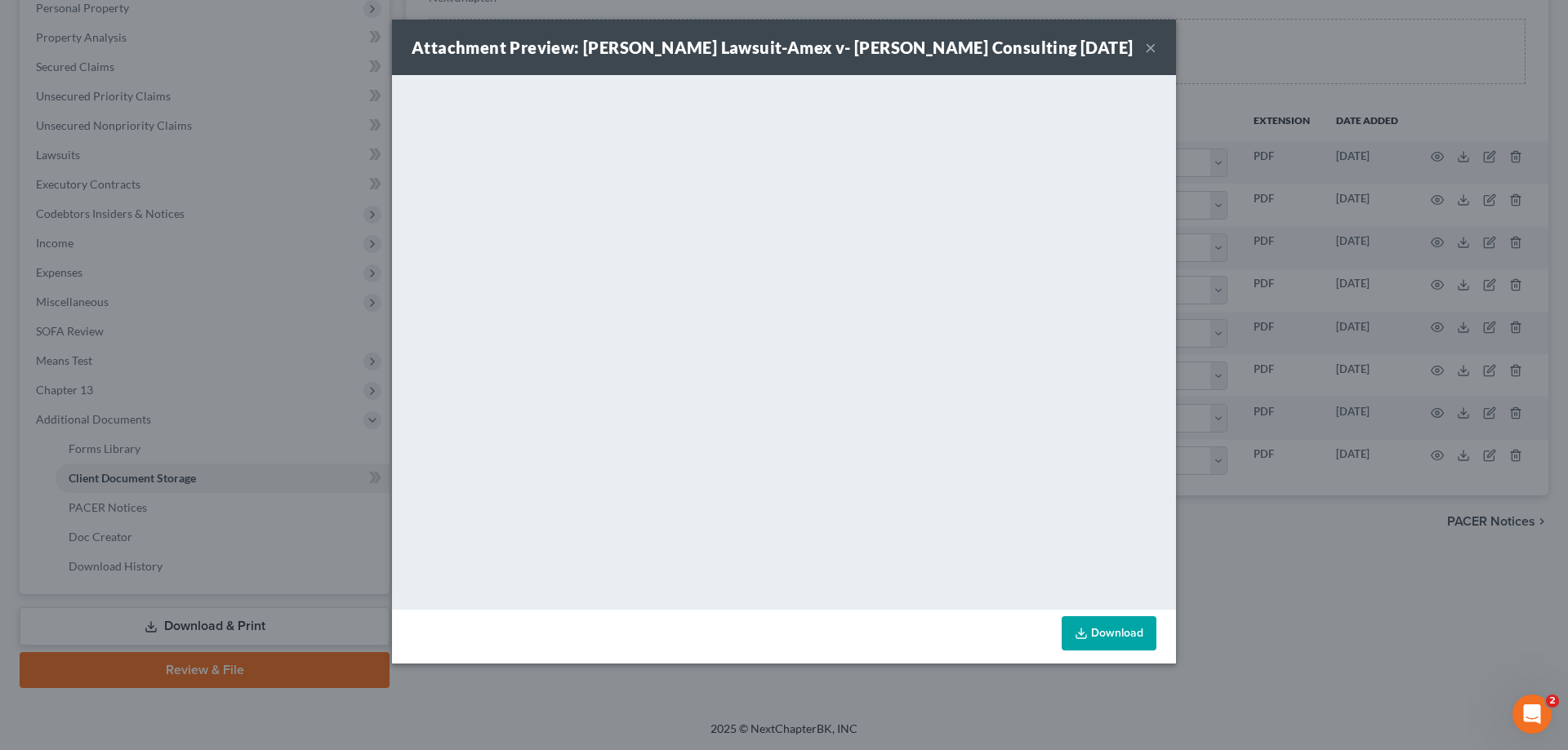
click at [1151, 48] on button "×" at bounding box center [1151, 47] width 12 height 19
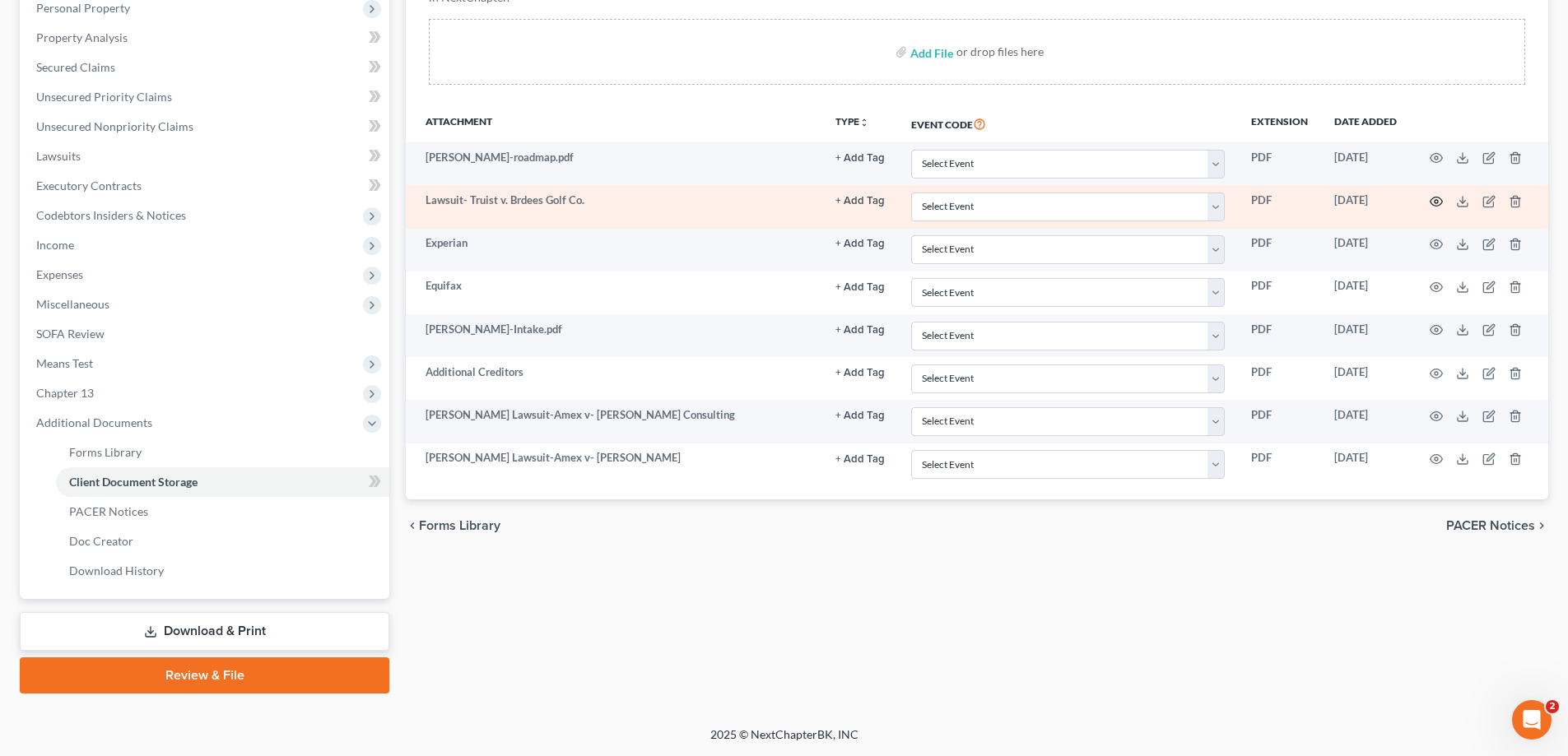
click at [1435, 201] on icon "button" at bounding box center [1436, 202] width 14 height 14
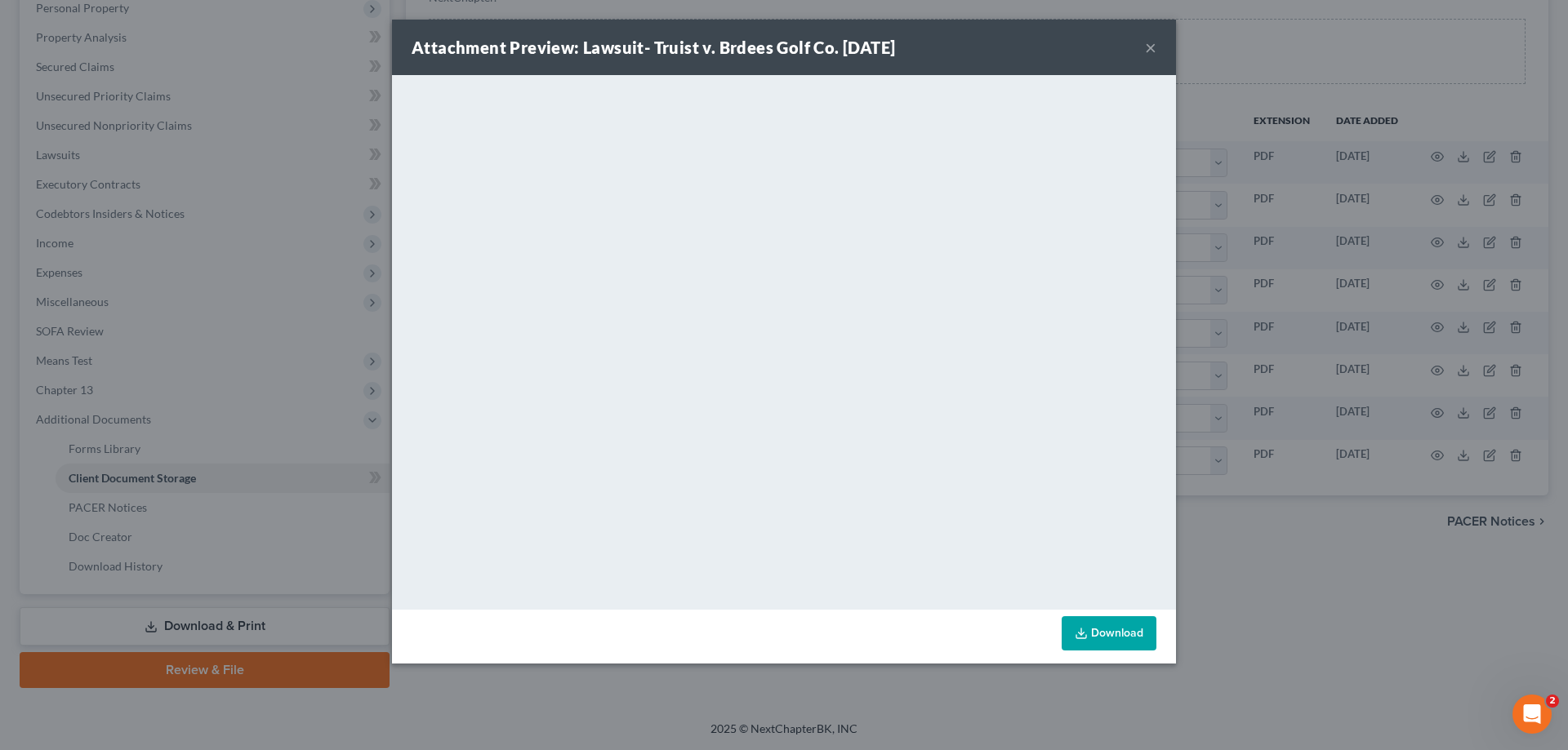
click at [1151, 47] on button "×" at bounding box center [1151, 47] width 12 height 19
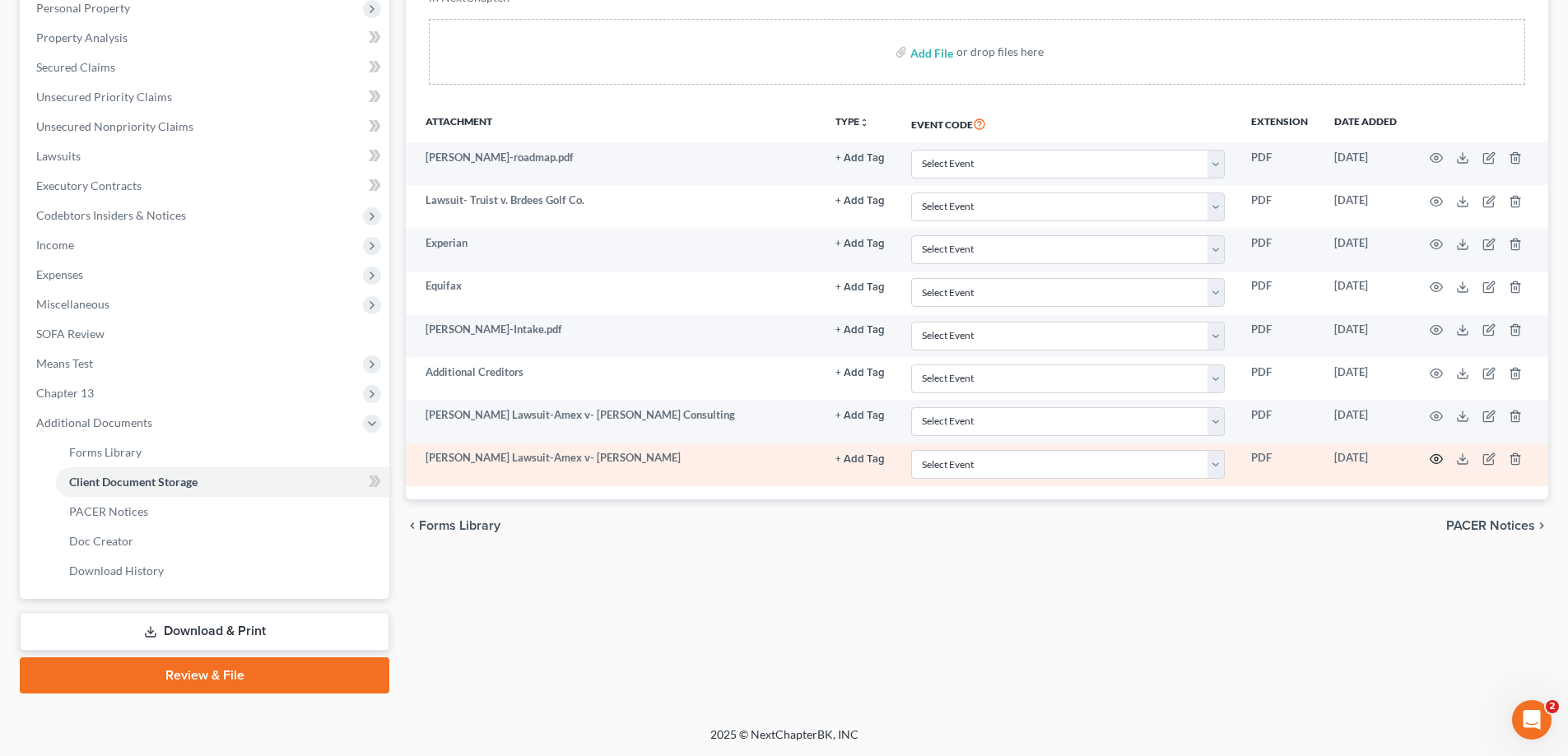
click at [1435, 458] on icon "button" at bounding box center [1436, 459] width 14 height 14
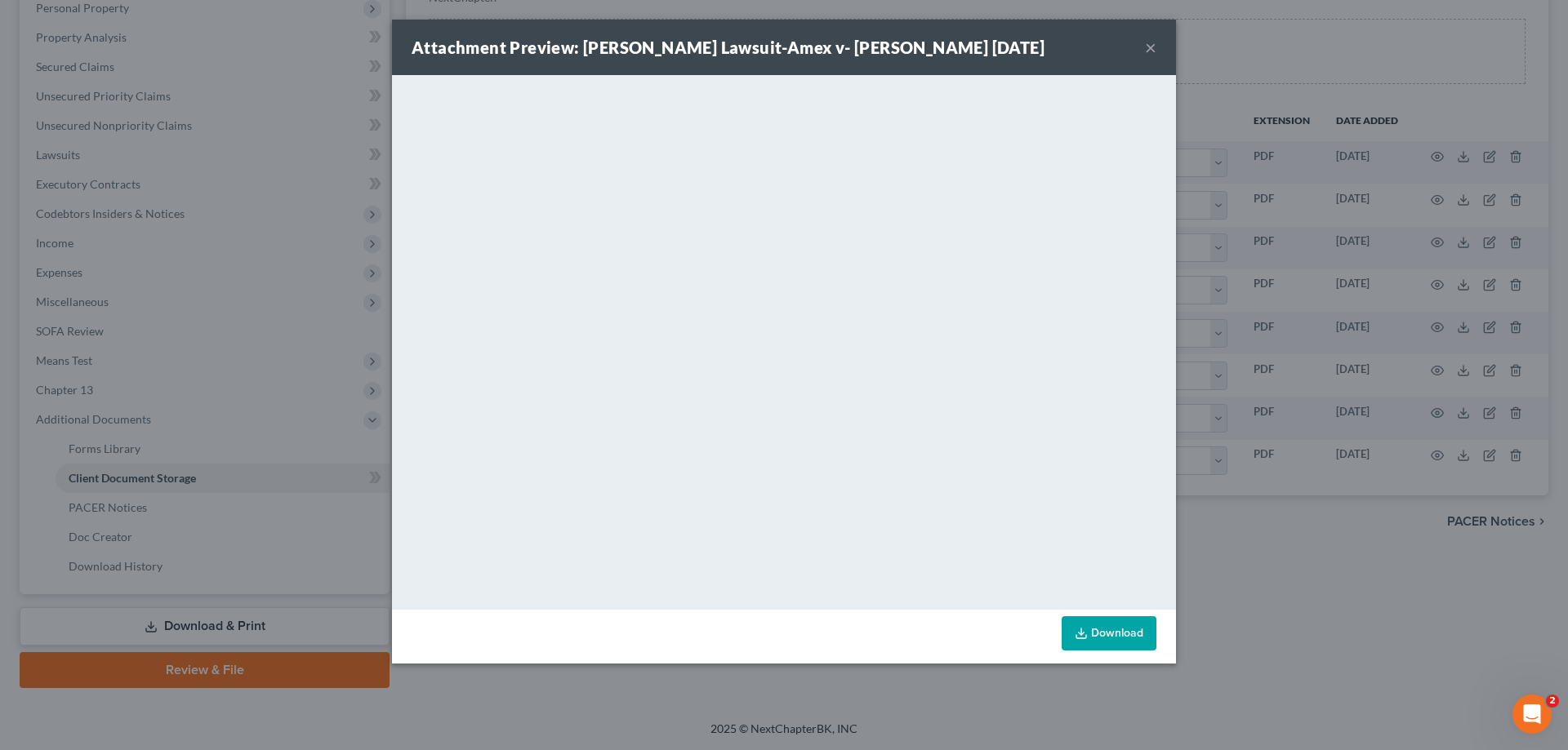
click at [1155, 41] on button "×" at bounding box center [1151, 47] width 12 height 19
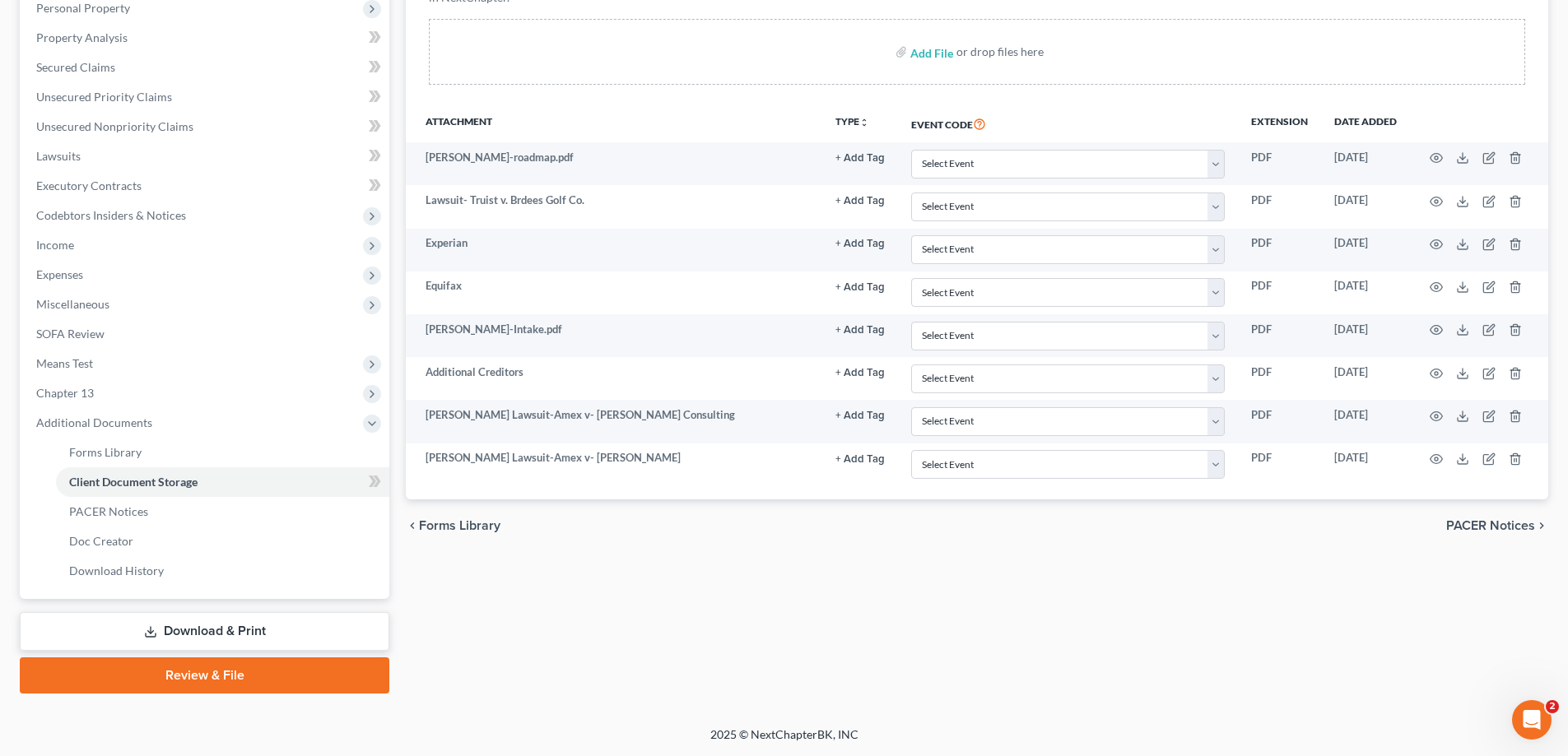
drag, startPoint x: 1479, startPoint y: 47, endPoint x: 1035, endPoint y: 2, distance: 446.3
click at [1476, 47] on div "Add File or drop files here" at bounding box center [976, 52] width 1096 height 66
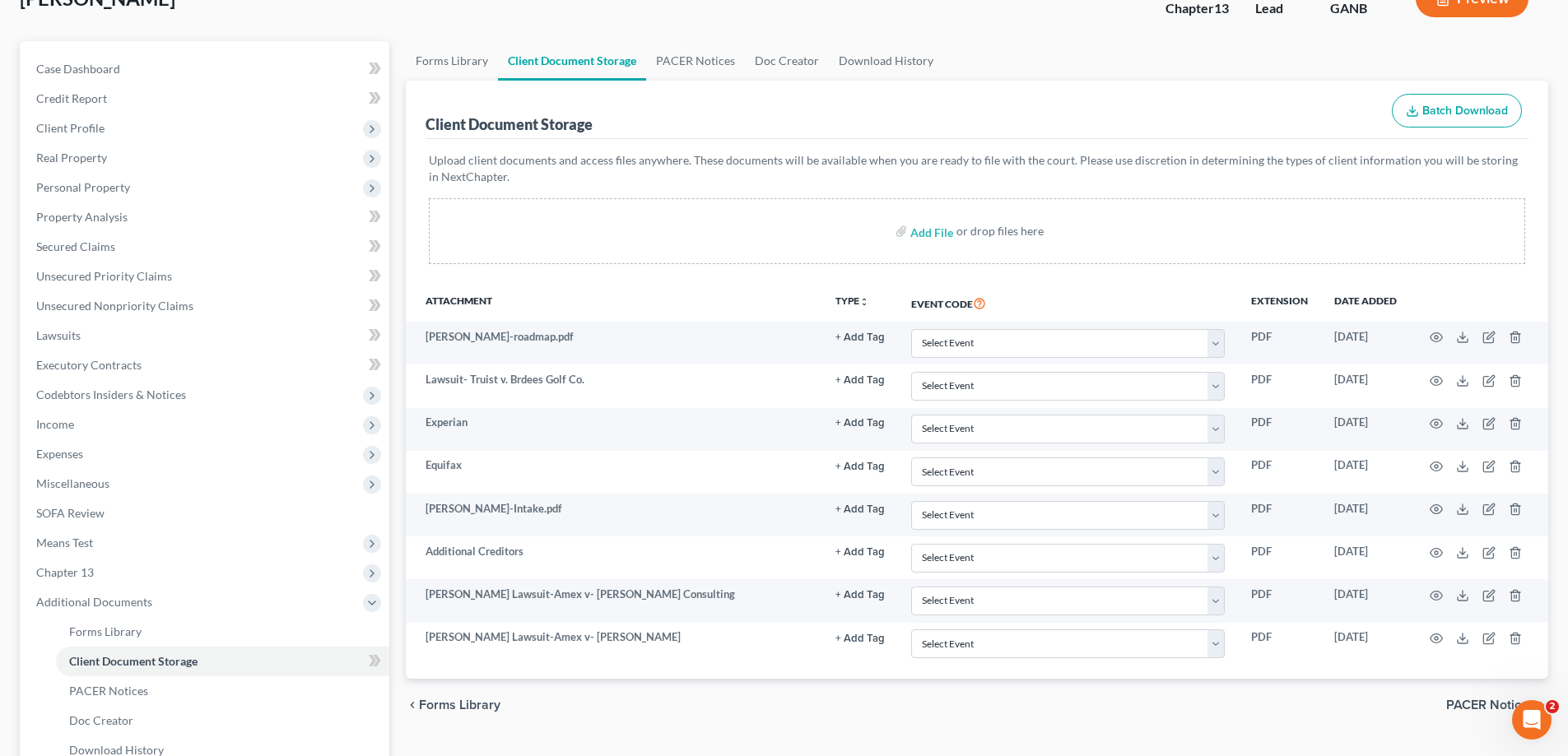
scroll to position [0, 0]
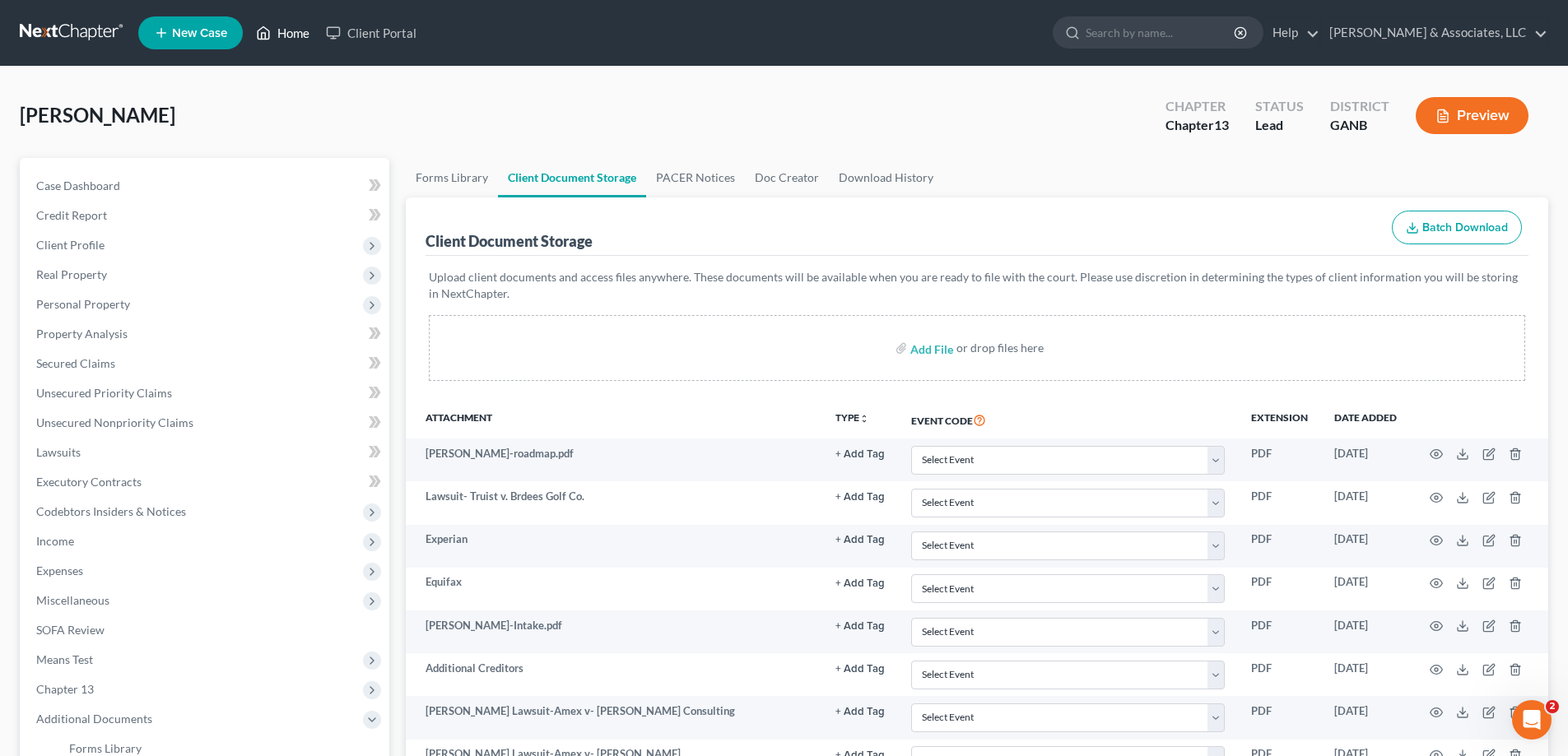
click at [287, 27] on link "Home" at bounding box center [283, 33] width 70 height 30
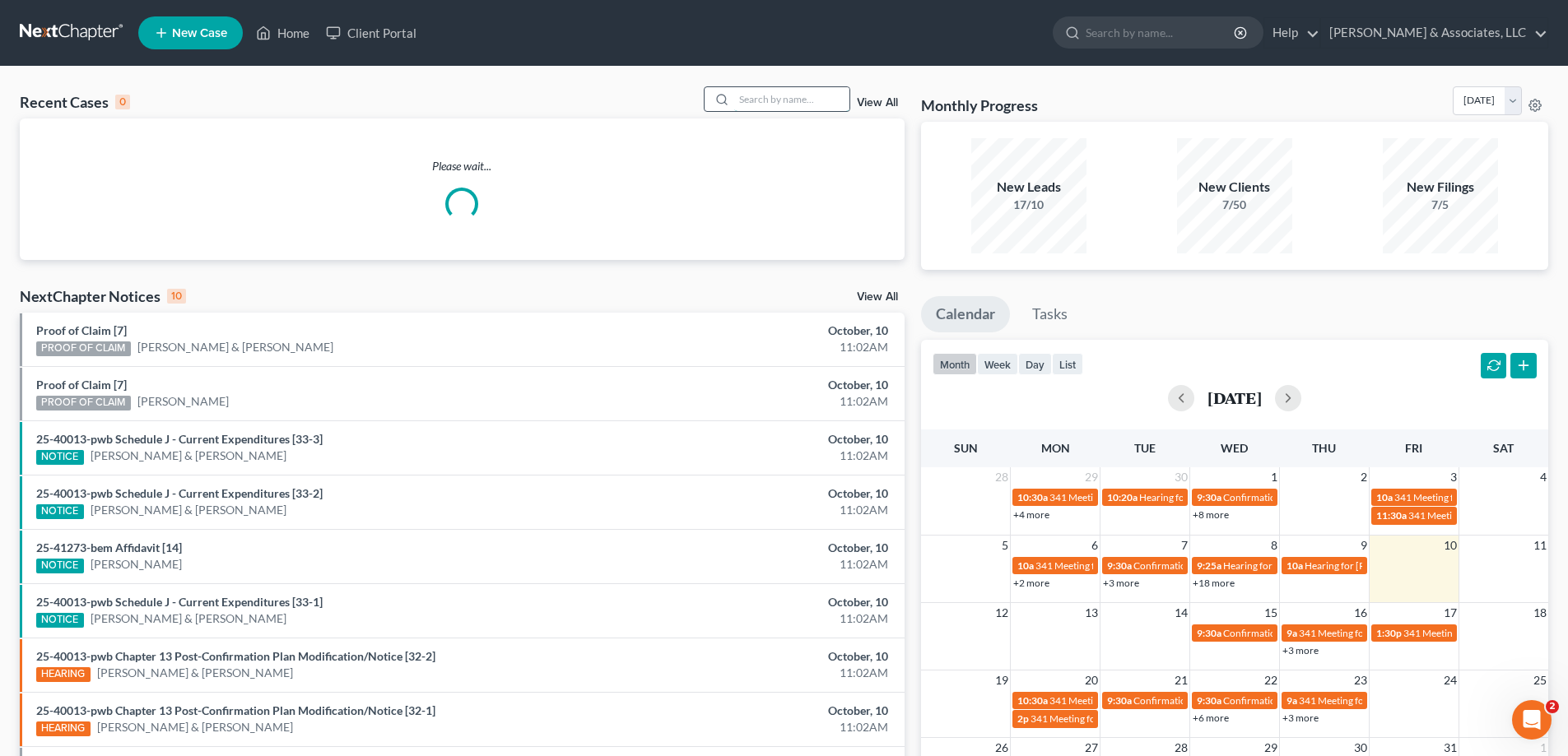
click at [794, 110] on input "search" at bounding box center [792, 99] width 115 height 24
type input "rod"
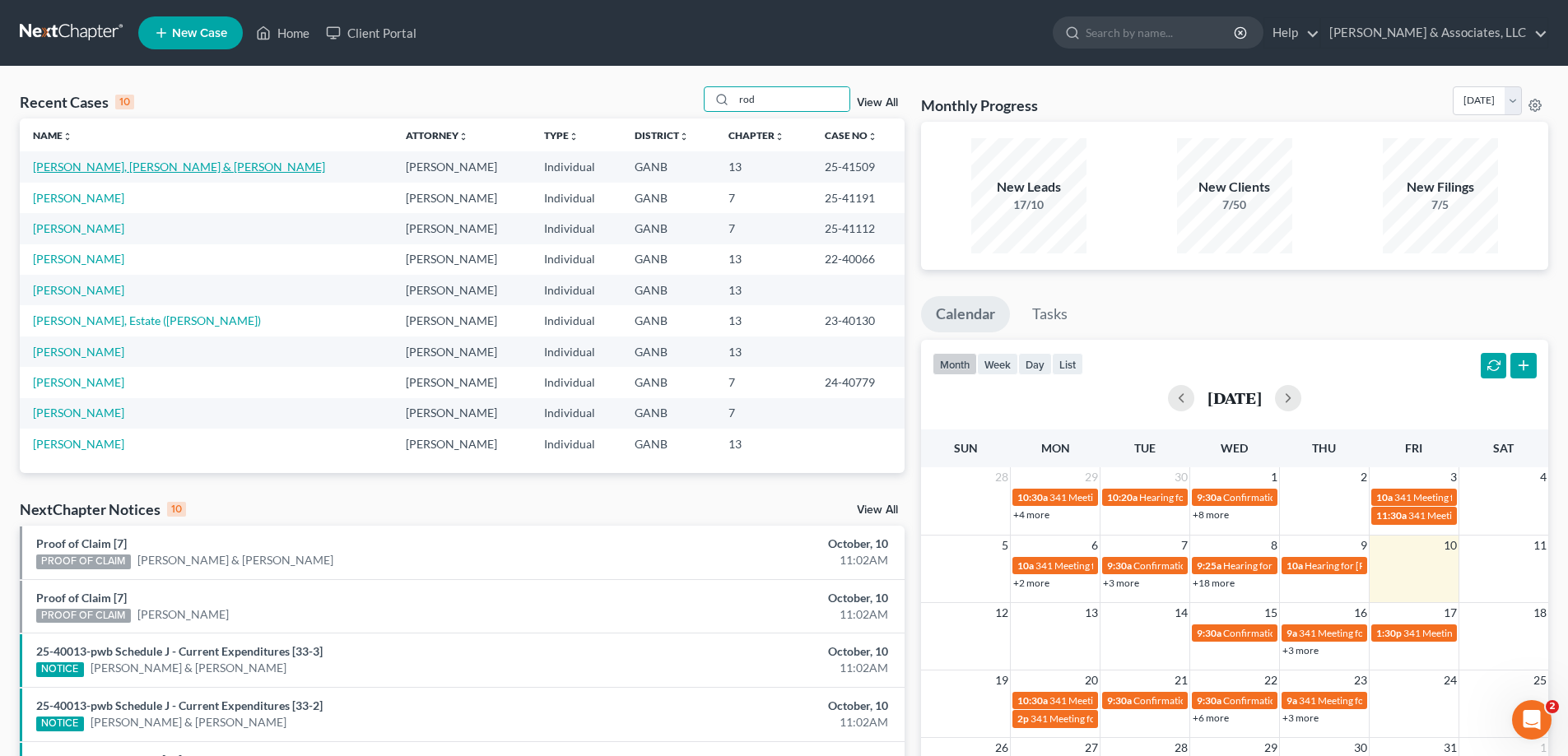
click at [86, 166] on link "Rodriguez Ortiz, Anthony & Rodriguez, Alejandra" at bounding box center [178, 167] width 292 height 14
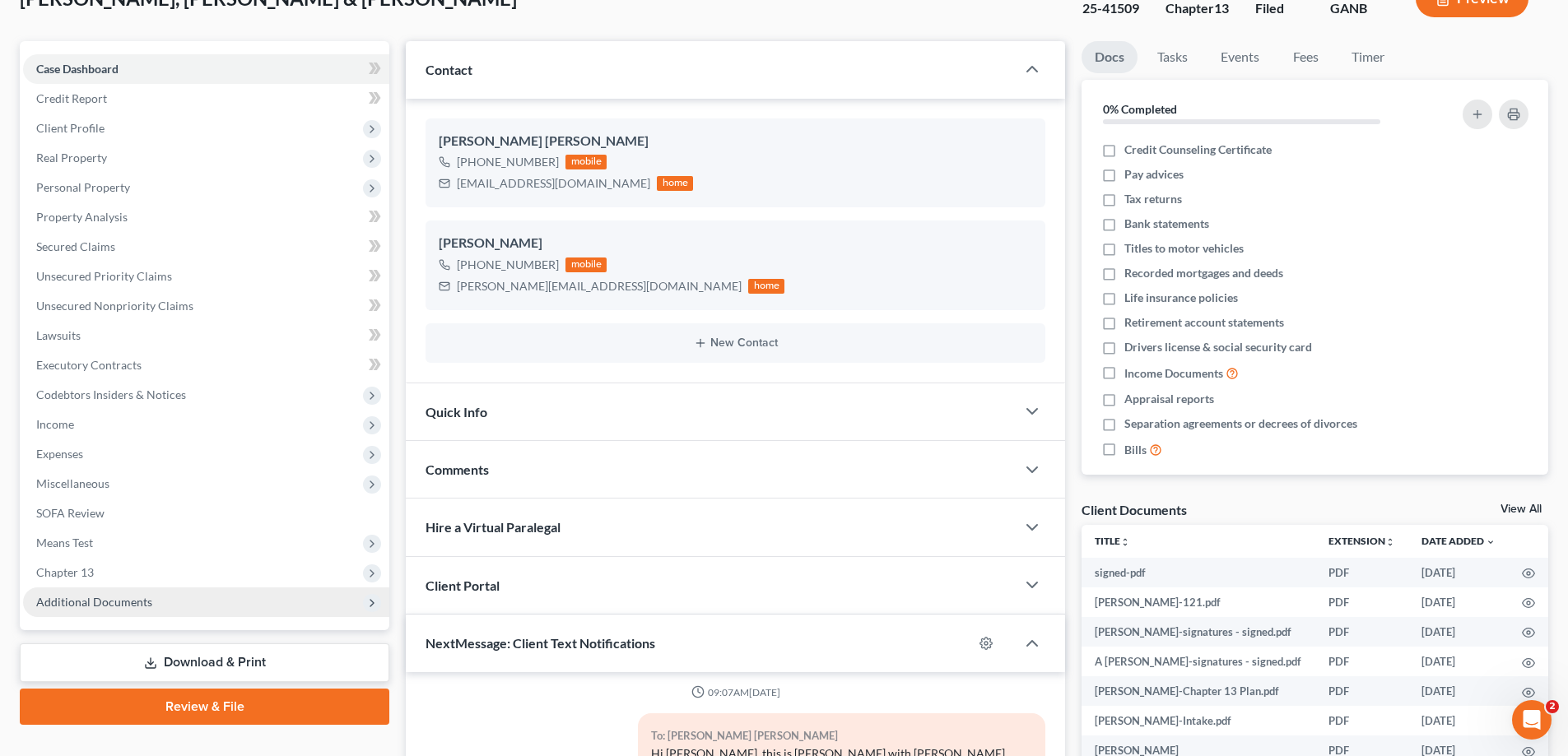
scroll to position [247, 0]
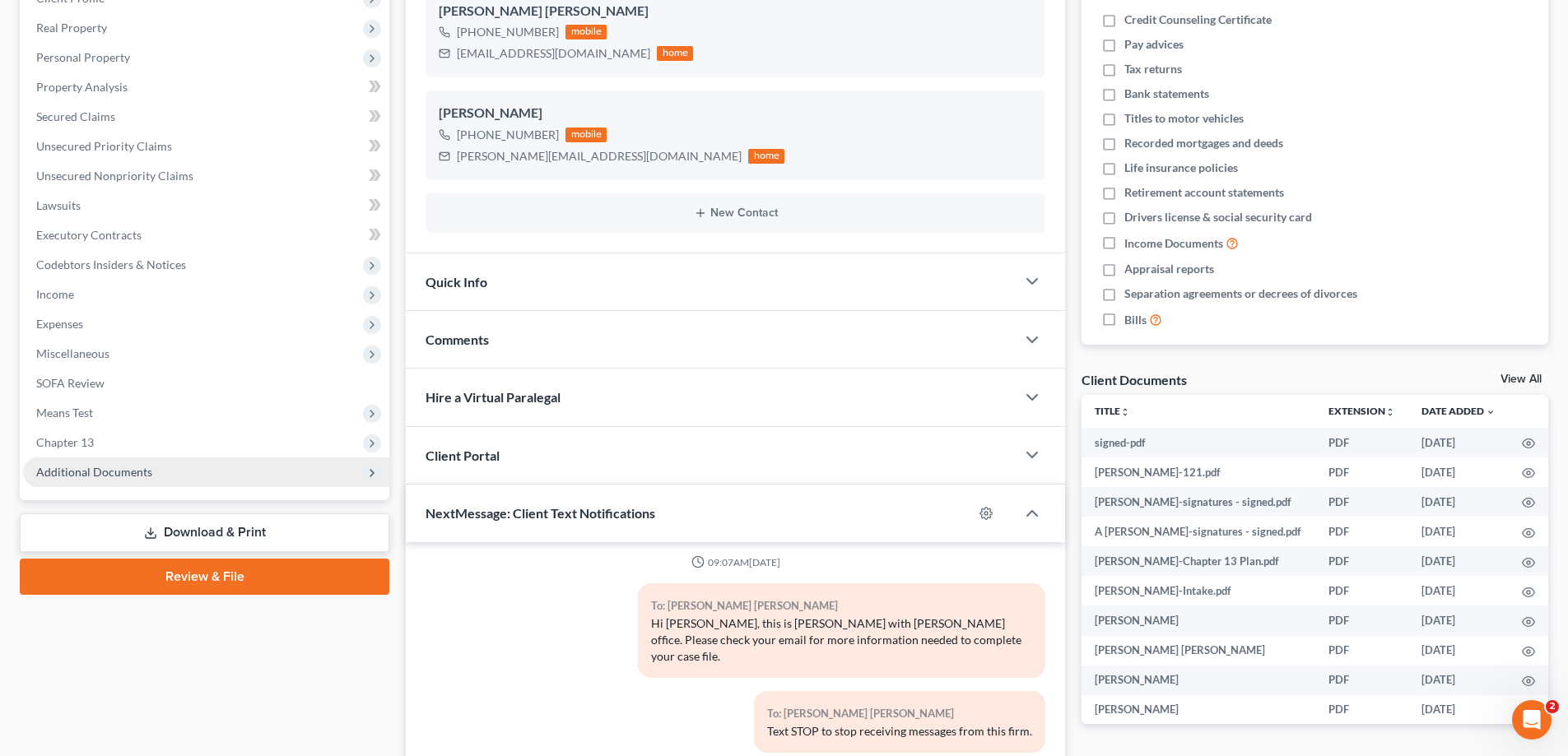
click at [99, 462] on span "Additional Documents" at bounding box center [206, 472] width 366 height 30
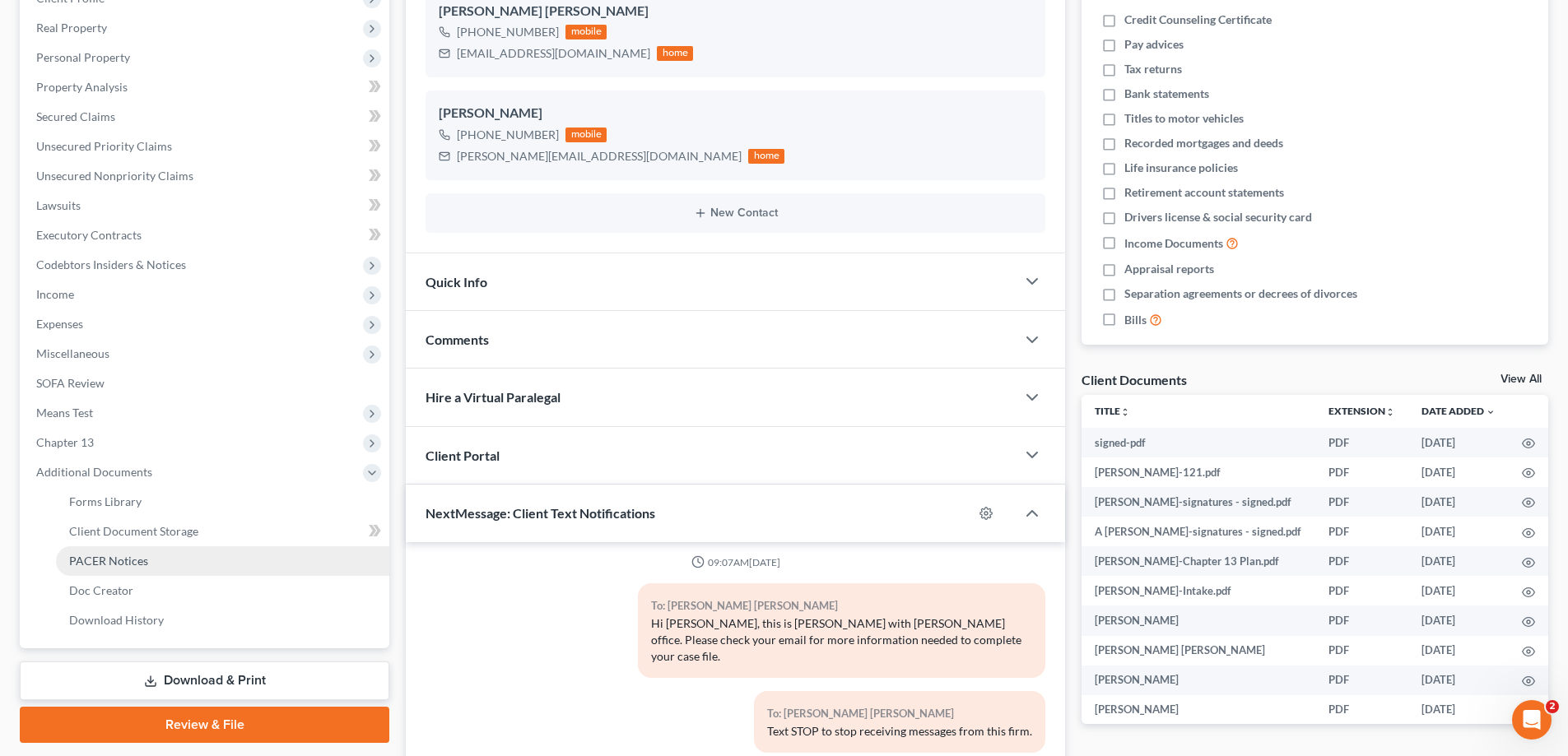
click at [97, 563] on span "PACER Notices" at bounding box center [109, 561] width 79 height 14
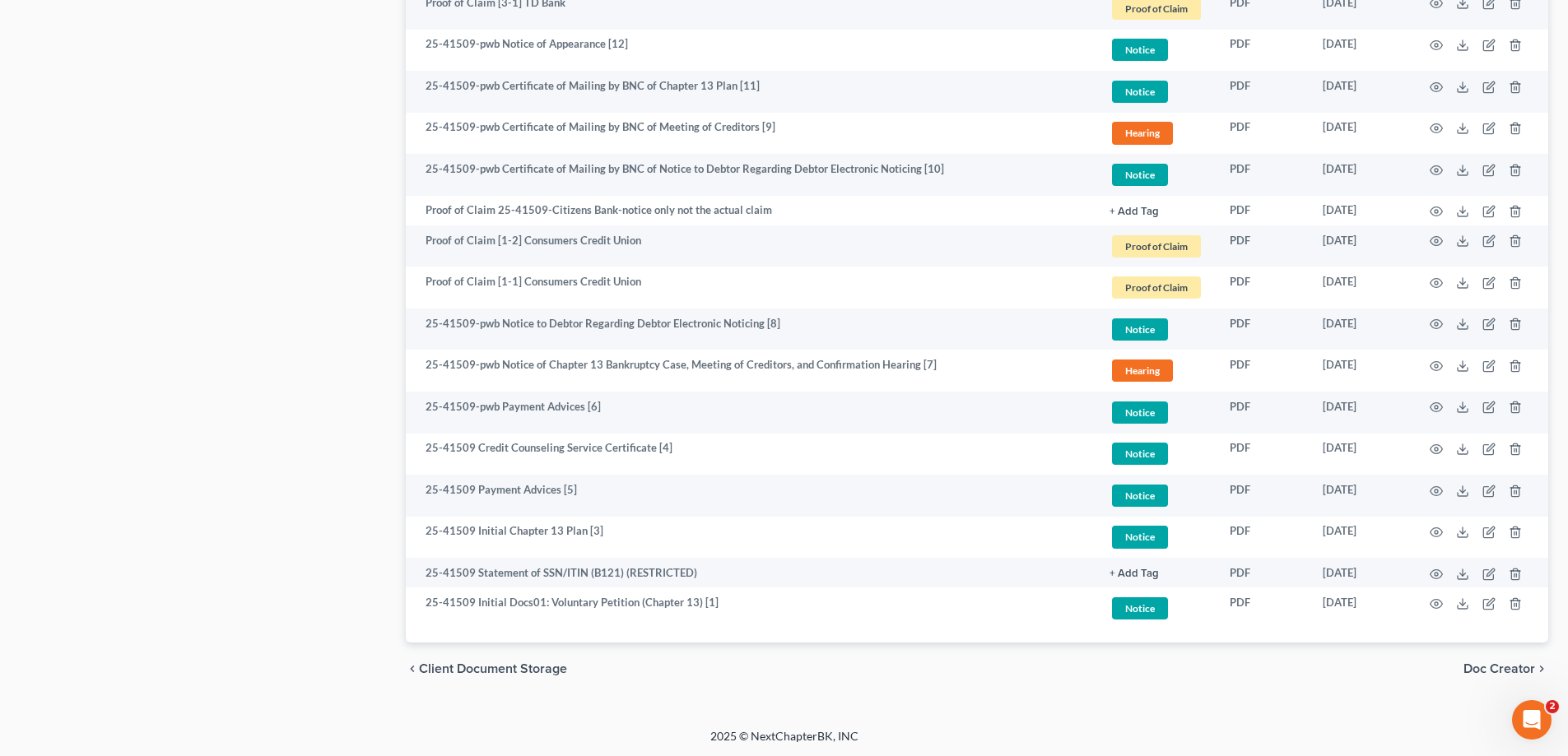
scroll to position [1014, 0]
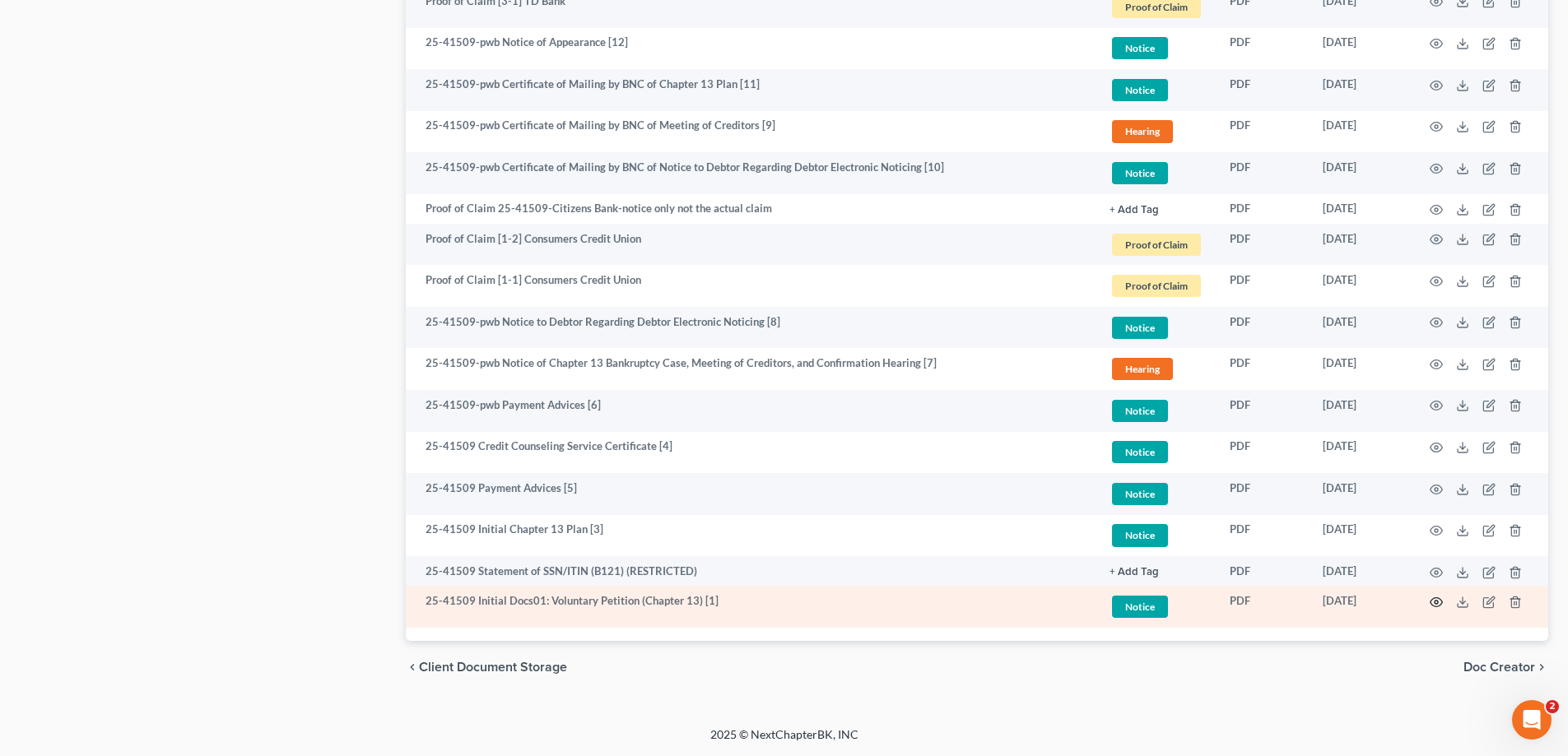
click at [1437, 600] on icon "button" at bounding box center [1436, 603] width 14 height 14
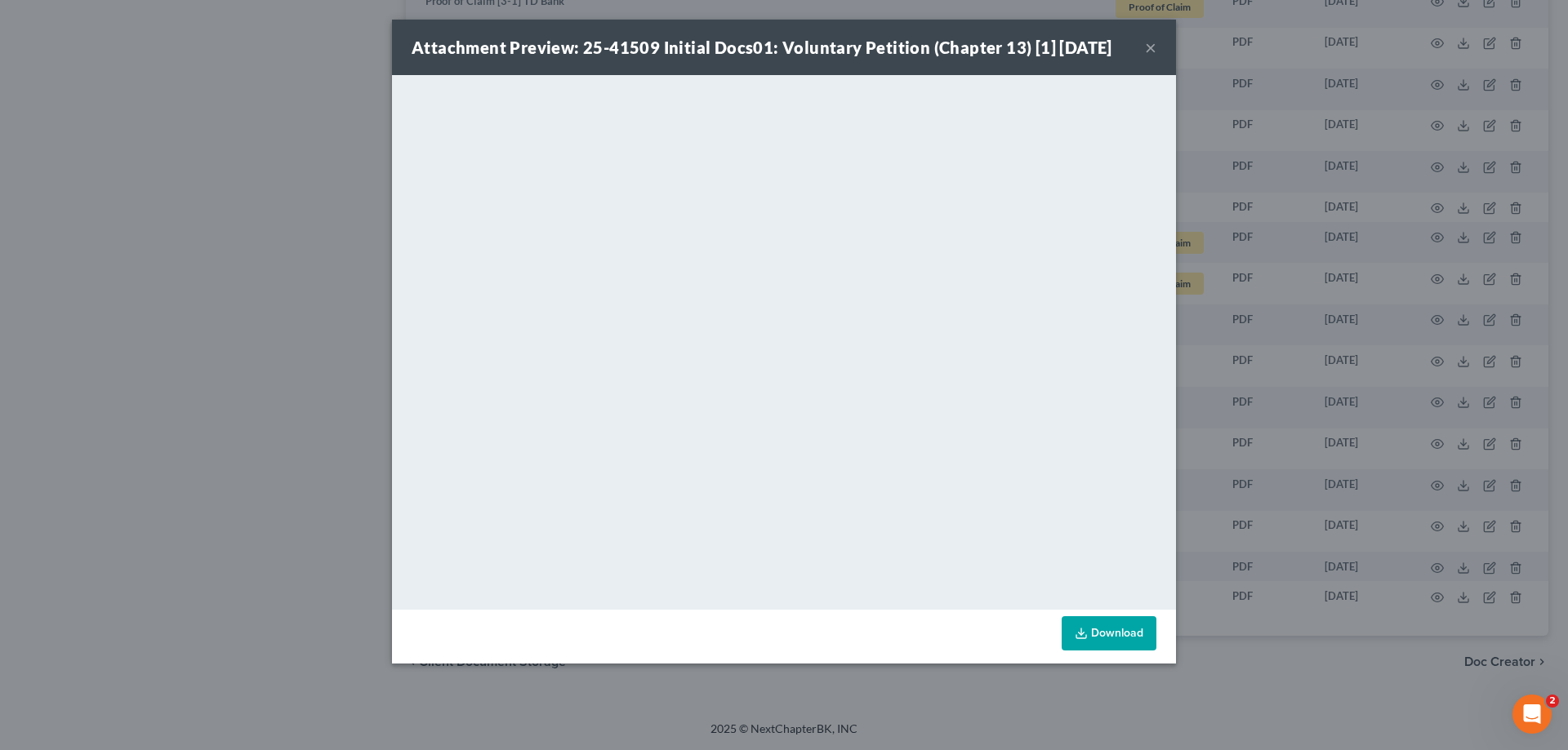
click at [1148, 46] on button "×" at bounding box center [1151, 47] width 12 height 19
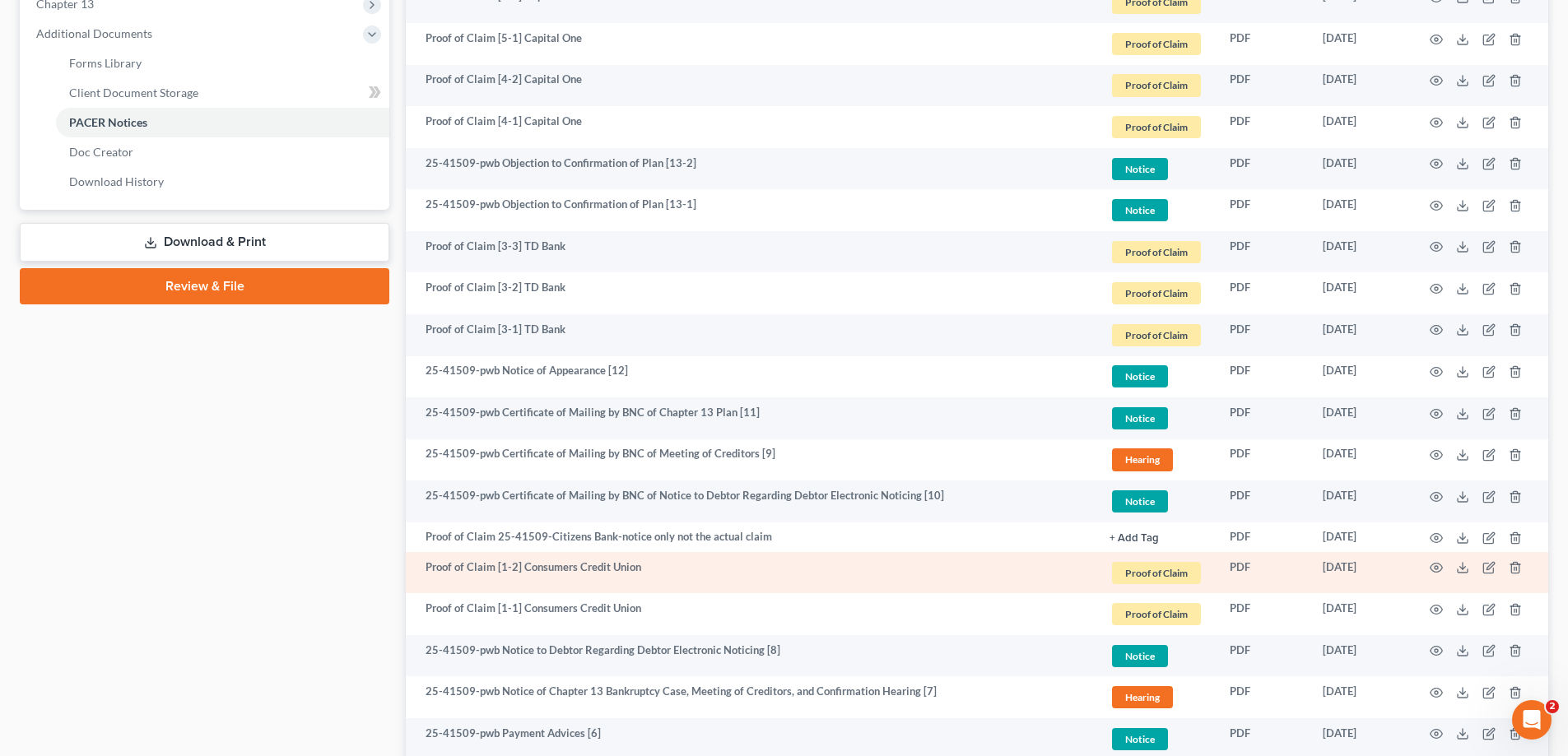
scroll to position [603, 0]
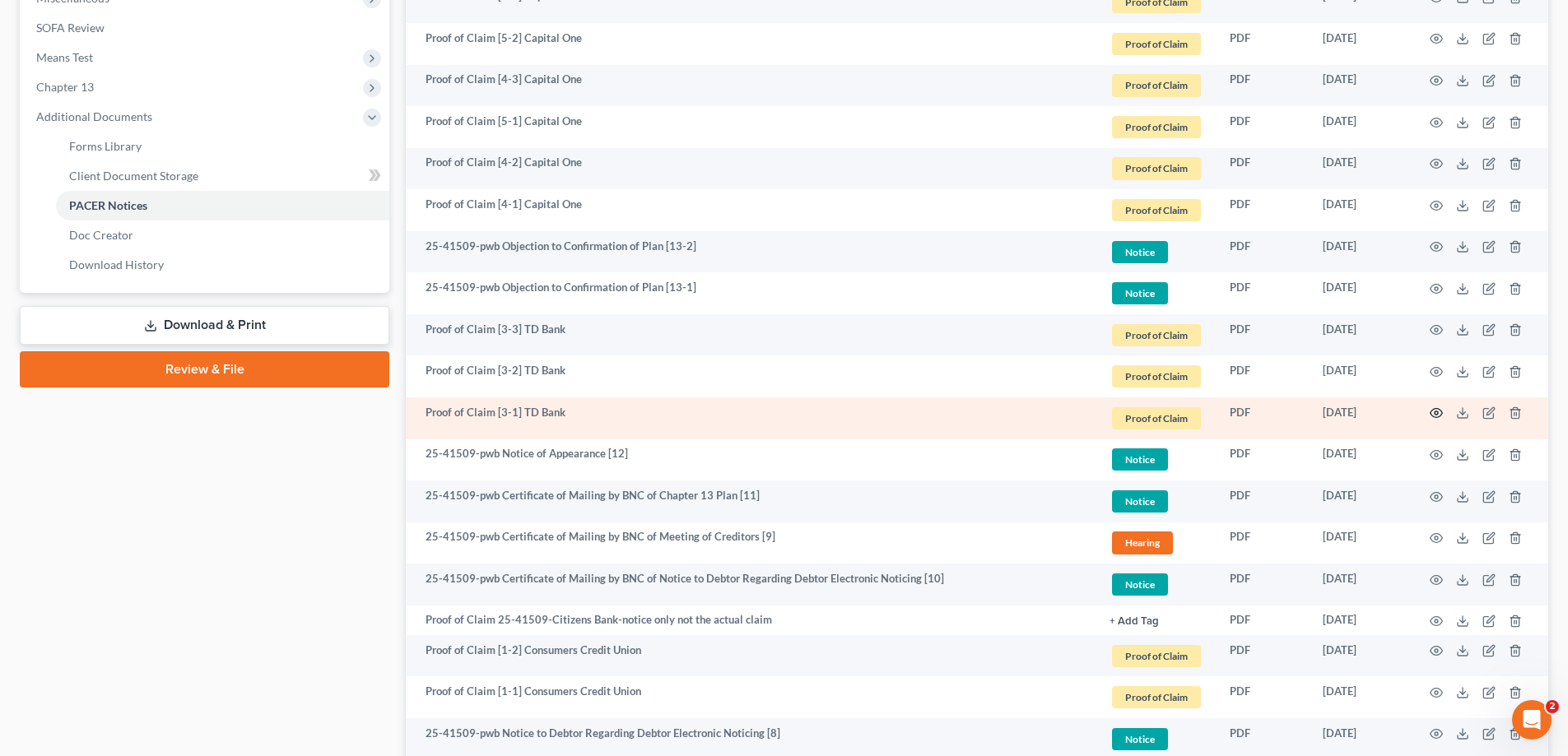
click at [1433, 415] on icon "button" at bounding box center [1436, 414] width 14 height 14
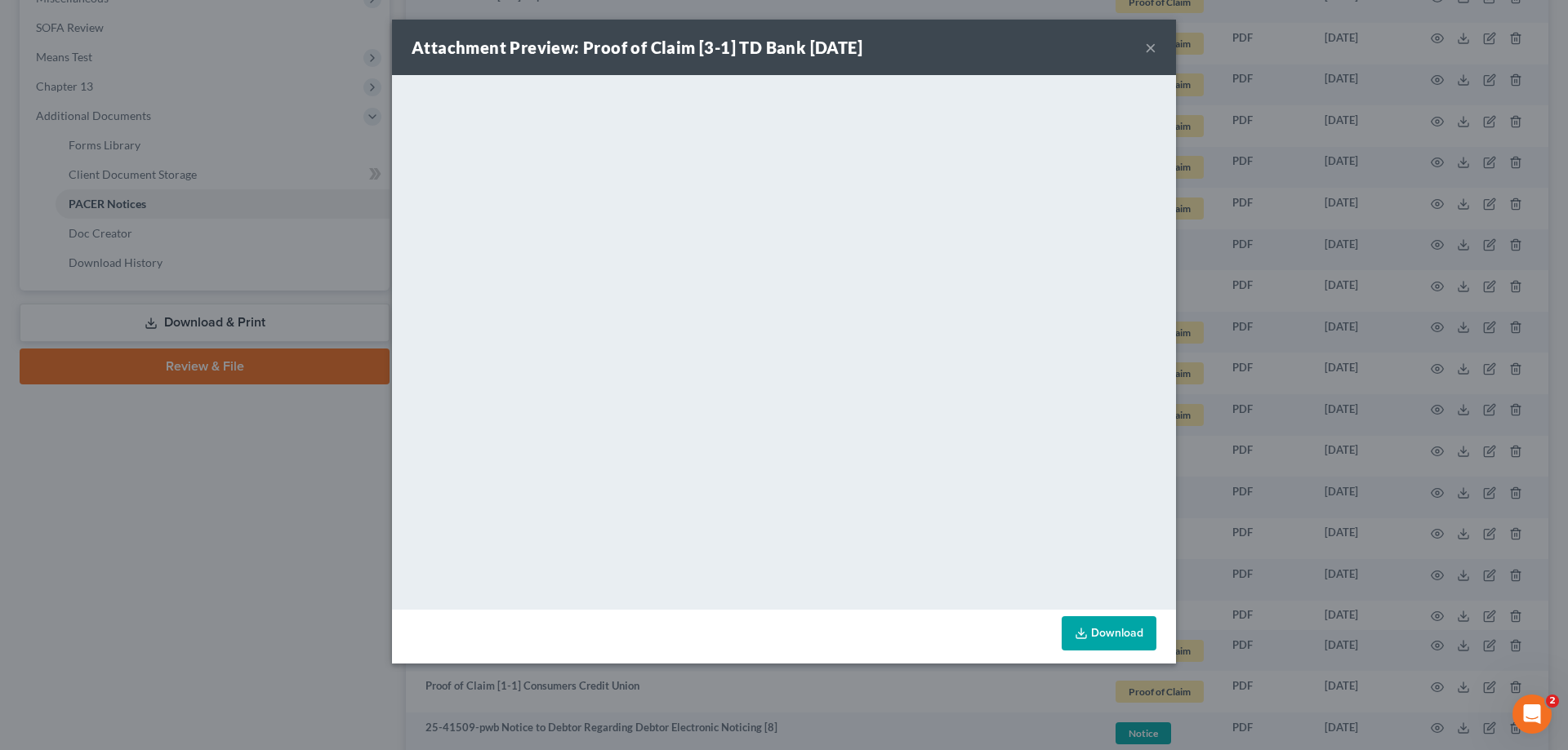
click at [965, 30] on div "Attachment Preview: Proof of Claim [3-1] TD Bank 10/07/2025 ×" at bounding box center [784, 47] width 784 height 56
click at [1147, 46] on button "×" at bounding box center [1151, 47] width 12 height 19
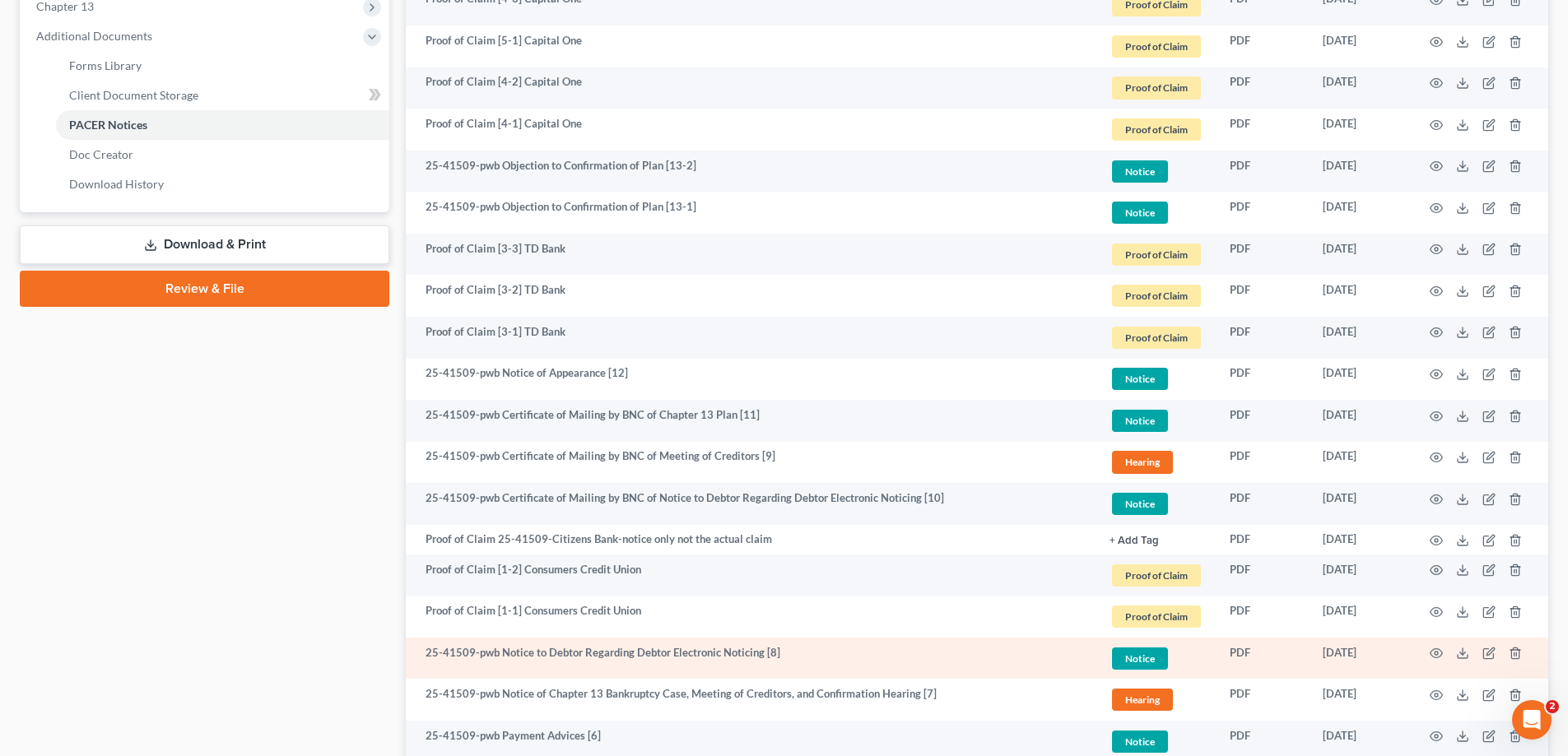
scroll to position [849, 0]
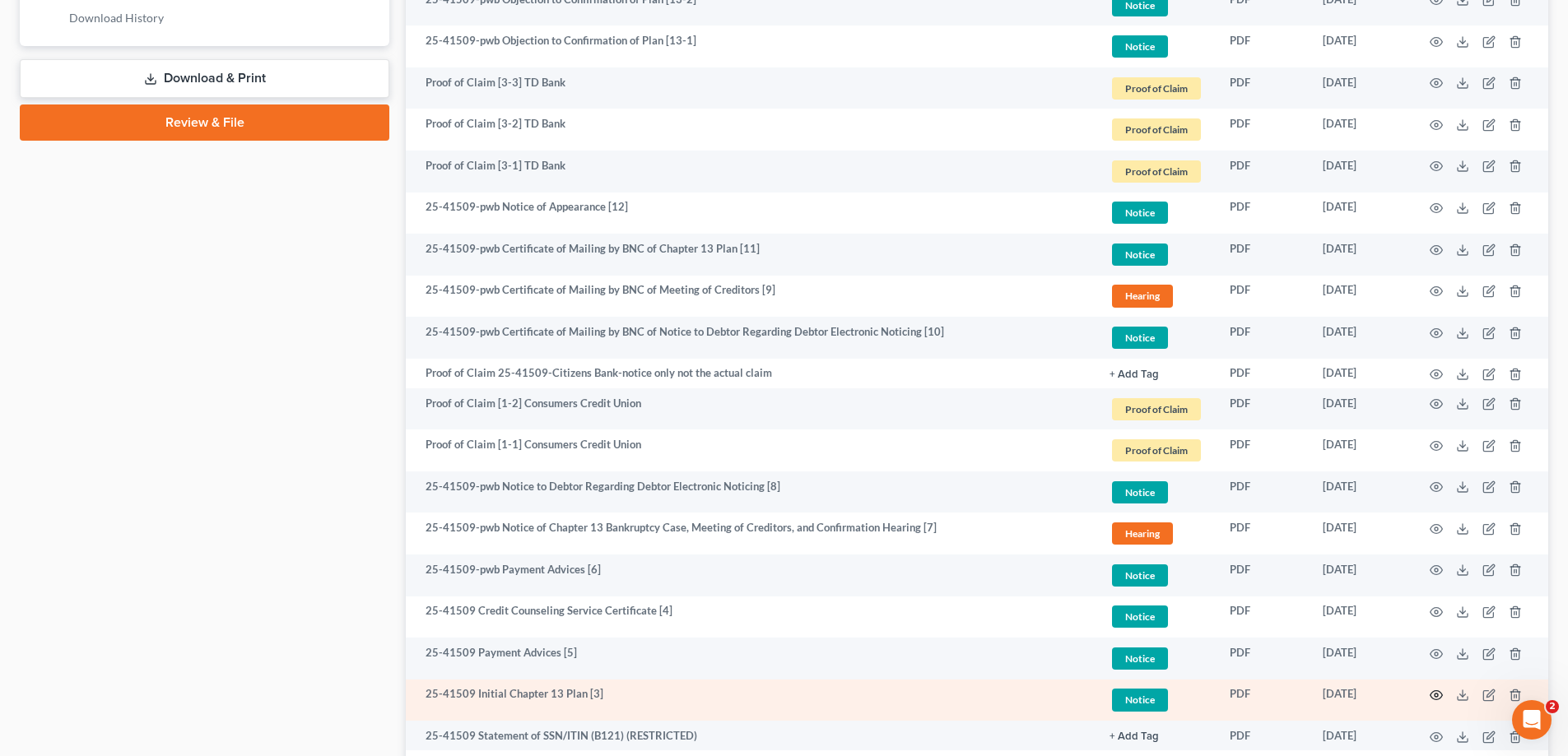
click at [1432, 693] on icon "button" at bounding box center [1436, 695] width 13 height 9
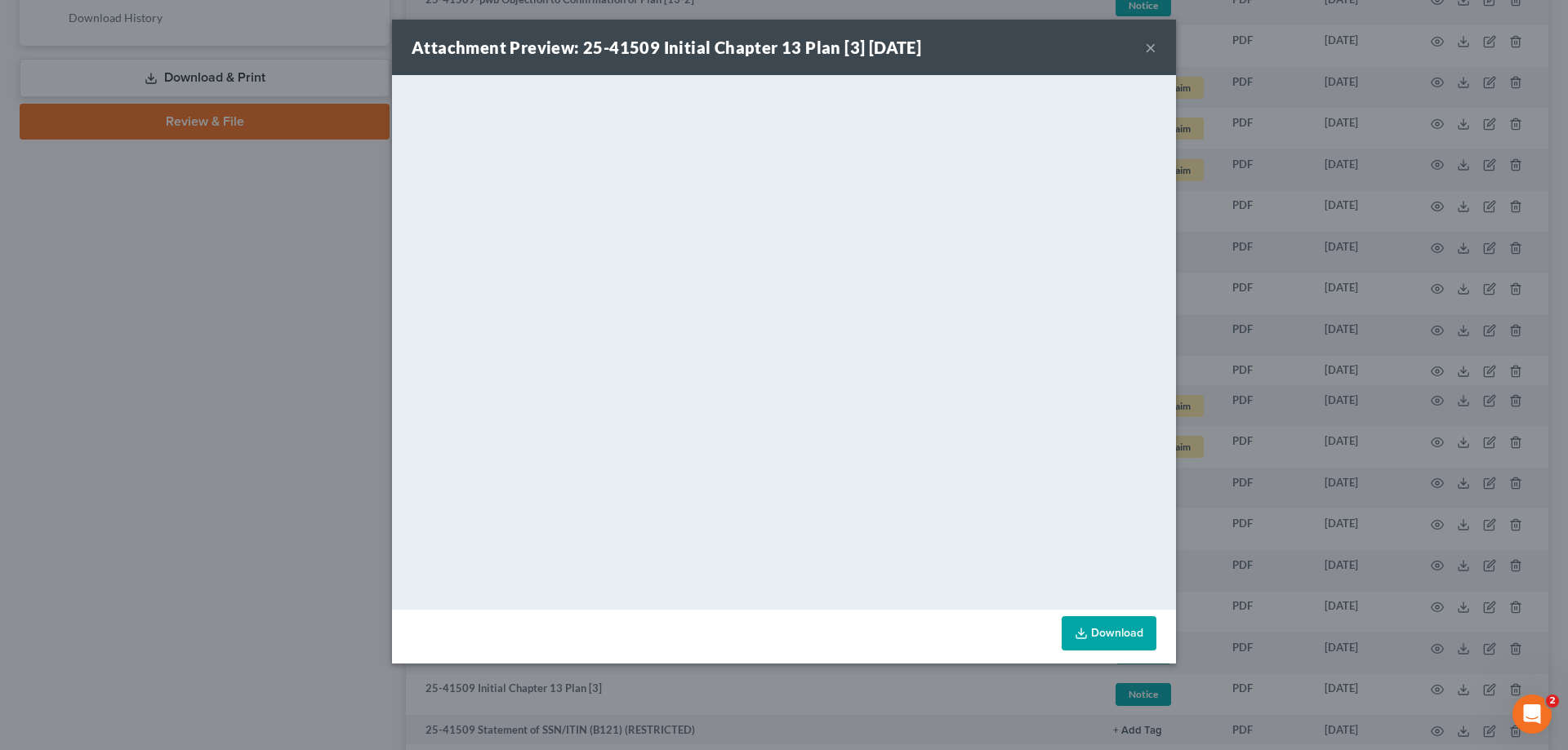
drag, startPoint x: 1147, startPoint y: 46, endPoint x: 608, endPoint y: 748, distance: 885.1
click at [1147, 46] on button "×" at bounding box center [1151, 47] width 12 height 19
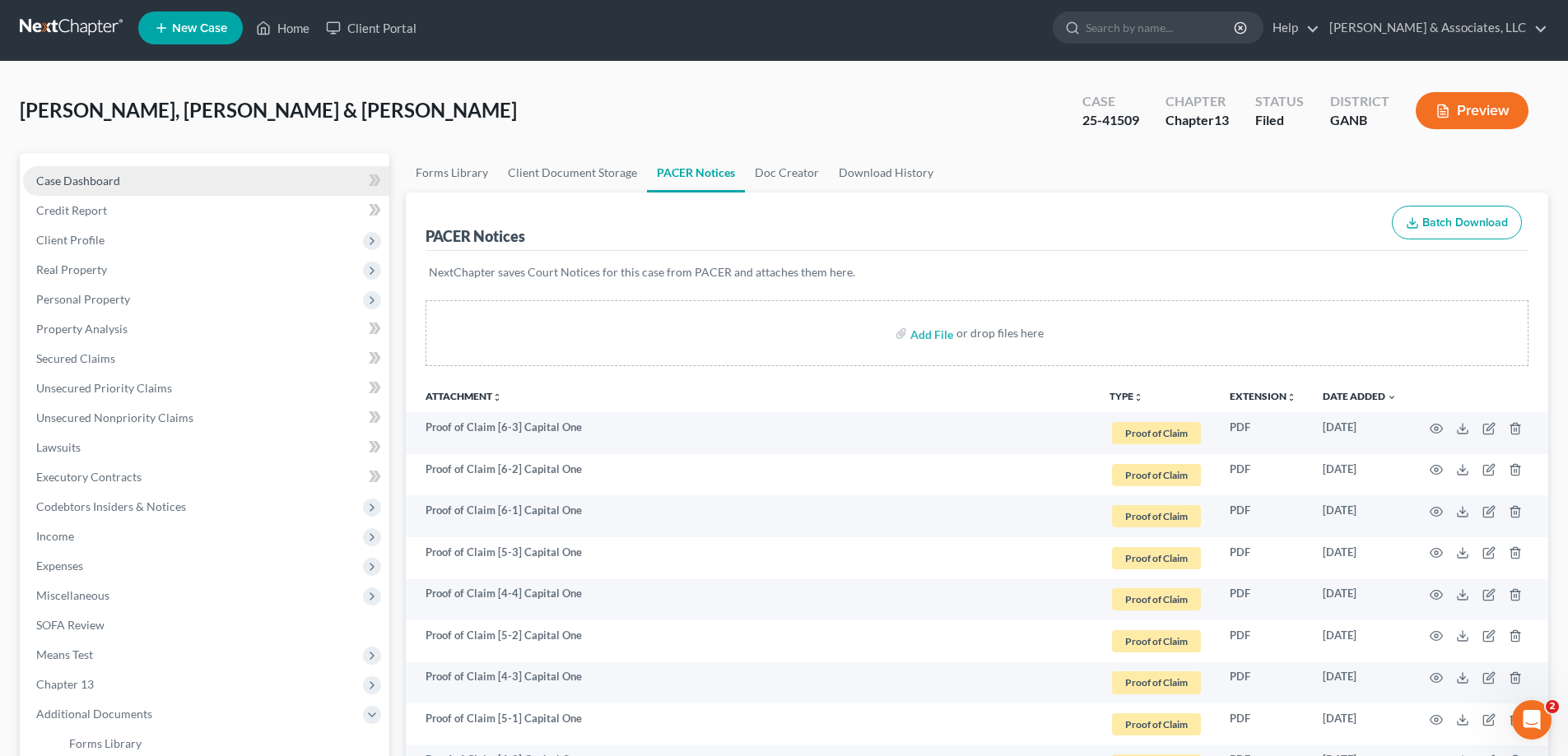
scroll to position [0, 0]
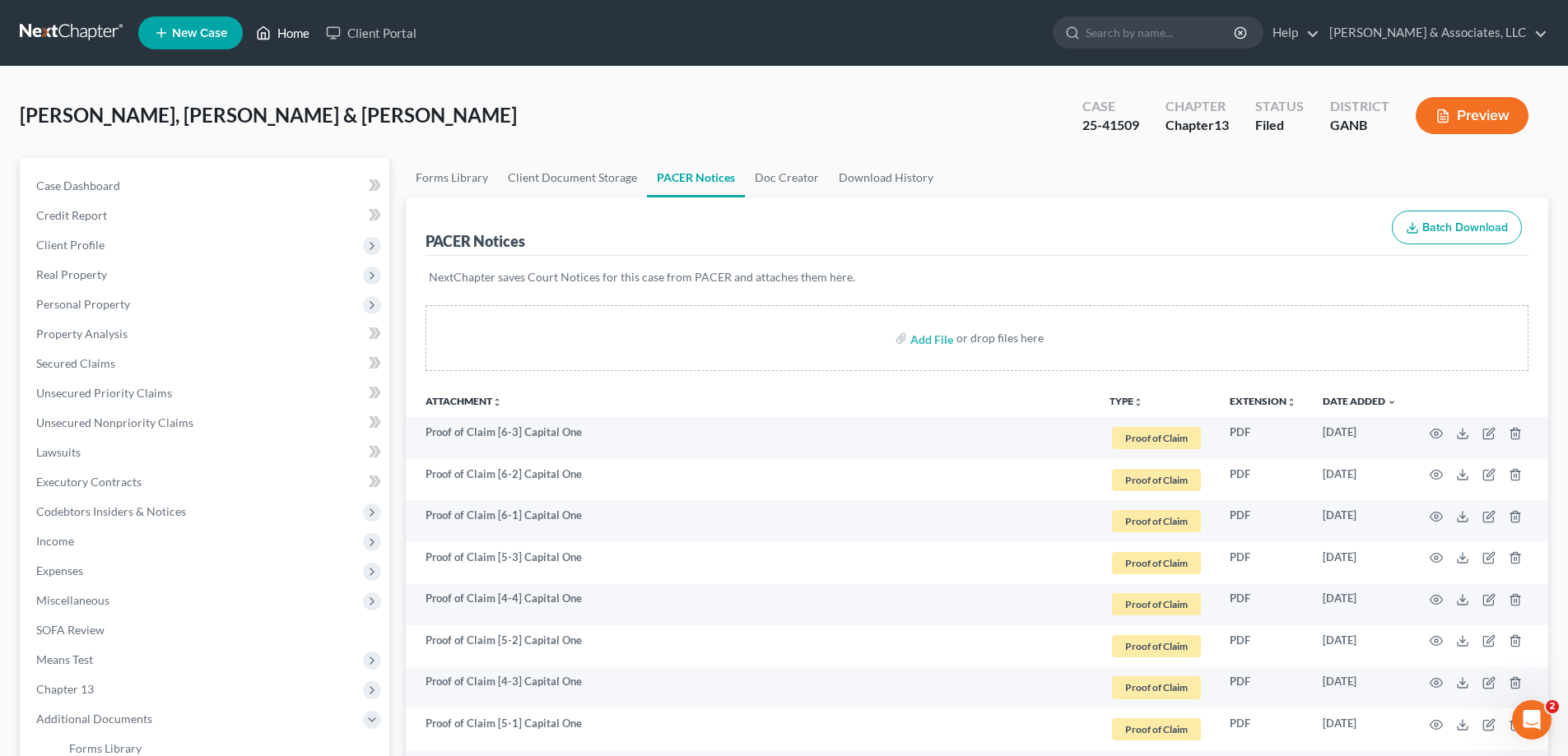
click at [290, 32] on link "Home" at bounding box center [283, 33] width 70 height 30
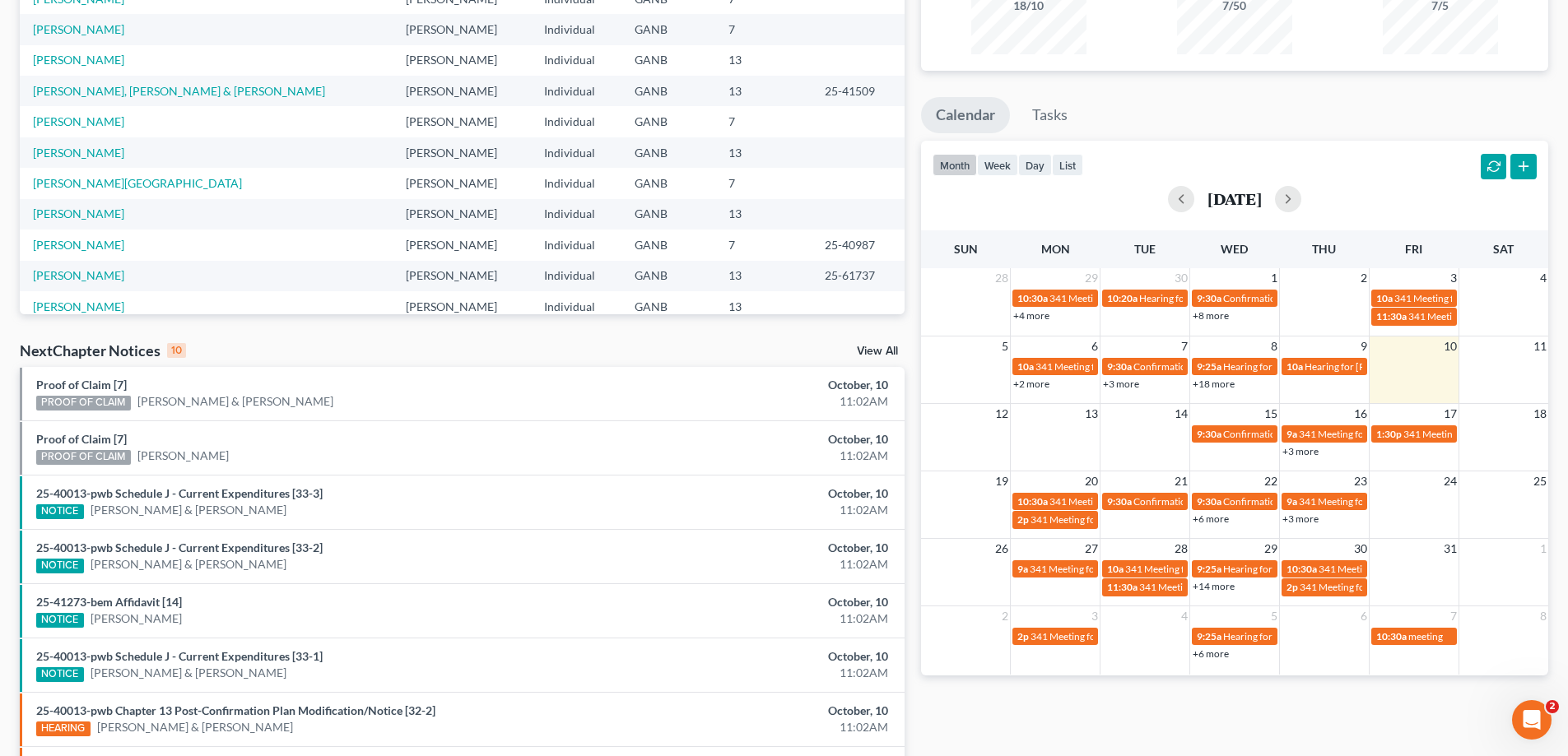
scroll to position [181, 0]
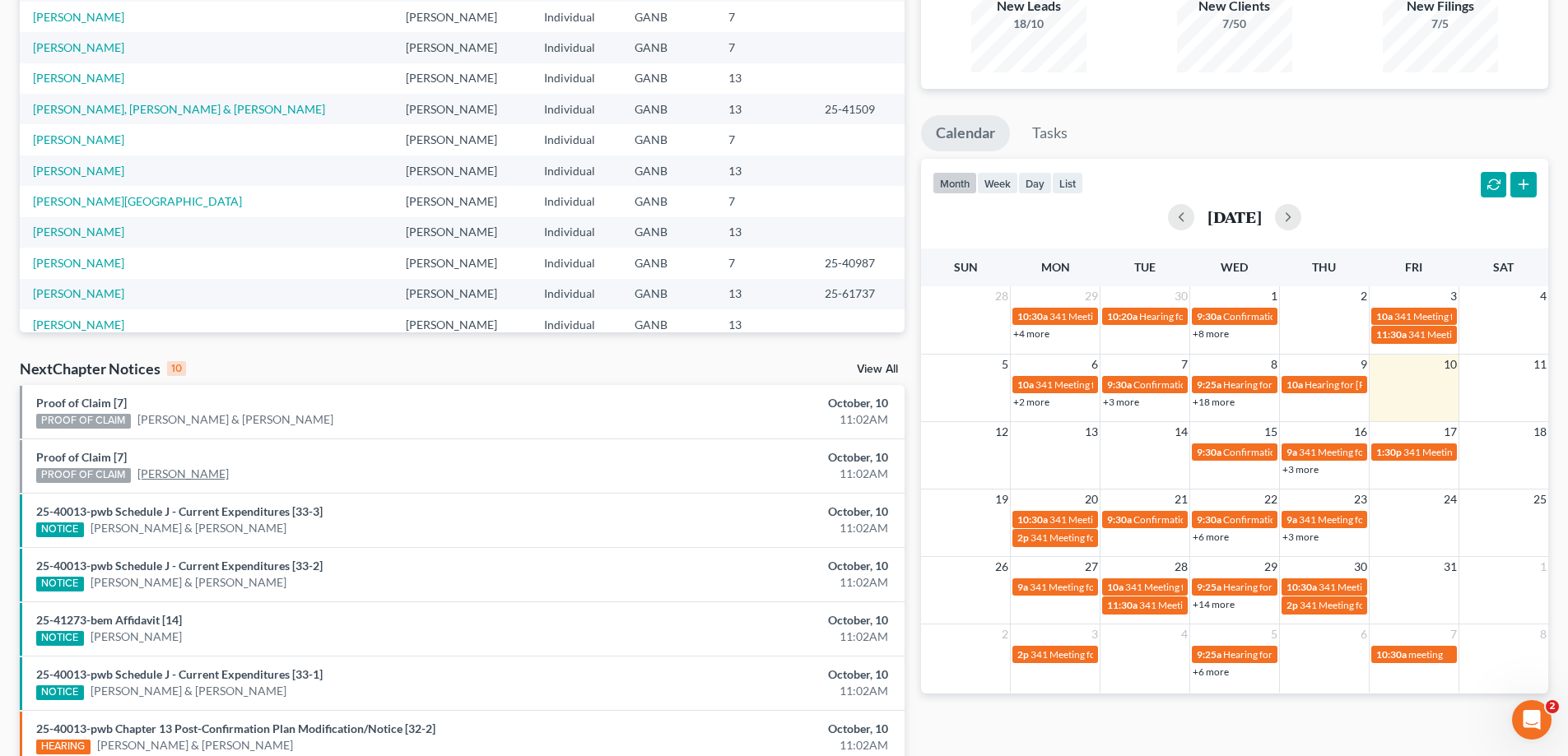
click at [207, 475] on link "Jonathan Spellman" at bounding box center [183, 474] width 91 height 16
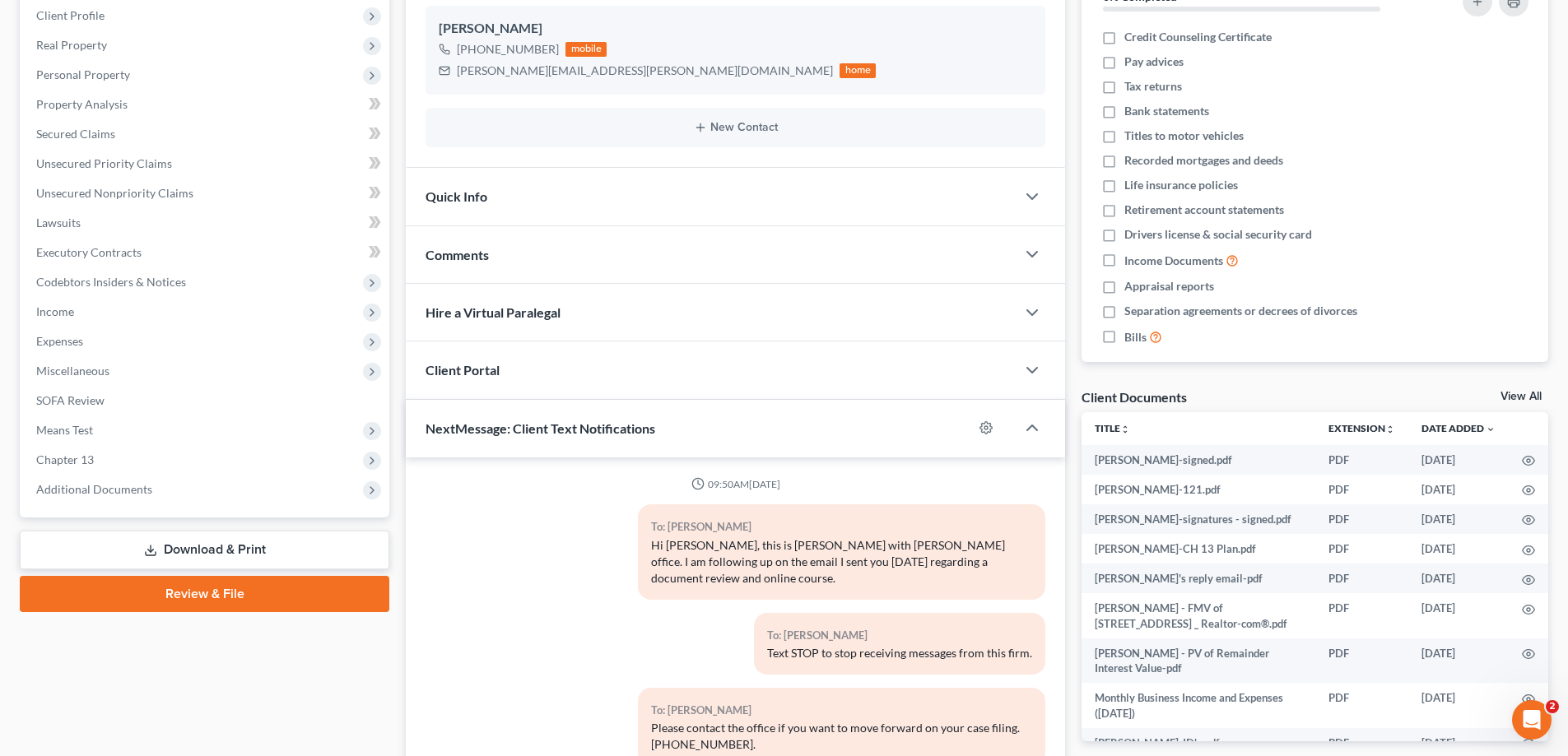
scroll to position [247, 0]
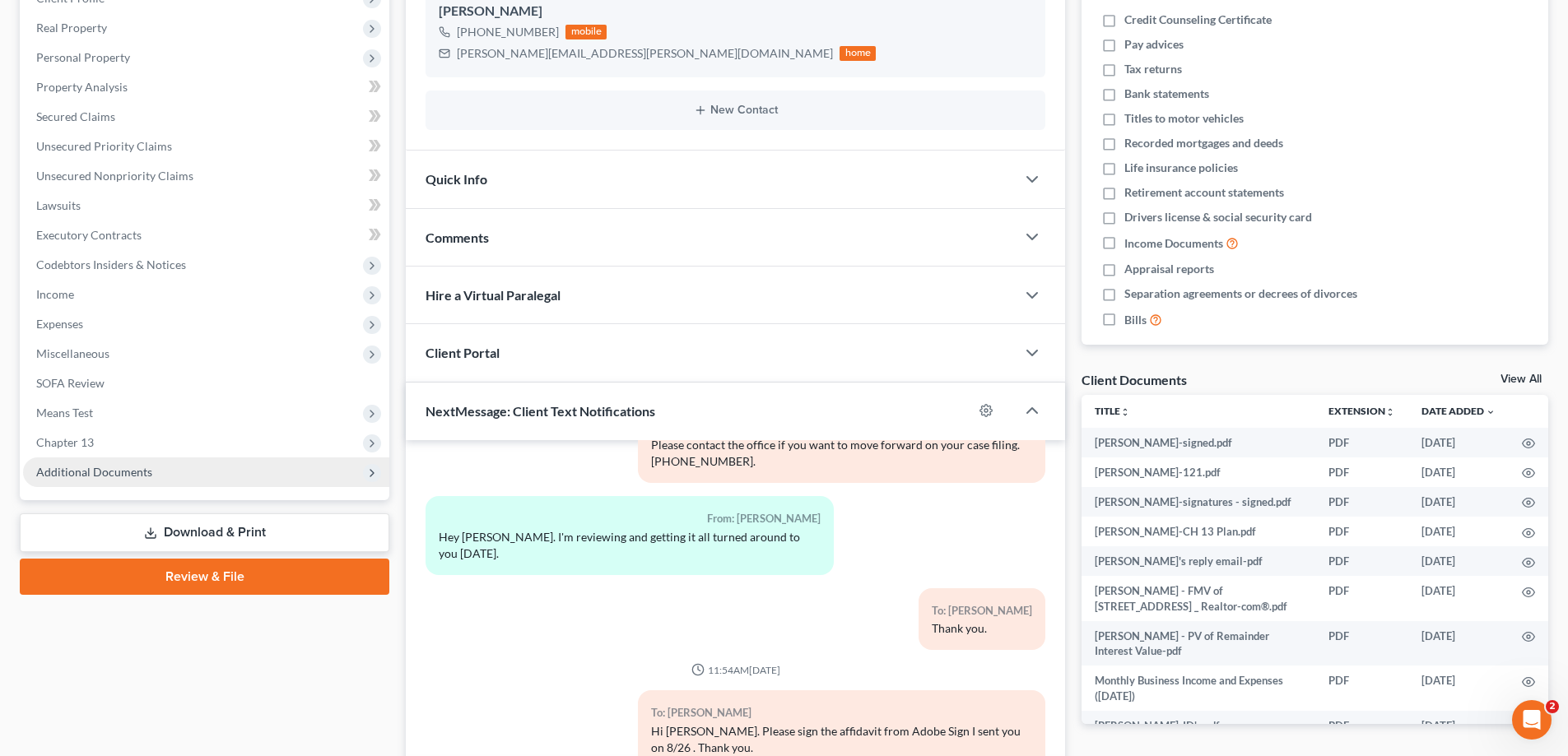
click at [118, 475] on span "Additional Documents" at bounding box center [94, 472] width 116 height 14
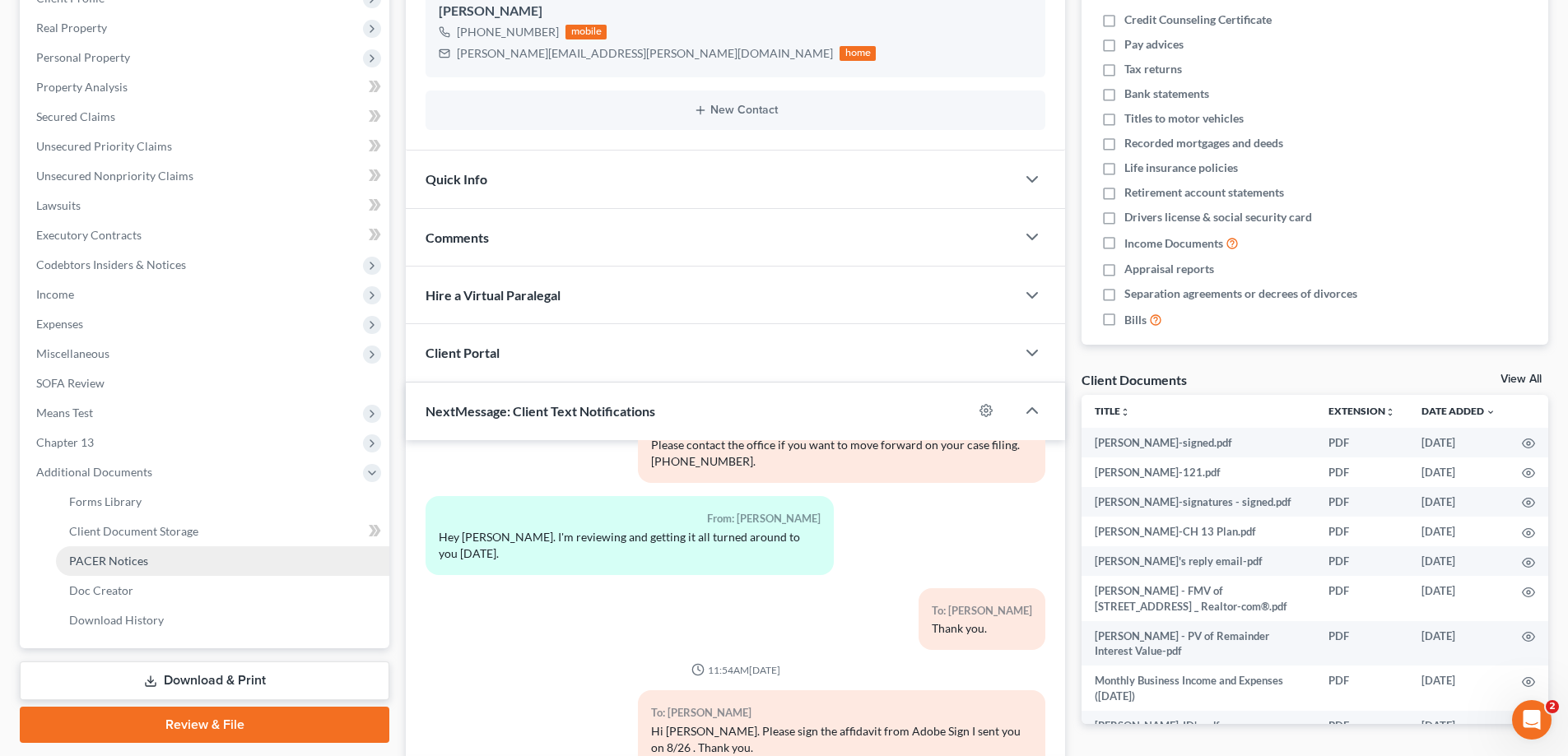
click at [81, 559] on span "PACER Notices" at bounding box center [109, 561] width 79 height 14
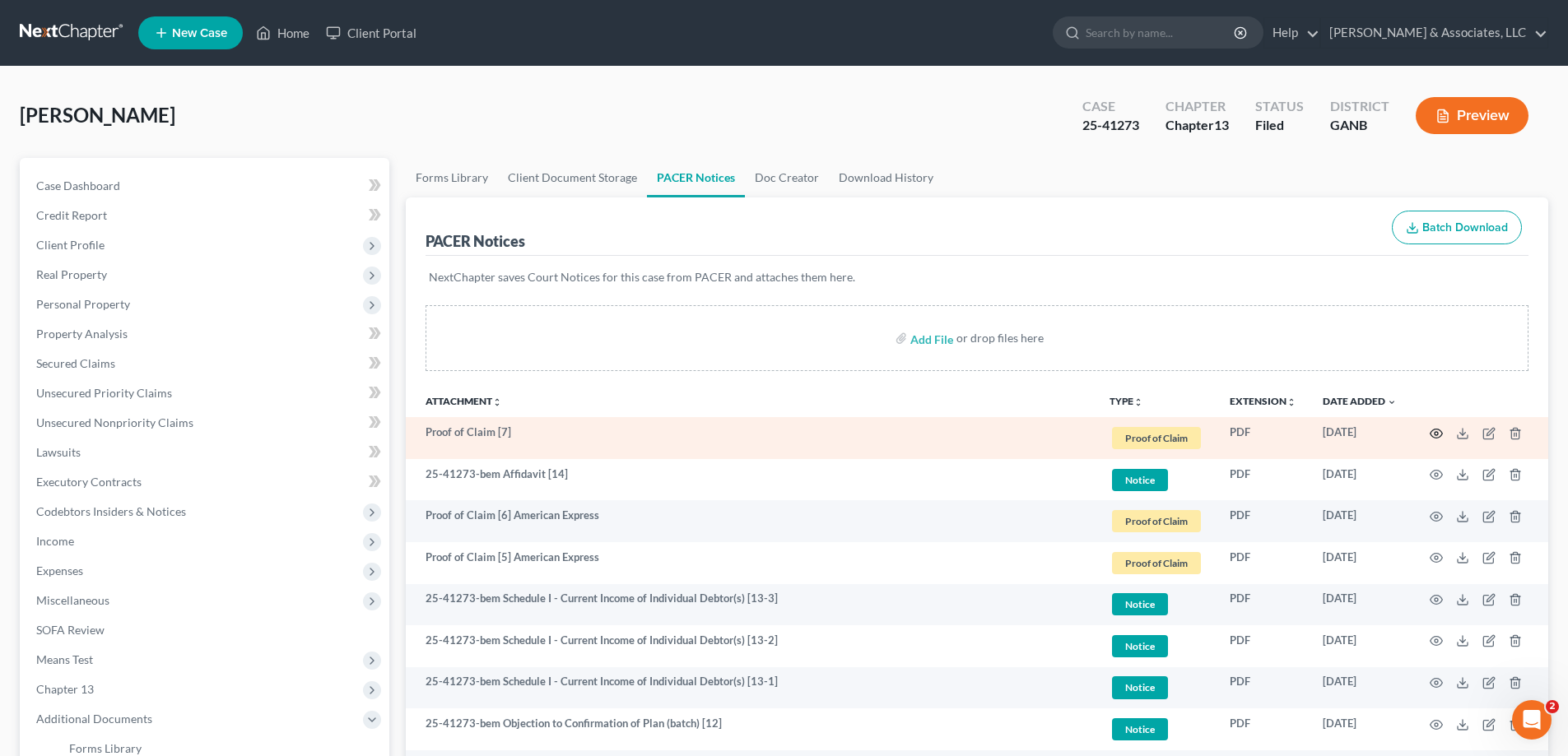
click at [1434, 434] on circle "button" at bounding box center [1435, 433] width 3 height 3
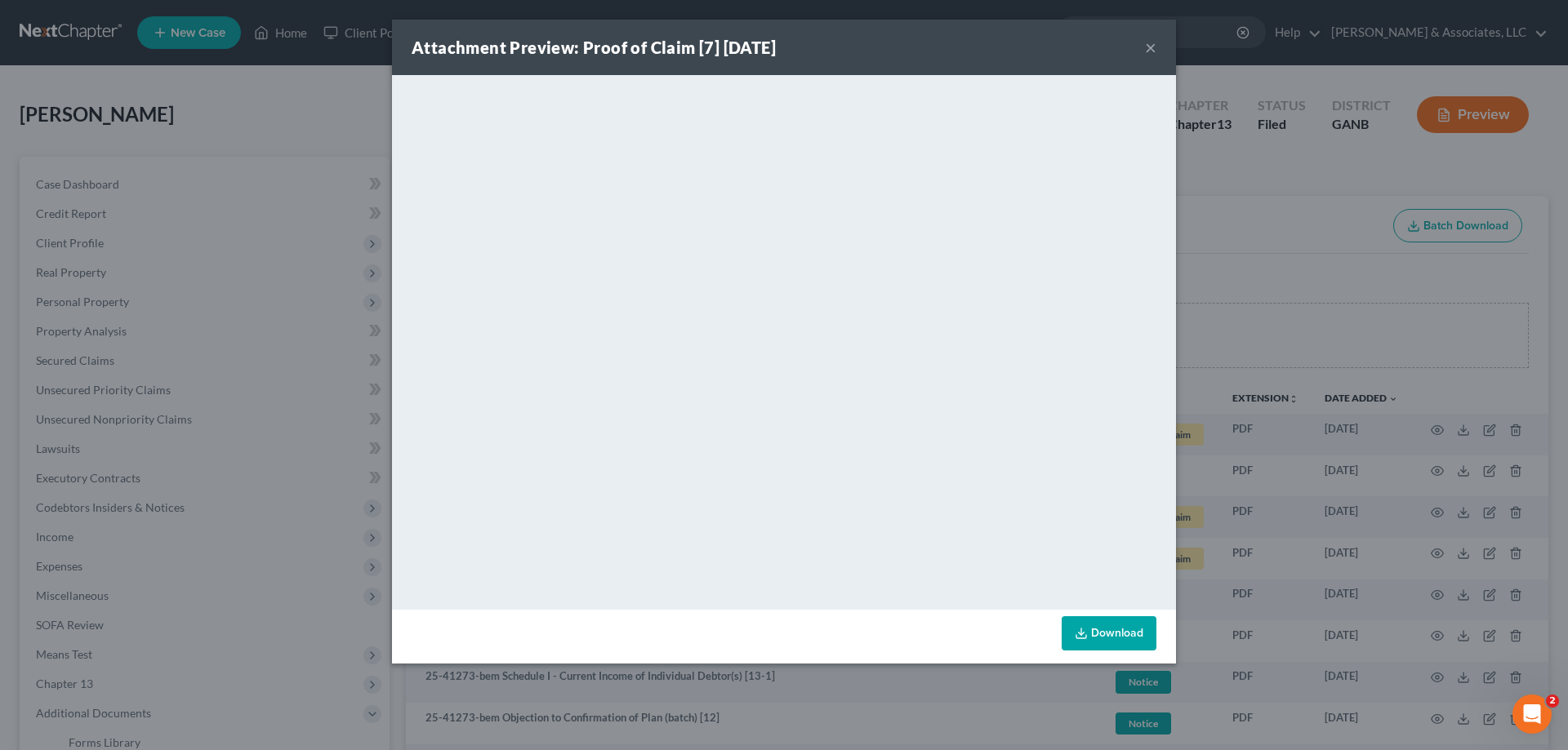
click at [1144, 40] on div "Attachment Preview: Proof of Claim [7] 10/10/2025 ×" at bounding box center [784, 47] width 784 height 56
click at [1147, 46] on button "×" at bounding box center [1151, 47] width 12 height 19
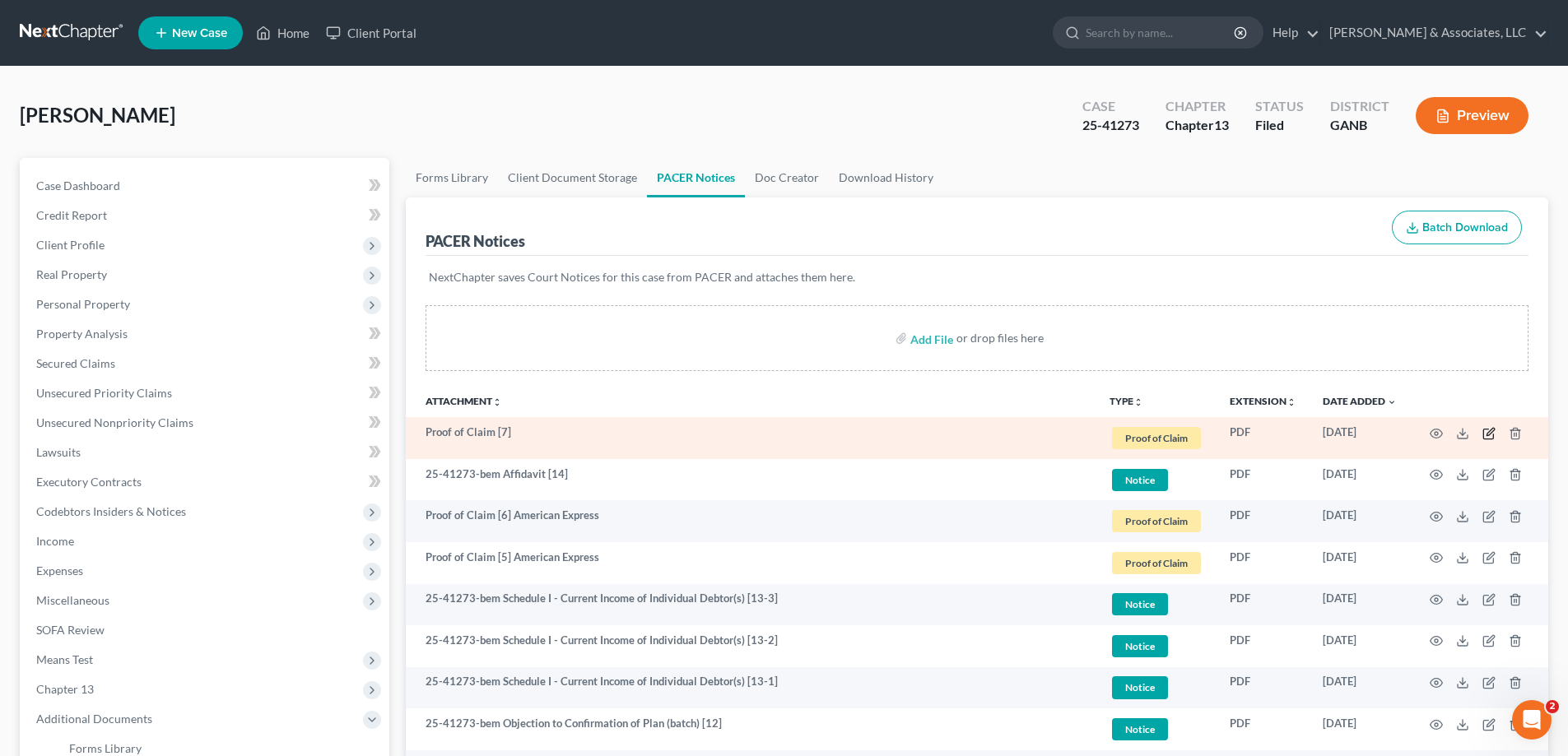
click at [1490, 433] on icon "button" at bounding box center [1489, 434] width 14 height 14
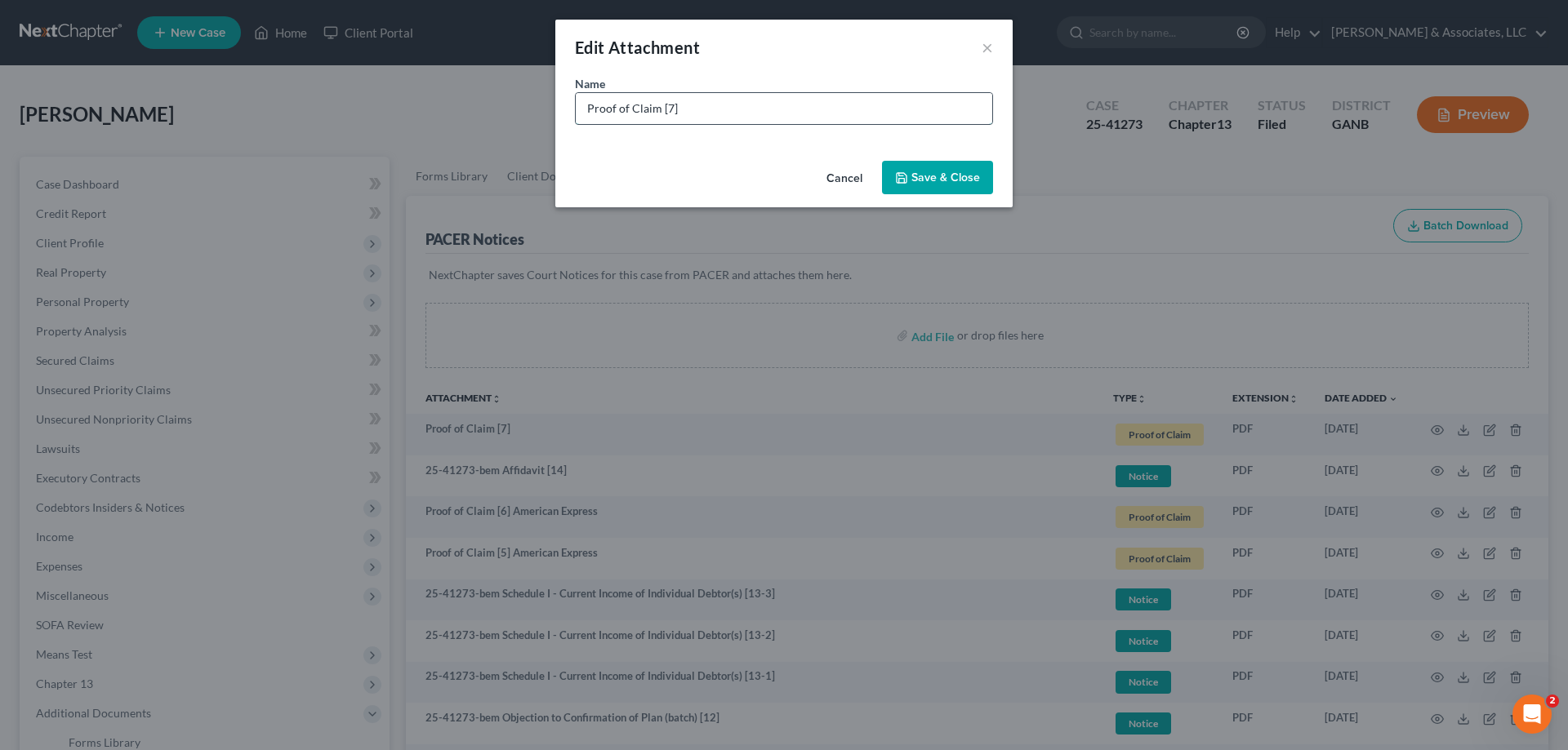
click at [692, 116] on input "Proof of Claim [7]" at bounding box center [784, 109] width 416 height 31
type input "Proof of Claim [7] Jefferson capital"
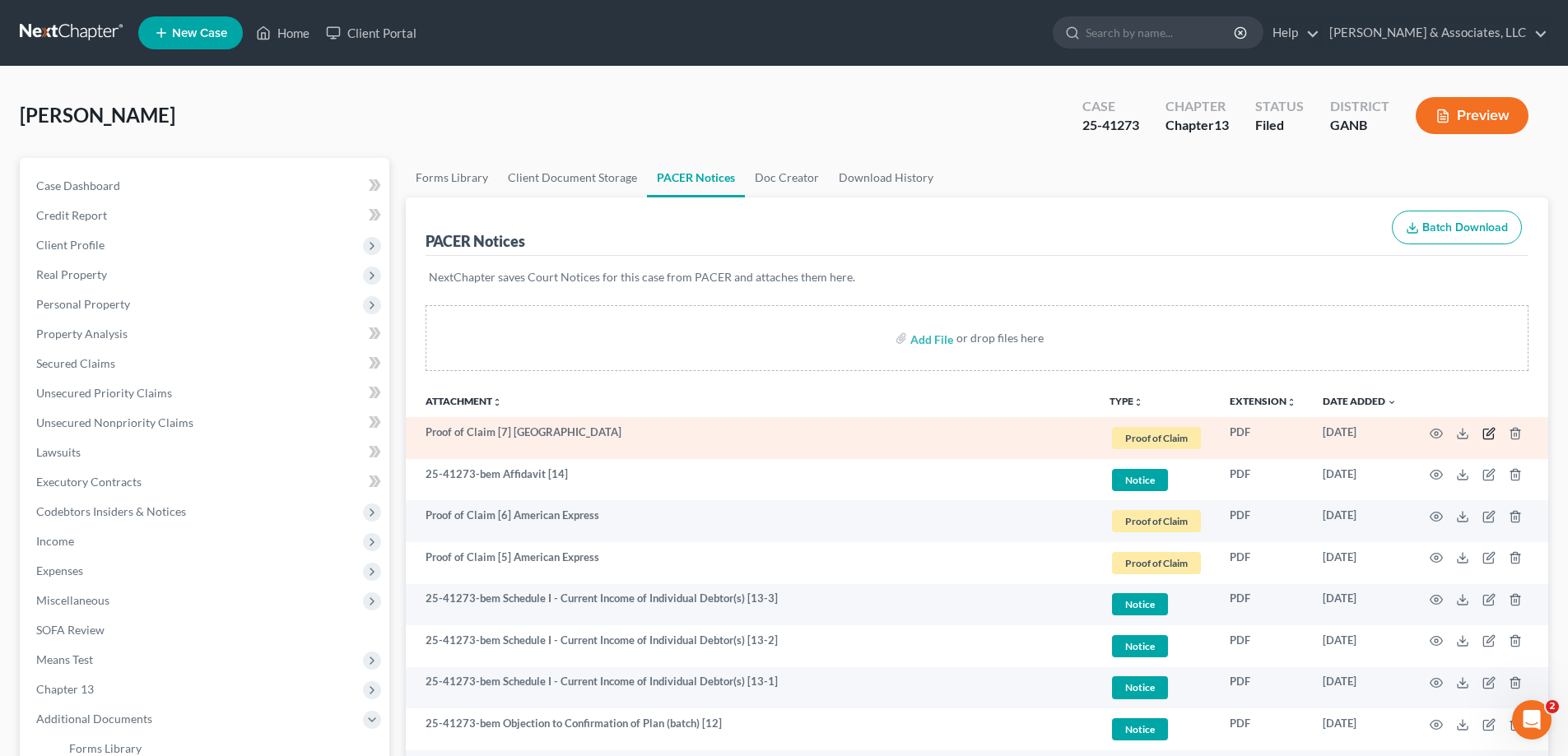
click at [1485, 429] on icon "button" at bounding box center [1488, 433] width 10 height 10
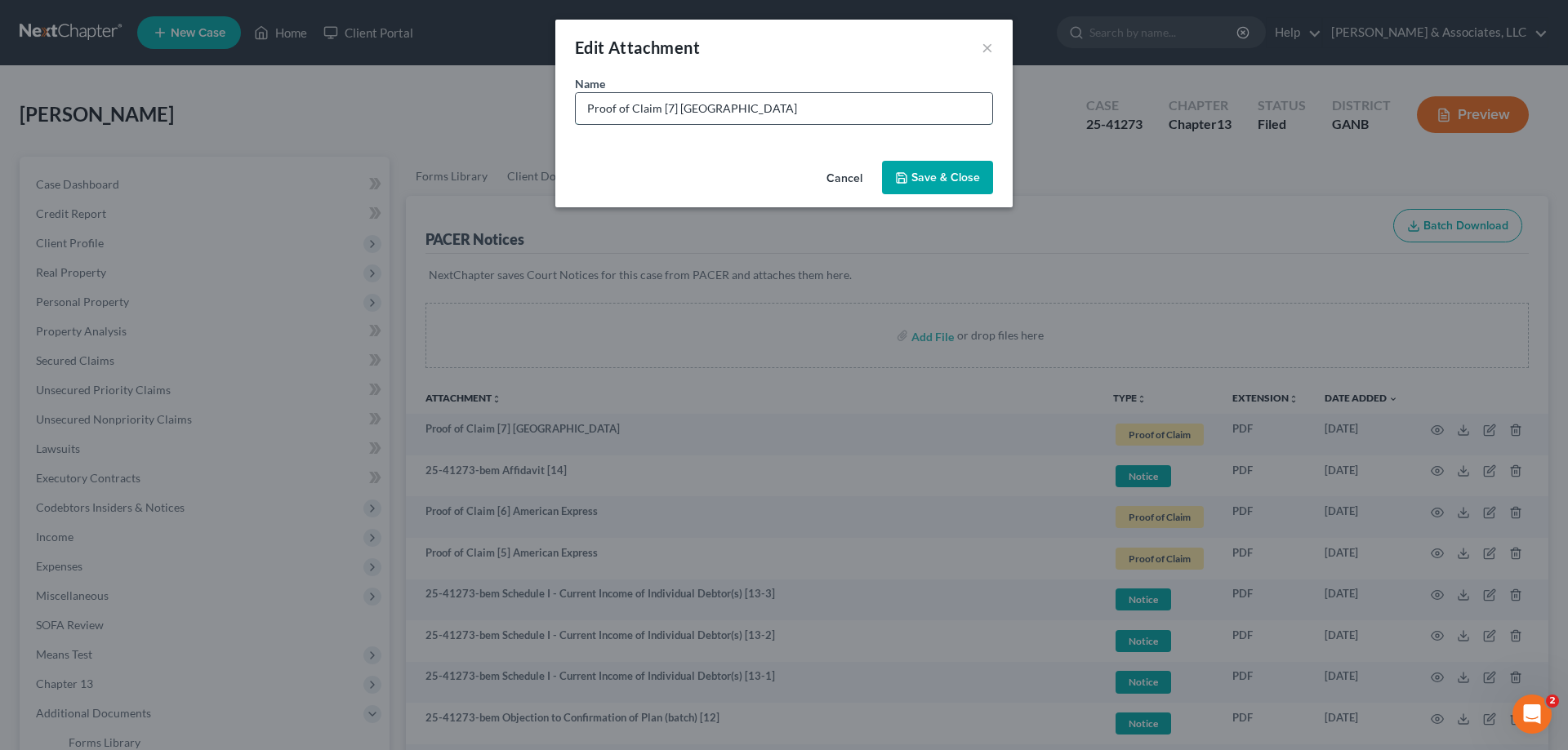
click at [729, 111] on input "Proof of Claim [7] Jefferson capital" at bounding box center [784, 109] width 416 height 31
type input "Proof of Claim [7] Jefferson Capital"
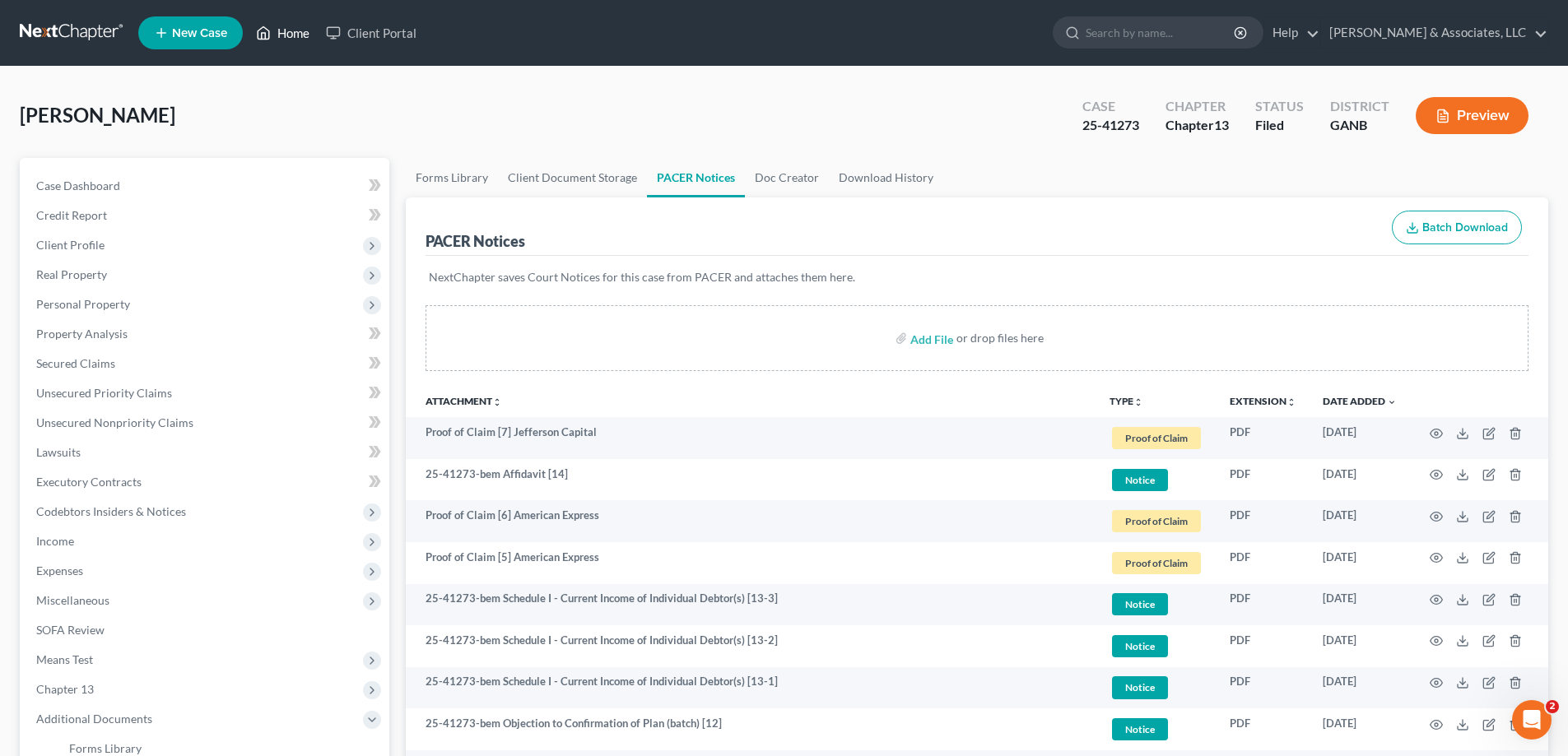
click at [292, 28] on link "Home" at bounding box center [283, 33] width 70 height 30
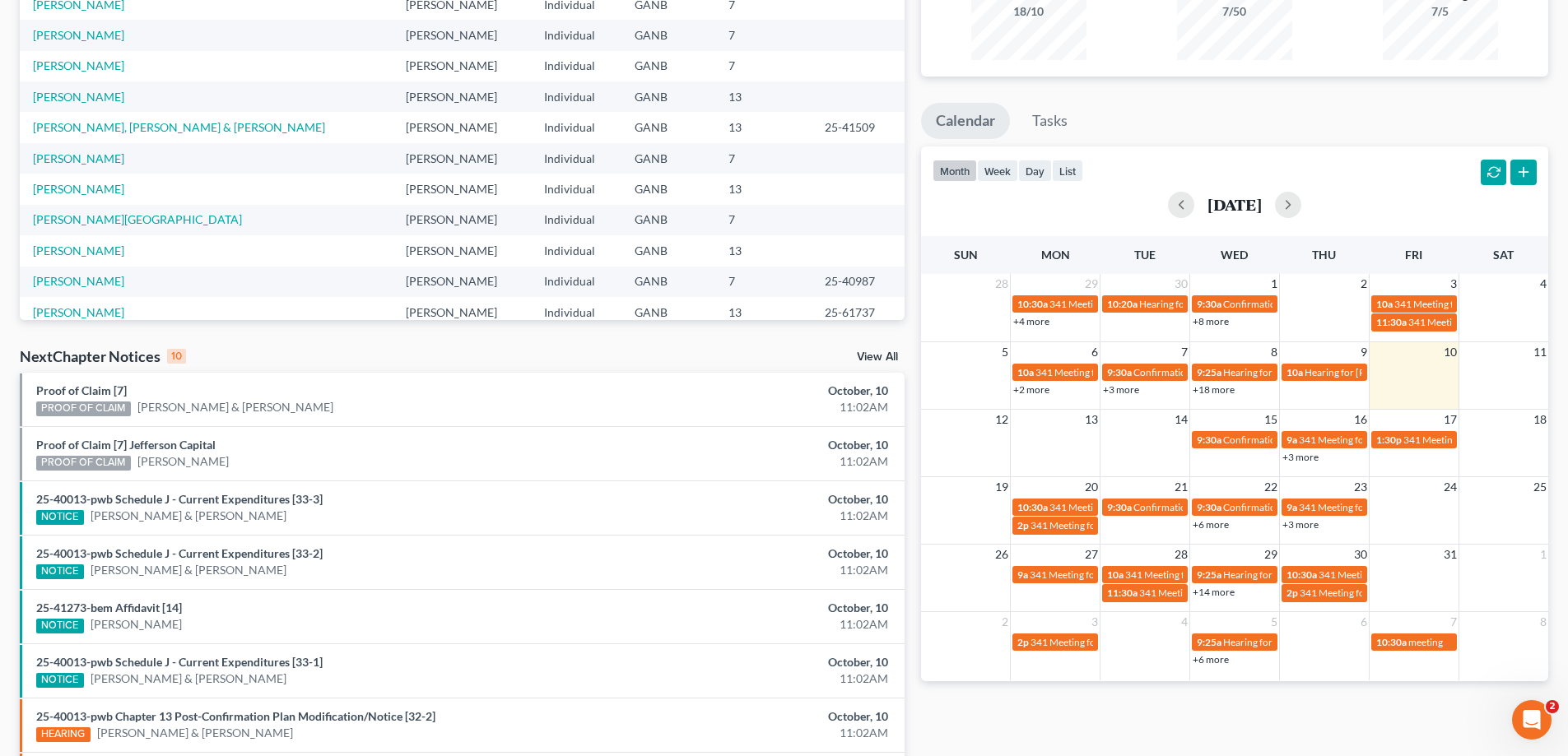
scroll to position [247, 0]
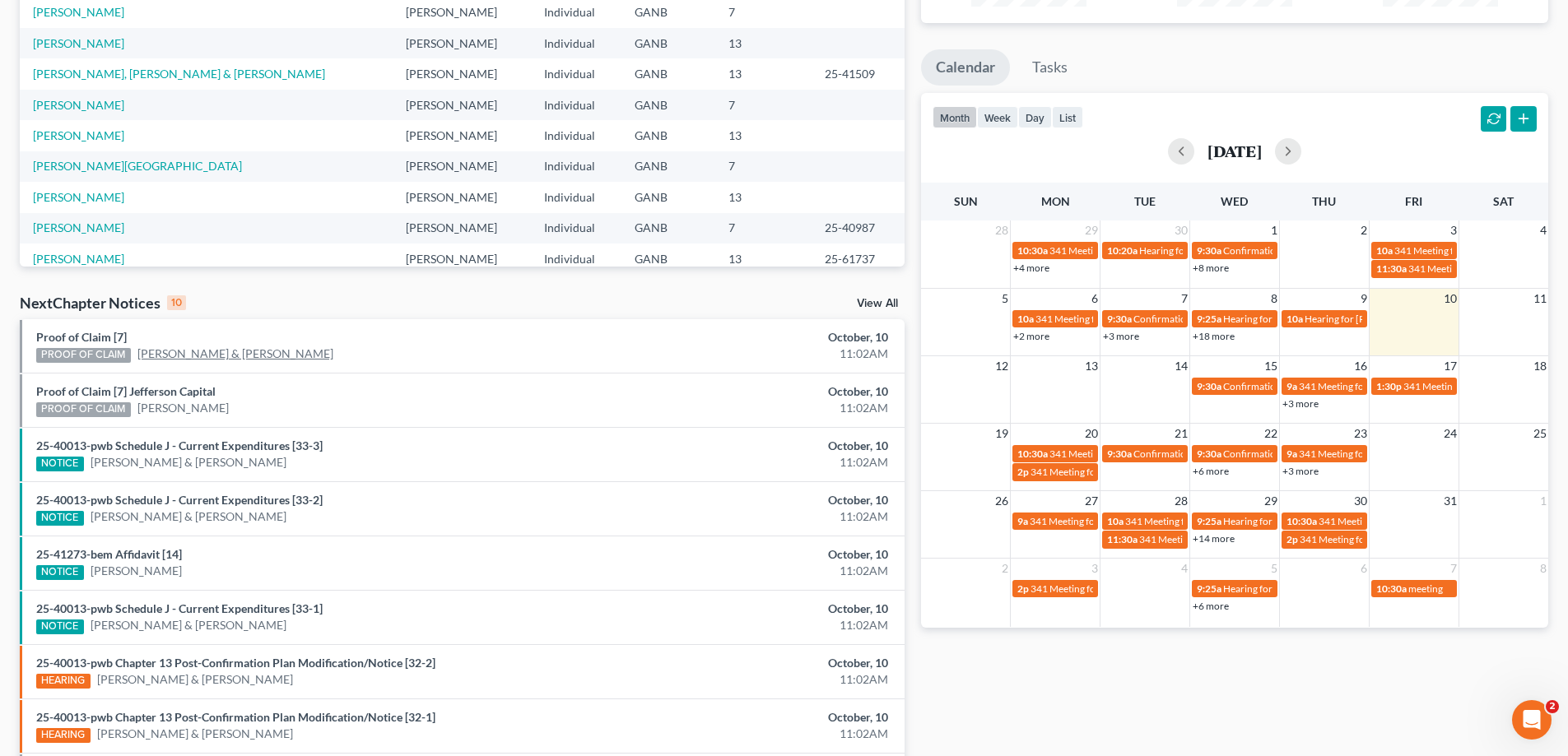
click at [177, 352] on link "Fred Hughes Jr. & Cathy Hughes" at bounding box center [235, 354] width 196 height 16
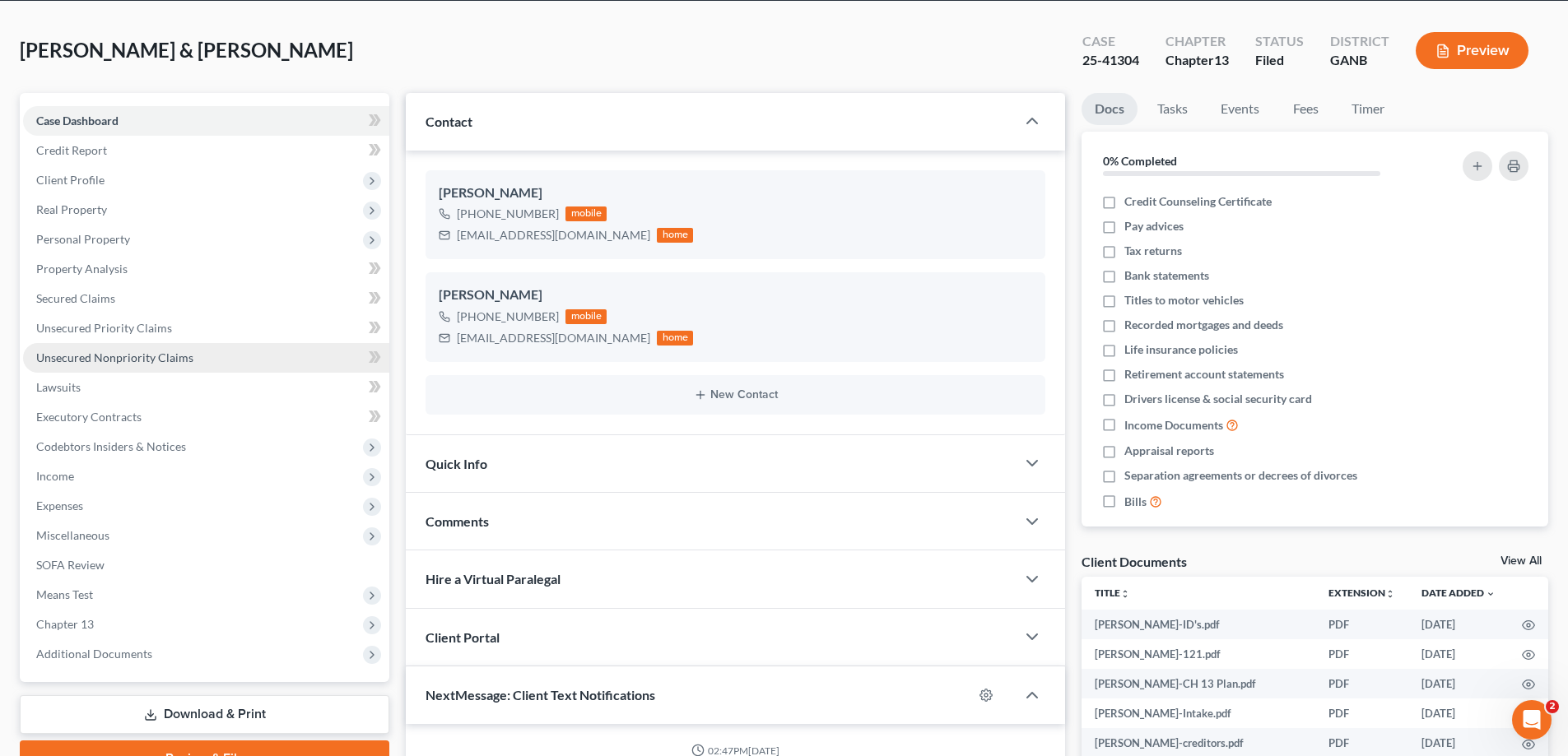
scroll to position [247, 0]
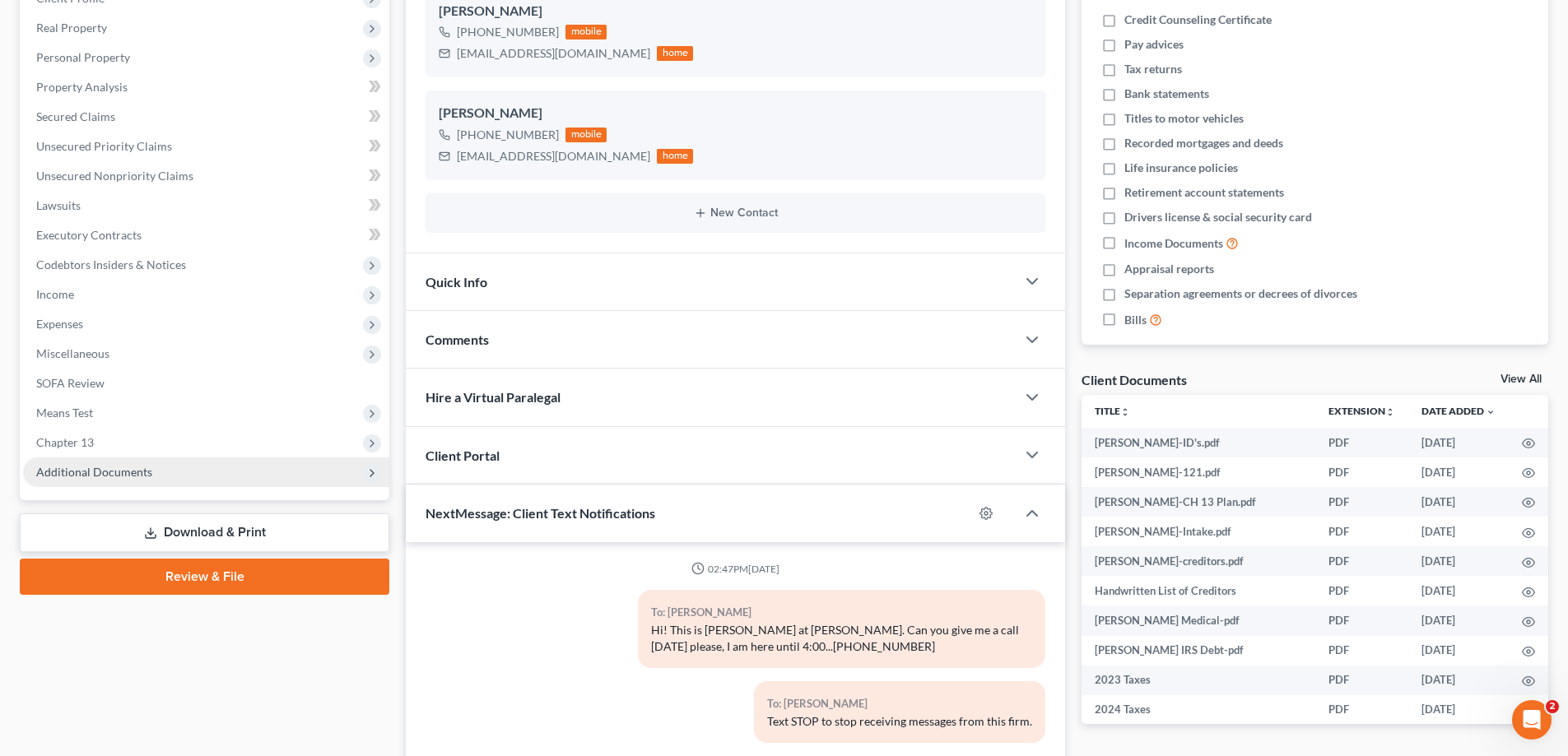
click at [119, 477] on span "Additional Documents" at bounding box center [94, 472] width 116 height 14
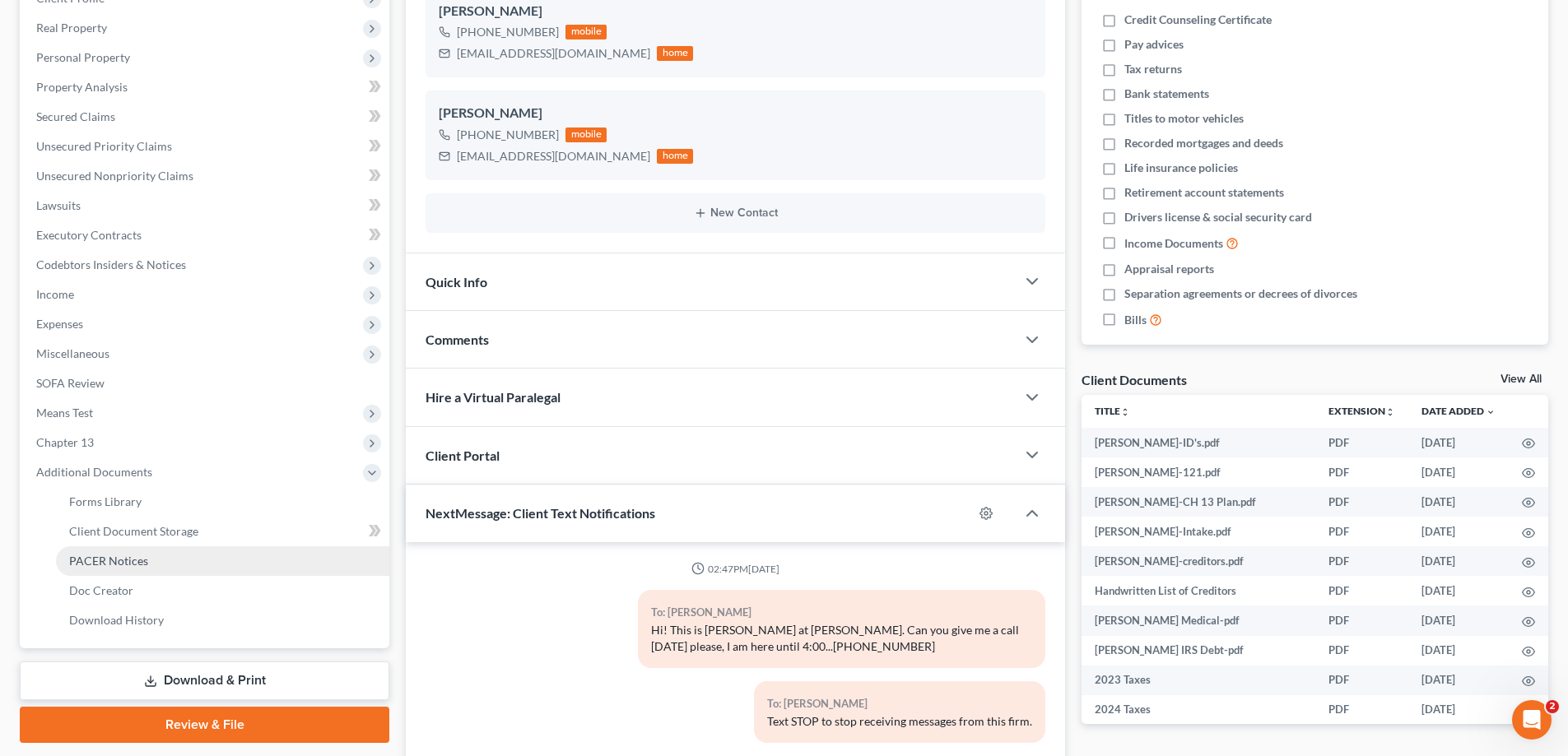
click at [104, 563] on span "PACER Notices" at bounding box center [109, 561] width 79 height 14
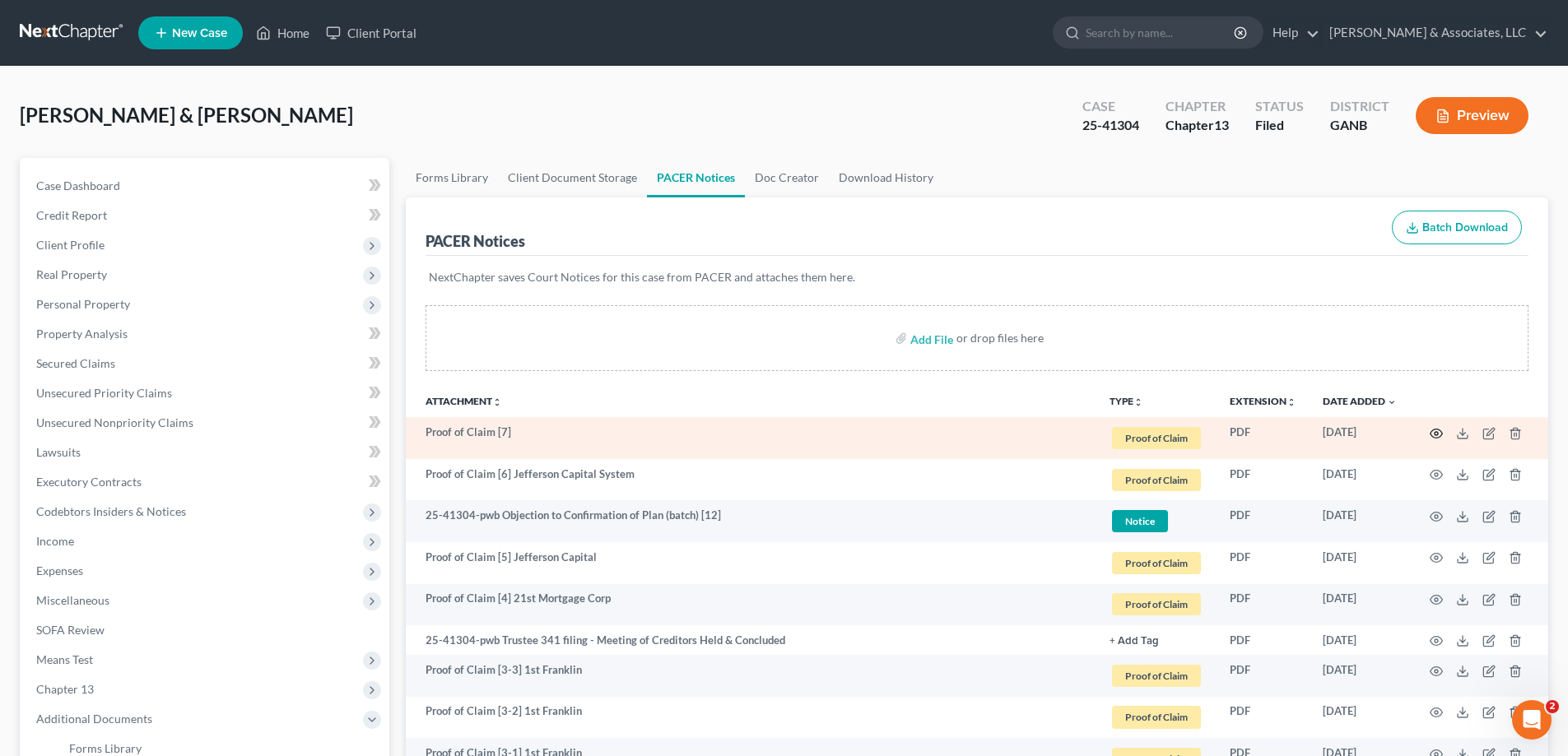
click at [1436, 431] on icon "button" at bounding box center [1436, 434] width 14 height 14
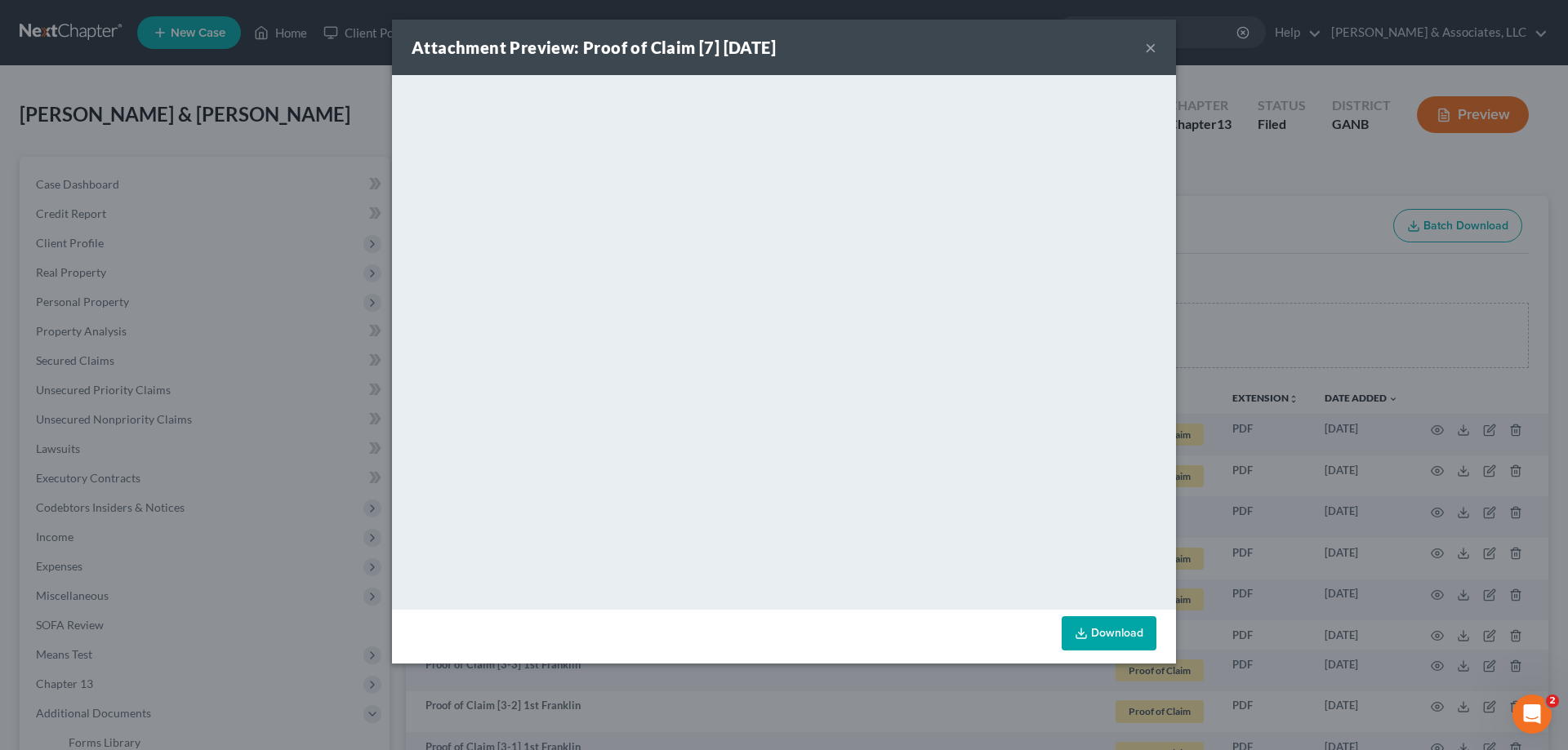
drag, startPoint x: 1147, startPoint y: 43, endPoint x: 1452, endPoint y: 337, distance: 423.6
click at [1148, 43] on button "×" at bounding box center [1151, 47] width 12 height 19
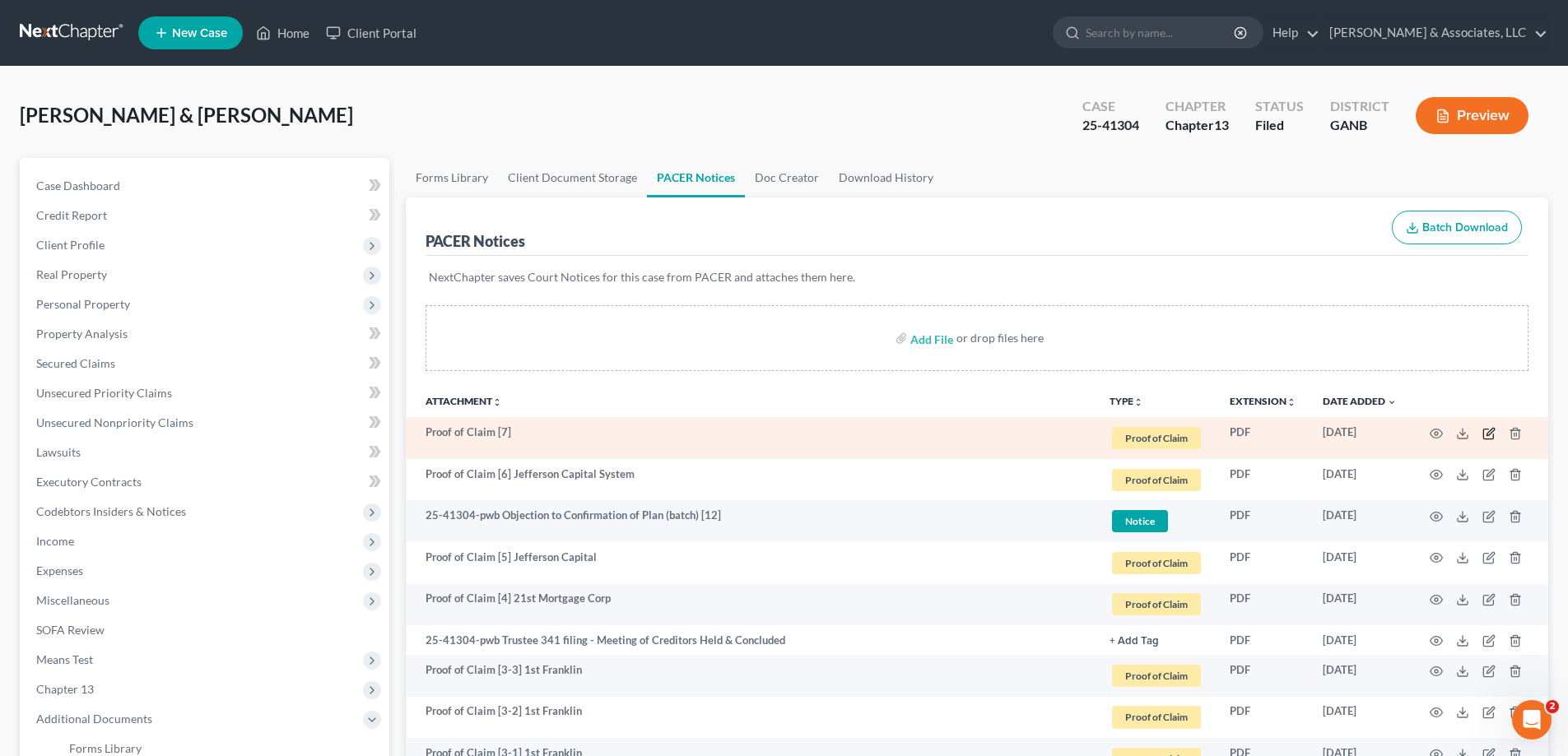
click at [1490, 434] on icon "button" at bounding box center [1490, 432] width 8 height 8
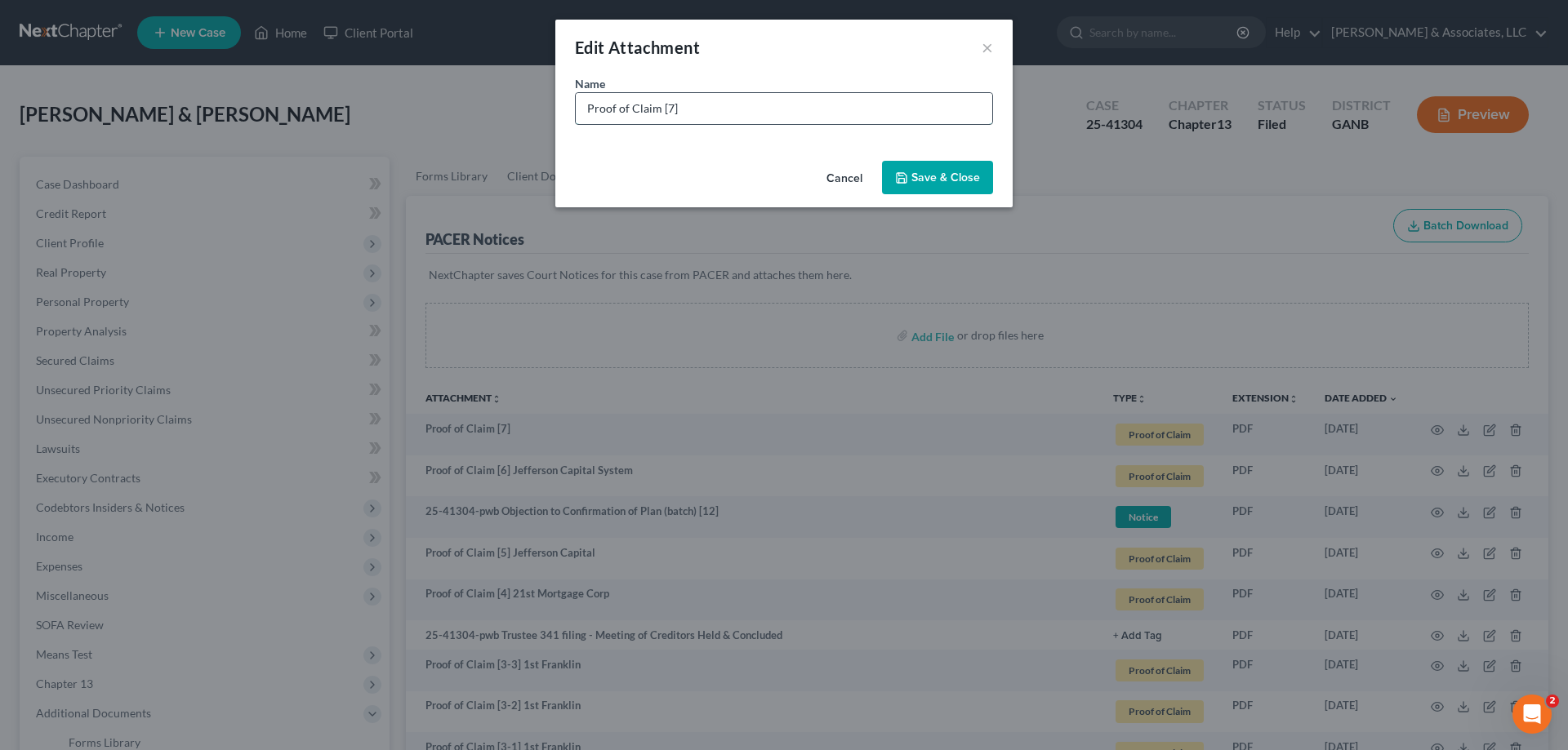
click at [723, 99] on input "Proof of Claim [7]" at bounding box center [784, 109] width 416 height 31
type input "Proof of Claim [7] Jefferson Capital"
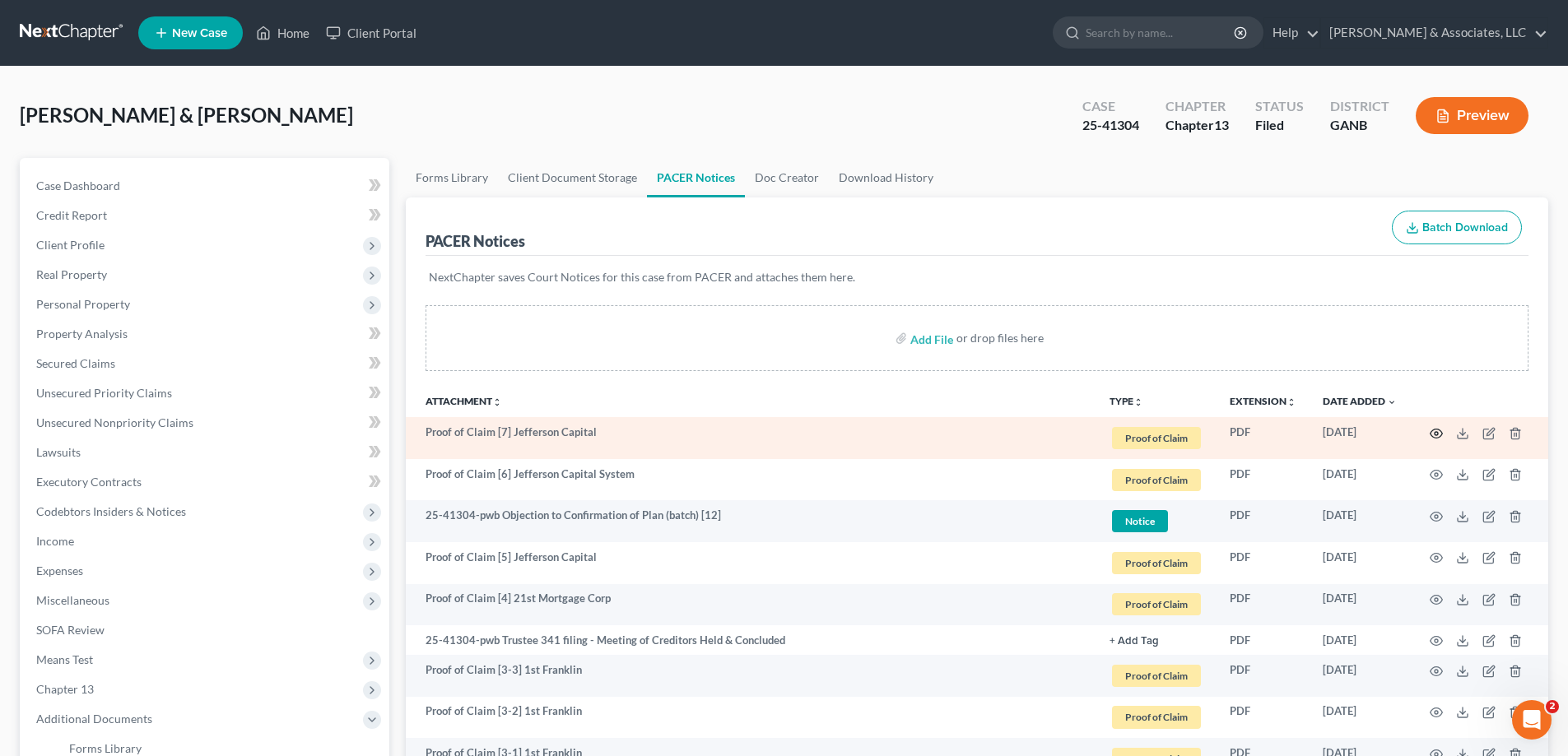
click at [1436, 434] on icon "button" at bounding box center [1436, 434] width 14 height 14
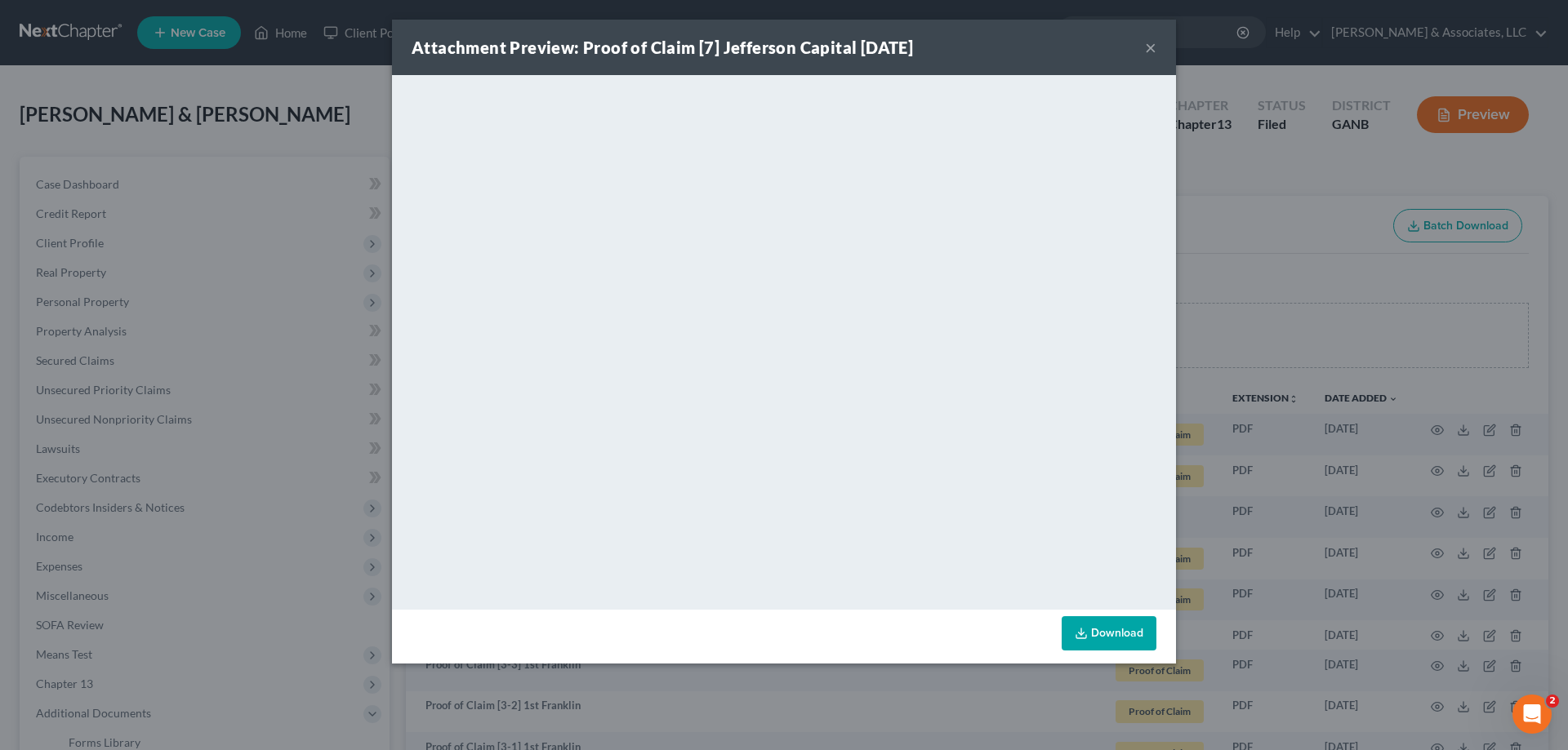
click at [1150, 50] on button "×" at bounding box center [1151, 47] width 12 height 19
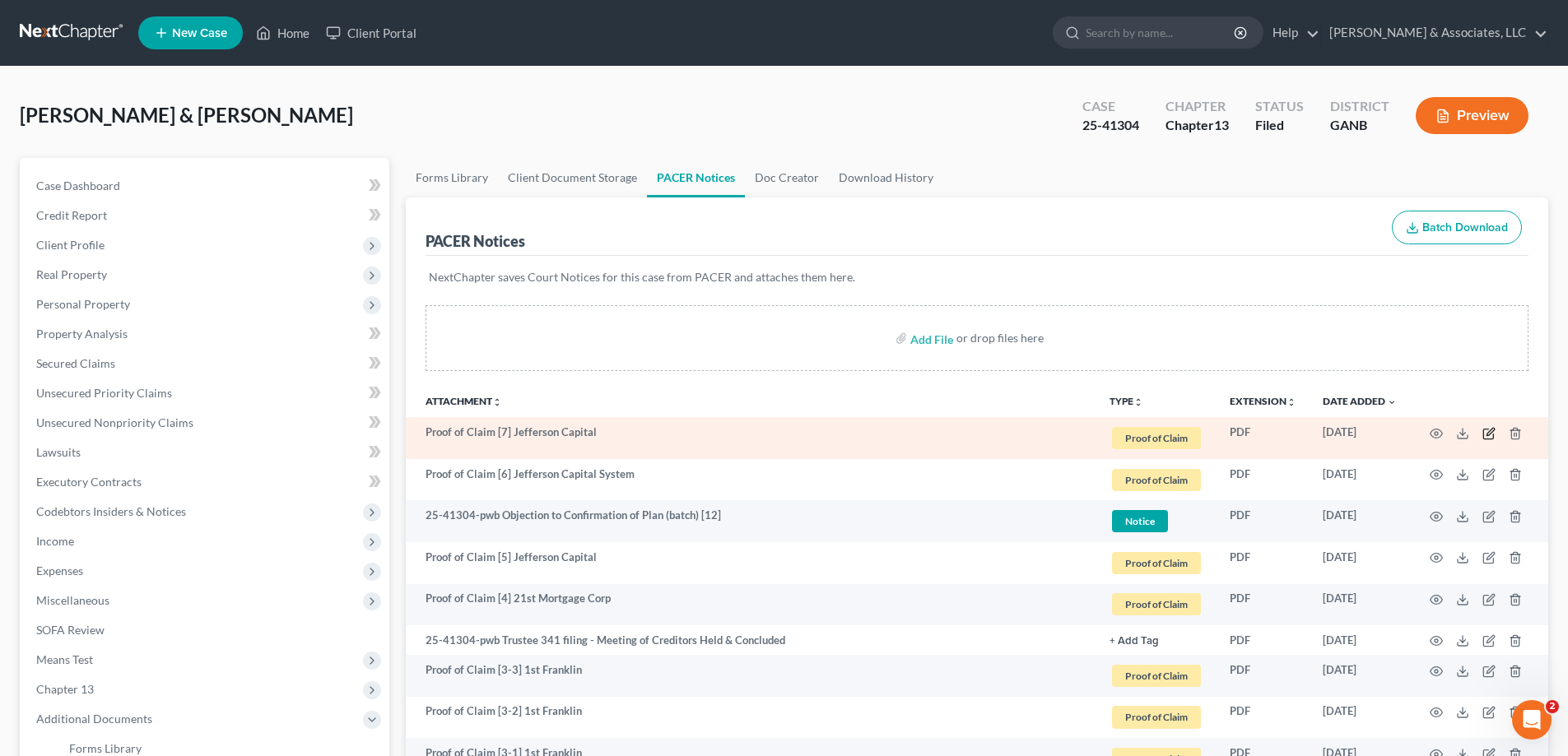
click at [1489, 431] on icon "button" at bounding box center [1490, 432] width 8 height 8
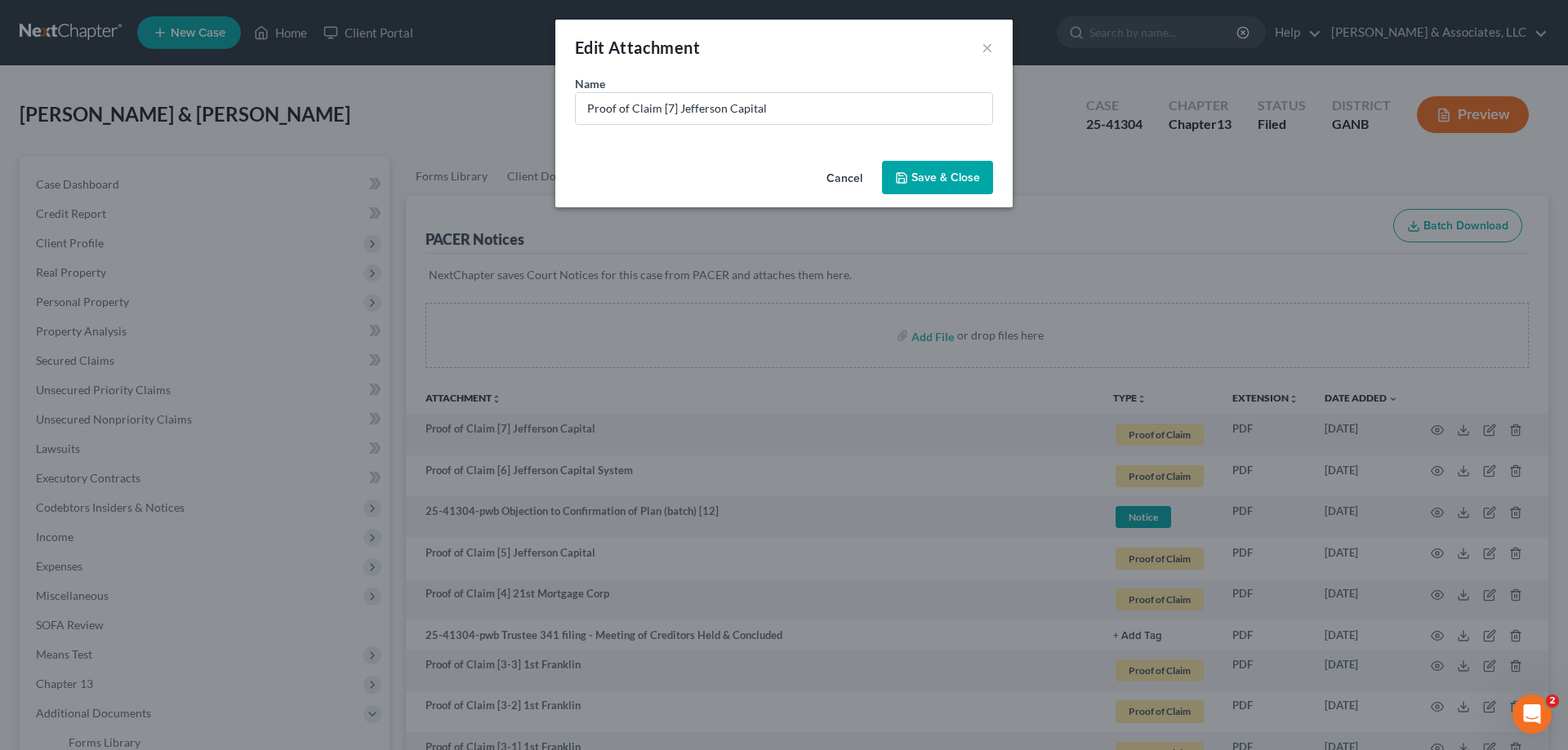
click at [833, 173] on button "Cancel" at bounding box center [844, 179] width 62 height 33
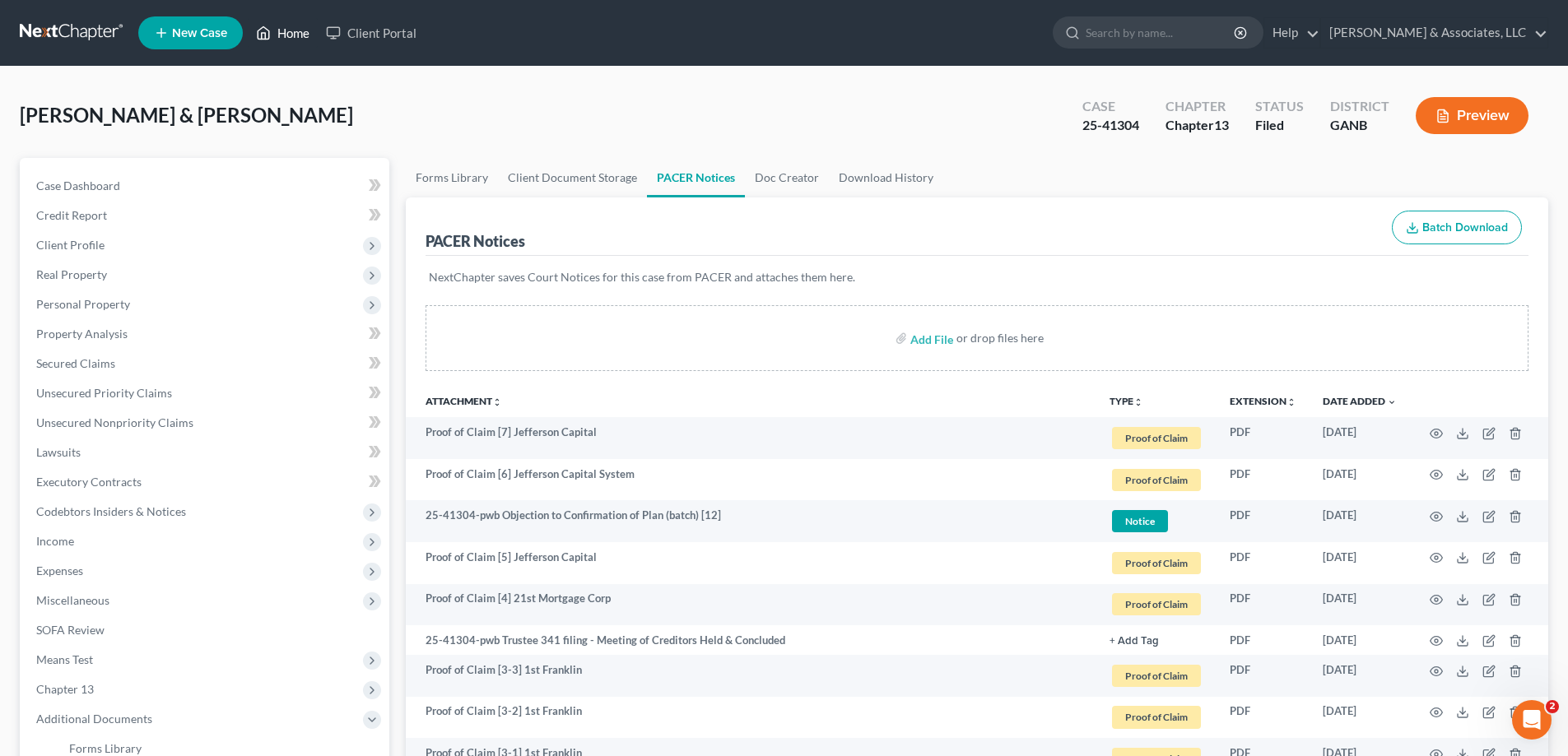
click at [289, 29] on link "Home" at bounding box center [283, 33] width 70 height 30
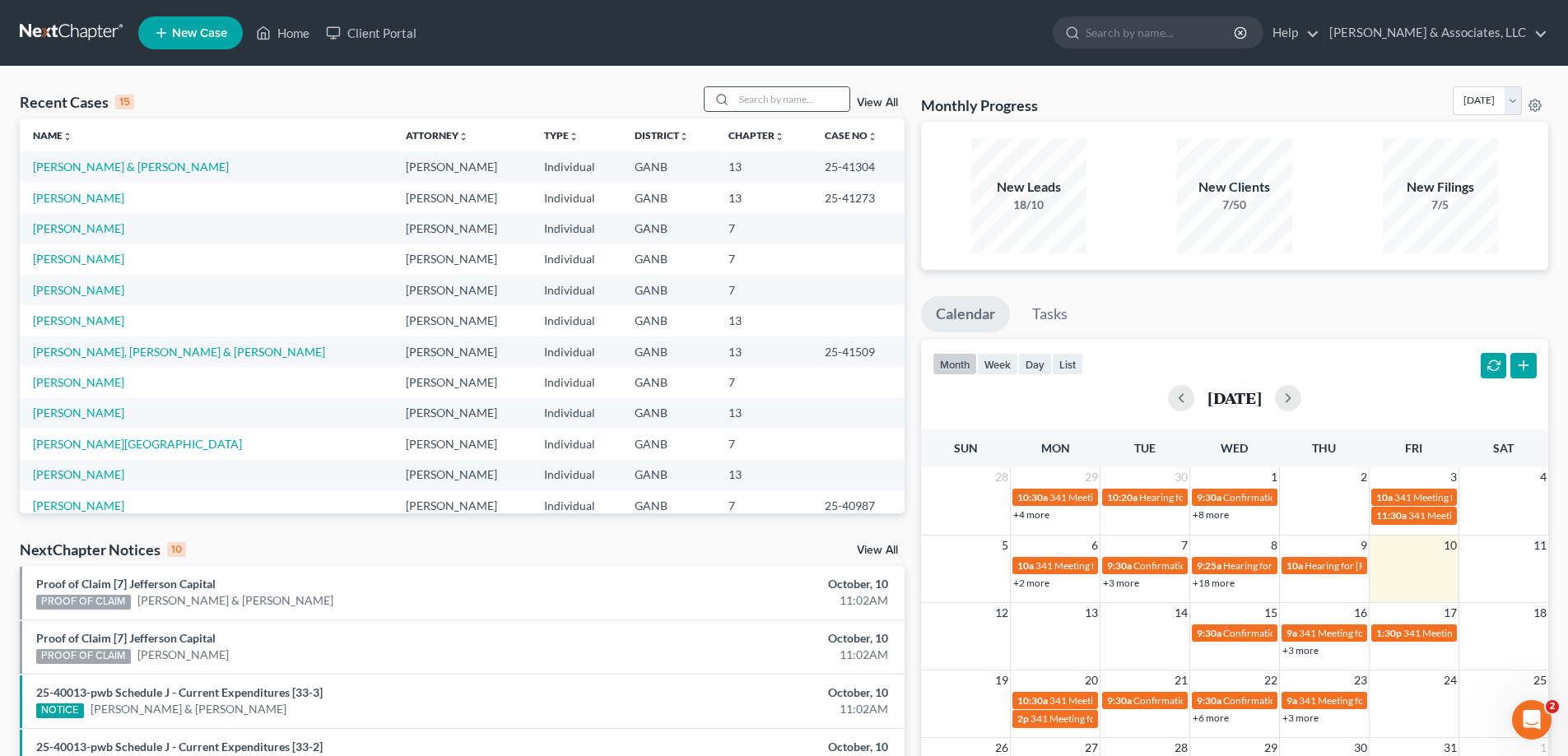
click at [783, 106] on input "search" at bounding box center [792, 99] width 115 height 24
type input "maher"
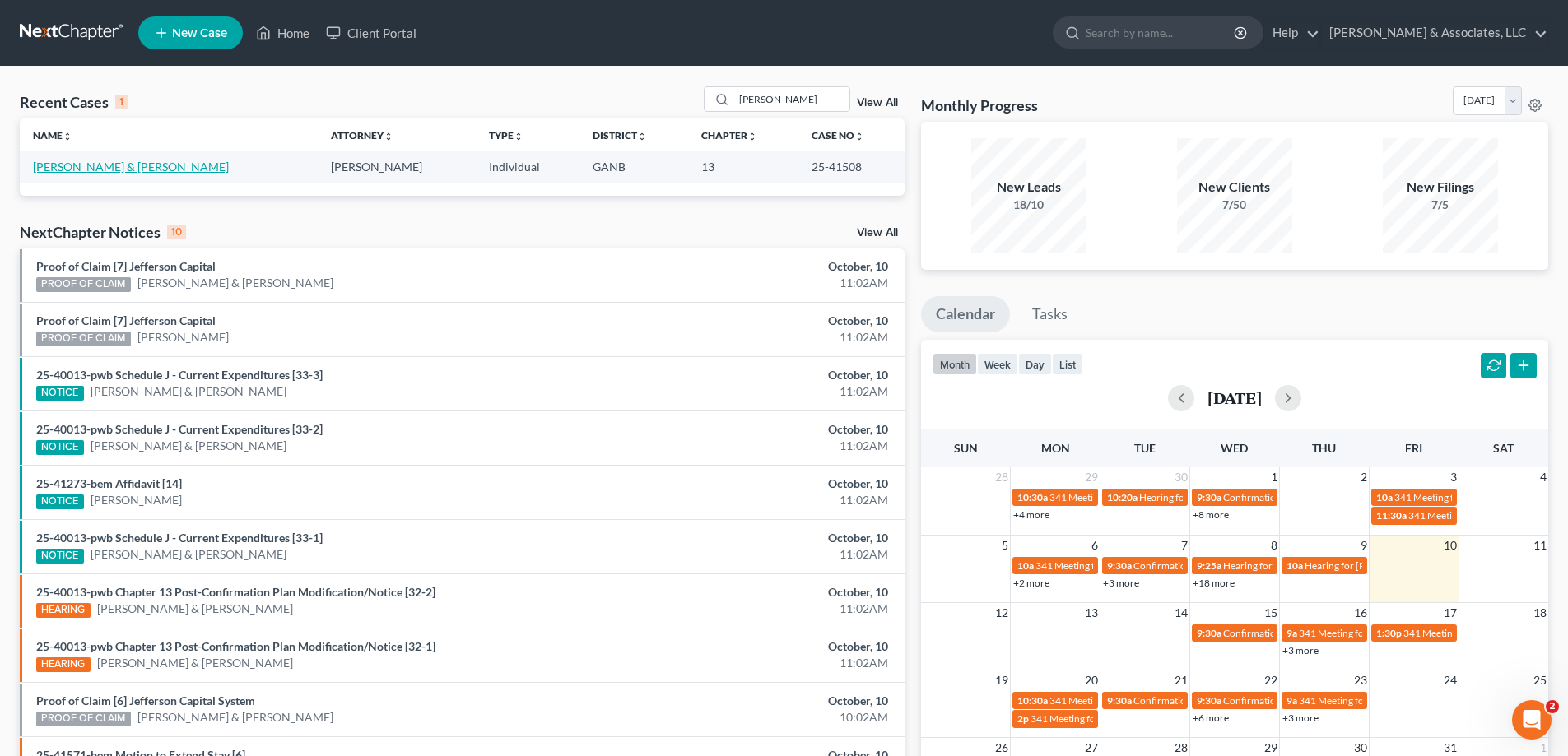
click at [96, 165] on link "Maher, Damon & Olivia" at bounding box center [131, 167] width 196 height 14
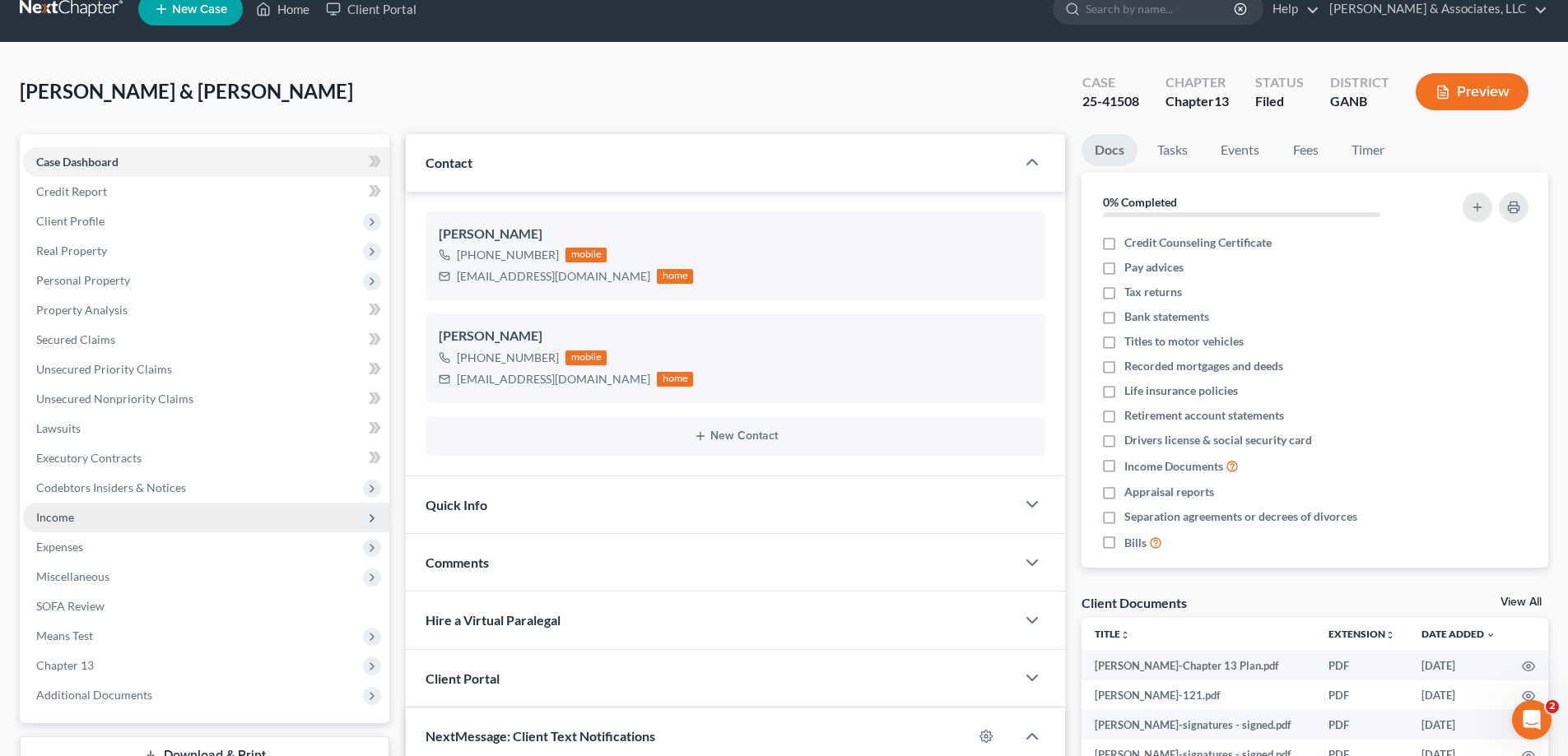
scroll to position [165, 0]
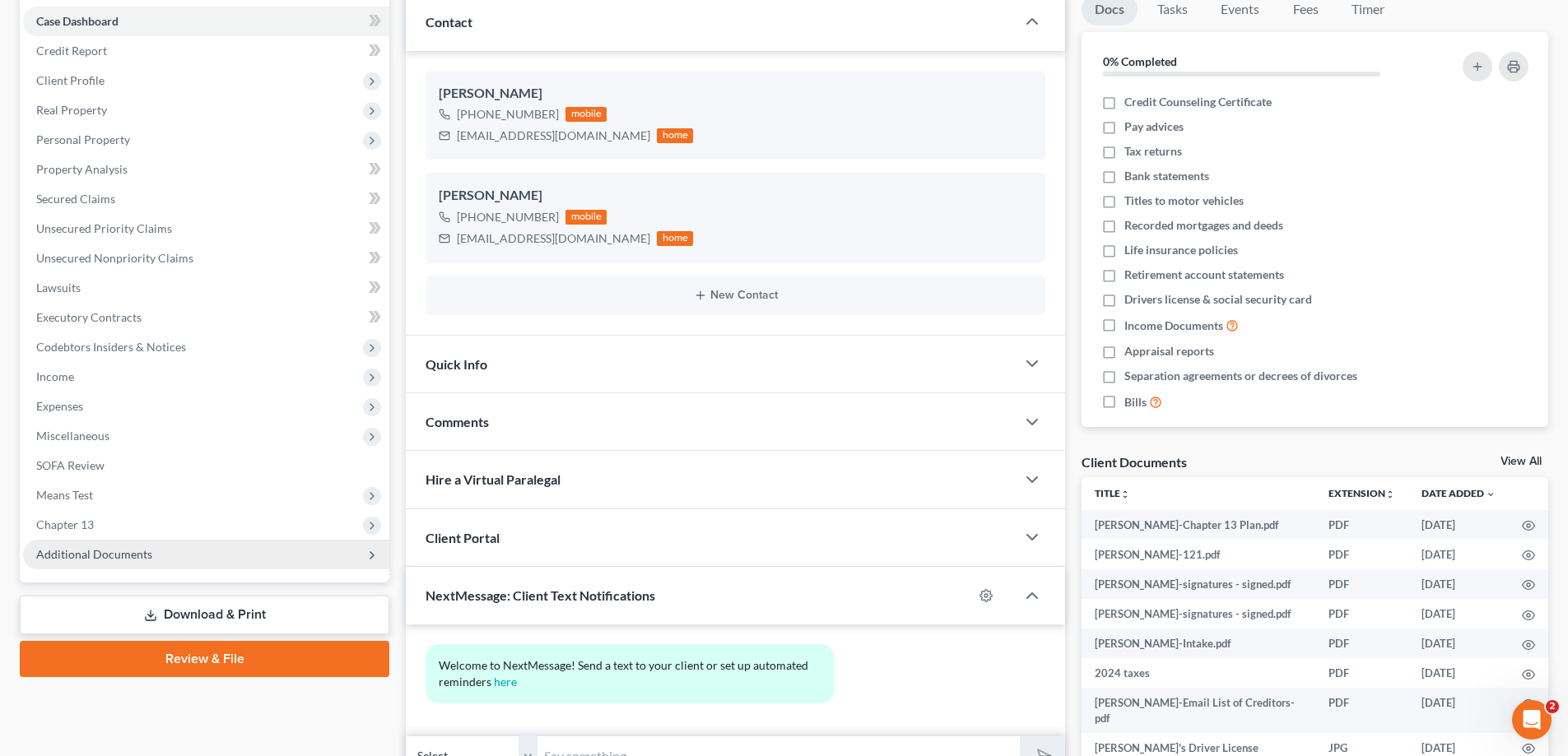
click at [61, 554] on span "Additional Documents" at bounding box center [94, 554] width 116 height 14
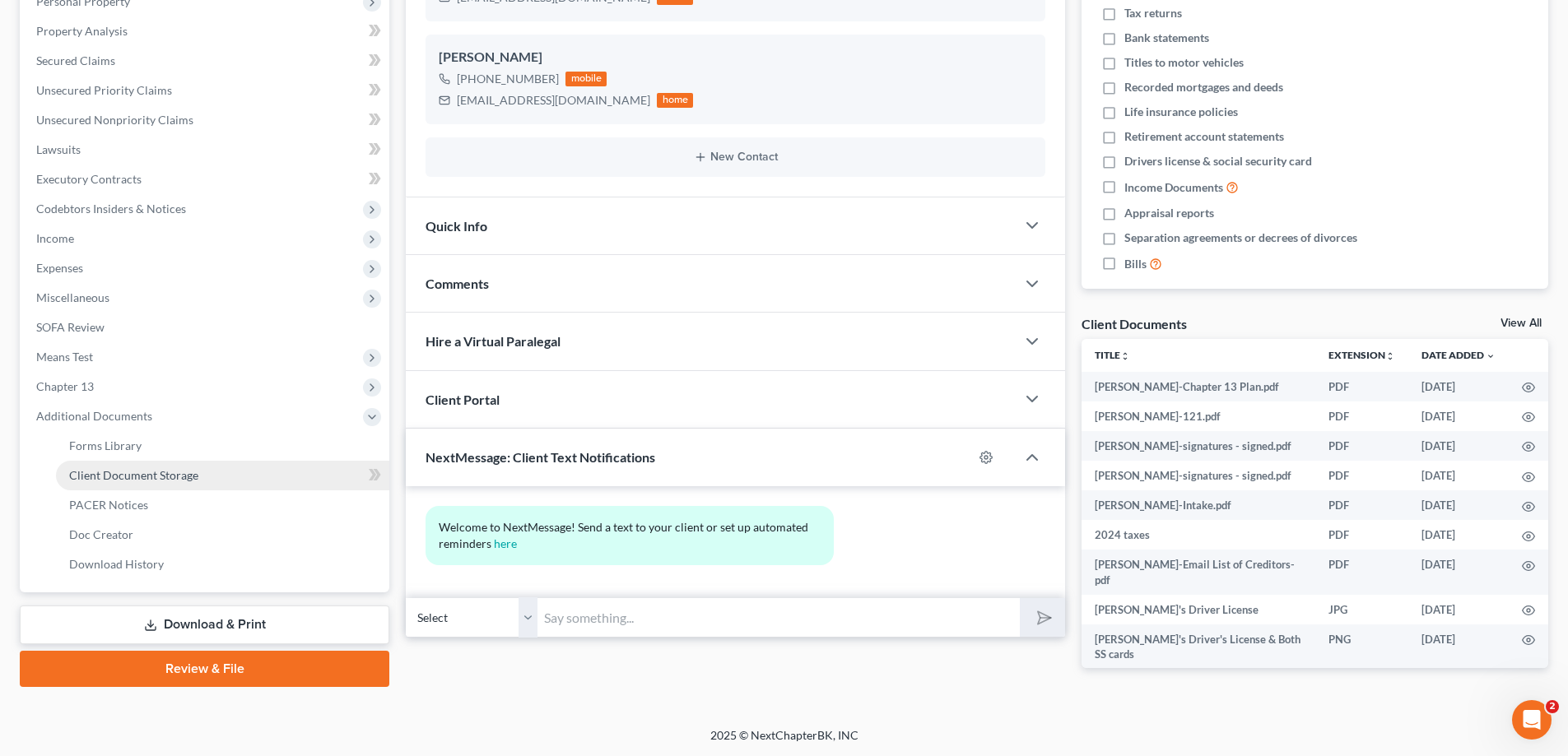
scroll to position [303, 0]
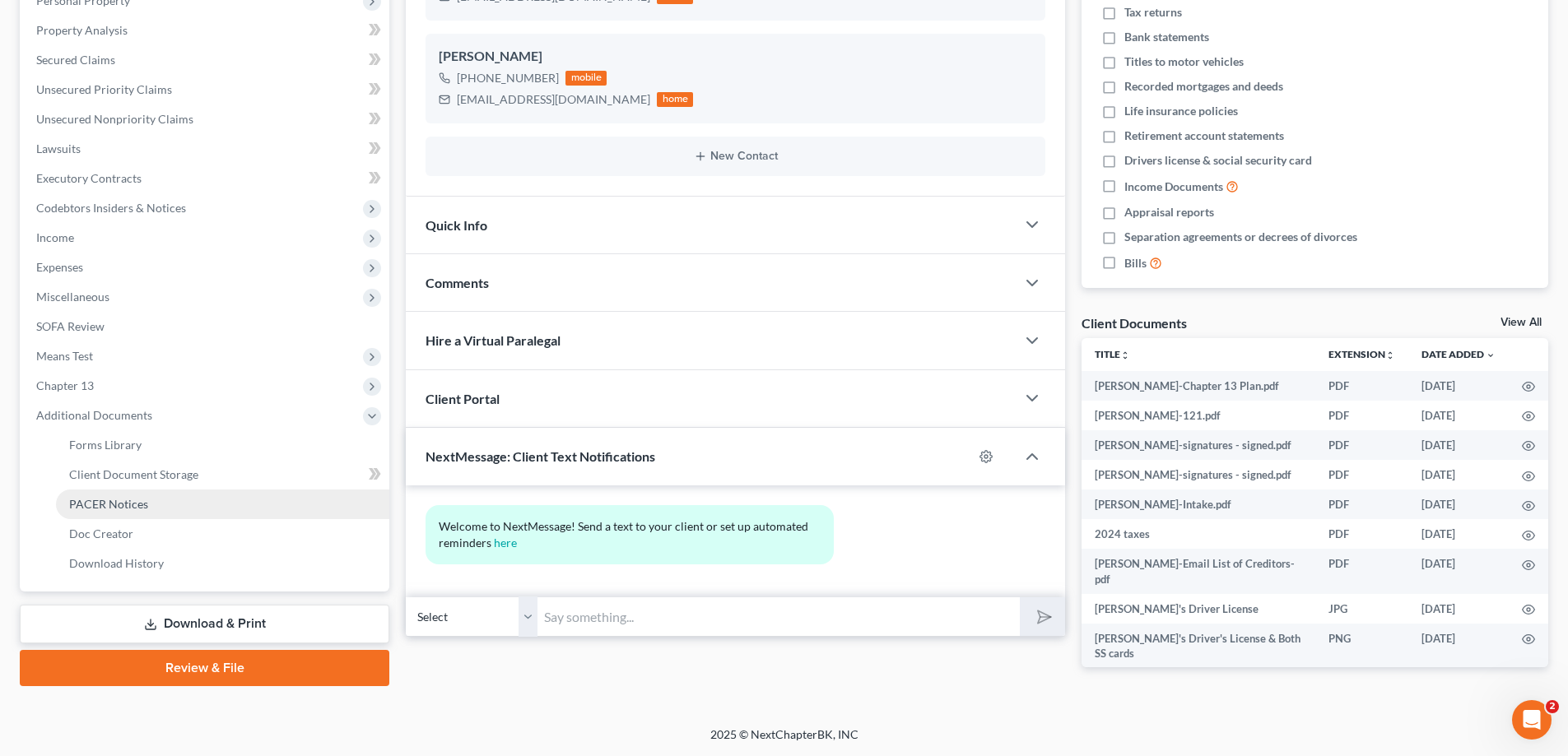
click at [90, 501] on span "PACER Notices" at bounding box center [109, 504] width 79 height 14
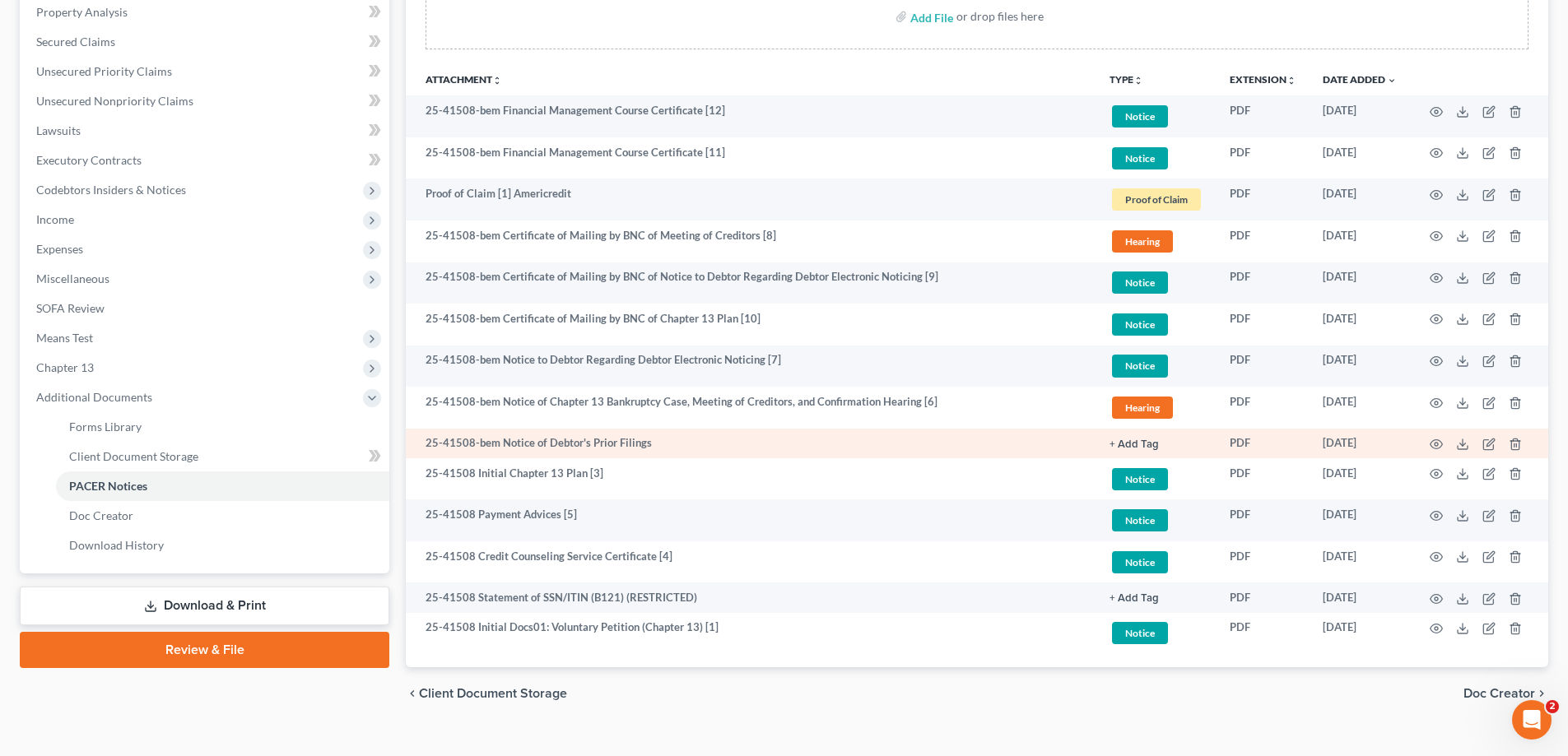
scroll to position [330, 0]
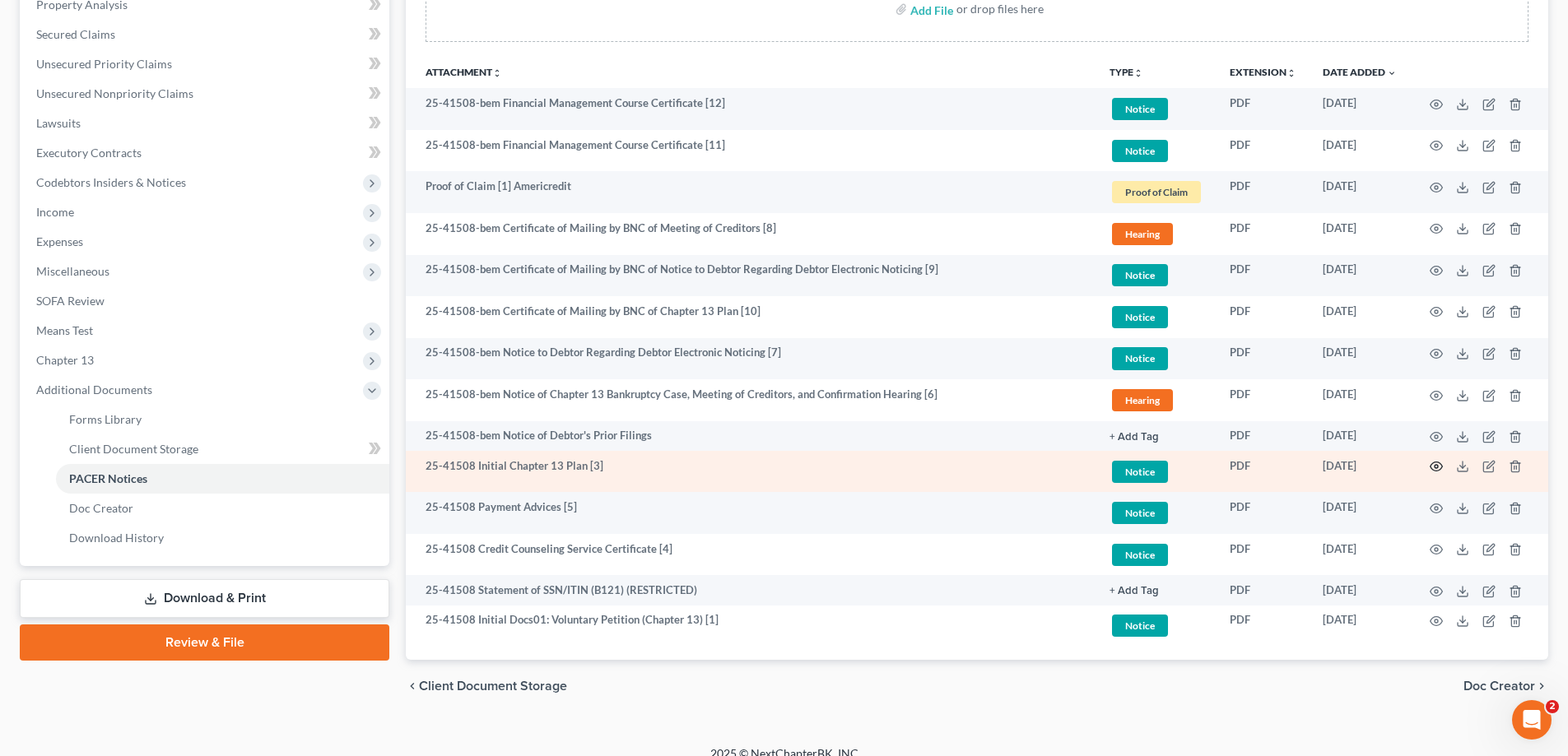
click at [1441, 467] on icon "button" at bounding box center [1436, 467] width 14 height 14
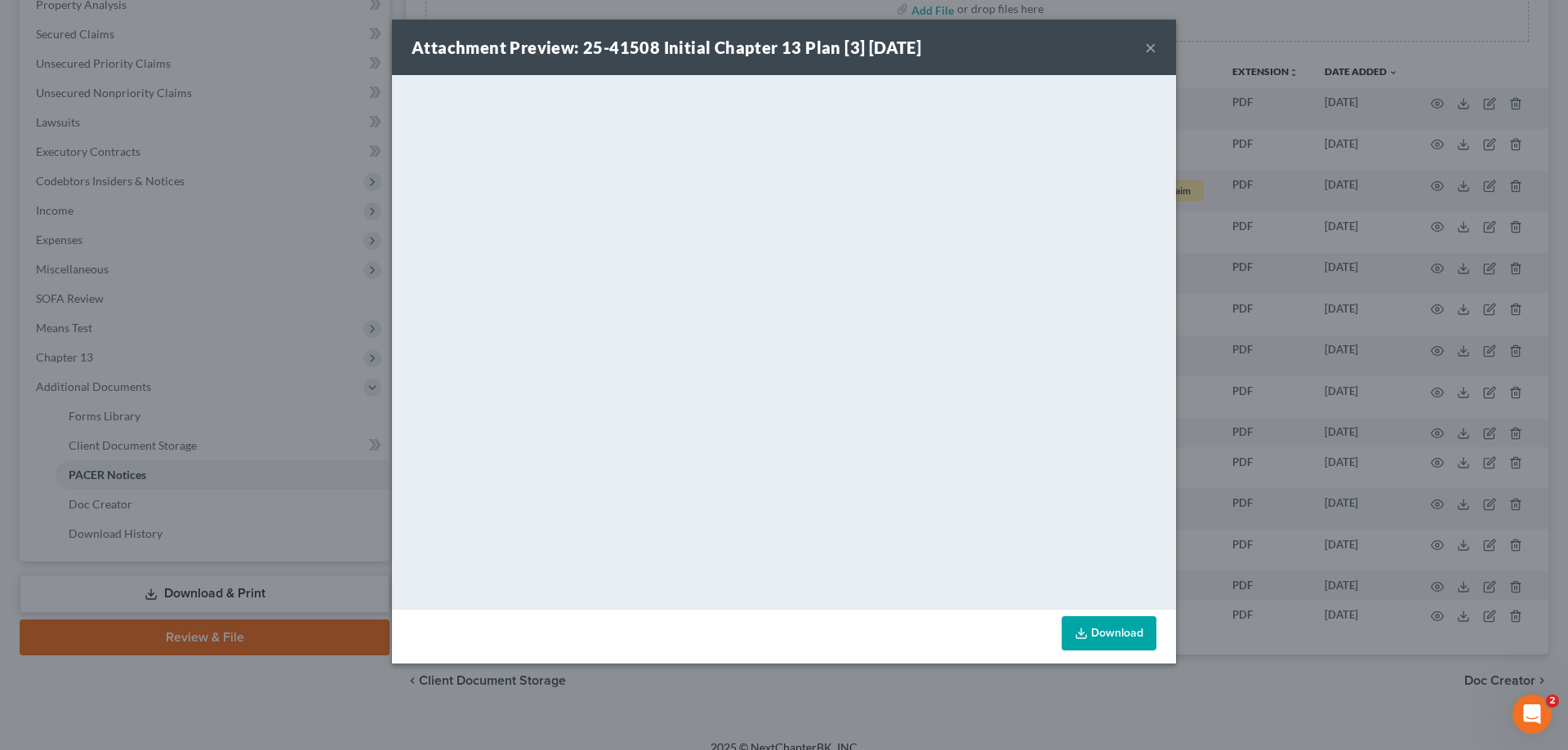
drag, startPoint x: 1028, startPoint y: 38, endPoint x: 962, endPoint y: 75, distance: 75.7
click at [1028, 38] on div "Attachment Preview: 25-41508 Initial Chapter 13 Plan [3] 09/30/2025 ×" at bounding box center [784, 47] width 784 height 56
drag, startPoint x: 1149, startPoint y: 51, endPoint x: 1105, endPoint y: 77, distance: 51.1
click at [1149, 51] on button "×" at bounding box center [1151, 47] width 12 height 19
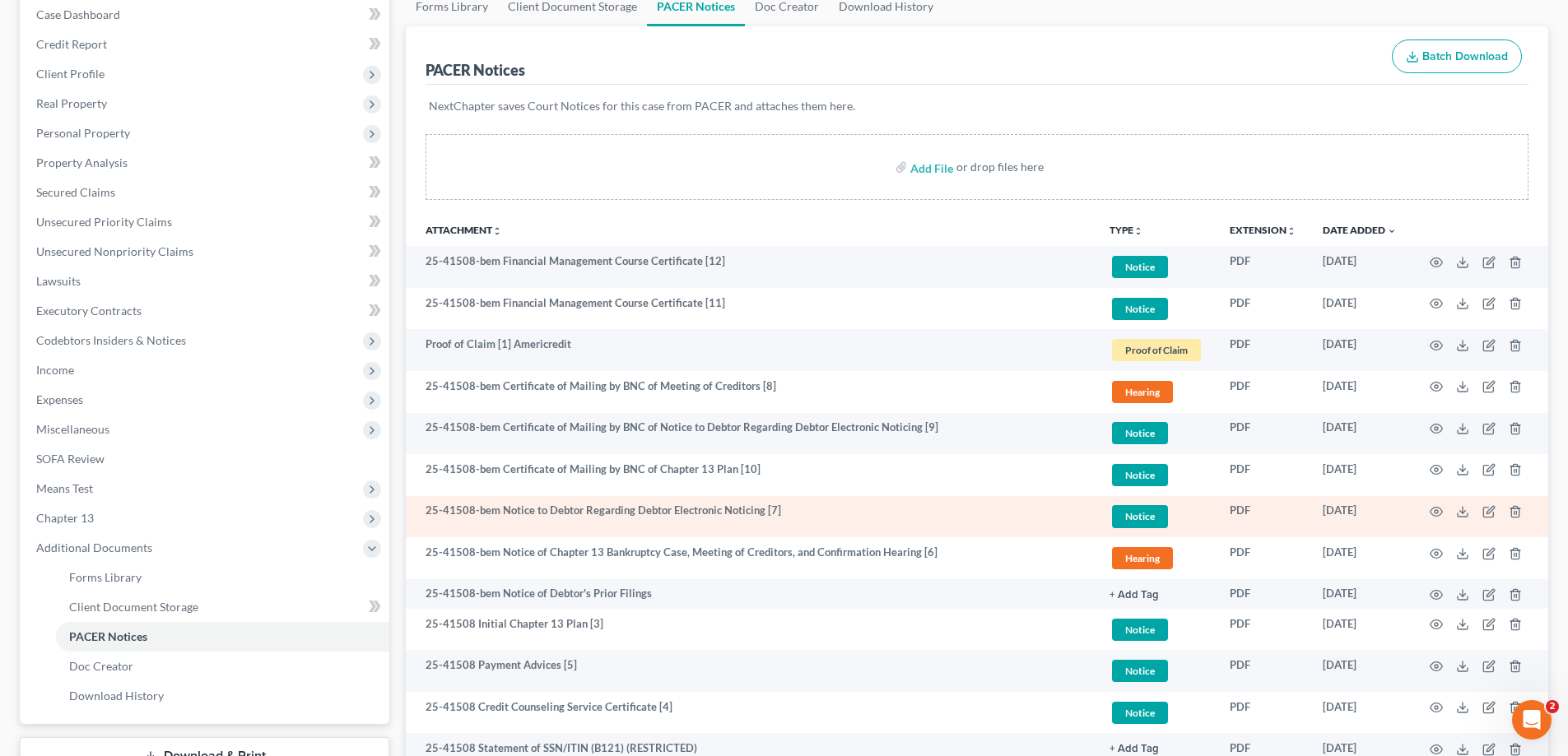
scroll to position [165, 0]
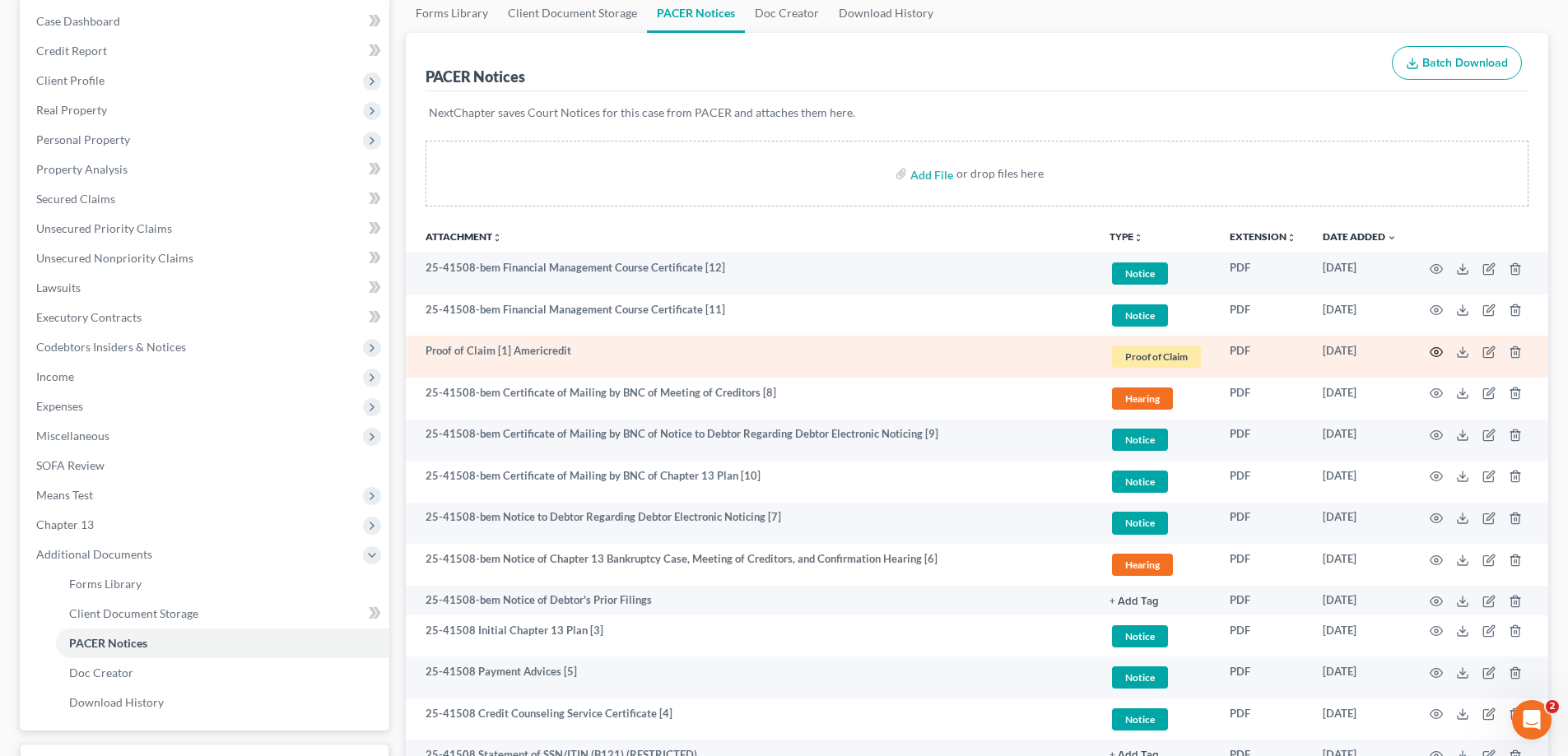
click at [1437, 352] on icon "button" at bounding box center [1436, 353] width 14 height 14
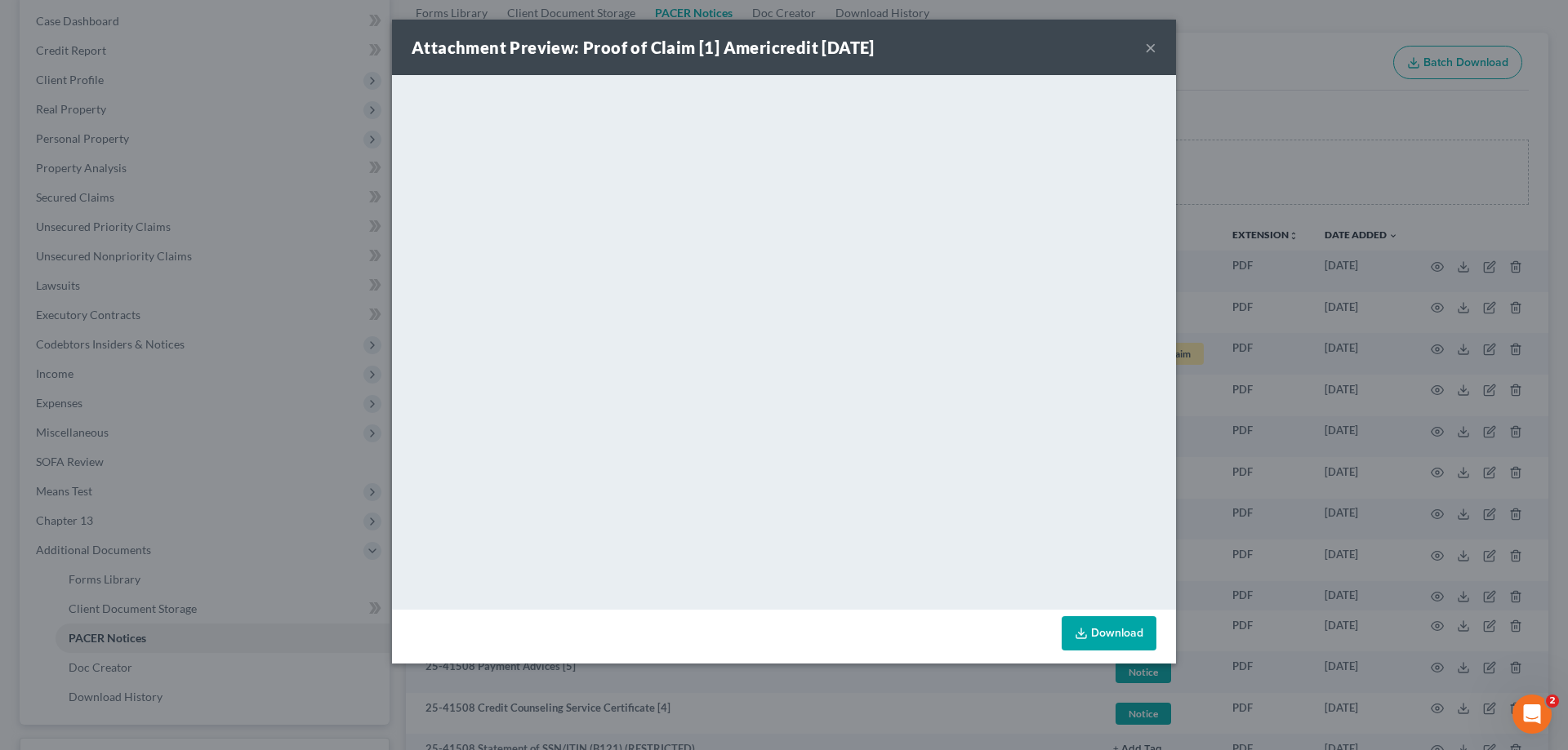
click at [1149, 48] on button "×" at bounding box center [1151, 47] width 12 height 19
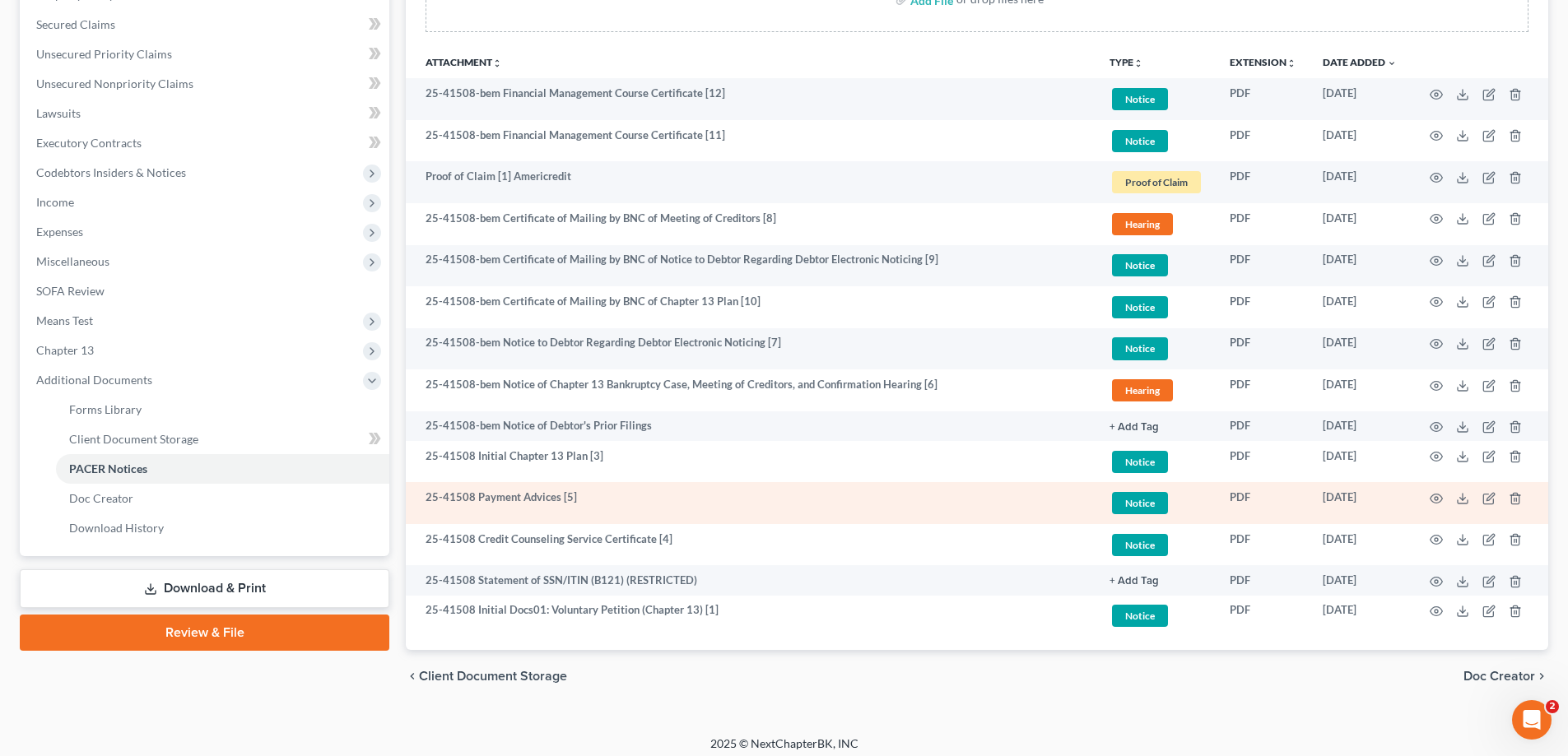
scroll to position [348, 0]
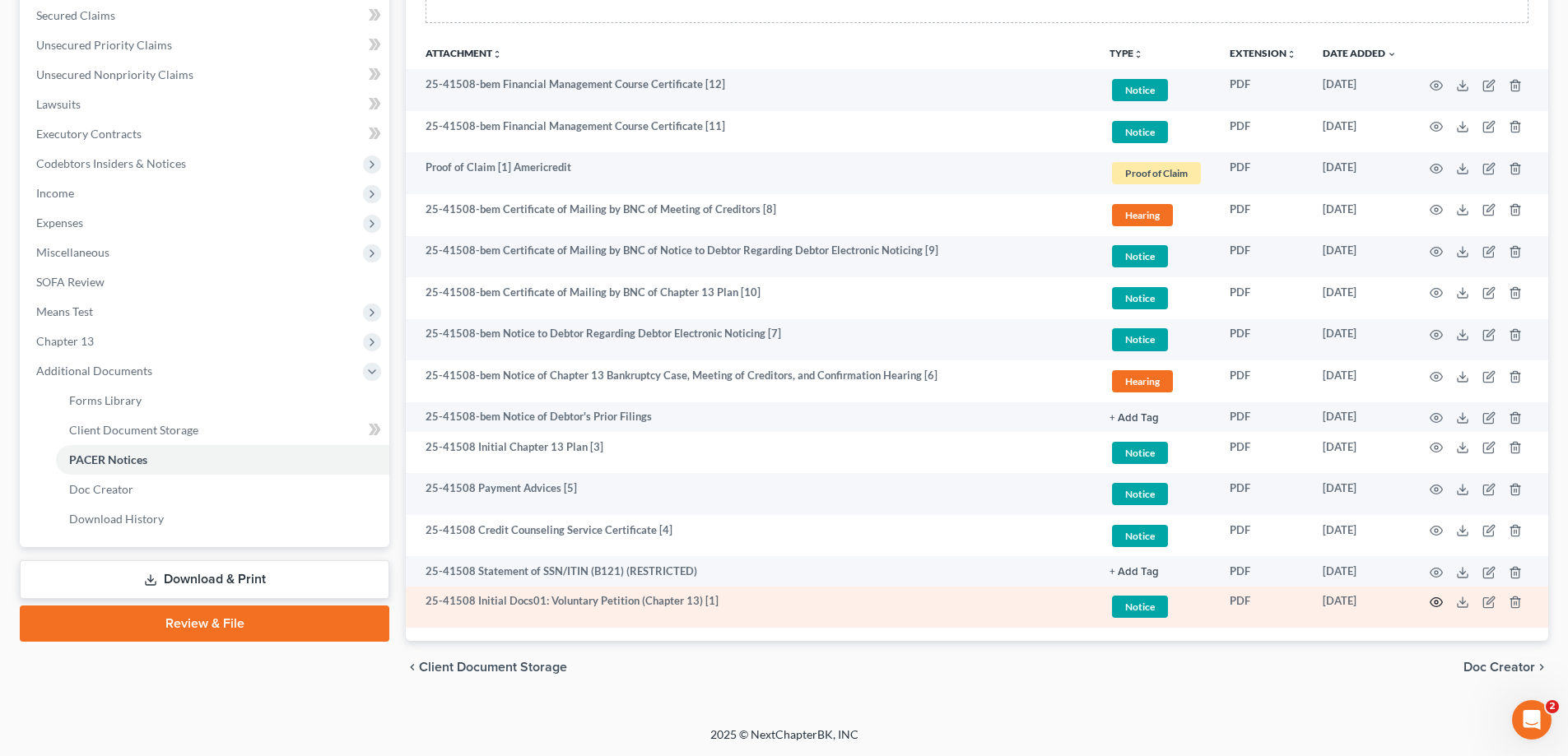
click at [1434, 602] on circle "button" at bounding box center [1435, 602] width 3 height 3
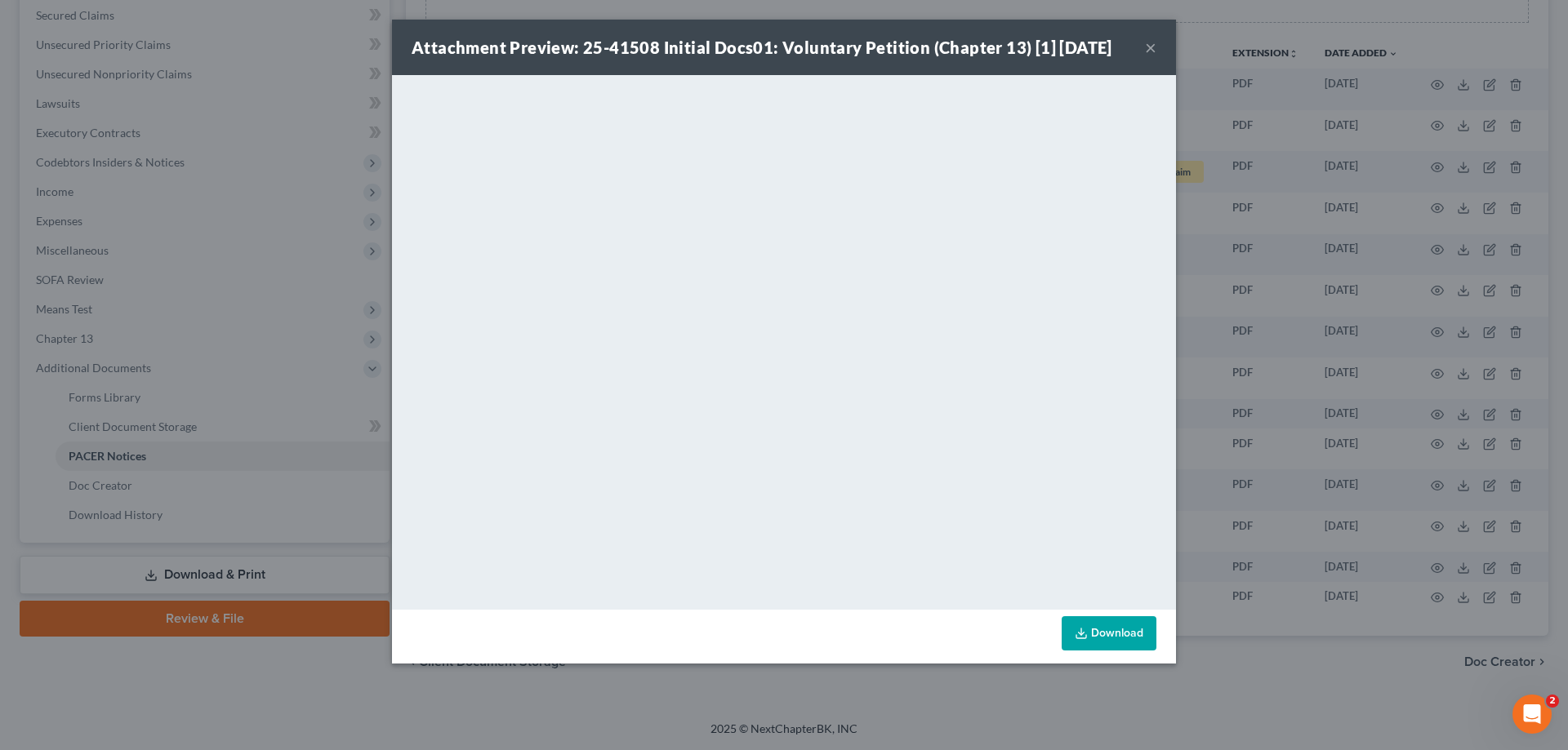
drag, startPoint x: 1151, startPoint y: 45, endPoint x: 1129, endPoint y: 58, distance: 25.6
click at [1151, 45] on button "×" at bounding box center [1151, 47] width 12 height 19
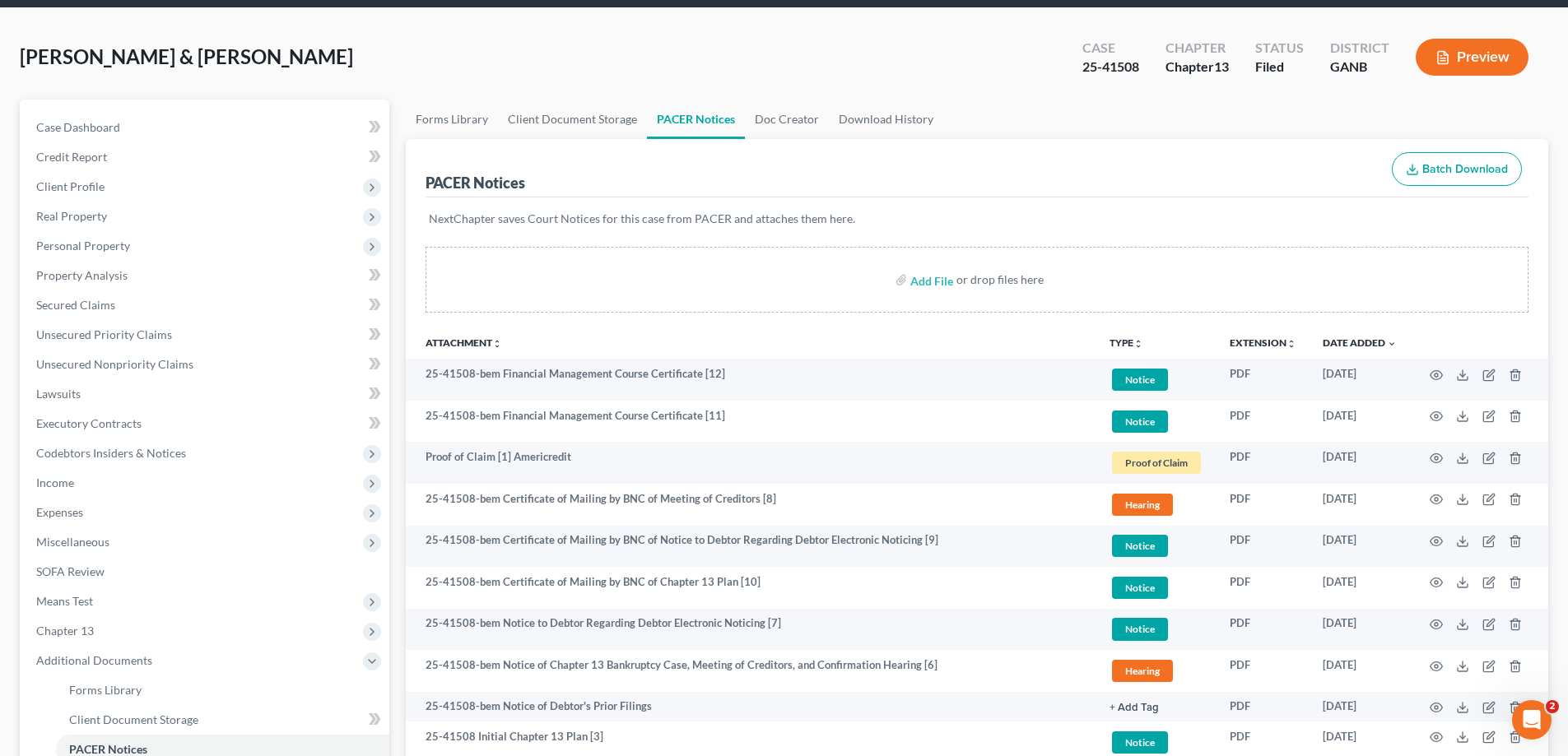
scroll to position [0, 0]
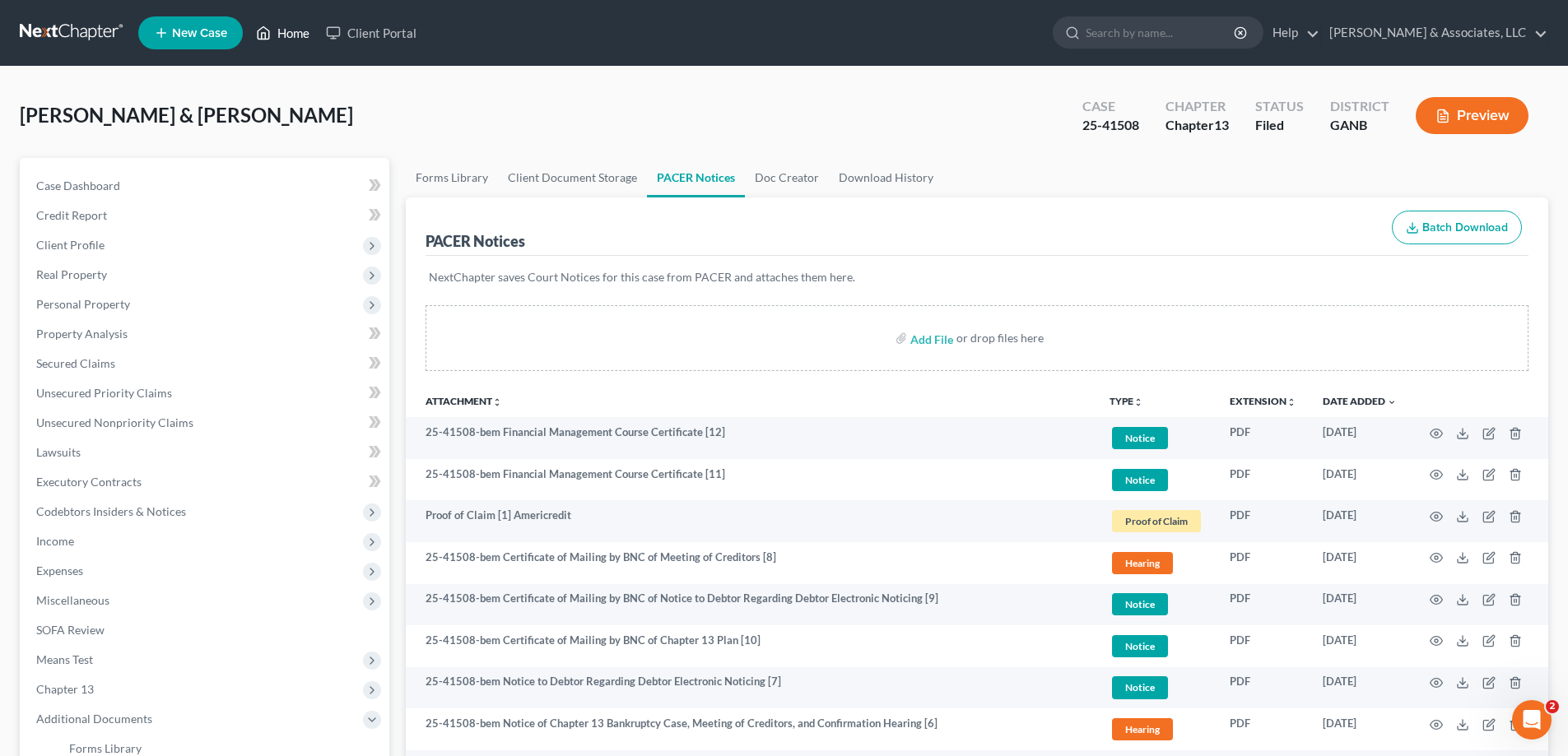
click at [296, 32] on link "Home" at bounding box center [283, 33] width 70 height 30
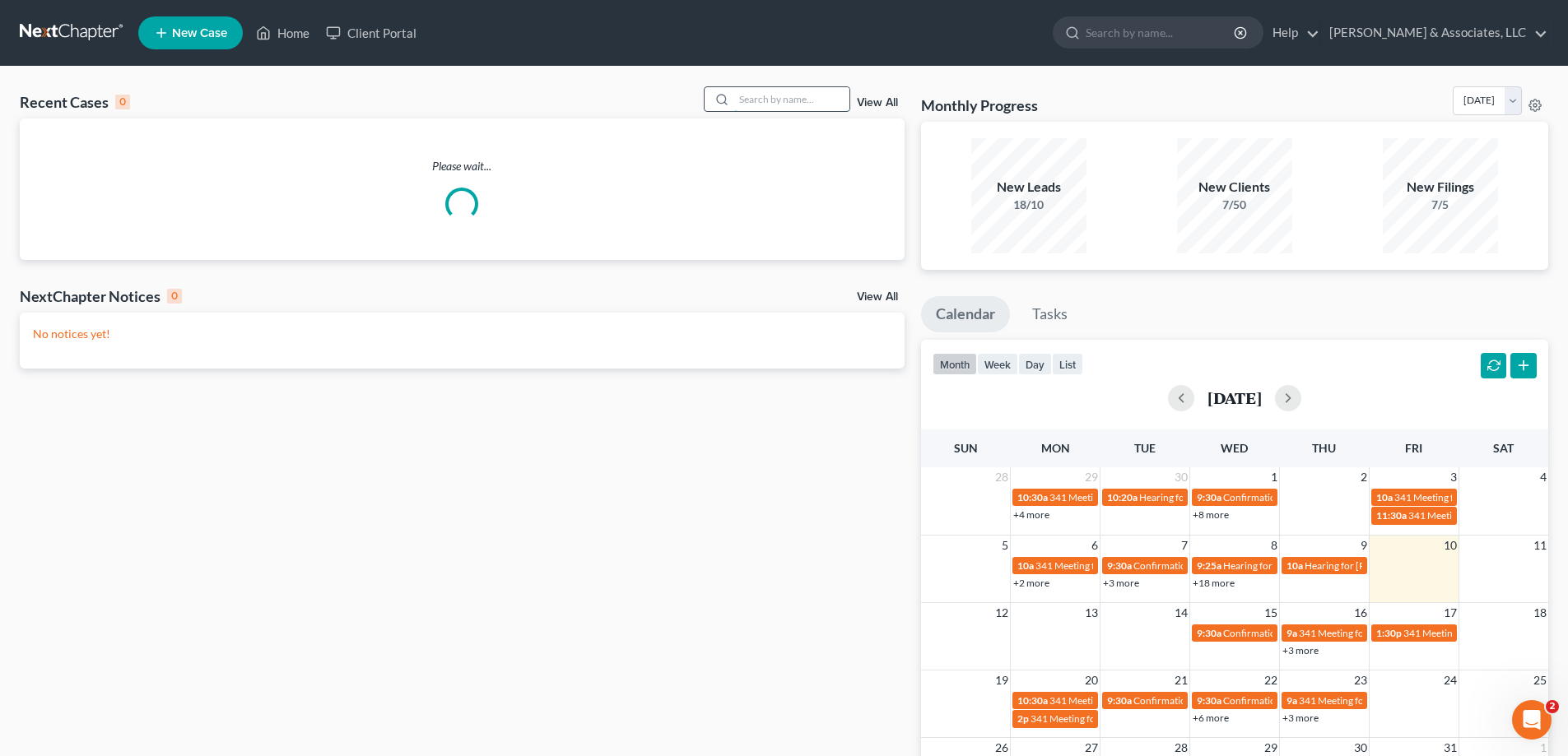
click at [767, 97] on input "search" at bounding box center [792, 99] width 115 height 24
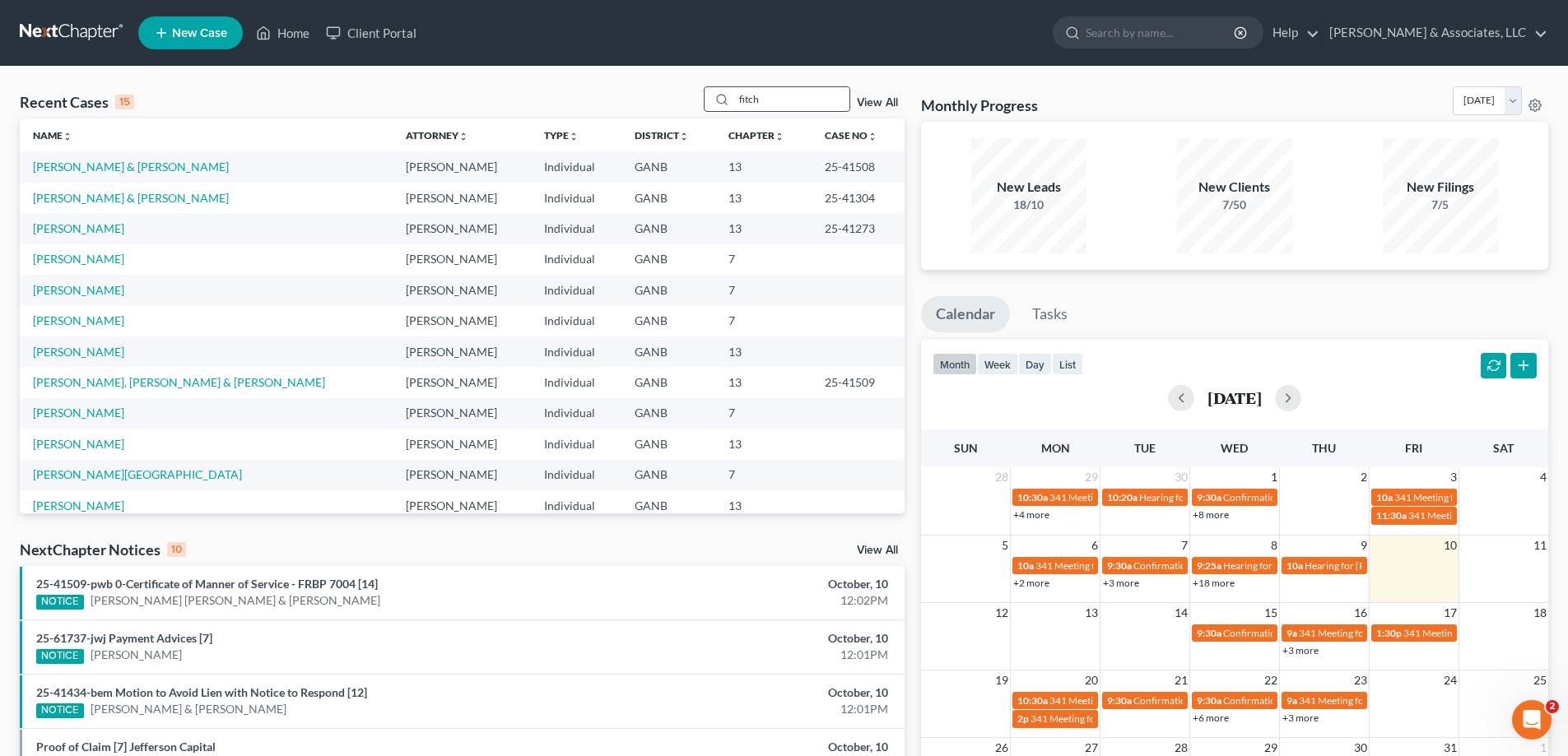
type input "fitch"
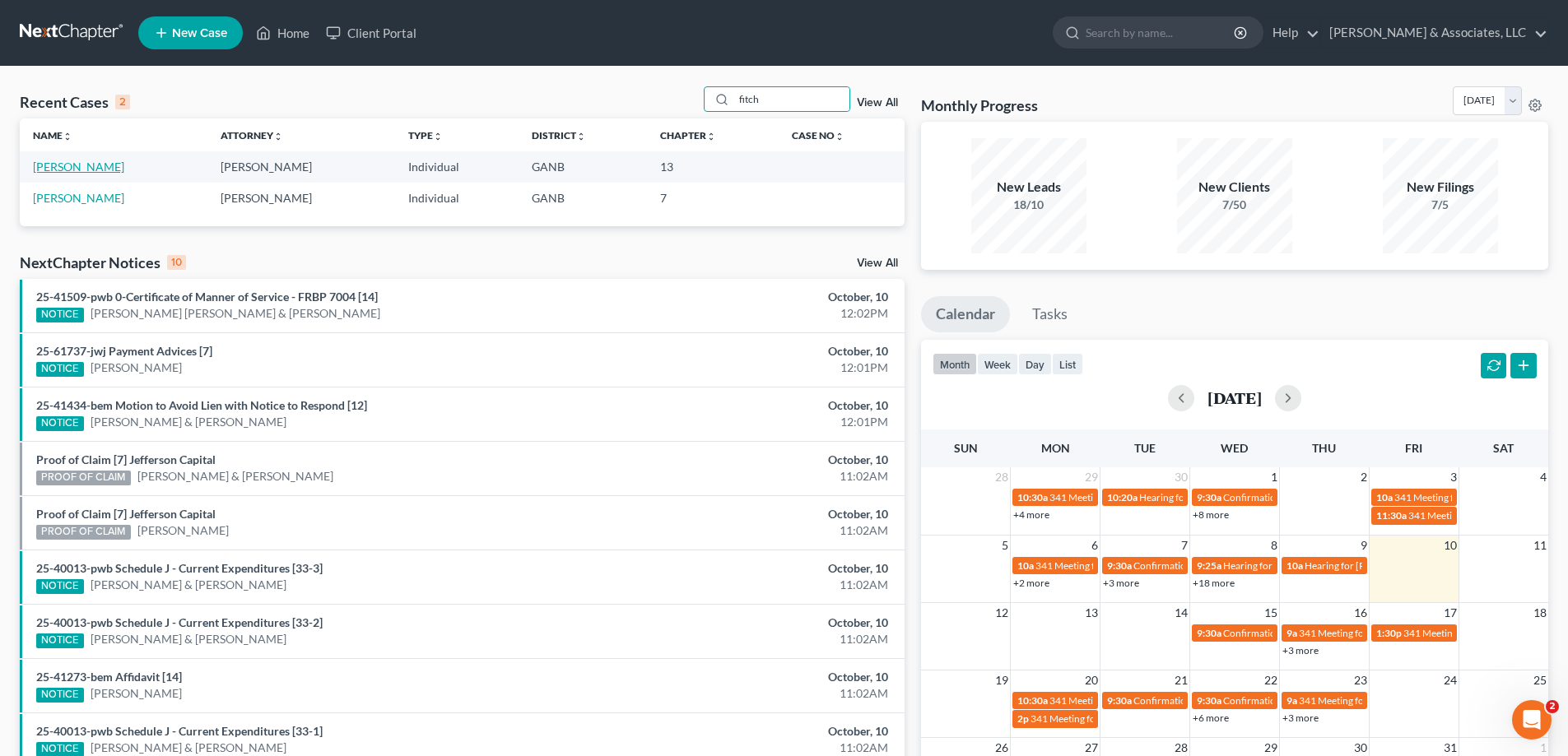
click at [56, 172] on link "Fitch, Dan" at bounding box center [78, 167] width 91 height 14
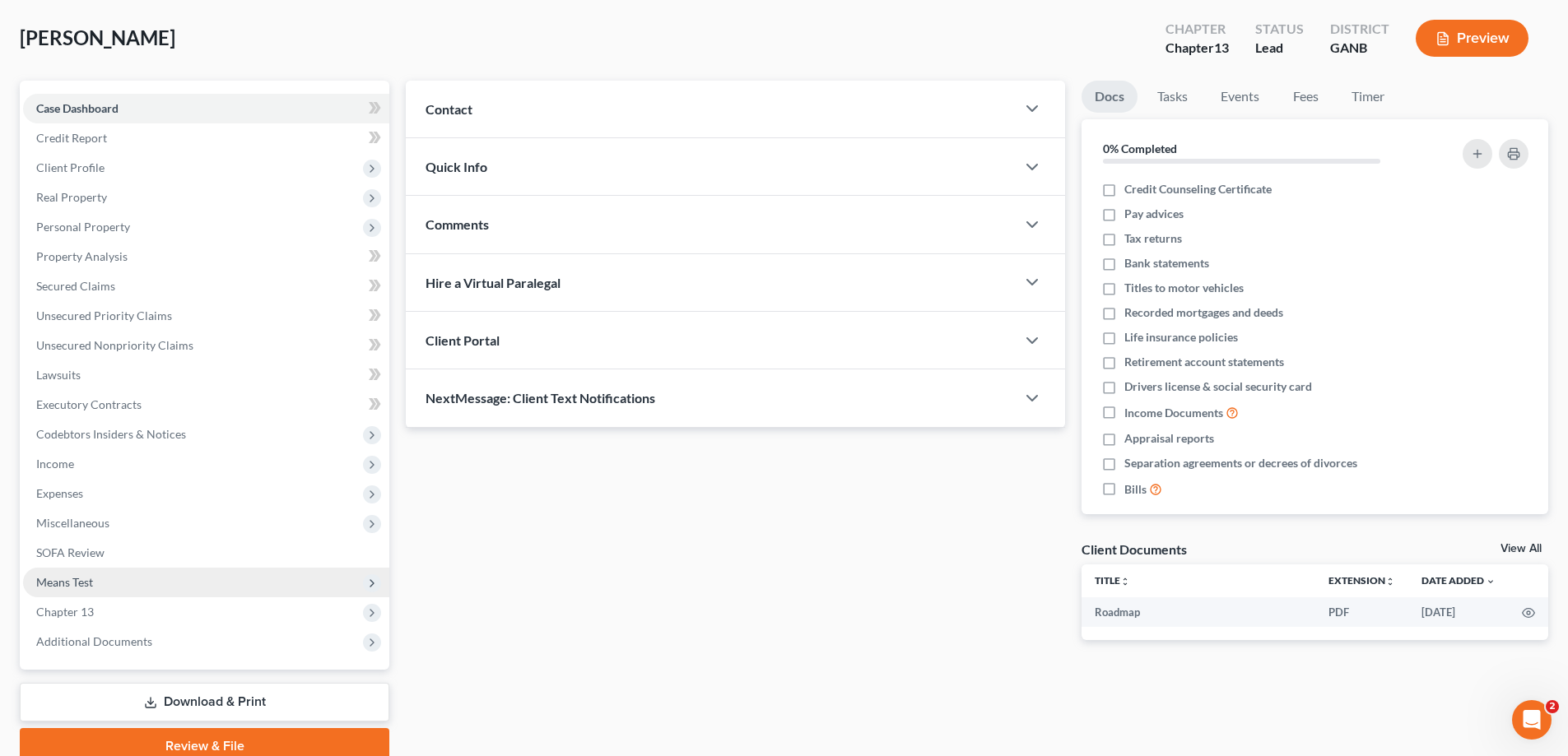
scroll to position [148, 0]
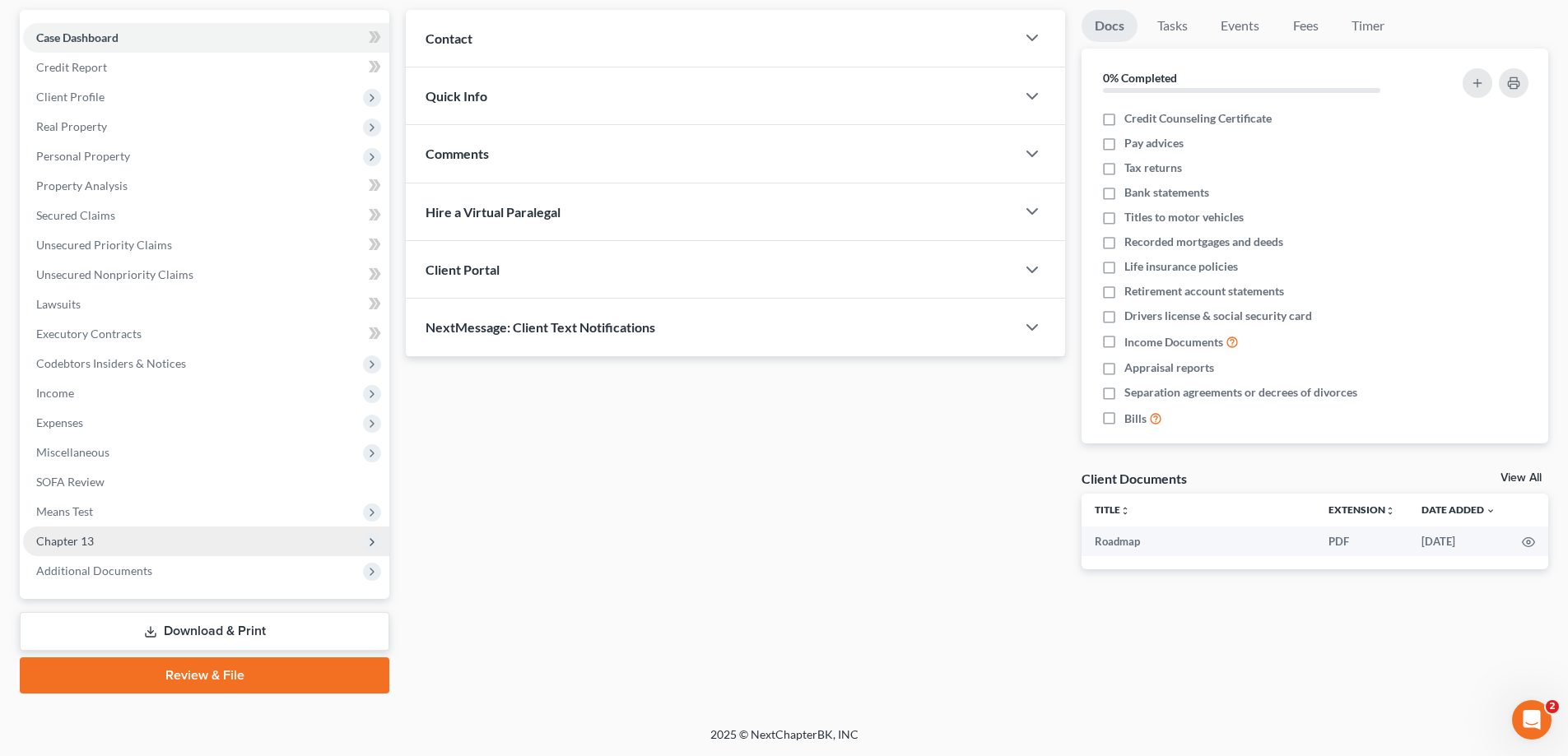
drag, startPoint x: 107, startPoint y: 579, endPoint x: 135, endPoint y: 549, distance: 41.0
click at [107, 579] on span "Additional Documents" at bounding box center [206, 571] width 366 height 30
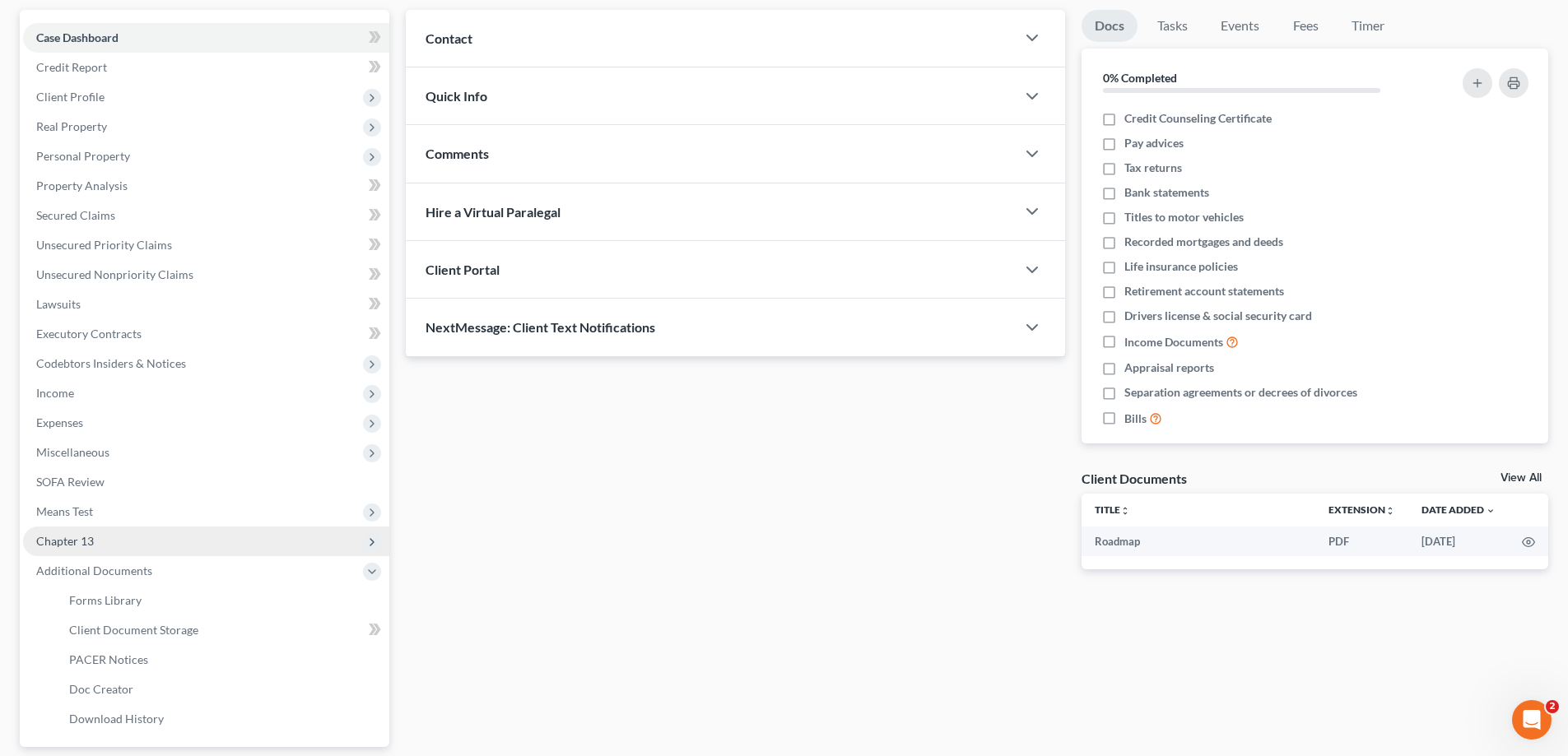
scroll to position [297, 0]
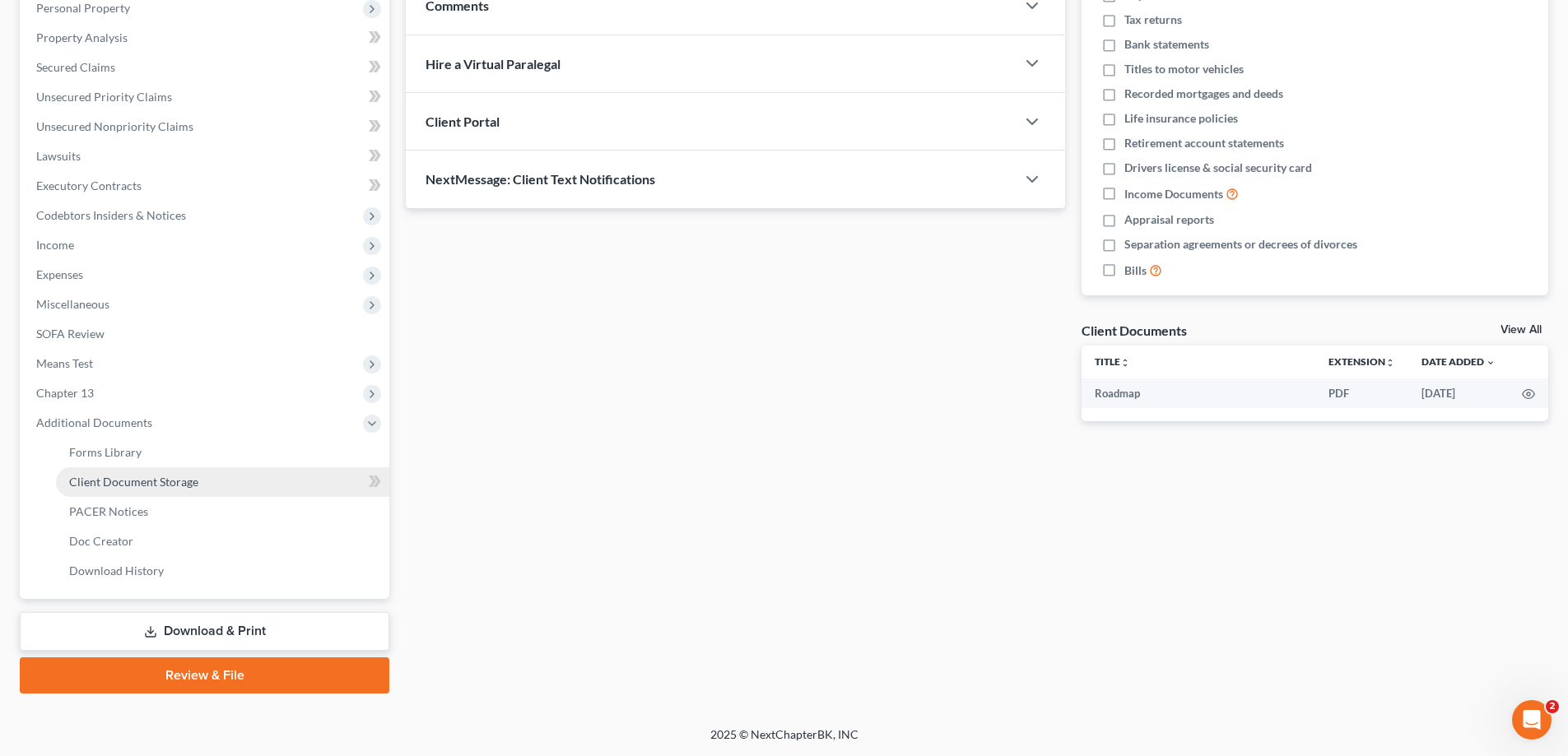
click at [107, 478] on span "Client Document Storage" at bounding box center [133, 482] width 129 height 14
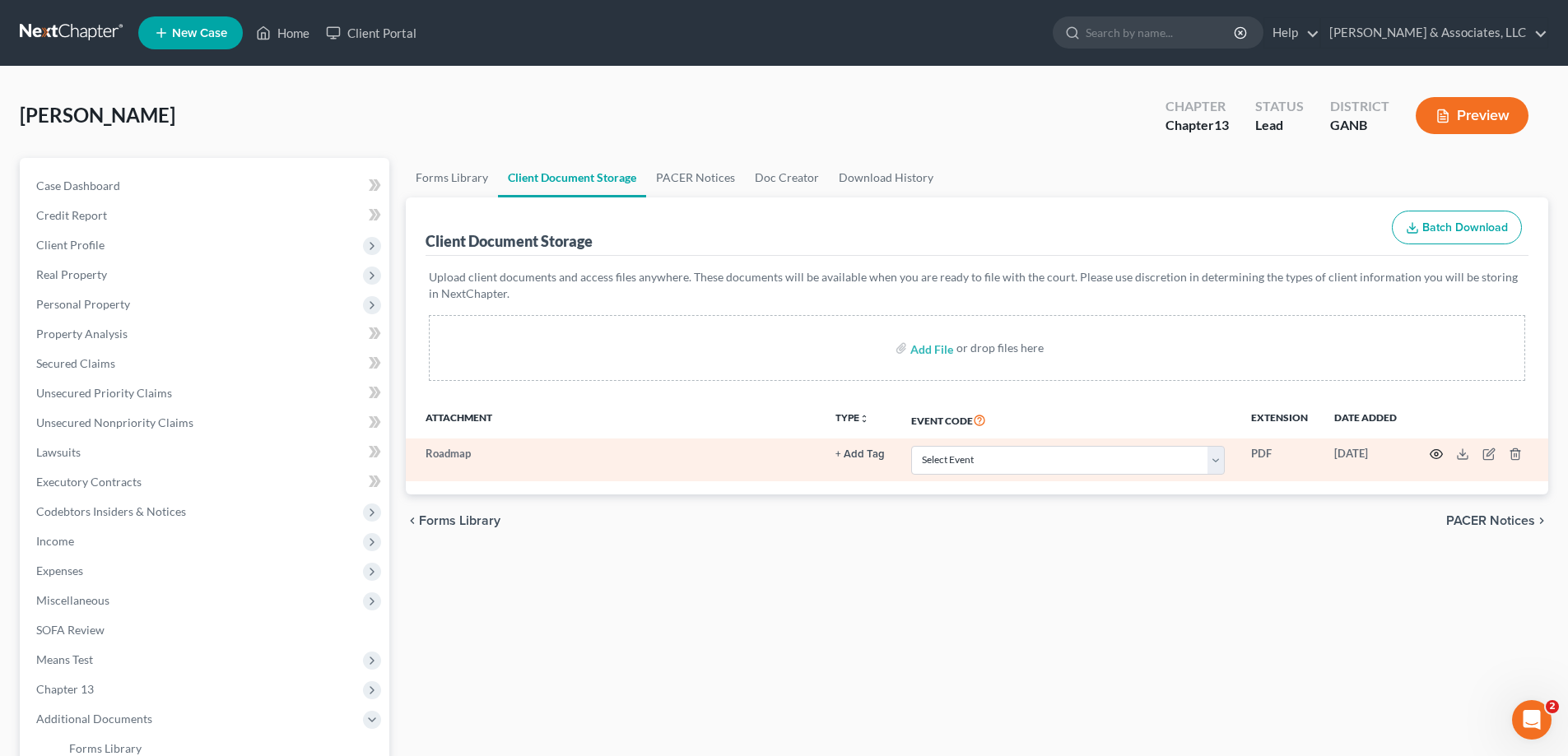
click at [1435, 455] on icon "button" at bounding box center [1436, 455] width 14 height 14
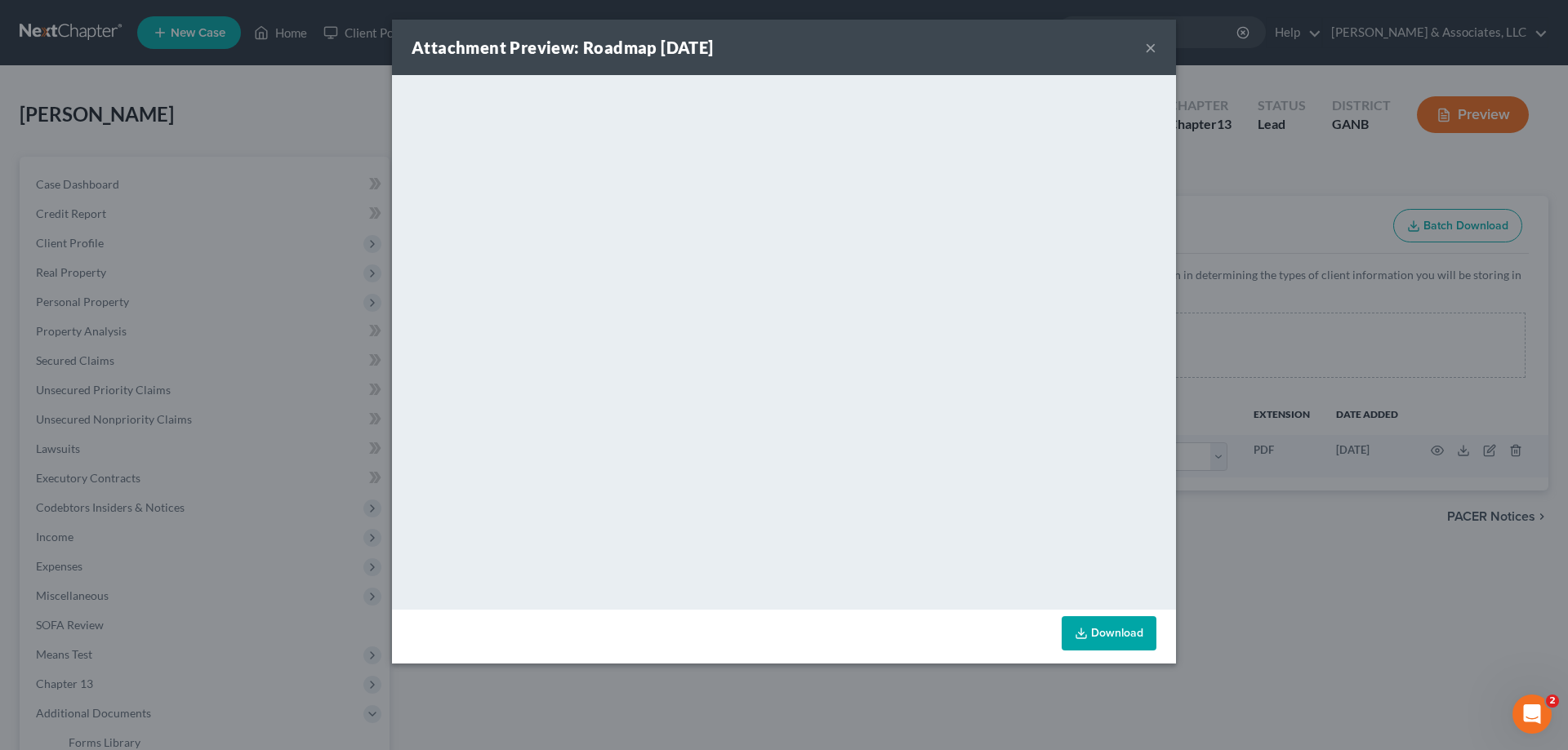
click at [1567, 713] on div "Attachment Preview: Roadmap 09/16/2025 × <object ng-attr-data='https://nextchap…" at bounding box center [784, 375] width 1568 height 750
drag, startPoint x: 1147, startPoint y: 48, endPoint x: 1043, endPoint y: 82, distance: 109.4
click at [1147, 48] on button "×" at bounding box center [1151, 47] width 12 height 19
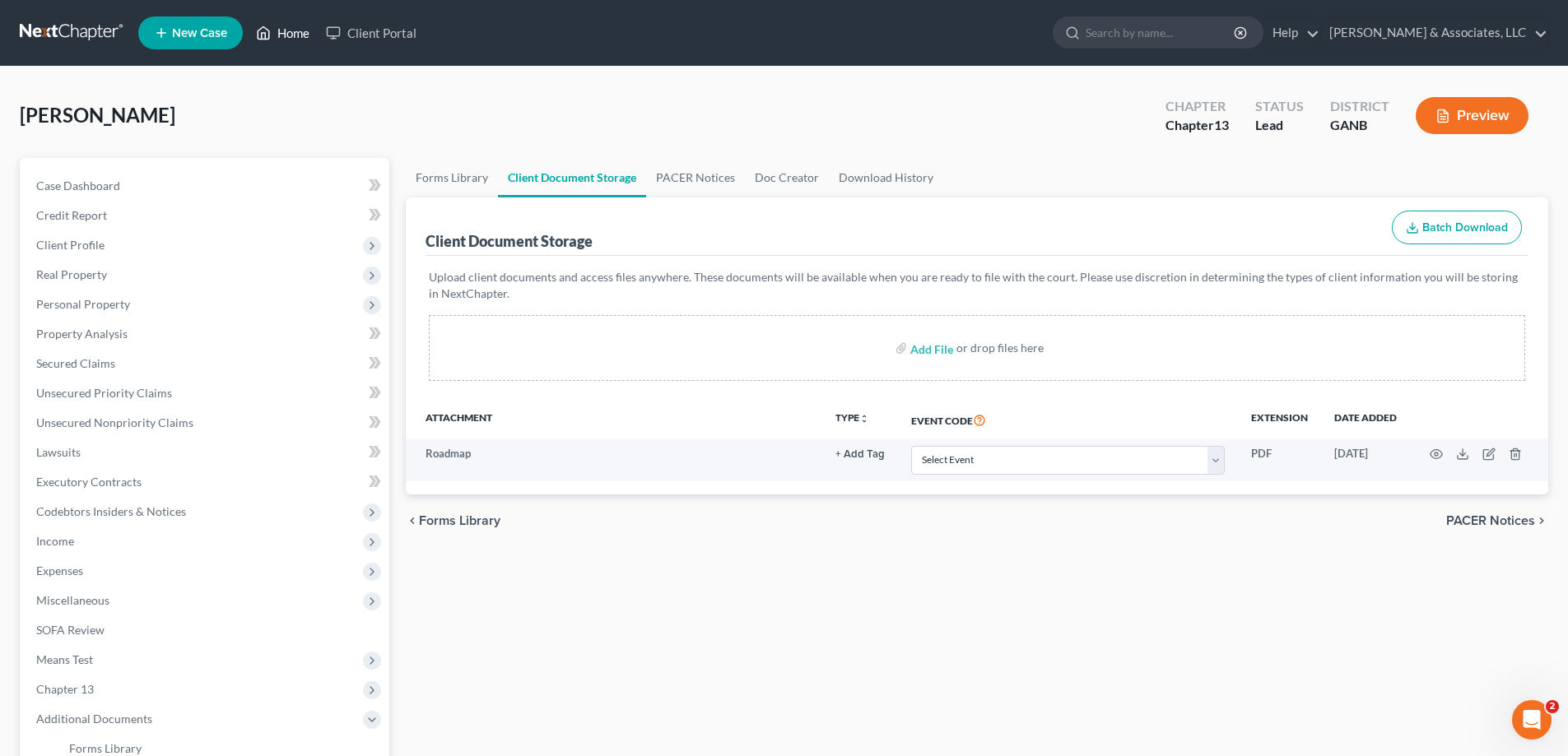
click at [284, 31] on link "Home" at bounding box center [283, 33] width 70 height 30
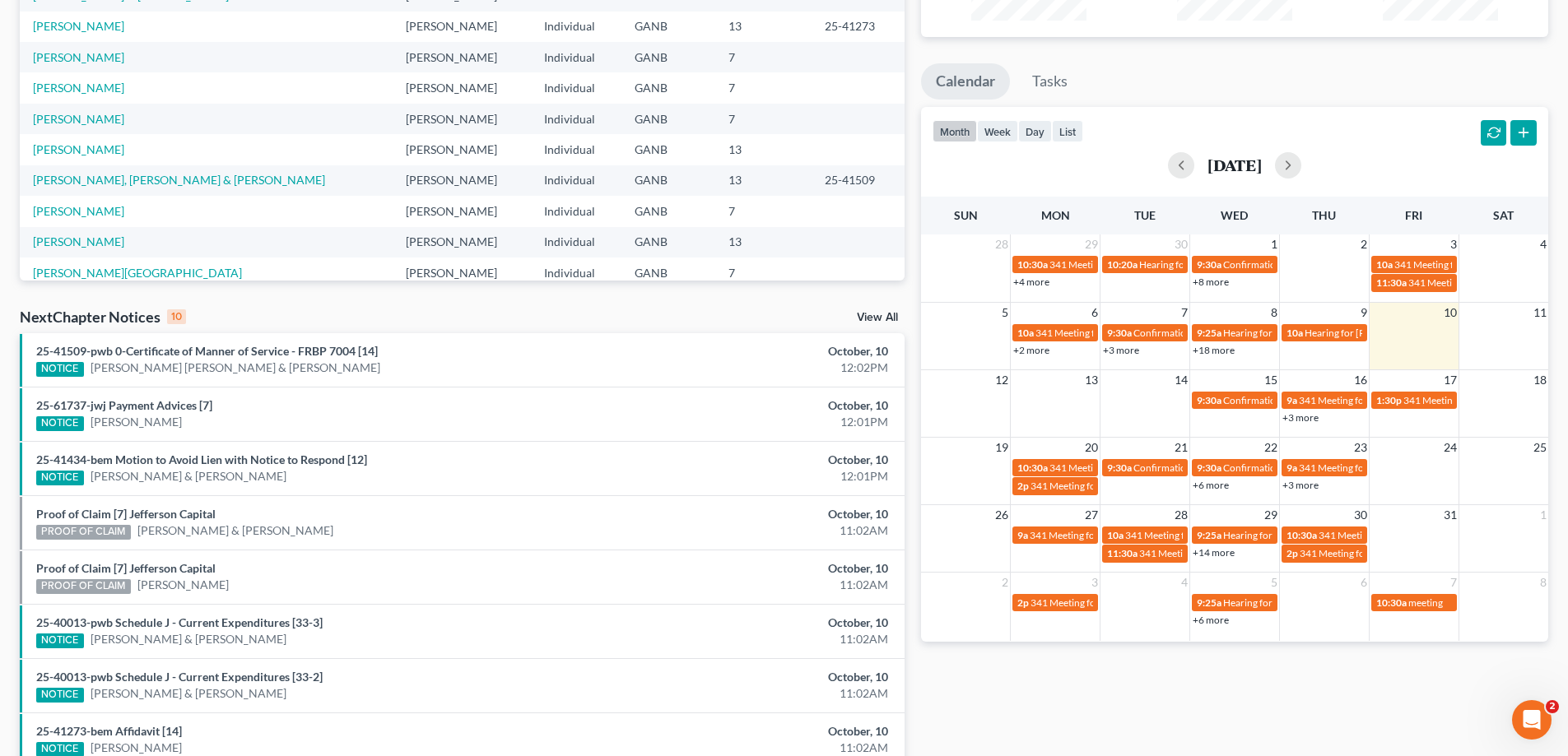
scroll to position [247, 0]
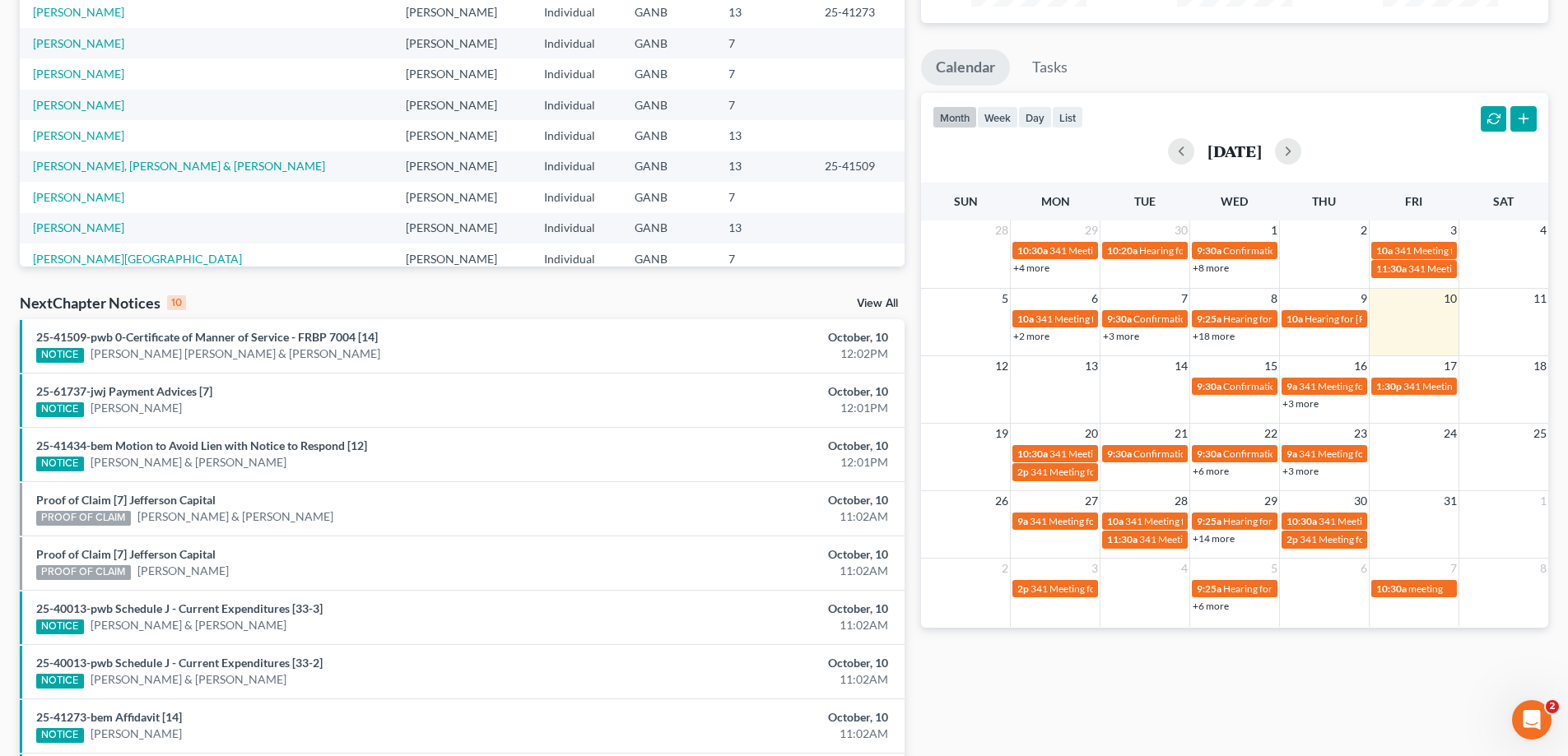
click at [1378, 65] on ul "Calendar Tasks" at bounding box center [1234, 71] width 627 height 44
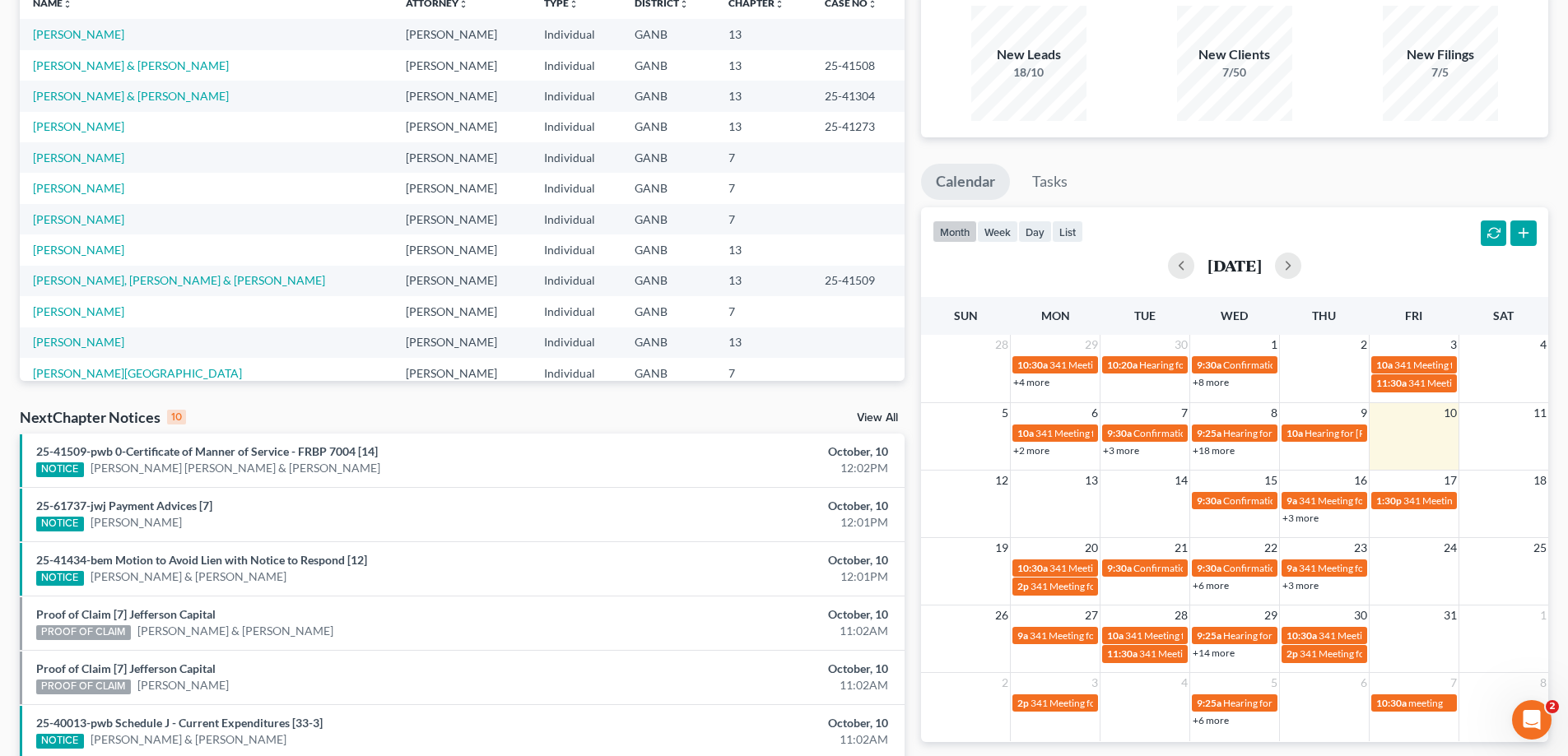
scroll to position [0, 0]
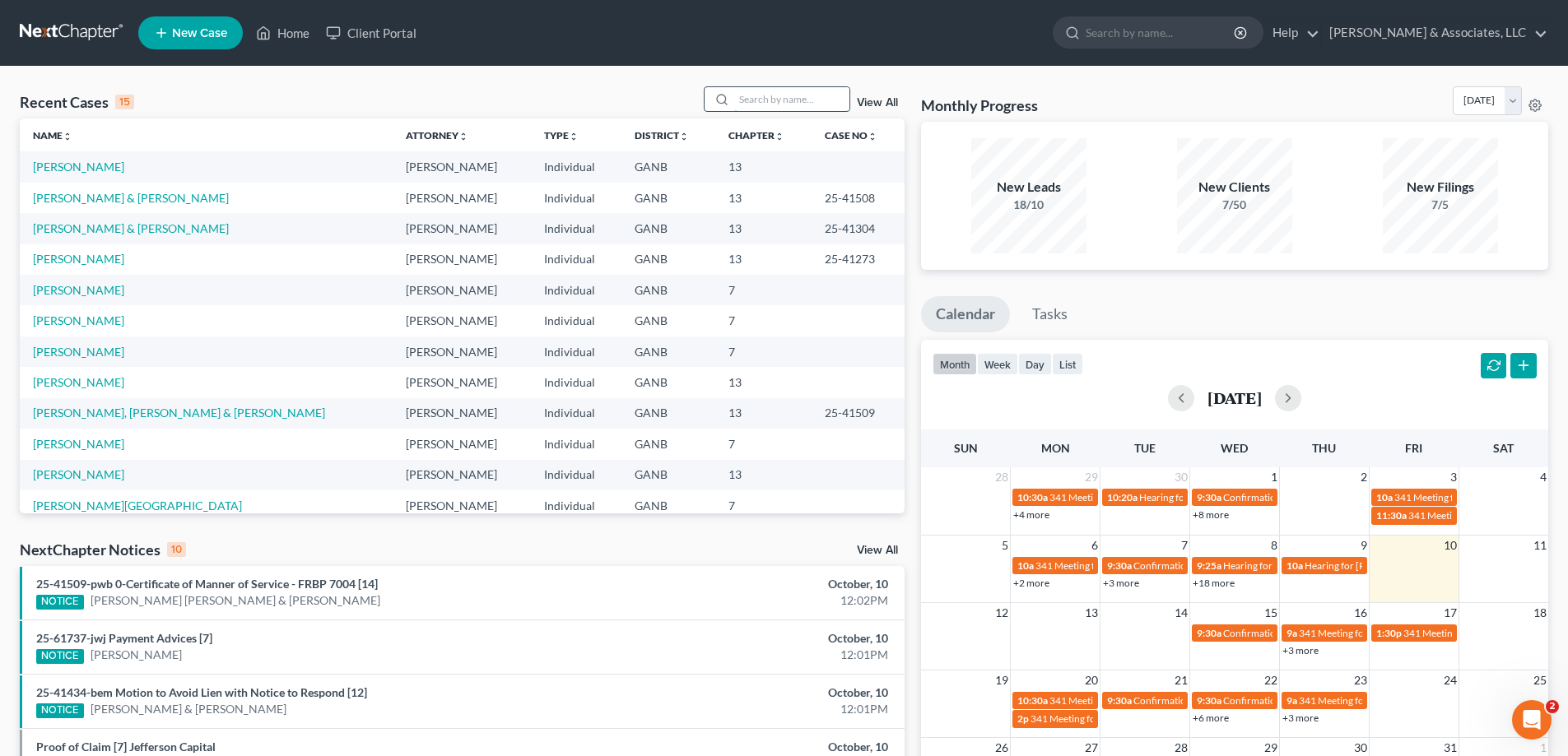
click at [784, 96] on input "search" at bounding box center [792, 99] width 115 height 24
click at [818, 97] on input "search" at bounding box center [792, 99] width 115 height 24
click at [90, 196] on link "Maher, Damon & Olivia" at bounding box center [131, 198] width 196 height 14
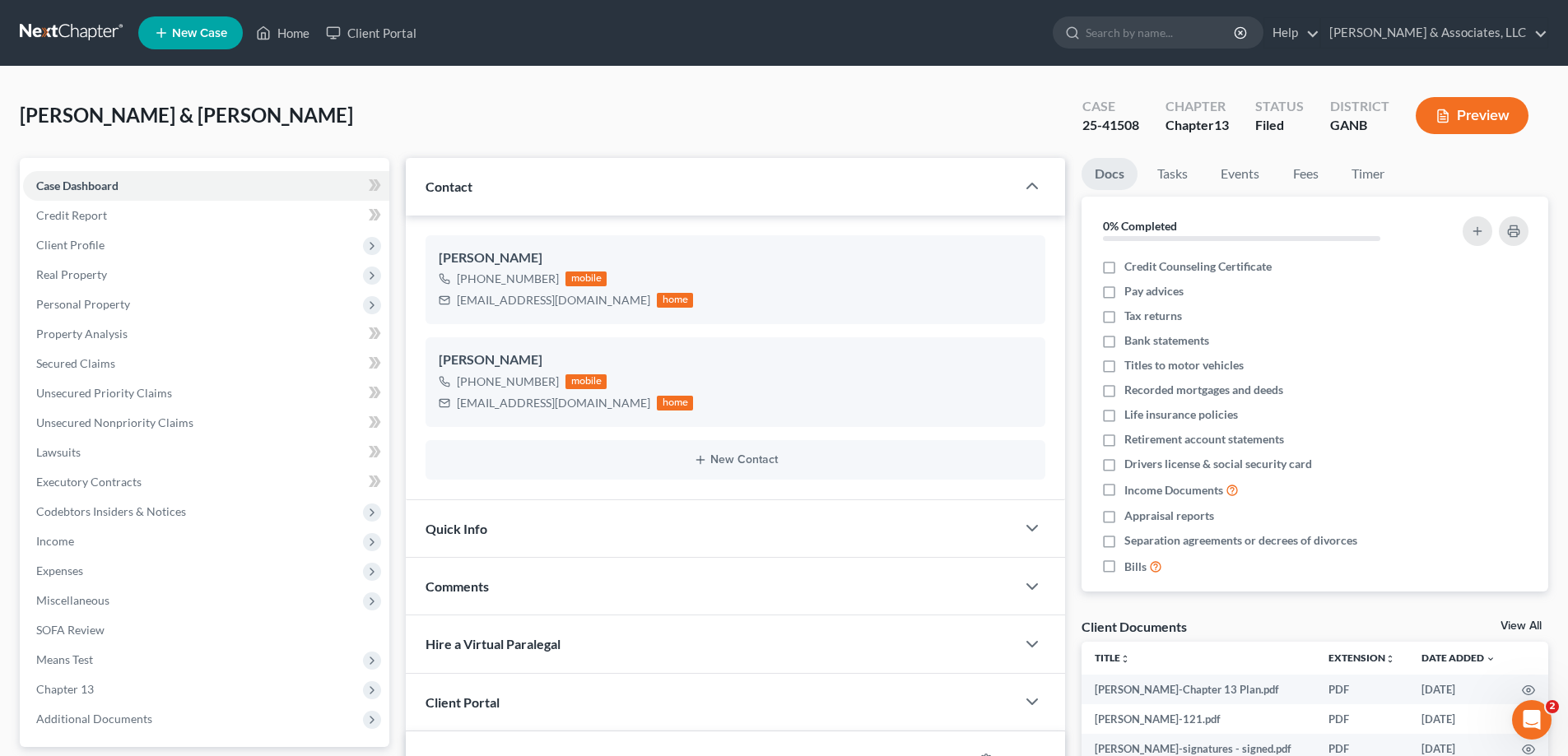
click at [1531, 137] on div "Preview" at bounding box center [1475, 117] width 145 height 48
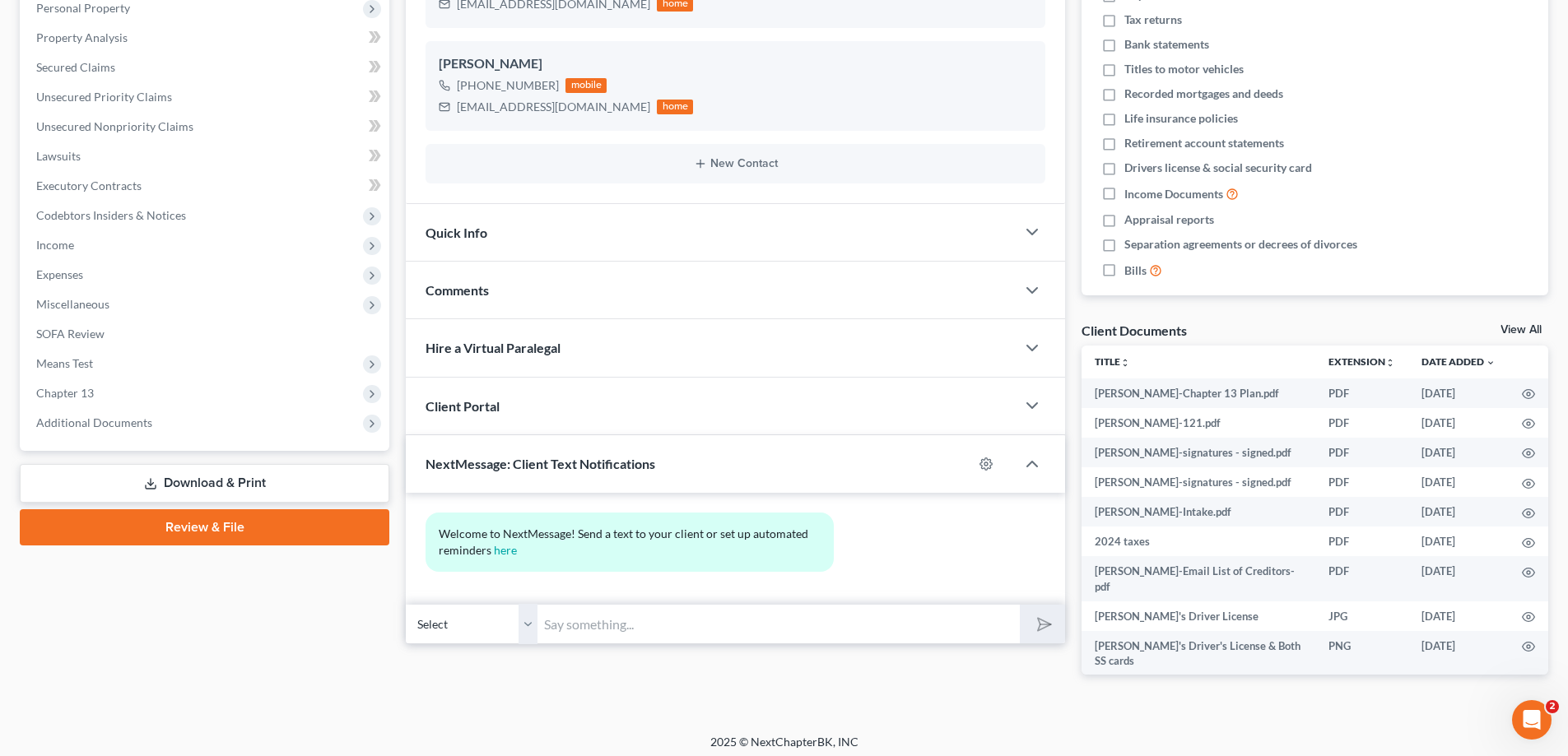
scroll to position [303, 0]
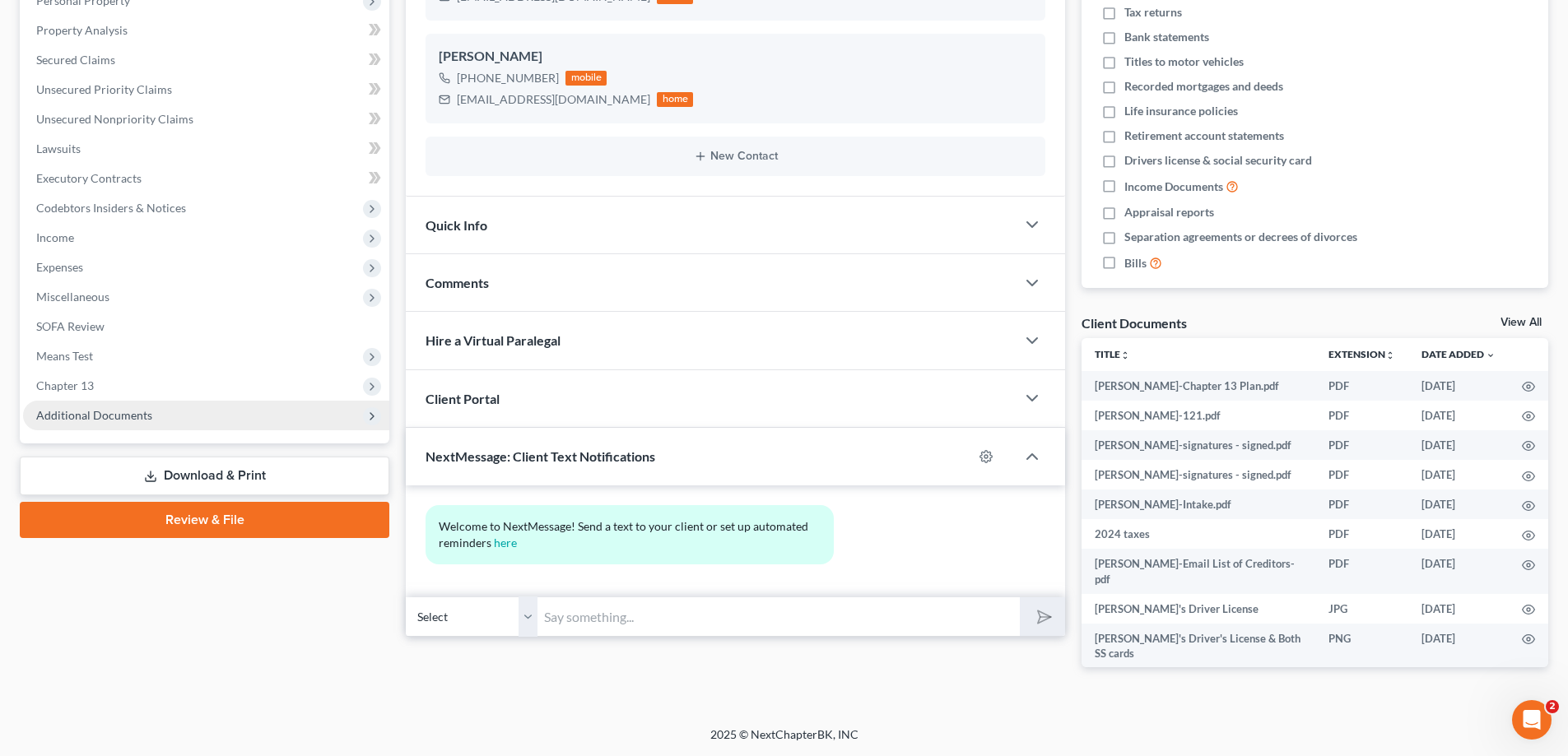
click at [96, 410] on span "Additional Documents" at bounding box center [94, 415] width 116 height 14
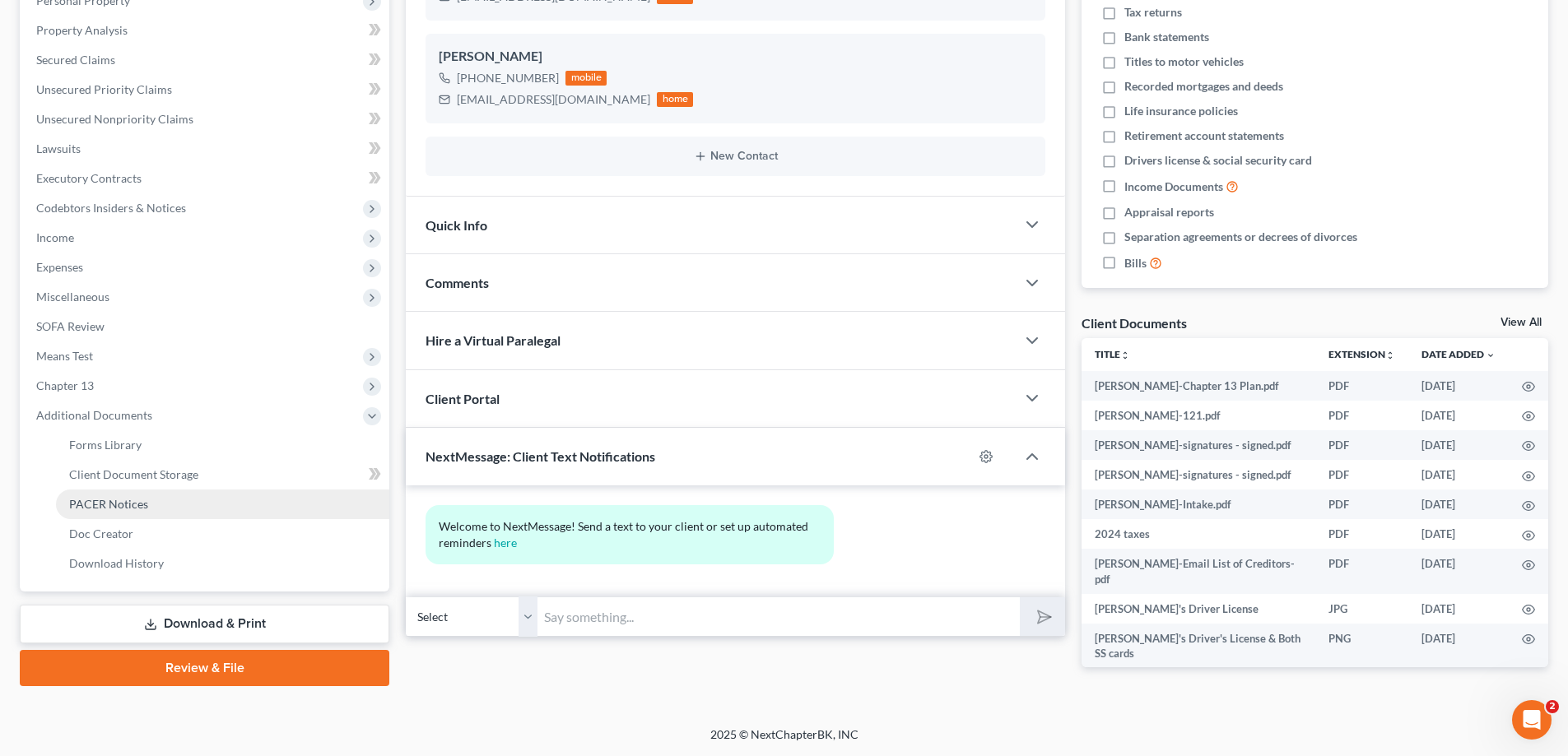
click at [110, 507] on span "PACER Notices" at bounding box center [109, 504] width 79 height 14
